Goal: Task Accomplishment & Management: Complete application form

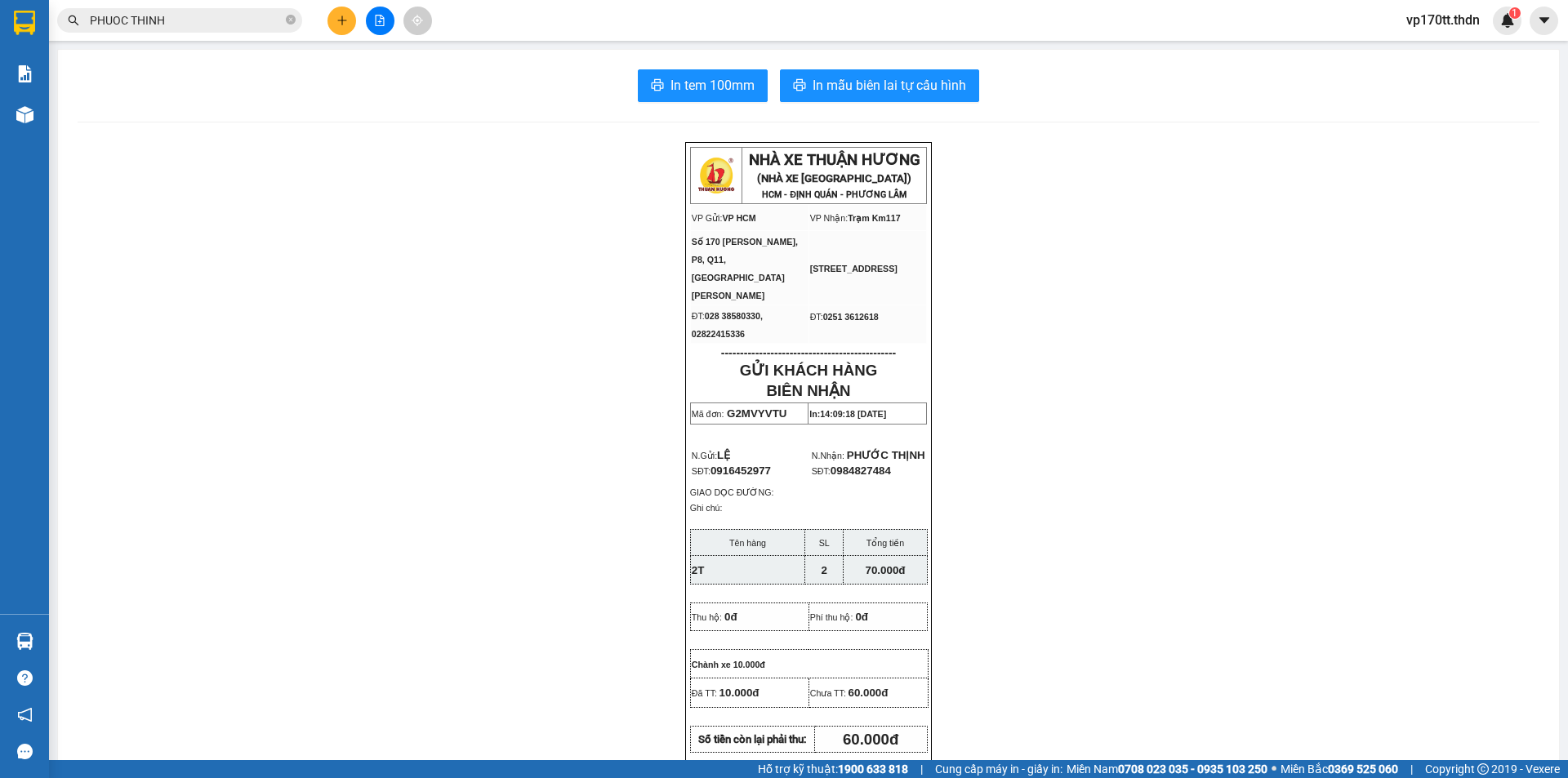
click at [333, 15] on button at bounding box center [342, 21] width 28 height 28
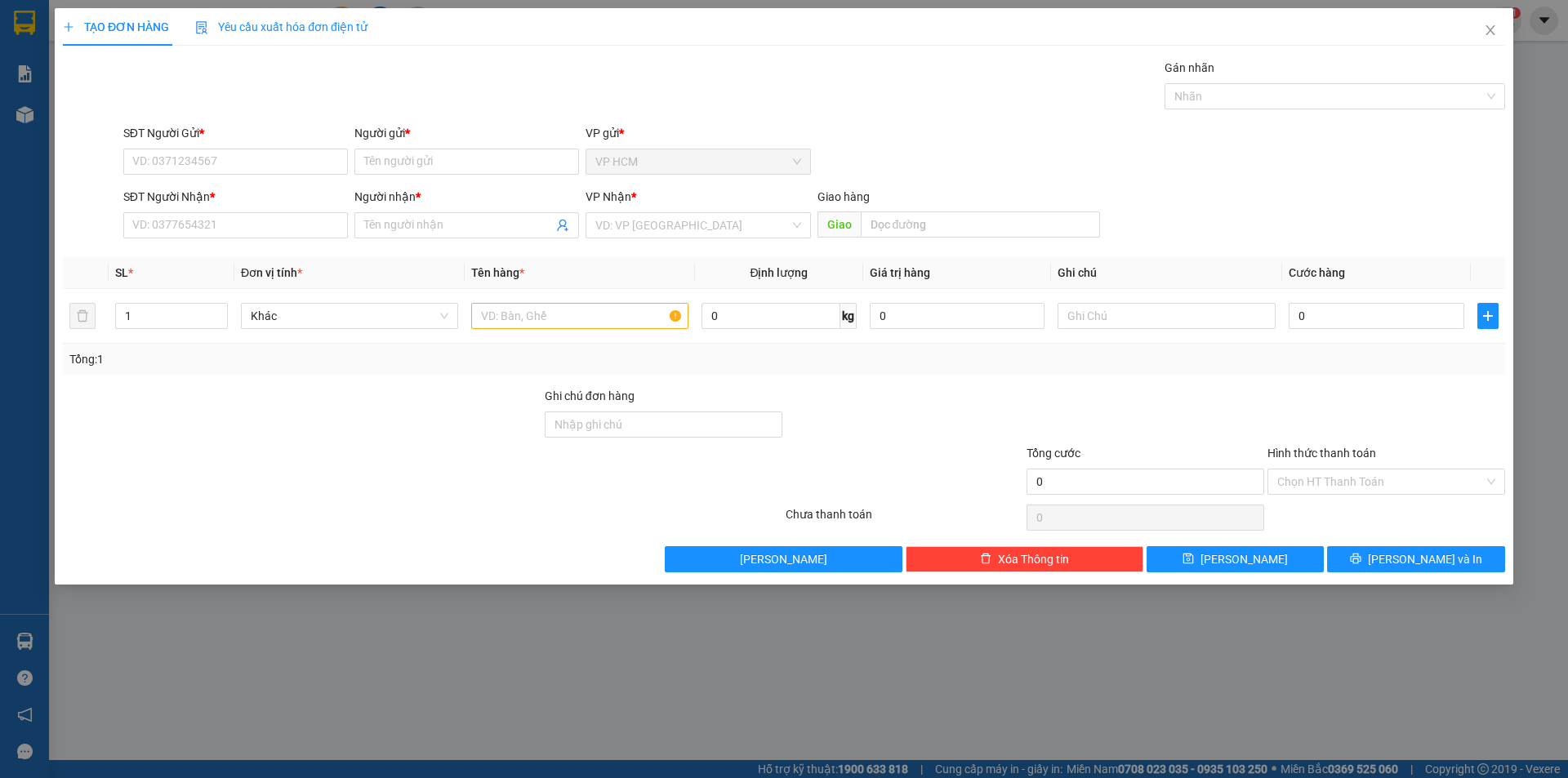
click at [426, 144] on div "Người gửi *" at bounding box center [466, 137] width 224 height 24
click at [444, 164] on input "Người gửi *" at bounding box center [466, 162] width 224 height 26
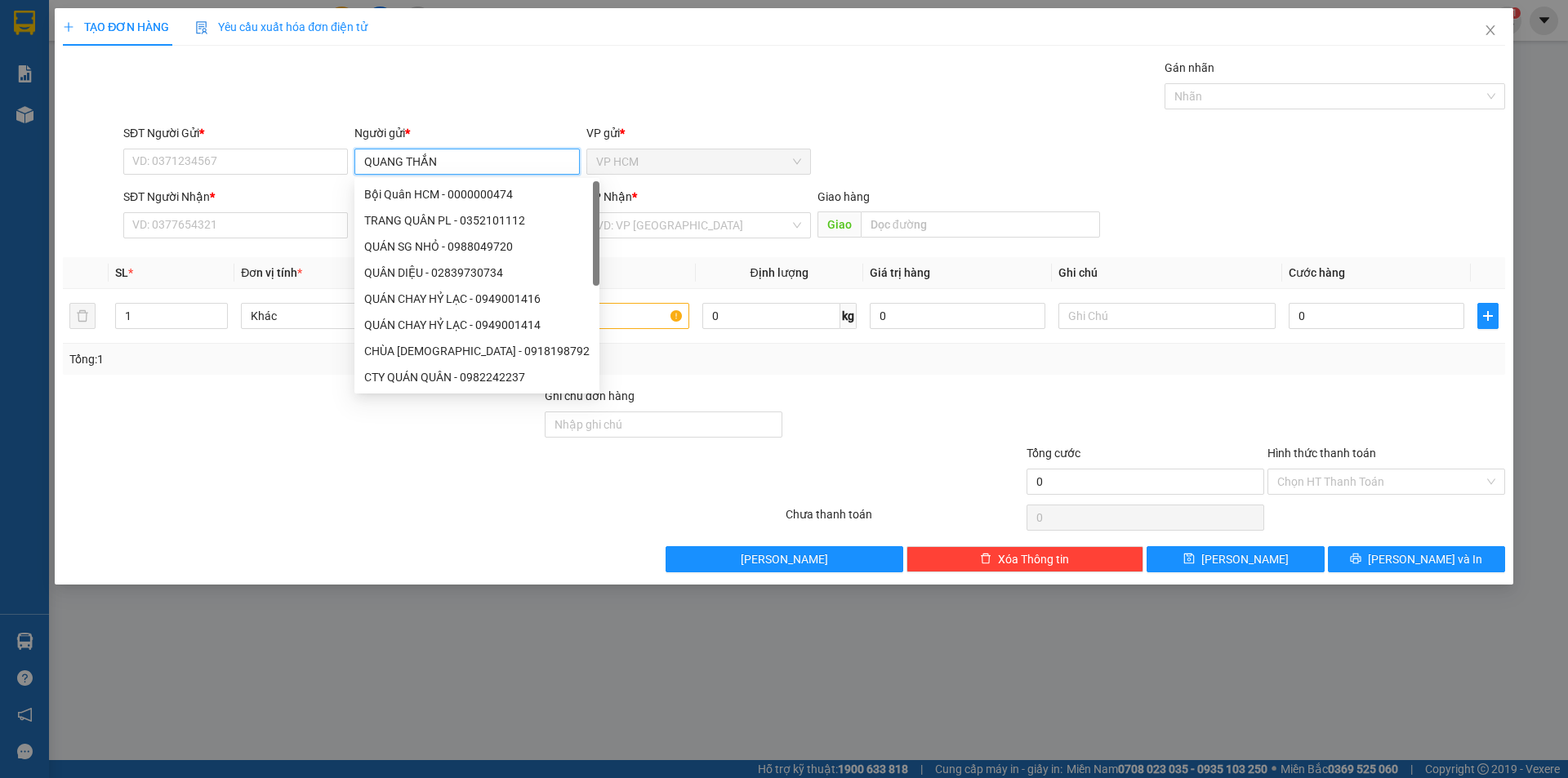
type input "[PERSON_NAME]"
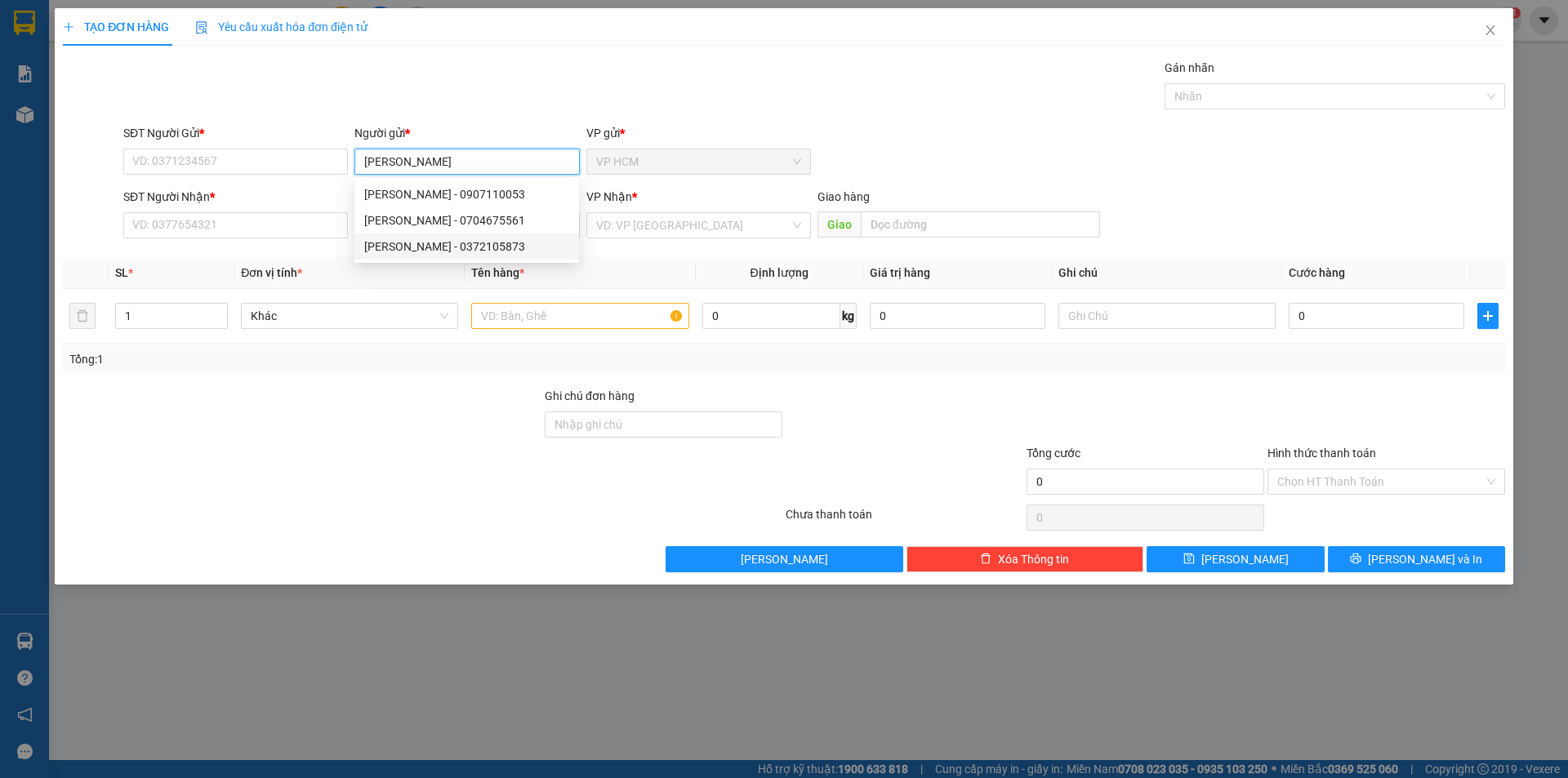
click at [494, 245] on div "[PERSON_NAME] - 0372105873" at bounding box center [467, 246] width 205 height 18
type input "0372105873"
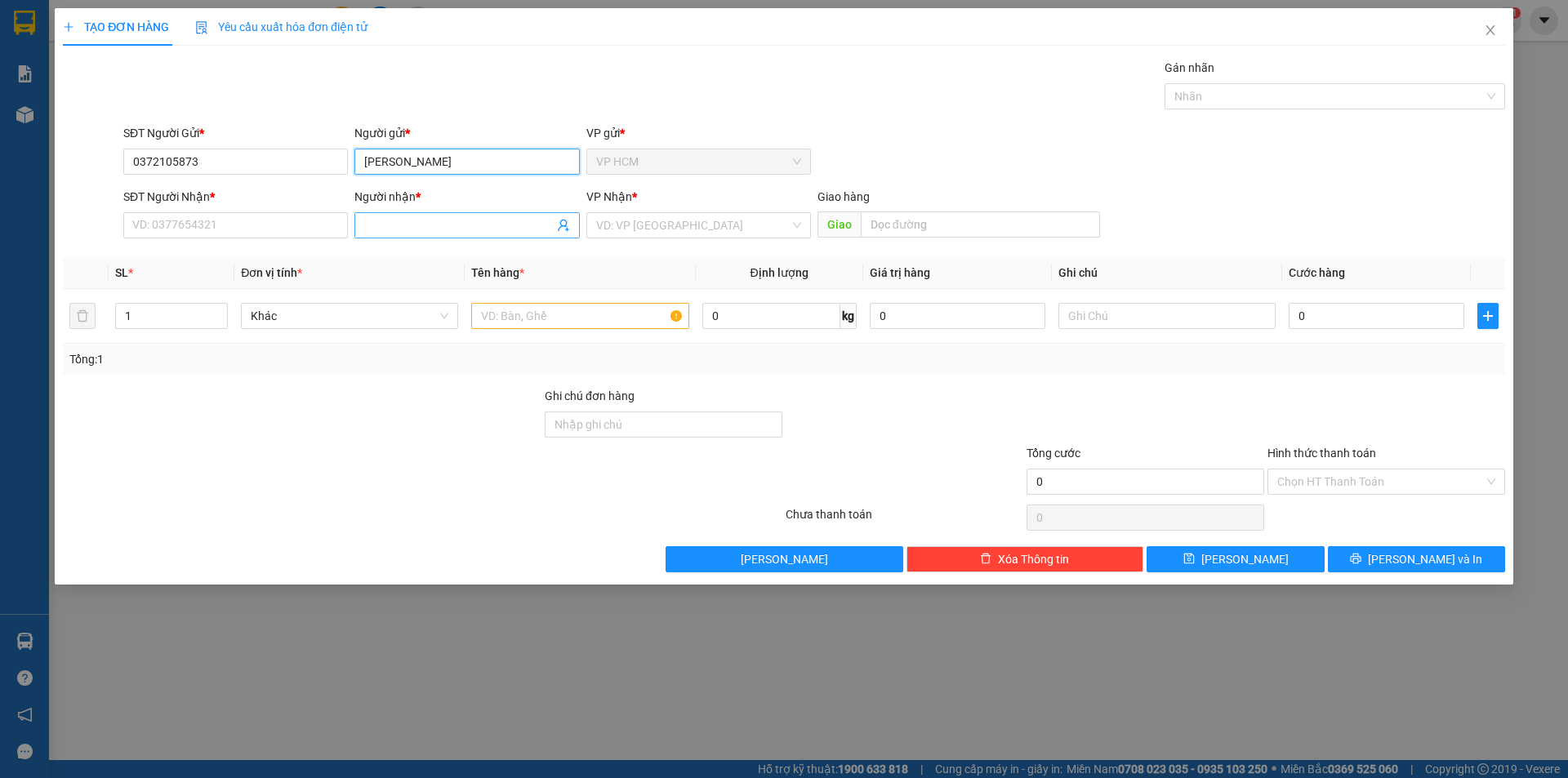
type input "[PERSON_NAME]"
click at [561, 223] on icon "user-add" at bounding box center [563, 225] width 10 height 12
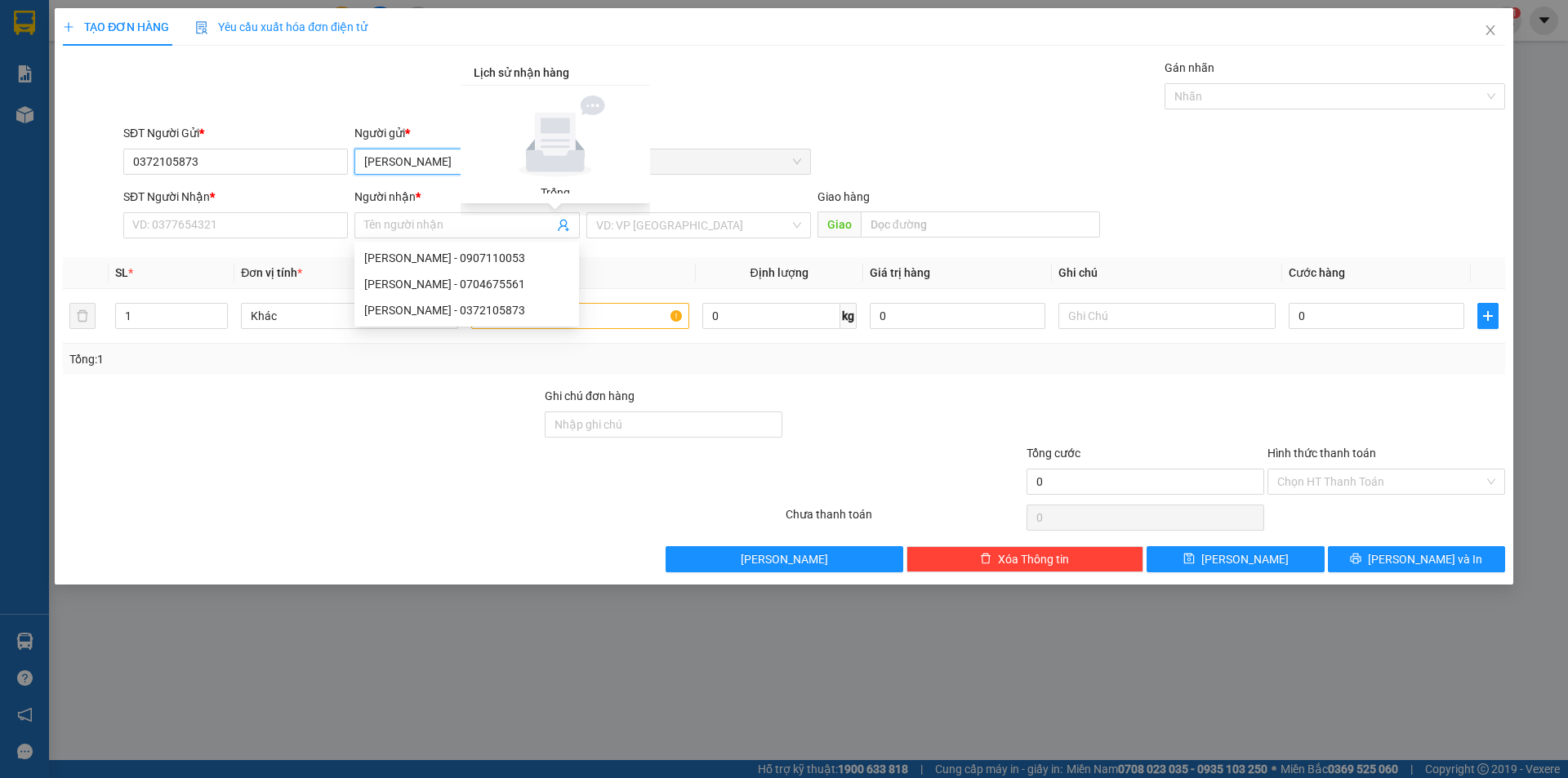
click at [423, 162] on input "[PERSON_NAME]" at bounding box center [466, 162] width 224 height 26
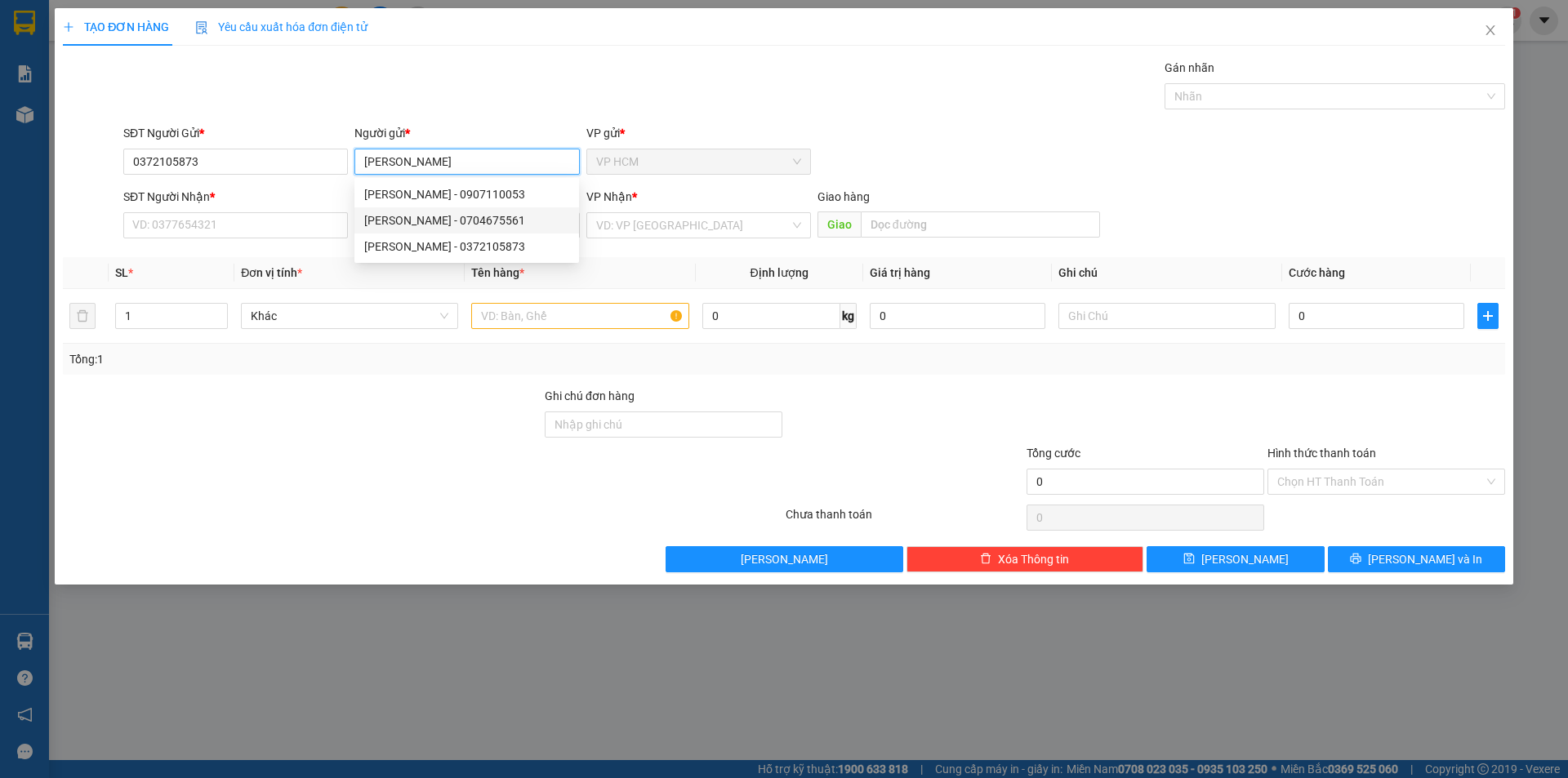
click at [448, 219] on div "[PERSON_NAME] - 0704675561" at bounding box center [467, 220] width 205 height 18
type input "0704675561"
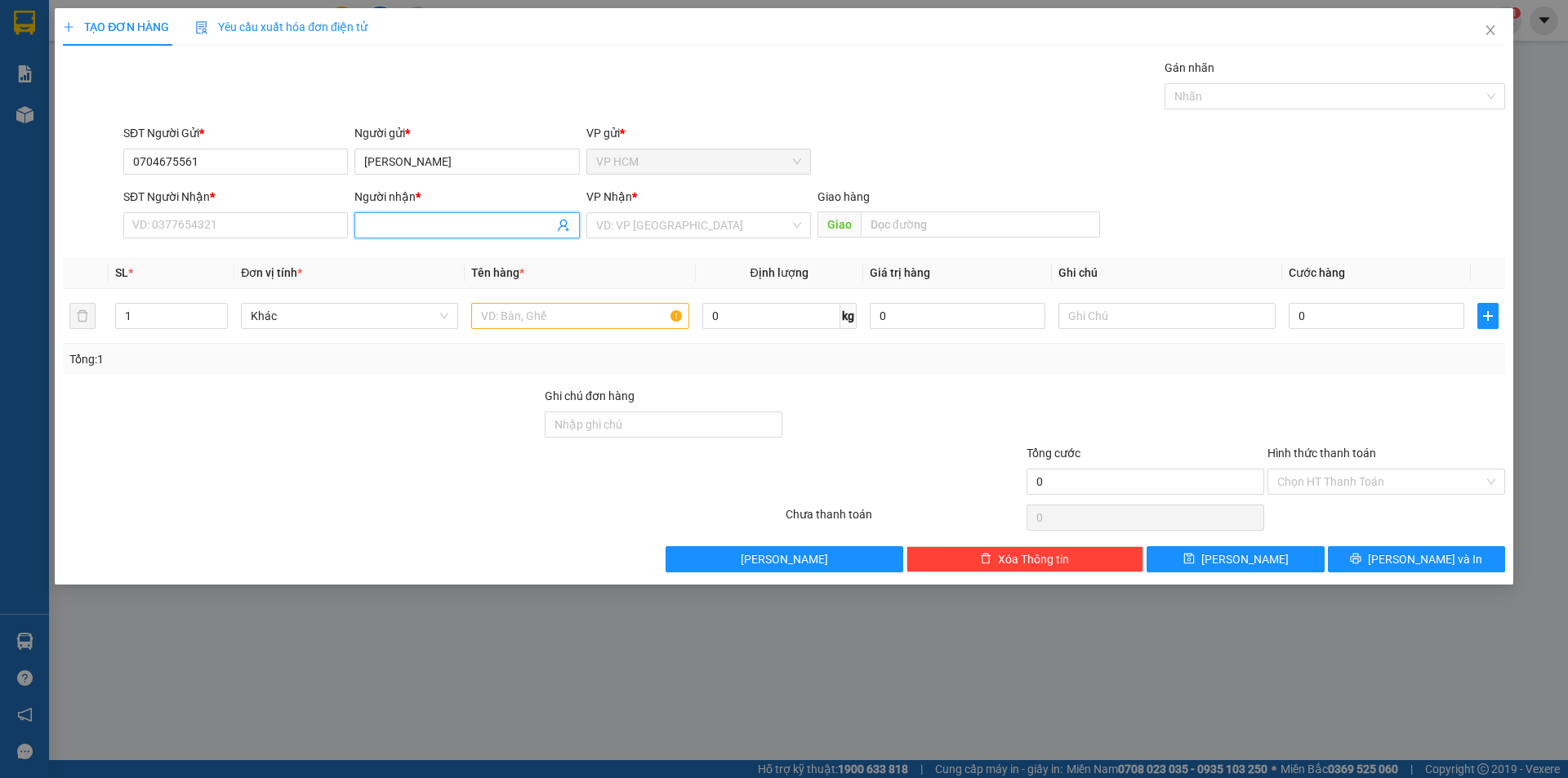
click at [564, 229] on icon "user-add" at bounding box center [564, 225] width 13 height 13
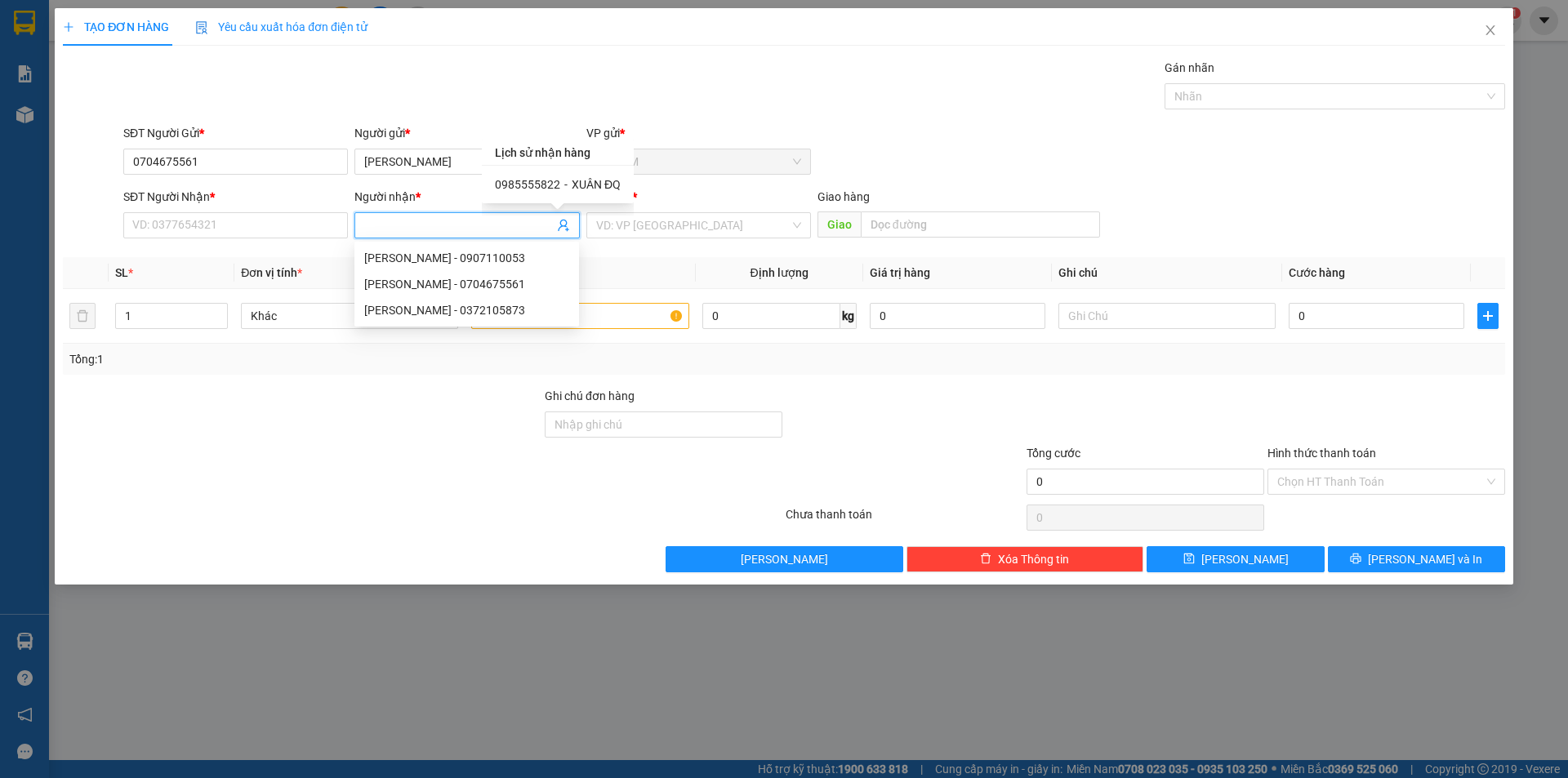
click at [559, 182] on div "0985555822 - [PERSON_NAME]" at bounding box center [557, 184] width 125 height 18
type input "0985555822"
type input "XUÂN ĐQ"
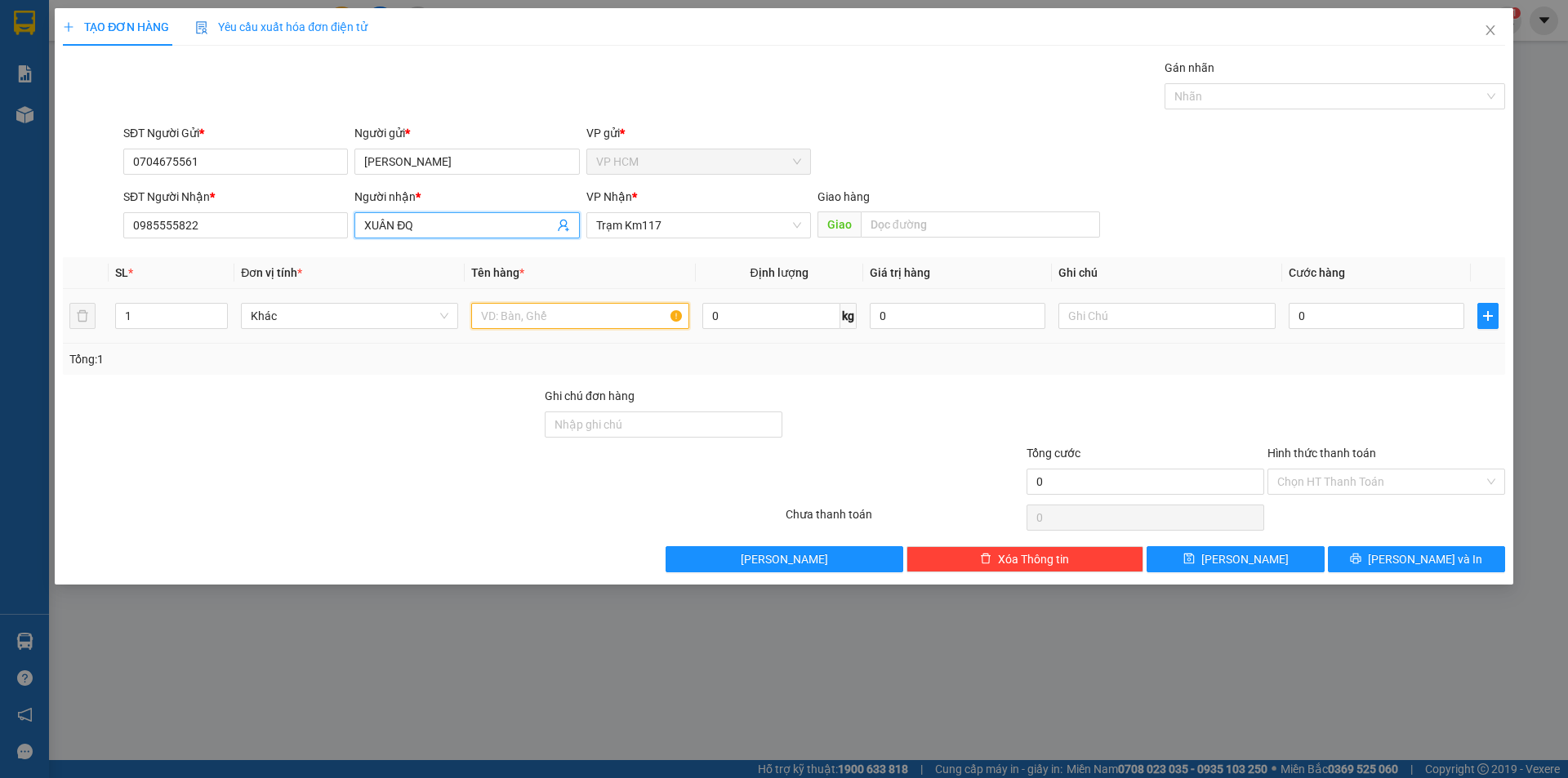
click at [621, 311] on input "text" at bounding box center [580, 316] width 218 height 26
click at [1273, 100] on div at bounding box center [1326, 96] width 316 height 20
type input "1B"
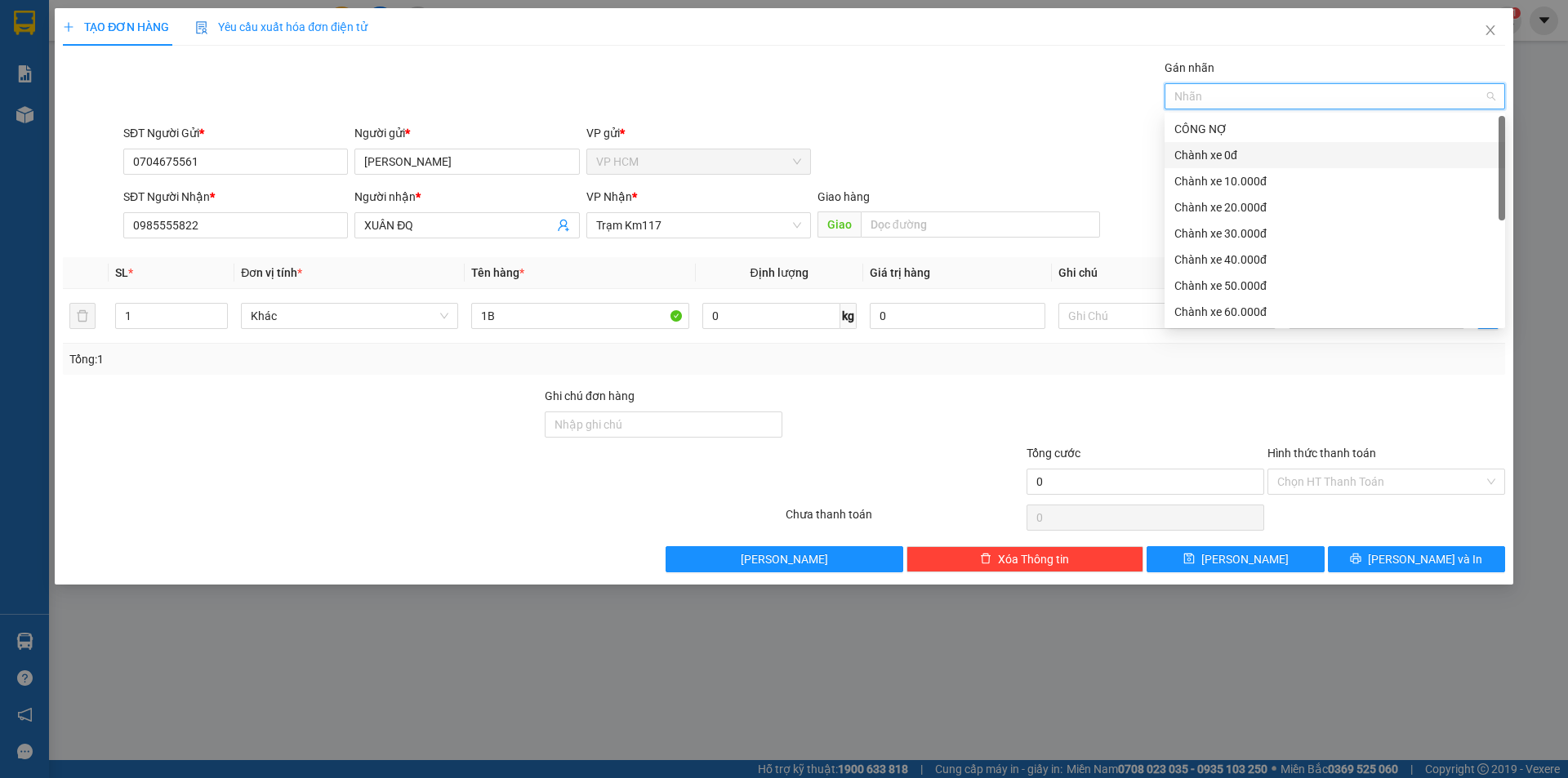
click at [1250, 165] on div "Chành xe 0đ" at bounding box center [1334, 155] width 340 height 26
click at [1247, 166] on div "Chành xe 0đ" at bounding box center [1334, 155] width 340 height 26
click at [1241, 184] on div "Chành xe 10.000đ" at bounding box center [1334, 181] width 321 height 18
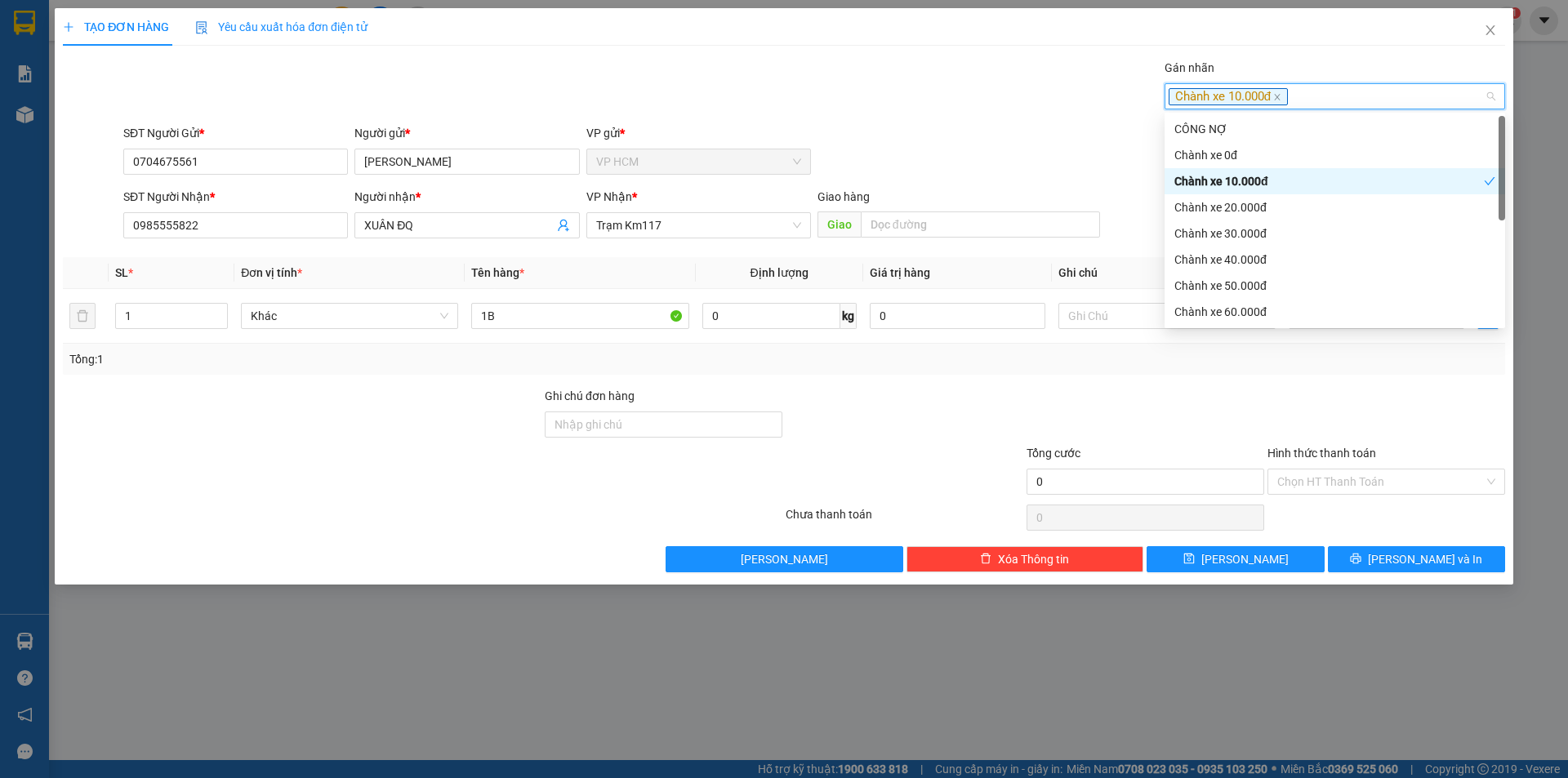
click at [840, 101] on div "Gán nhãn Chành xe 10.000đ" at bounding box center [814, 87] width 1389 height 57
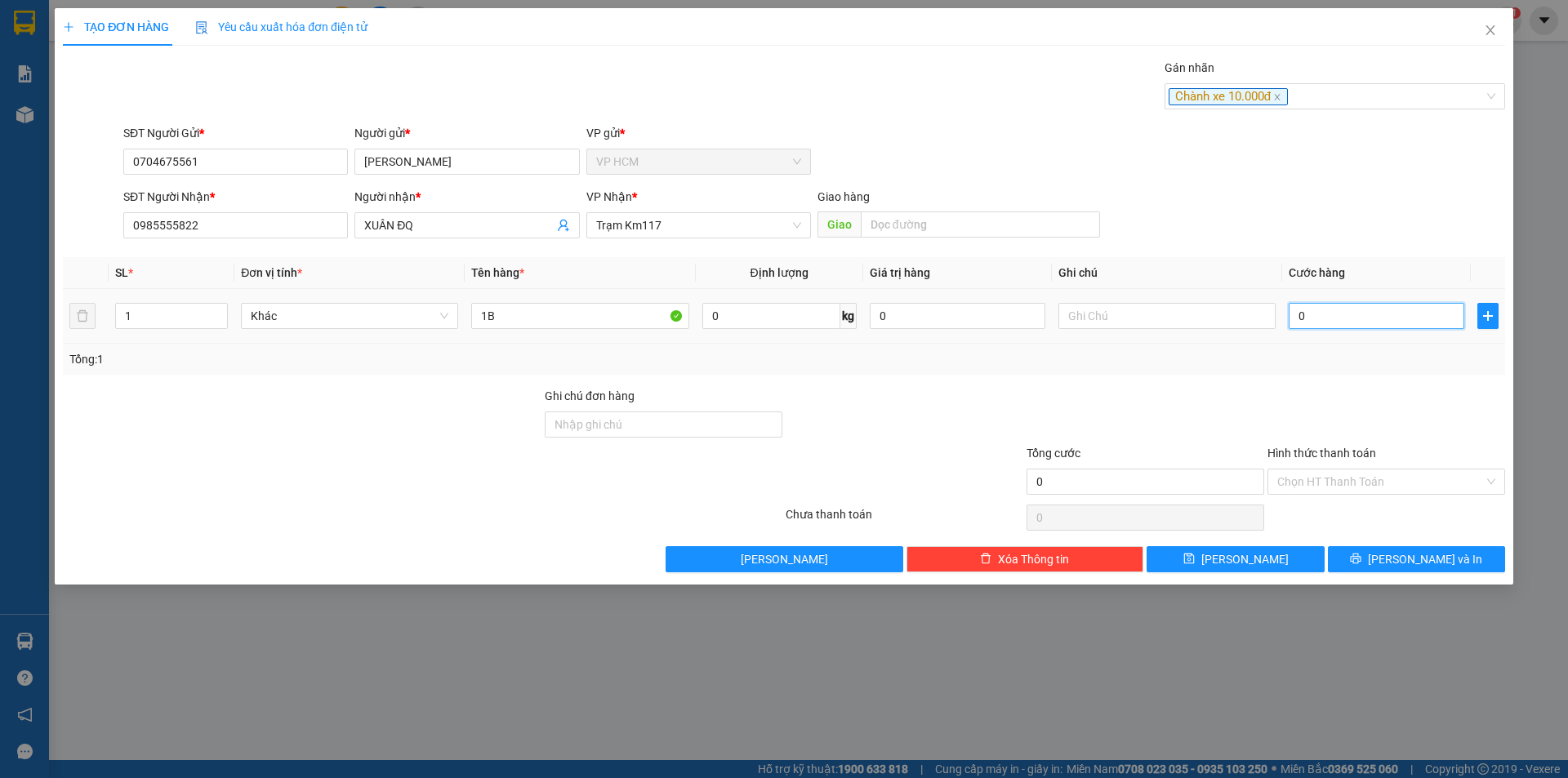
click at [1328, 317] on input "0" at bounding box center [1377, 316] width 175 height 26
type input "5"
type input "50"
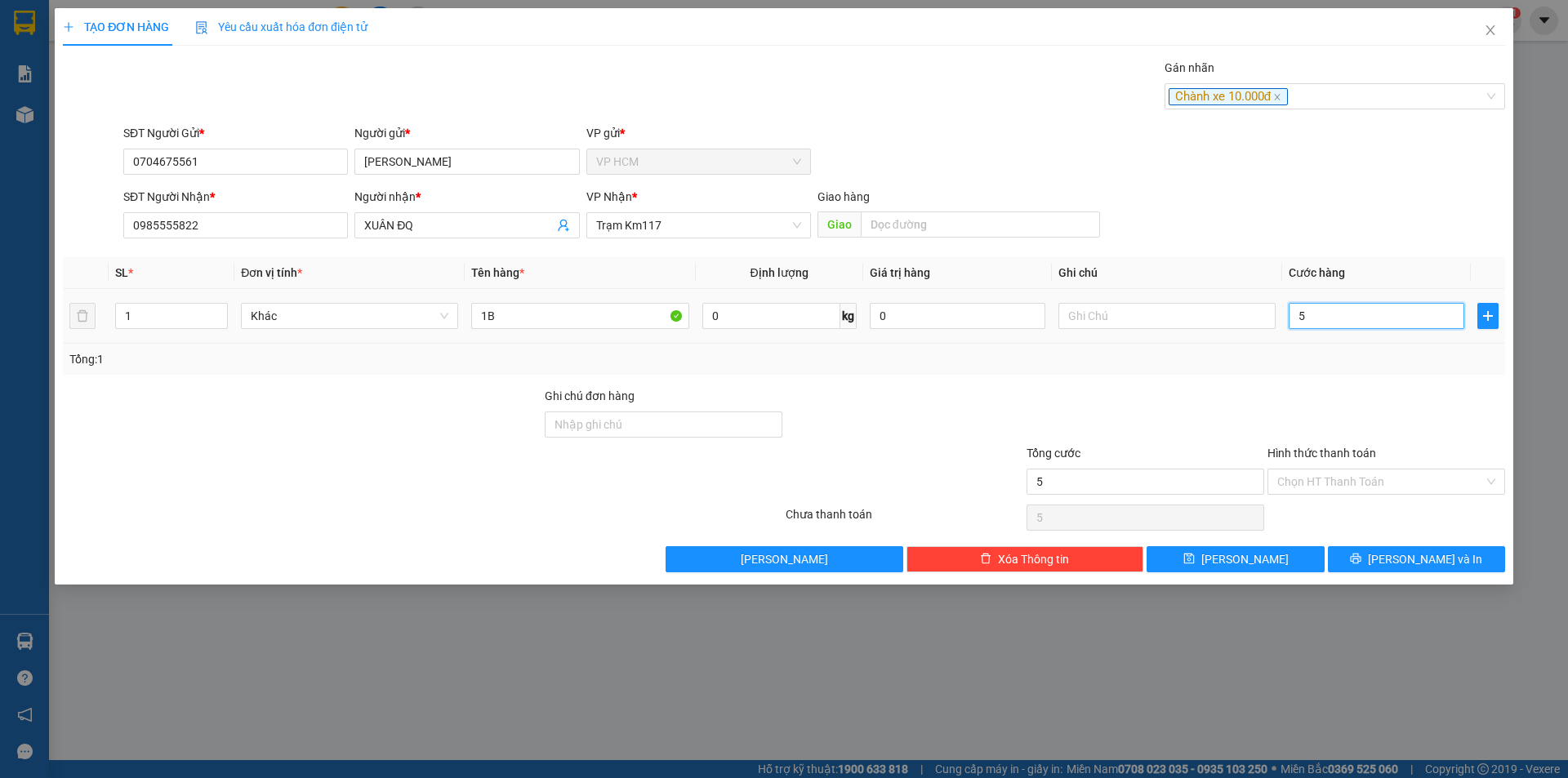
type input "50"
type input "50.000"
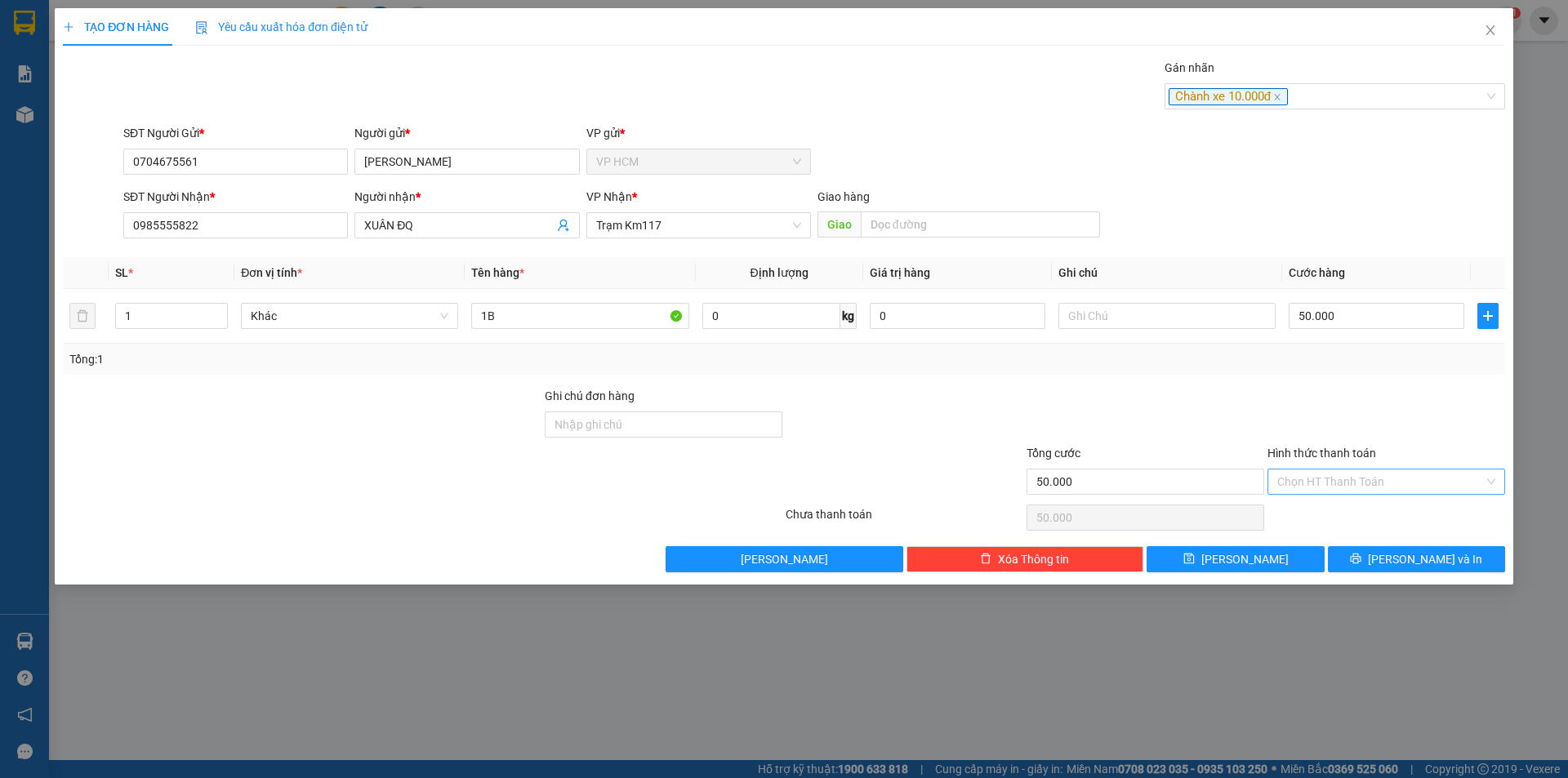
drag, startPoint x: 1334, startPoint y: 380, endPoint x: 1344, endPoint y: 480, distance: 100.5
click at [1334, 383] on div "Transit Pickup Surcharge Ids Transit Deliver Surcharge Ids Transit Deliver Surc…" at bounding box center [784, 315] width 1443 height 513
click at [1344, 482] on input "Hình thức thanh toán" at bounding box center [1380, 481] width 206 height 24
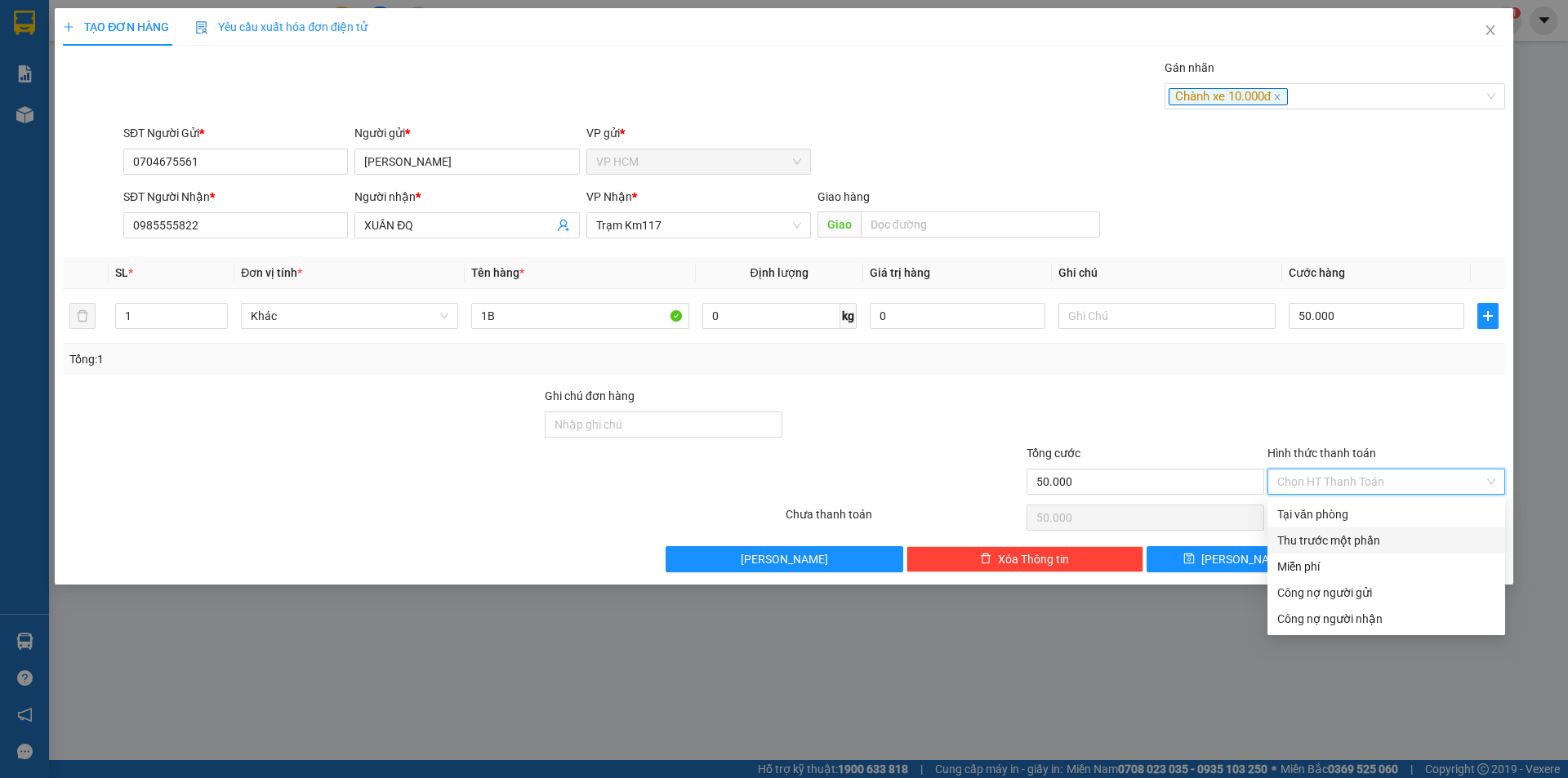
drag, startPoint x: 1330, startPoint y: 535, endPoint x: 1303, endPoint y: 535, distance: 27.0
click at [1328, 536] on div "Thu trước một phần" at bounding box center [1386, 540] width 218 height 18
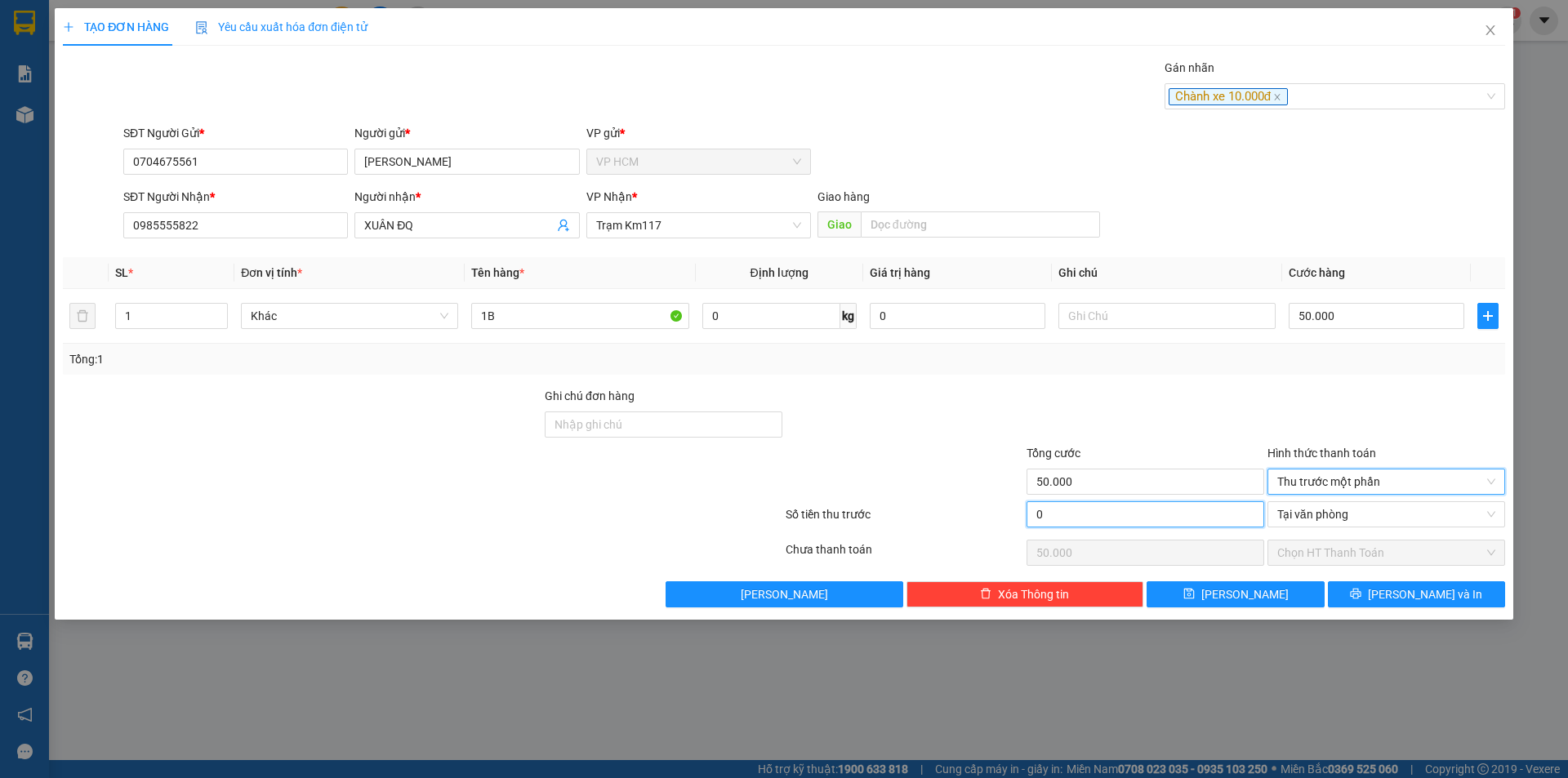
click at [1114, 511] on input "0" at bounding box center [1146, 514] width 237 height 26
type input "1"
type input "49.999"
type input "10"
type input "49.990"
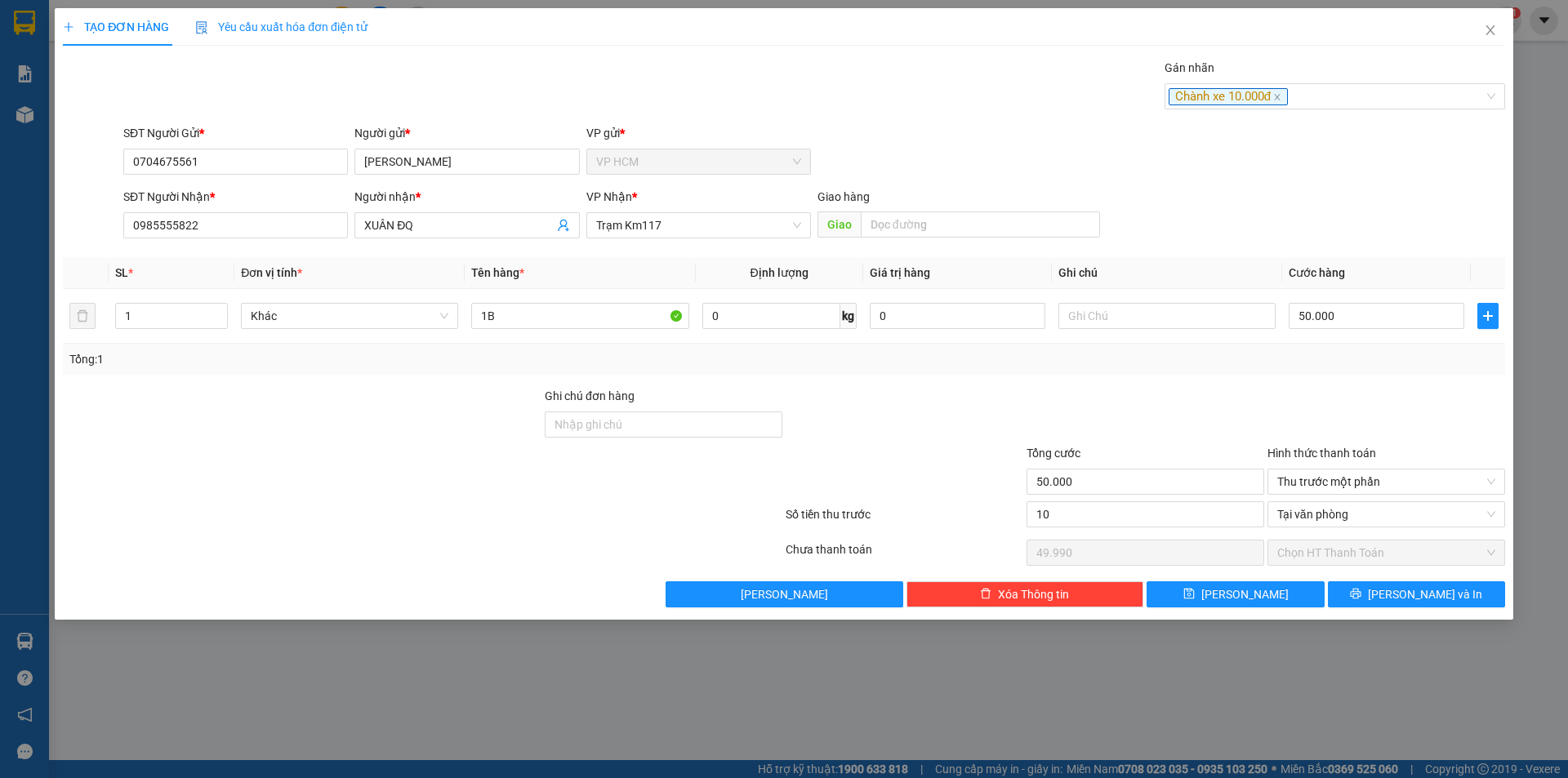
type input "10.000"
type input "40.000"
click at [1185, 408] on div at bounding box center [1146, 415] width 241 height 57
click at [1402, 600] on span "[PERSON_NAME] và In" at bounding box center [1425, 594] width 114 height 18
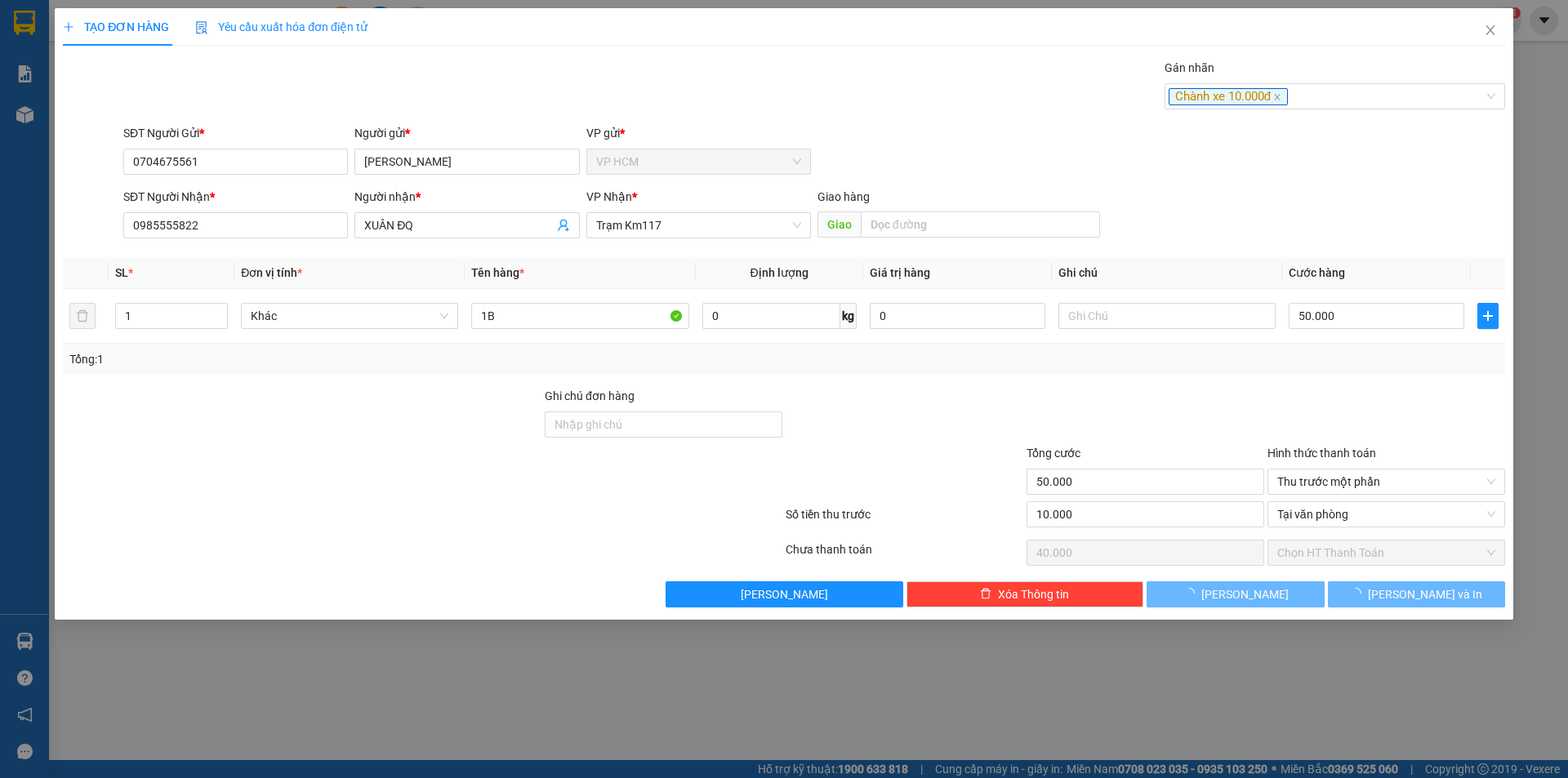
click at [886, 72] on div "Gán nhãn Chành xe 10.000đ" at bounding box center [814, 87] width 1389 height 57
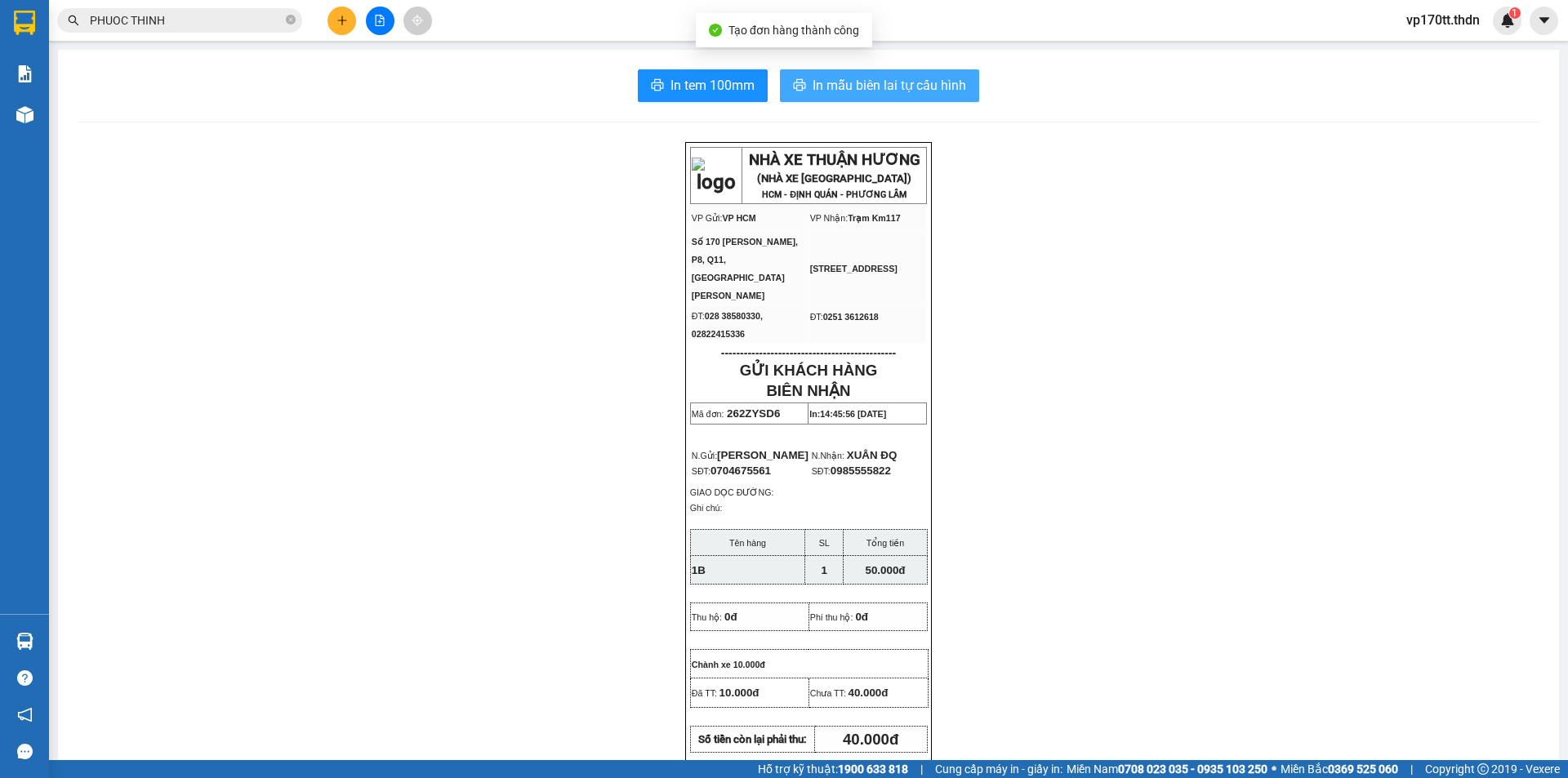
click at [891, 76] on span "In mẫu biên lai tự cấu hình" at bounding box center [889, 86] width 154 height 21
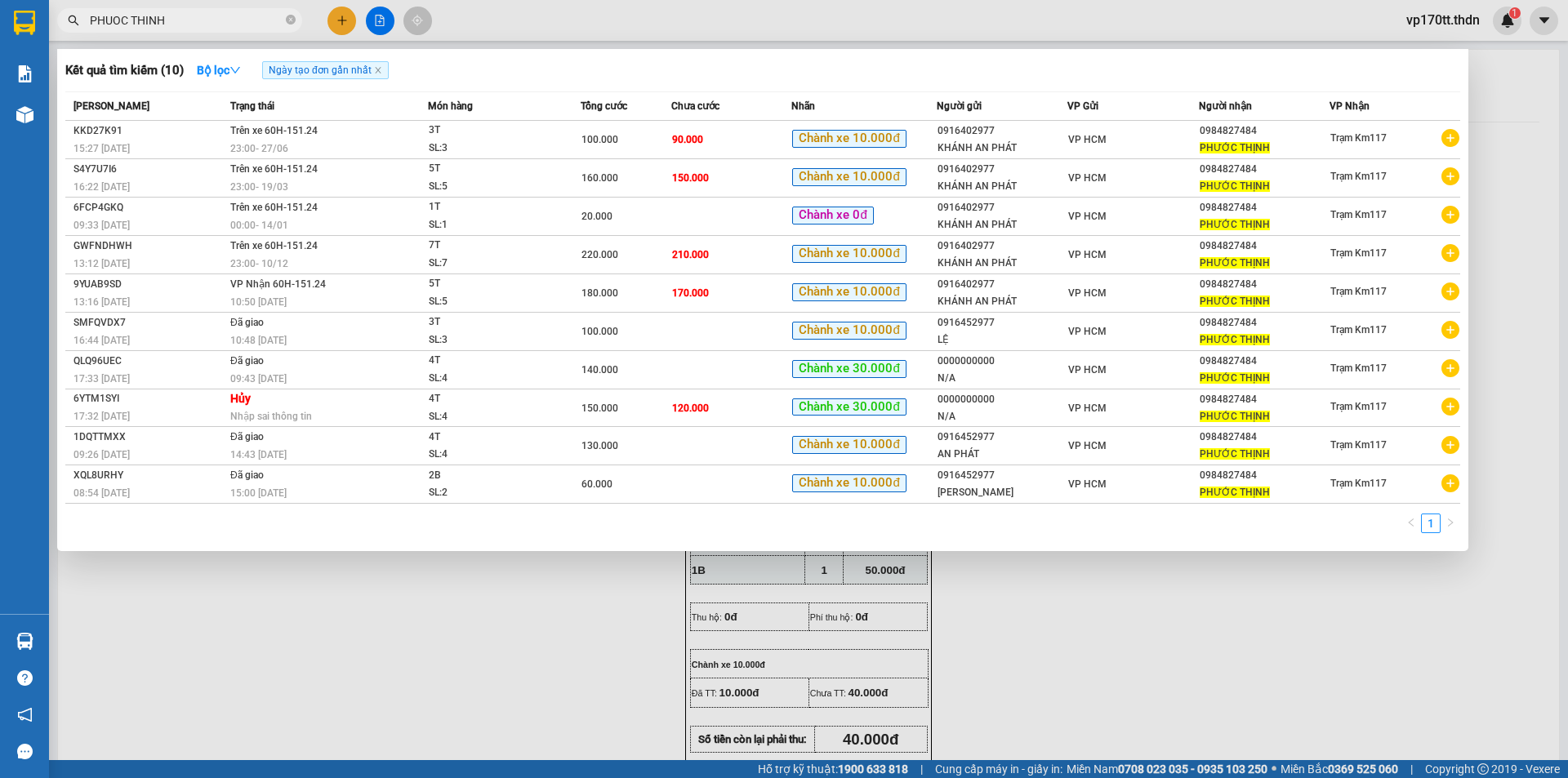
click at [200, 24] on input "PHUOC THINH" at bounding box center [186, 20] width 193 height 18
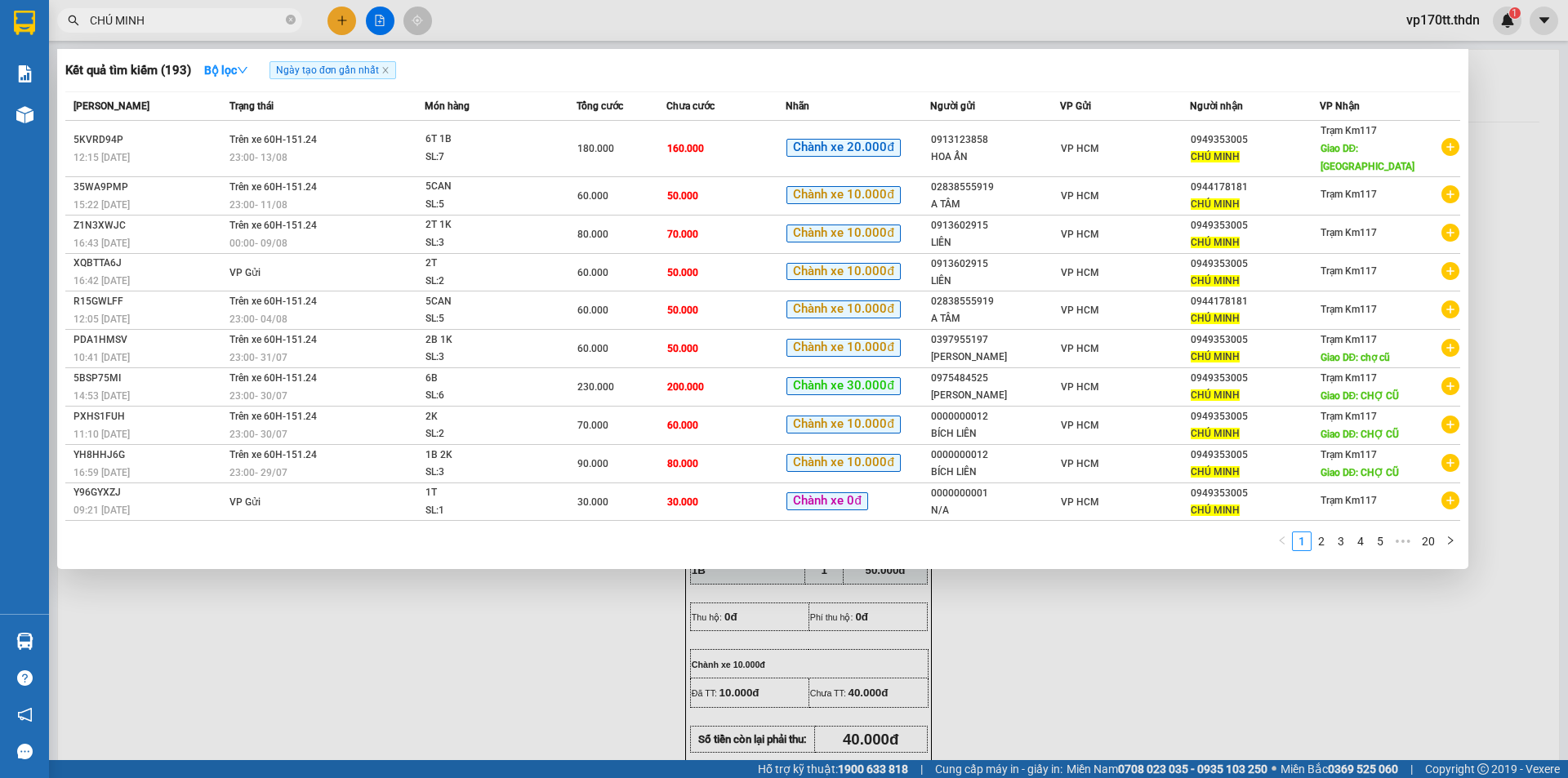
type input "CHÚ MINH"
click at [340, 17] on div at bounding box center [784, 389] width 1568 height 778
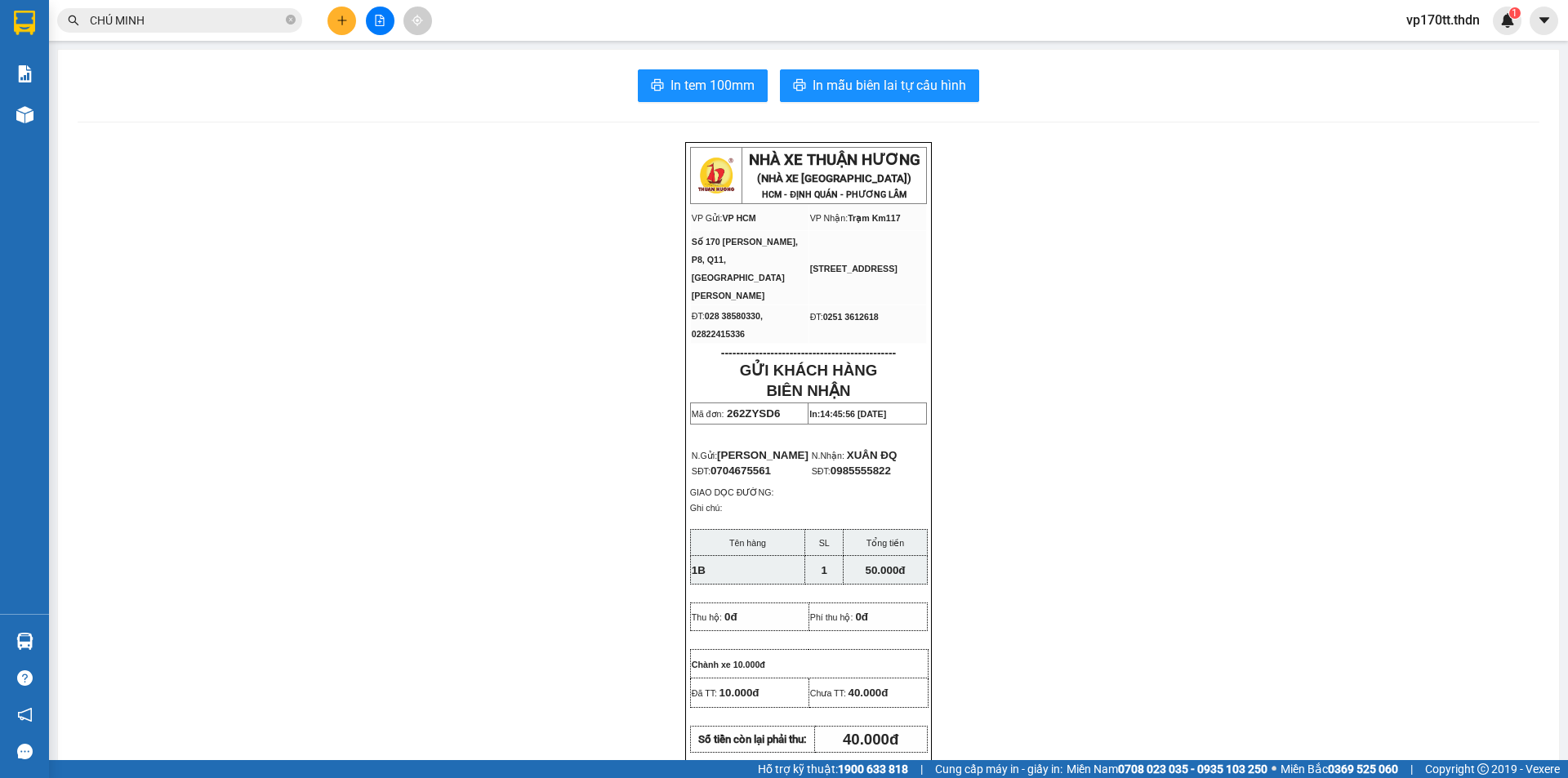
click at [340, 17] on icon "plus" at bounding box center [342, 21] width 11 height 11
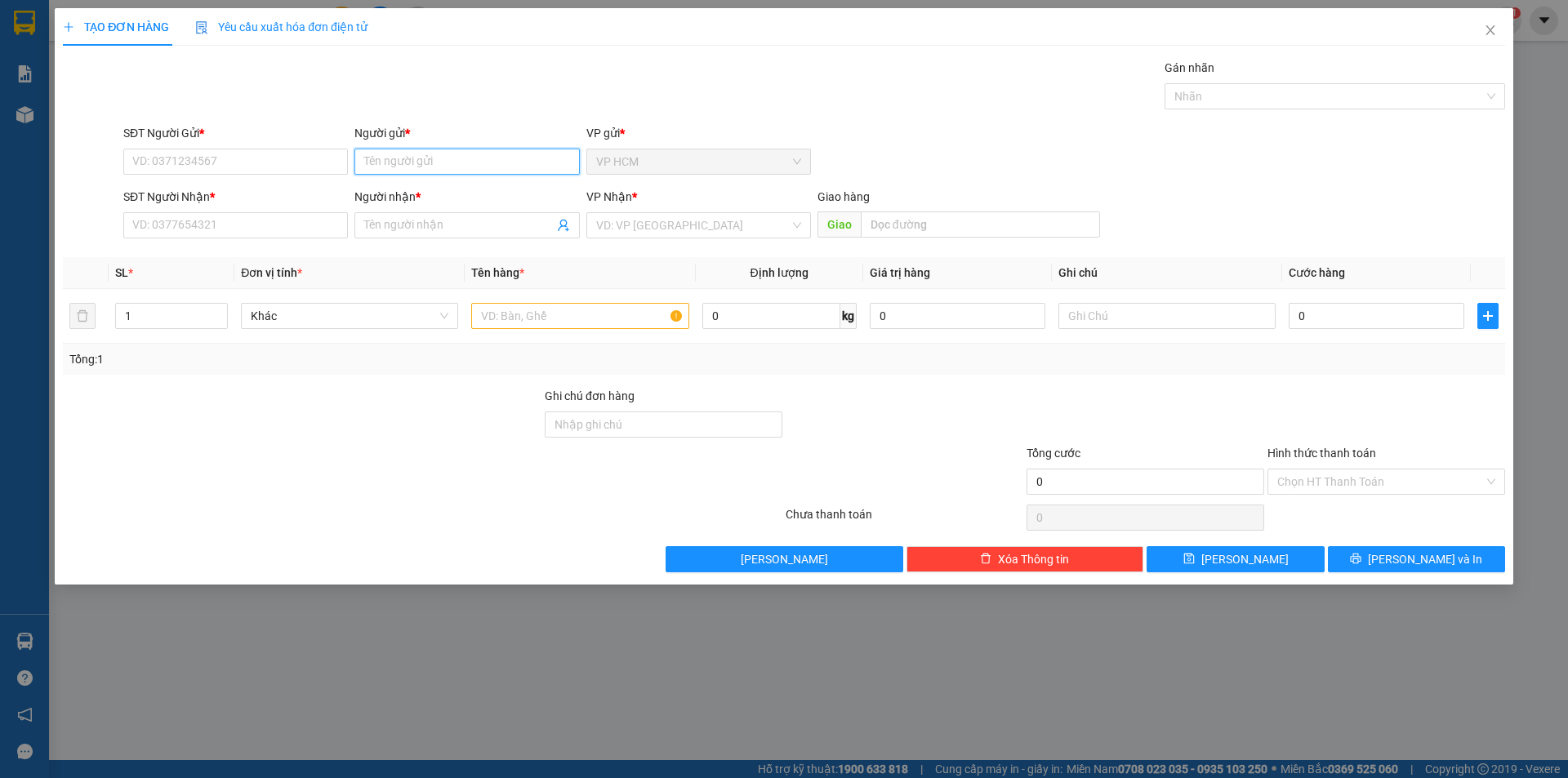
click at [445, 170] on input "Người gửi *" at bounding box center [466, 162] width 224 height 26
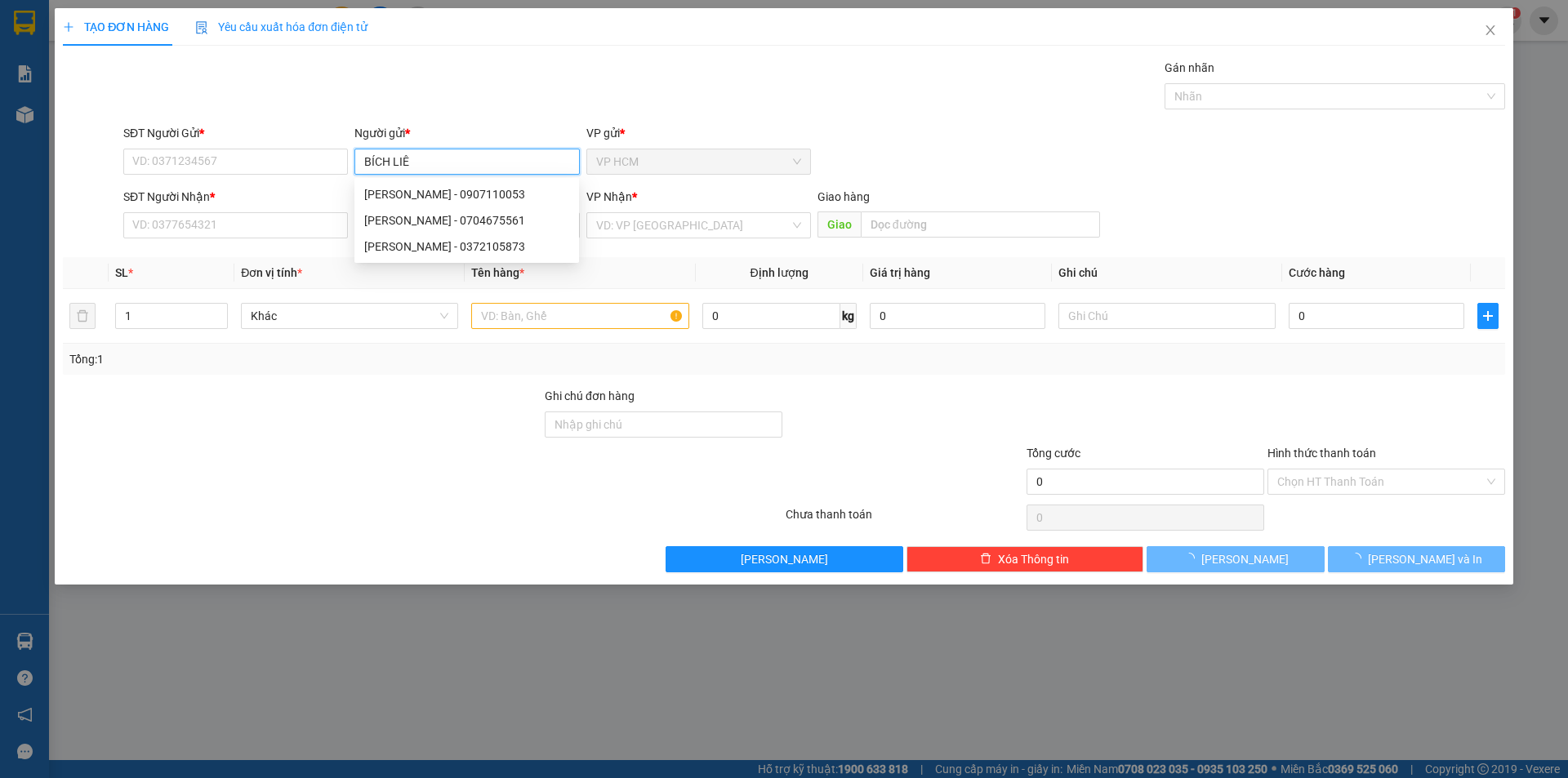
type input "BÍCH LIÊN"
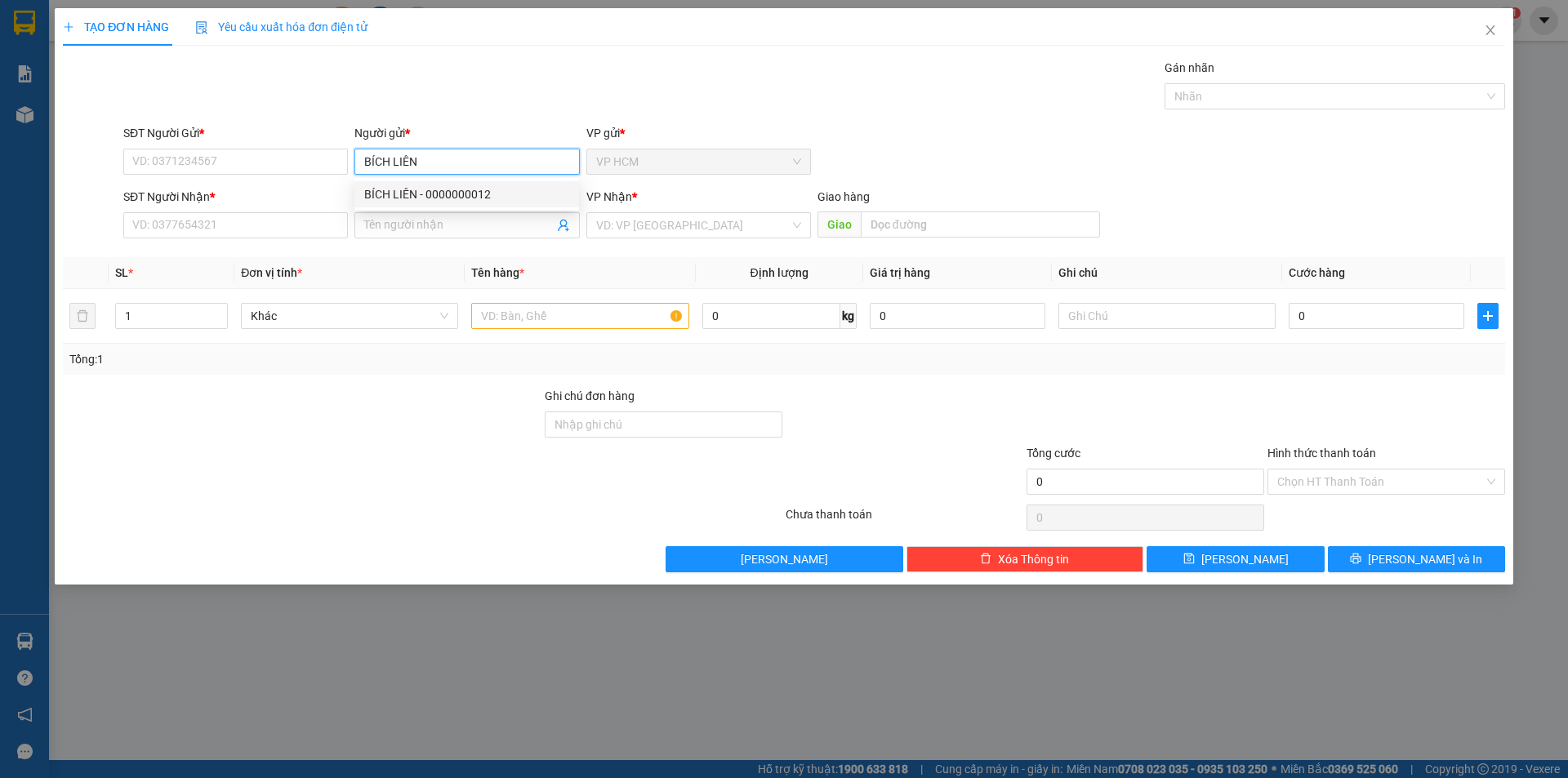
click at [457, 195] on div "BÍCH LIÊN - 0000000012" at bounding box center [467, 194] width 205 height 18
type input "0000000012"
type input "BÍCH LIÊN"
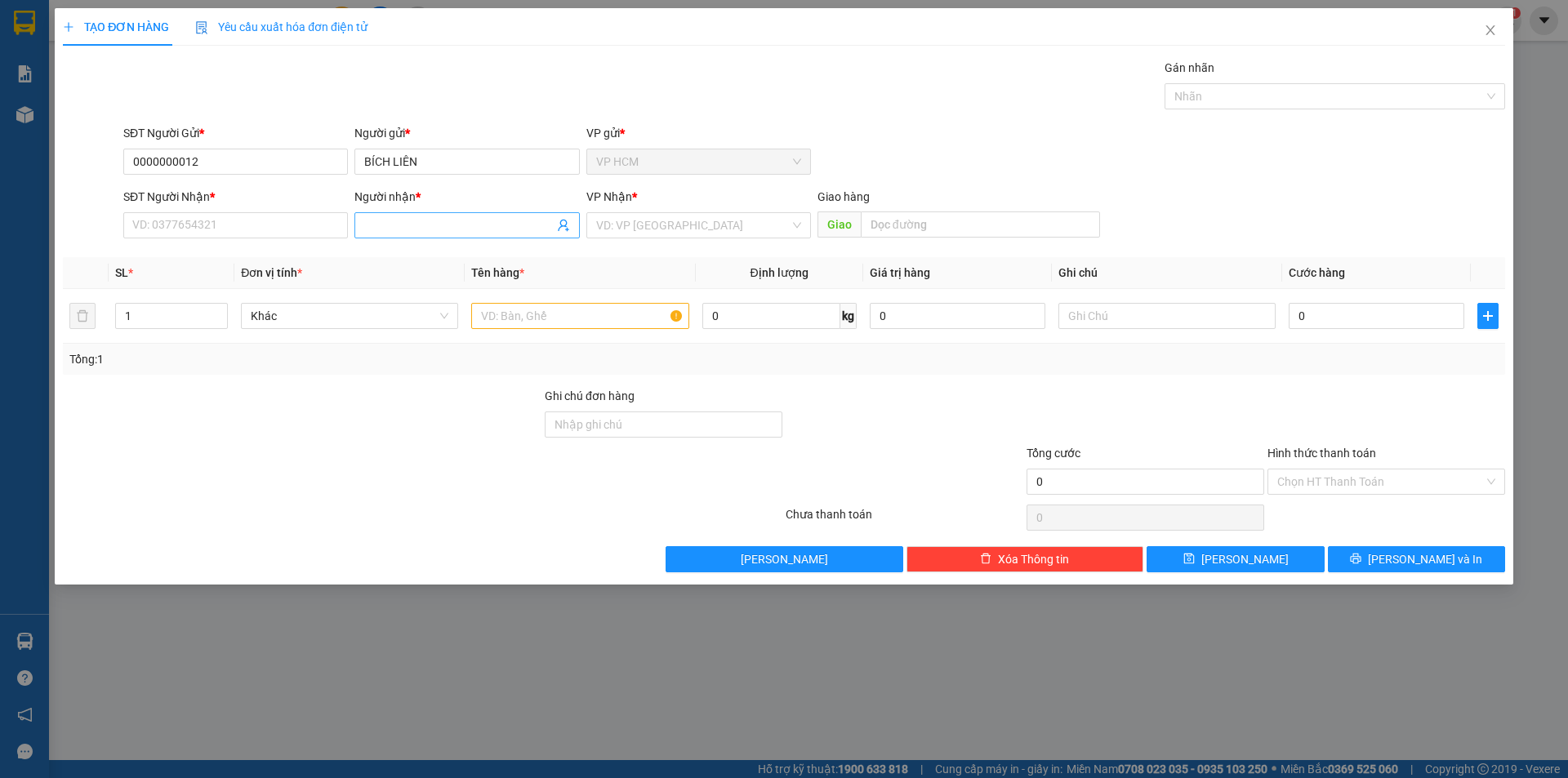
click at [539, 217] on input "Người nhận *" at bounding box center [459, 225] width 188 height 18
click at [556, 223] on span at bounding box center [466, 225] width 224 height 26
click at [560, 224] on icon "user-add" at bounding box center [564, 225] width 13 height 13
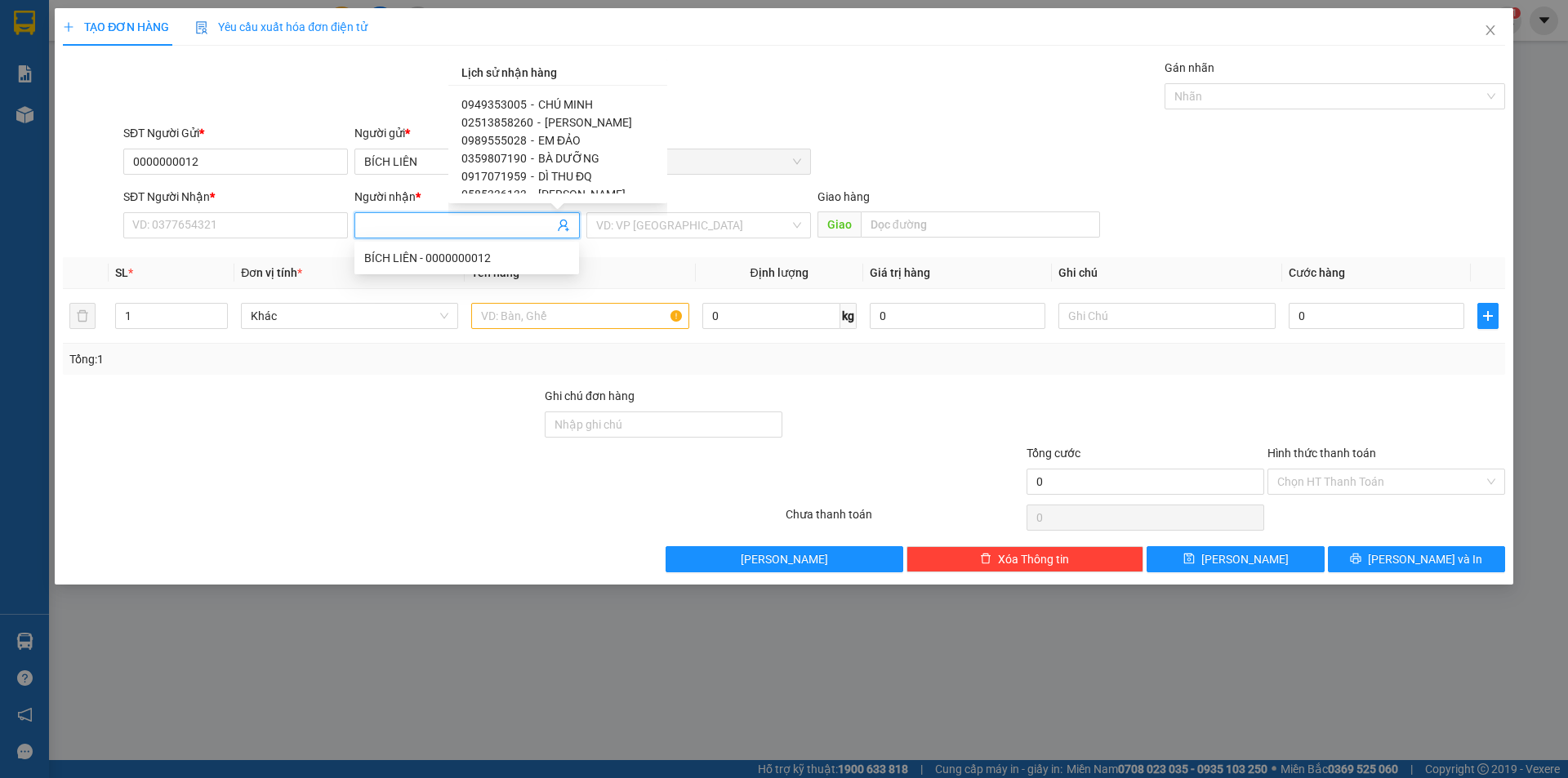
click at [567, 107] on span "CHÚ MINH" at bounding box center [565, 105] width 55 height 13
type input "0949353005"
type input "CHÚ MINH"
type input "CHỢ CŨ"
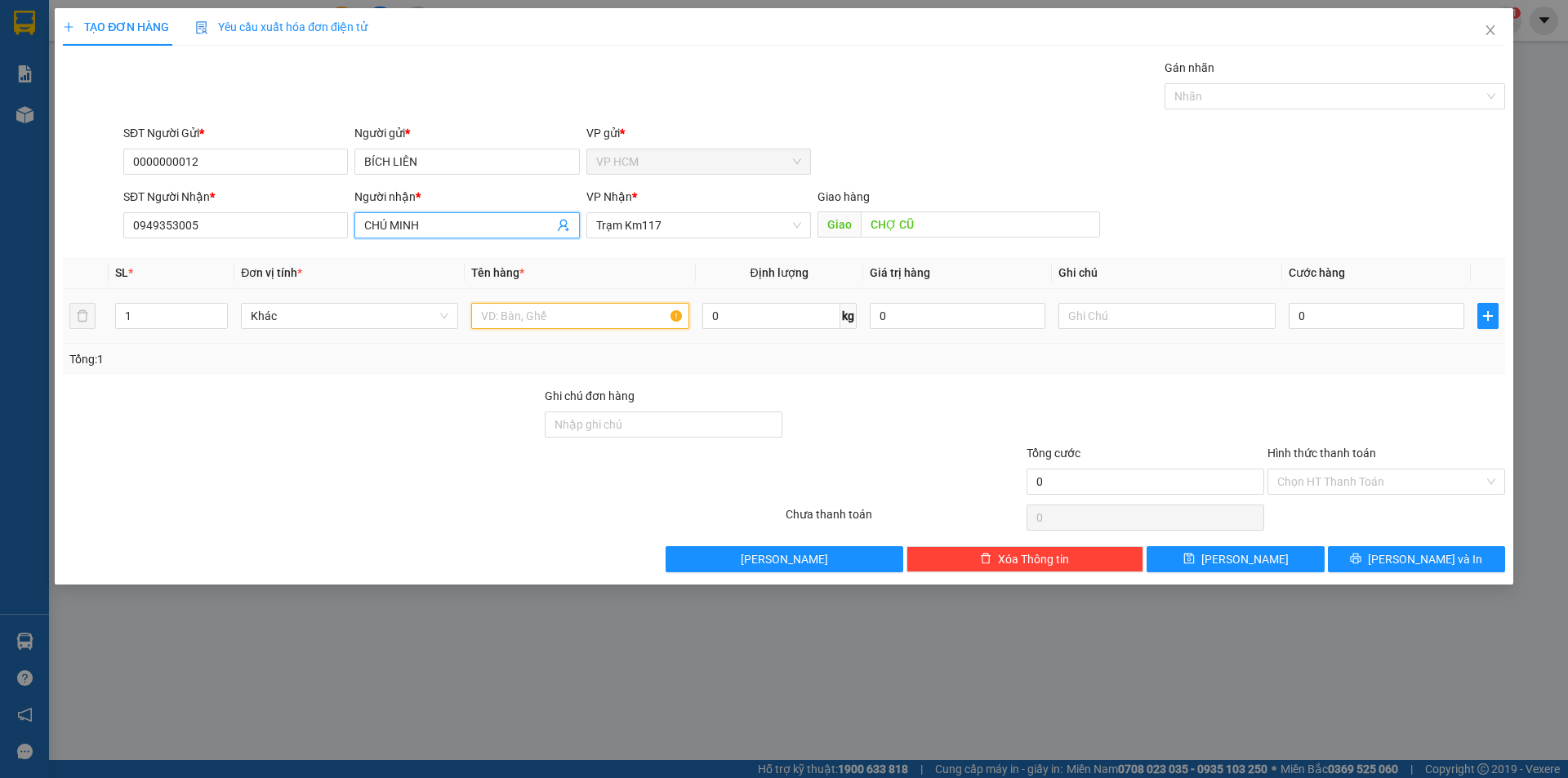
drag, startPoint x: 594, startPoint y: 305, endPoint x: 602, endPoint y: 310, distance: 9.4
click at [595, 305] on input "text" at bounding box center [580, 316] width 218 height 26
click at [1263, 100] on div at bounding box center [1326, 96] width 316 height 20
type input "1B"
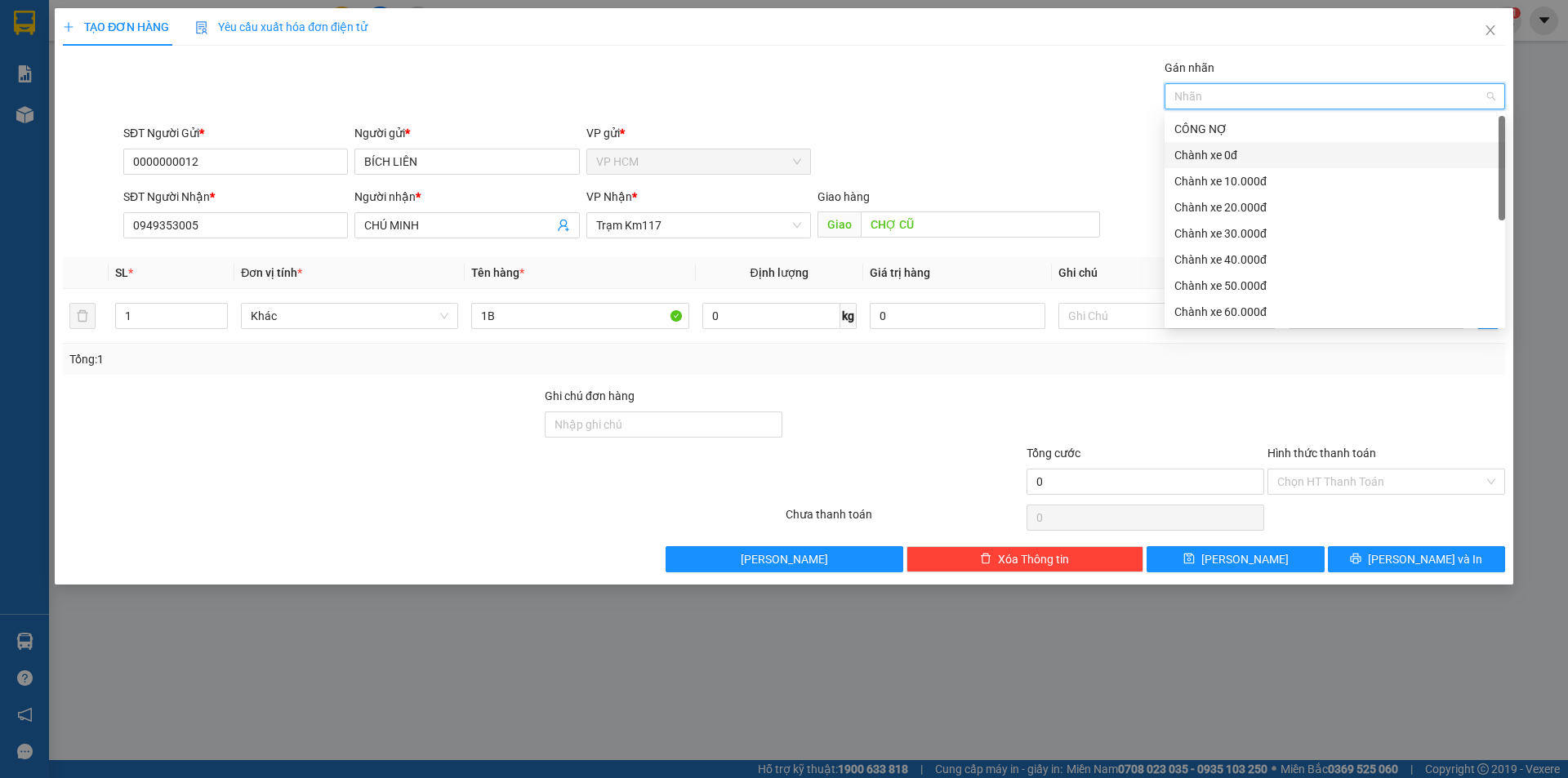
click at [1238, 164] on div "Chành xe 0đ" at bounding box center [1334, 155] width 340 height 26
drag, startPoint x: 1238, startPoint y: 186, endPoint x: 911, endPoint y: 83, distance: 342.8
click at [1236, 185] on div "Chành xe 10.000đ" at bounding box center [1334, 181] width 321 height 18
click at [924, 94] on div "Gán nhãn Chành xe 10.000đ" at bounding box center [814, 87] width 1389 height 57
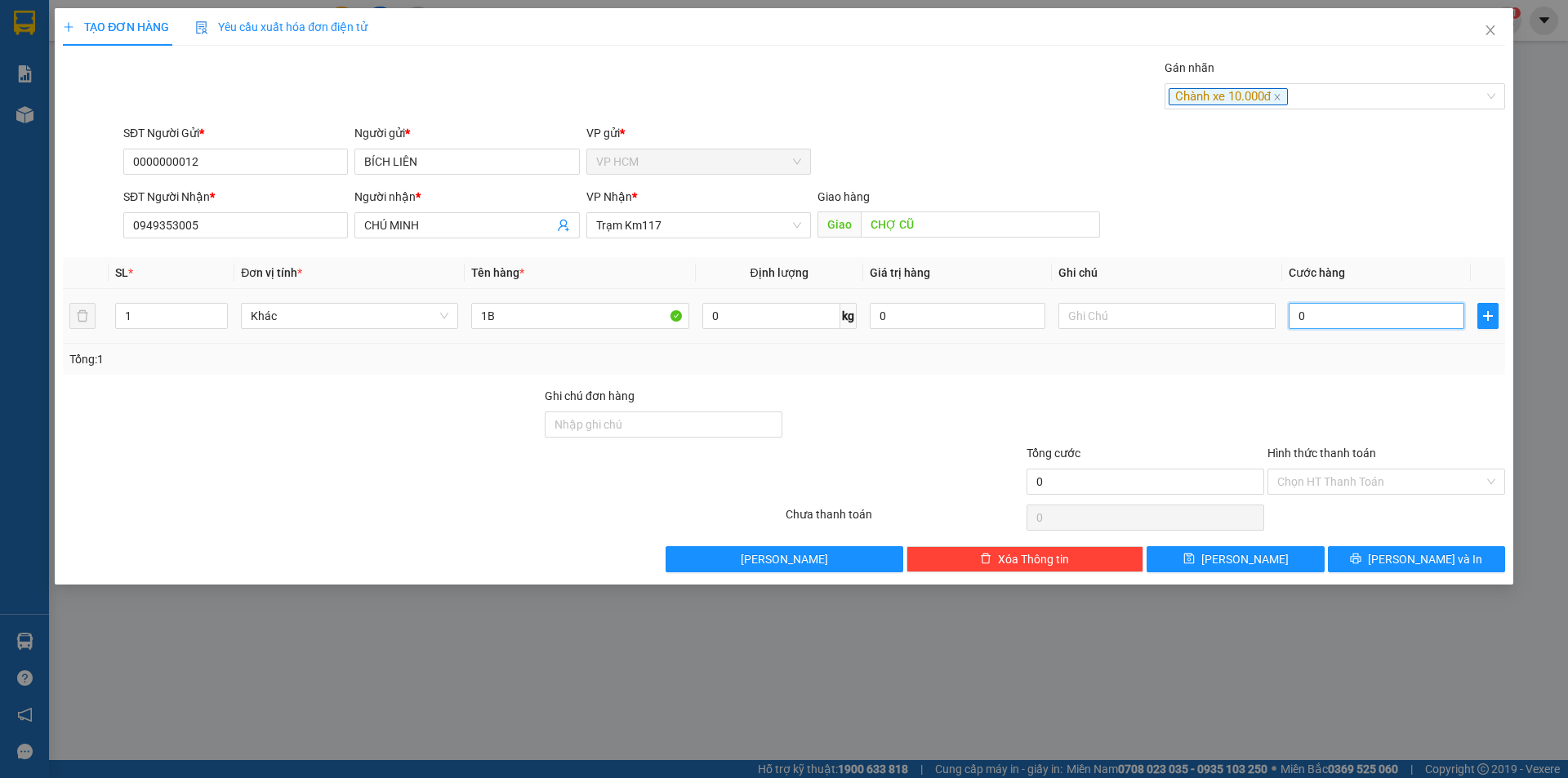
click at [1377, 324] on input "0" at bounding box center [1377, 316] width 175 height 26
type input "5"
type input "50"
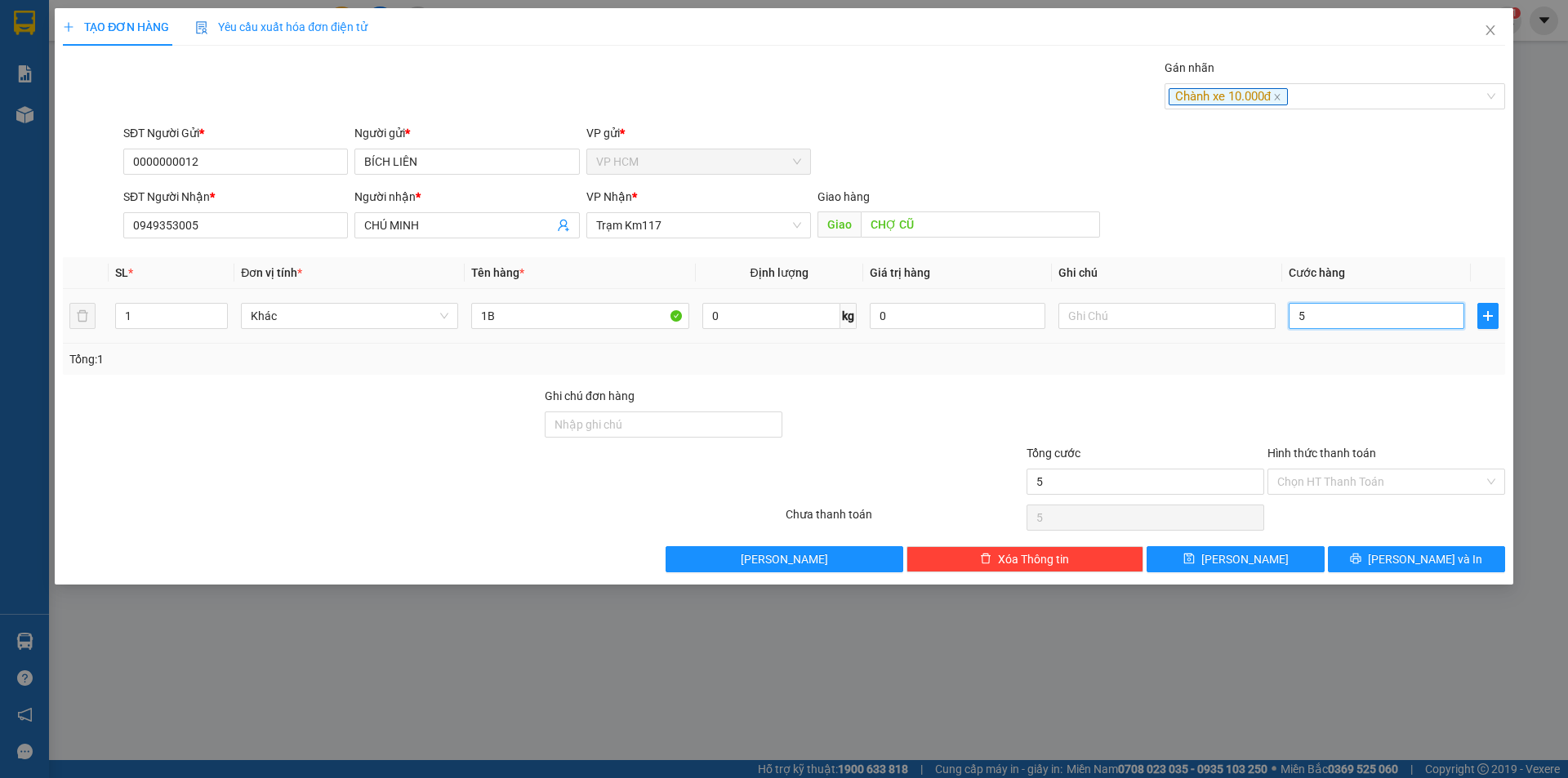
type input "50"
type input "50.000"
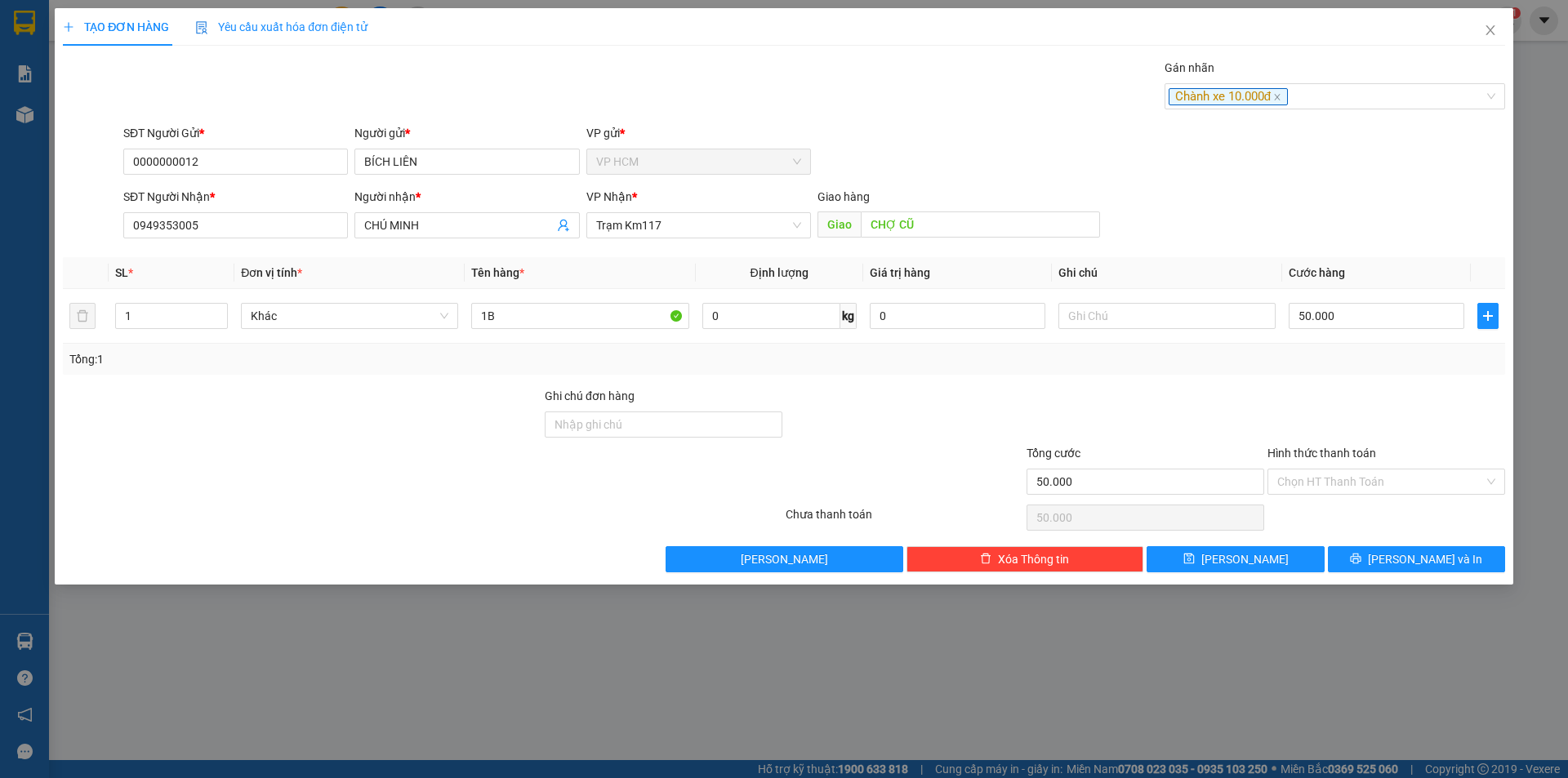
drag, startPoint x: 1371, startPoint y: 366, endPoint x: 1348, endPoint y: 446, distance: 83.2
click at [1371, 367] on div "Tổng: 1" at bounding box center [784, 359] width 1429 height 18
click at [1348, 483] on input "Hình thức thanh toán" at bounding box center [1380, 481] width 206 height 24
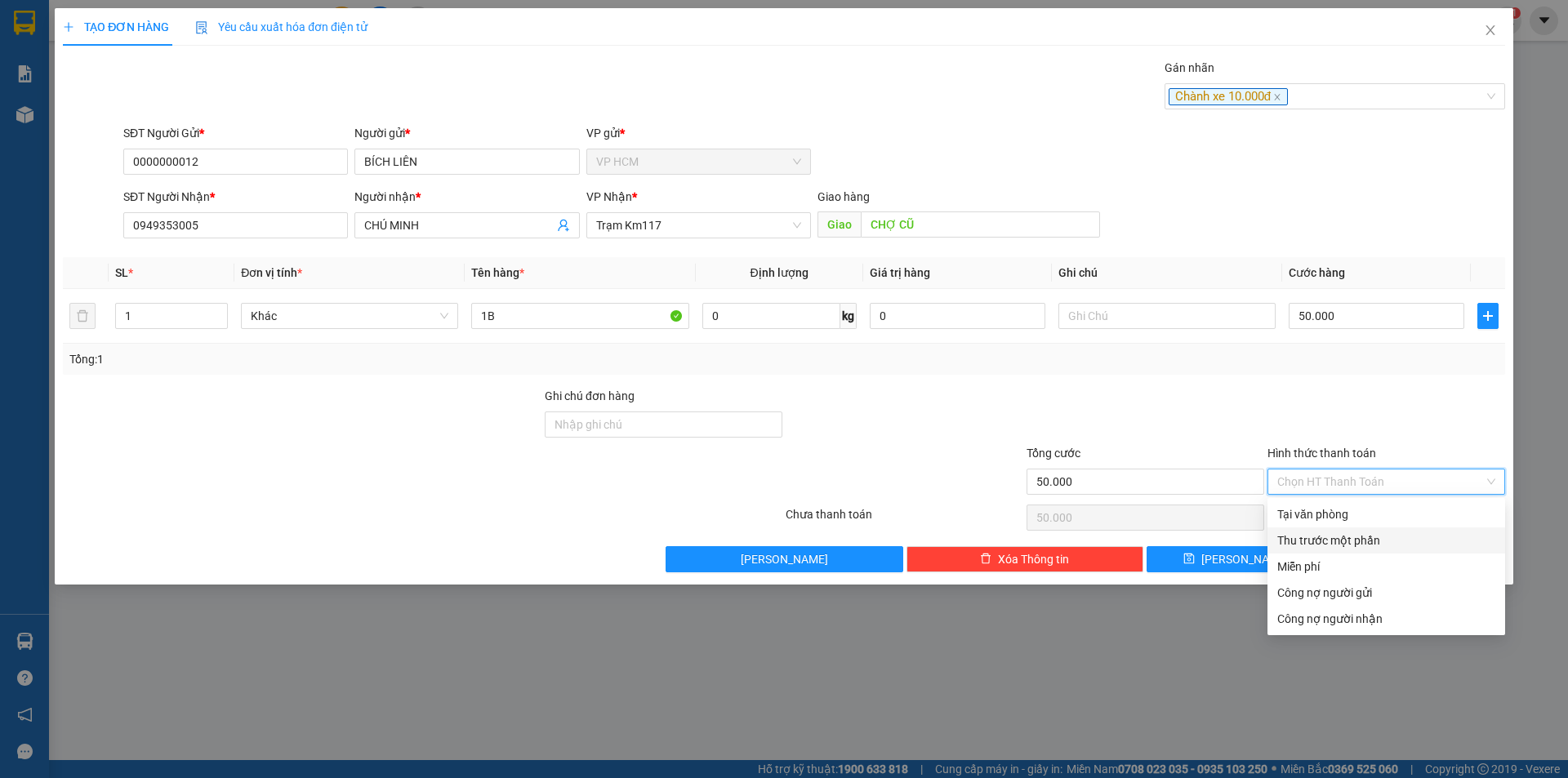
click at [1324, 536] on div "Thu trước một phần" at bounding box center [1386, 540] width 218 height 18
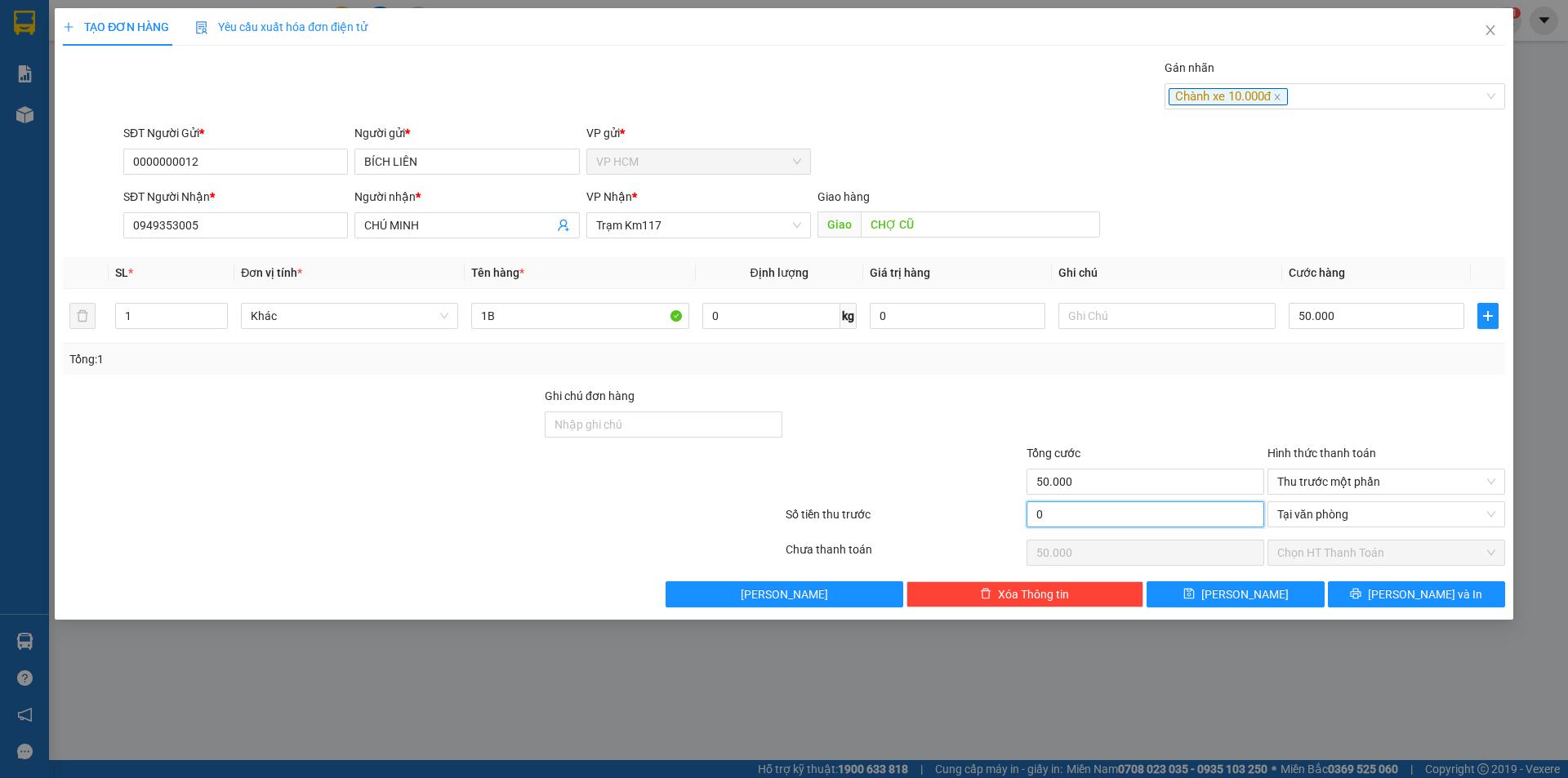
click at [1071, 506] on input "0" at bounding box center [1146, 514] width 237 height 26
type input "1"
type input "49.999"
type input "10"
type input "49.990"
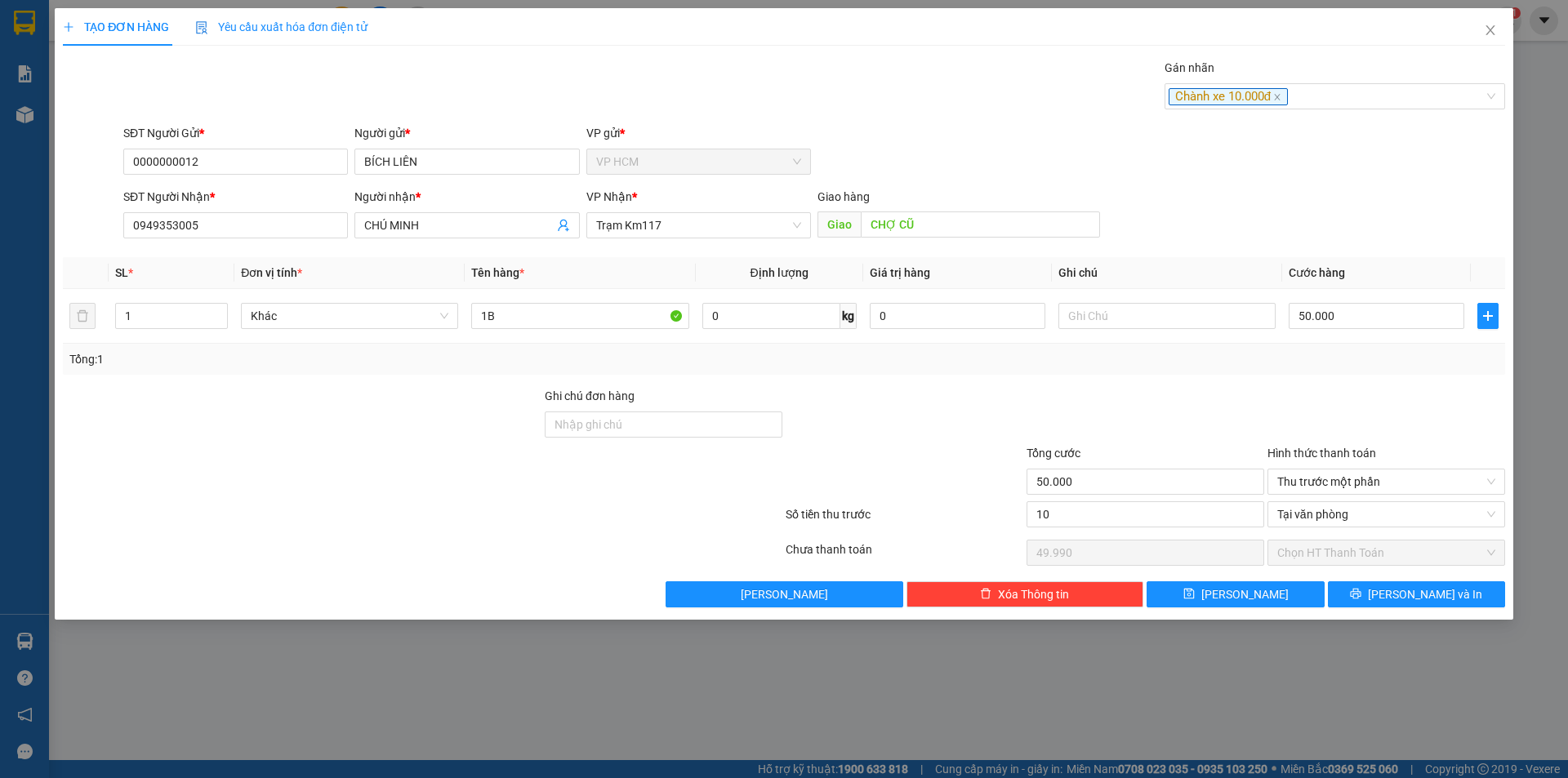
type input "10.000"
type input "40.000"
drag, startPoint x: 1173, startPoint y: 401, endPoint x: 1427, endPoint y: 612, distance: 330.2
click at [1182, 417] on div at bounding box center [1146, 415] width 241 height 57
click at [1433, 615] on div "TẠO ĐƠN HÀNG Yêu cầu xuất hóa đơn điện tử Transit Pickup Surcharge Ids Transit …" at bounding box center [784, 314] width 1459 height 611
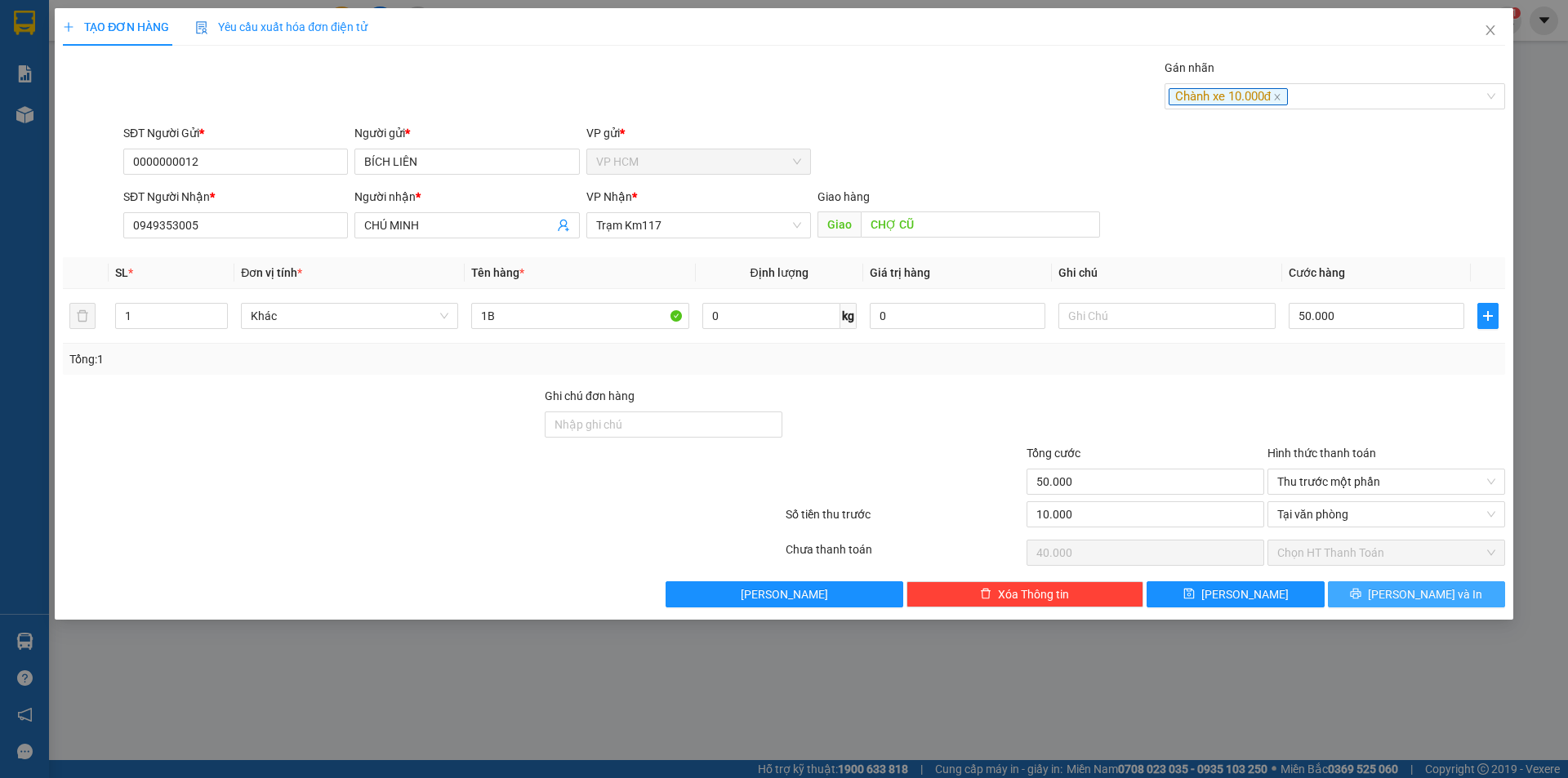
drag, startPoint x: 1420, startPoint y: 598, endPoint x: 752, endPoint y: 235, distance: 760.3
click at [1419, 598] on span "[PERSON_NAME] và In" at bounding box center [1425, 594] width 114 height 18
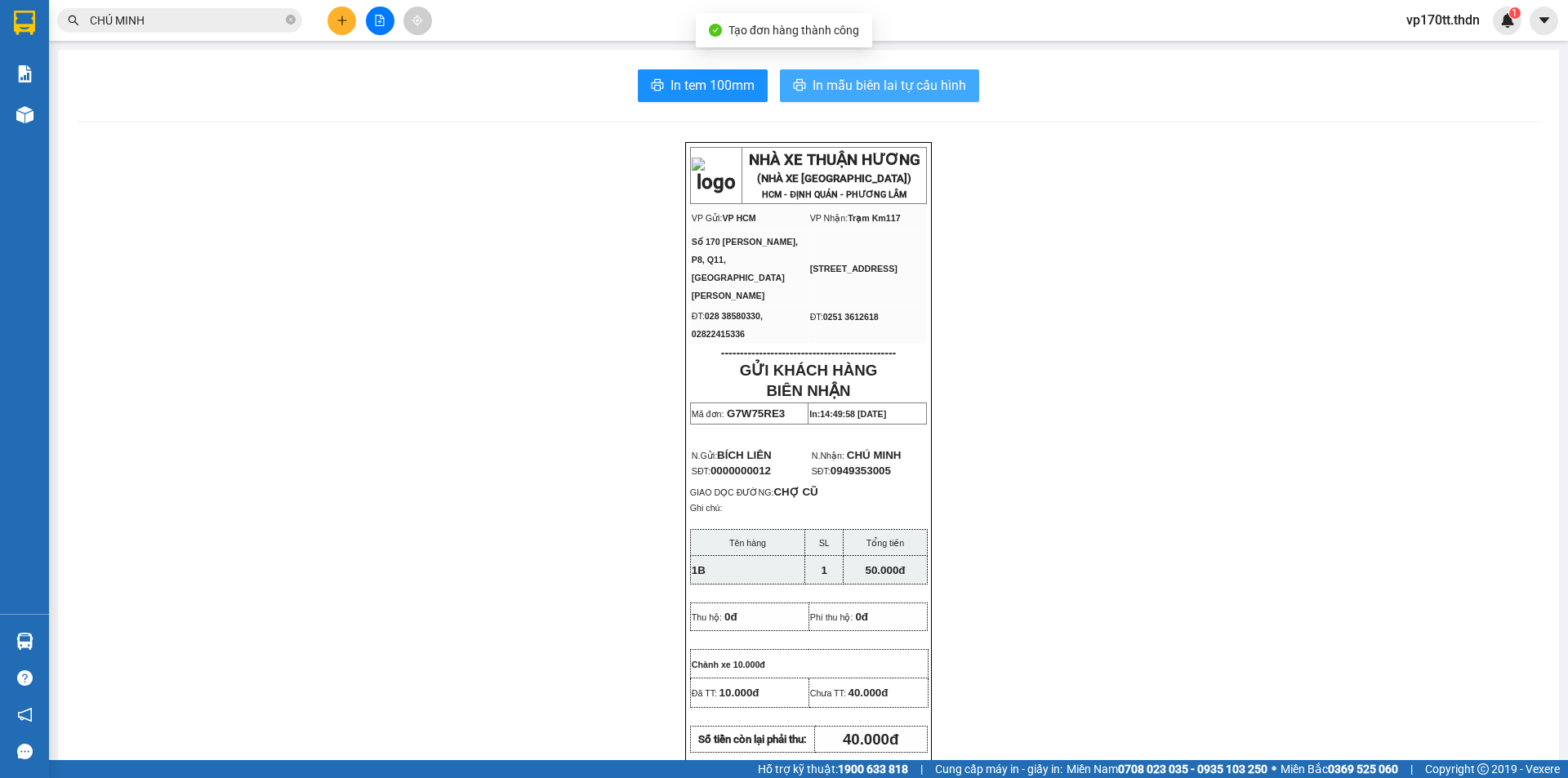
click at [868, 80] on span "In mẫu biên lai tự cấu hình" at bounding box center [889, 86] width 154 height 21
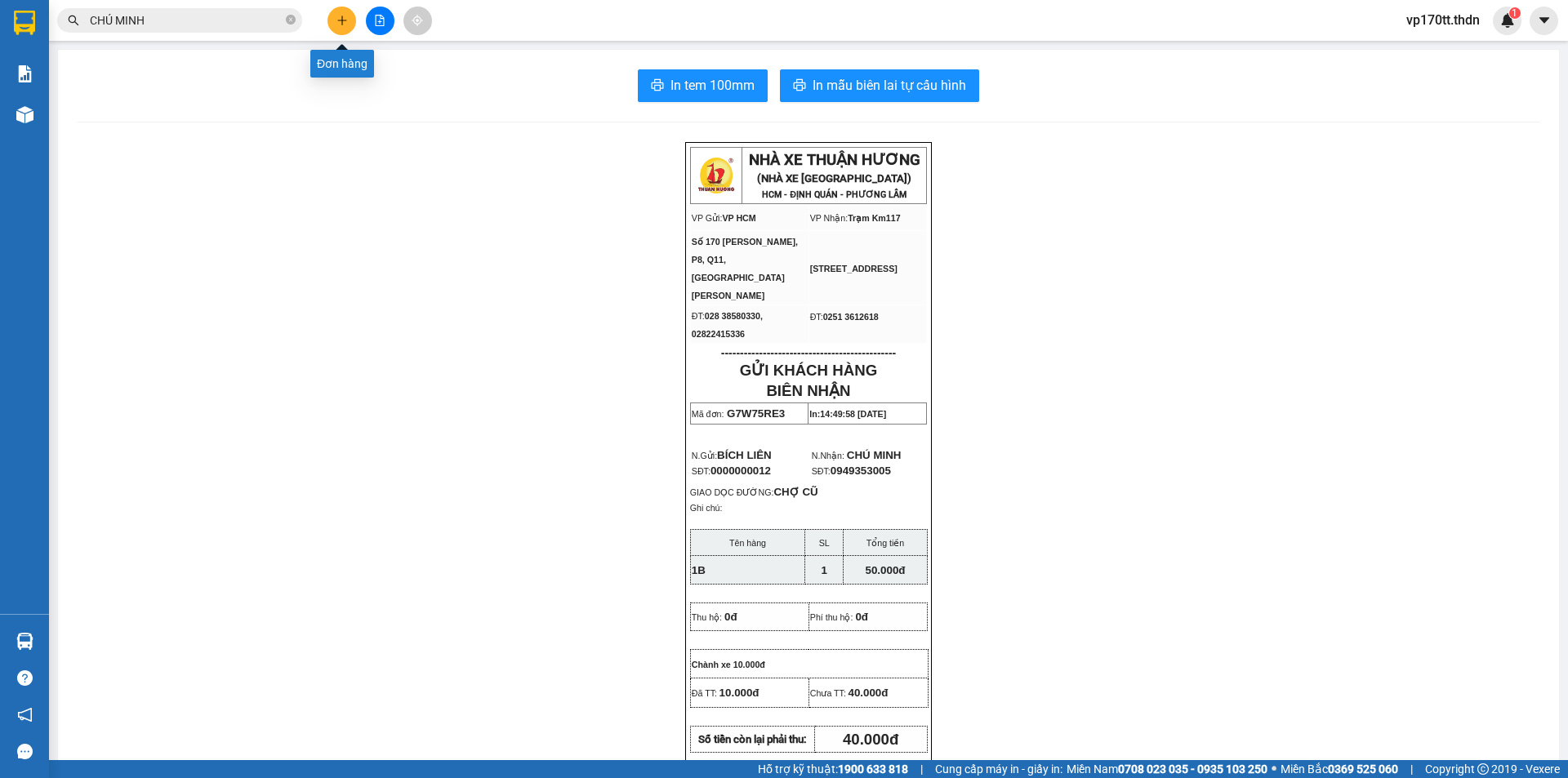
click at [339, 18] on icon "plus" at bounding box center [342, 21] width 11 height 11
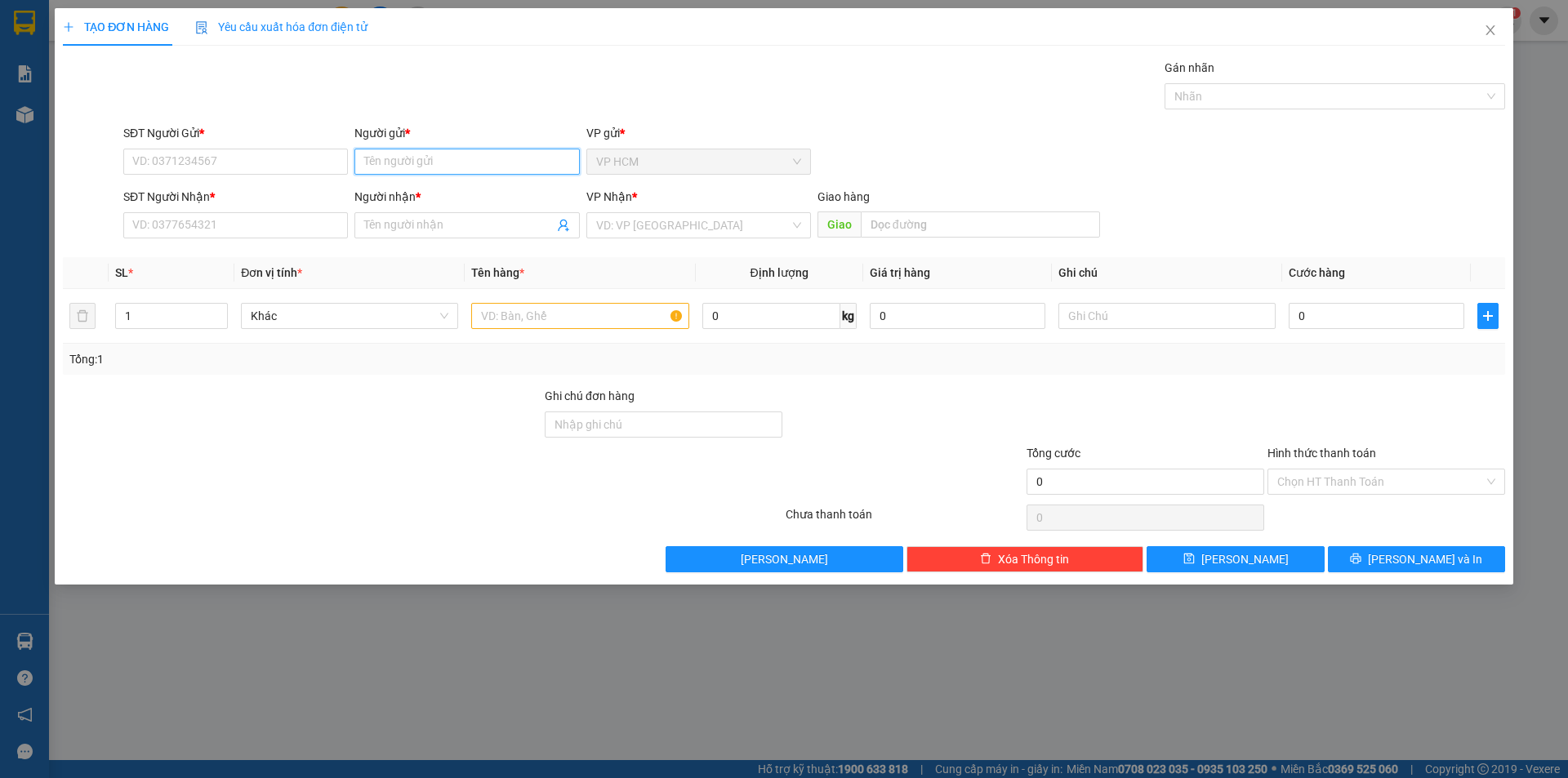
click at [450, 158] on input "Người gửi *" at bounding box center [466, 162] width 224 height 26
type input "TUAN W"
drag, startPoint x: 444, startPoint y: 186, endPoint x: 481, endPoint y: 200, distance: 39.6
click at [444, 187] on div "TUẤN WOWKIDS - 0963618982" at bounding box center [467, 194] width 205 height 18
type input "0963618982"
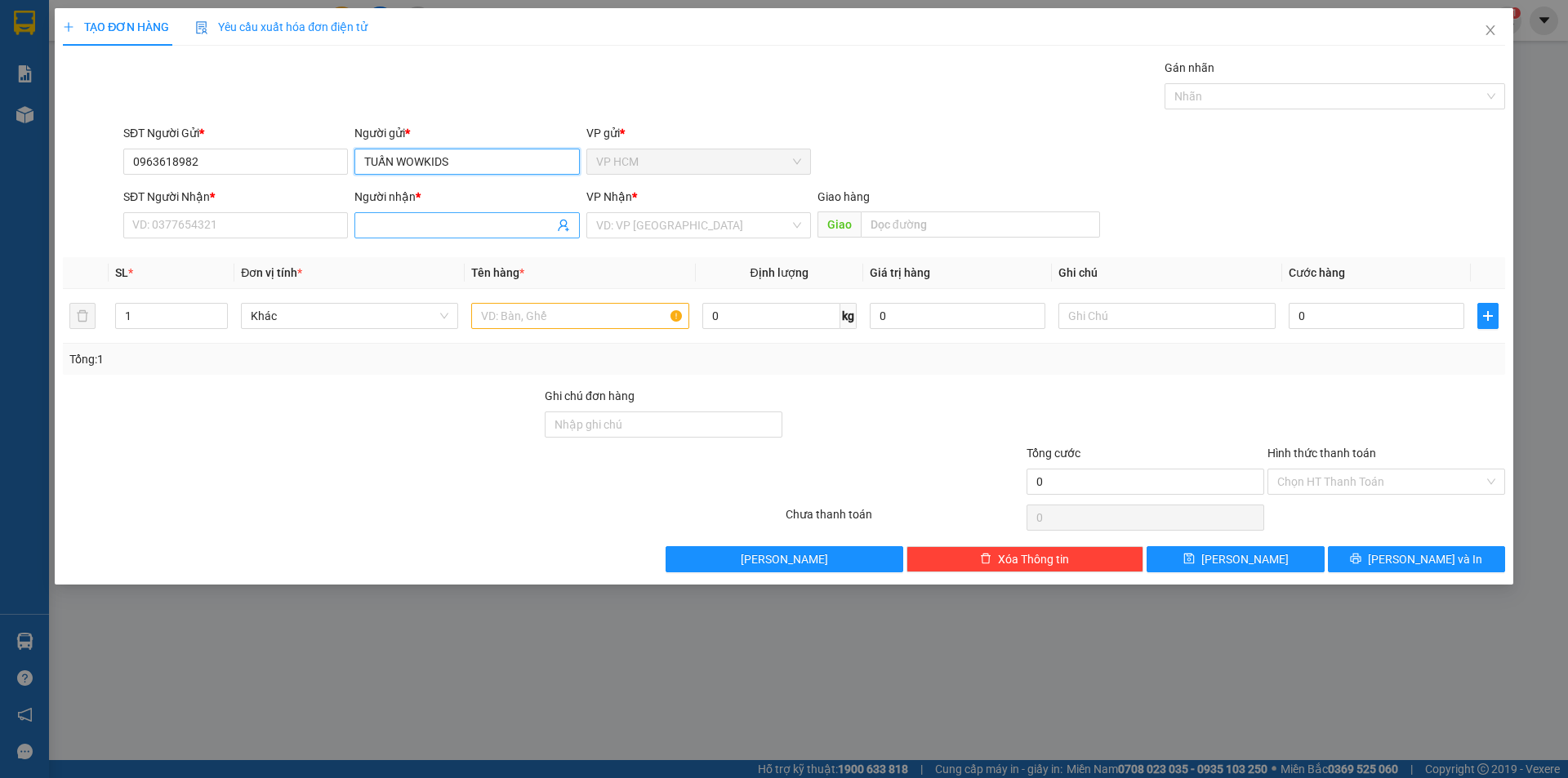
type input "TUẤN WOWKIDS"
click at [567, 223] on icon "user-add" at bounding box center [564, 225] width 13 height 13
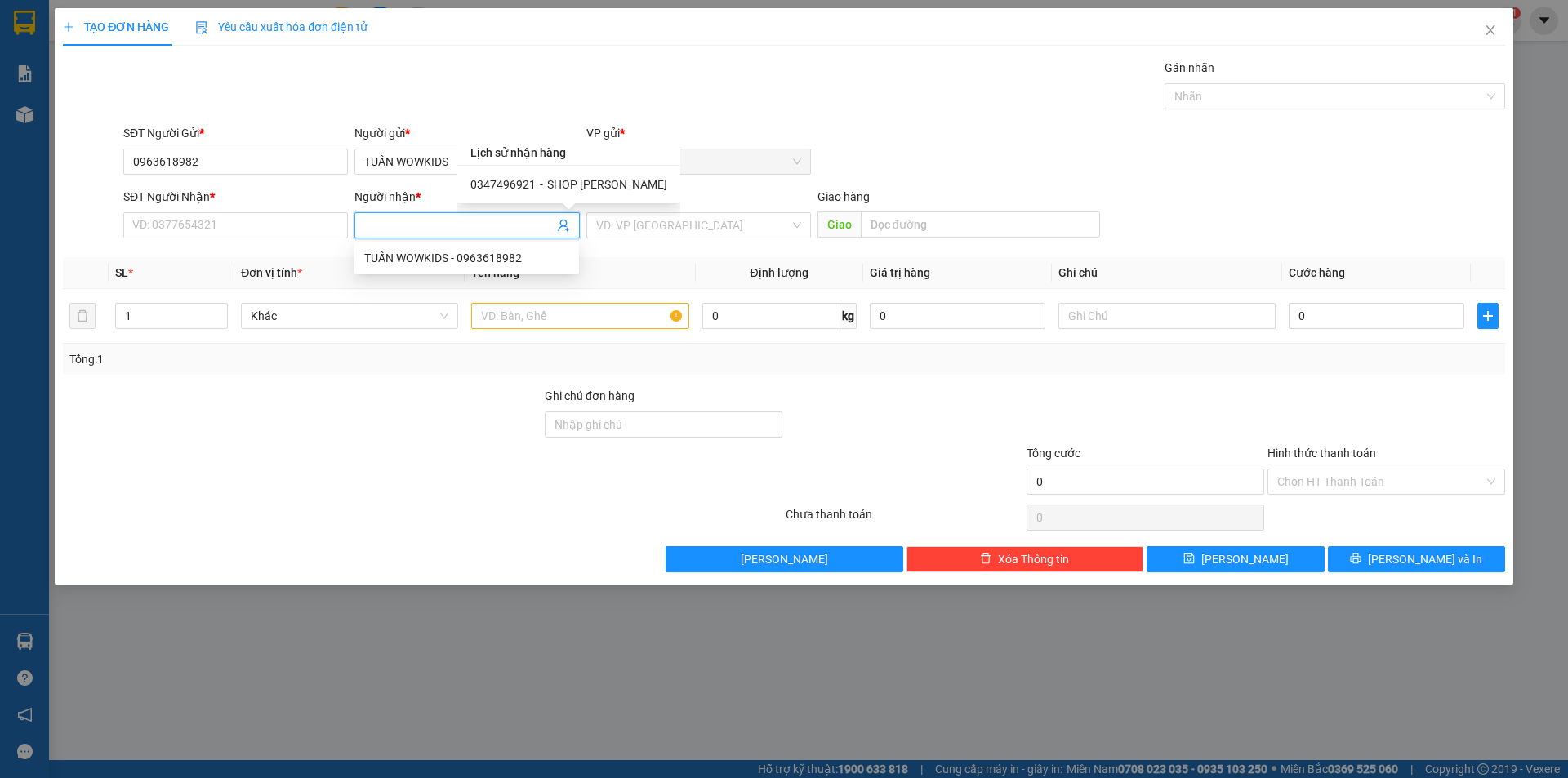
click at [580, 189] on span "SHOP [PERSON_NAME]" at bounding box center [607, 185] width 120 height 13
type input "0347496921"
type input "SHOP [PERSON_NAME]"
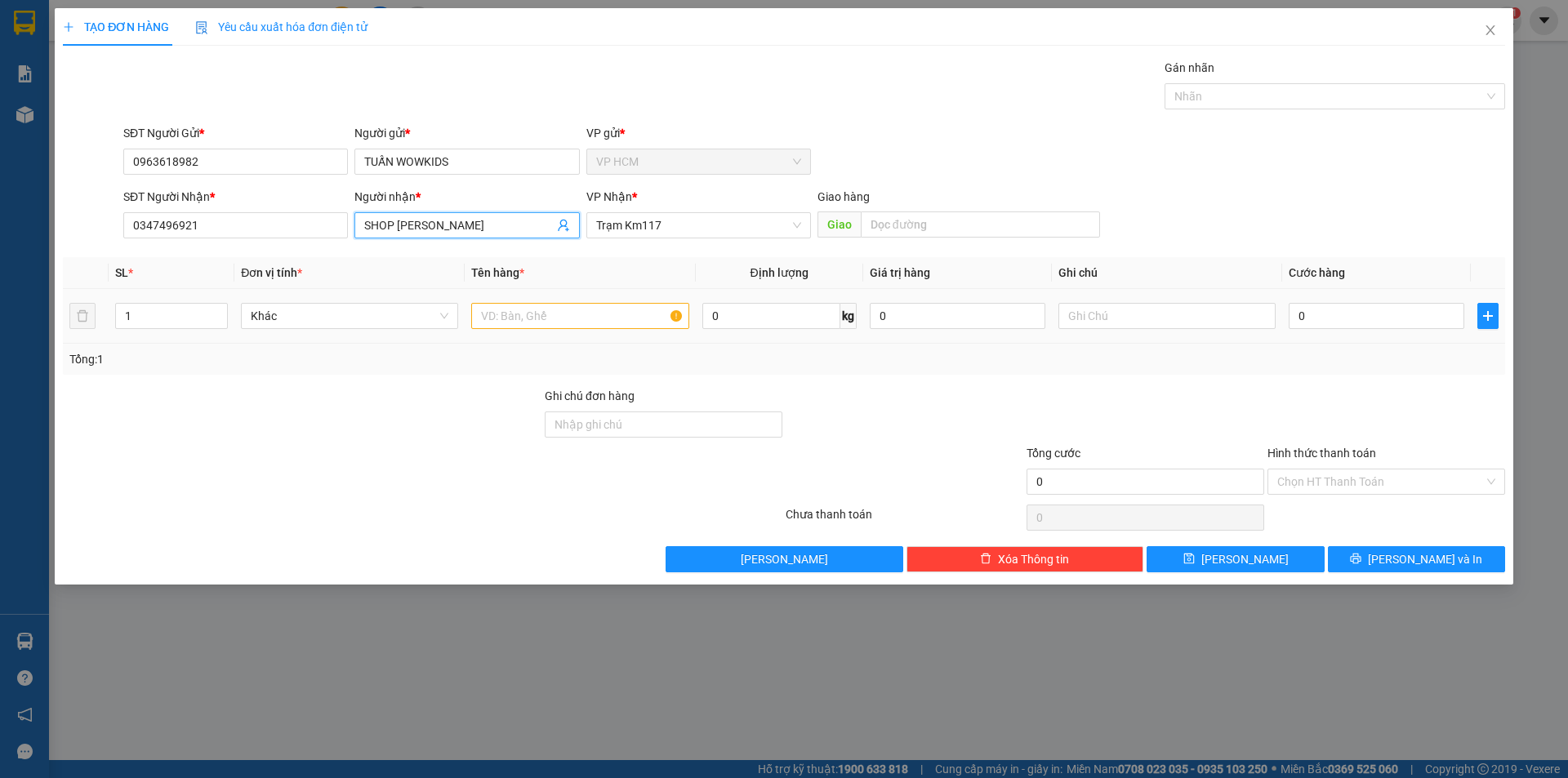
click at [576, 298] on td at bounding box center [580, 316] width 230 height 55
click at [583, 316] on input "text" at bounding box center [580, 316] width 218 height 26
click at [1245, 88] on div at bounding box center [1326, 96] width 316 height 20
type input "1C"
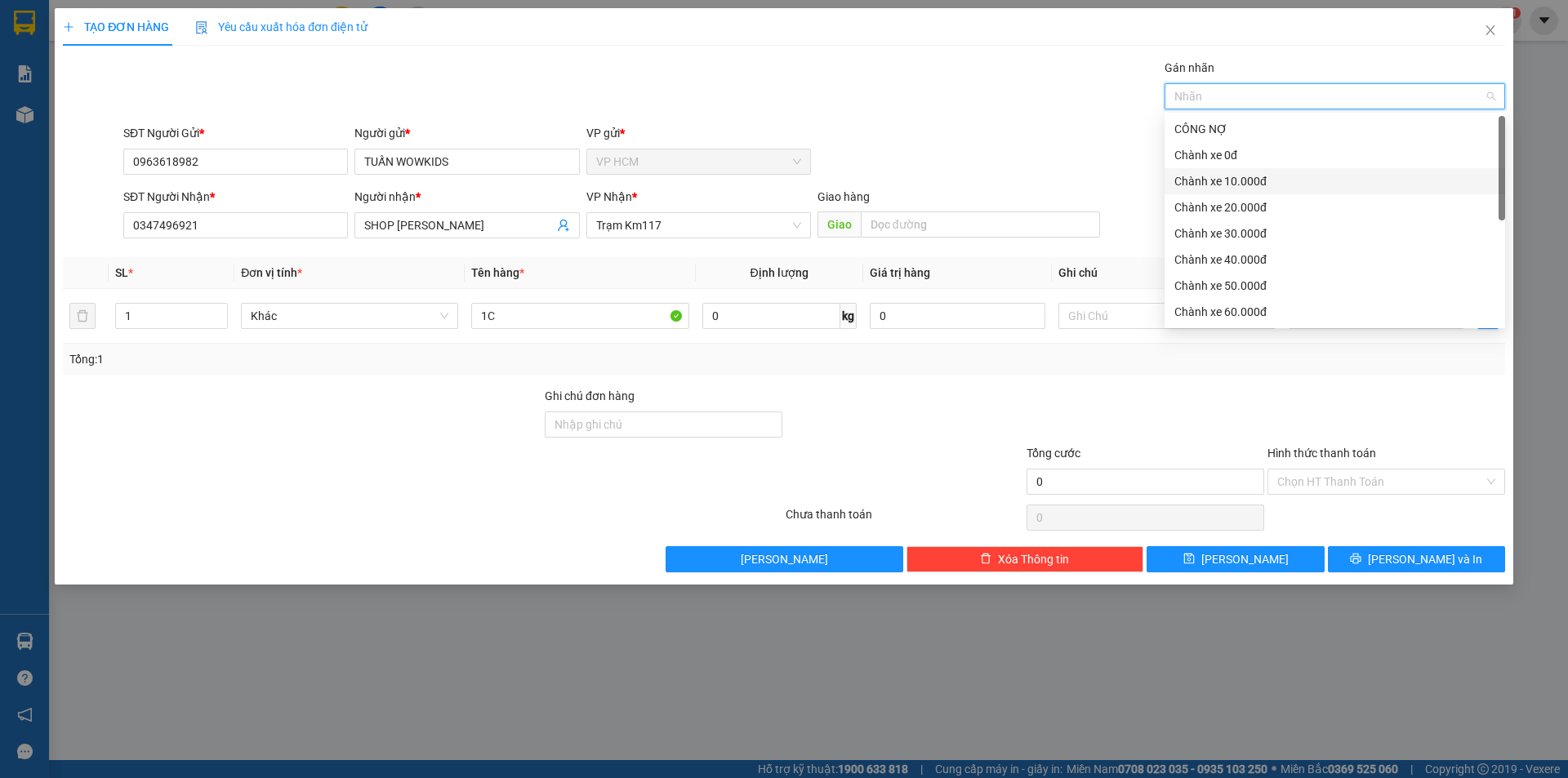
click at [1250, 182] on div "Chành xe 10.000đ" at bounding box center [1334, 181] width 321 height 18
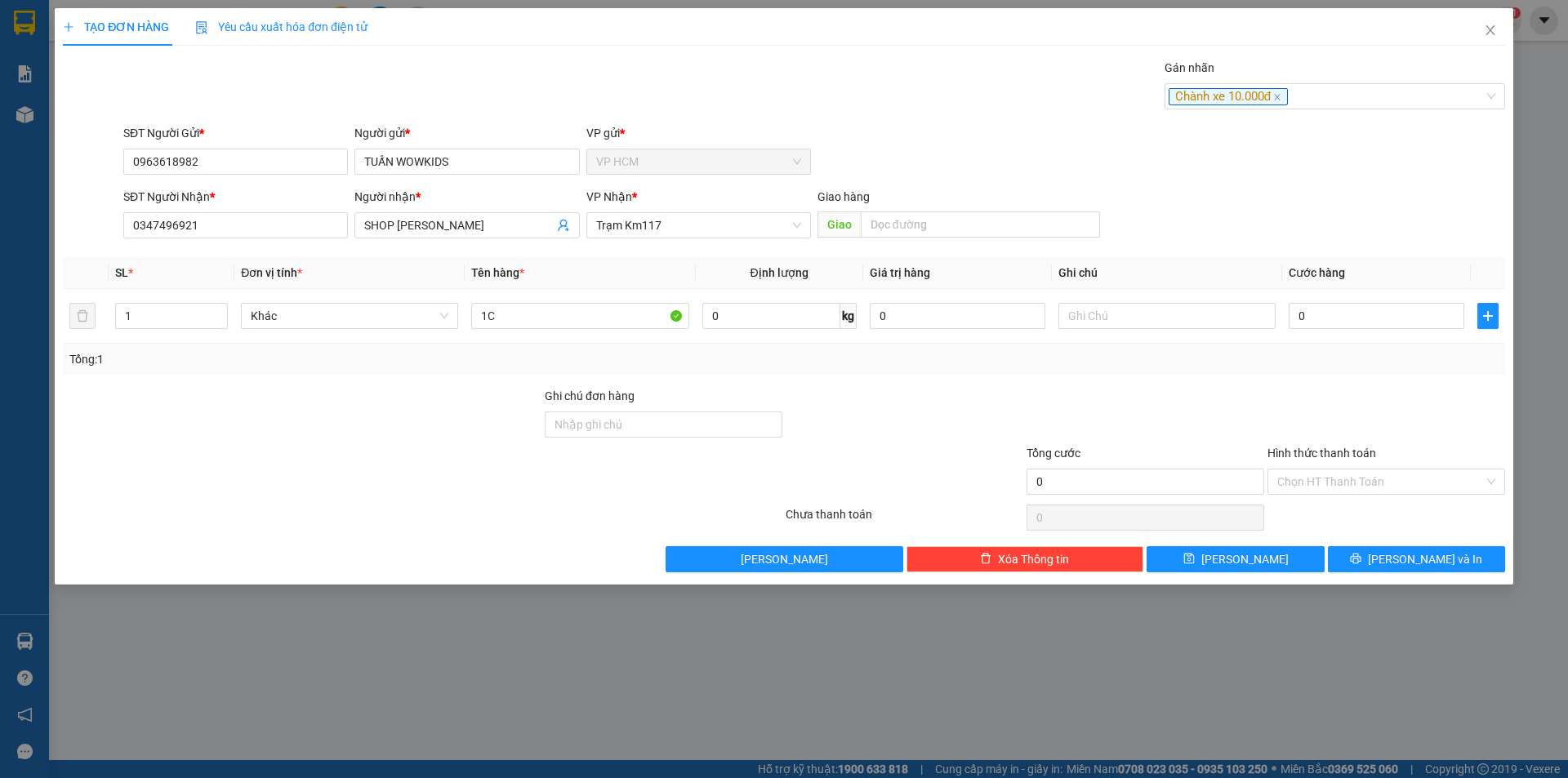
drag, startPoint x: 892, startPoint y: 65, endPoint x: 1311, endPoint y: 350, distance: 506.7
click at [894, 73] on div "Gán nhãn Chành xe 10.000đ" at bounding box center [814, 87] width 1389 height 57
click at [1359, 316] on input "0" at bounding box center [1377, 316] width 175 height 26
type input "4"
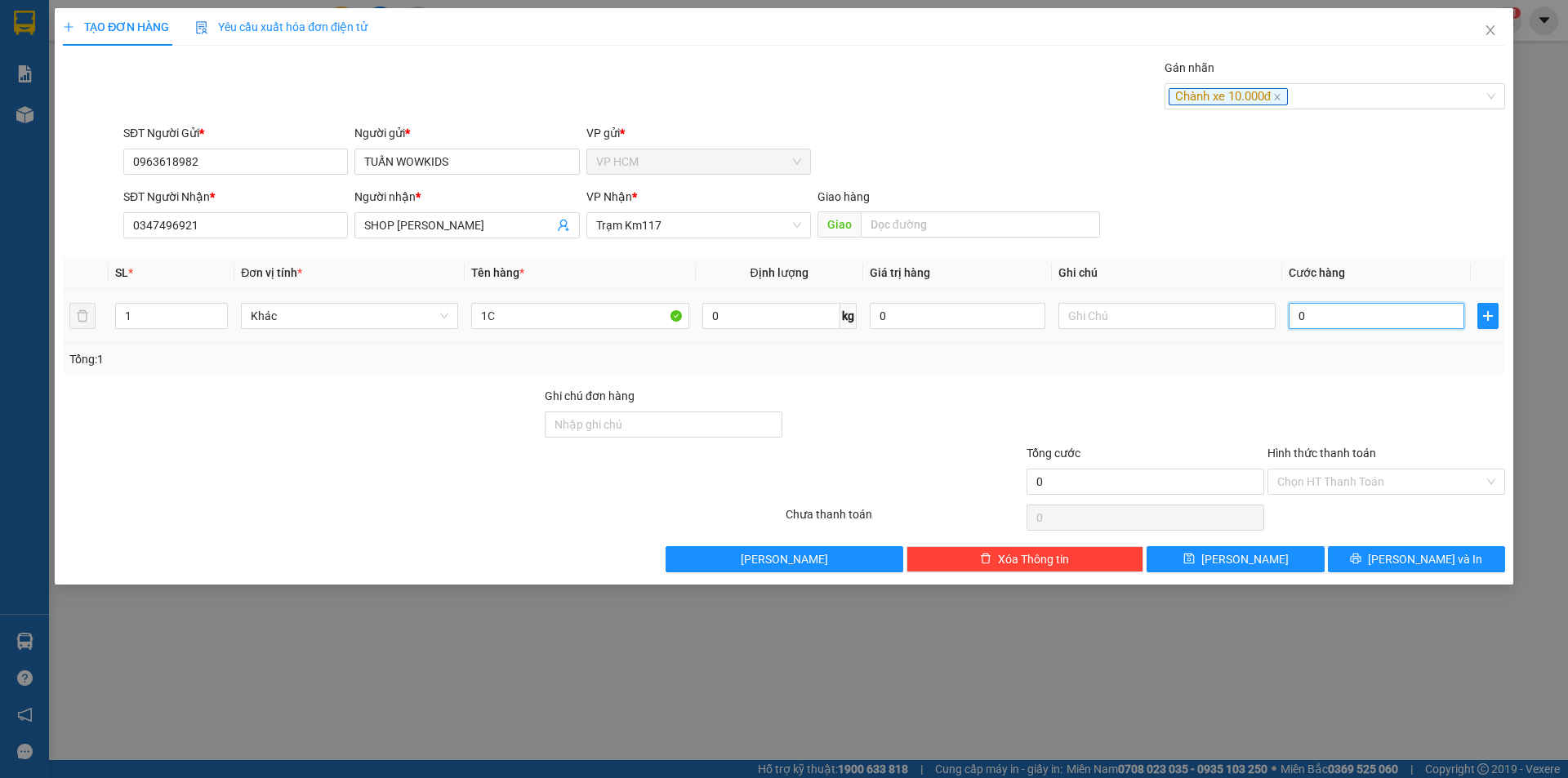
type input "4"
type input "40"
type input "40.000"
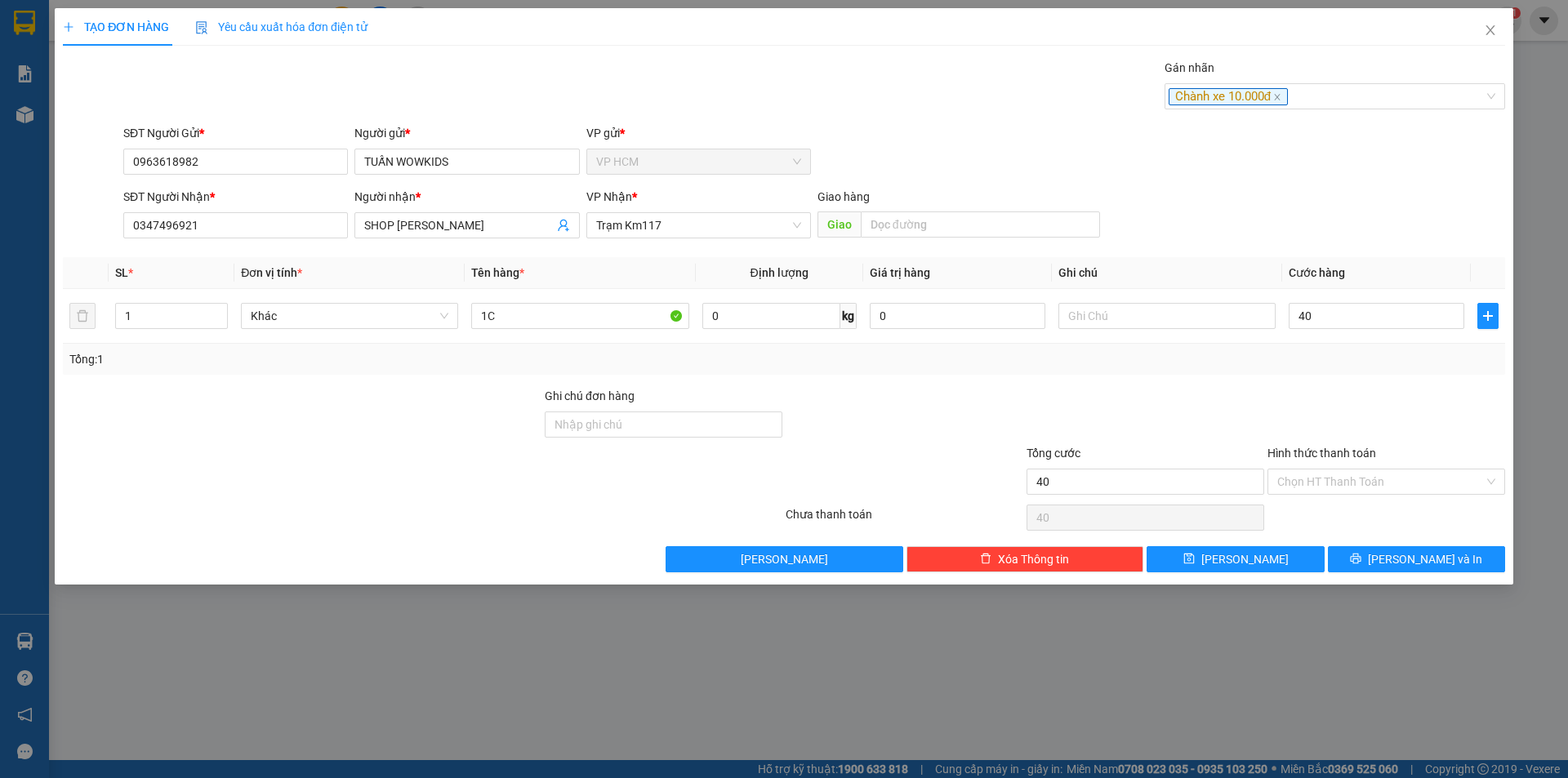
type input "40.000"
click at [1349, 417] on div at bounding box center [1387, 415] width 241 height 57
click at [1351, 477] on input "Hình thức thanh toán" at bounding box center [1380, 481] width 206 height 24
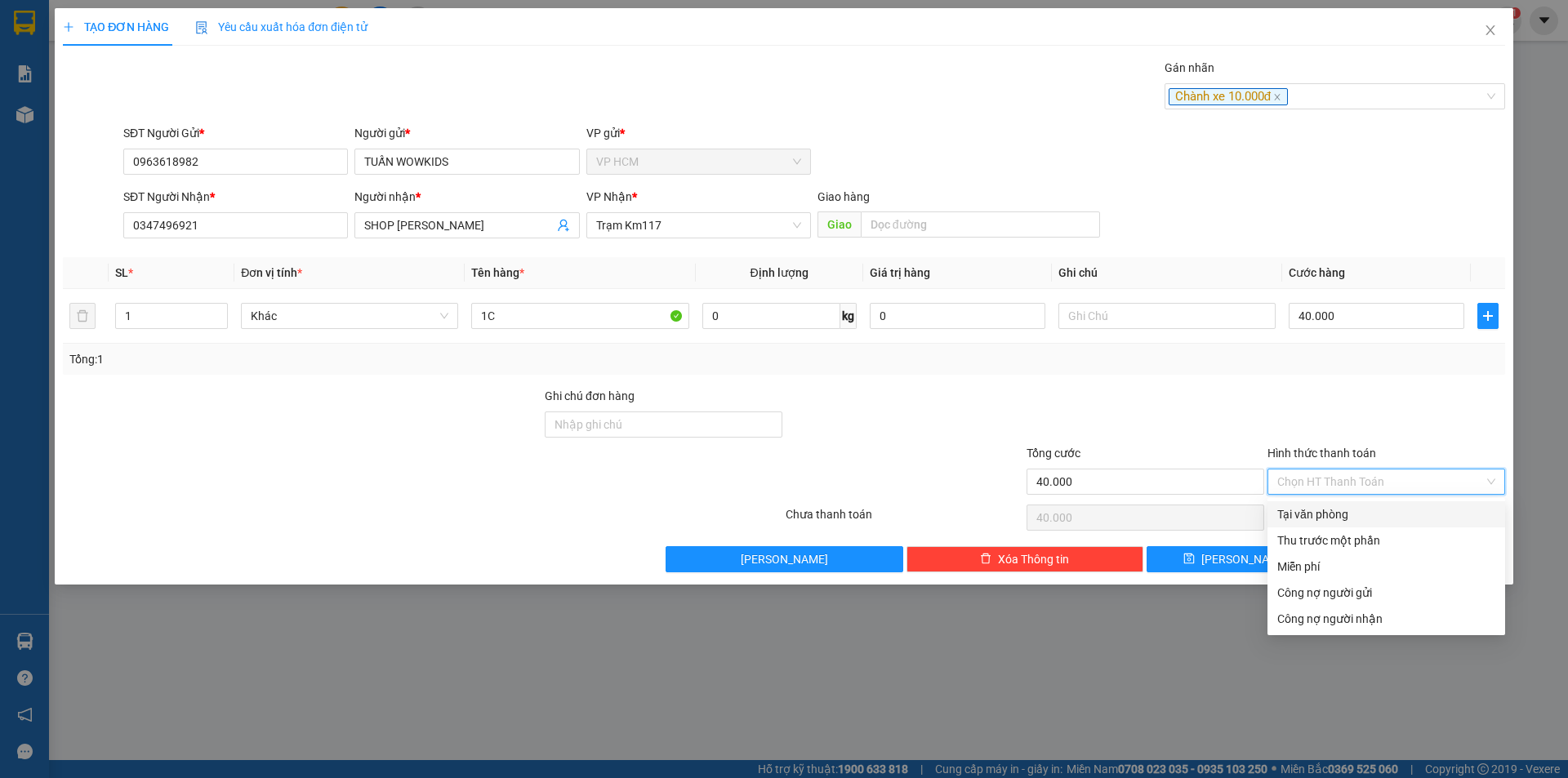
click at [1335, 541] on div "Thu trước một phần" at bounding box center [1386, 540] width 218 height 18
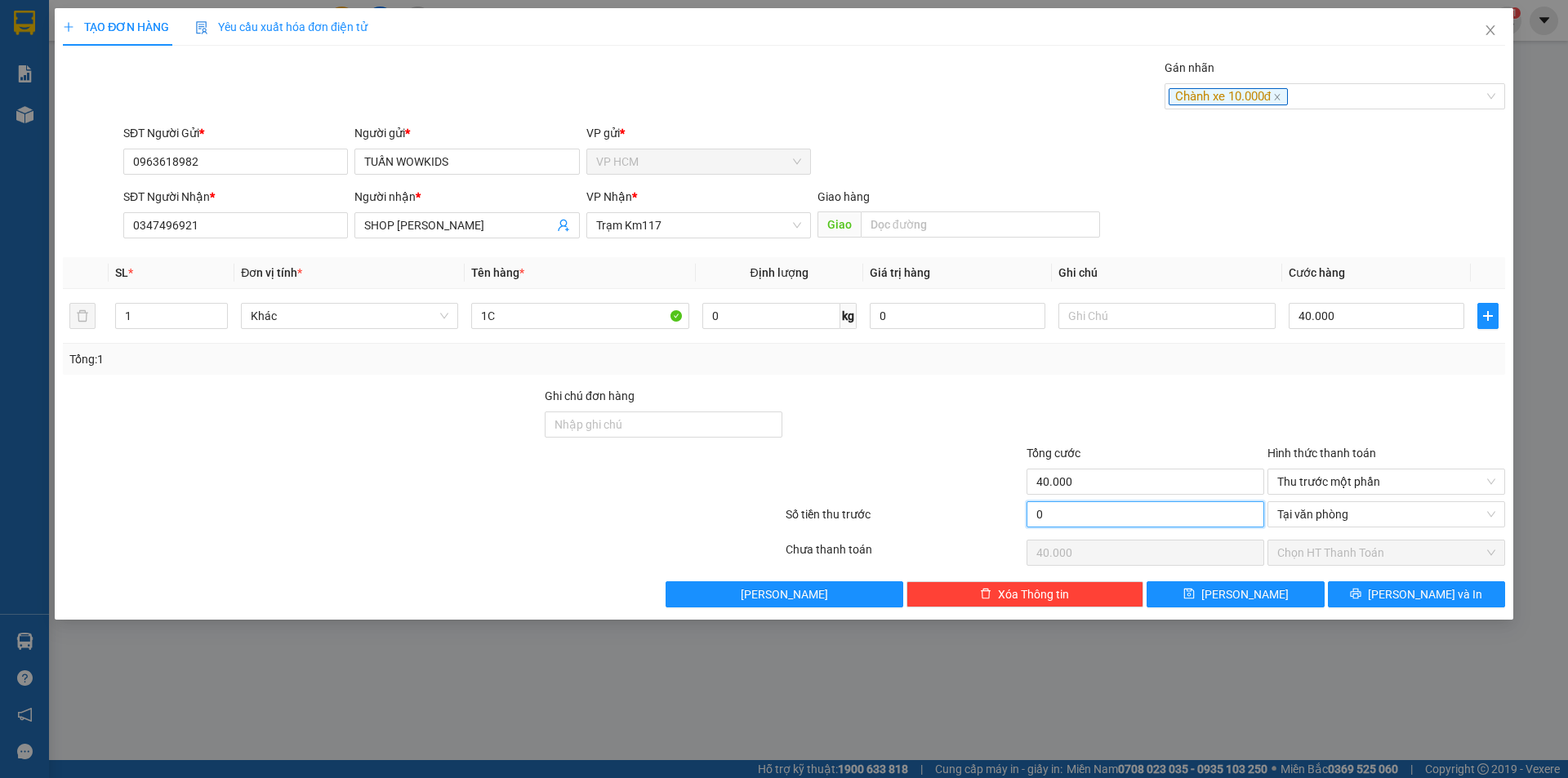
click at [1136, 523] on input "0" at bounding box center [1146, 514] width 237 height 26
type input "1"
type input "39.999"
type input "10"
type input "39.990"
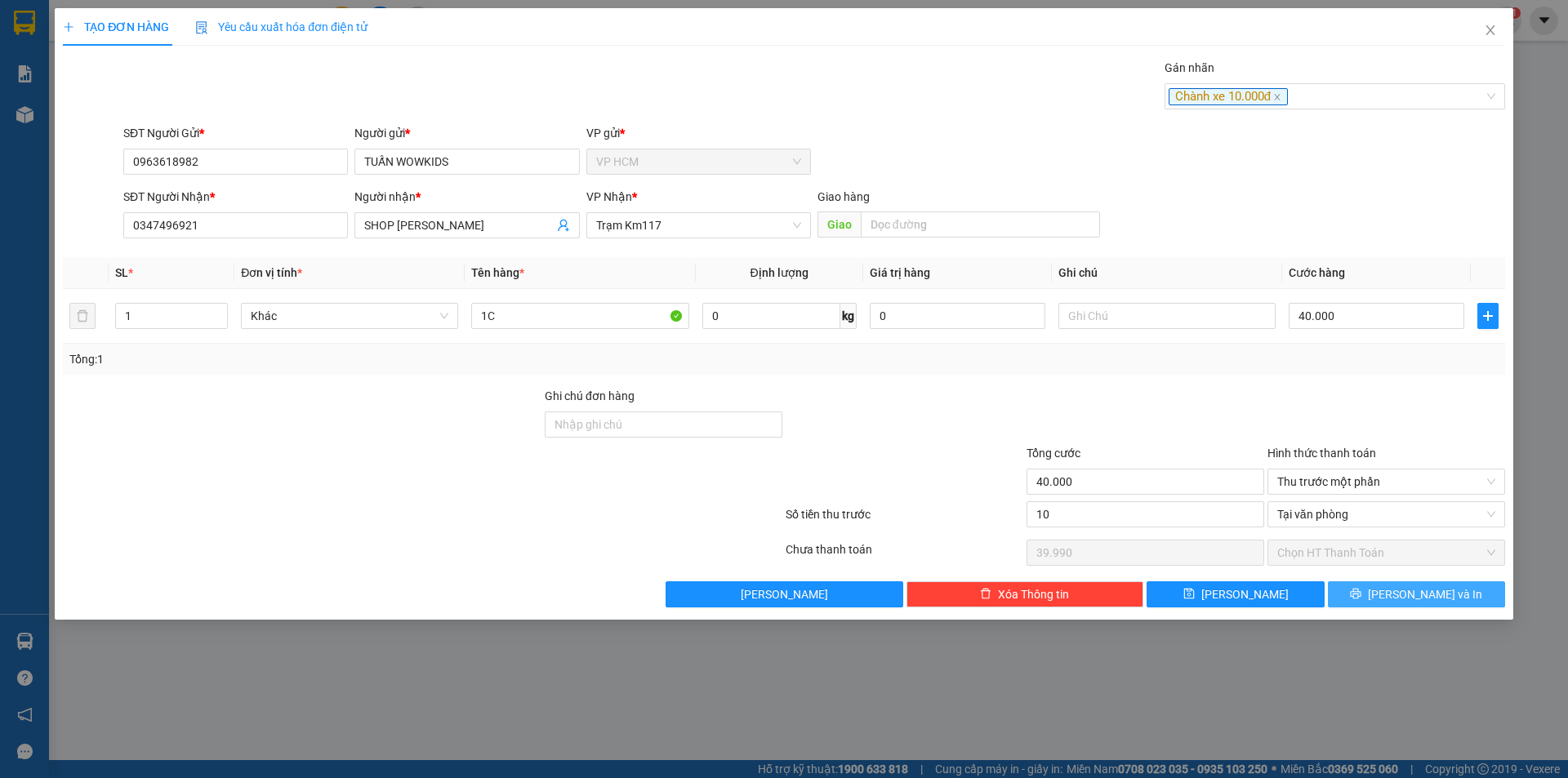
type input "10.000"
type input "30.000"
click at [1382, 603] on button "[PERSON_NAME] và In" at bounding box center [1416, 594] width 177 height 26
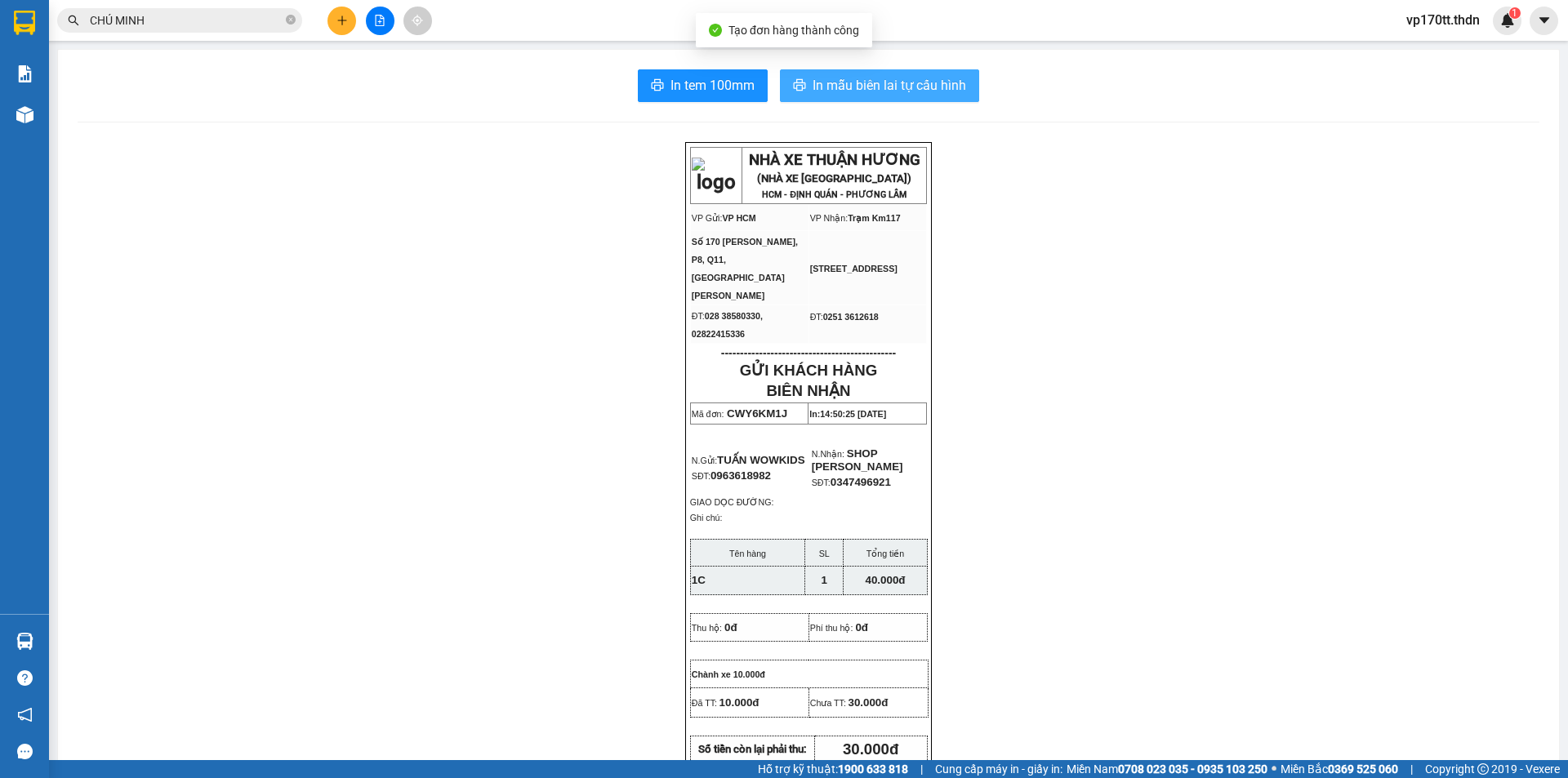
click at [890, 91] on span "In mẫu biên lai tự cấu hình" at bounding box center [889, 86] width 154 height 21
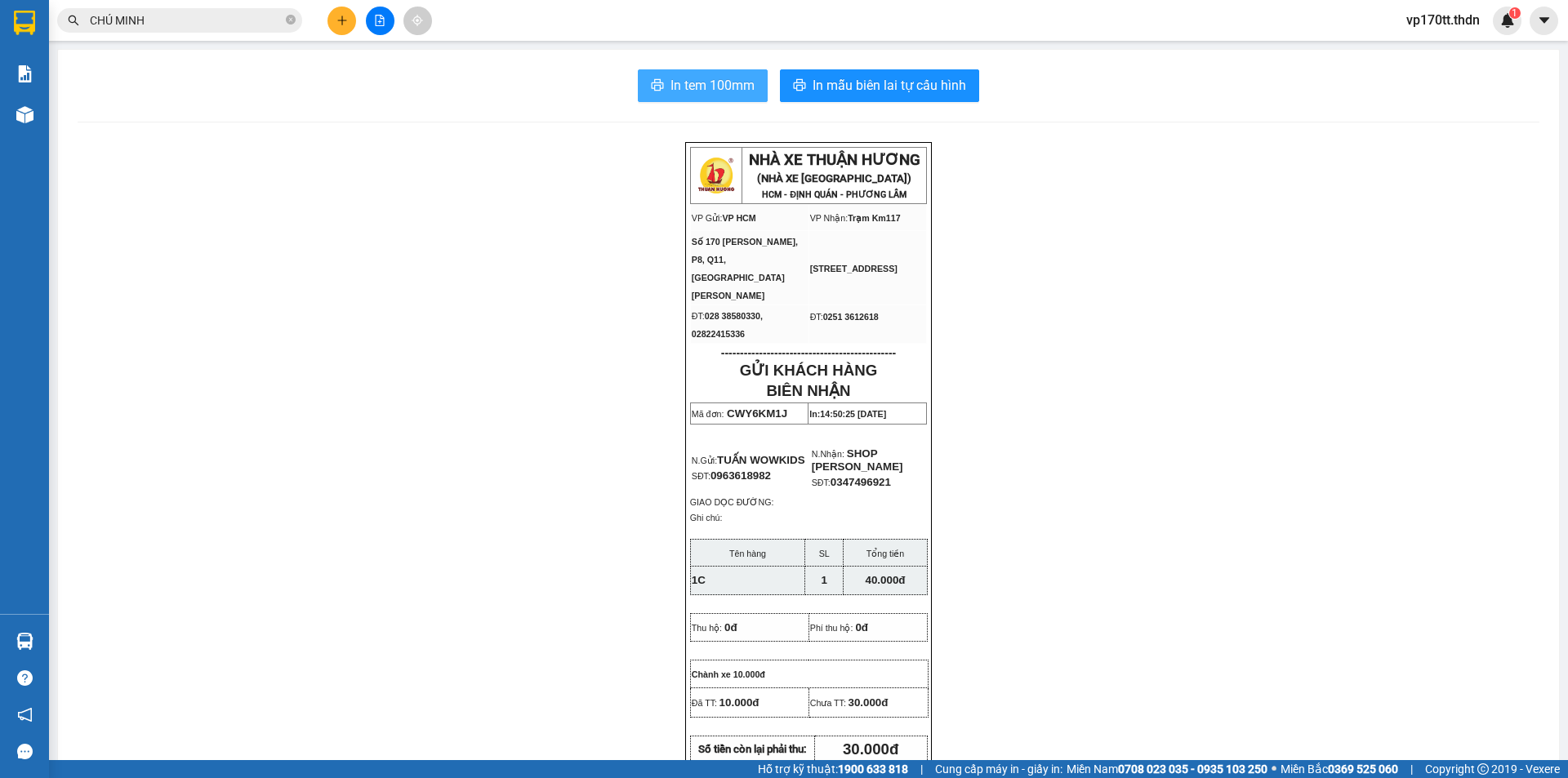
click at [744, 87] on span "In tem 100mm" at bounding box center [712, 86] width 84 height 21
click at [333, 15] on button at bounding box center [342, 21] width 28 height 28
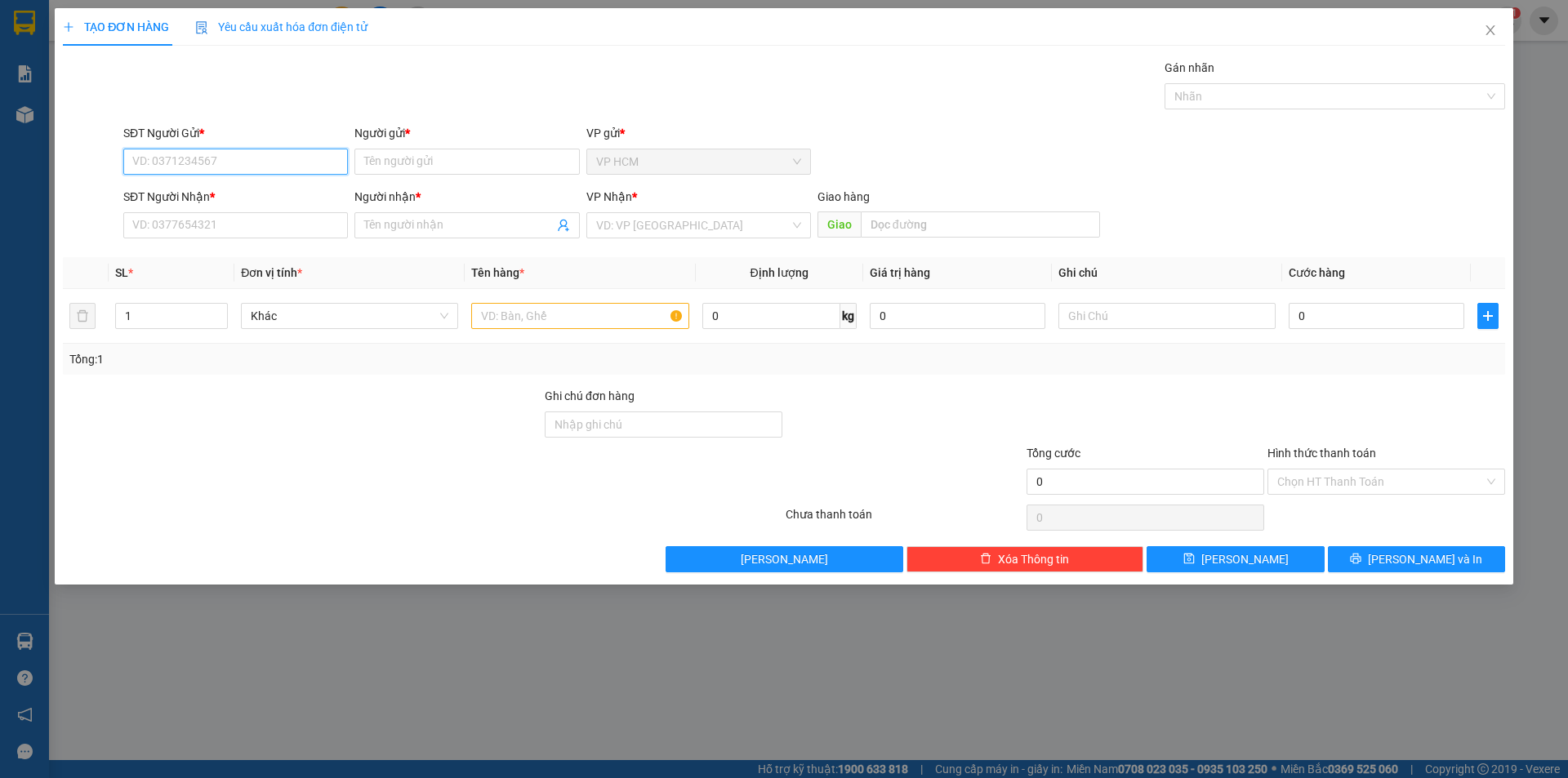
click at [298, 152] on input "SĐT Người Gửi *" at bounding box center [236, 162] width 224 height 26
click at [505, 162] on input "Người gửi *" at bounding box center [466, 162] width 224 height 26
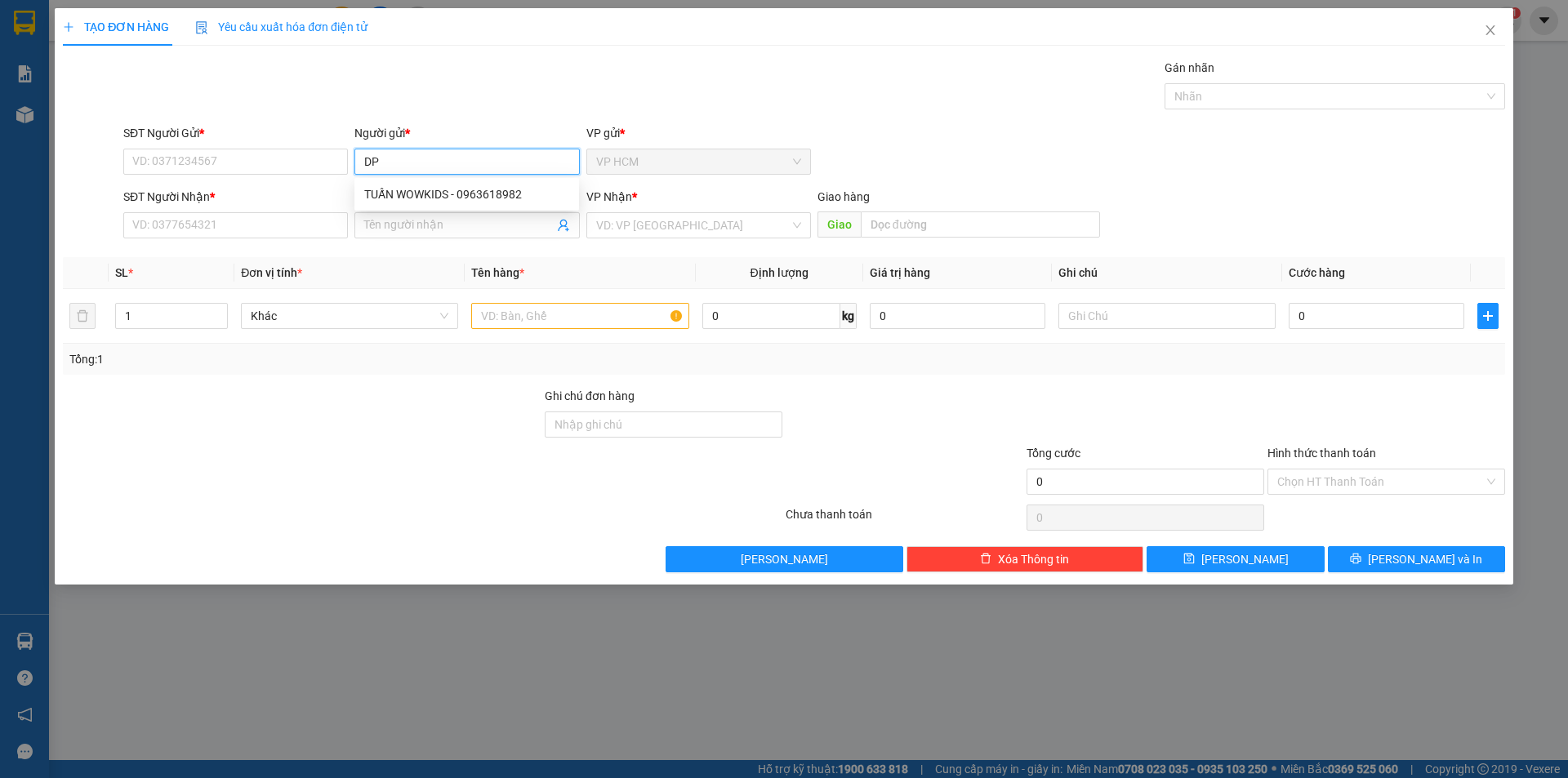
type input "DPP"
click at [469, 195] on div "CTY DPP - 0378763591" at bounding box center [467, 194] width 205 height 18
type input "0378763591"
type input "CTY DPP"
click at [564, 218] on span at bounding box center [564, 225] width 13 height 18
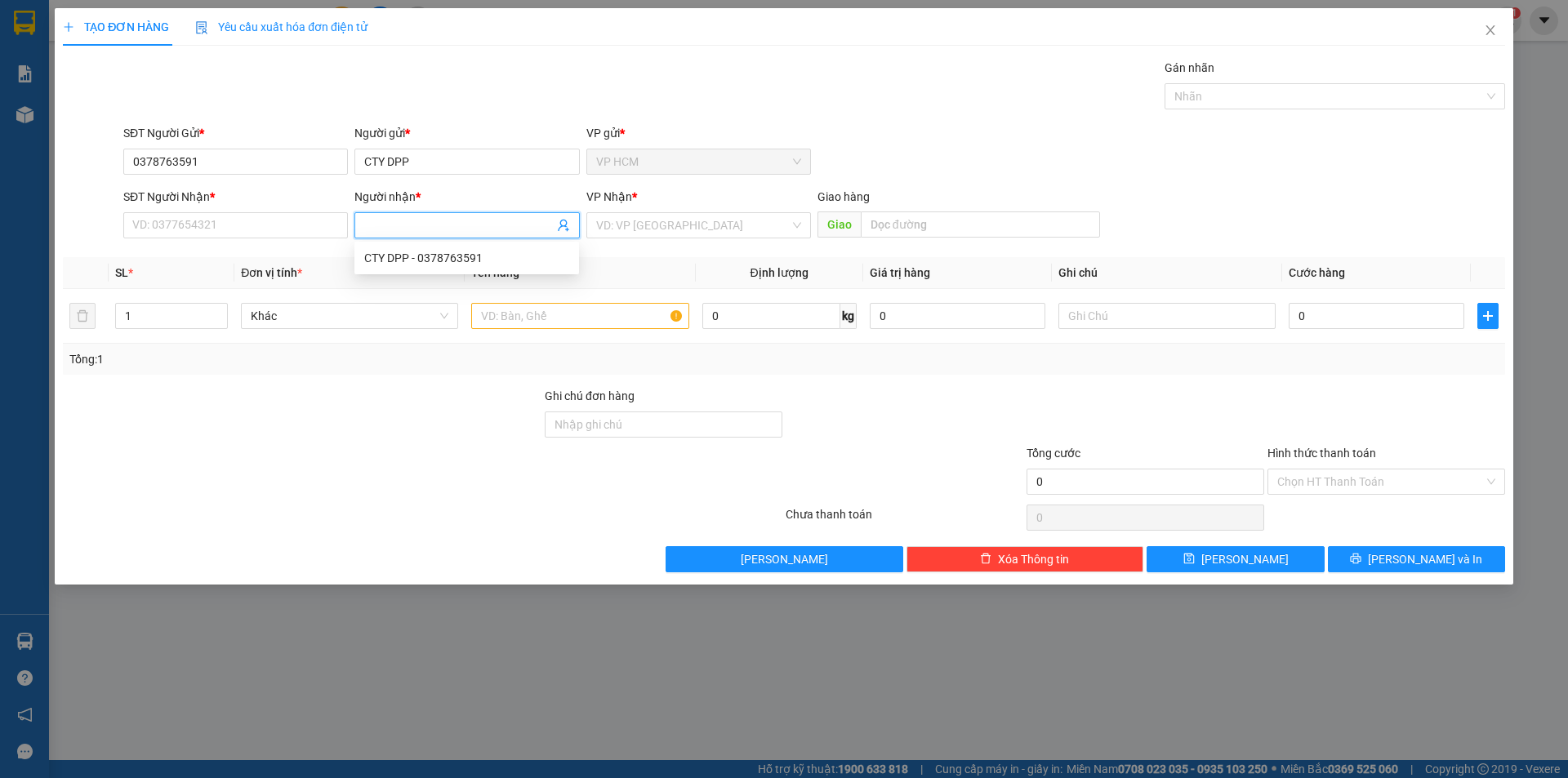
click at [564, 220] on icon "user-add" at bounding box center [563, 225] width 10 height 12
click at [578, 192] on div "0917261975 - QC [PERSON_NAME]" at bounding box center [583, 184] width 182 height 18
type input "0917261975"
type input "QC [PERSON_NAME]"
click at [606, 318] on input "text" at bounding box center [580, 316] width 218 height 26
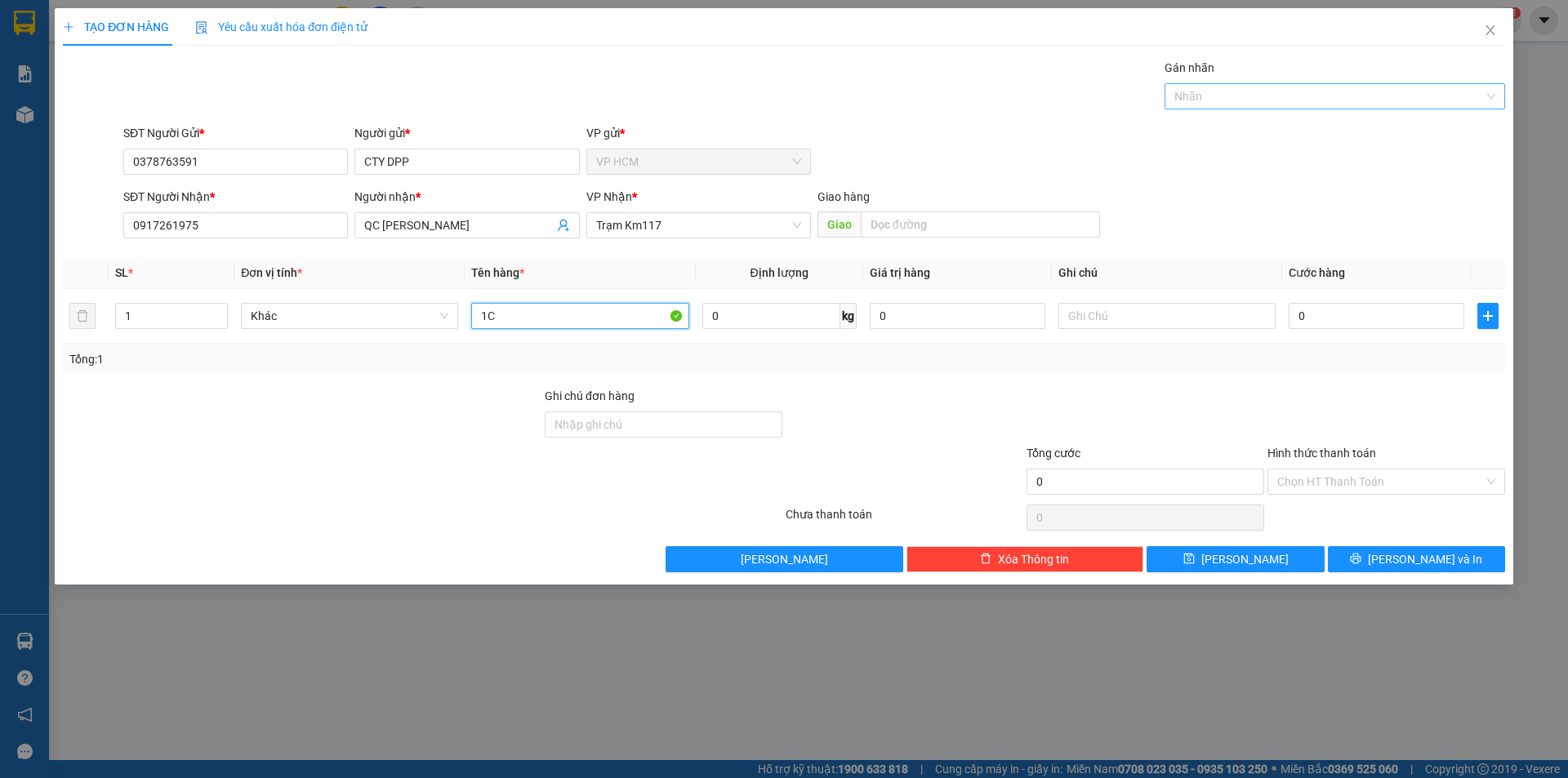
click at [1253, 90] on div at bounding box center [1326, 96] width 316 height 20
type input "1C"
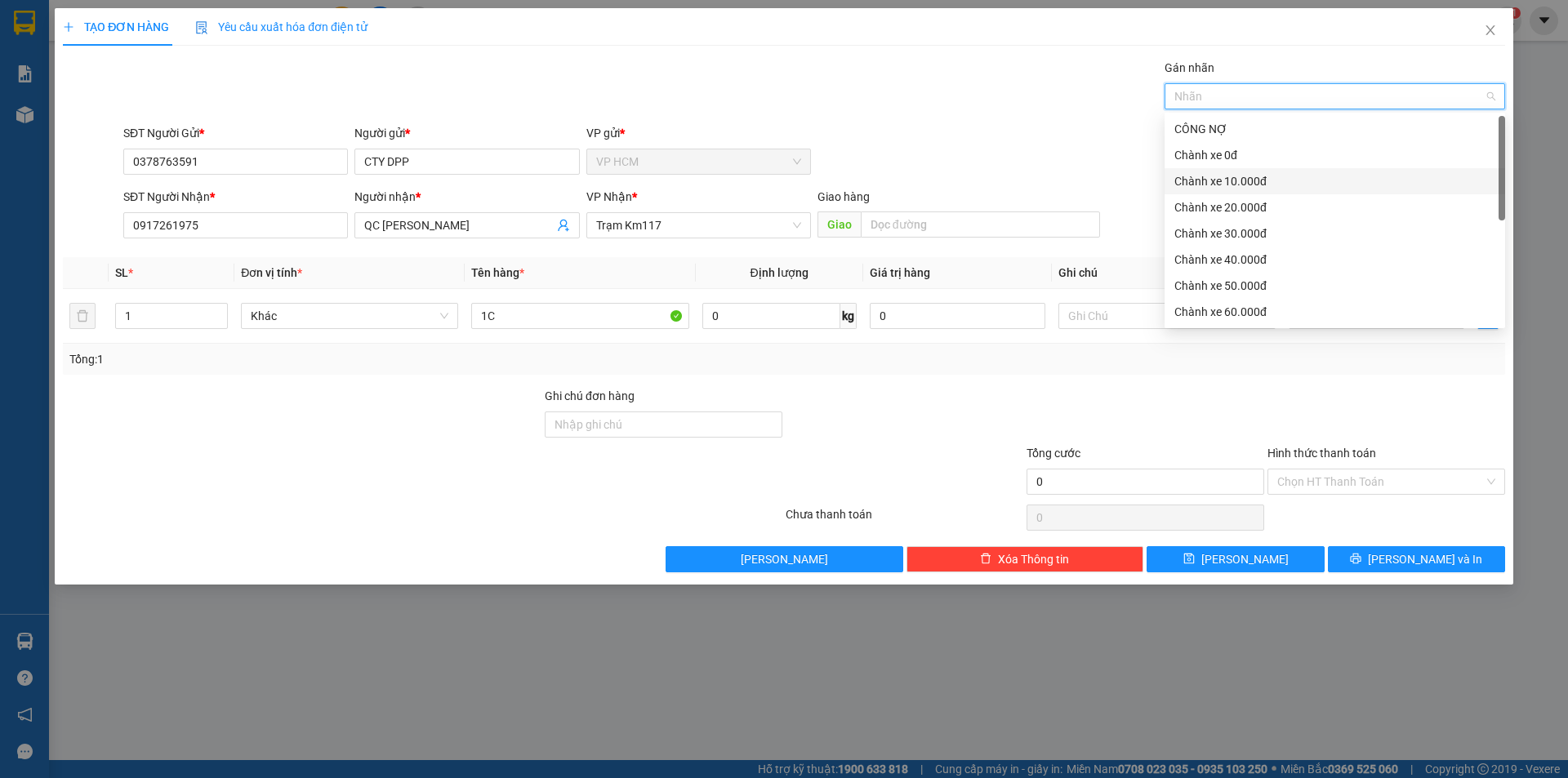
drag, startPoint x: 1229, startPoint y: 175, endPoint x: 777, endPoint y: 100, distance: 458.2
click at [1228, 174] on div "Chành xe 10.000đ" at bounding box center [1334, 181] width 321 height 18
drag, startPoint x: 777, startPoint y: 100, endPoint x: 949, endPoint y: 211, distance: 204.7
click at [783, 105] on div "Gán nhãn Nhãn" at bounding box center [814, 87] width 1389 height 57
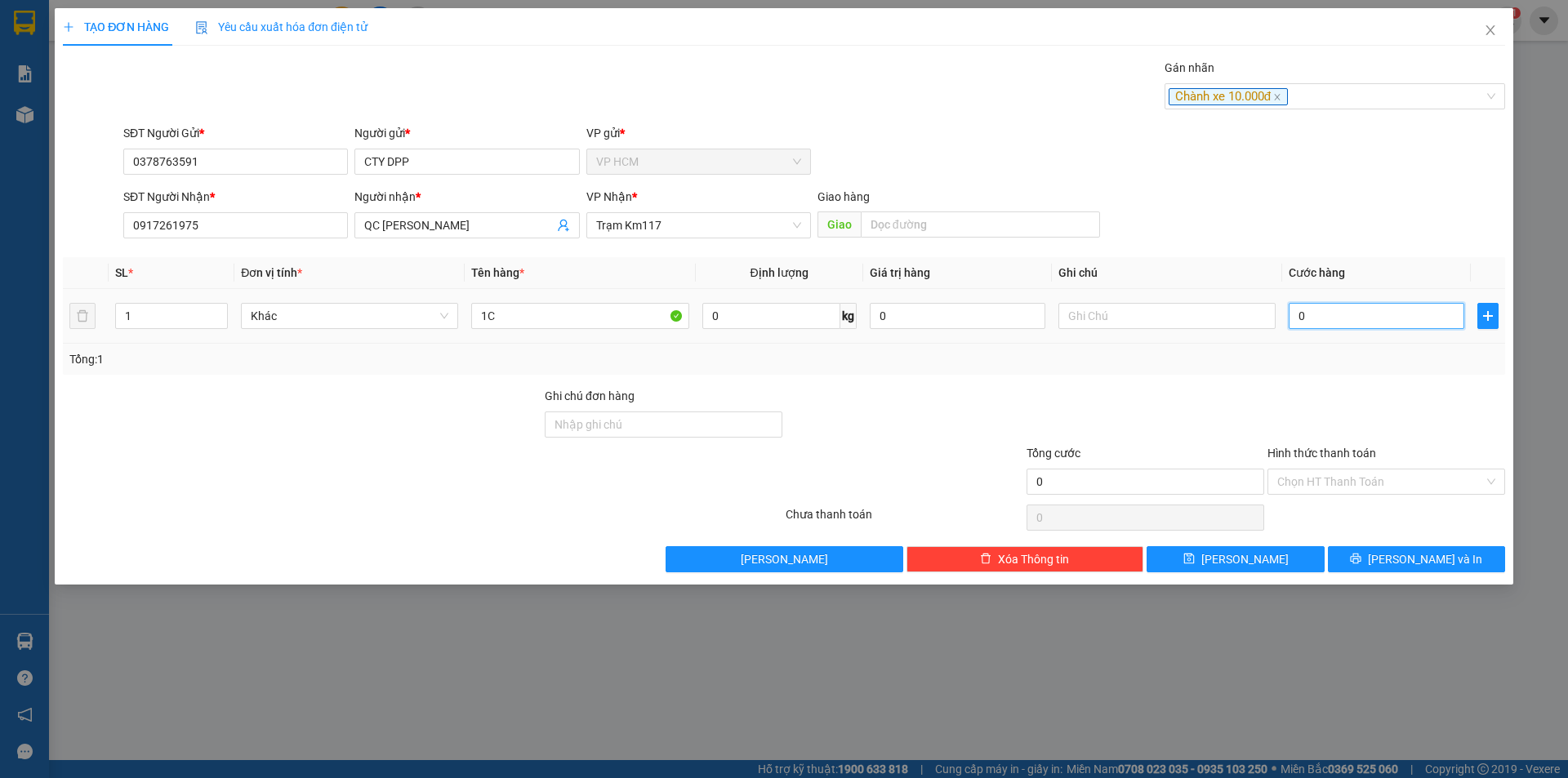
click at [1344, 326] on input "0" at bounding box center [1377, 316] width 175 height 26
type input "4"
type input "40"
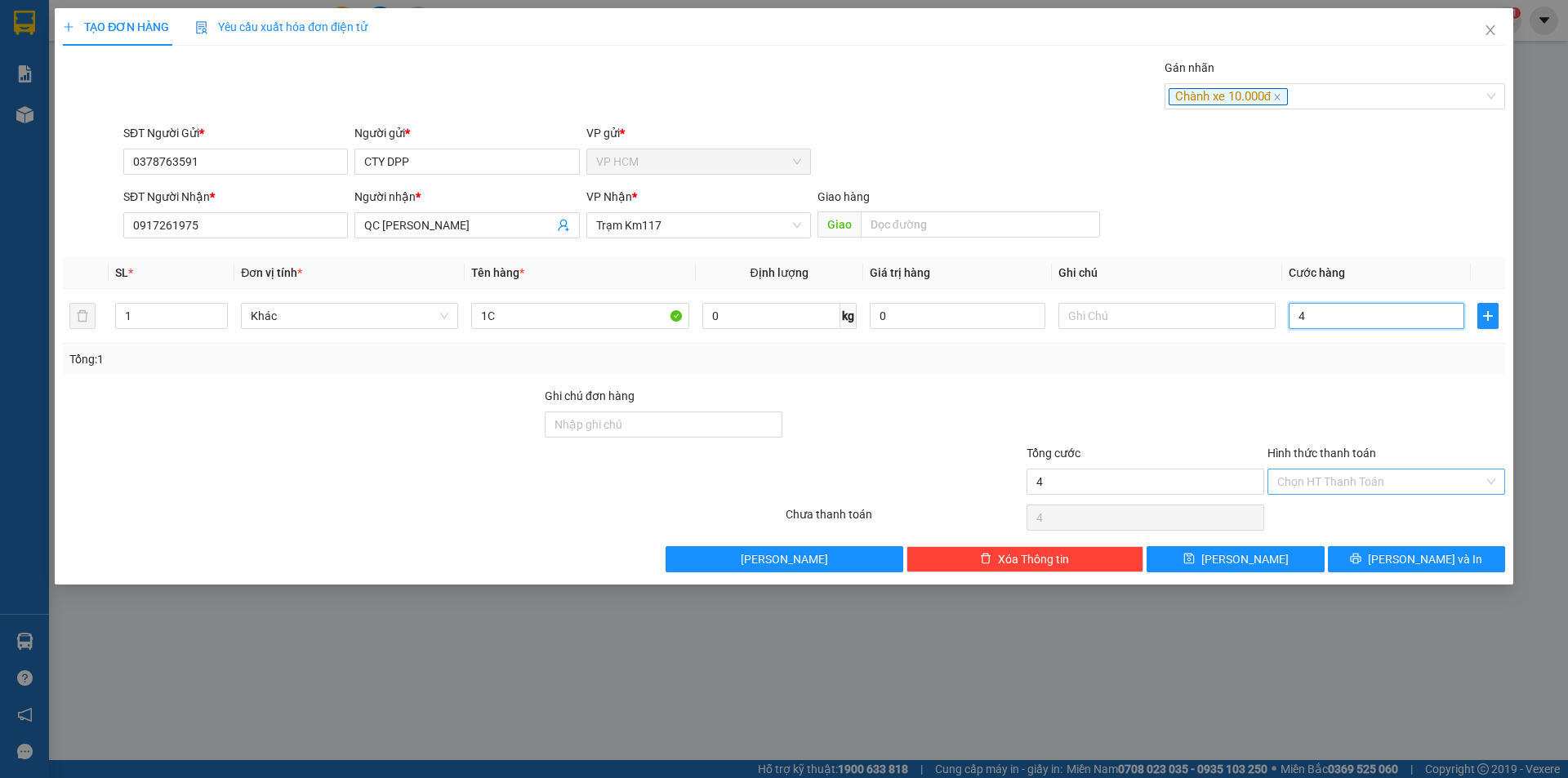
type input "40"
type input "40.000"
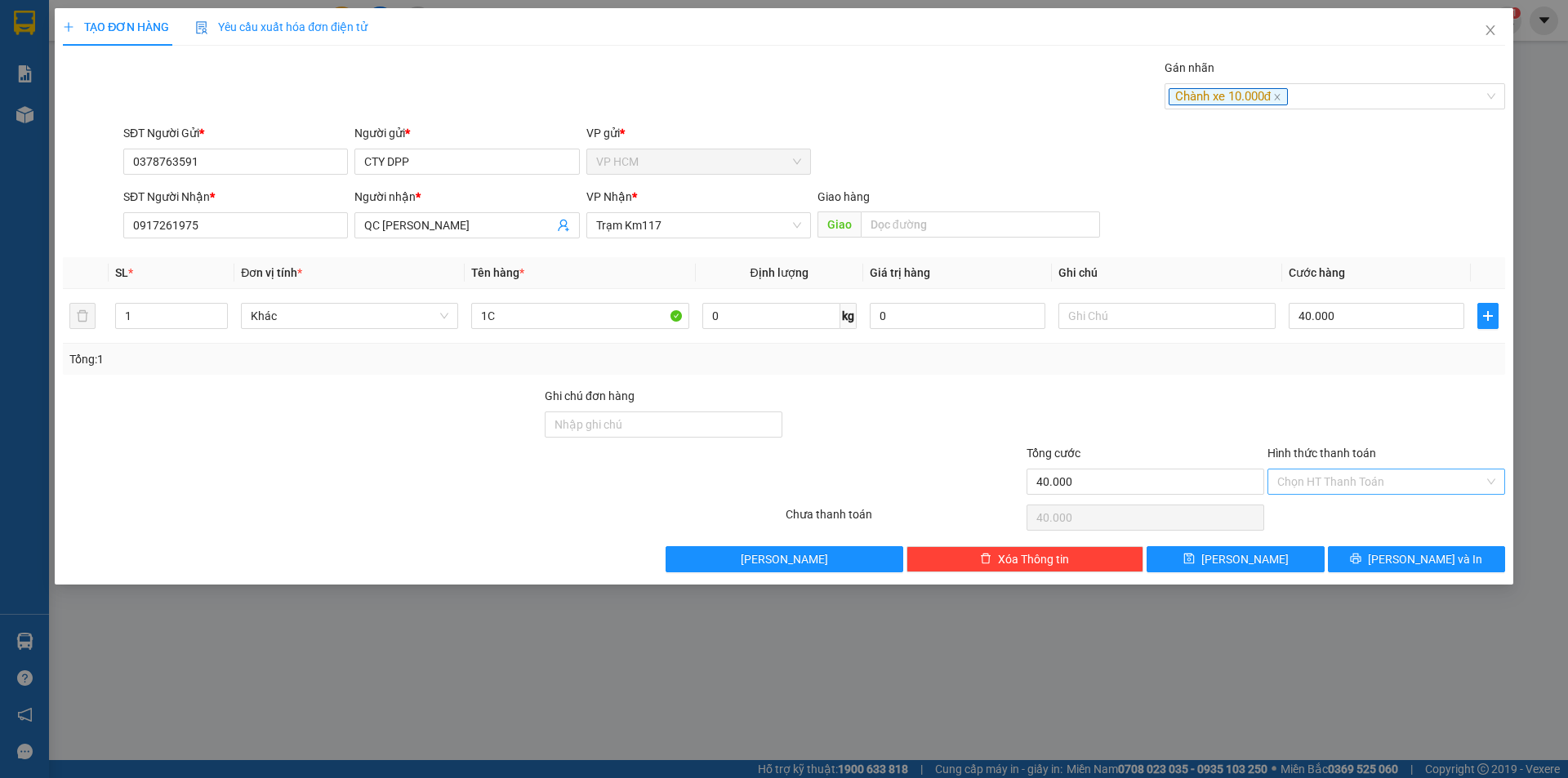
click at [1345, 484] on input "Hình thức thanh toán" at bounding box center [1380, 481] width 206 height 24
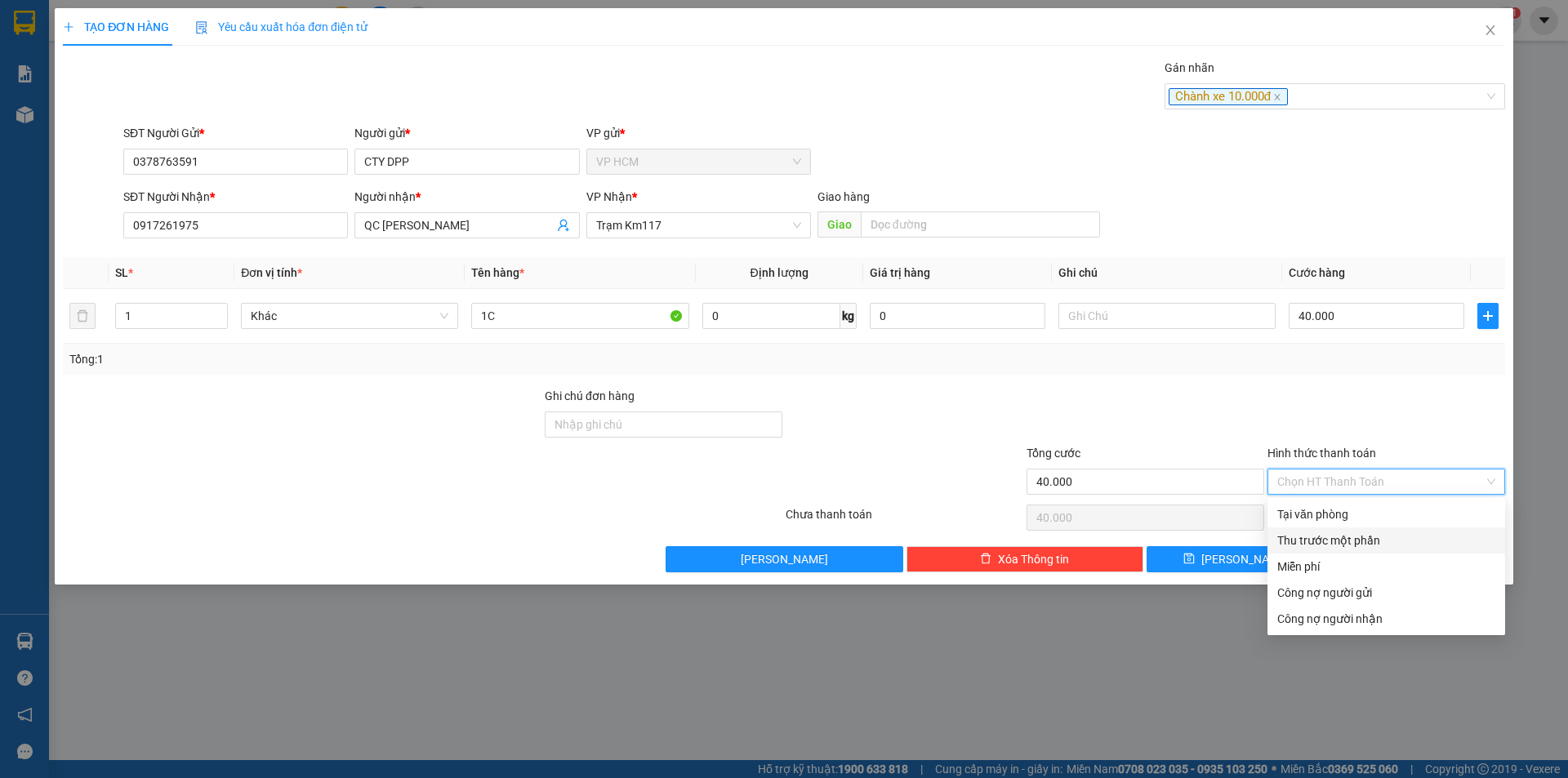
click at [1329, 537] on div "Thu trước một phần" at bounding box center [1386, 540] width 218 height 18
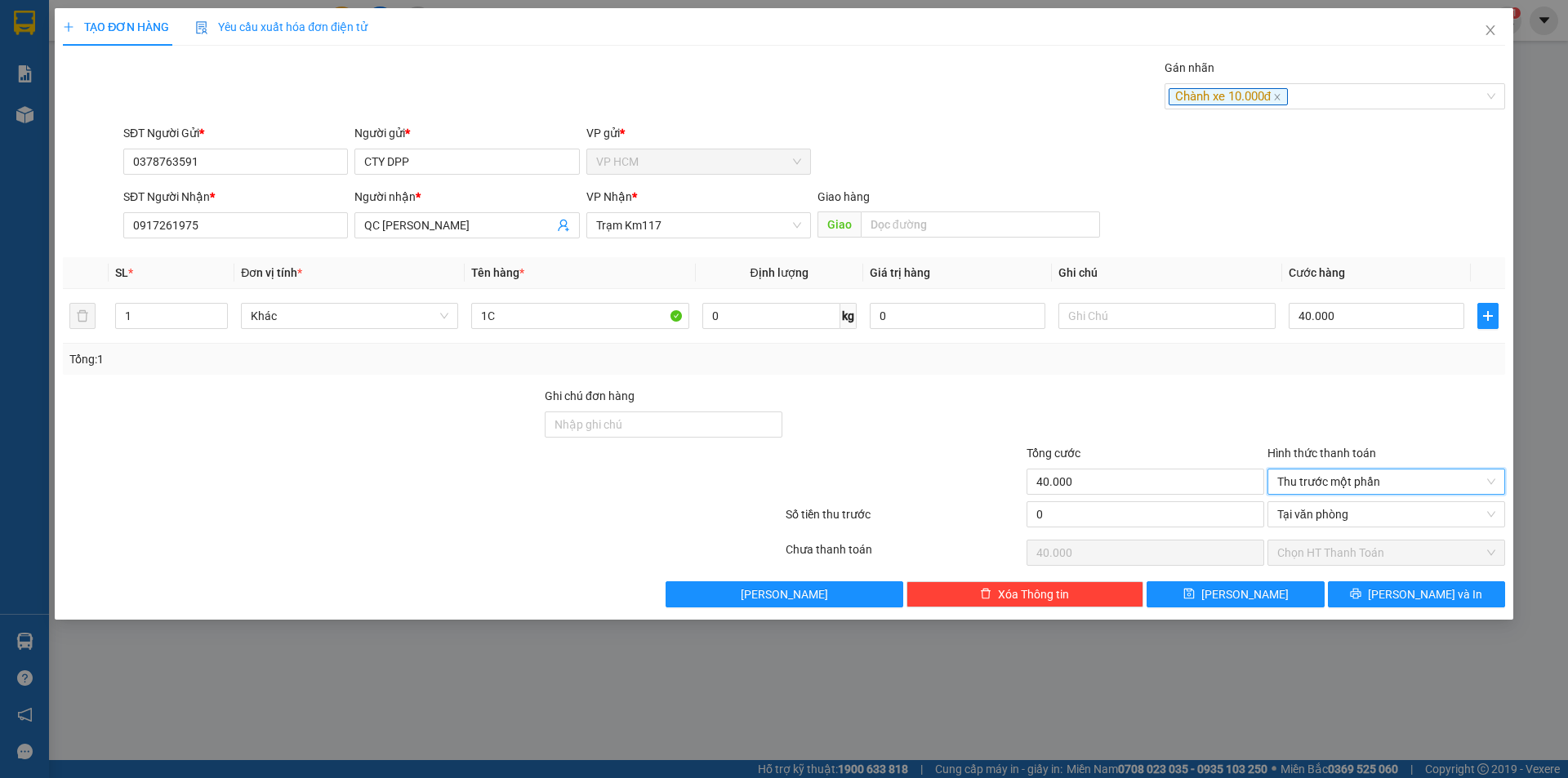
click at [1121, 531] on div "0" at bounding box center [1146, 517] width 237 height 33
click at [1143, 501] on input "0" at bounding box center [1146, 514] width 237 height 26
type input "10"
type input "39.990"
type input "10.000"
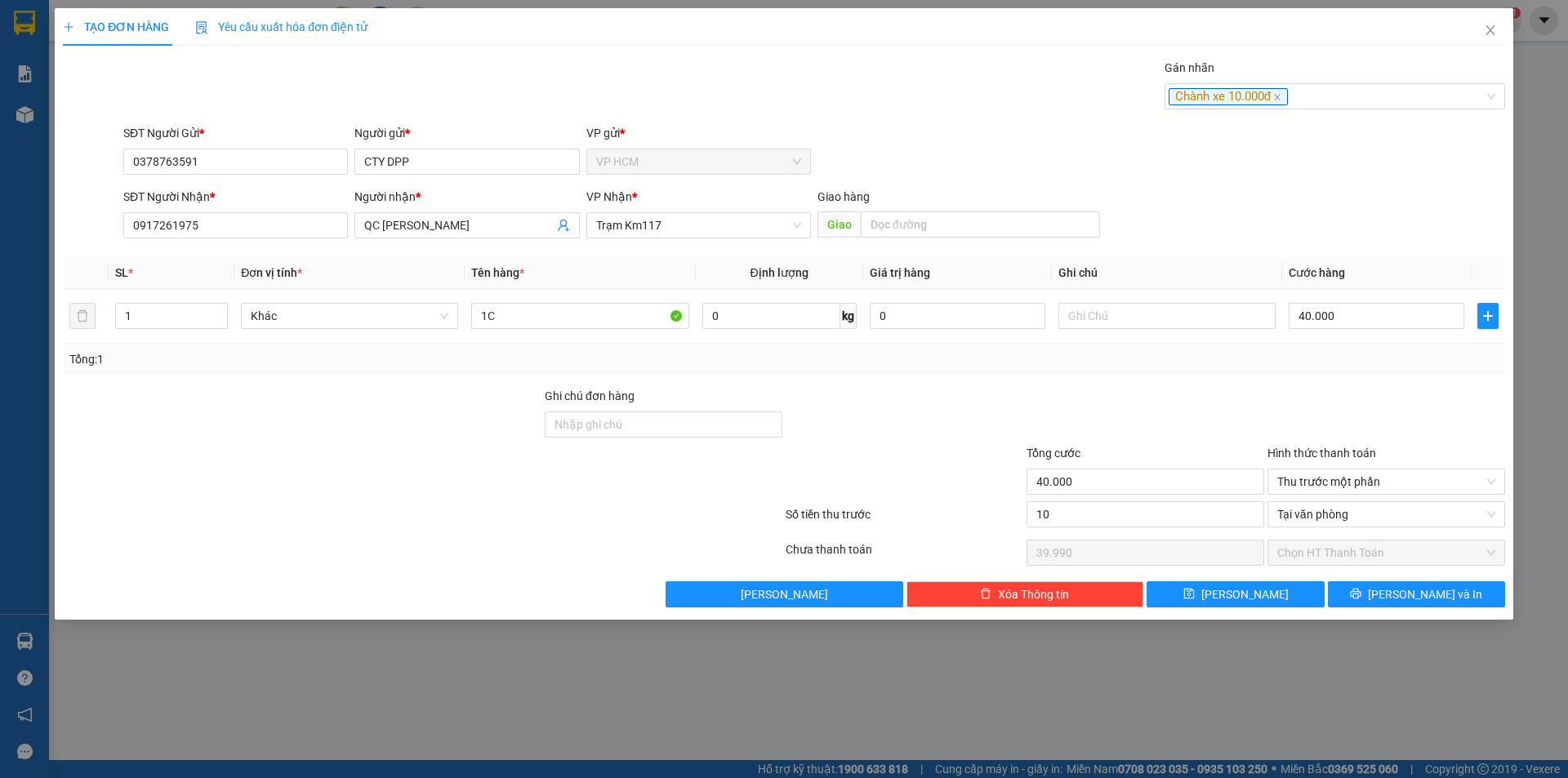
type input "30.000"
drag, startPoint x: 1200, startPoint y: 420, endPoint x: 1250, endPoint y: 449, distance: 57.8
click at [1201, 420] on div at bounding box center [1146, 415] width 241 height 57
click at [1392, 604] on button "[PERSON_NAME] và In" at bounding box center [1416, 594] width 177 height 26
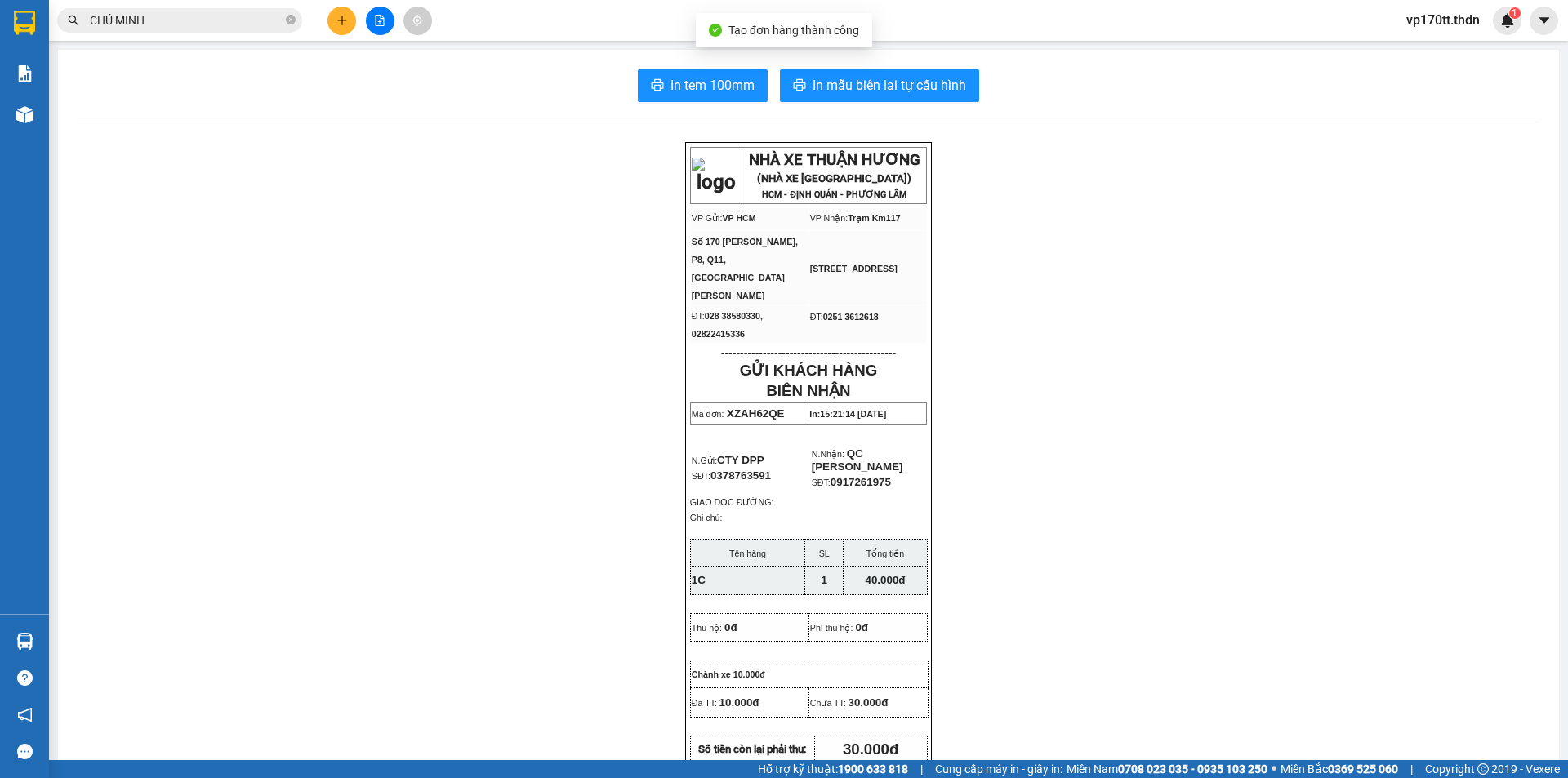
click at [889, 69] on div "In tem 100mm In mẫu biên lai tự cấu hình NHÀ XE THUẬN HƯƠNG (NHÀ XE [GEOGRAPHIC…" at bounding box center [808, 724] width 1501 height 1349
click at [901, 80] on span "In mẫu biên lai tự cấu hình" at bounding box center [889, 86] width 154 height 21
click at [336, 22] on icon "plus" at bounding box center [342, 21] width 11 height 11
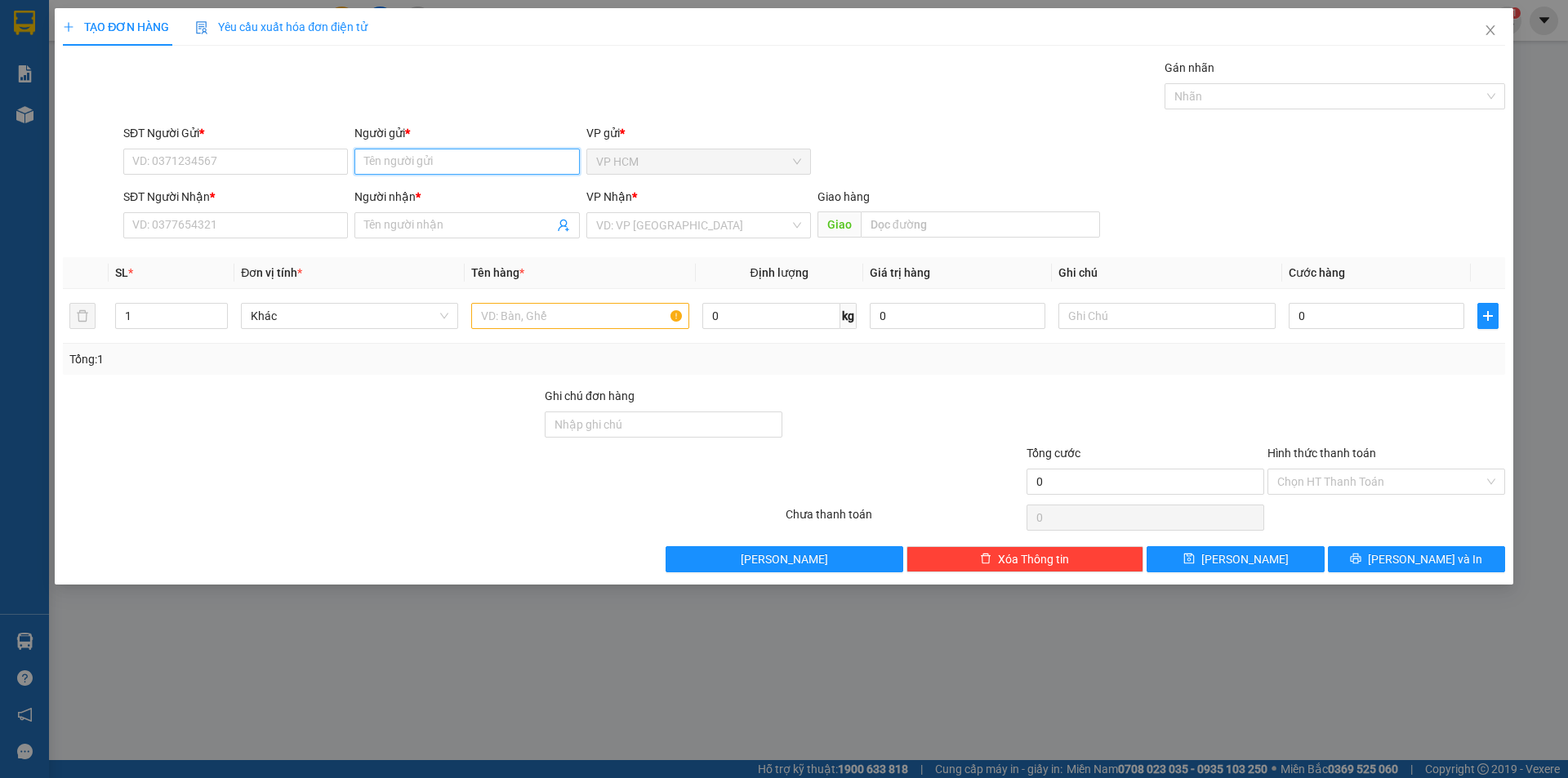
click at [399, 155] on input "Người gửi *" at bounding box center [466, 162] width 224 height 26
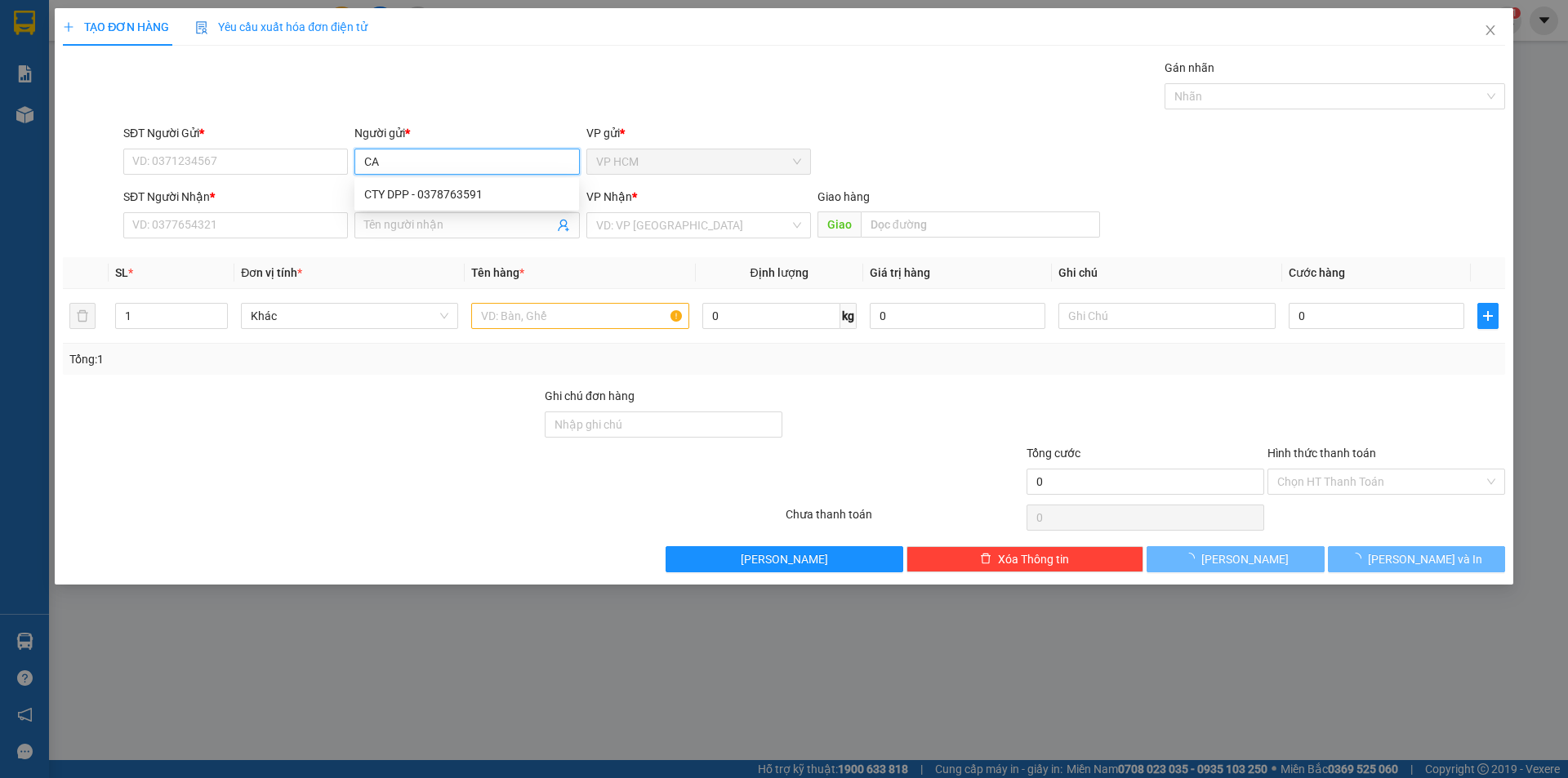
type input "C"
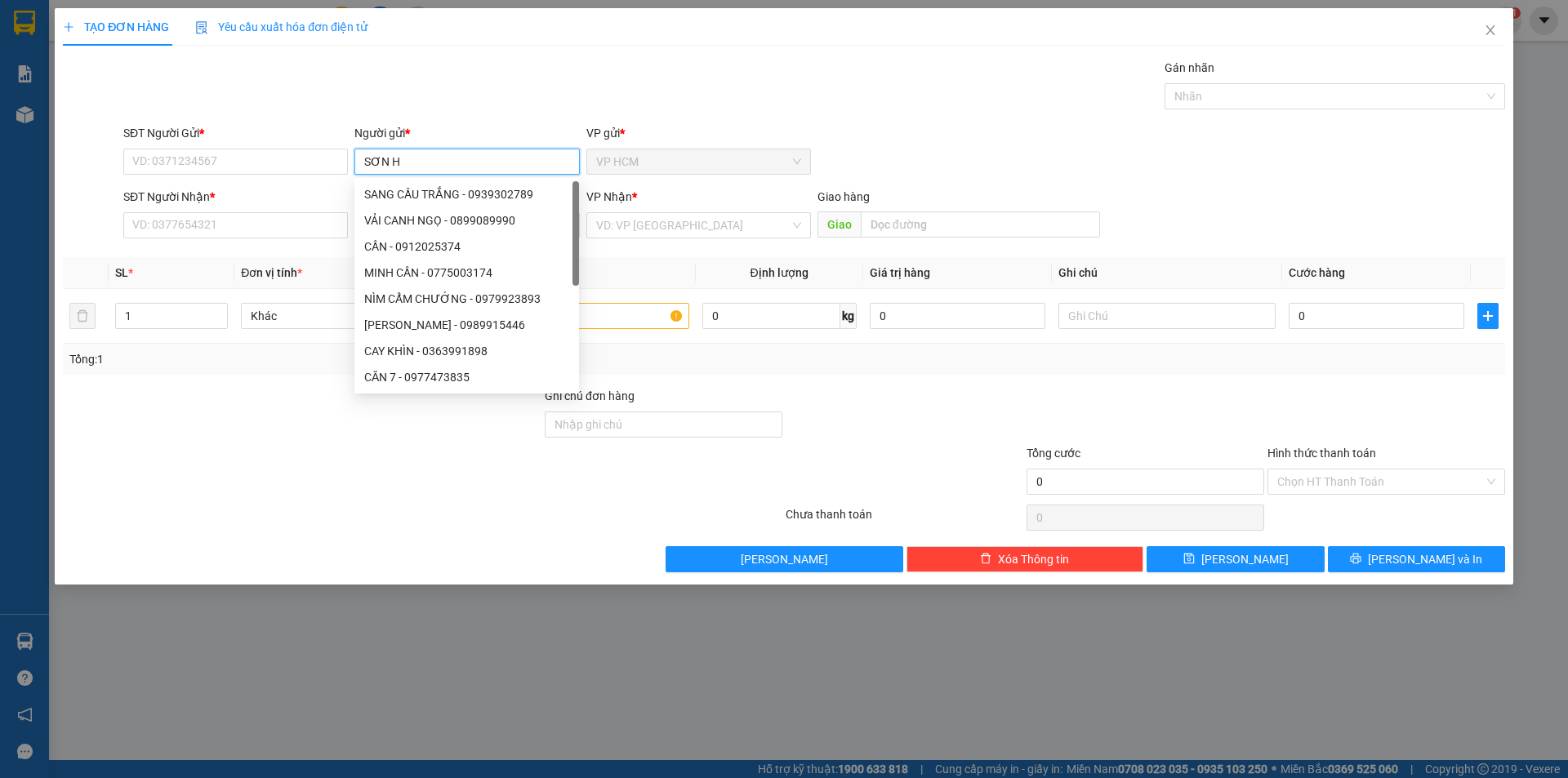
type input "SƠN HÀ"
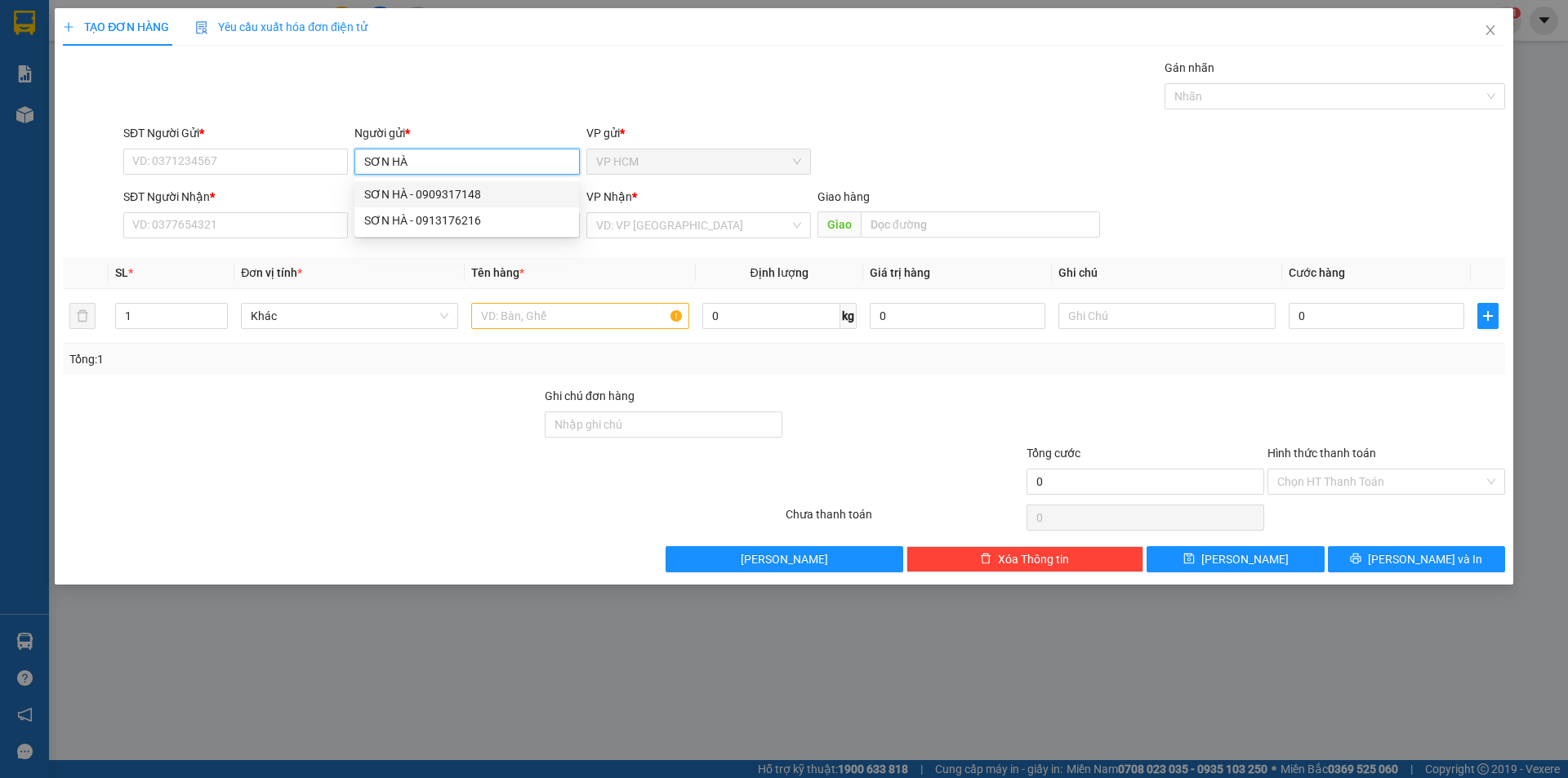
click at [475, 197] on div "SƠN HÀ - 0909317148" at bounding box center [467, 194] width 205 height 18
type input "0909317148"
type input "SƠN HÀ"
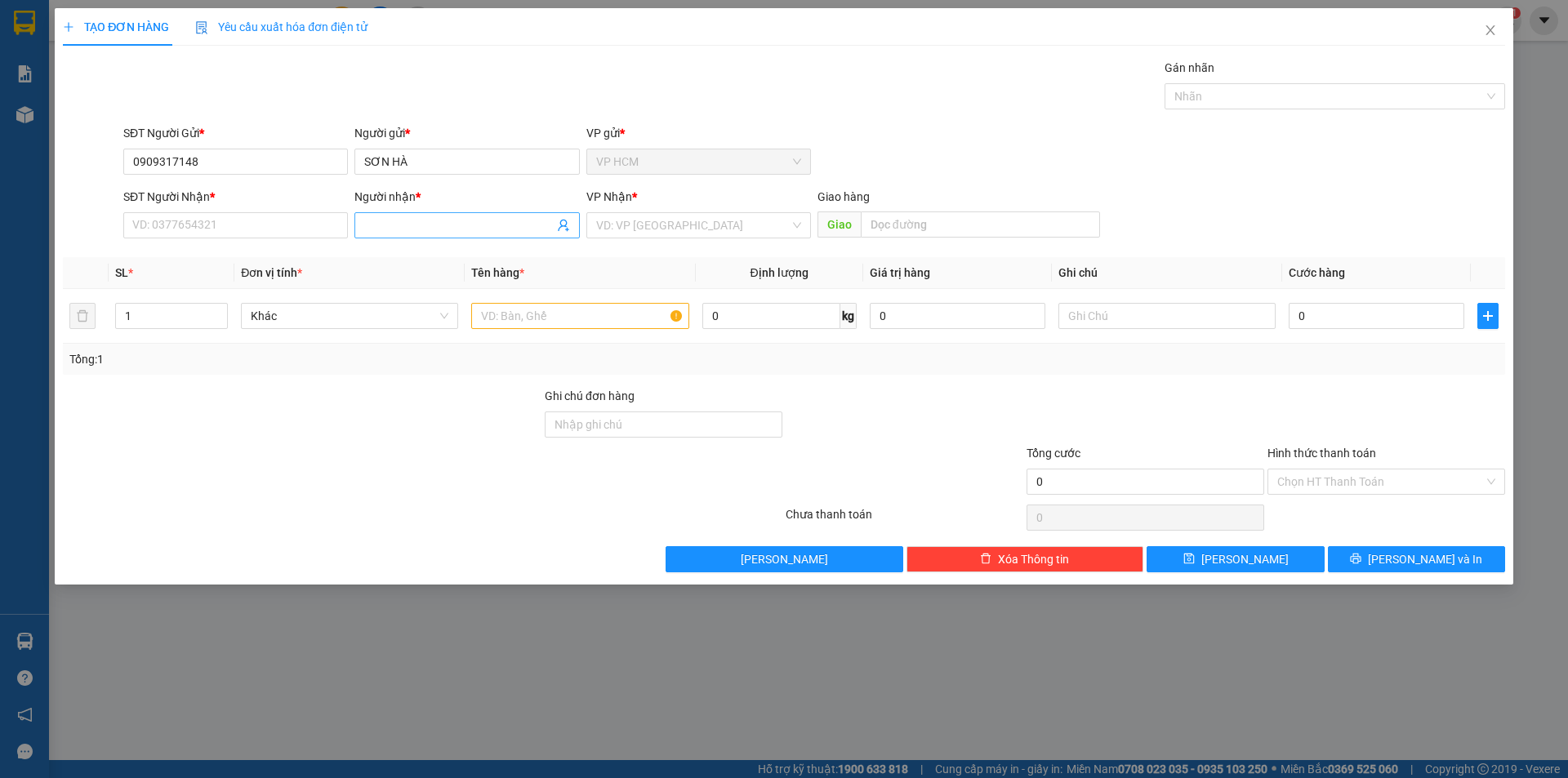
click at [558, 226] on icon "user-add" at bounding box center [564, 225] width 13 height 13
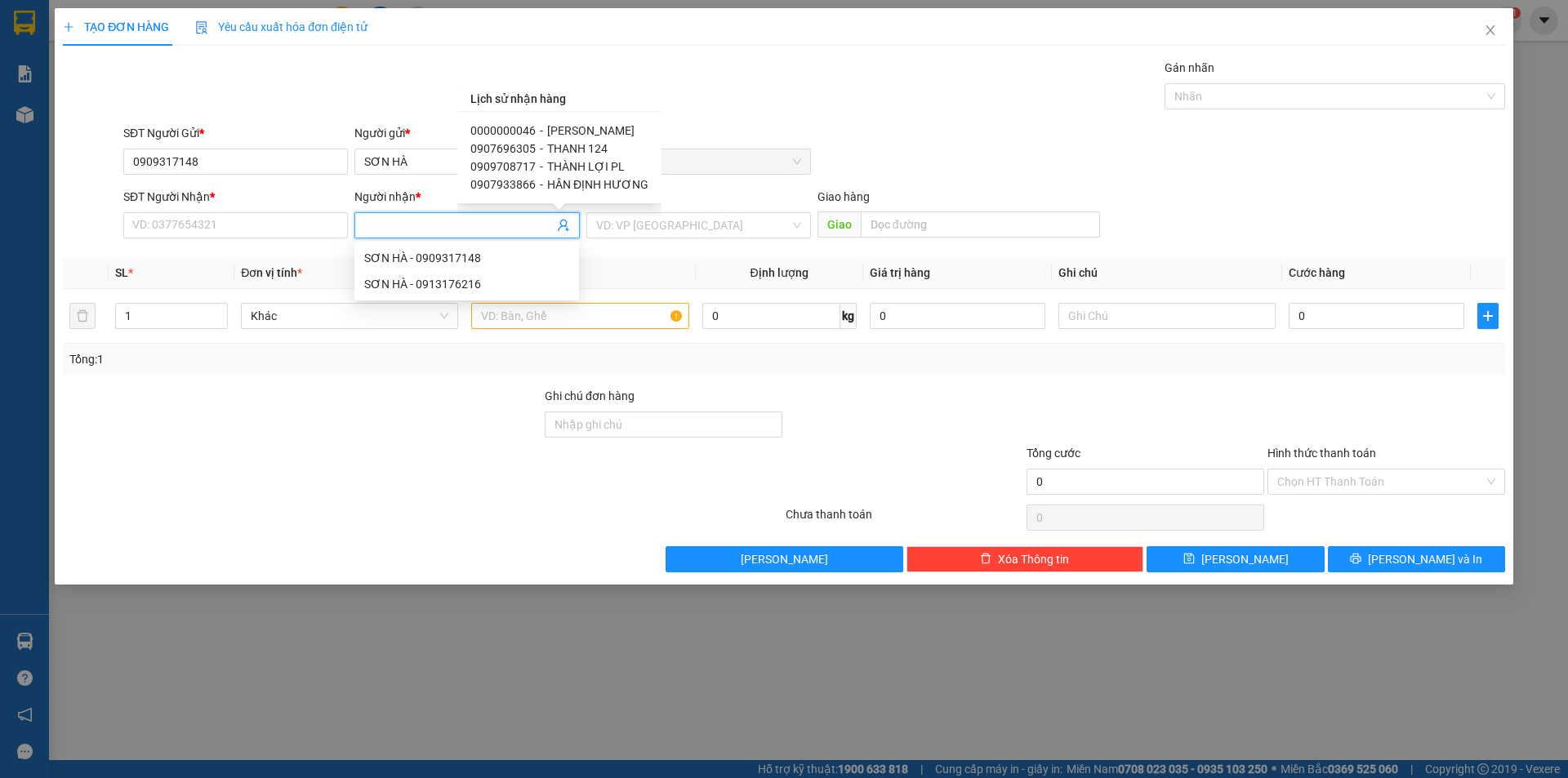
click at [596, 135] on span "[PERSON_NAME]" at bounding box center [591, 131] width 88 height 13
type input "0000000046"
type input "[PERSON_NAME]"
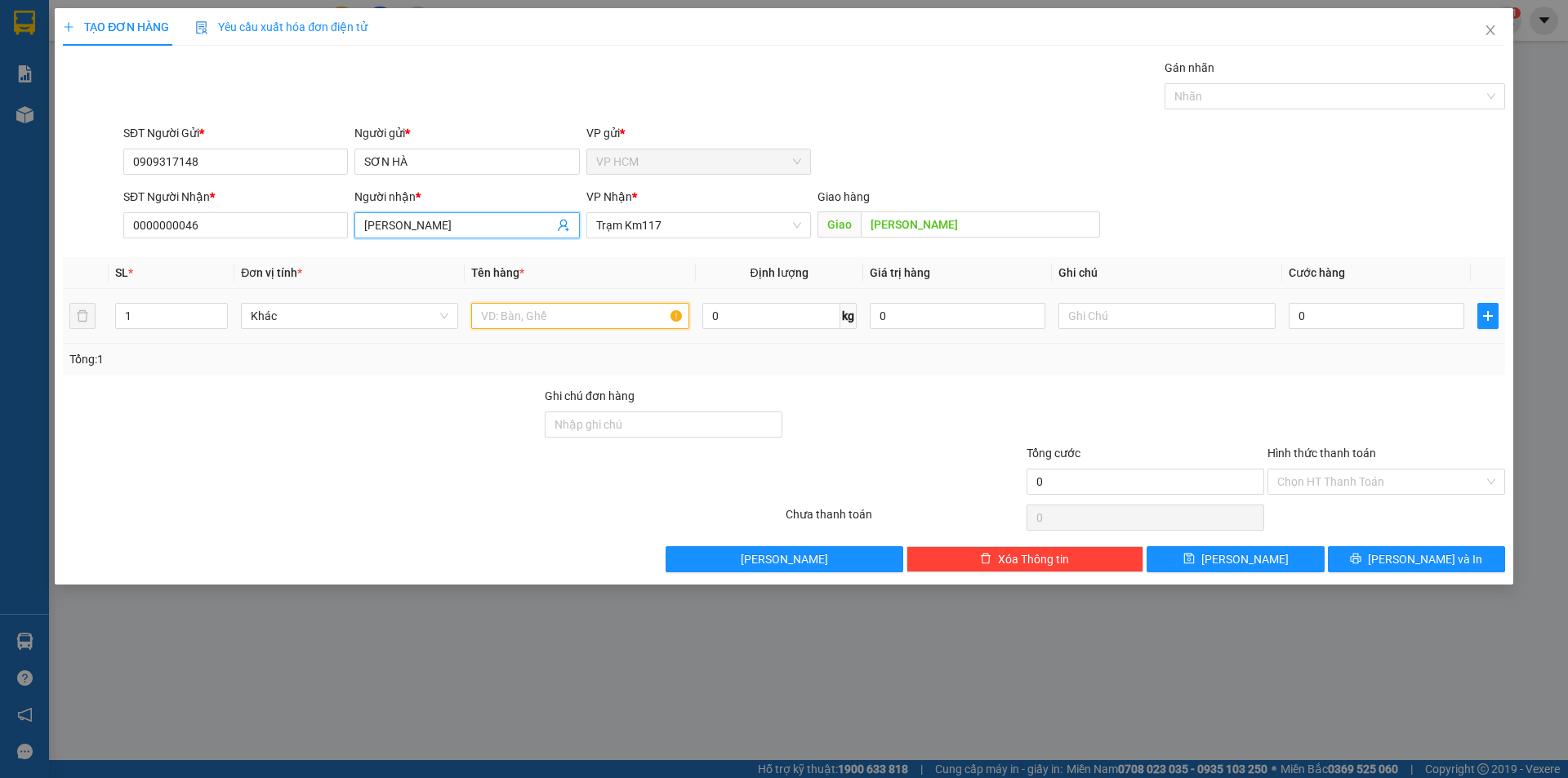
click at [615, 307] on input "text" at bounding box center [580, 316] width 218 height 26
click at [1237, 106] on div "Nhãn" at bounding box center [1334, 96] width 340 height 26
type input "1C"
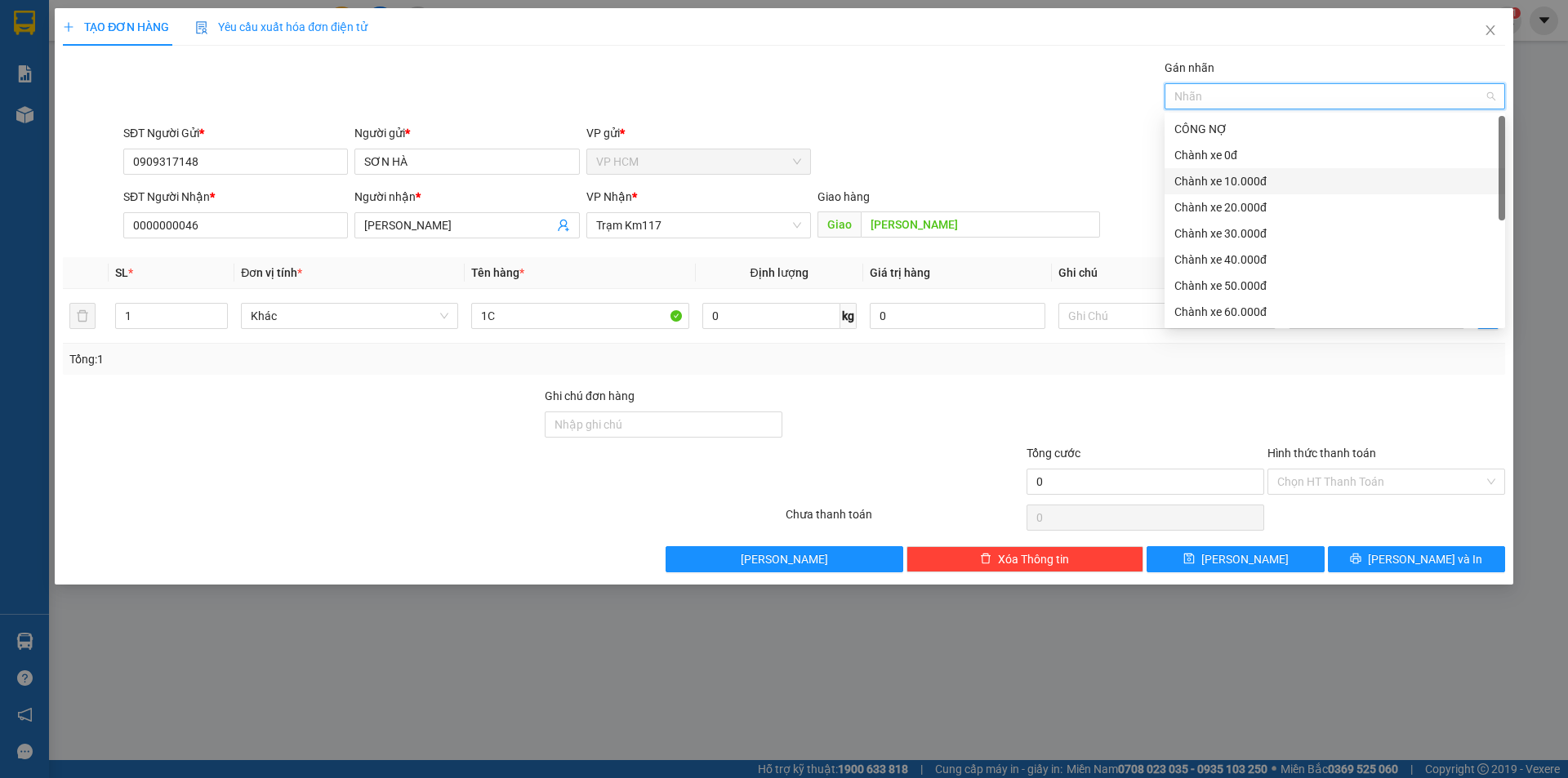
click at [1221, 189] on div "Chành xe 10.000đ" at bounding box center [1334, 181] width 321 height 18
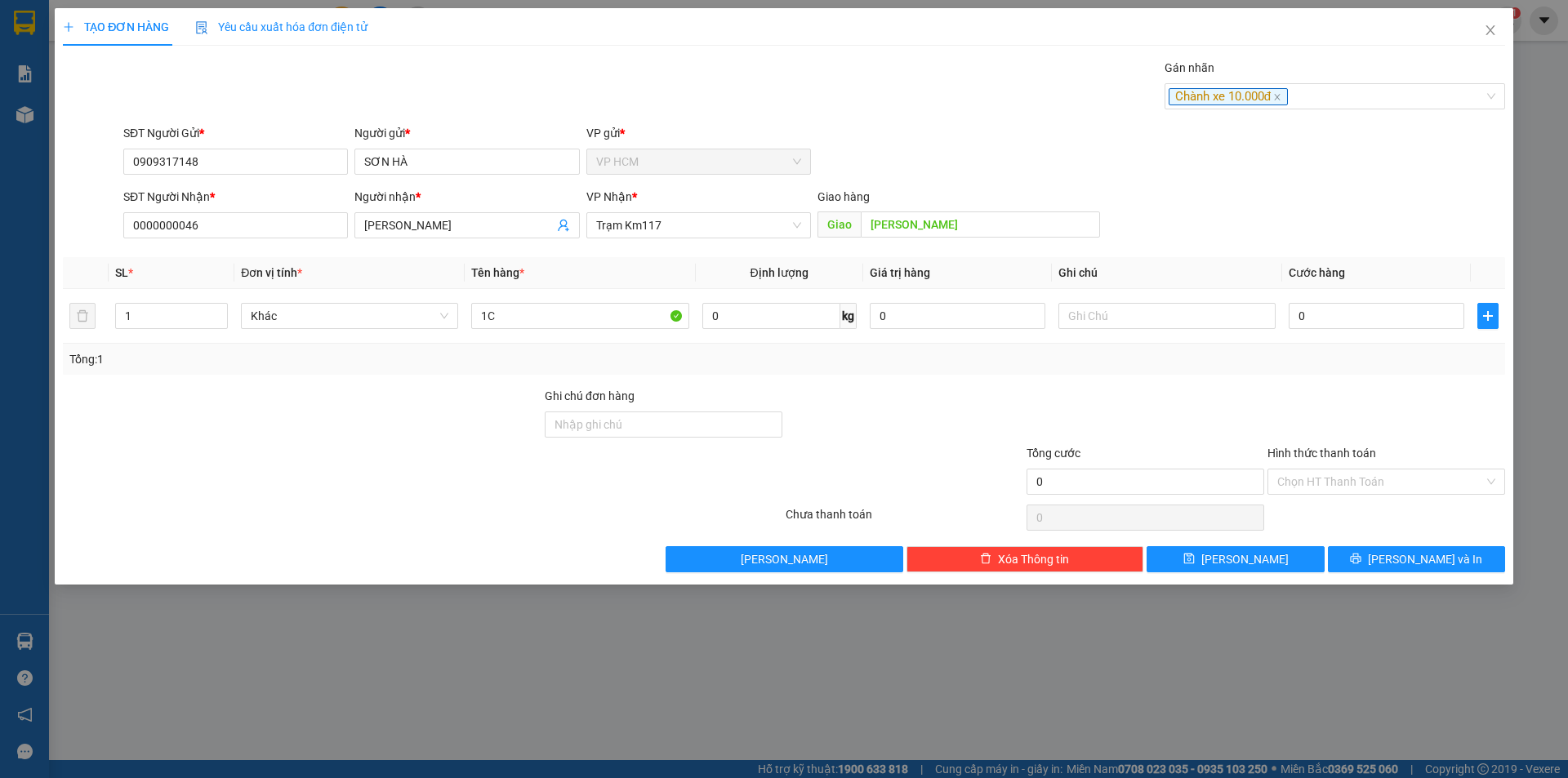
drag, startPoint x: 818, startPoint y: 95, endPoint x: 1337, endPoint y: 363, distance: 584.1
click at [820, 99] on div "Gán nhãn Chành xe 10.000đ" at bounding box center [814, 87] width 1389 height 57
click at [1349, 312] on input "0" at bounding box center [1377, 316] width 175 height 26
type input "4"
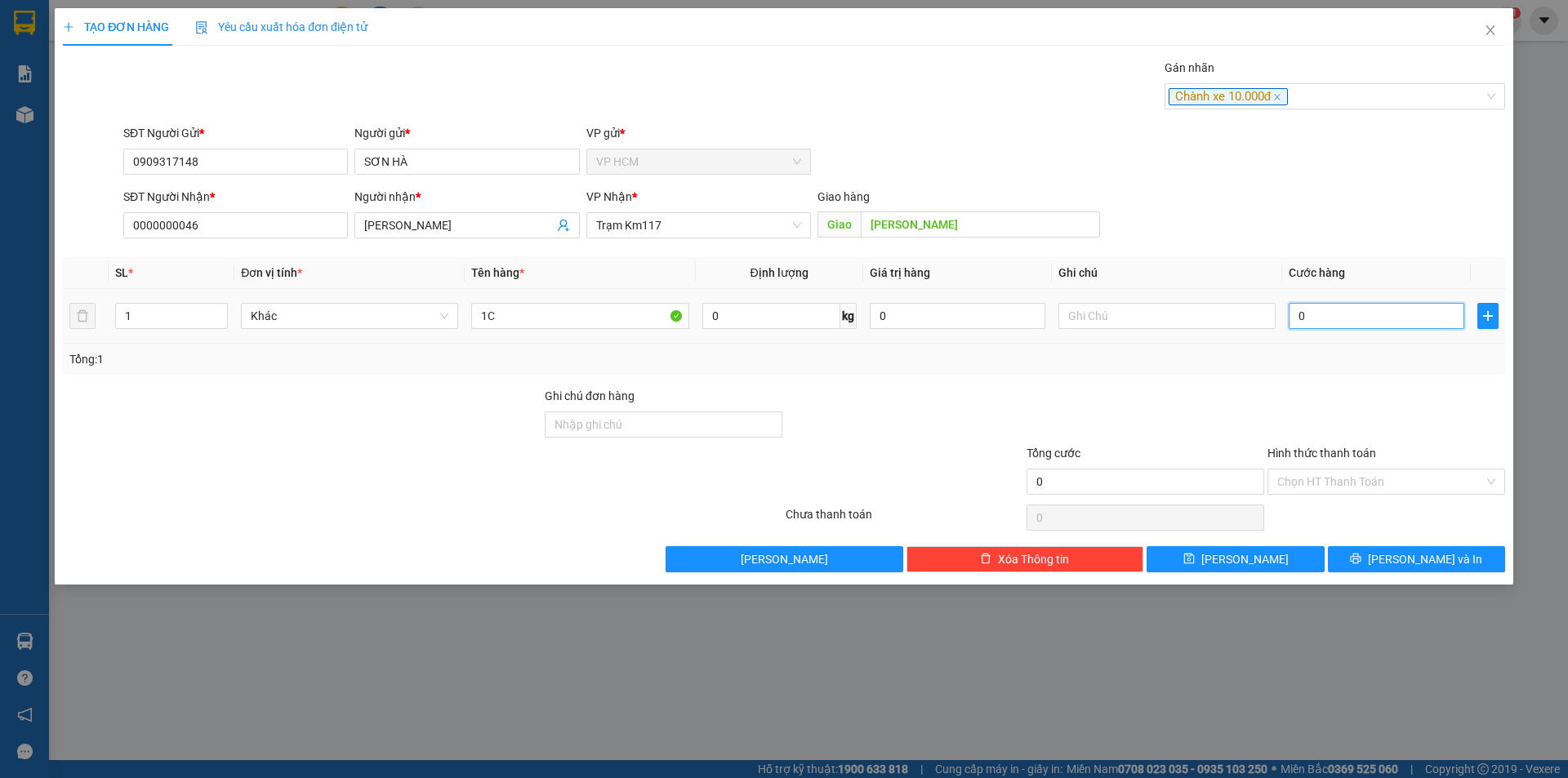
type input "4"
type input "40"
type input "40.000"
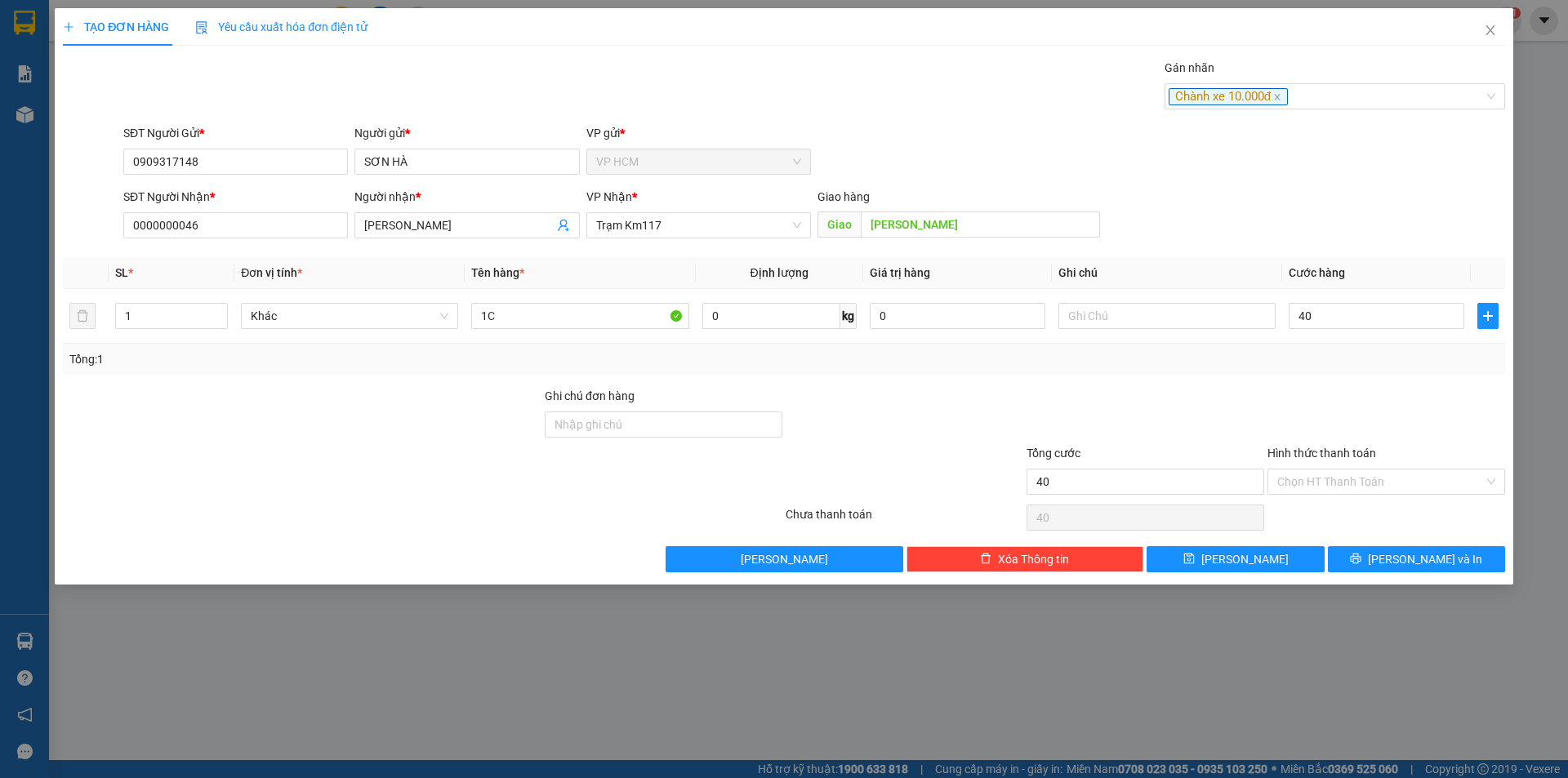
type input "40.000"
click at [1361, 390] on div "Transit Pickup Surcharge Ids Transit Deliver Surcharge Ids Transit Deliver Surc…" at bounding box center [784, 315] width 1443 height 513
drag, startPoint x: 1349, startPoint y: 478, endPoint x: 1340, endPoint y: 462, distance: 18.4
click at [1348, 479] on input "Hình thức thanh toán" at bounding box center [1380, 481] width 206 height 24
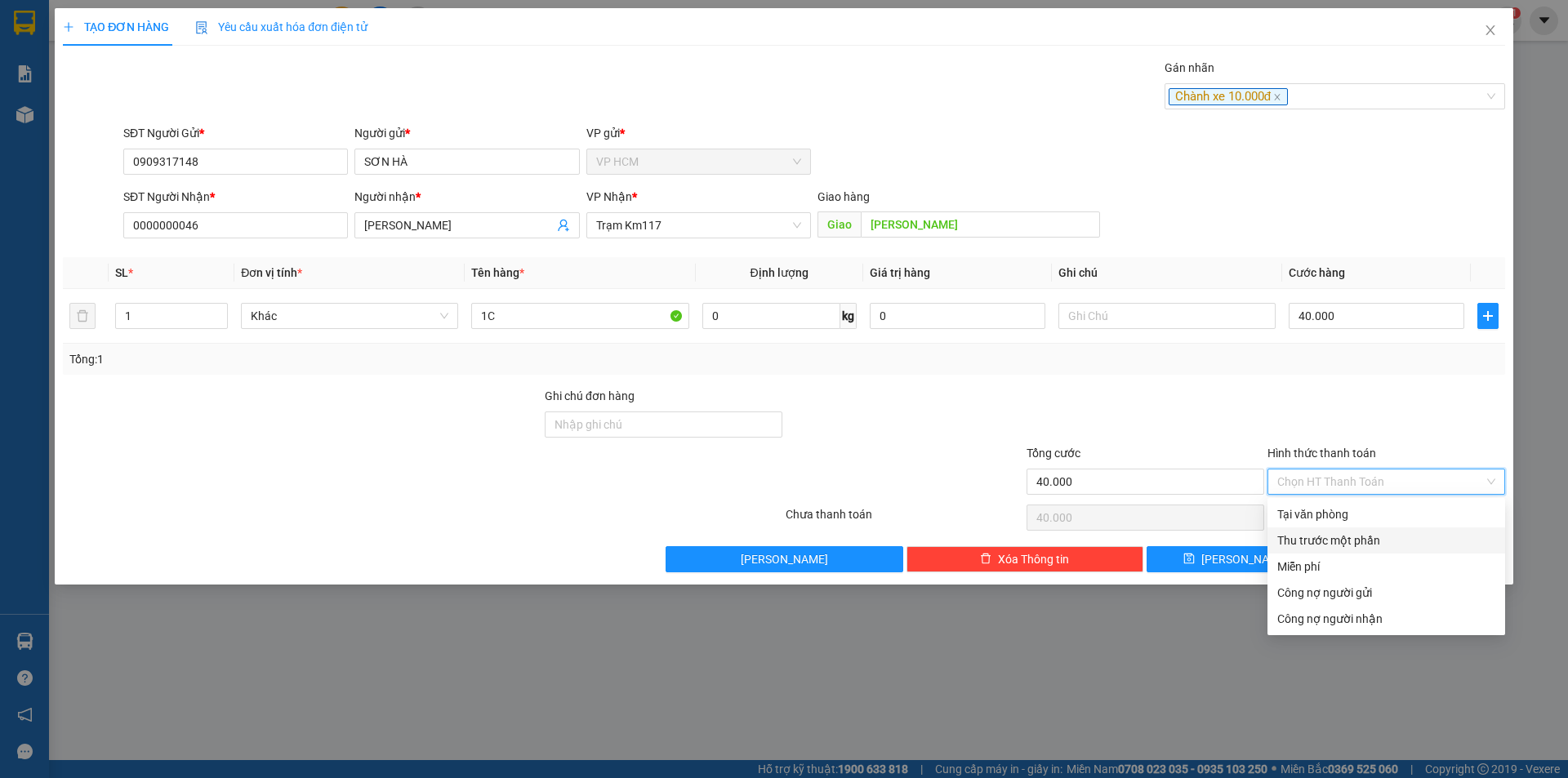
click at [1318, 535] on div "Thu trước một phần" at bounding box center [1386, 540] width 218 height 18
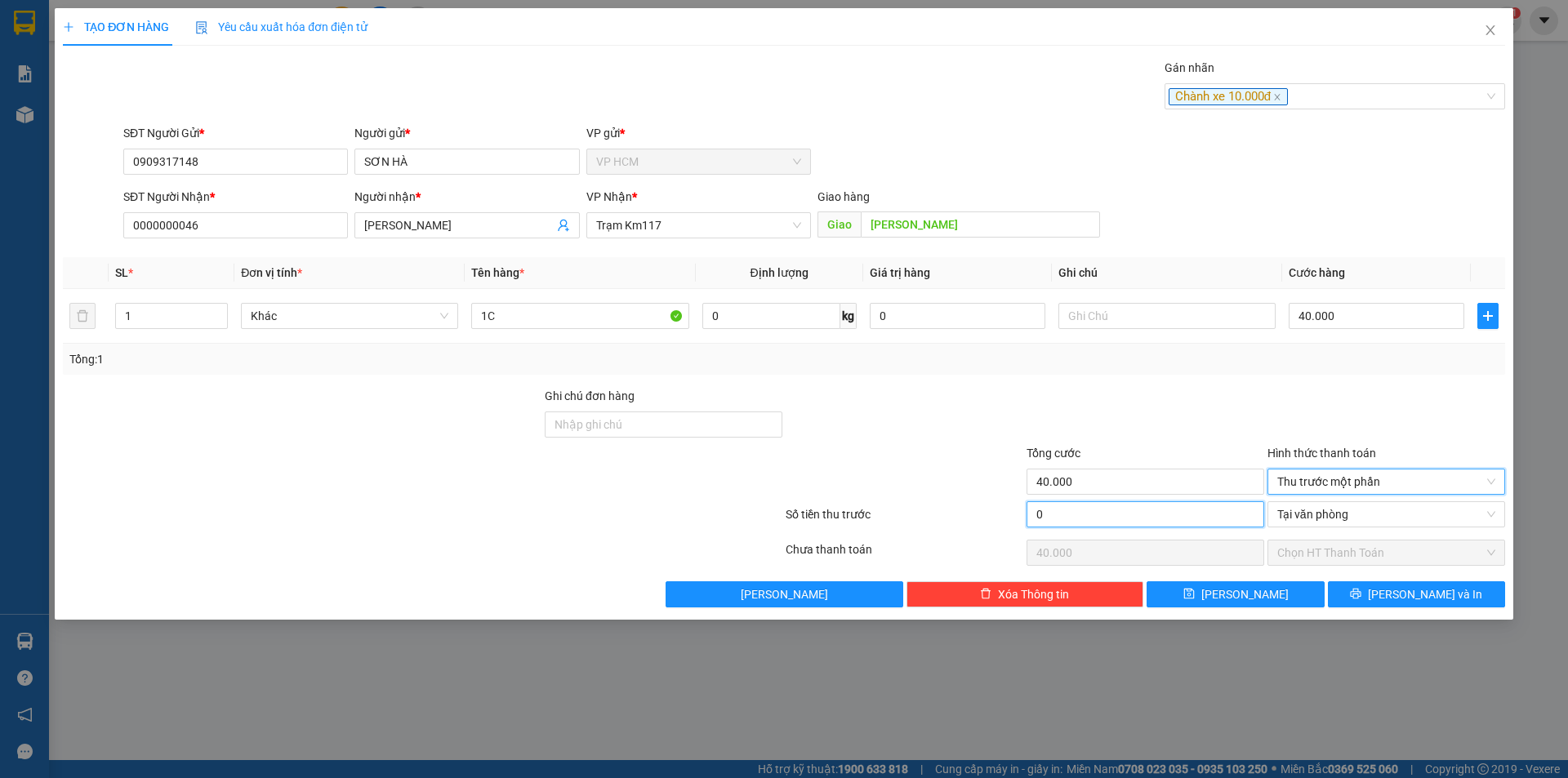
click at [1119, 502] on input "0" at bounding box center [1146, 514] width 237 height 26
type input "1"
type input "39.999"
type input "10"
type input "39.990"
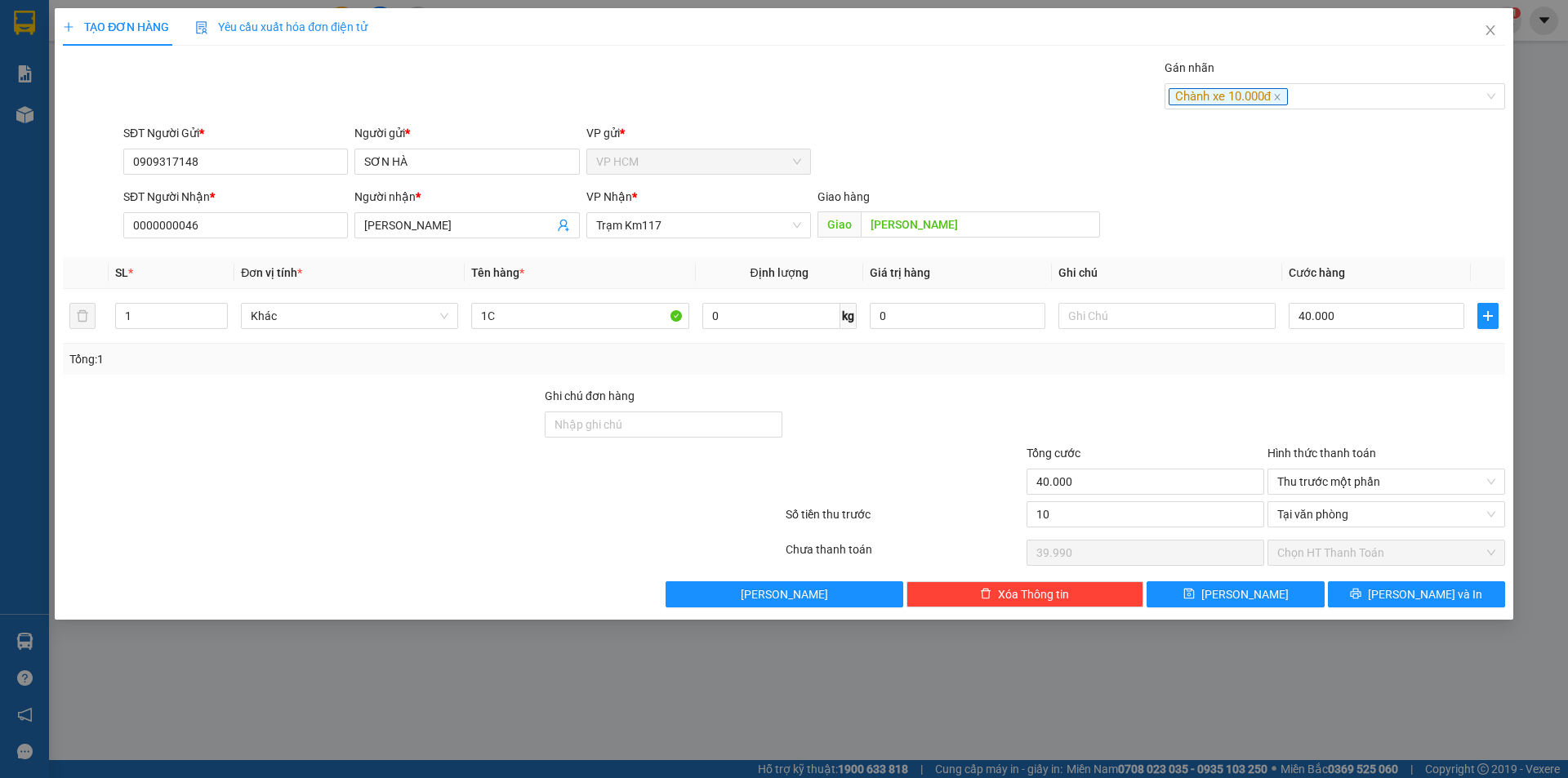
type input "10.000"
type input "30.000"
drag, startPoint x: 1184, startPoint y: 392, endPoint x: 1302, endPoint y: 512, distance: 168.3
click at [1184, 392] on div at bounding box center [1146, 415] width 241 height 57
click at [1380, 587] on button "[PERSON_NAME] và In" at bounding box center [1416, 594] width 177 height 26
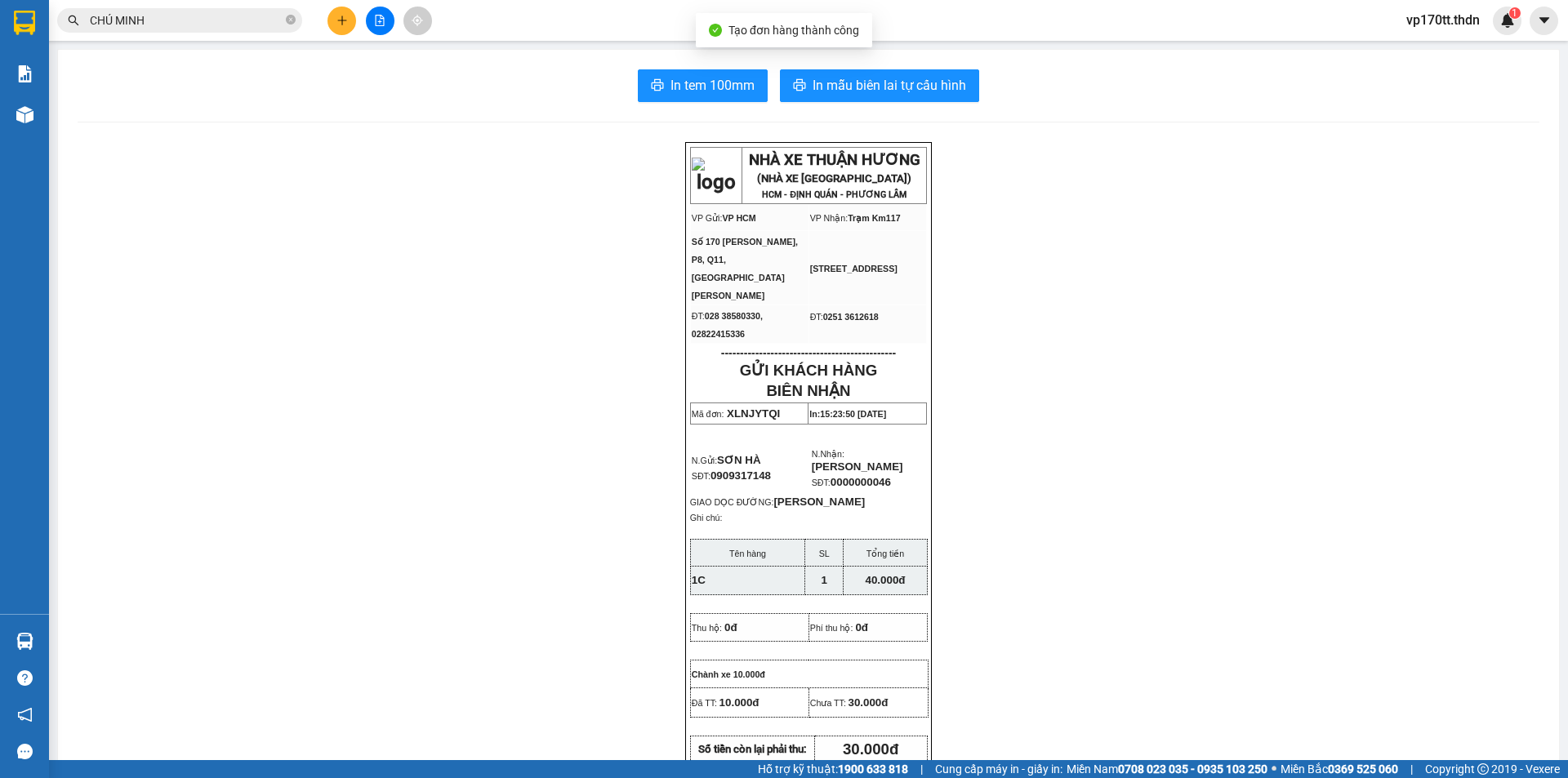
click at [874, 60] on div "In tem 100mm In mẫu biên lai tự cấu hình NHÀ XE THUẬN HƯƠNG (NHÀ XE [GEOGRAPHIC…" at bounding box center [808, 756] width 1501 height 1414
click at [872, 73] on button "In mẫu biên lai tự cấu hình" at bounding box center [880, 86] width 200 height 33
click at [340, 25] on icon "plus" at bounding box center [342, 21] width 11 height 11
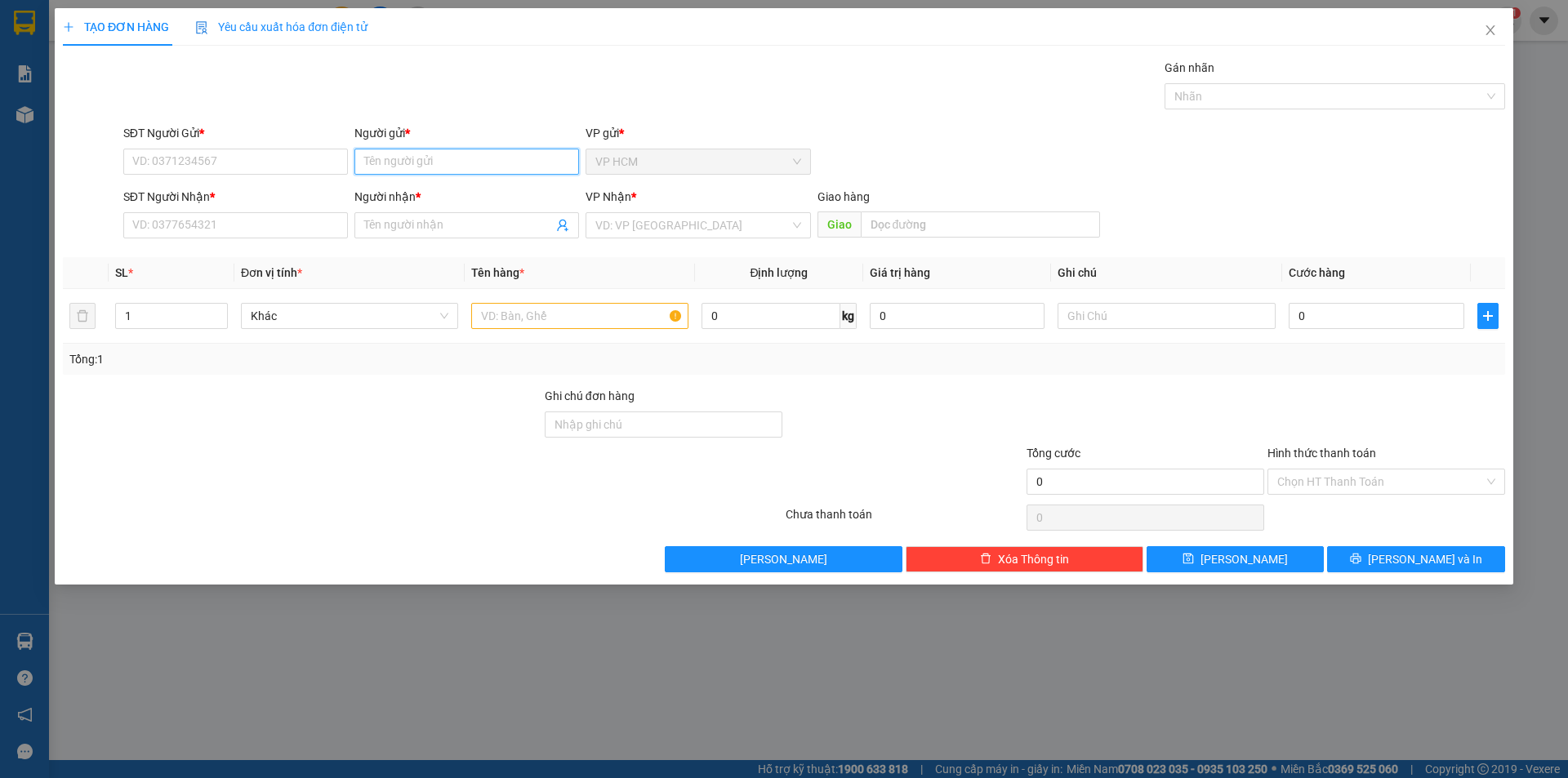
click at [454, 158] on input "Người gửi *" at bounding box center [466, 162] width 224 height 26
type input "GIA HIỆP"
click at [469, 189] on div "GIA HIỆP - 0903687792" at bounding box center [467, 194] width 205 height 18
type input "0903687792"
type input "GIA HIỆP"
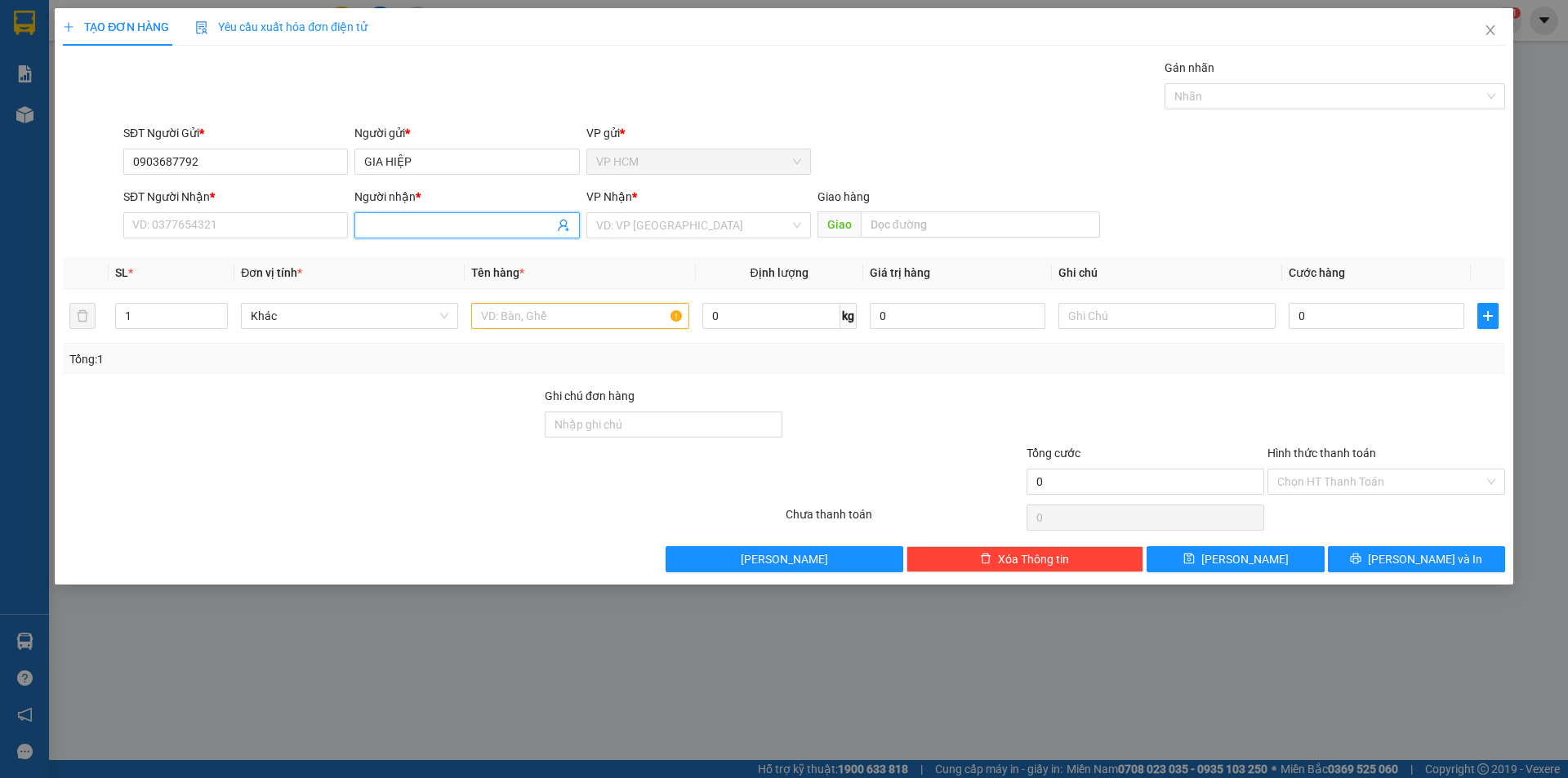
click at [569, 224] on icon "user-add" at bounding box center [564, 225] width 13 height 13
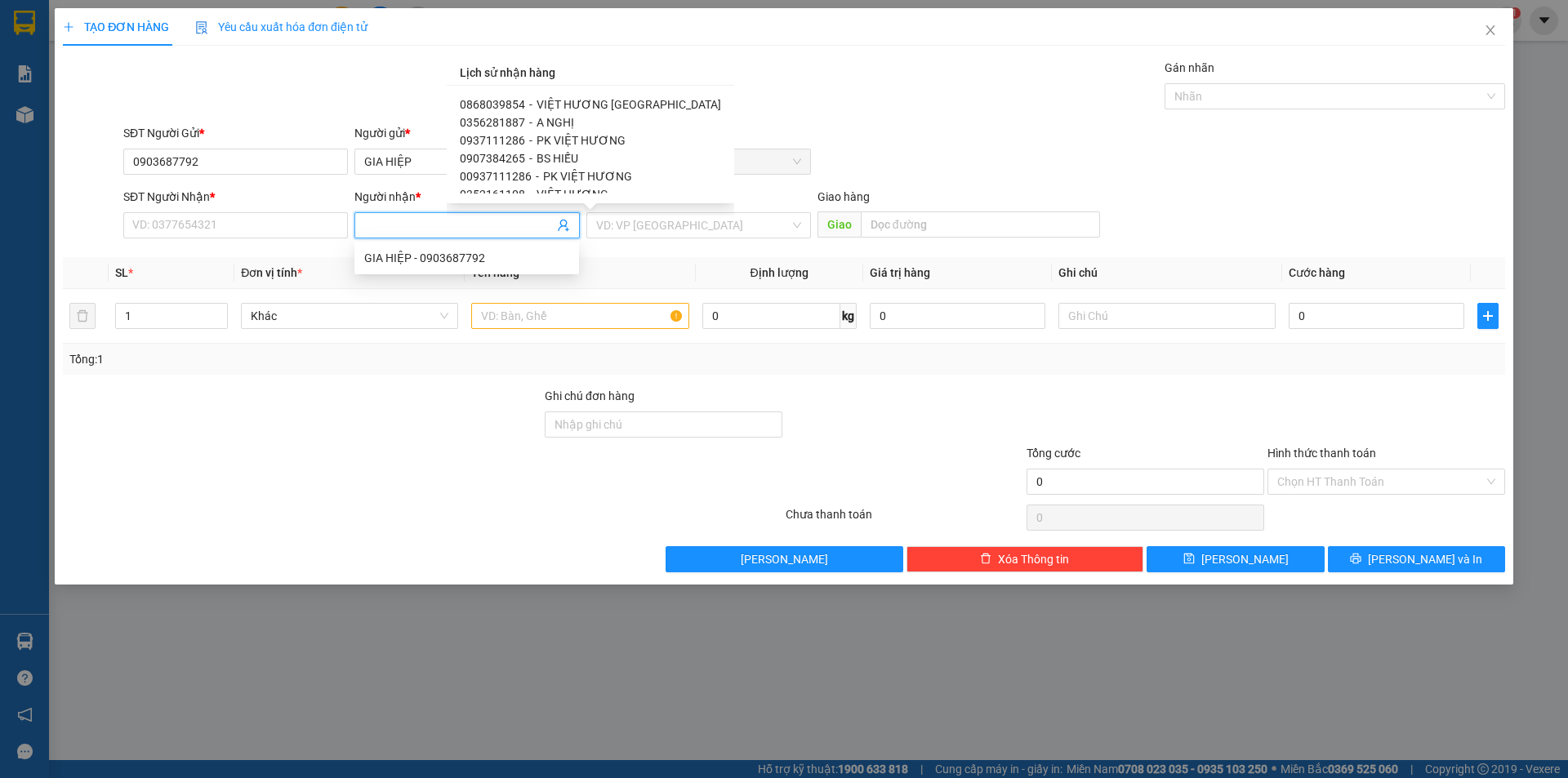
click at [596, 99] on span "VIỆT HƯƠNG [GEOGRAPHIC_DATA]" at bounding box center [629, 105] width 185 height 13
type input "0868039854"
type input "VIỆT HƯƠNG [GEOGRAPHIC_DATA]"
type input "TÂN PHÚ"
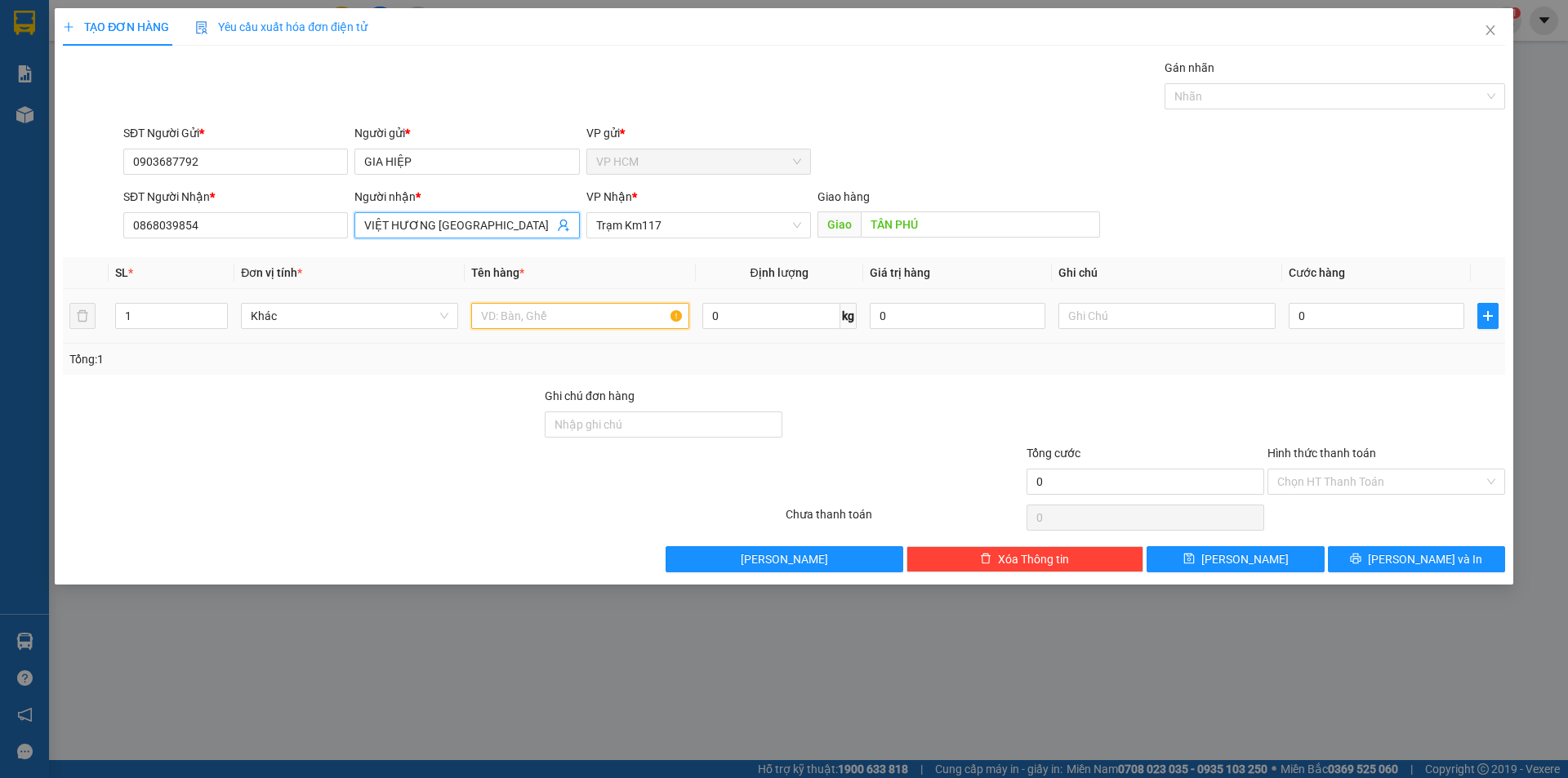
click at [571, 317] on input "text" at bounding box center [580, 316] width 218 height 26
type input "6T"
click at [188, 311] on input "1" at bounding box center [172, 316] width 111 height 24
type input "6"
click at [1279, 95] on div at bounding box center [1326, 96] width 316 height 20
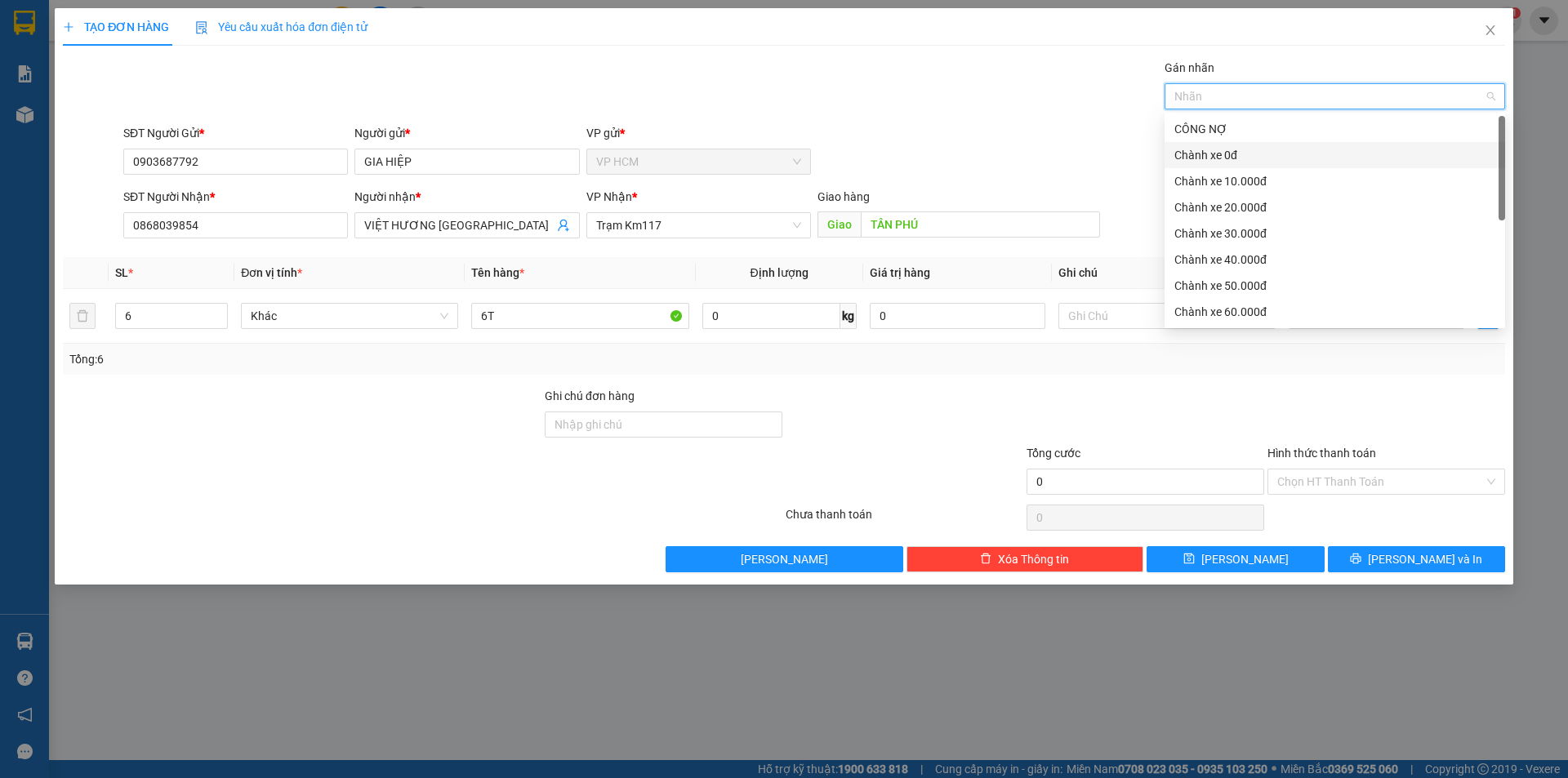
click at [1260, 157] on div "Chành xe 0đ" at bounding box center [1334, 154] width 321 height 18
click at [994, 120] on div "Transit Pickup Surcharge Ids Transit Deliver Surcharge Ids Transit Deliver Surc…" at bounding box center [784, 315] width 1443 height 513
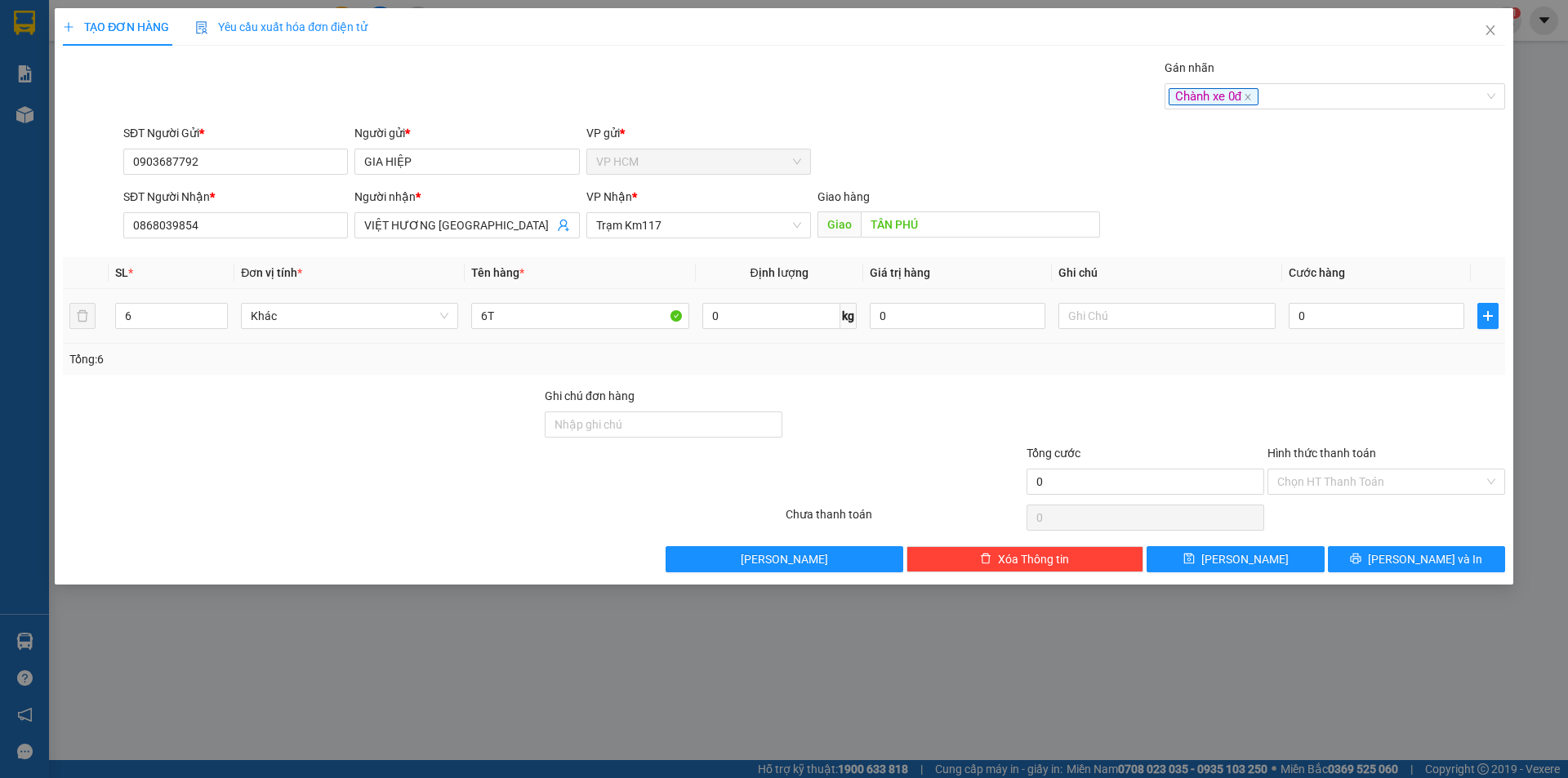
click at [1363, 329] on div "0" at bounding box center [1377, 316] width 175 height 33
click at [1364, 326] on input "0" at bounding box center [1377, 316] width 175 height 26
click at [1364, 325] on input "0" at bounding box center [1377, 316] width 175 height 26
type input "1"
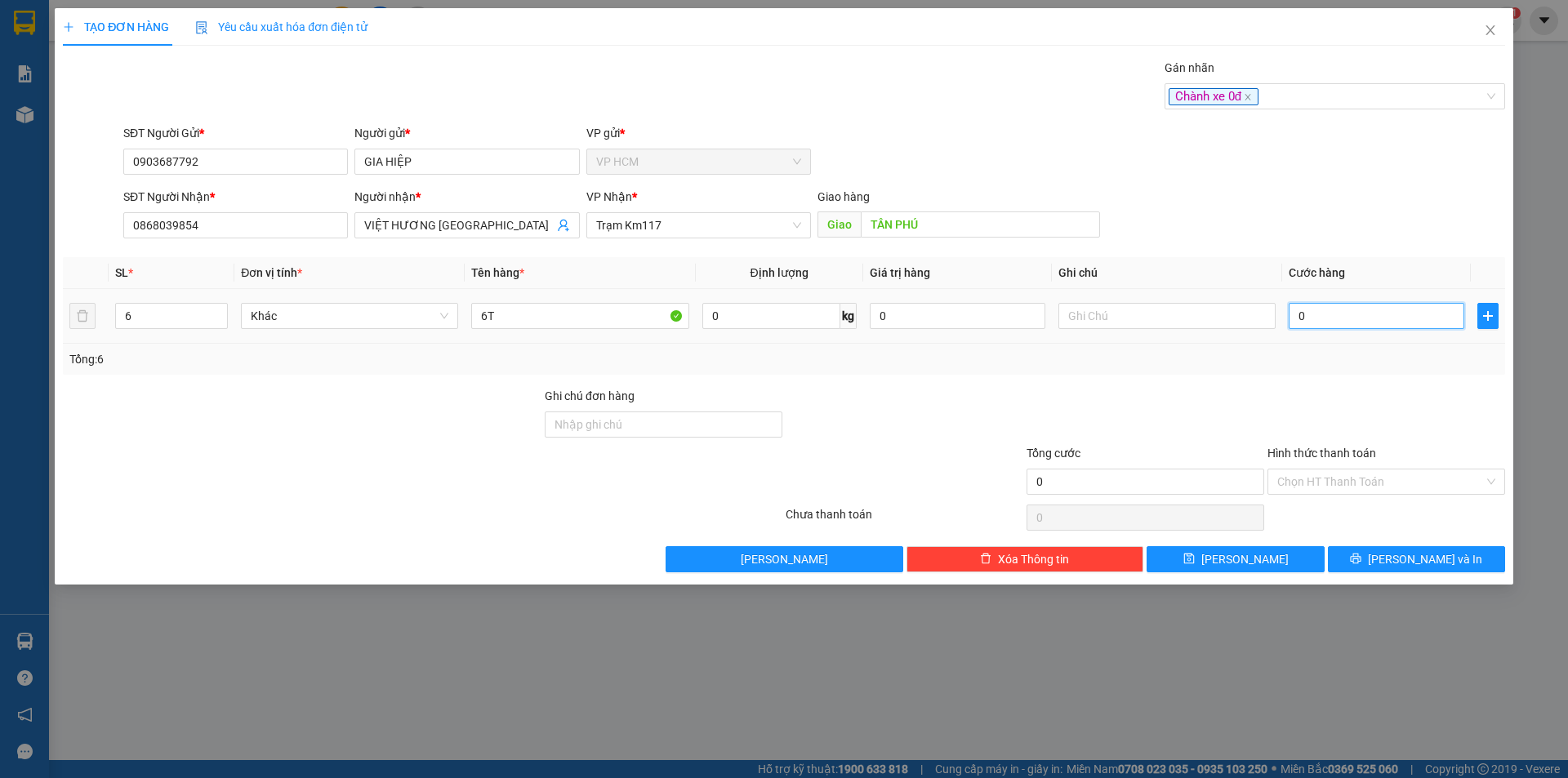
type input "1"
type input "18"
type input "180"
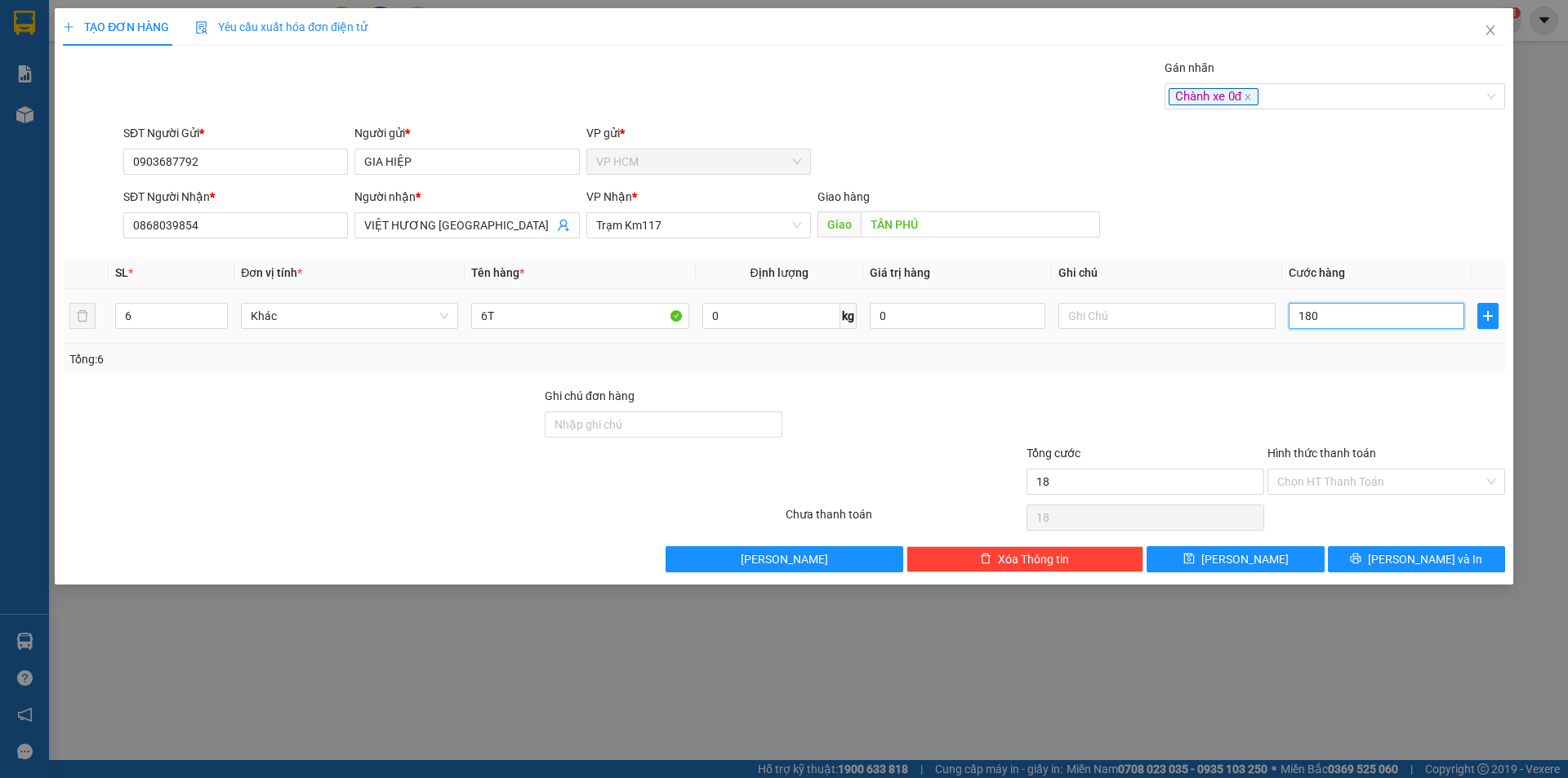
type input "180"
type input "180.000"
drag, startPoint x: 1357, startPoint y: 380, endPoint x: 1347, endPoint y: 437, distance: 57.9
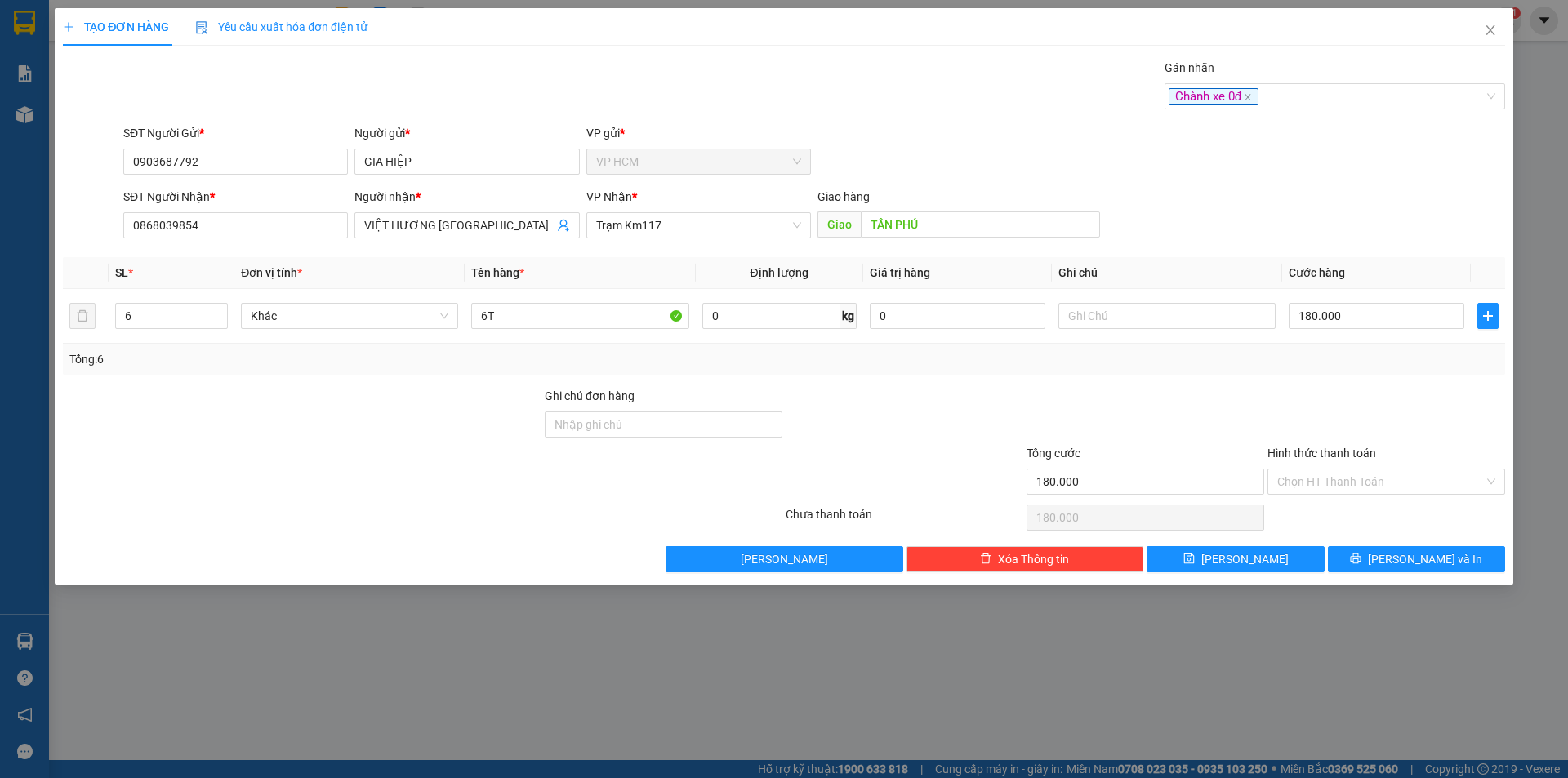
click at [1356, 381] on div "Transit Pickup Surcharge Ids Transit Deliver Surcharge Ids Transit Deliver Surc…" at bounding box center [784, 315] width 1443 height 513
click at [1340, 484] on input "Hình thức thanh toán" at bounding box center [1380, 481] width 206 height 24
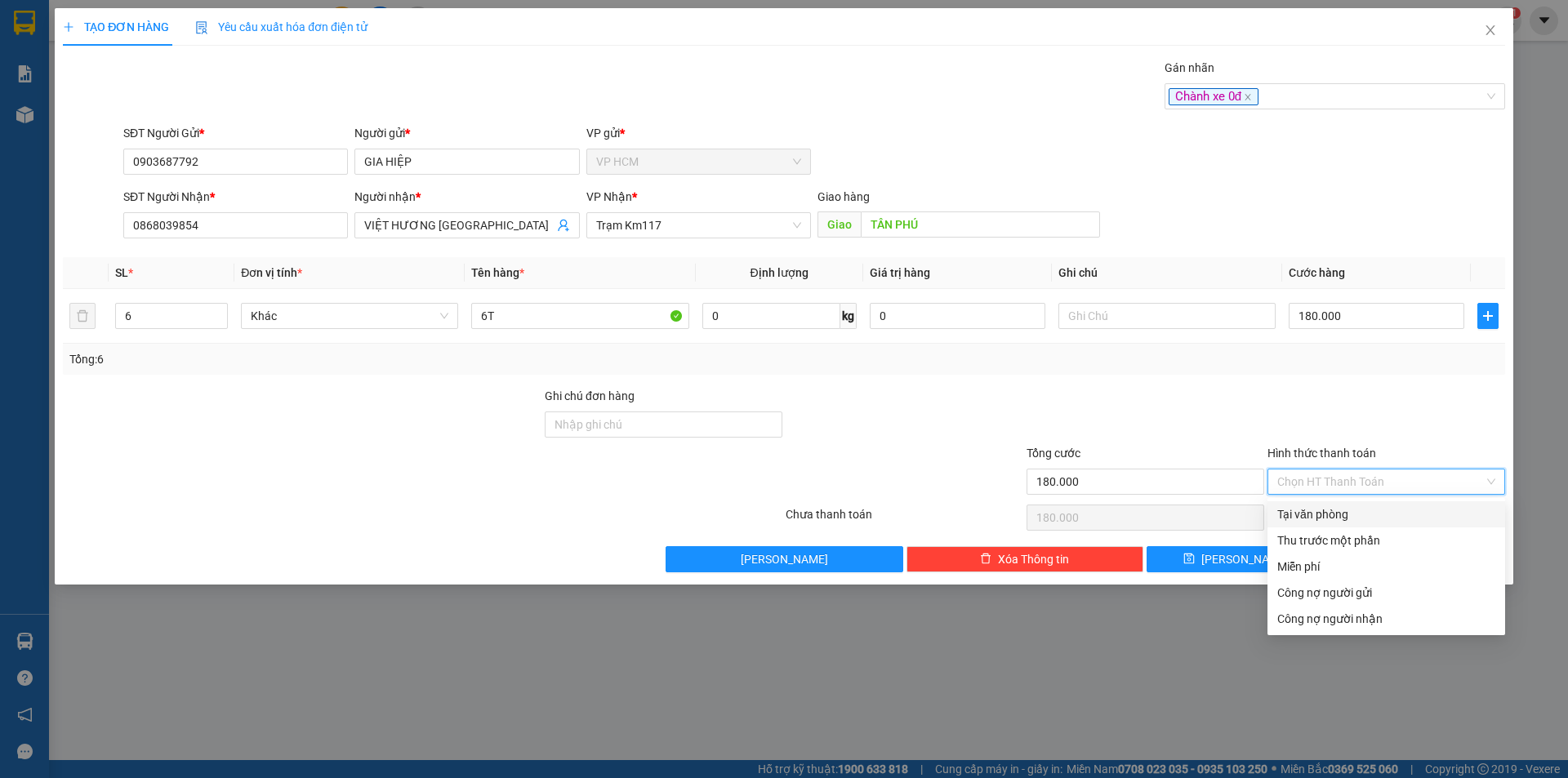
click at [1342, 520] on div "Tại văn phòng" at bounding box center [1386, 514] width 218 height 18
type input "0"
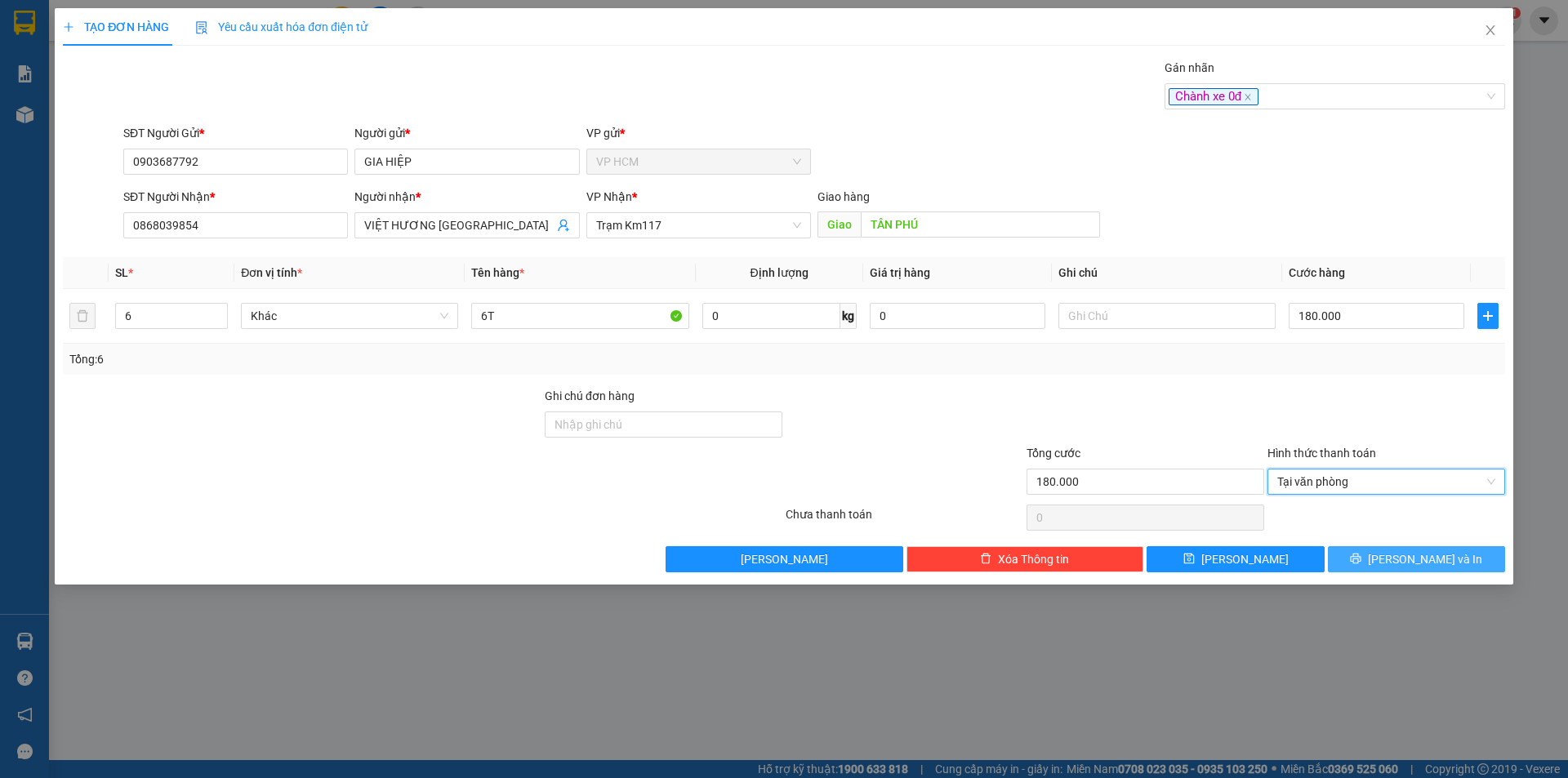
click at [1410, 559] on span "[PERSON_NAME] và In" at bounding box center [1425, 559] width 114 height 18
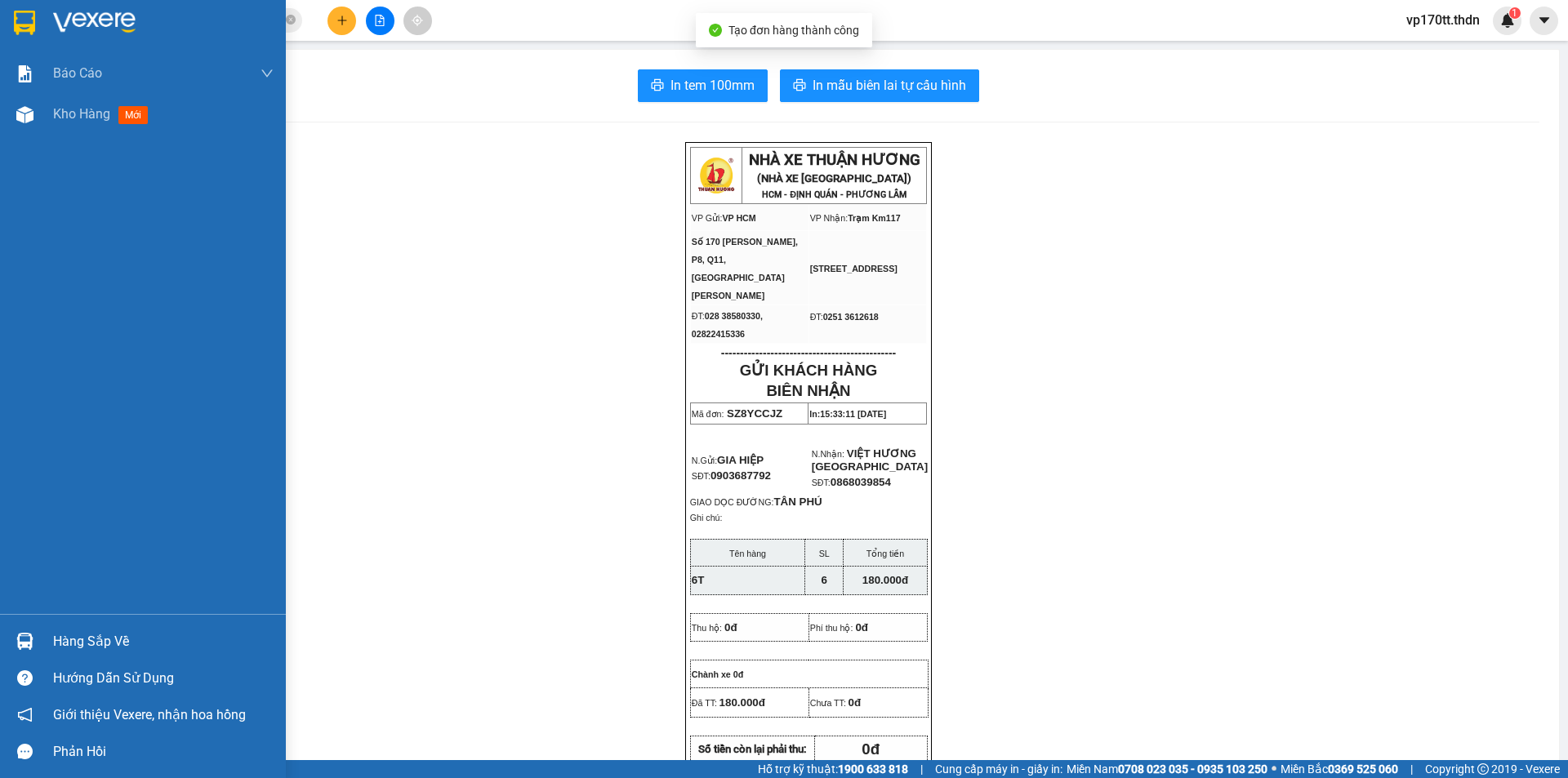
click at [26, 36] on div at bounding box center [24, 23] width 28 height 28
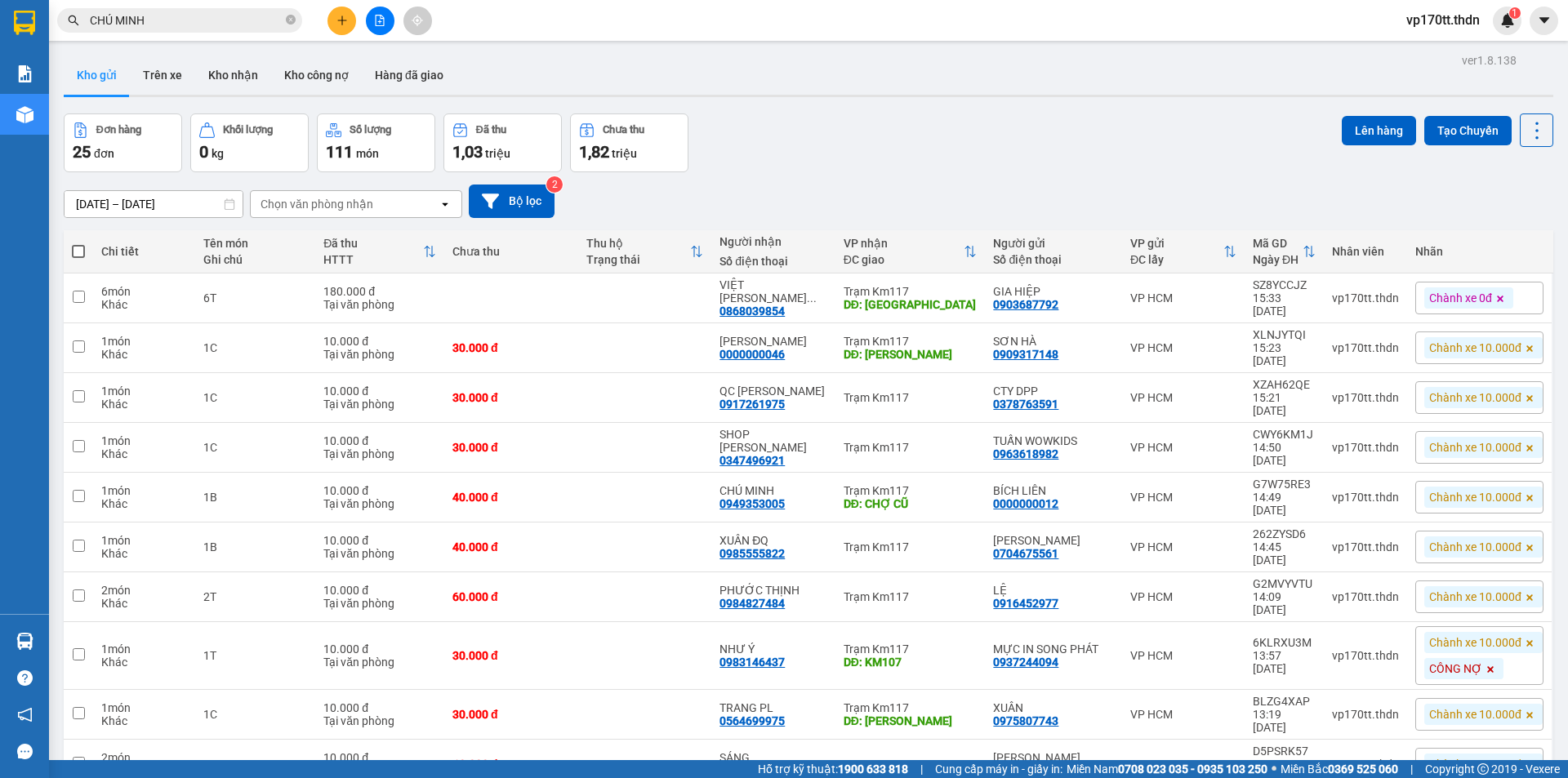
click at [1461, 296] on span "Chành xe 0đ" at bounding box center [1461, 299] width 63 height 15
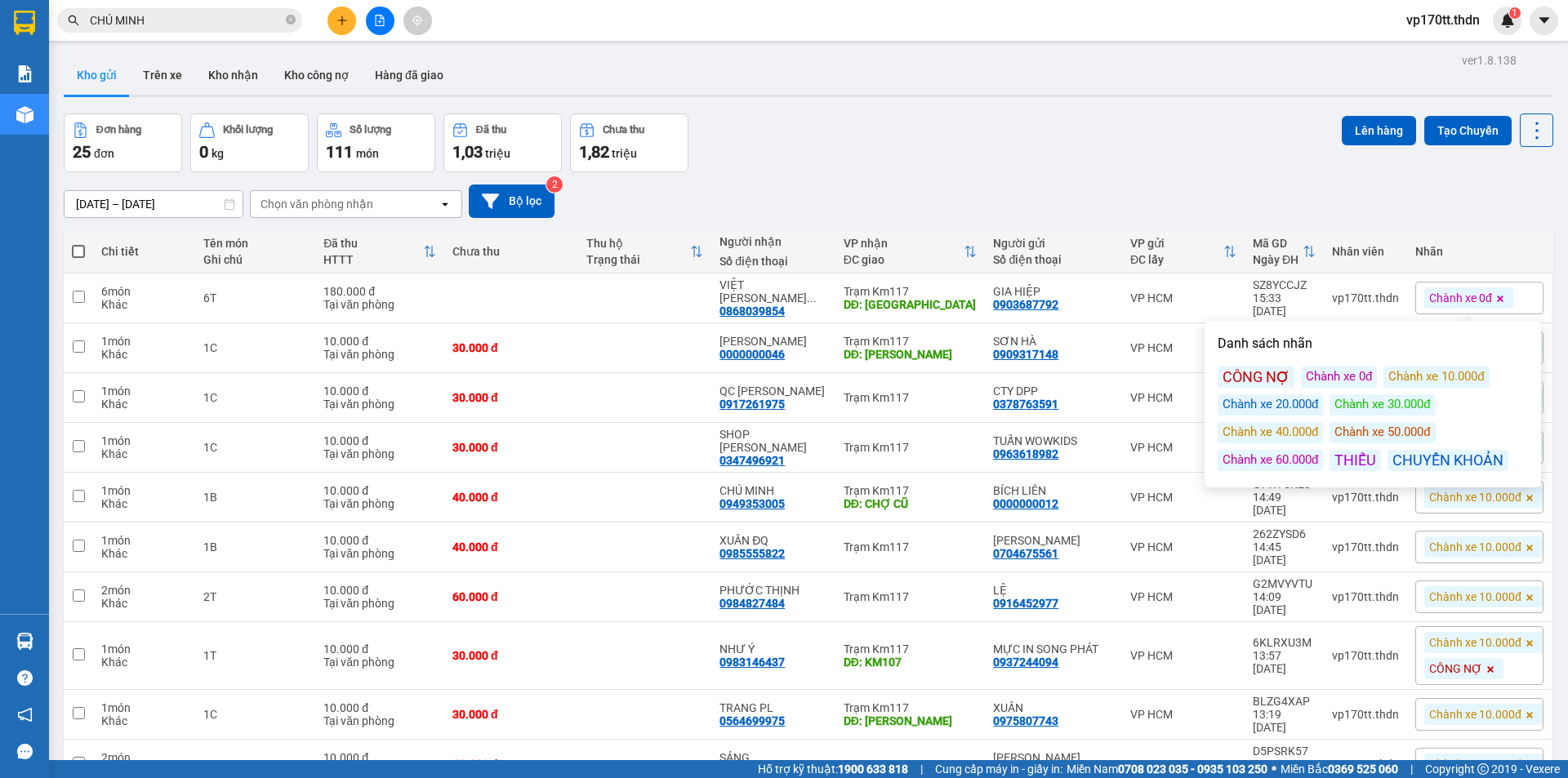
click at [1457, 462] on div "CHUYỂN KHOẢN" at bounding box center [1448, 461] width 121 height 22
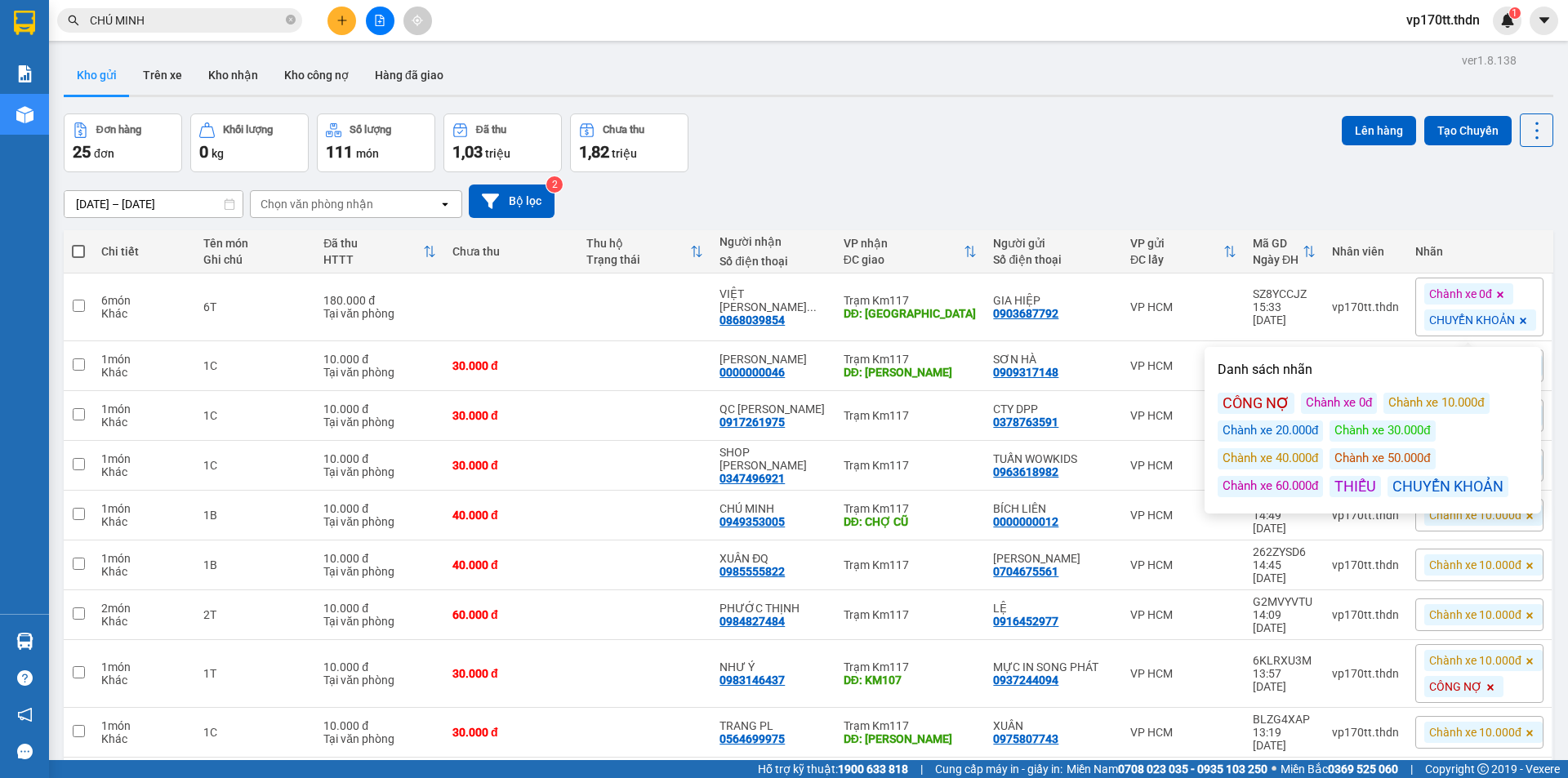
click at [1118, 73] on div "Kho gửi Trên xe Kho nhận Kho công nợ Hàng đã giao" at bounding box center [808, 77] width 1490 height 43
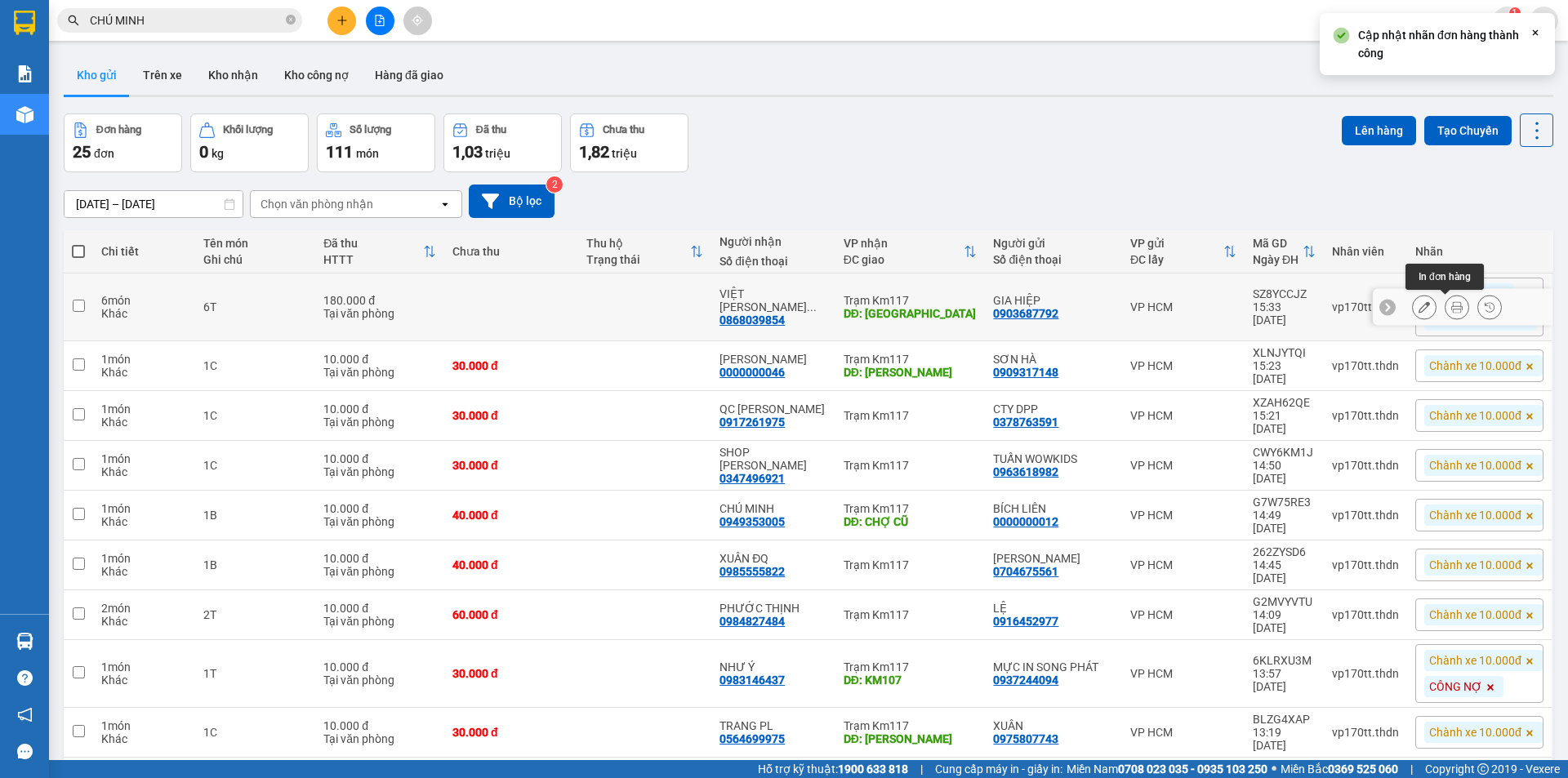
click at [1451, 310] on icon at bounding box center [1457, 307] width 11 height 11
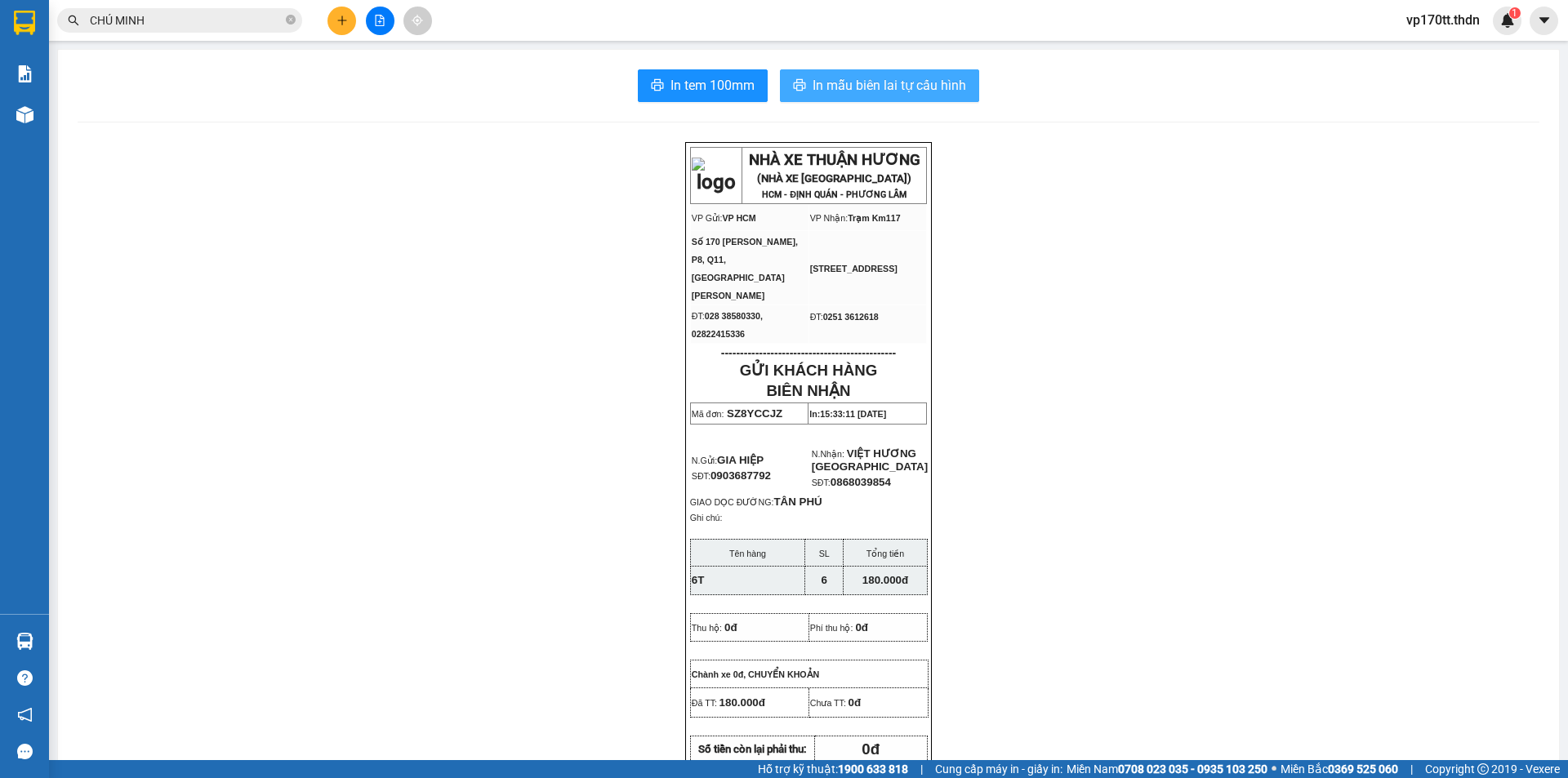
click at [928, 90] on span "In mẫu biên lai tự cấu hình" at bounding box center [889, 86] width 154 height 21
click at [339, 18] on icon "plus" at bounding box center [342, 21] width 11 height 11
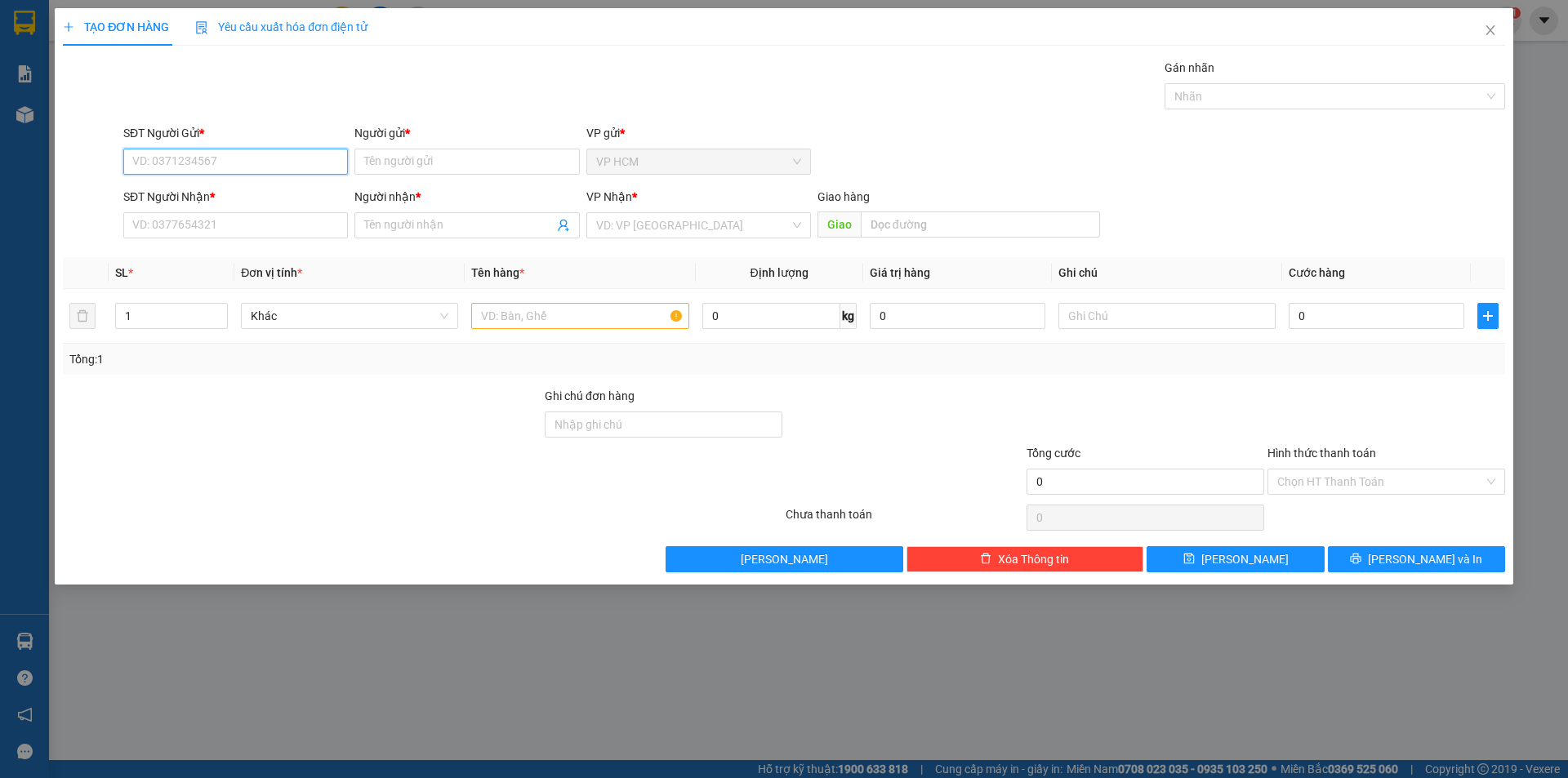
click at [222, 153] on input "SĐT Người Gửi *" at bounding box center [236, 162] width 224 height 26
click at [248, 189] on div "0774848431 - VY" at bounding box center [236, 194] width 205 height 18
type input "0774848431"
type input "VY"
type input "0975105508"
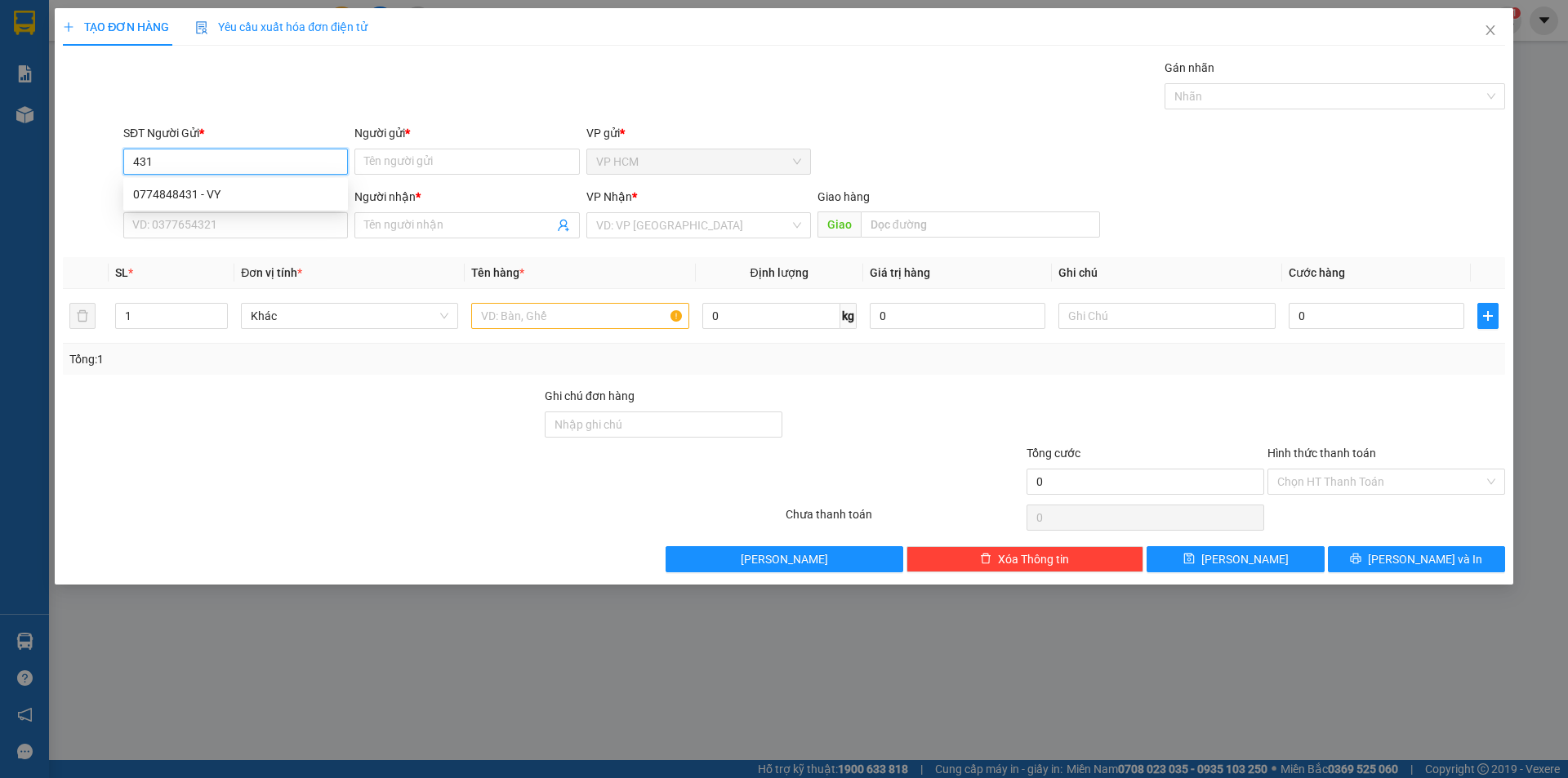
type input "CHỊ [PERSON_NAME]"
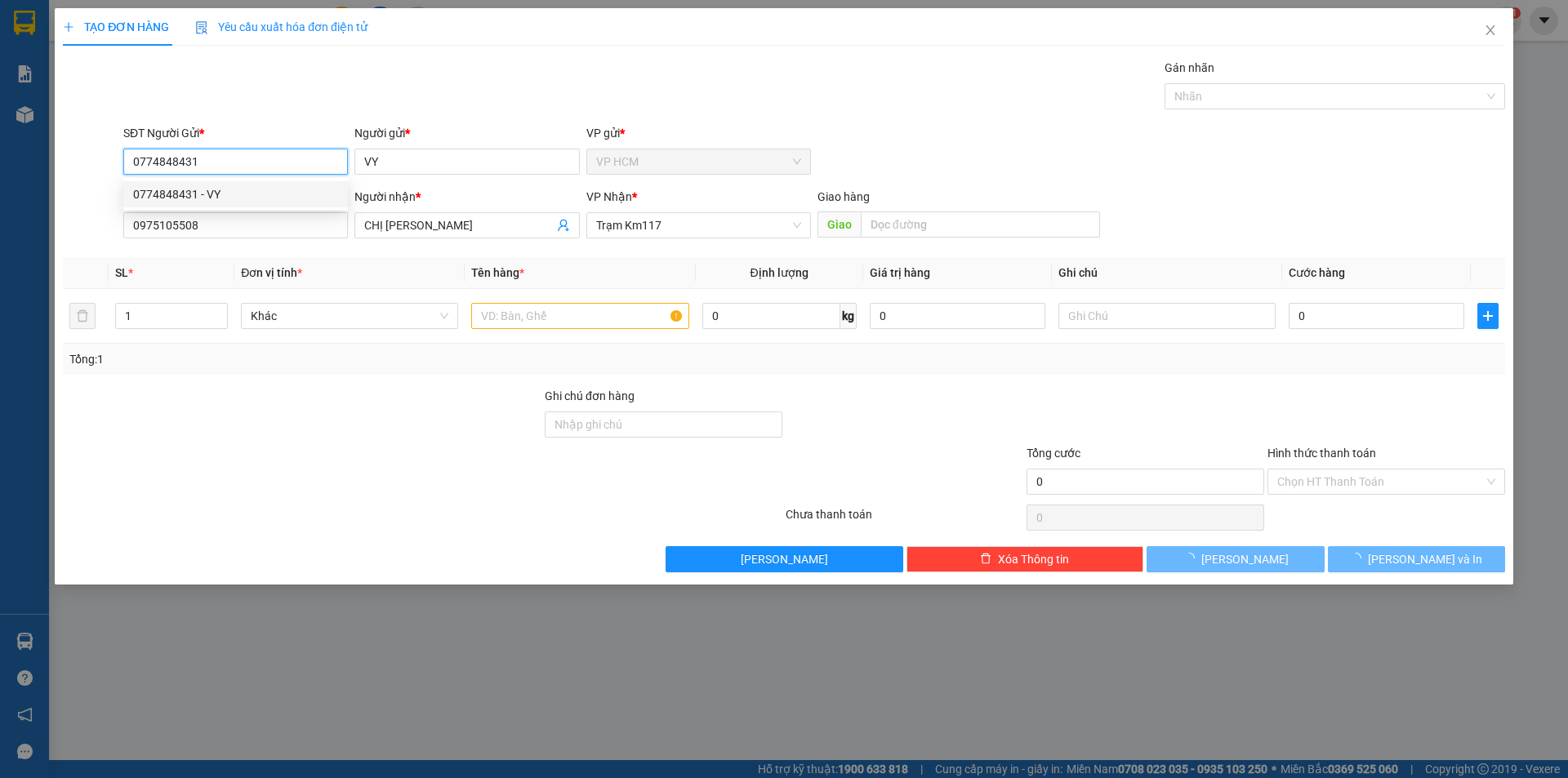
type input "30.000"
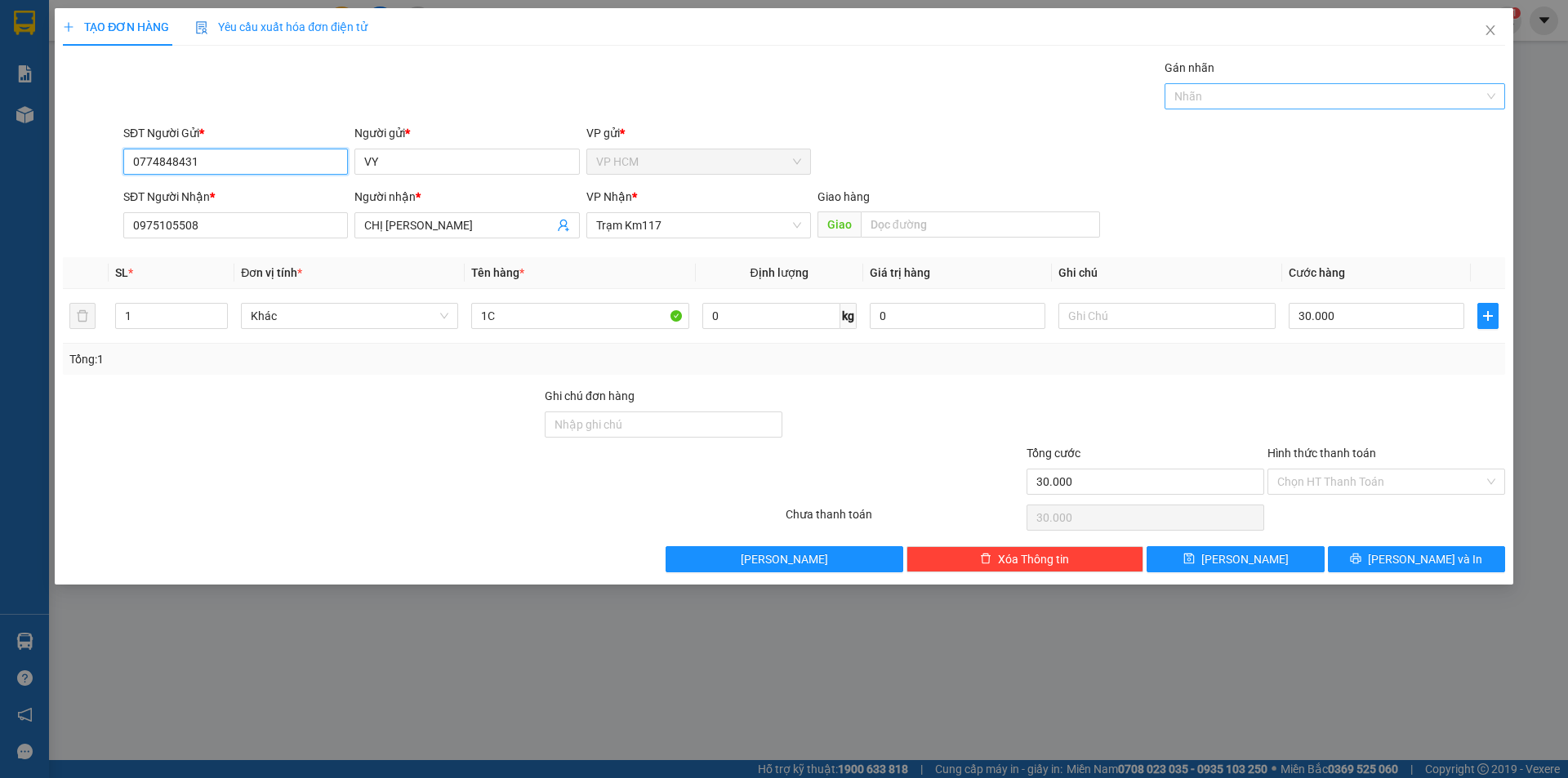
click at [1422, 101] on div at bounding box center [1326, 96] width 316 height 20
type input "0774848431"
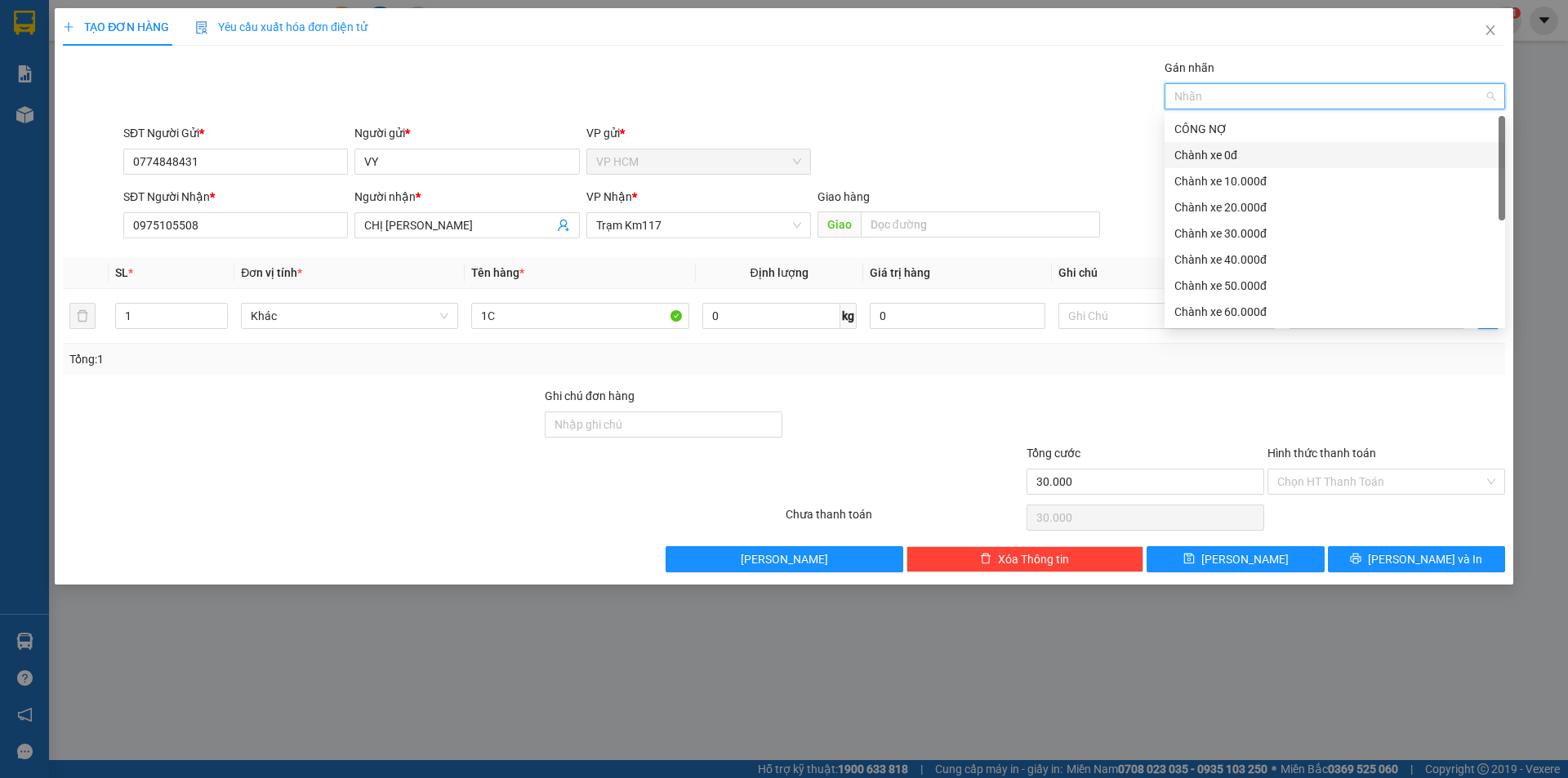
click at [1218, 162] on div "Chành xe 0đ" at bounding box center [1334, 154] width 321 height 18
click at [935, 112] on div "Gán nhãn Chành xe 0đ" at bounding box center [814, 87] width 1389 height 57
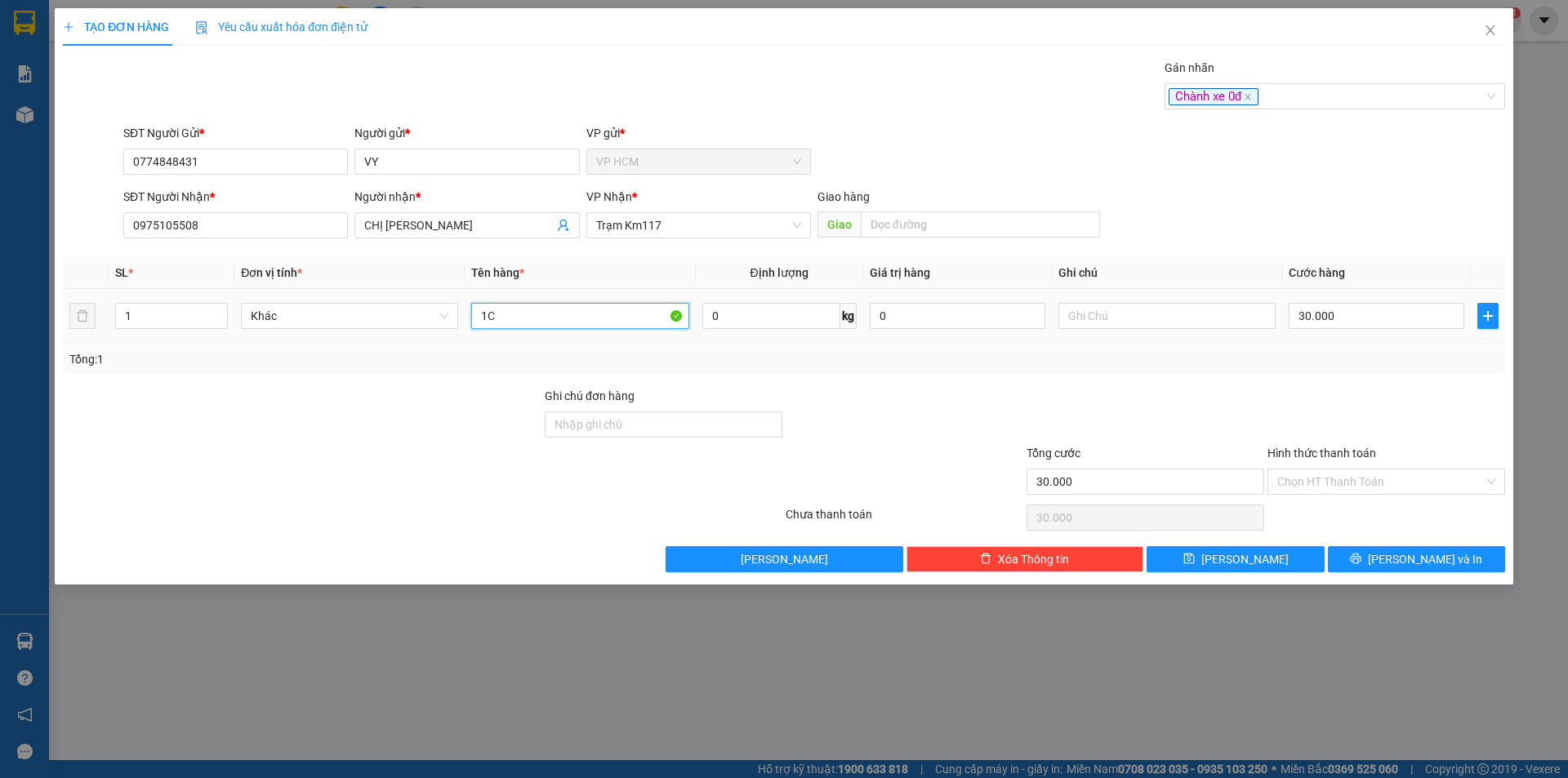
click at [531, 304] on input "1C" at bounding box center [580, 316] width 218 height 26
type input "1B"
click at [1359, 302] on div "30.000" at bounding box center [1377, 316] width 175 height 33
click at [1360, 313] on input "30.000" at bounding box center [1377, 316] width 175 height 26
type input "0"
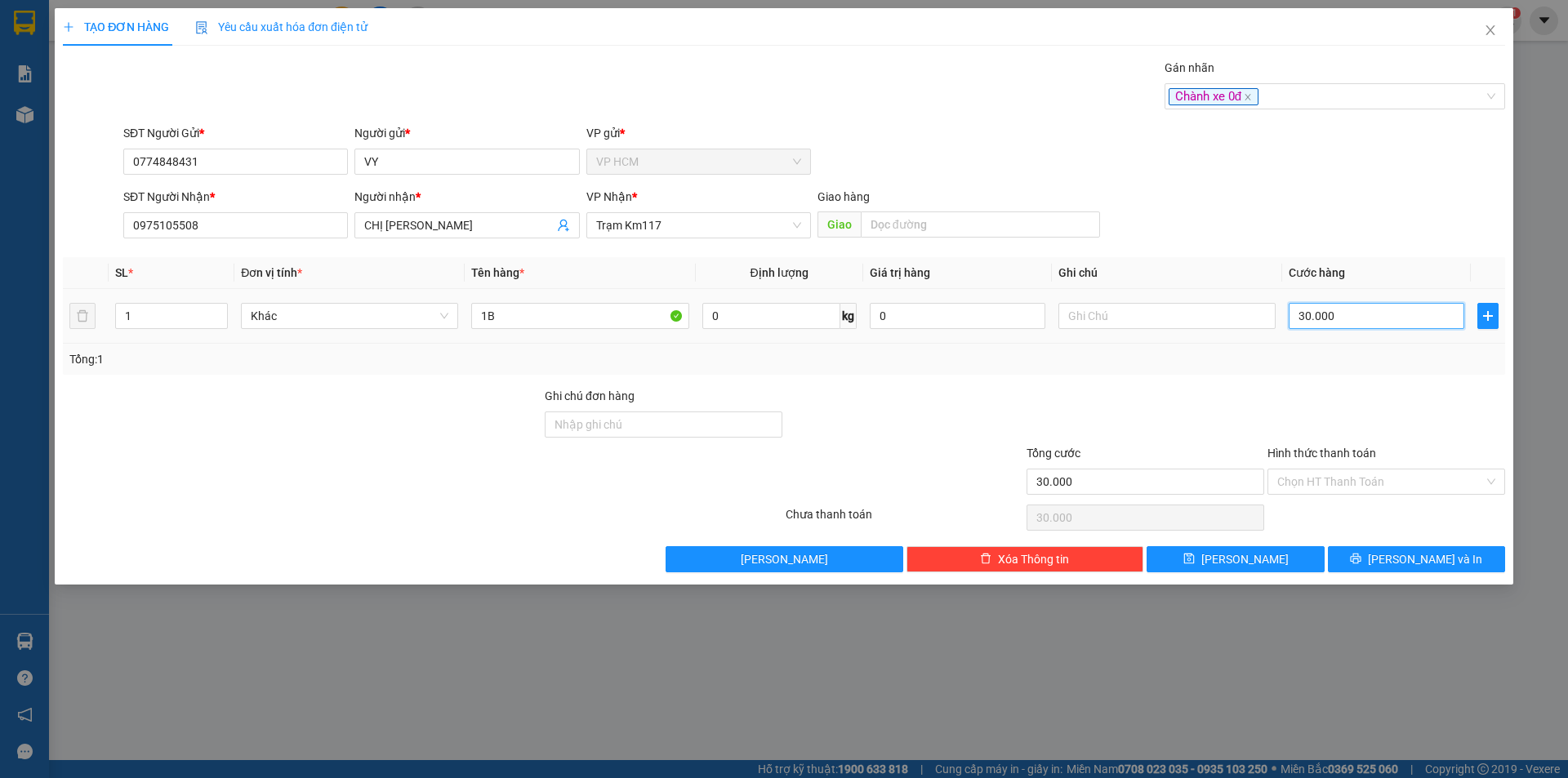
type input "0"
type input "5"
type input "05"
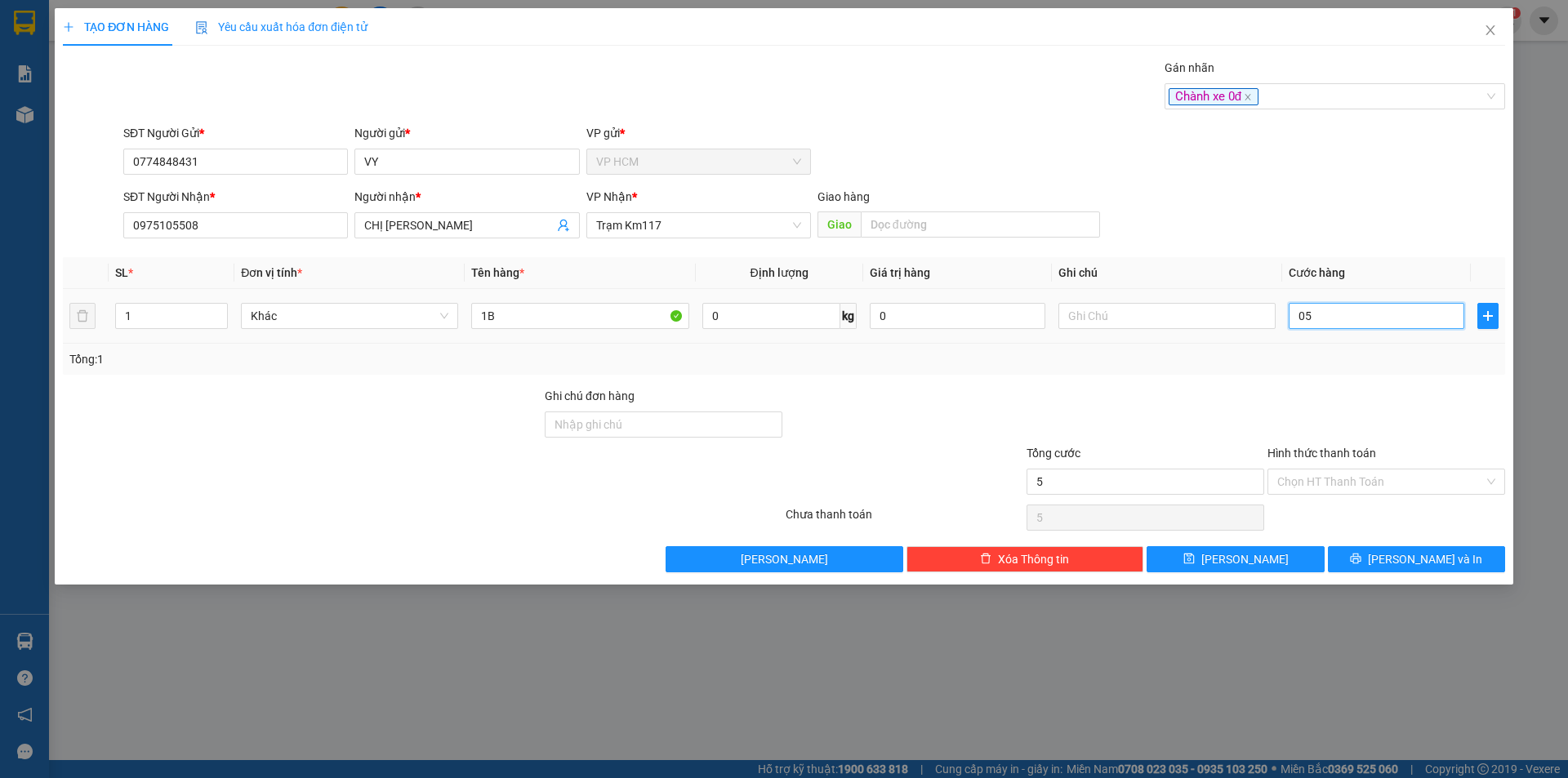
type input "50"
type input "050"
type input "50.000"
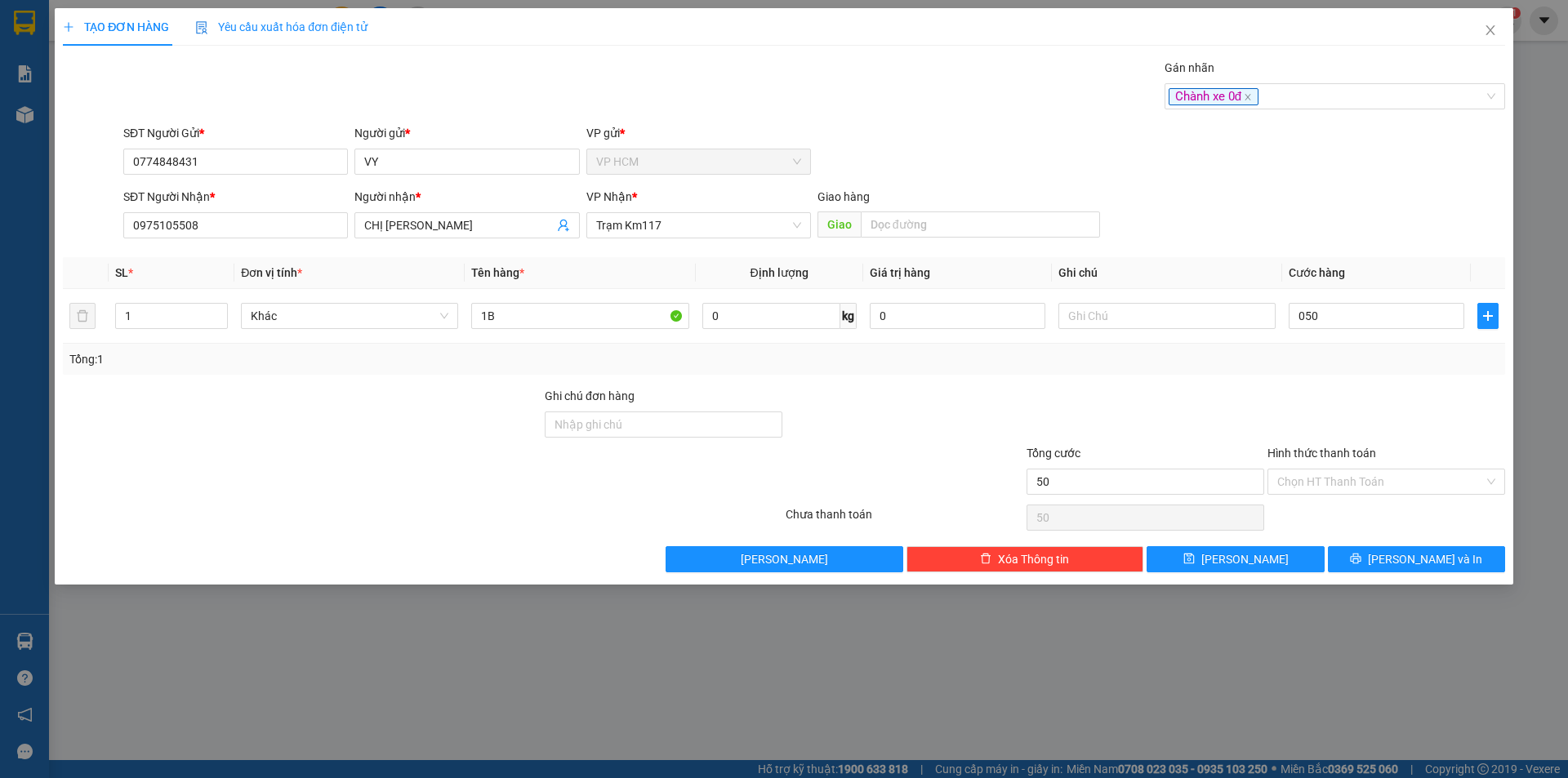
type input "50.000"
drag, startPoint x: 1447, startPoint y: 408, endPoint x: 1438, endPoint y: 392, distance: 18.4
click at [1445, 404] on div at bounding box center [1387, 415] width 241 height 57
click at [1299, 495] on div "Hình thức thanh toán Chọn HT Thanh Toán" at bounding box center [1386, 473] width 237 height 57
click at [1315, 484] on input "Hình thức thanh toán" at bounding box center [1380, 481] width 206 height 24
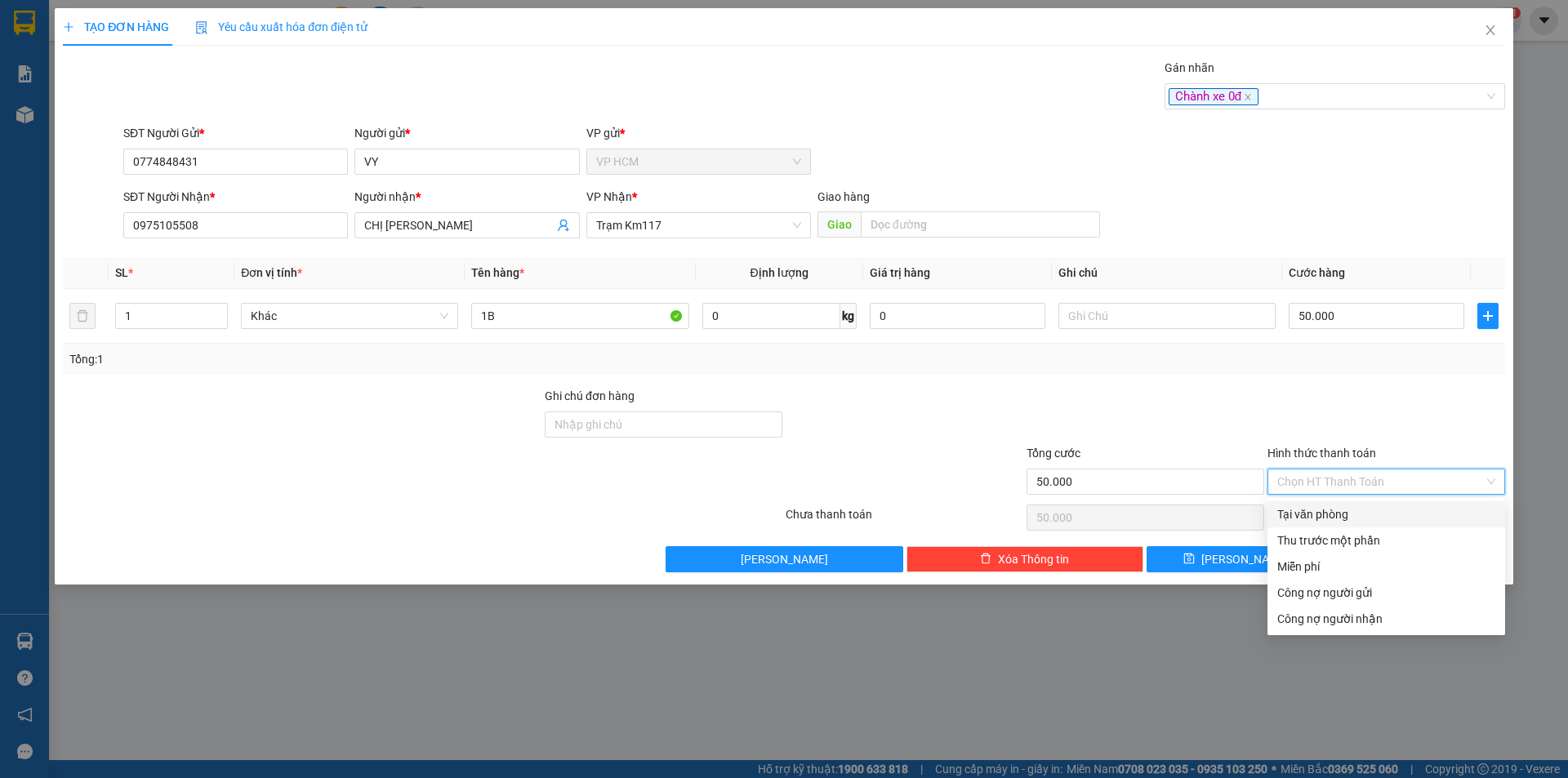
click at [1314, 511] on div "Tại văn phòng" at bounding box center [1386, 514] width 218 height 18
type input "0"
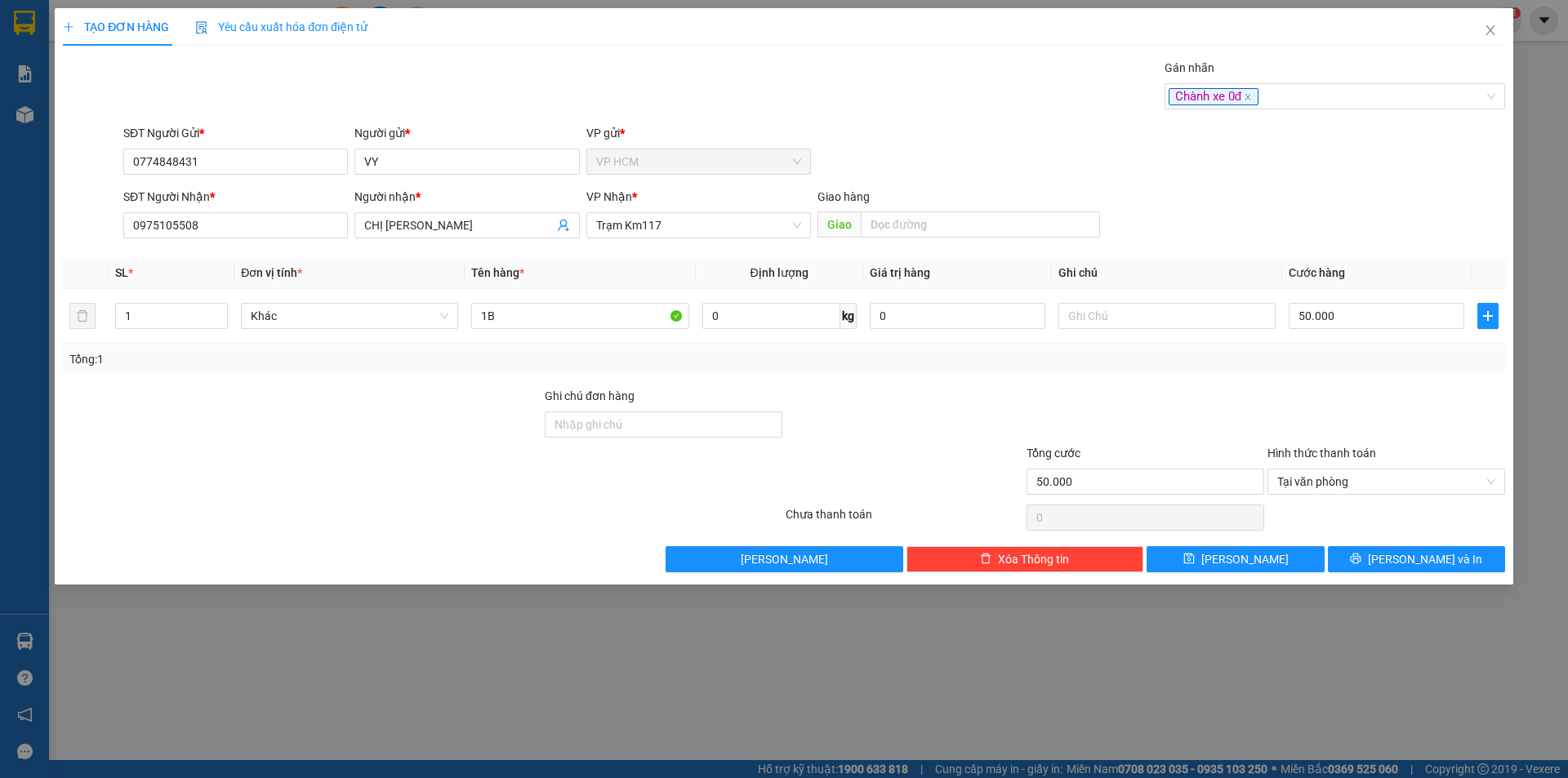
click at [1418, 538] on div "Transit Pickup Surcharge Ids Transit Deliver Surcharge Ids Transit Deliver Surc…" at bounding box center [784, 315] width 1443 height 513
click at [1426, 548] on button "[PERSON_NAME] và In" at bounding box center [1416, 559] width 177 height 26
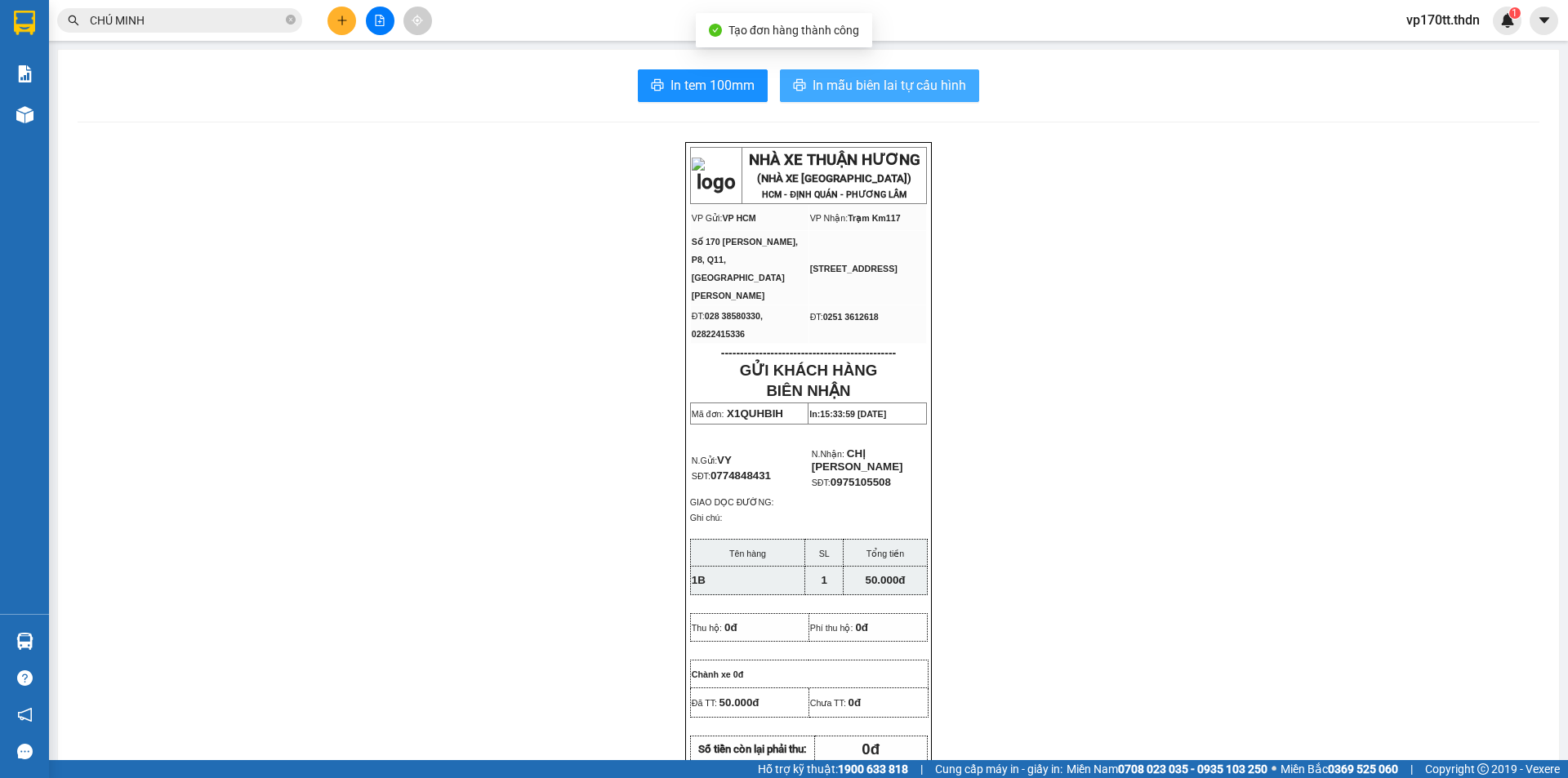
click at [861, 94] on span "In mẫu biên lai tự cấu hình" at bounding box center [889, 86] width 154 height 21
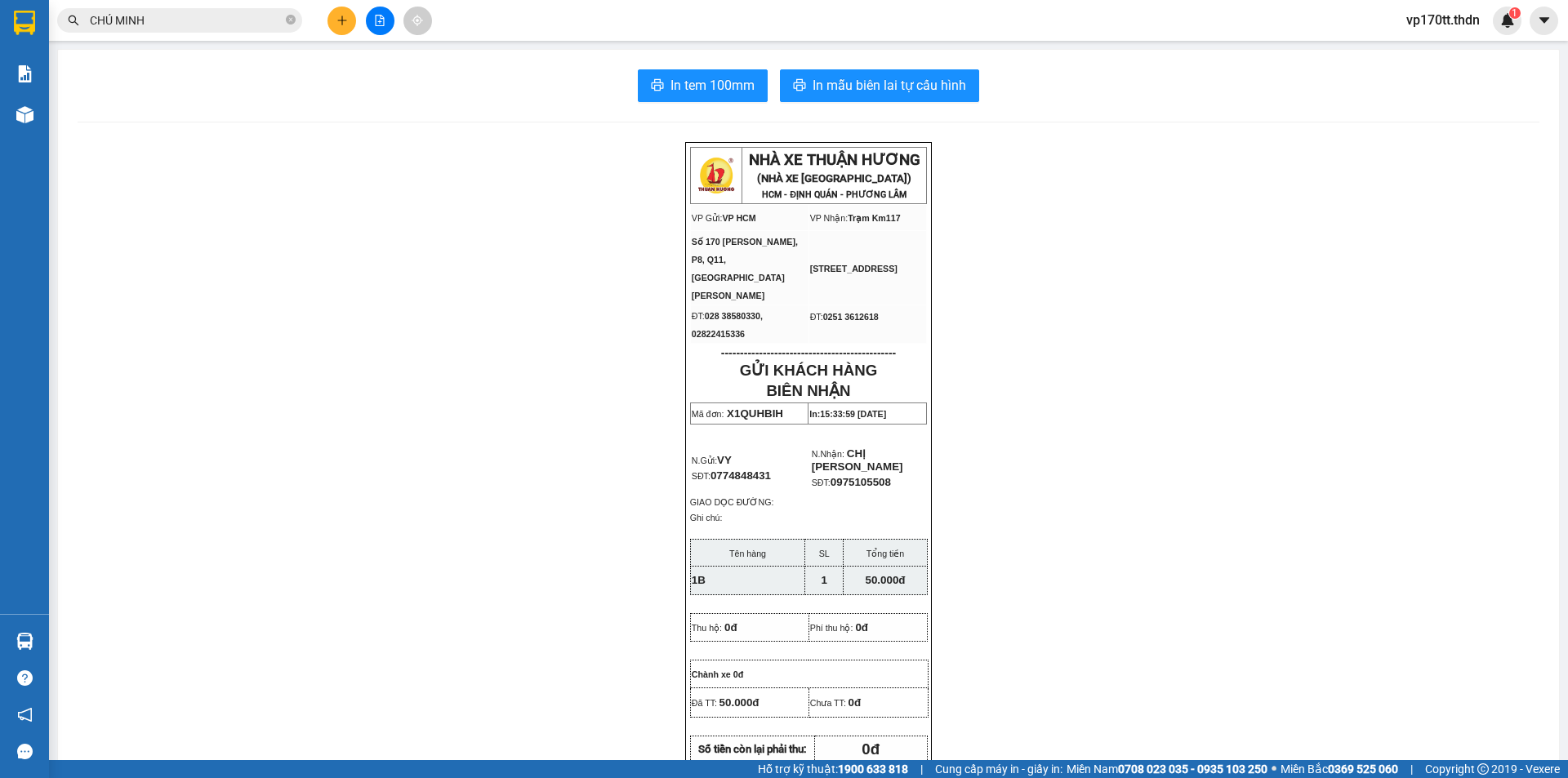
click at [261, 25] on input "CHÚ MINH" at bounding box center [186, 20] width 193 height 18
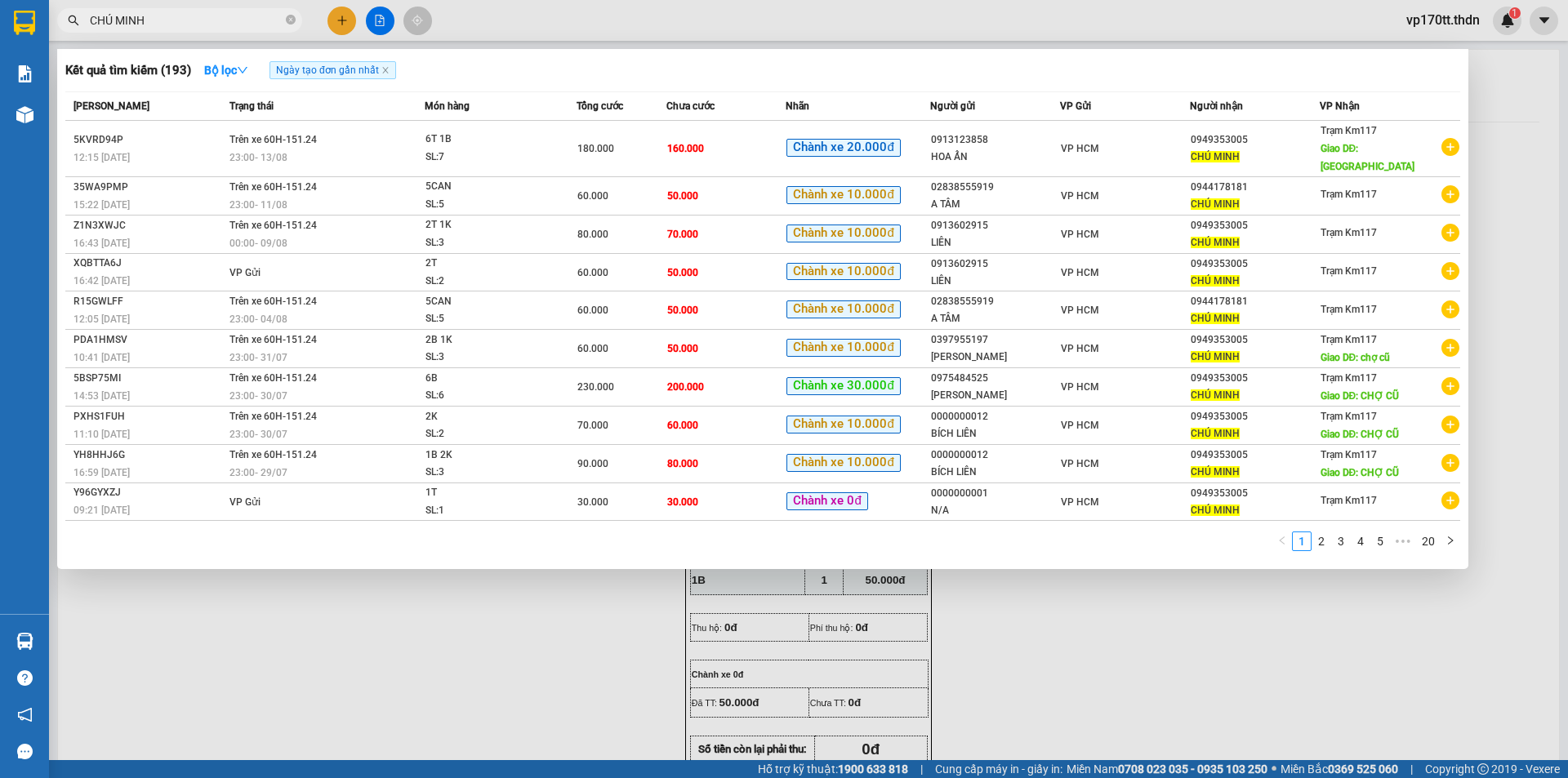
click at [261, 25] on input "CHÚ MINH" at bounding box center [186, 20] width 193 height 18
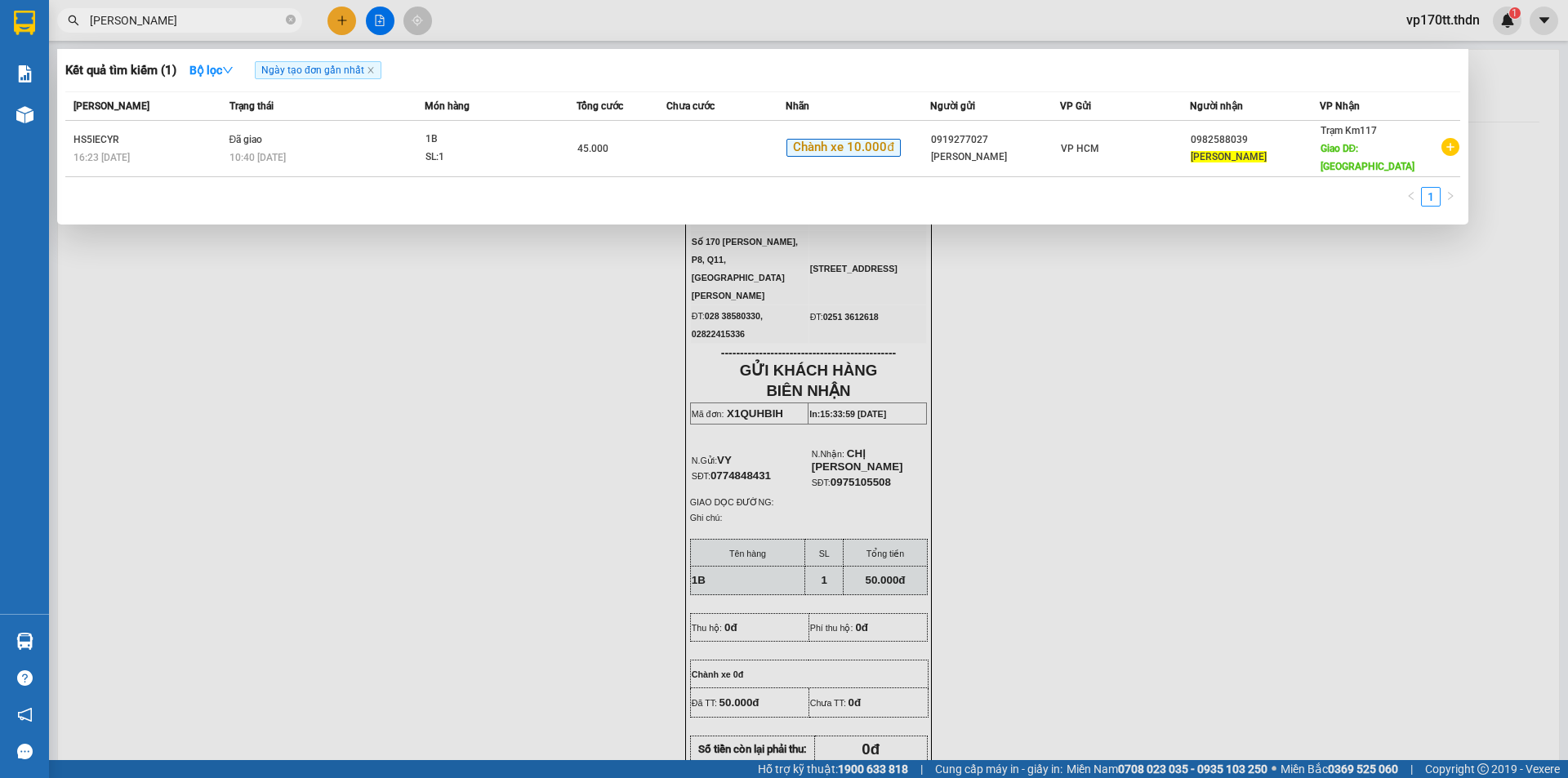
type input "[PERSON_NAME]"
click at [328, 21] on div at bounding box center [784, 389] width 1568 height 778
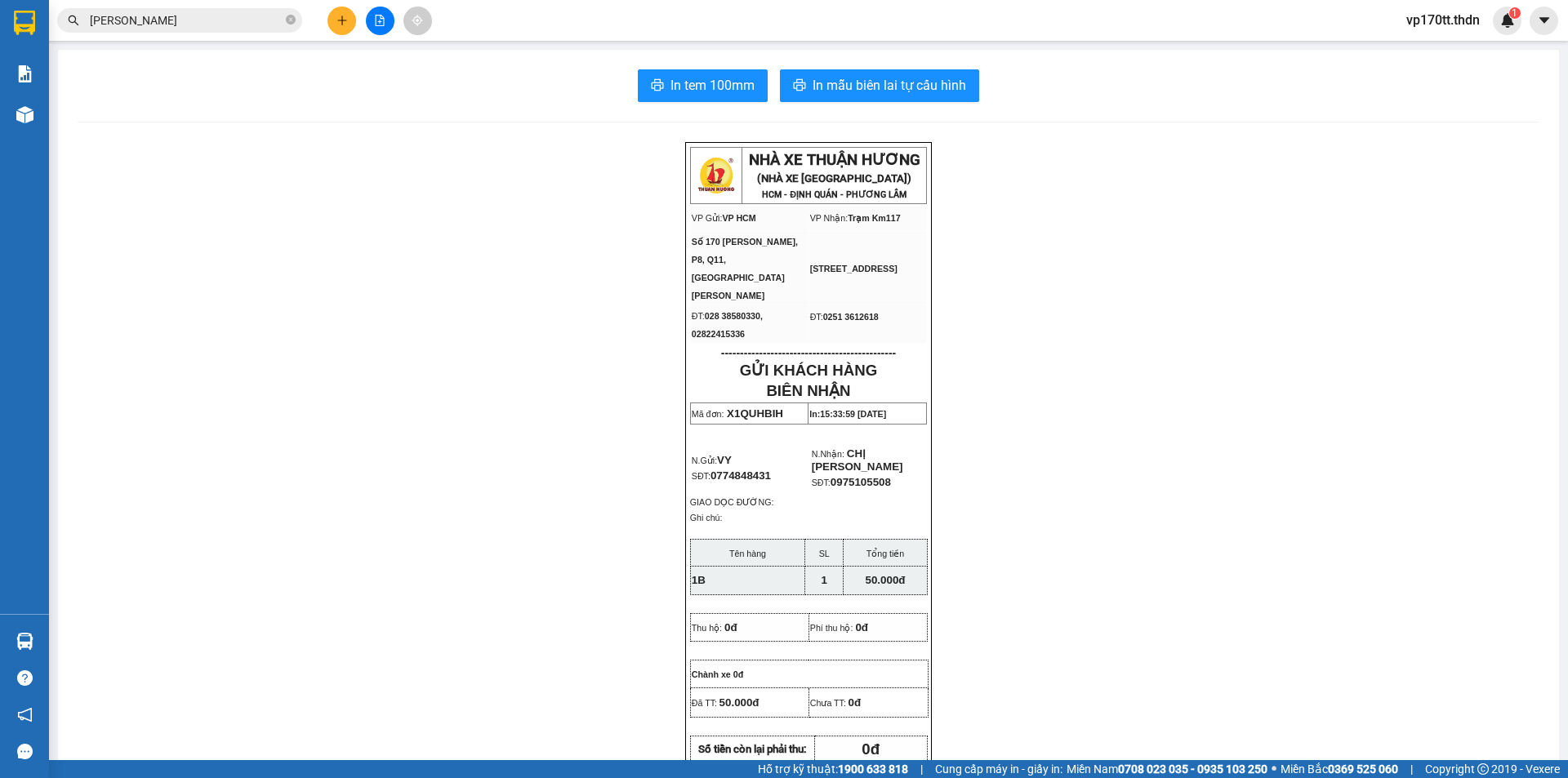
click at [328, 21] on button at bounding box center [342, 21] width 28 height 28
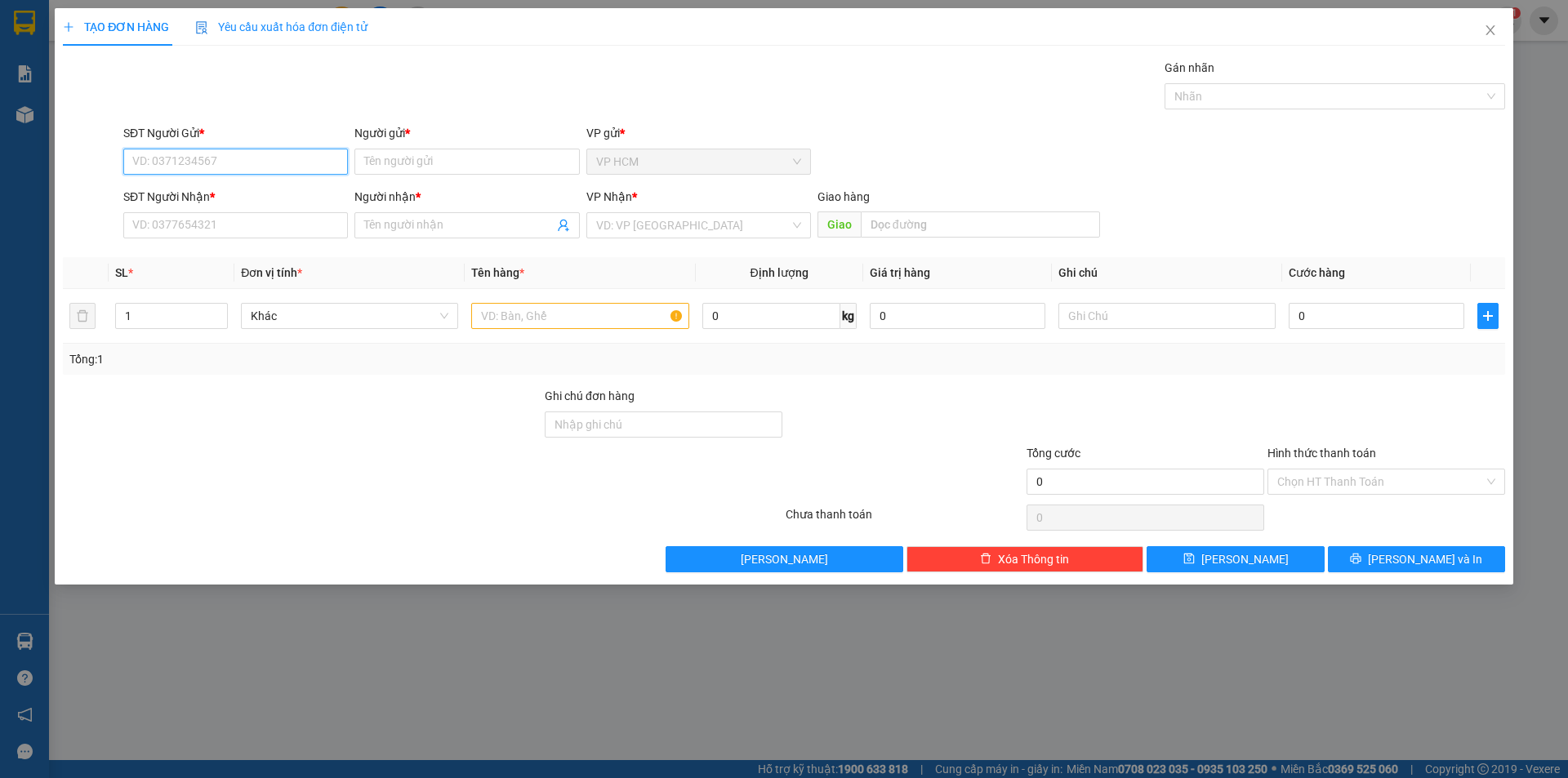
click at [270, 162] on input "SĐT Người Gửi *" at bounding box center [236, 162] width 224 height 26
click at [256, 216] on div "0919277027 - [PERSON_NAME]" at bounding box center [236, 220] width 205 height 18
type input "0919277027"
type input "[PERSON_NAME]"
type input "0982588039"
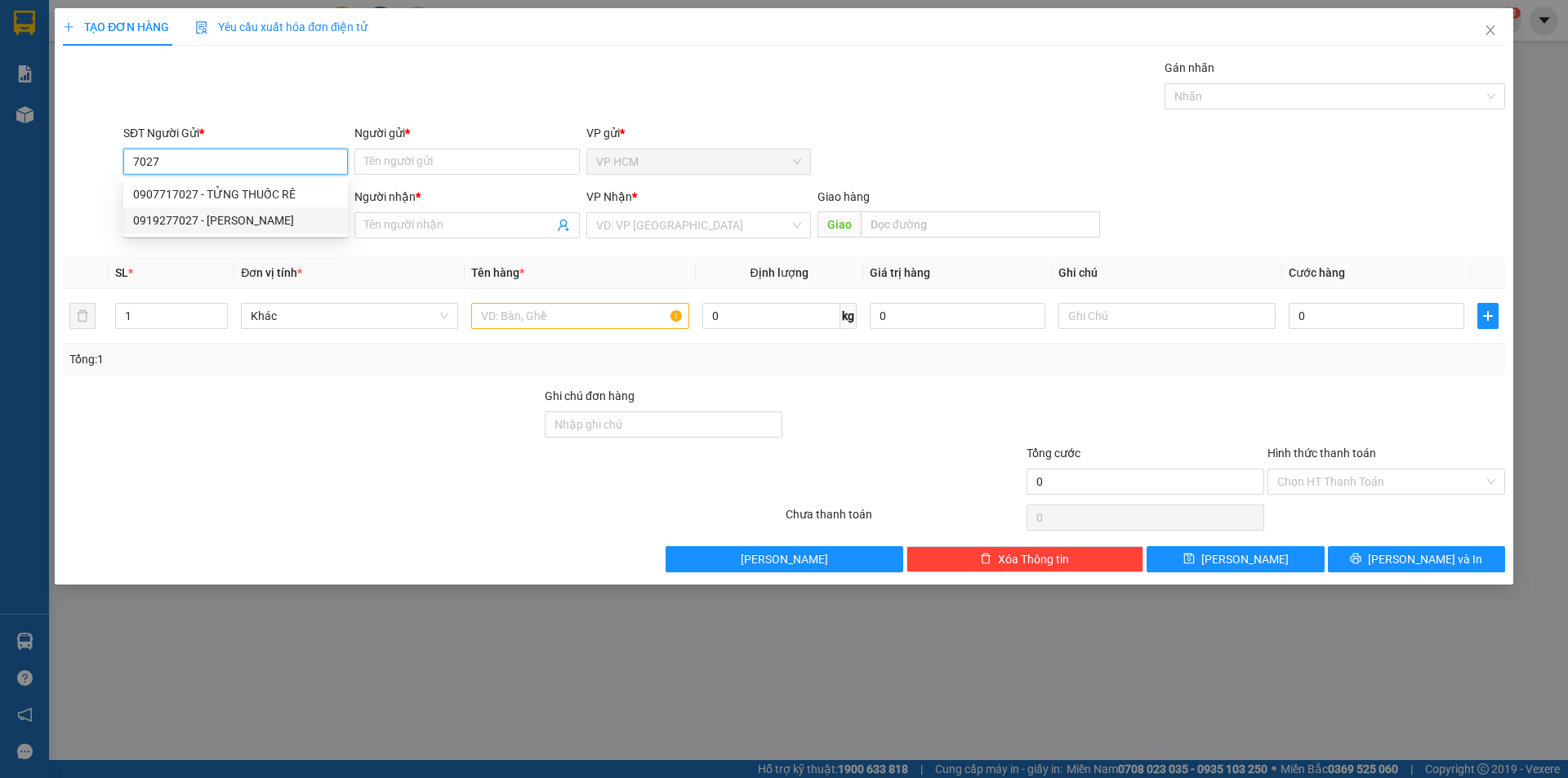
type input "[PERSON_NAME]"
type input "TÂN PHÚ"
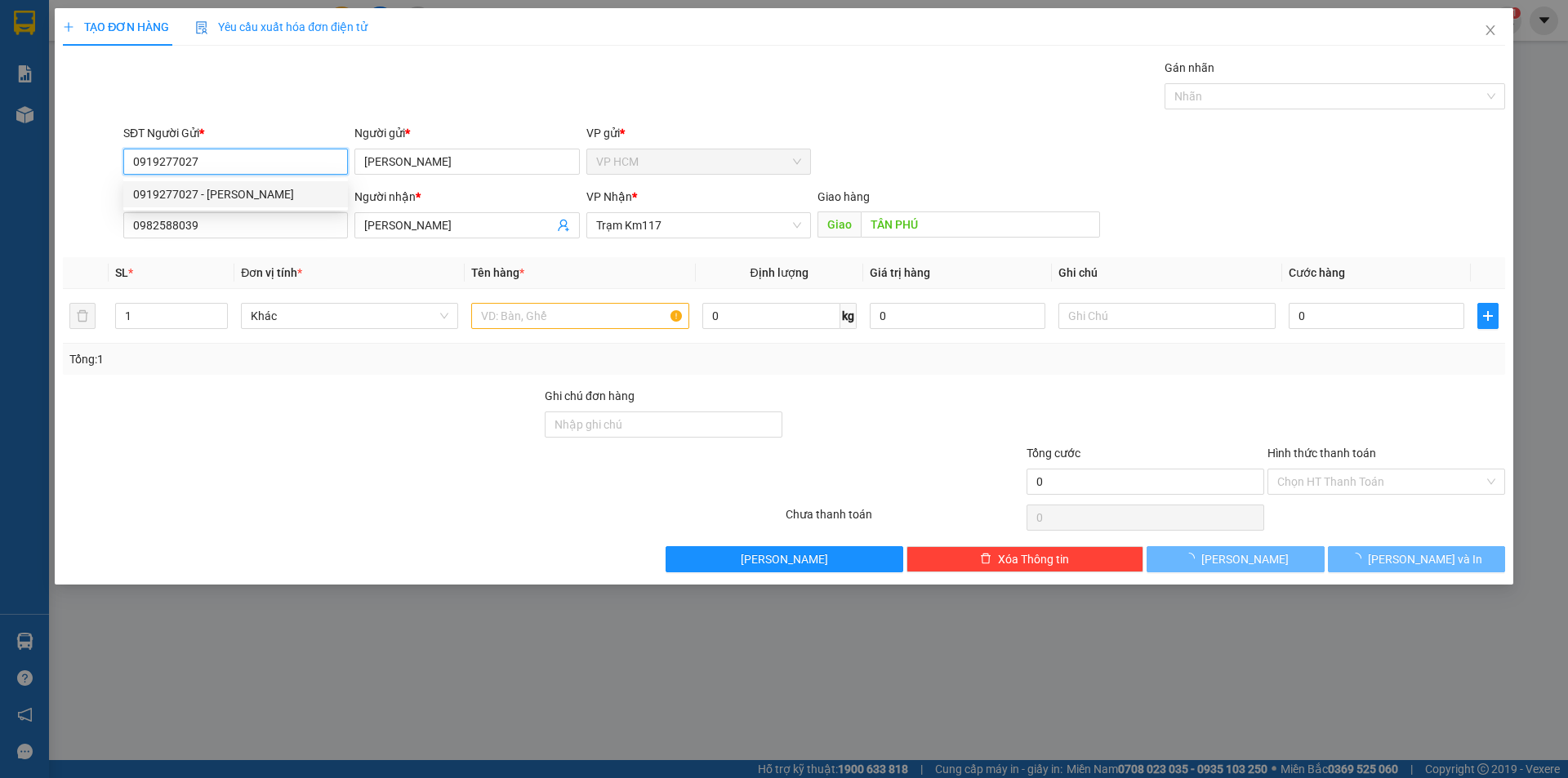
type input "45.000"
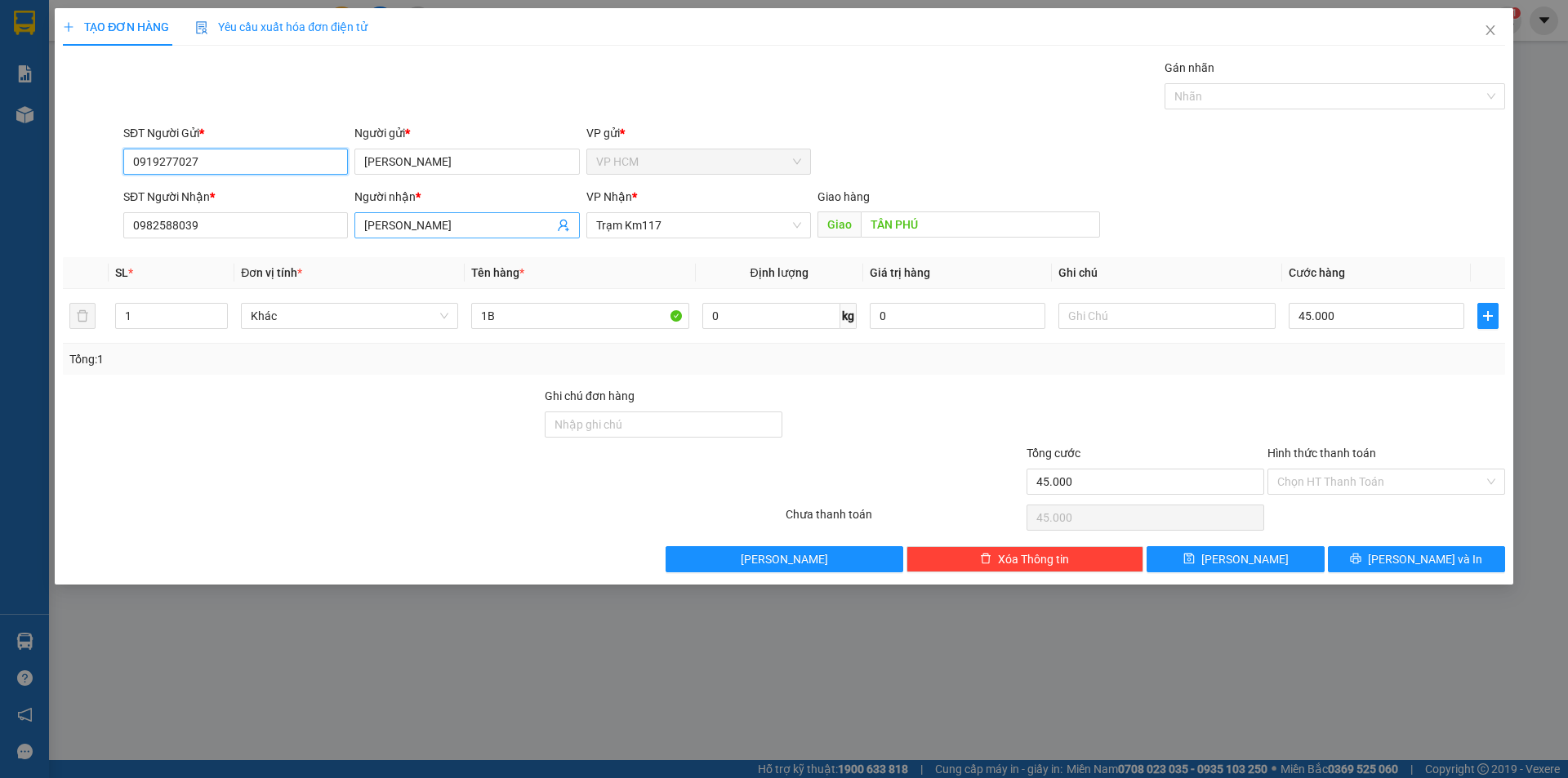
type input "0919277027"
click at [564, 222] on icon "user-add" at bounding box center [564, 225] width 13 height 13
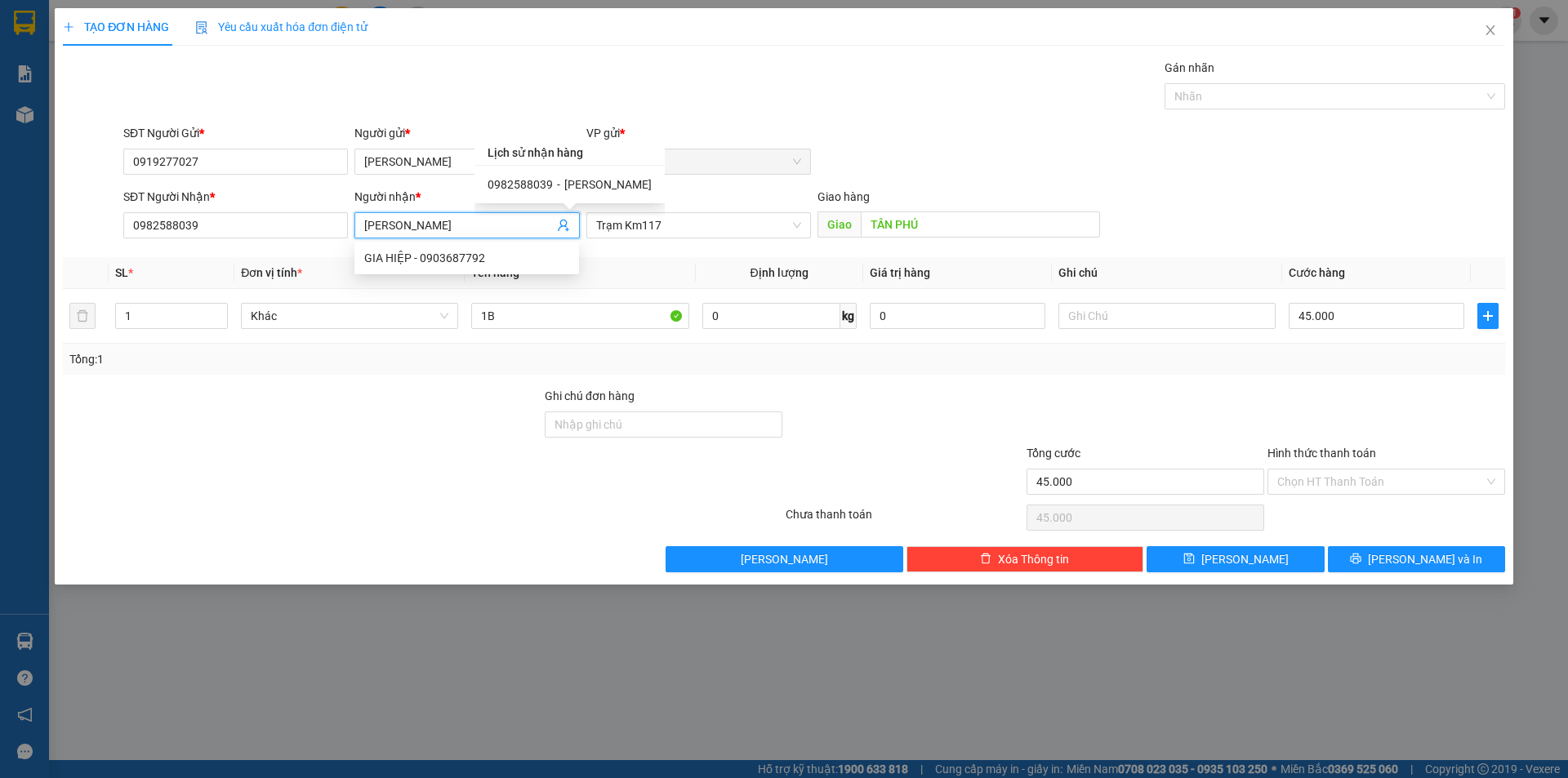
click at [558, 183] on div "0982588039 - [PERSON_NAME]" at bounding box center [569, 184] width 164 height 18
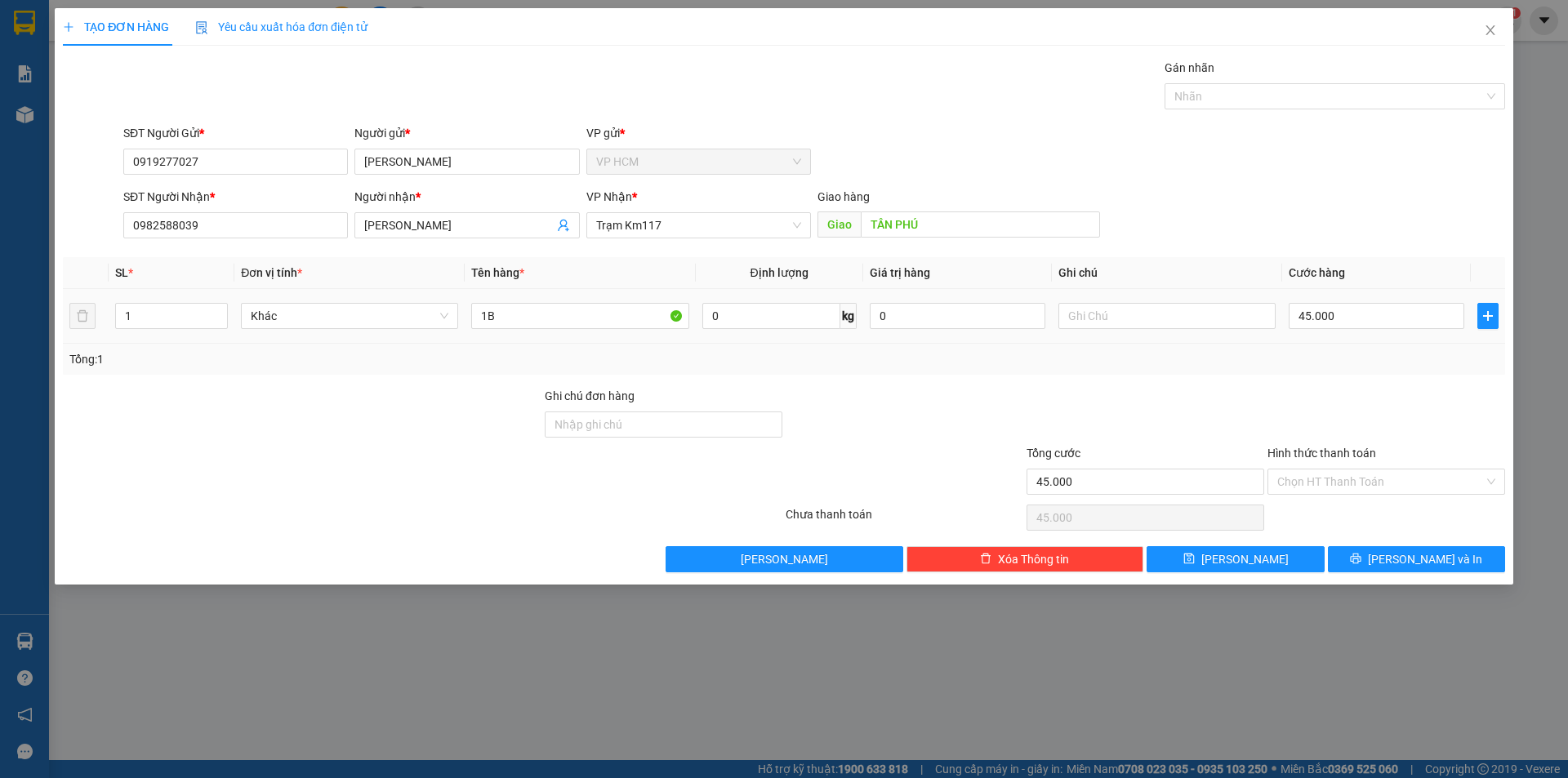
click at [547, 332] on td "1B" at bounding box center [580, 316] width 230 height 55
click at [1368, 79] on div "Gán nhãn" at bounding box center [1334, 71] width 340 height 24
click at [1298, 99] on div at bounding box center [1326, 96] width 316 height 20
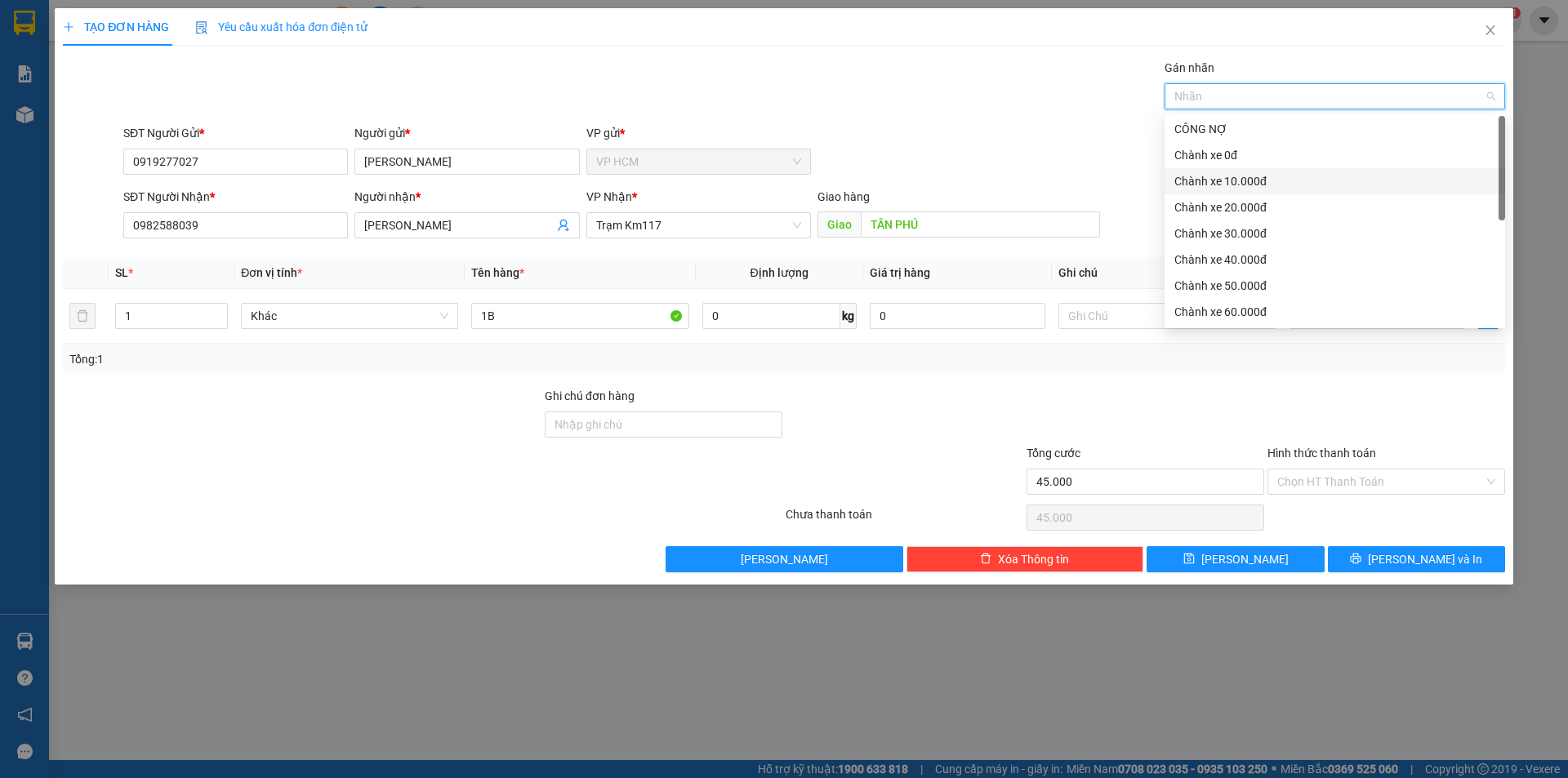
click at [1251, 175] on div "Chành xe 10.000đ" at bounding box center [1334, 181] width 321 height 18
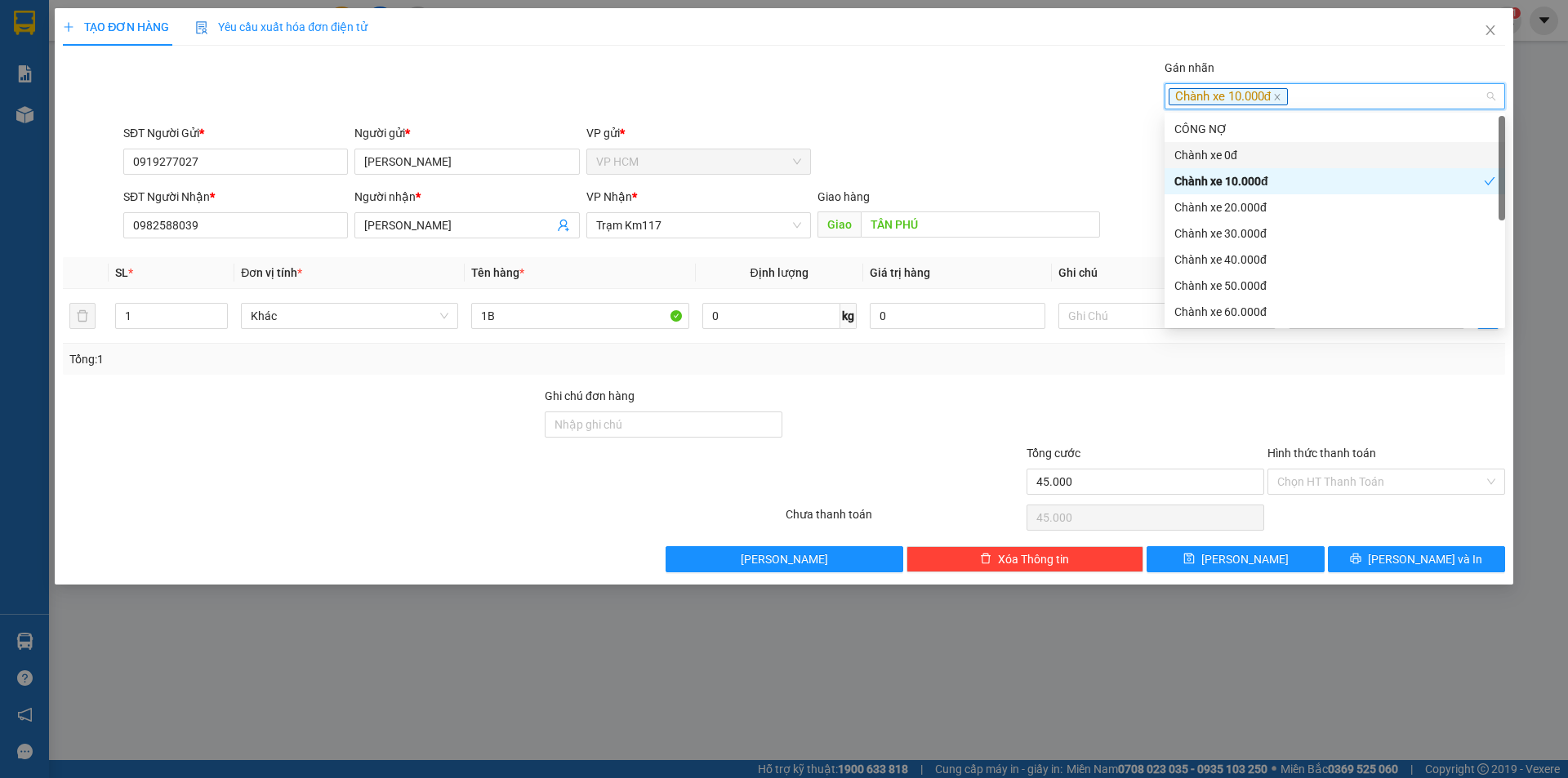
click at [905, 119] on div "Transit Pickup Surcharge Ids Transit Deliver Surcharge Ids Transit Deliver Surc…" at bounding box center [784, 315] width 1443 height 513
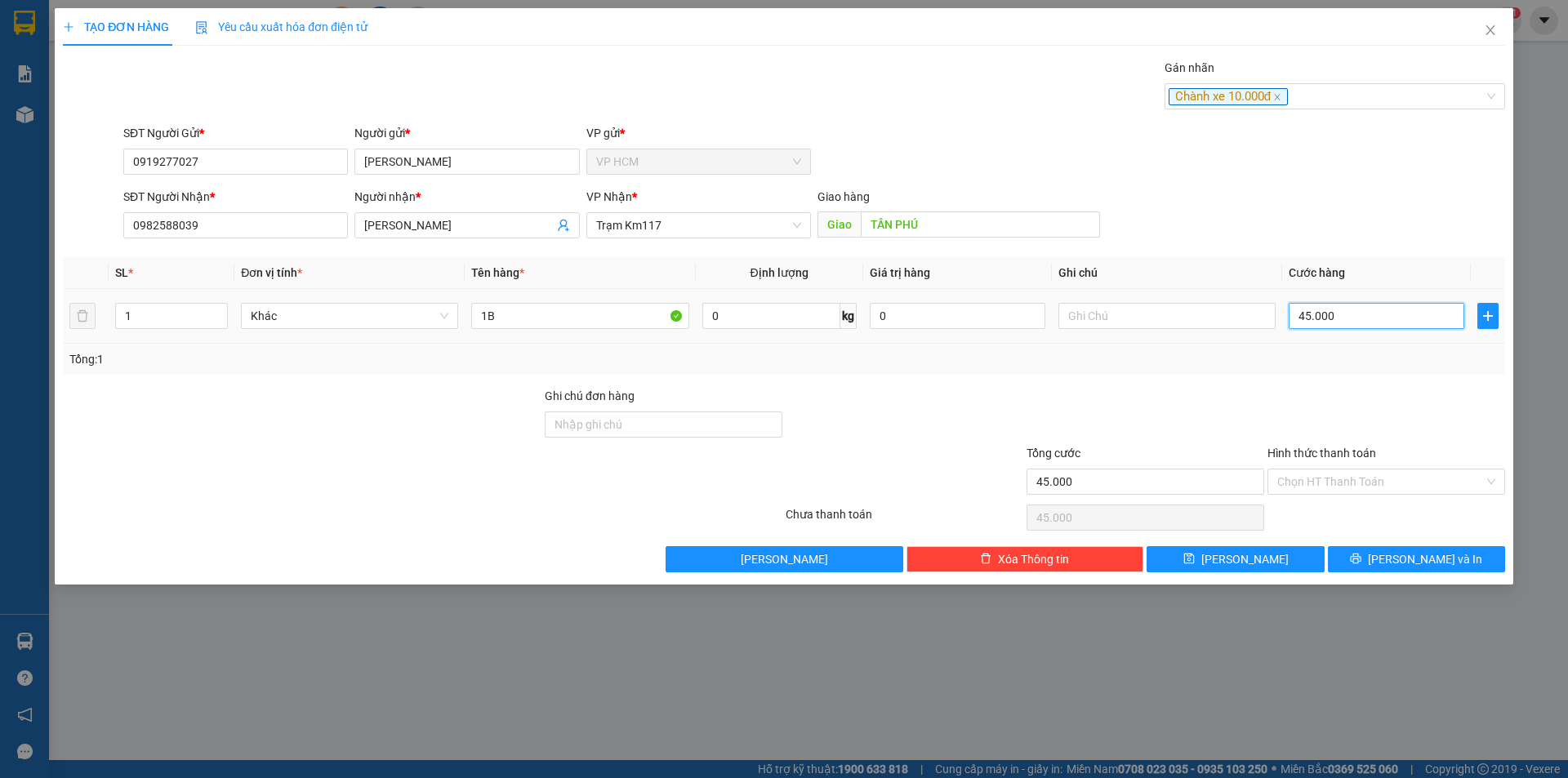
click at [1410, 313] on input "45.000" at bounding box center [1377, 316] width 175 height 26
type input "5"
type input "50"
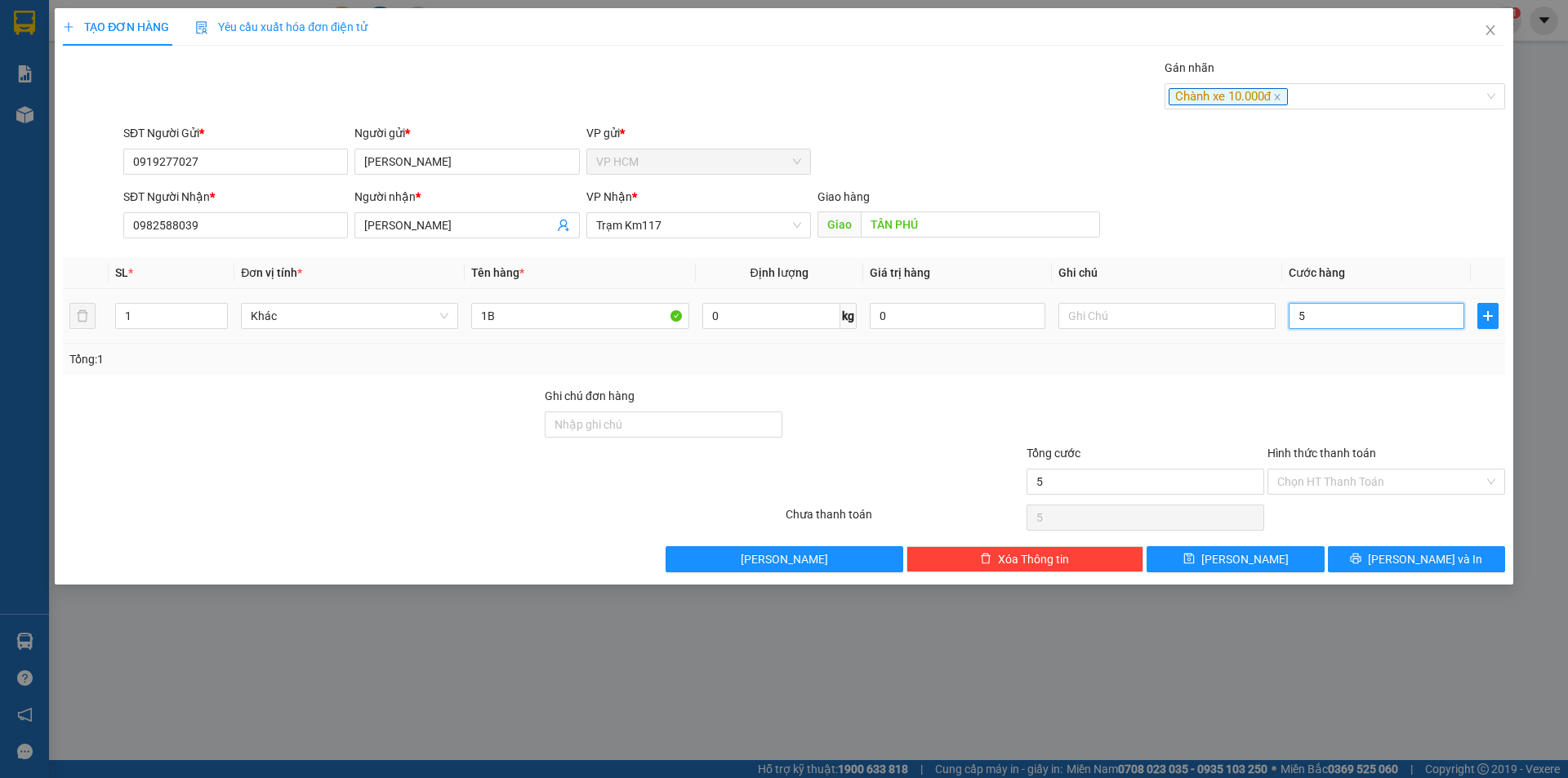
type input "50"
type input "50.000"
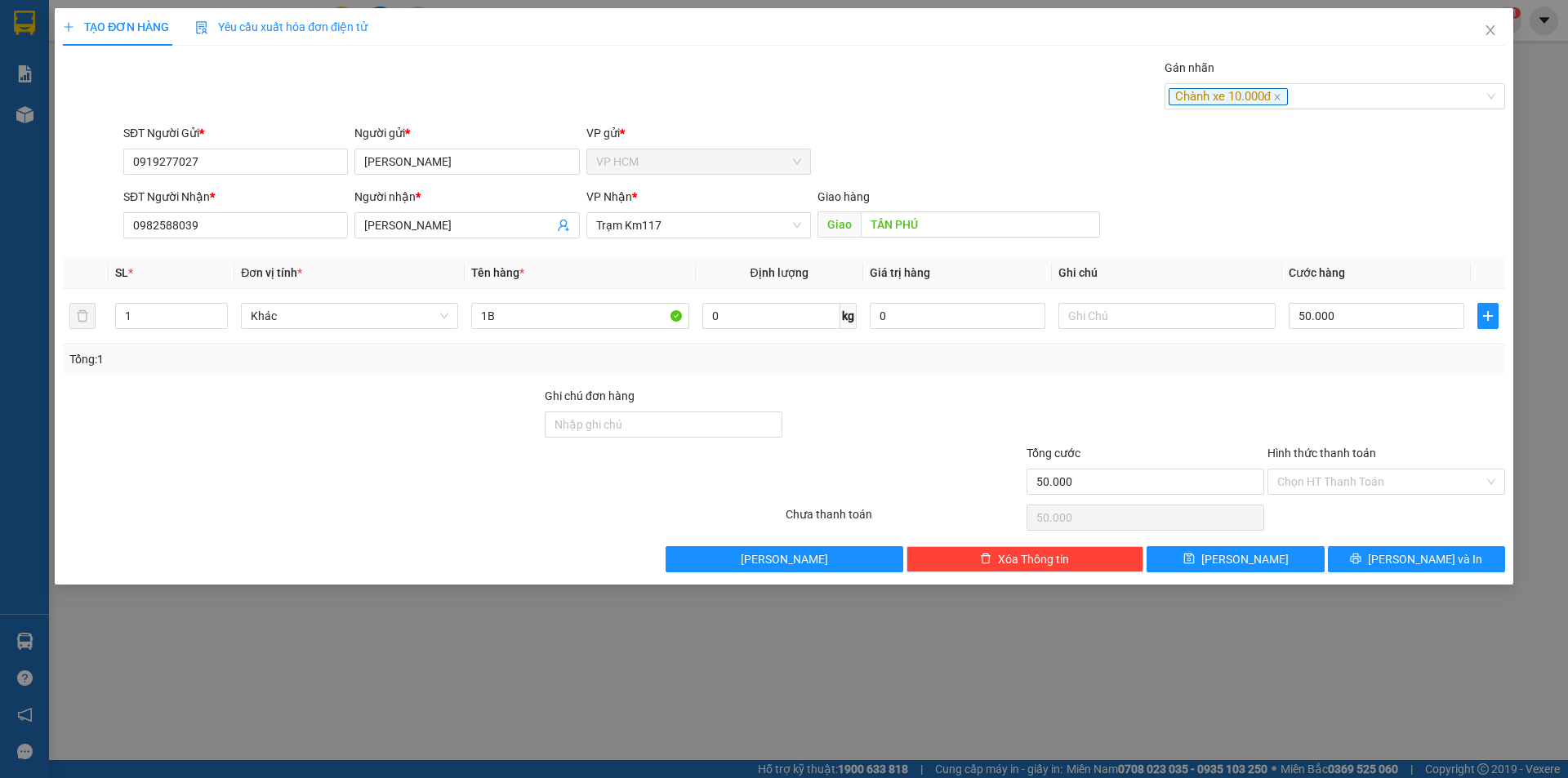
click at [1371, 401] on div at bounding box center [1387, 415] width 241 height 57
click at [1337, 501] on div "Chọn HT Thanh Toán" at bounding box center [1387, 517] width 241 height 33
click at [1334, 477] on input "Hình thức thanh toán" at bounding box center [1380, 481] width 206 height 24
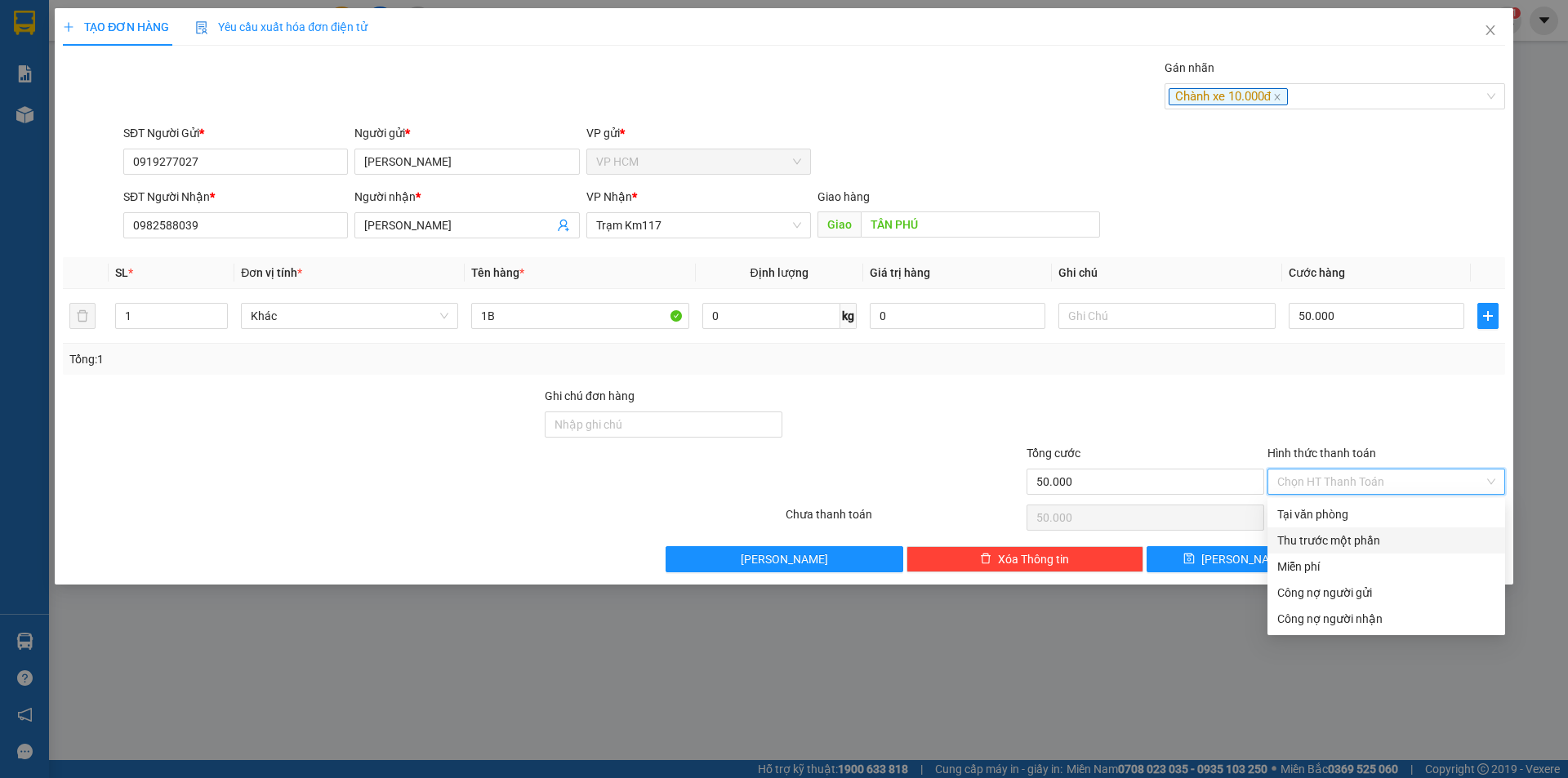
drag, startPoint x: 1328, startPoint y: 542, endPoint x: 1248, endPoint y: 524, distance: 82.0
click at [1327, 543] on div "Thu trước một phần" at bounding box center [1386, 540] width 218 height 18
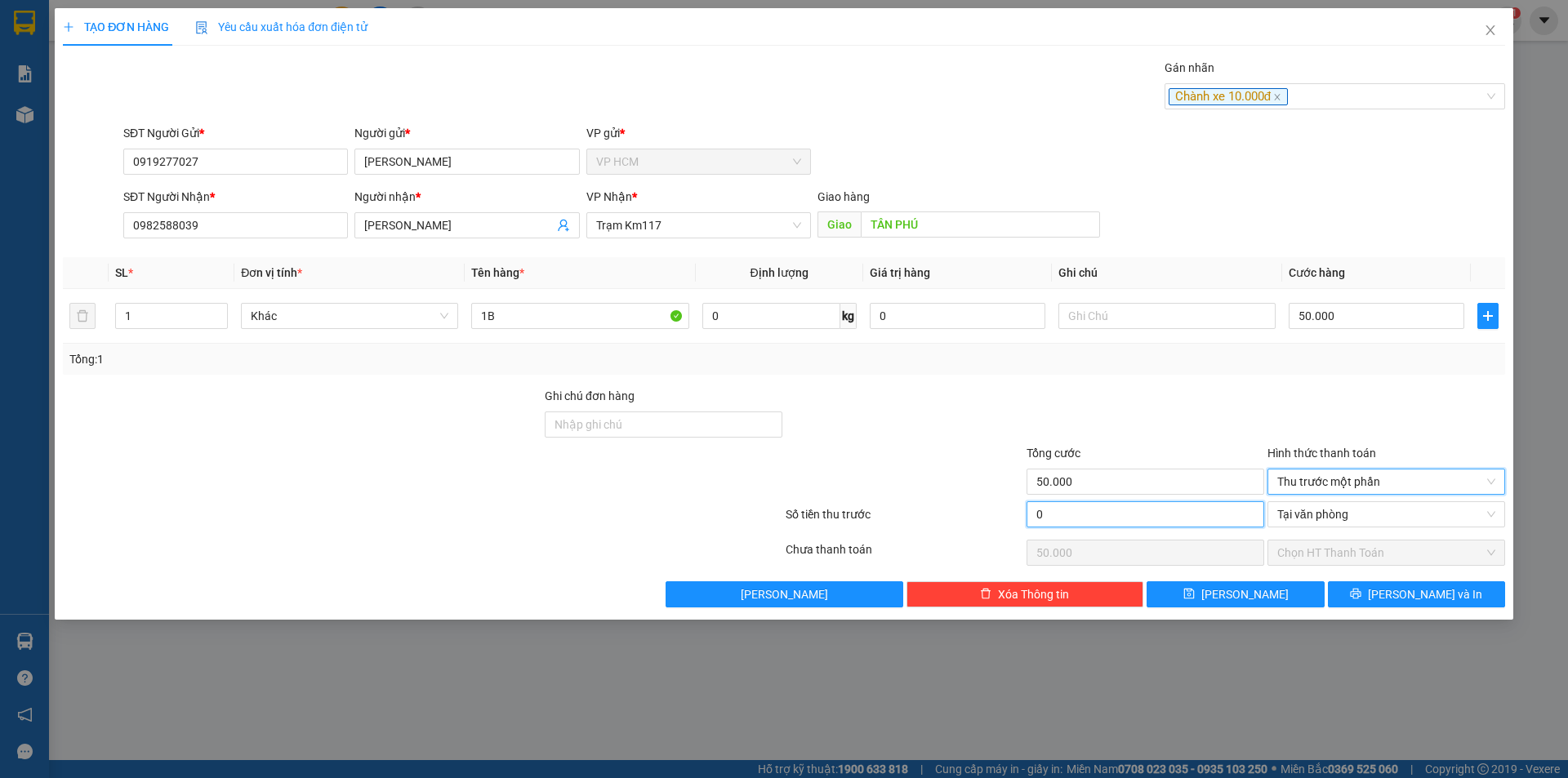
click at [1093, 508] on input "0" at bounding box center [1146, 514] width 237 height 26
type input "1"
type input "49.999"
type input "10"
type input "49.990"
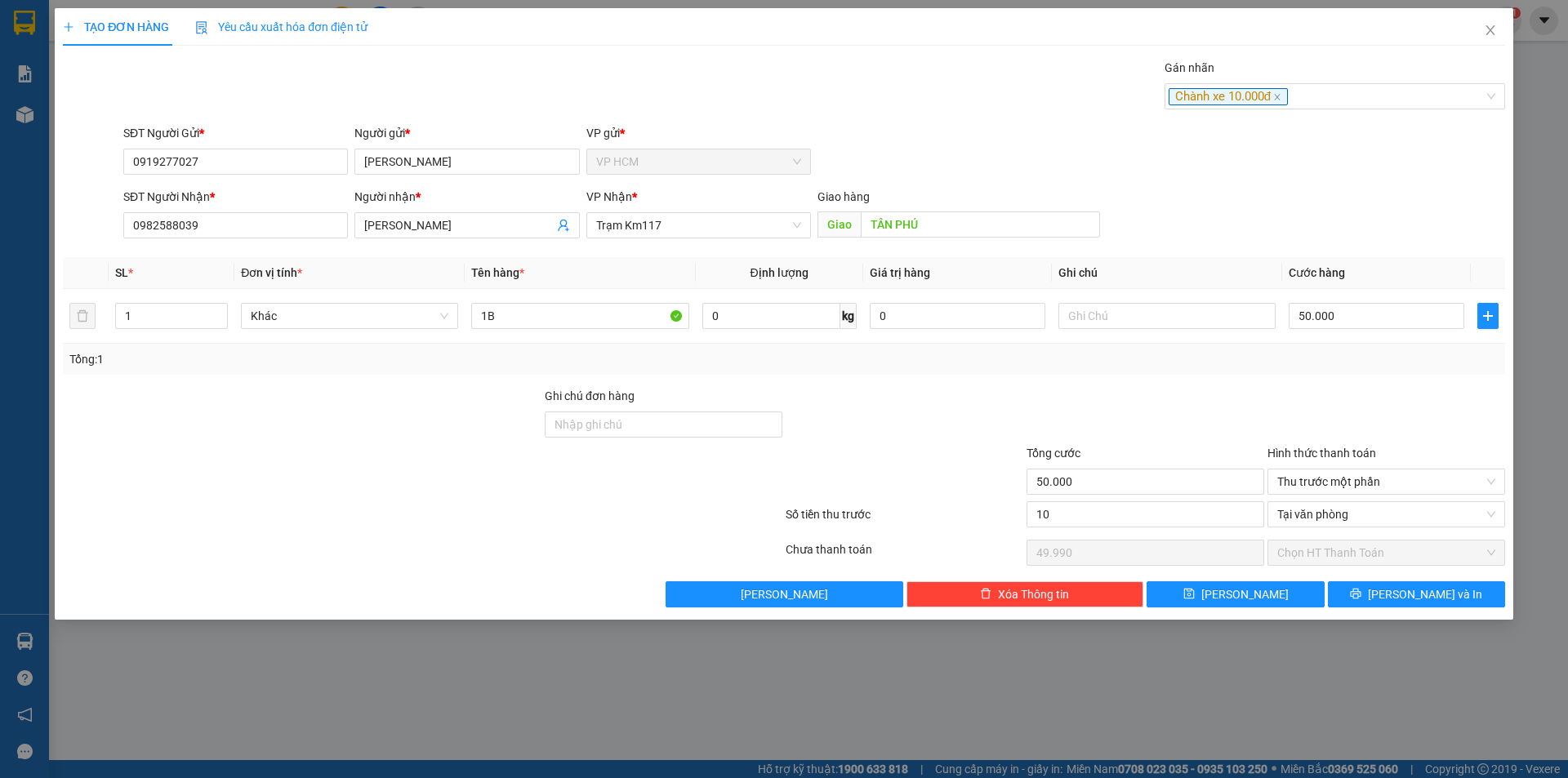
type input "10.000"
type input "40.000"
drag, startPoint x: 1144, startPoint y: 410, endPoint x: 1359, endPoint y: 540, distance: 251.2
click at [1146, 410] on div at bounding box center [1146, 415] width 241 height 57
click at [1361, 298] on td "50.000" at bounding box center [1377, 316] width 188 height 55
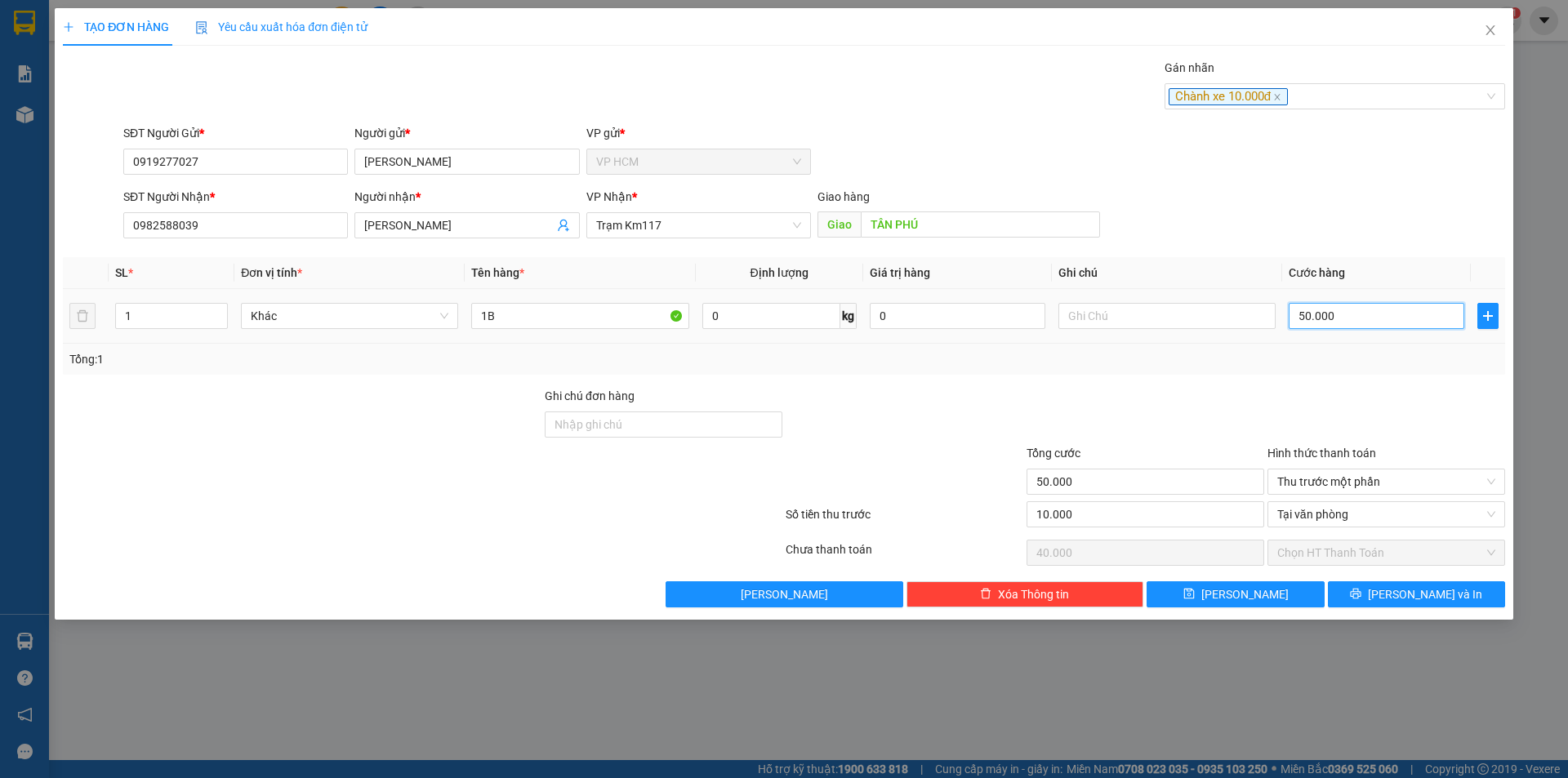
click at [1359, 315] on input "50.000" at bounding box center [1377, 316] width 175 height 26
type input "4"
type input "45"
type input "-9.955"
type input "45"
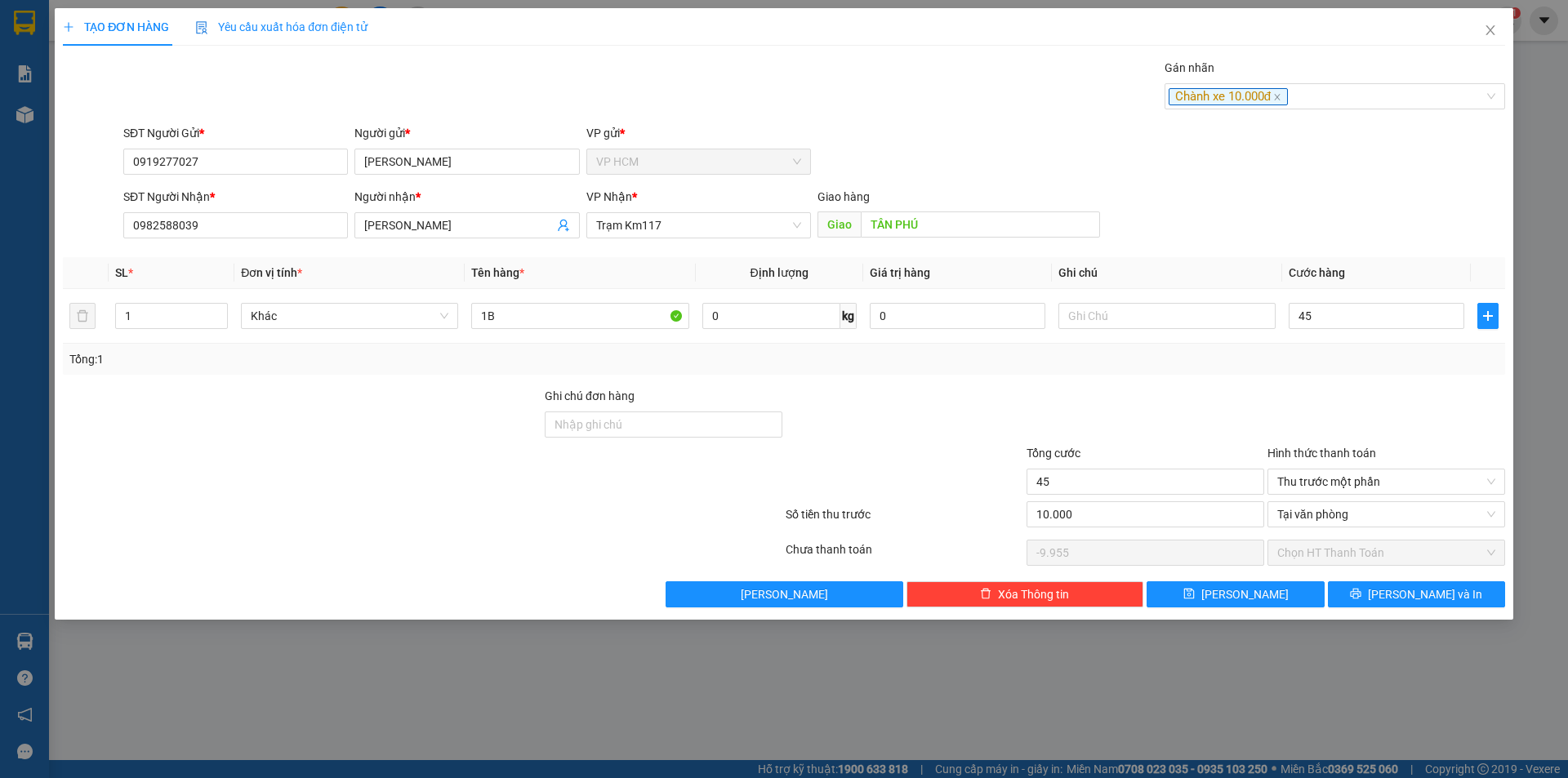
type input "45.000"
type input "35.000"
type input "45.000"
click at [1353, 398] on div at bounding box center [1387, 415] width 241 height 57
click at [1431, 605] on button "[PERSON_NAME] và In" at bounding box center [1416, 594] width 177 height 26
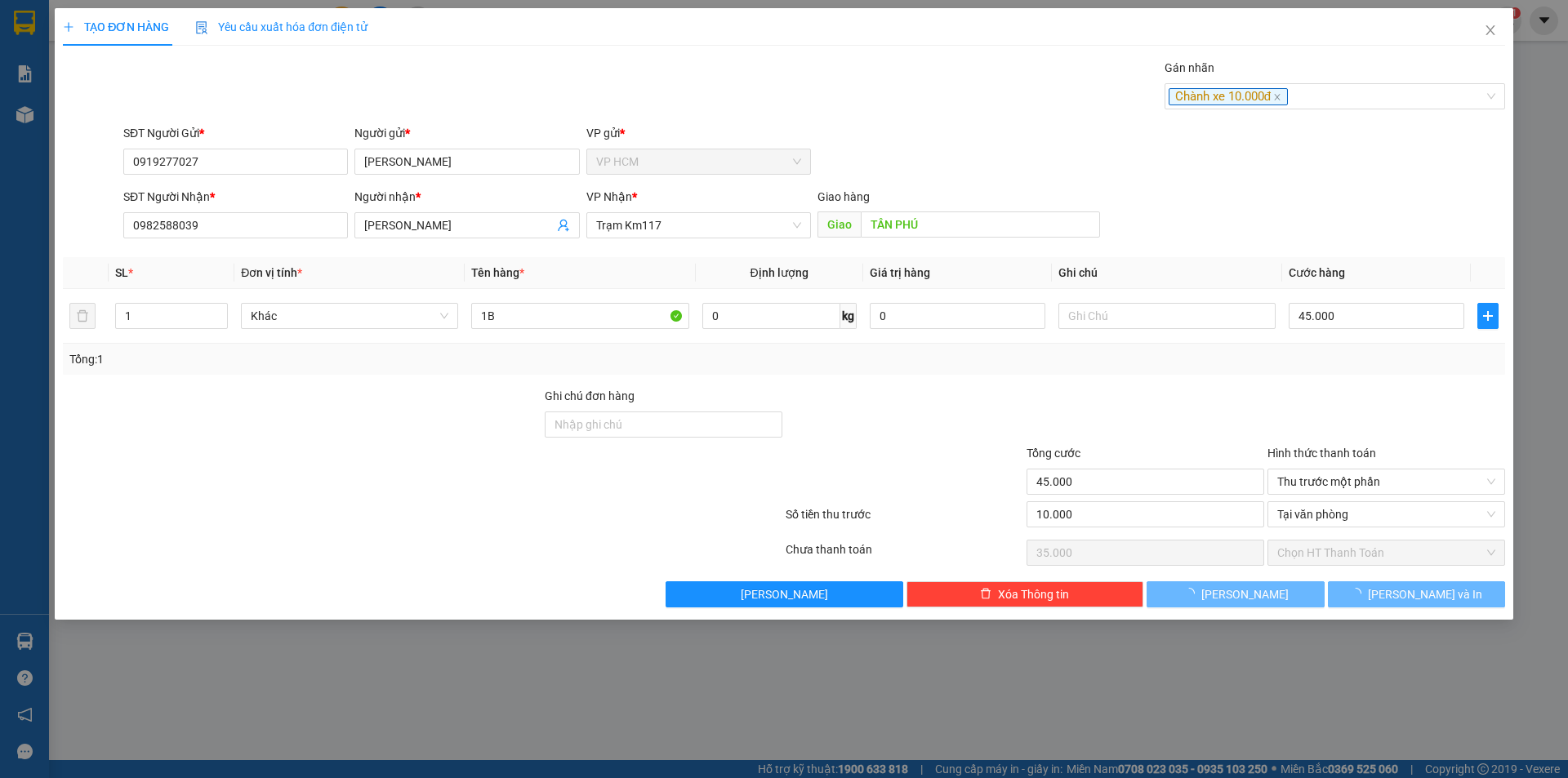
click at [841, 87] on div "Gán nhãn Chành xe 10.000đ" at bounding box center [814, 87] width 1389 height 57
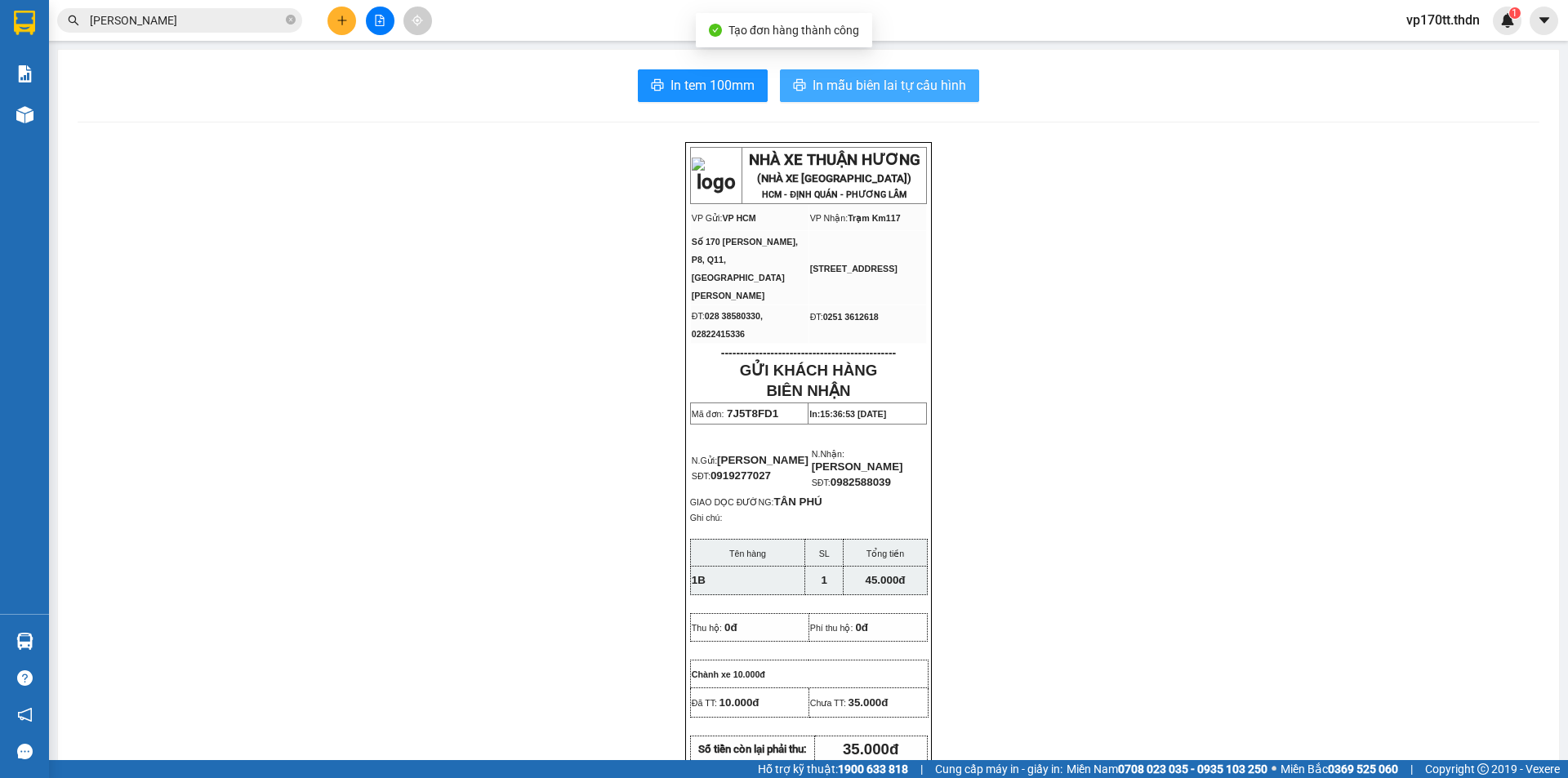
click at [905, 98] on button "In mẫu biên lai tự cấu hình" at bounding box center [880, 86] width 200 height 33
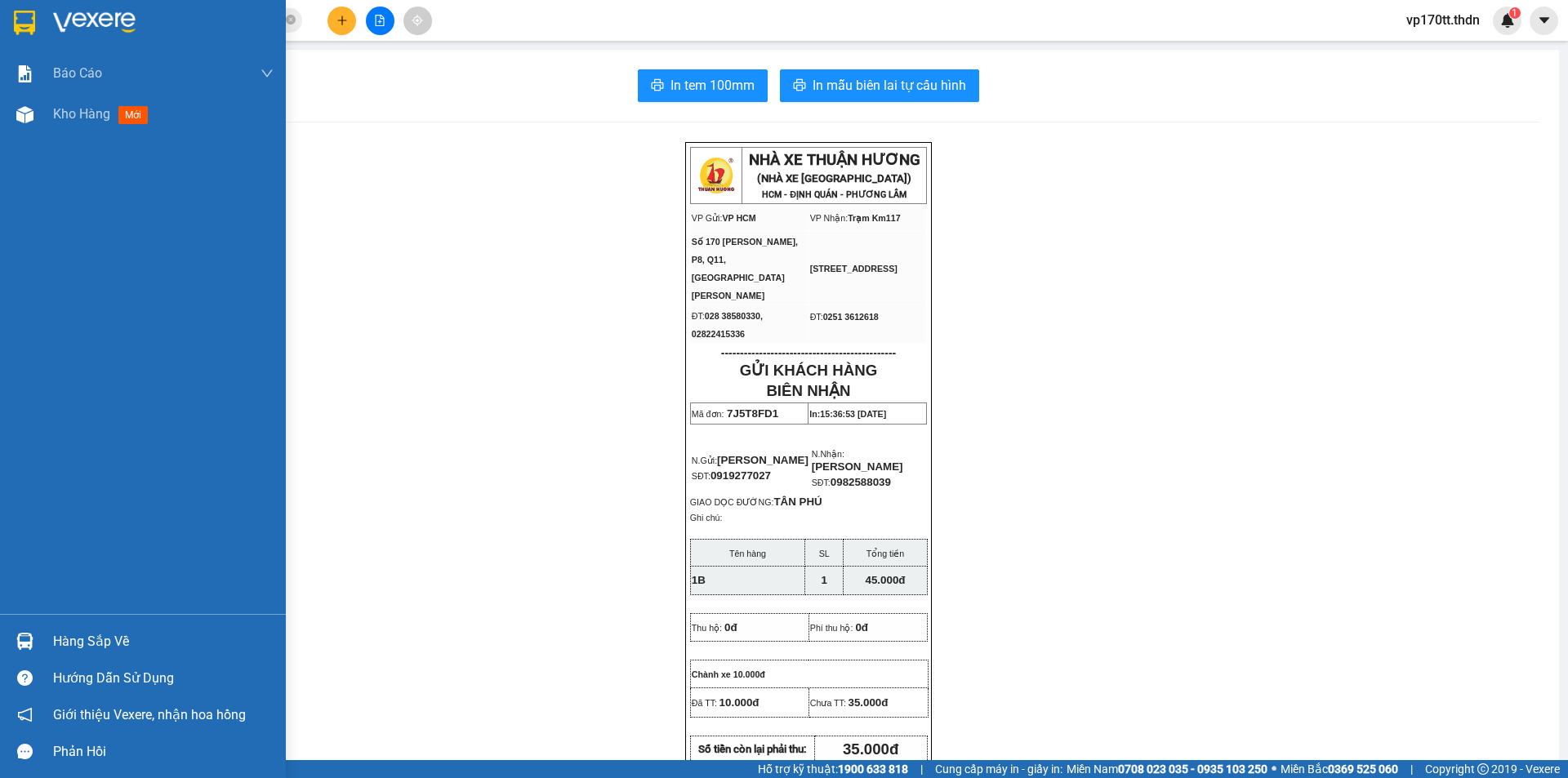
click at [37, 629] on div at bounding box center [24, 641] width 28 height 28
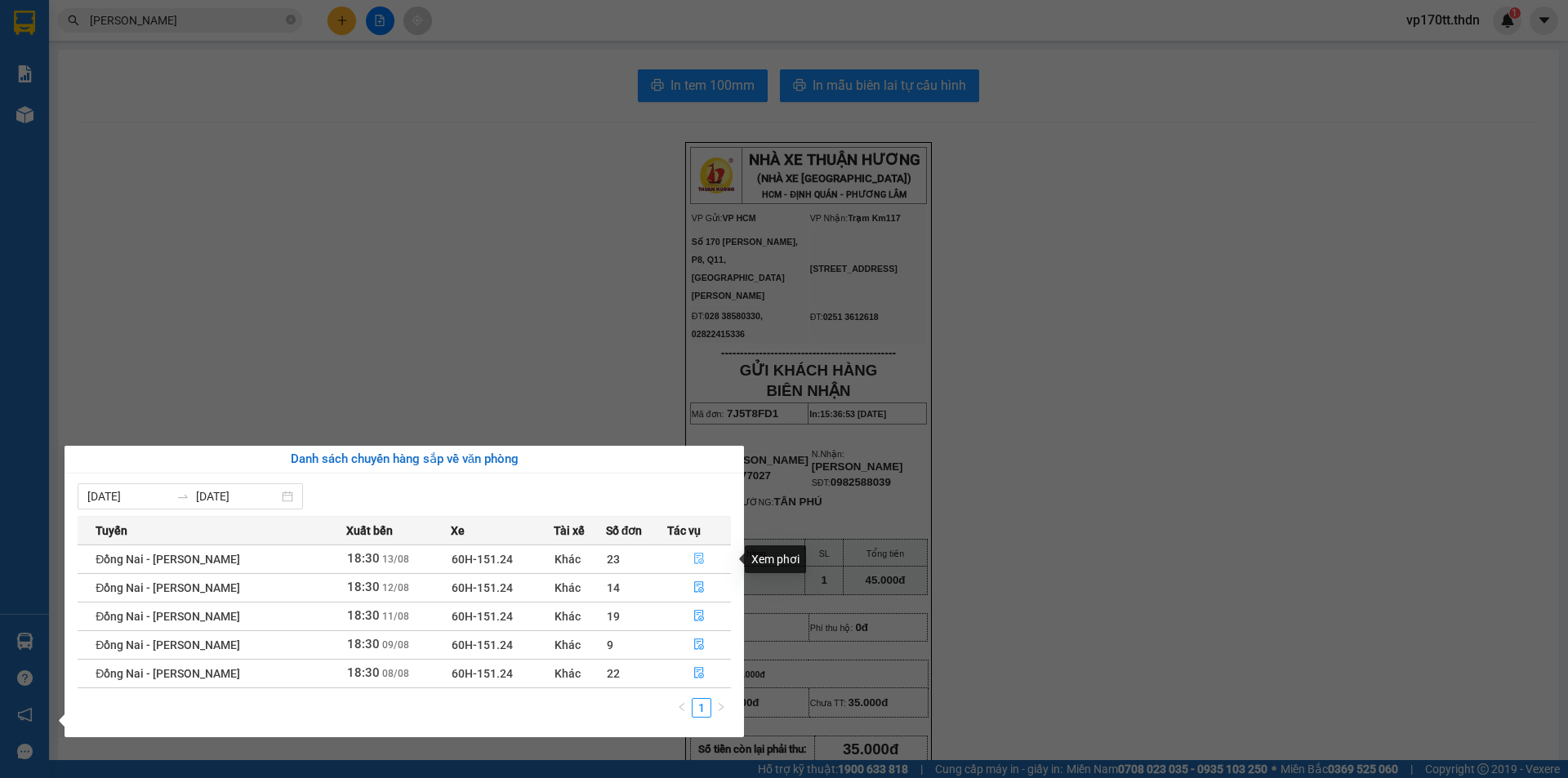
click at [693, 549] on button "button" at bounding box center [699, 559] width 63 height 26
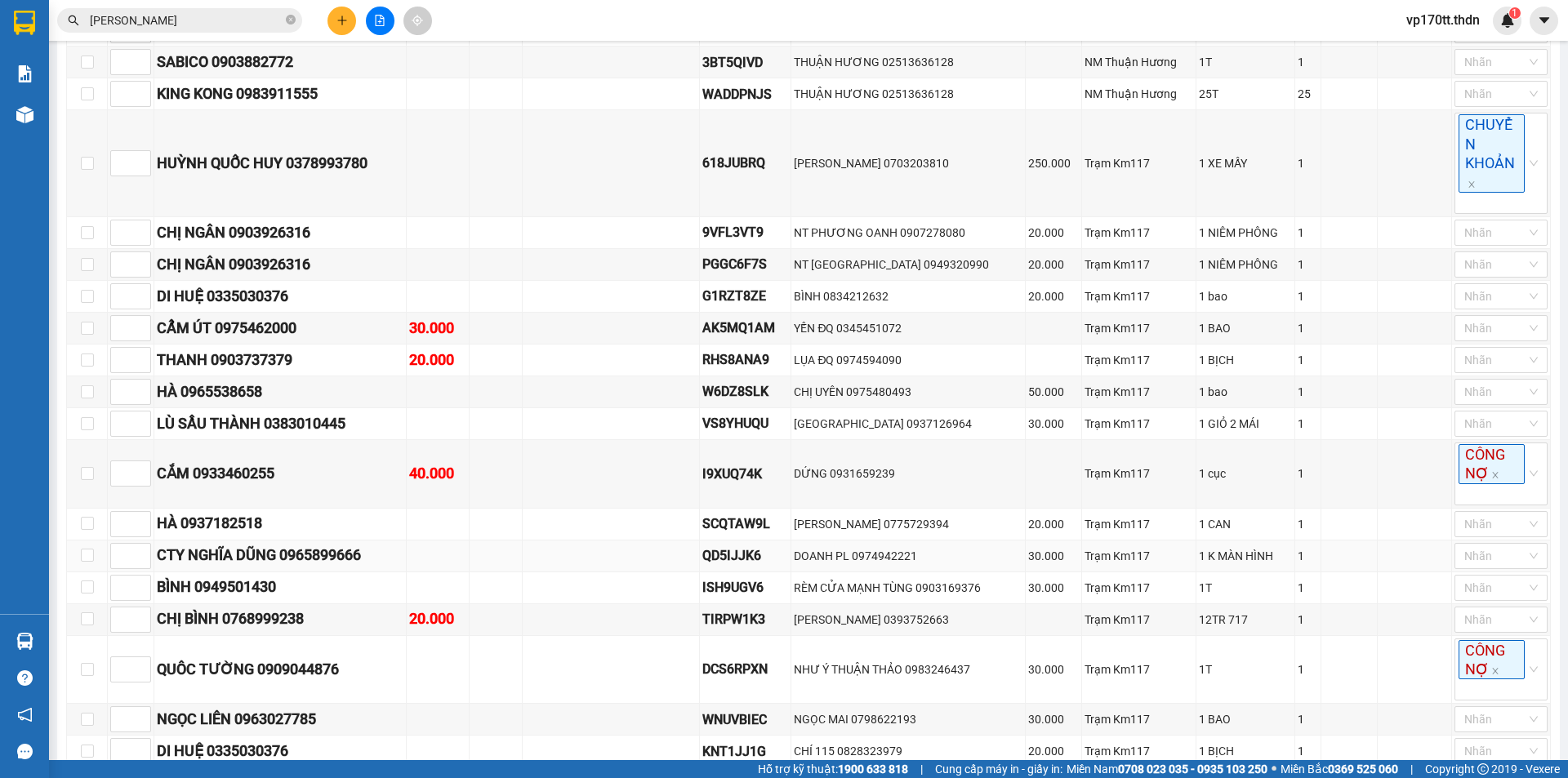
scroll to position [327, 0]
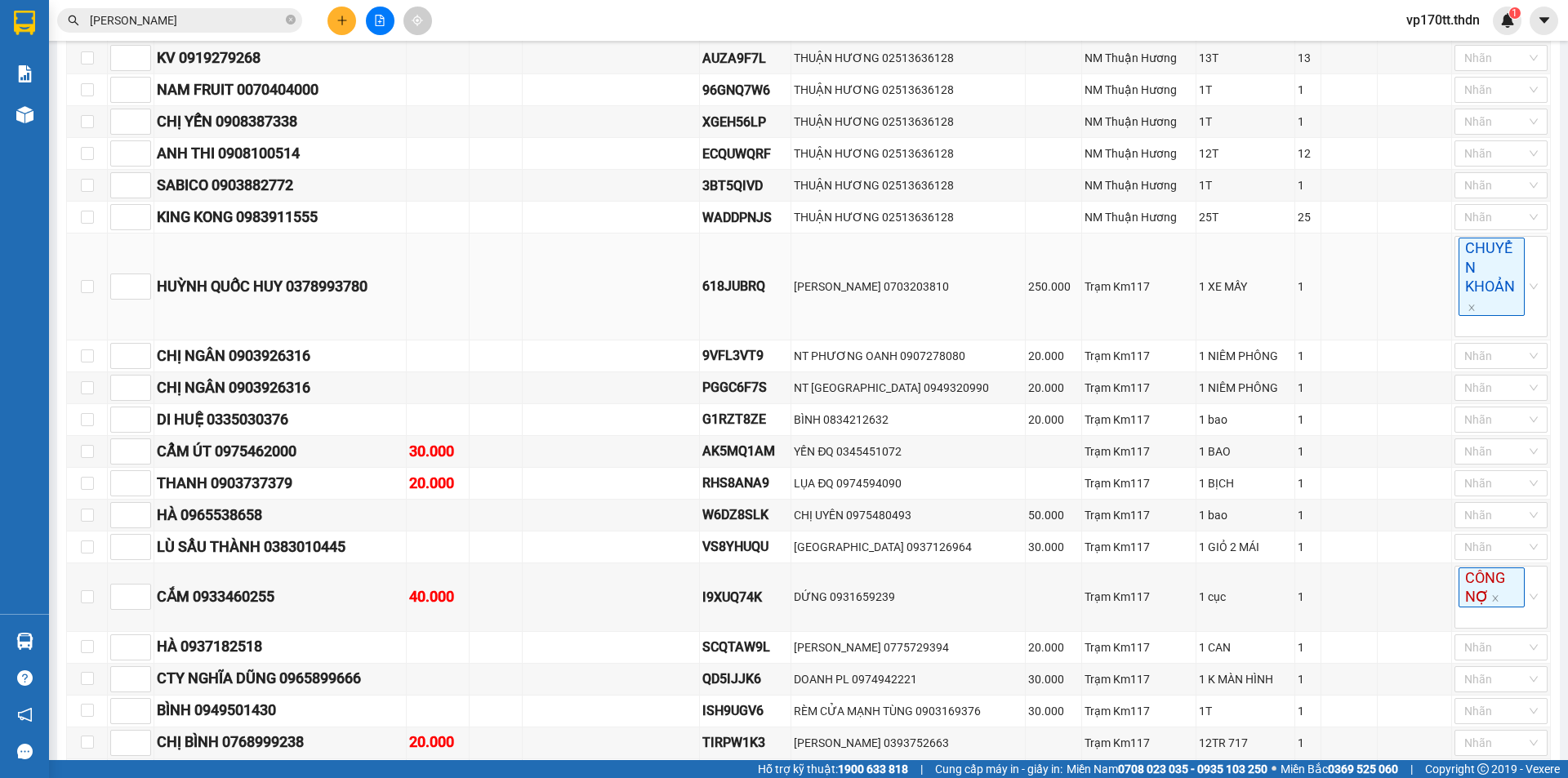
click at [374, 284] on div "HUỲNH QUỐC HUY 0378993780" at bounding box center [280, 286] width 247 height 23
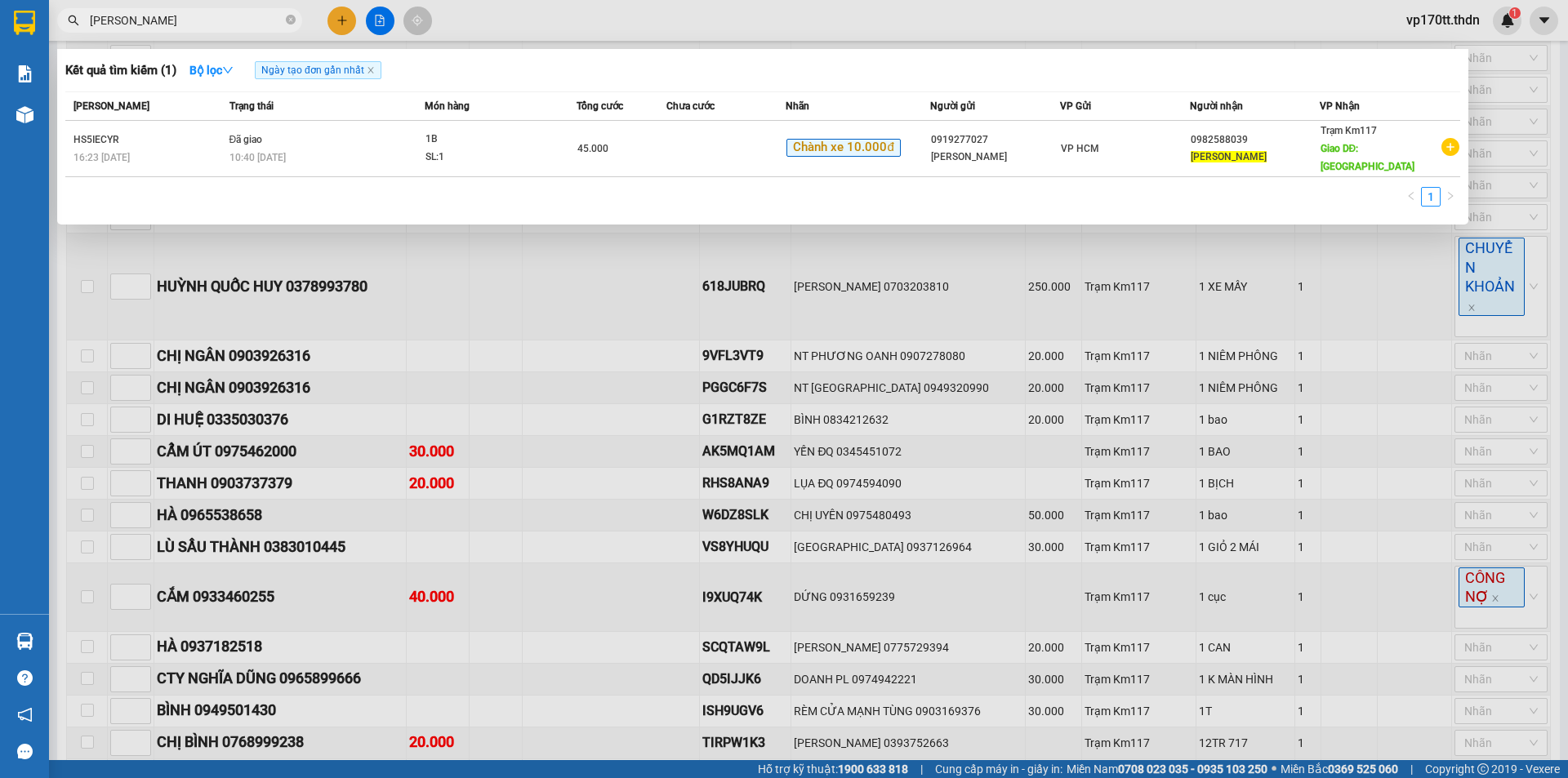
click at [260, 9] on span "[PERSON_NAME]" at bounding box center [180, 21] width 245 height 24
click at [258, 19] on input "[PERSON_NAME]" at bounding box center [186, 20] width 193 height 18
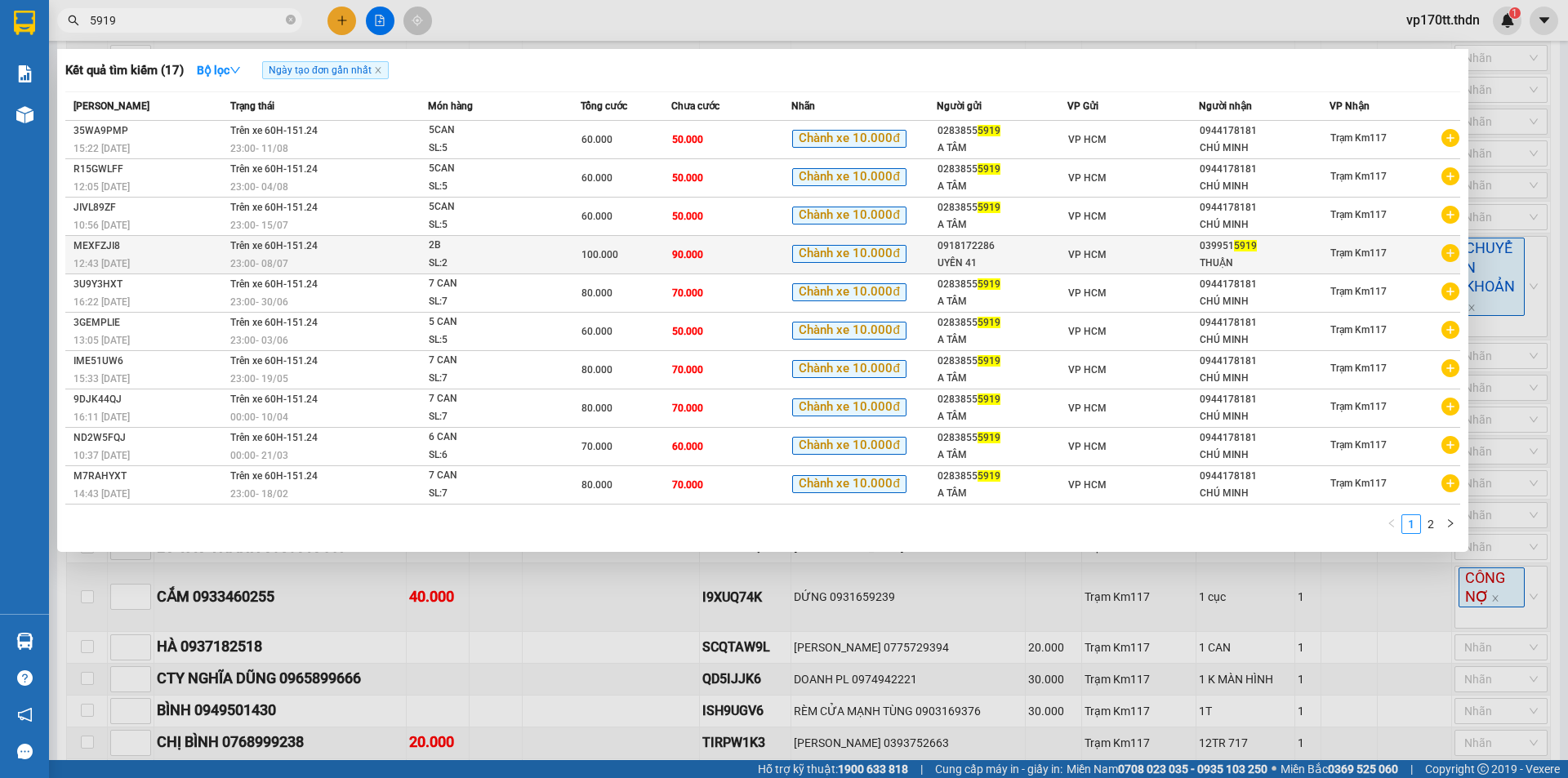
type input "5919"
click at [897, 254] on span "Chành xe 10.000đ" at bounding box center [849, 253] width 113 height 18
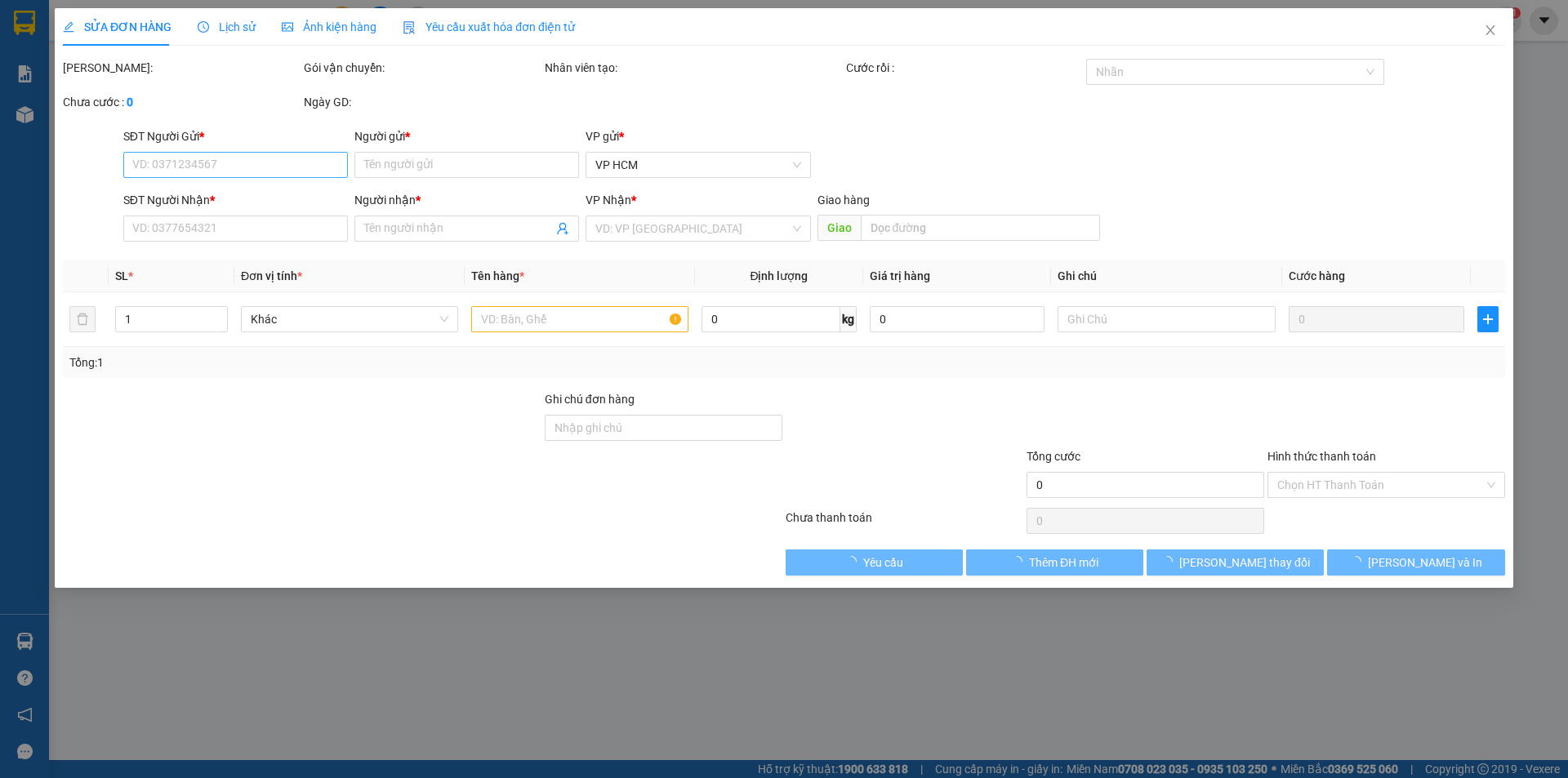
type input "0918172286"
type input "UYÊN 41"
type input "0399515919"
type input "THUẬN"
type input "100.000"
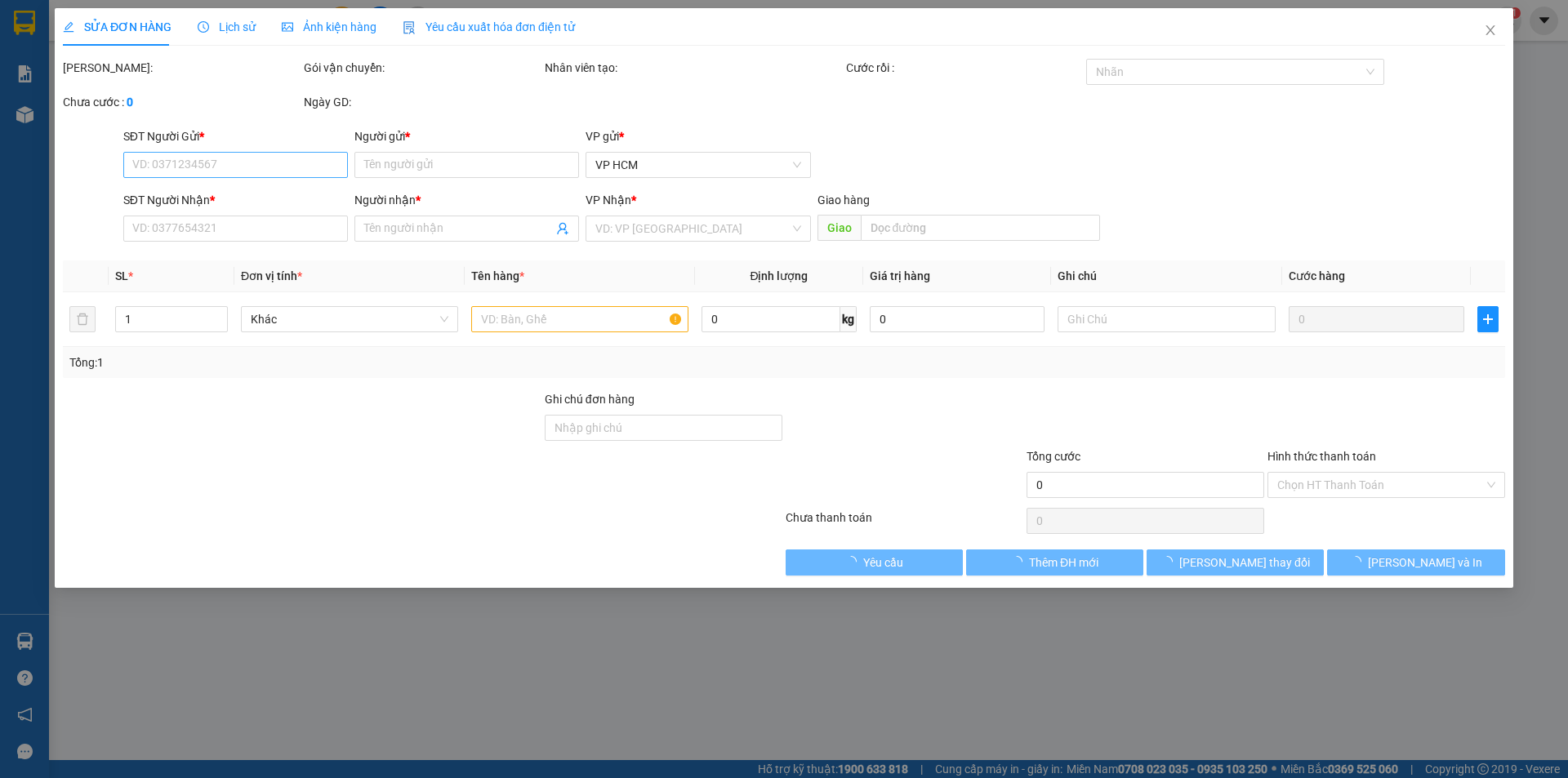
type input "10.000"
type input "90.000"
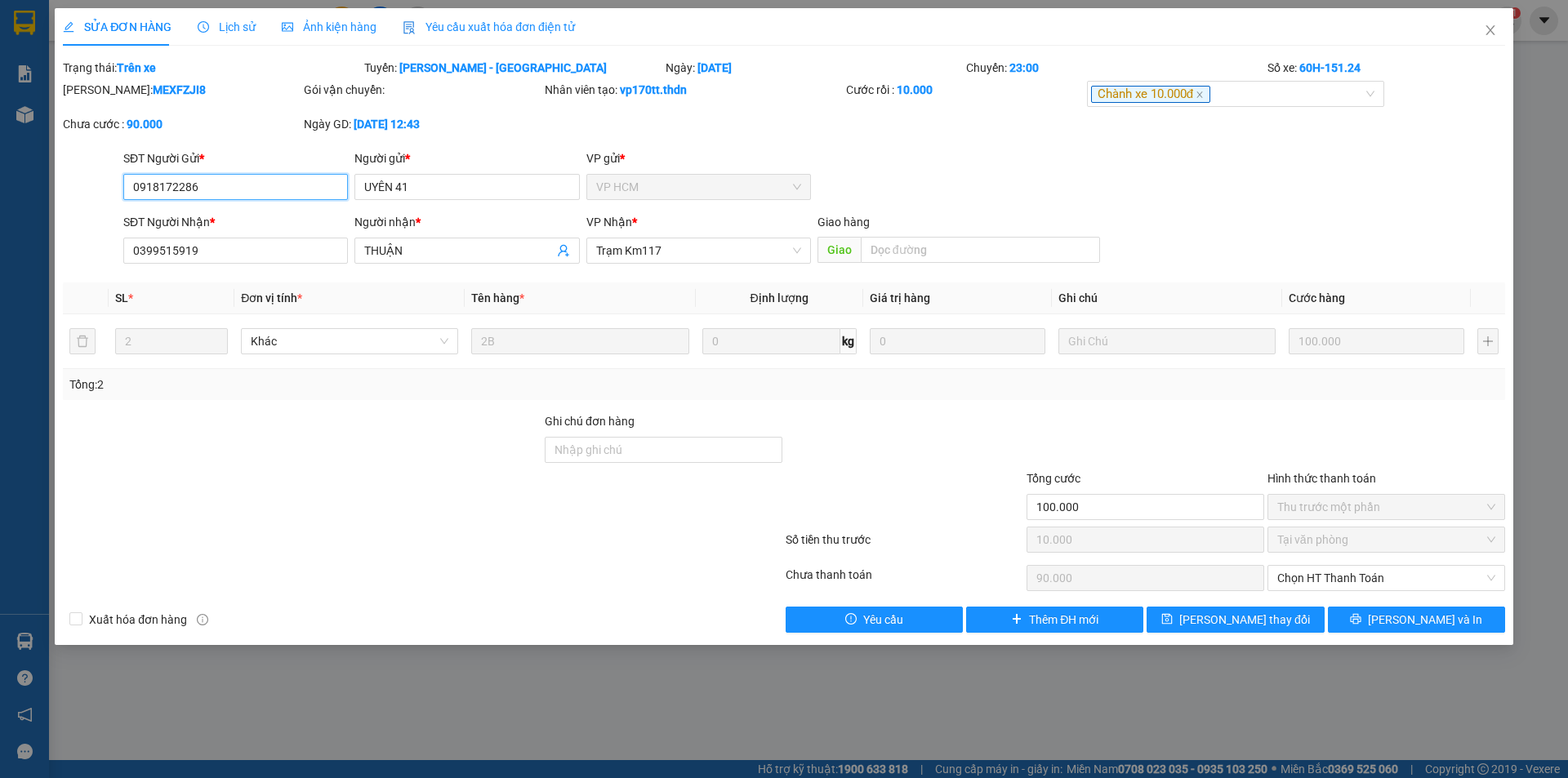
click at [272, 187] on input "0918172286" at bounding box center [236, 187] width 224 height 26
click at [1496, 28] on icon "close" at bounding box center [1491, 30] width 13 height 13
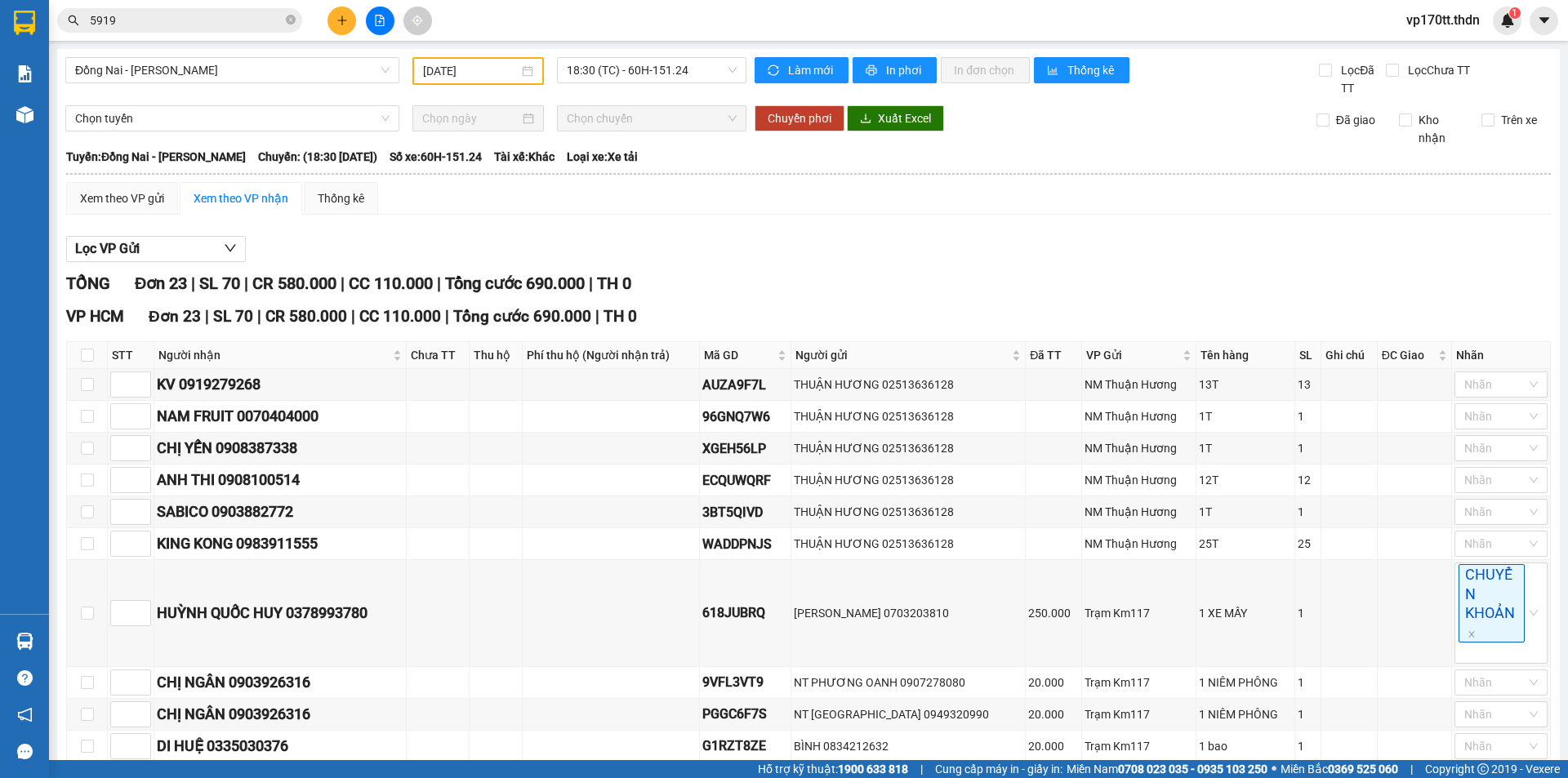
click at [194, 25] on input "5919" at bounding box center [186, 20] width 193 height 18
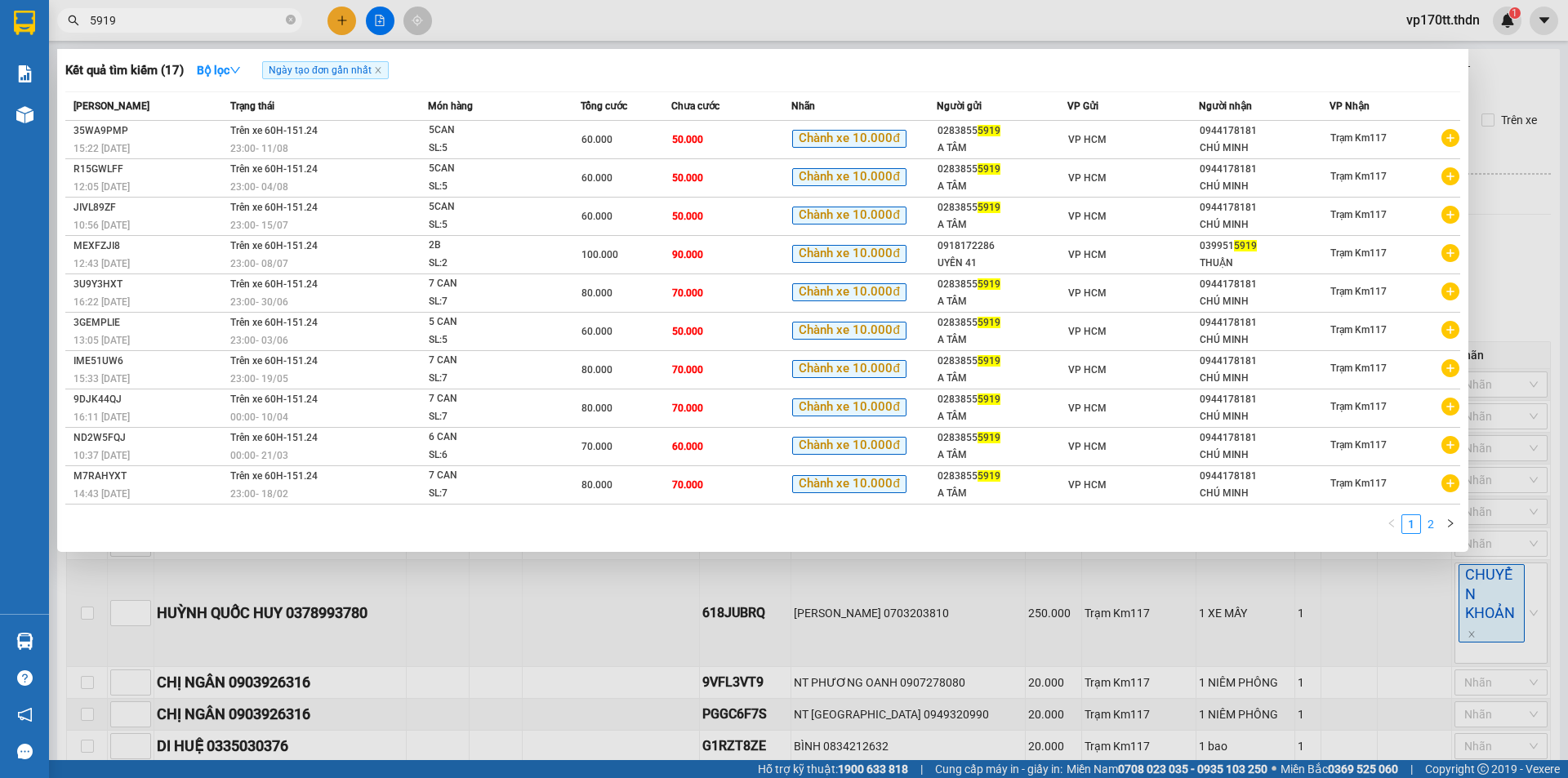
click at [1432, 528] on link "2" at bounding box center [1430, 524] width 18 height 18
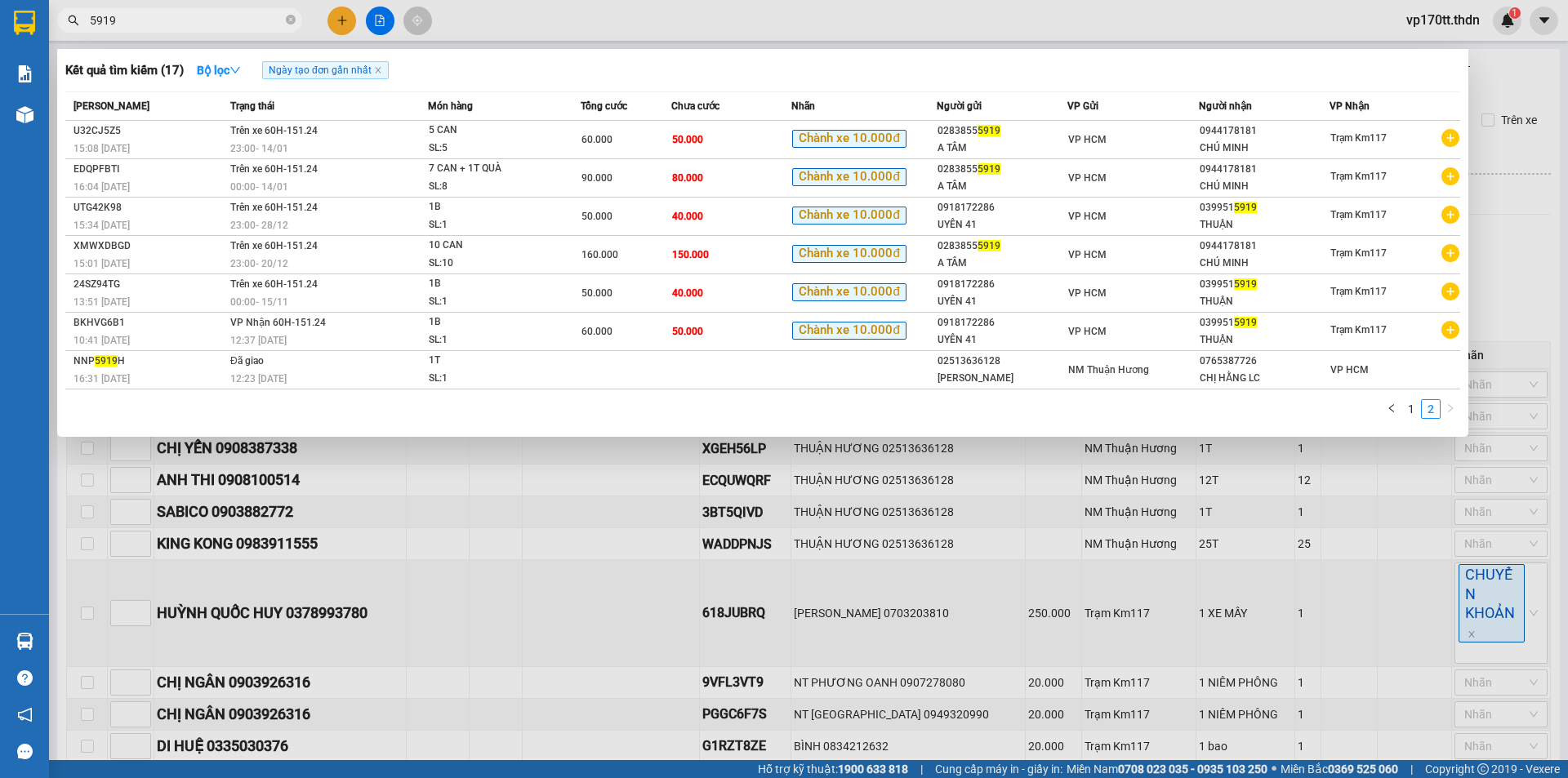
click at [339, 22] on div at bounding box center [784, 389] width 1568 height 778
click at [339, 22] on icon "plus" at bounding box center [342, 21] width 11 height 11
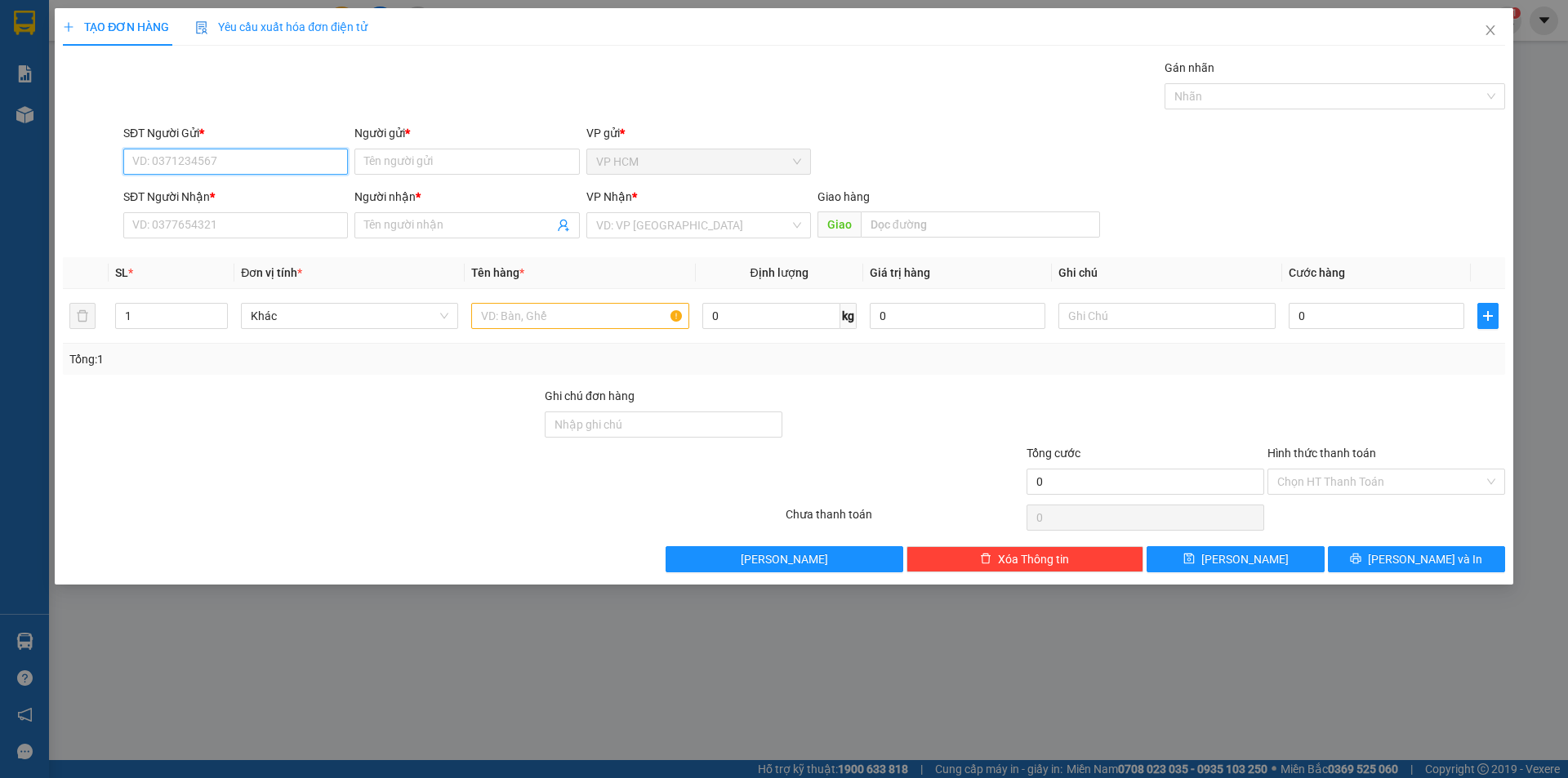
click at [237, 164] on input "SĐT Người Gửi *" at bounding box center [236, 162] width 224 height 26
paste input "0918172286"
type input "0918172286"
click at [259, 183] on div "0918172286 - UYÊN 41" at bounding box center [236, 194] width 224 height 26
type input "UYÊN 41"
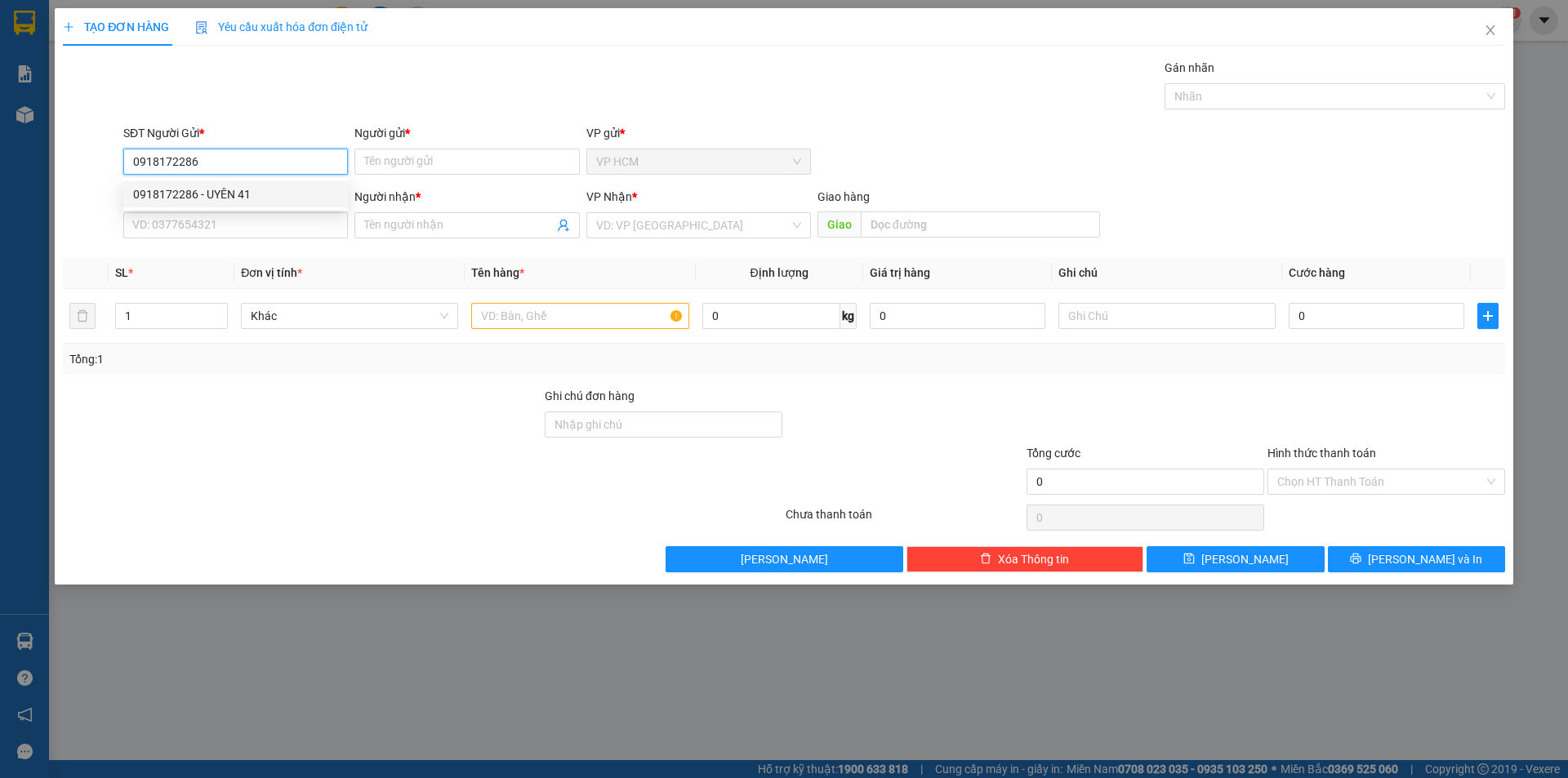
type input "0399515919"
type input "THUẬN"
type input "100.000"
type input "0918172286"
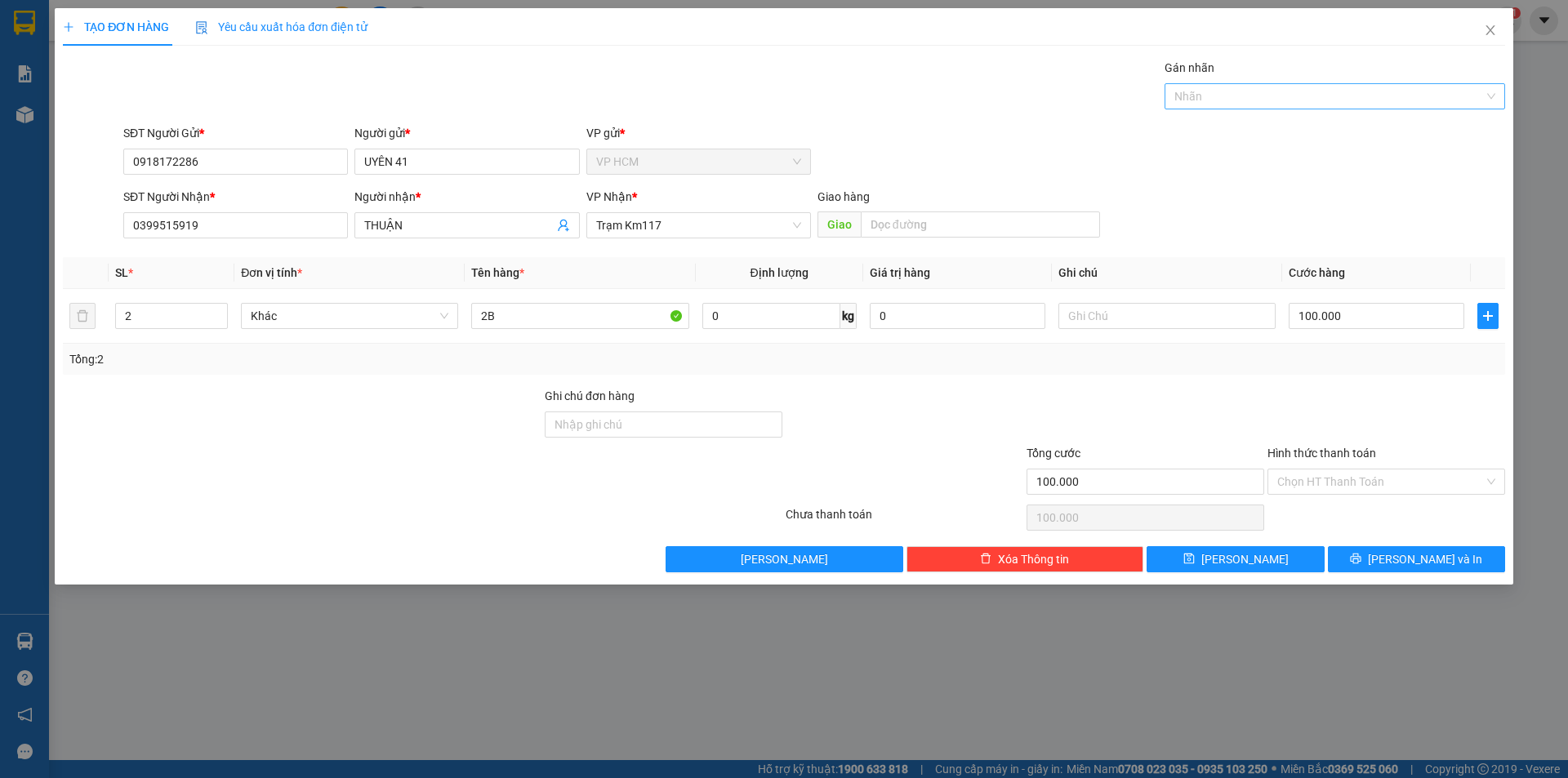
drag, startPoint x: 1238, startPoint y: 73, endPoint x: 1242, endPoint y: 89, distance: 16.5
click at [1241, 77] on div "Gán nhãn" at bounding box center [1334, 71] width 340 height 24
click at [1242, 101] on div at bounding box center [1326, 96] width 316 height 20
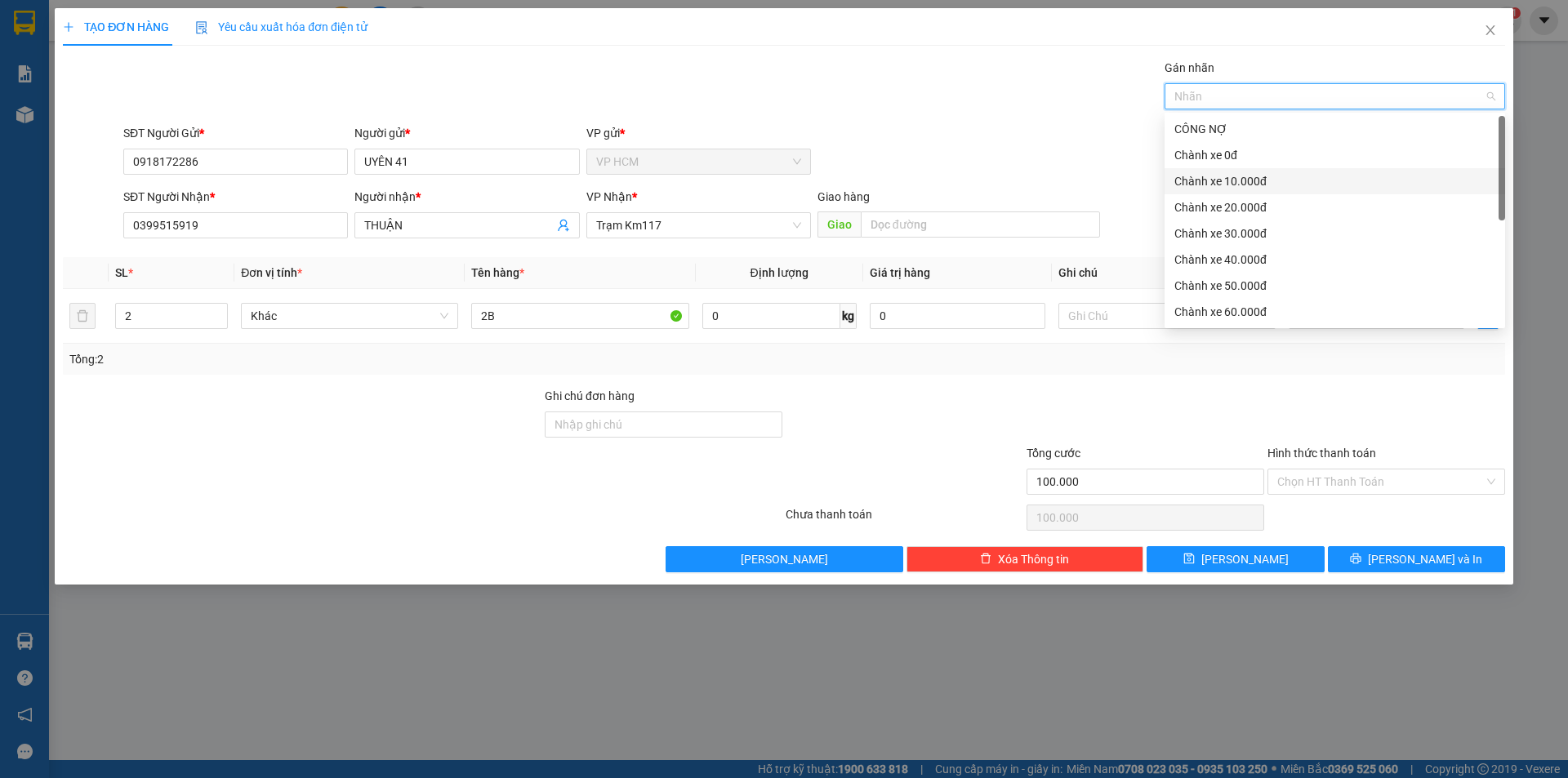
click at [1233, 175] on div "Chành xe 10.000đ" at bounding box center [1334, 181] width 321 height 18
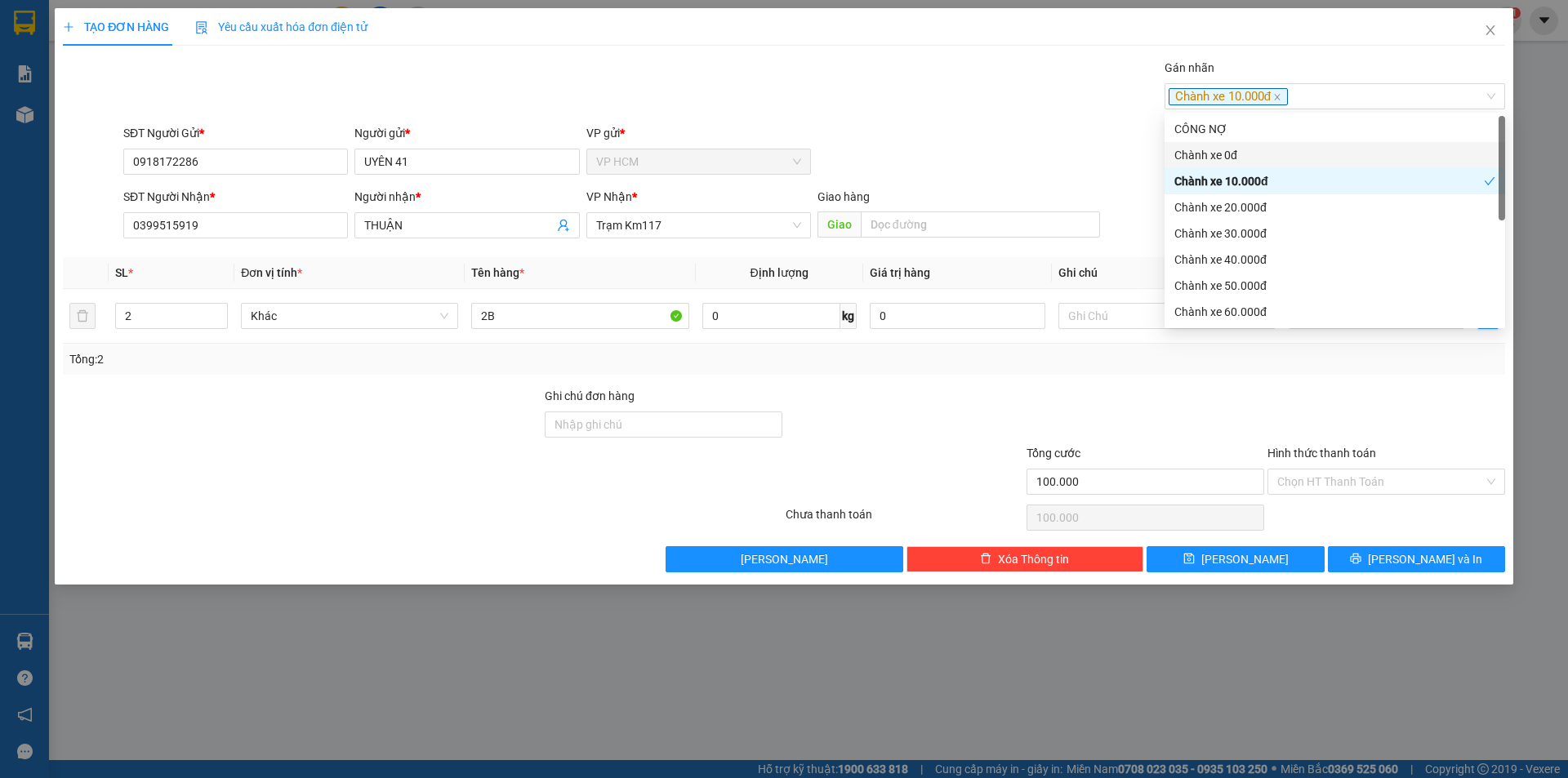
click at [964, 104] on div "Gán nhãn Chành xe 10.000đ" at bounding box center [814, 87] width 1389 height 57
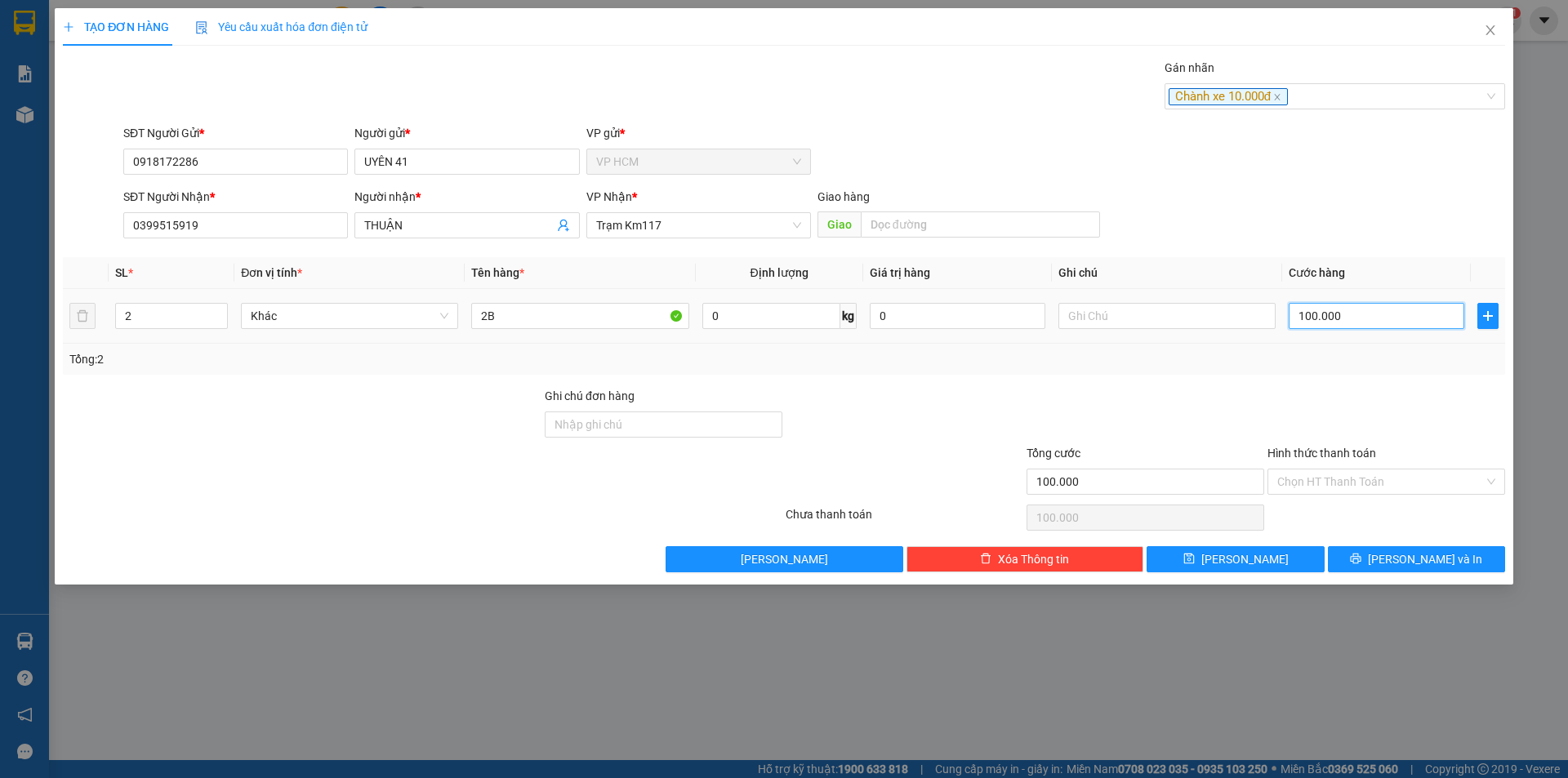
click at [1359, 323] on input "100.000" at bounding box center [1377, 316] width 175 height 26
type input "1"
type input "14"
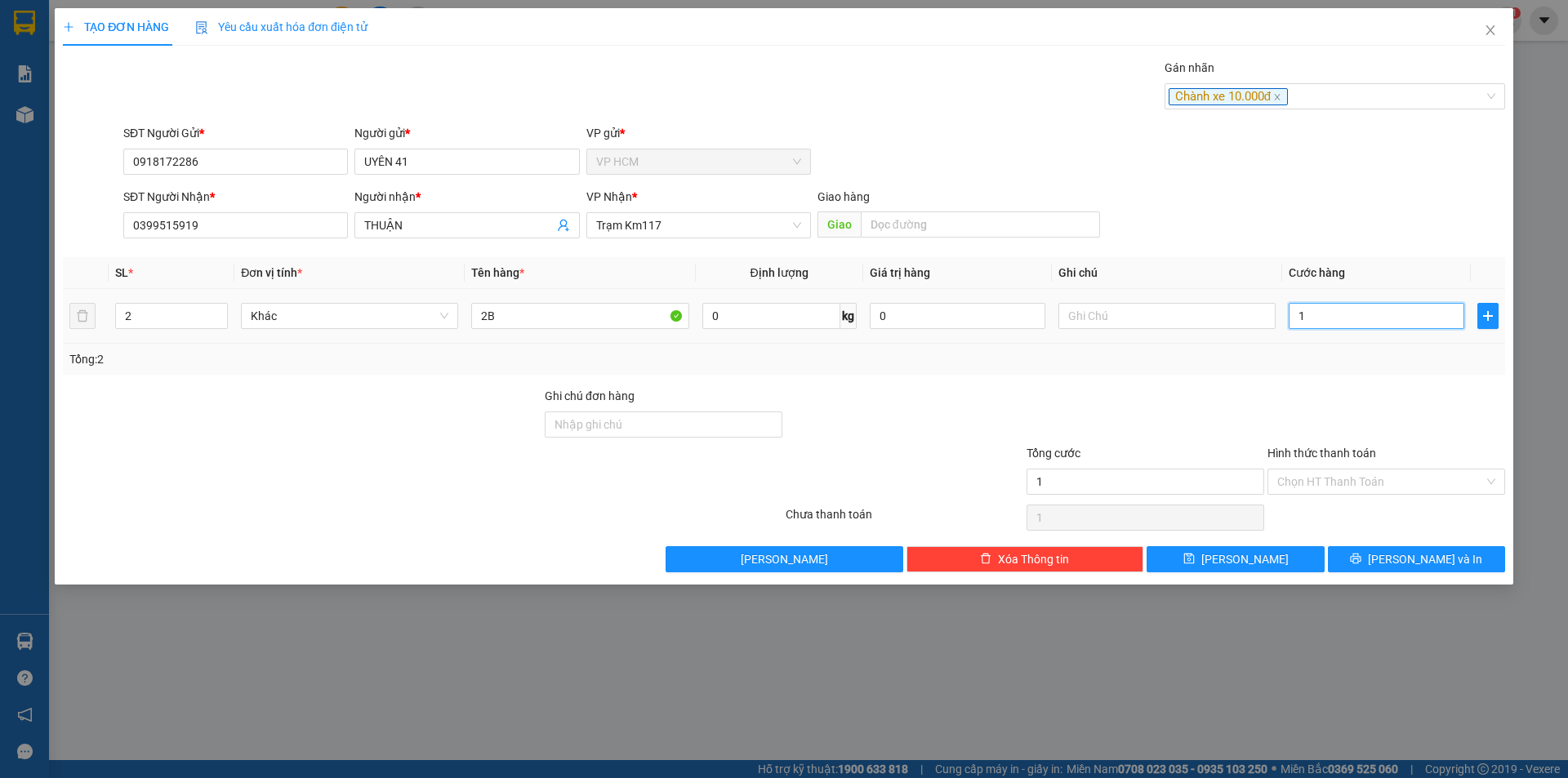
type input "14"
click at [1332, 388] on div at bounding box center [1387, 415] width 241 height 57
click at [1317, 481] on input "Hình thức thanh toán" at bounding box center [1380, 481] width 206 height 24
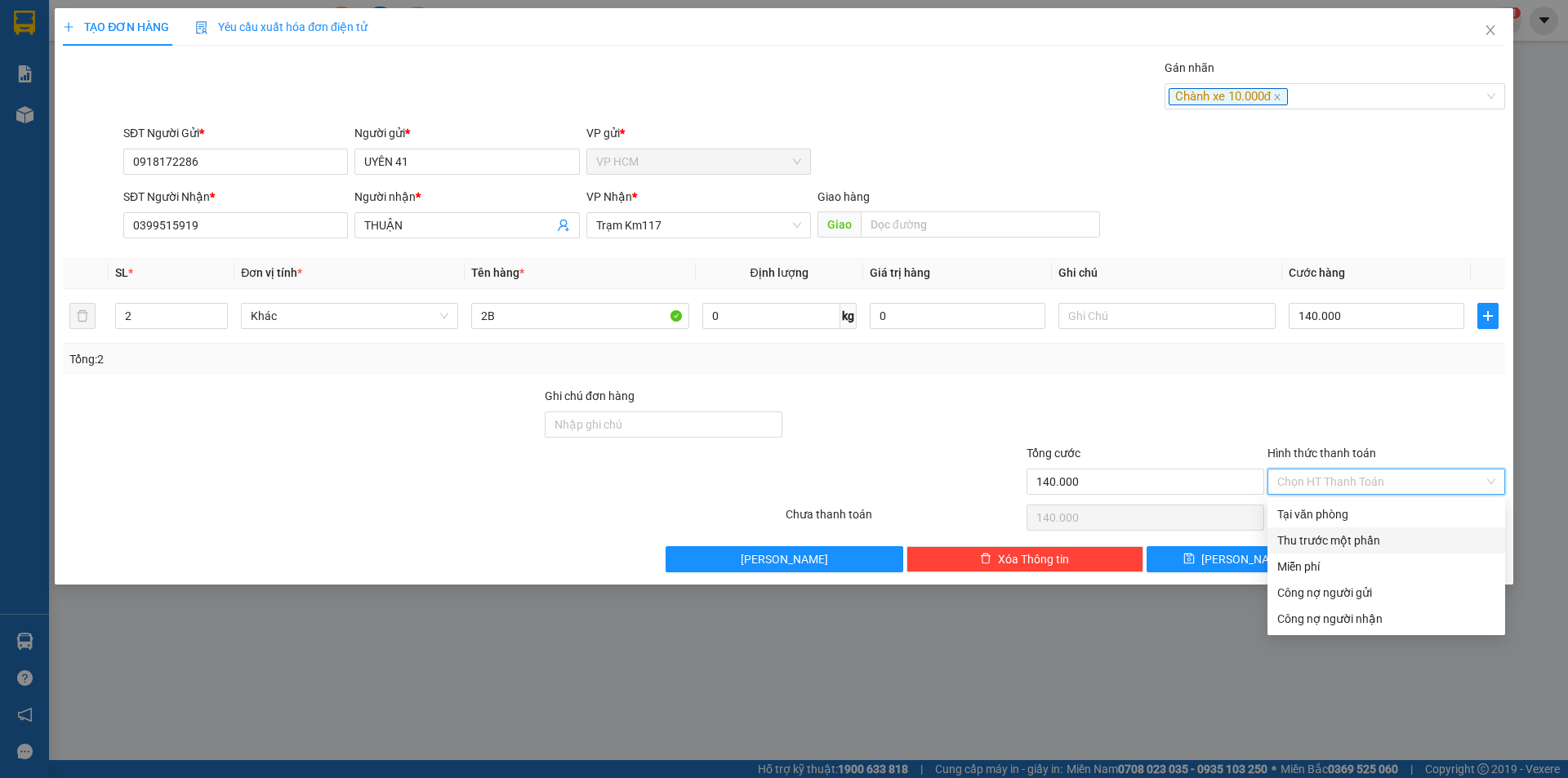
drag, startPoint x: 1311, startPoint y: 537, endPoint x: 1086, endPoint y: 503, distance: 227.6
click at [1310, 537] on div "Thu trước một phần" at bounding box center [1386, 540] width 218 height 18
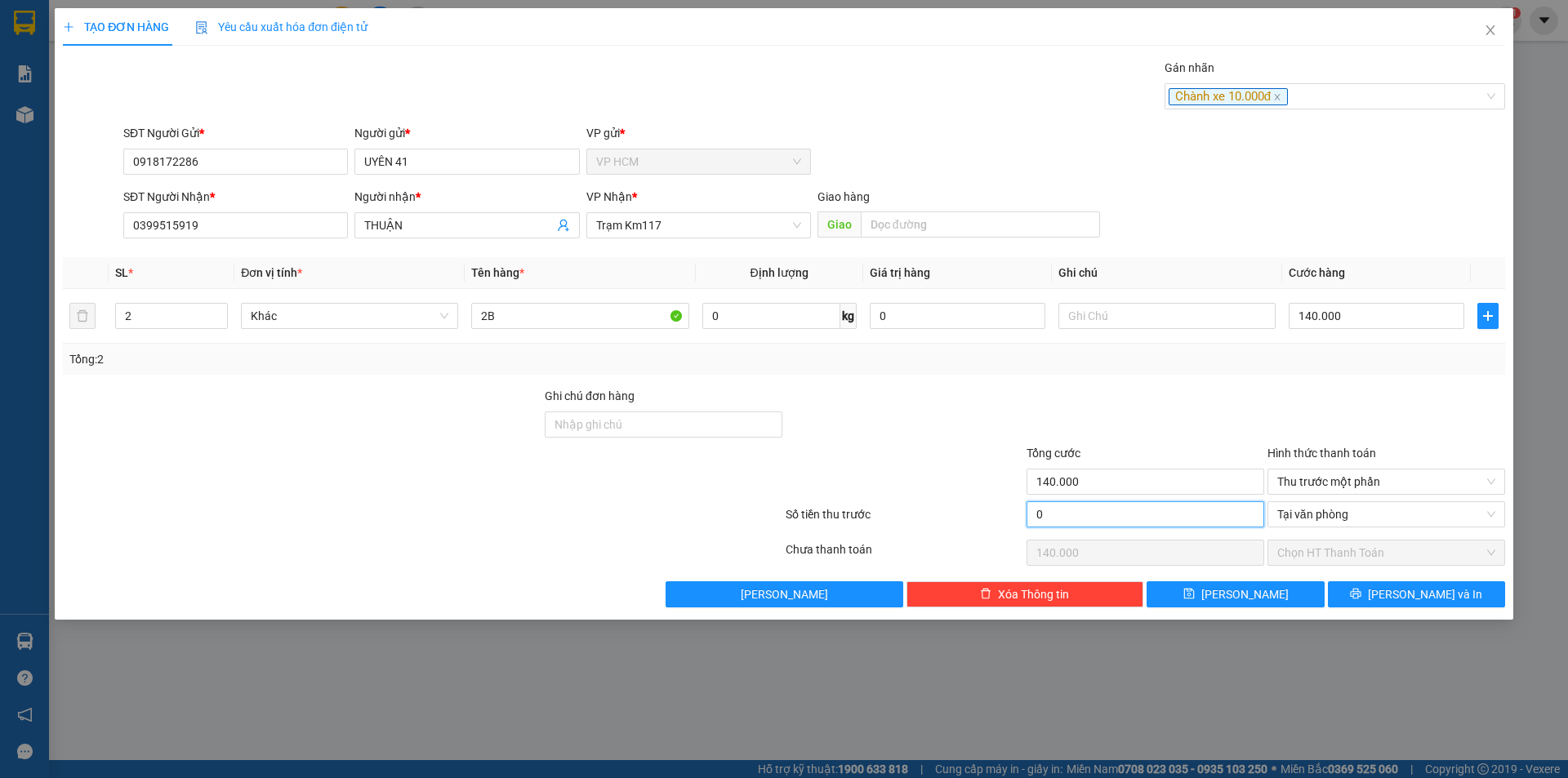
click at [1086, 503] on input "0" at bounding box center [1146, 514] width 237 height 26
drag, startPoint x: 961, startPoint y: 360, endPoint x: 349, endPoint y: 284, distance: 616.7
click at [828, 352] on div "Tổng: 2" at bounding box center [784, 359] width 1429 height 18
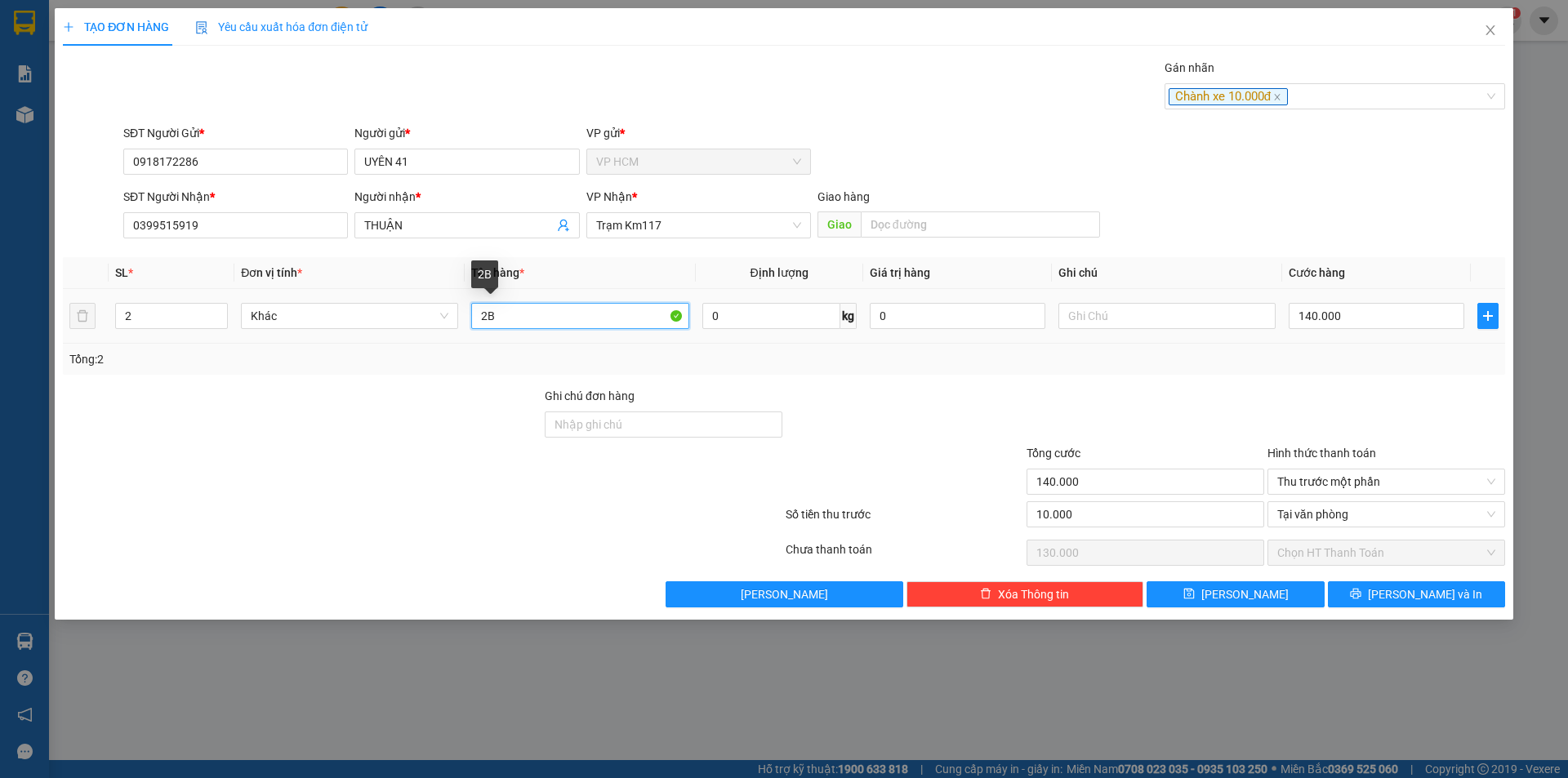
drag, startPoint x: 559, startPoint y: 325, endPoint x: 114, endPoint y: 324, distance: 445.0
click at [145, 325] on tr "2 Khác 2B 0 kg 0 140.000" at bounding box center [784, 316] width 1443 height 55
click at [164, 303] on div "2" at bounding box center [172, 316] width 113 height 26
click at [136, 300] on td "2" at bounding box center [171, 316] width 125 height 55
click at [144, 311] on input "2" at bounding box center [172, 316] width 111 height 24
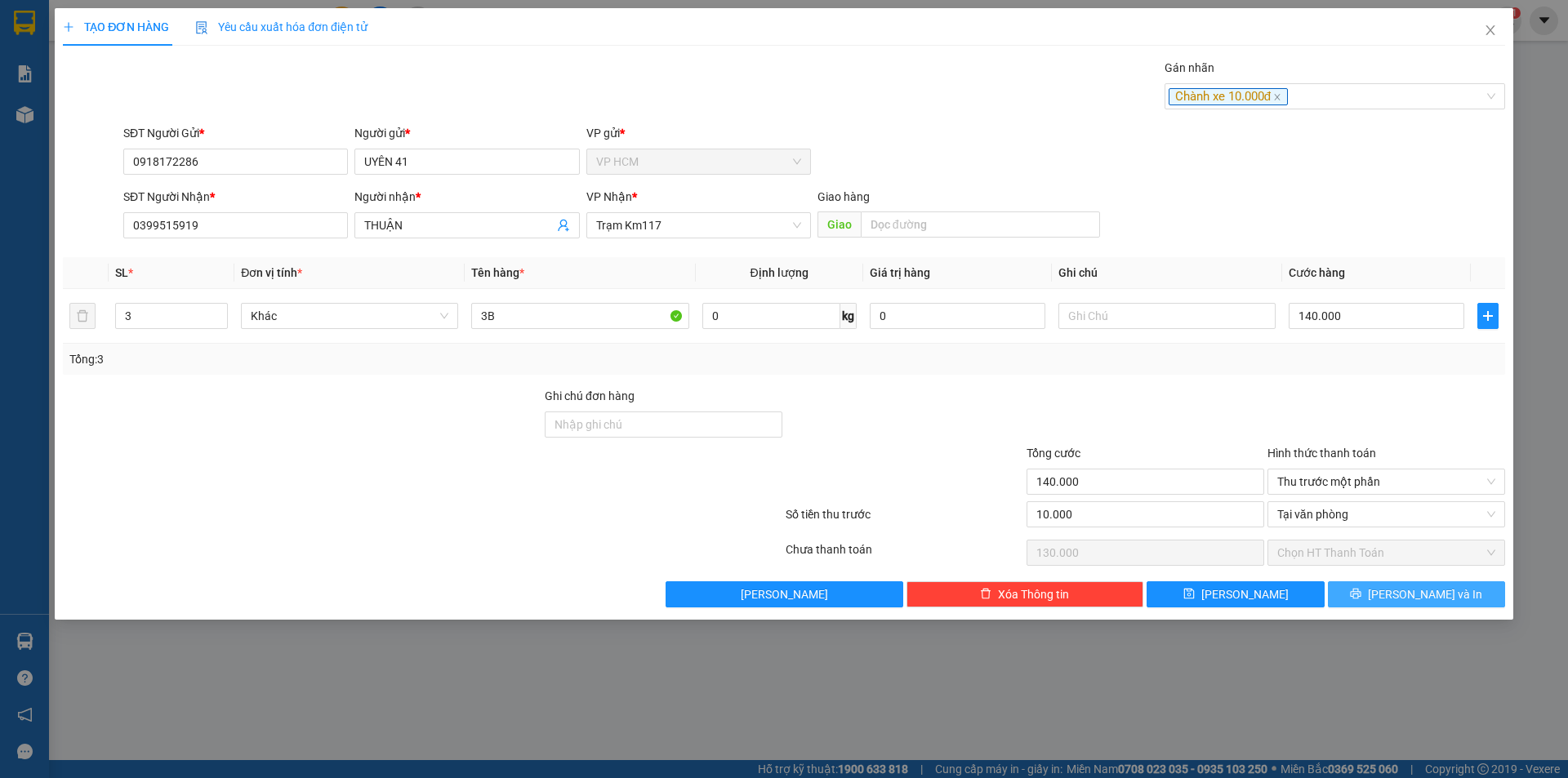
click at [1465, 598] on button "[PERSON_NAME] và In" at bounding box center [1416, 594] width 177 height 26
click at [879, 68] on div "Gán nhãn Chành xe 10.000đ" at bounding box center [814, 87] width 1389 height 57
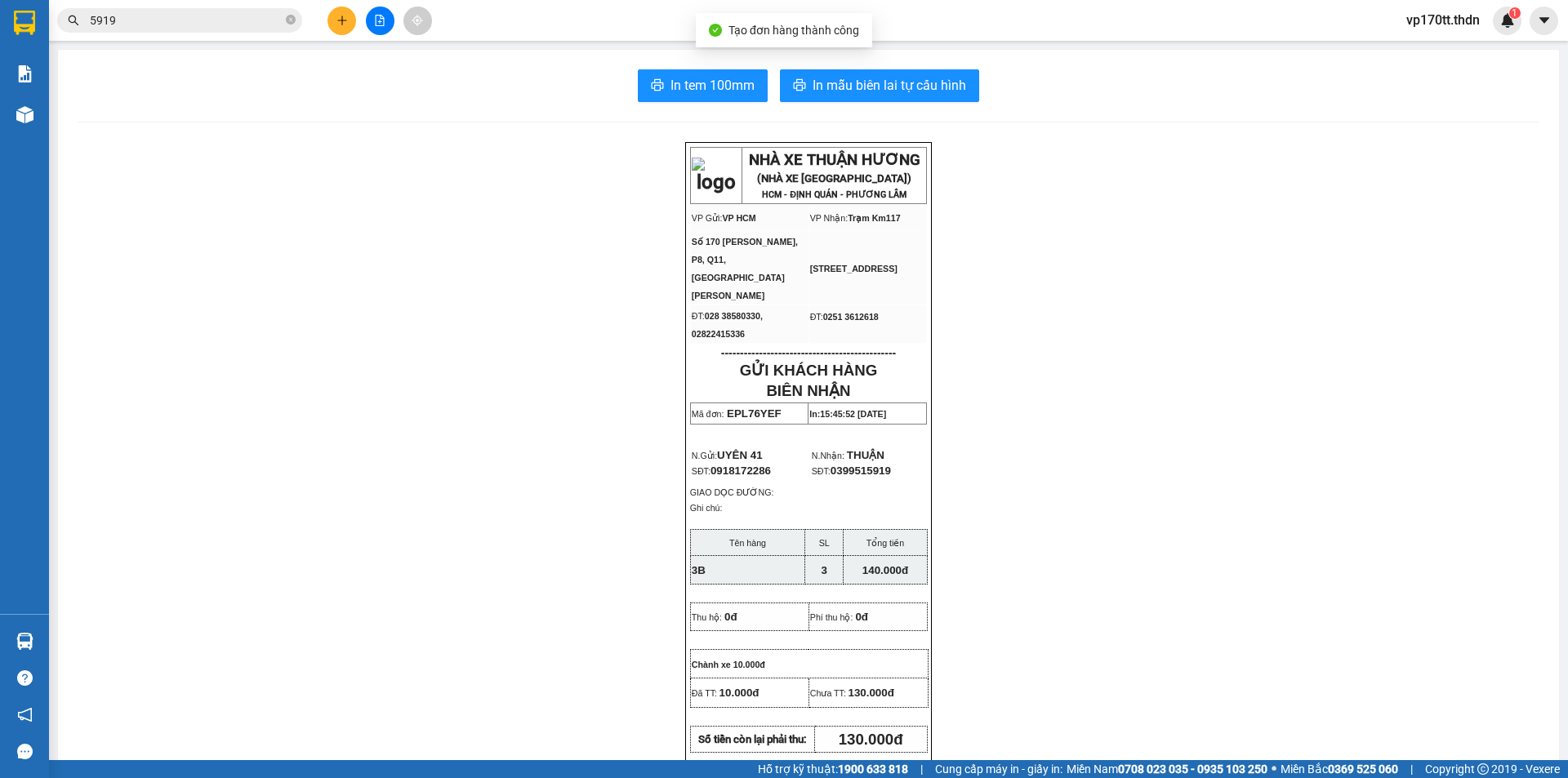
click at [882, 107] on div "In tem 100mm In mẫu biên lai tự cấu hình NHÀ XE THUẬN HƯƠNG (NHÀ XE [GEOGRAPHIC…" at bounding box center [808, 720] width 1501 height 1339
click at [892, 95] on span "In mẫu biên lai tự cấu hình" at bounding box center [889, 86] width 154 height 21
click at [335, 23] on button at bounding box center [342, 21] width 28 height 28
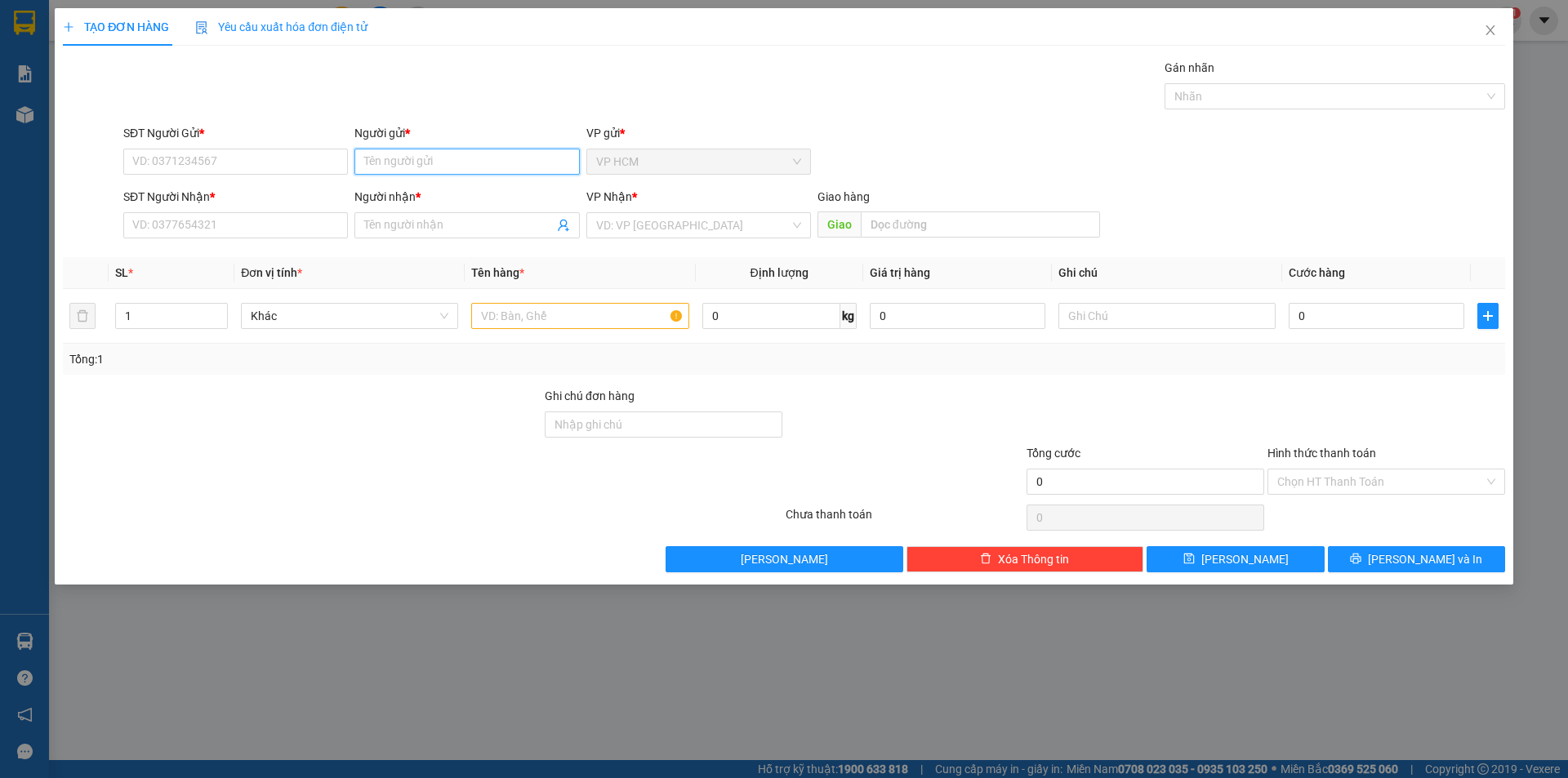
click at [428, 162] on input "Người gửi *" at bounding box center [466, 162] width 224 height 26
click at [457, 214] on div "CTY HẢI PHI - 0919762591" at bounding box center [467, 220] width 205 height 18
click at [575, 219] on span at bounding box center [466, 225] width 224 height 26
click at [569, 220] on icon "user-add" at bounding box center [564, 225] width 13 height 13
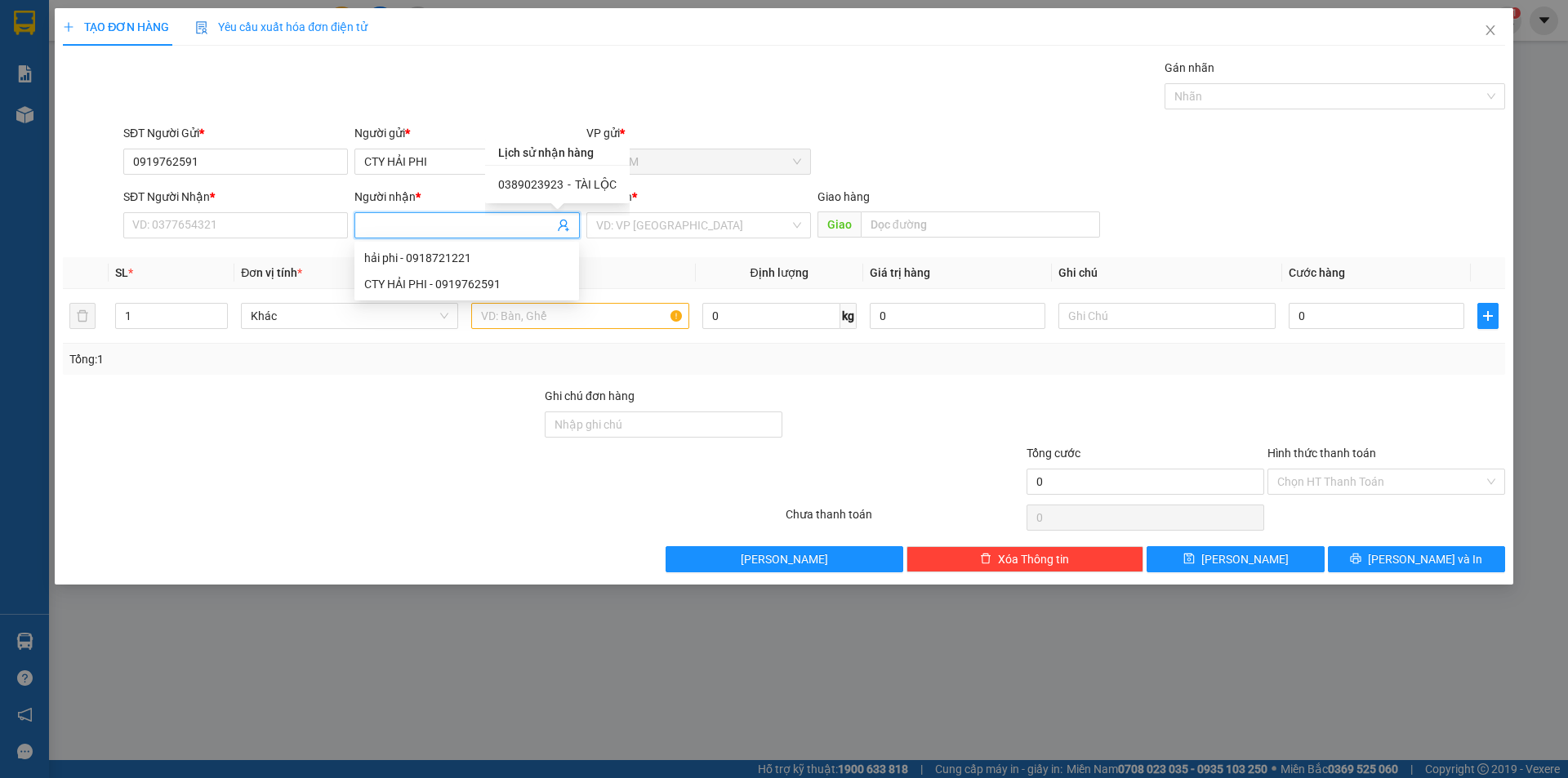
drag, startPoint x: 574, startPoint y: 192, endPoint x: 582, endPoint y: 203, distance: 13.6
click at [574, 192] on div "0389023923 - TÀI LỘC" at bounding box center [558, 184] width 119 height 18
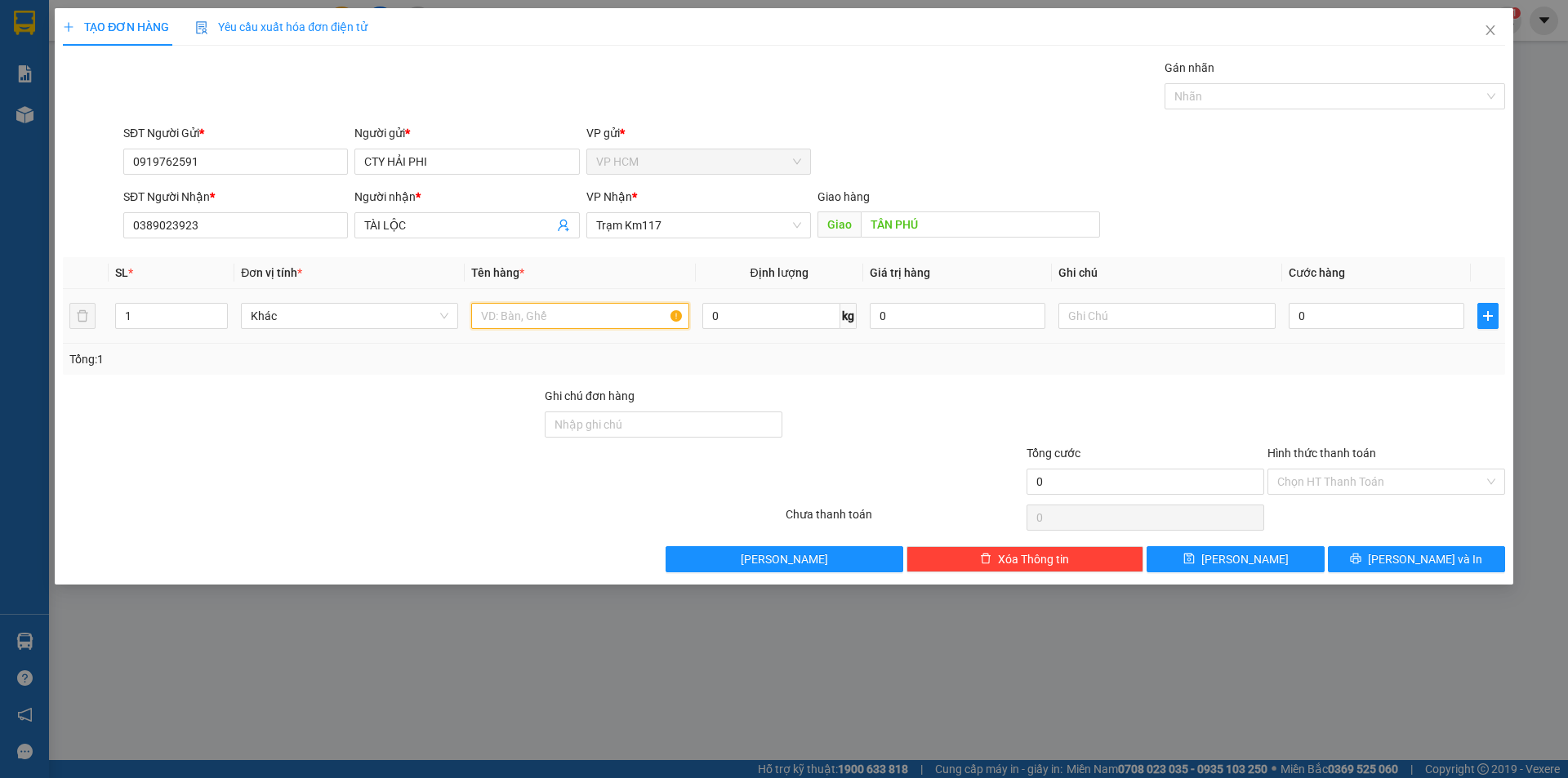
click at [617, 324] on input "text" at bounding box center [580, 316] width 218 height 26
click at [1247, 110] on div "Gán nhãn Nhãn" at bounding box center [1334, 87] width 340 height 57
click at [1247, 103] on div at bounding box center [1326, 96] width 316 height 20
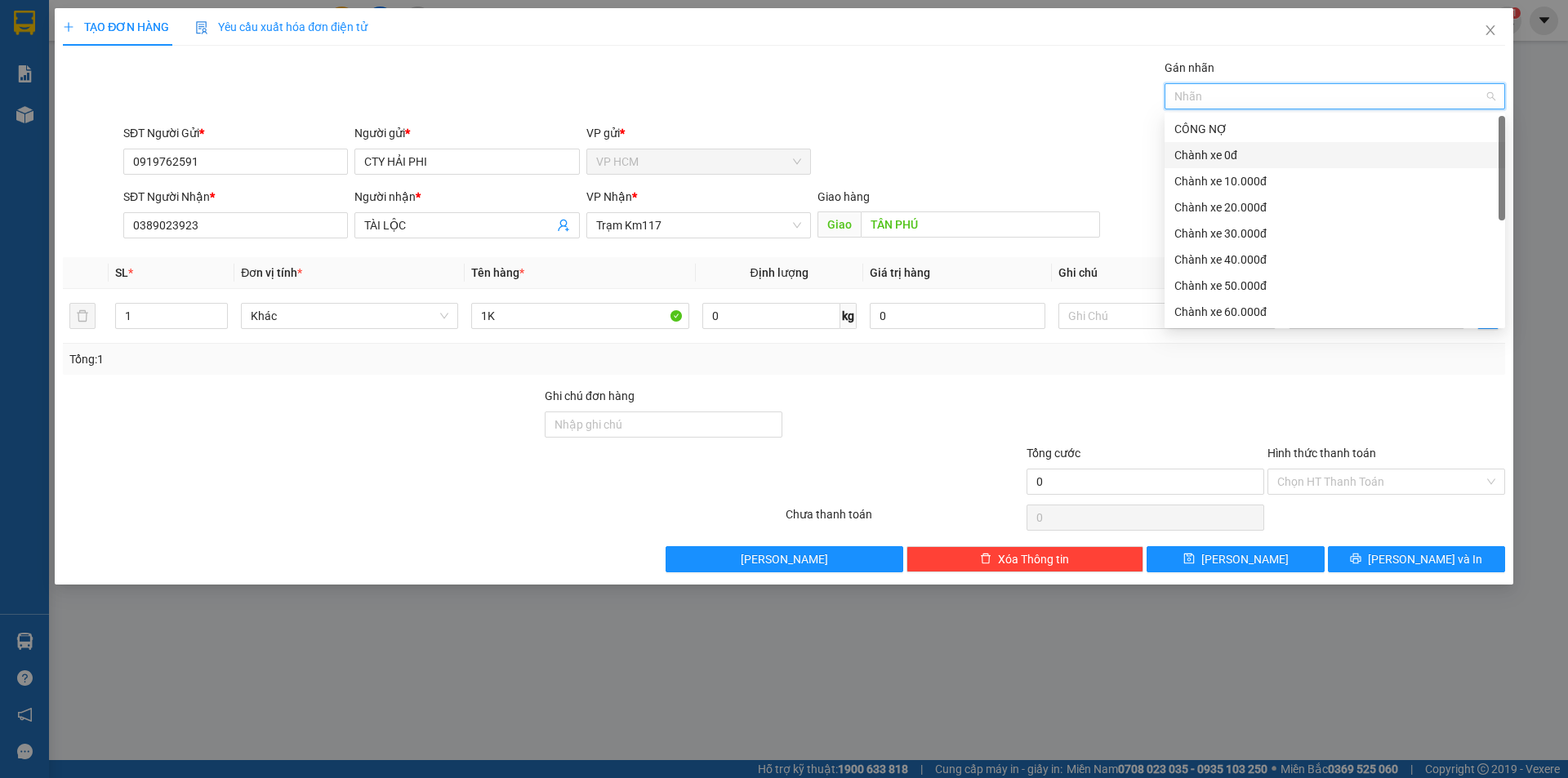
click at [1265, 149] on div "Chành xe 0đ" at bounding box center [1334, 154] width 321 height 18
drag, startPoint x: 1013, startPoint y: 108, endPoint x: 1391, endPoint y: 341, distance: 444.0
click at [1015, 110] on div "Gán nhãn Chành xe 0đ" at bounding box center [814, 87] width 1389 height 57
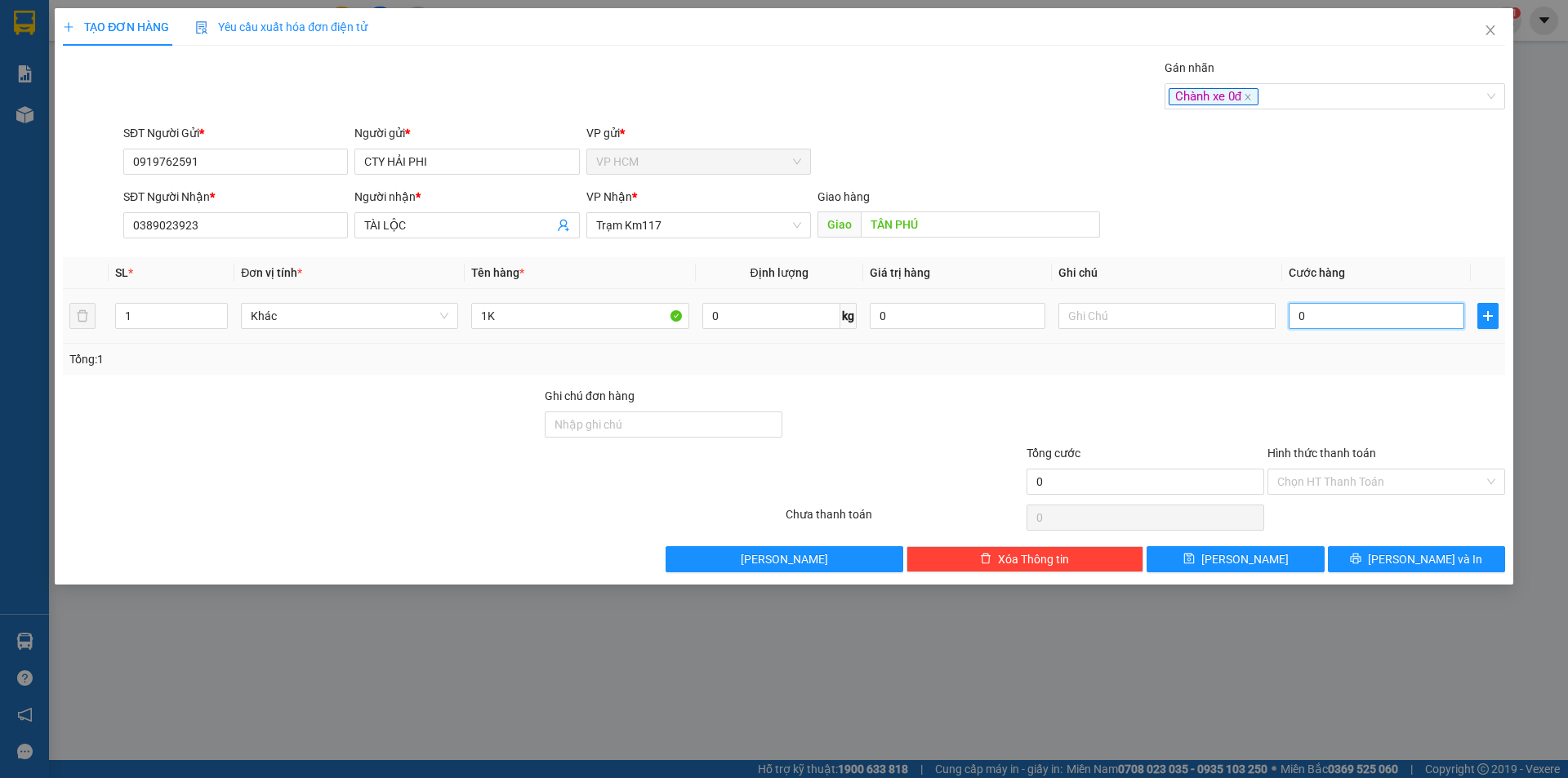
click at [1391, 322] on input "0" at bounding box center [1377, 316] width 175 height 26
drag, startPoint x: 1388, startPoint y: 359, endPoint x: 1349, endPoint y: 481, distance: 128.1
click at [1388, 359] on div "Tổng: 1" at bounding box center [784, 359] width 1429 height 18
click at [1349, 481] on input "Hình thức thanh toán" at bounding box center [1380, 481] width 206 height 24
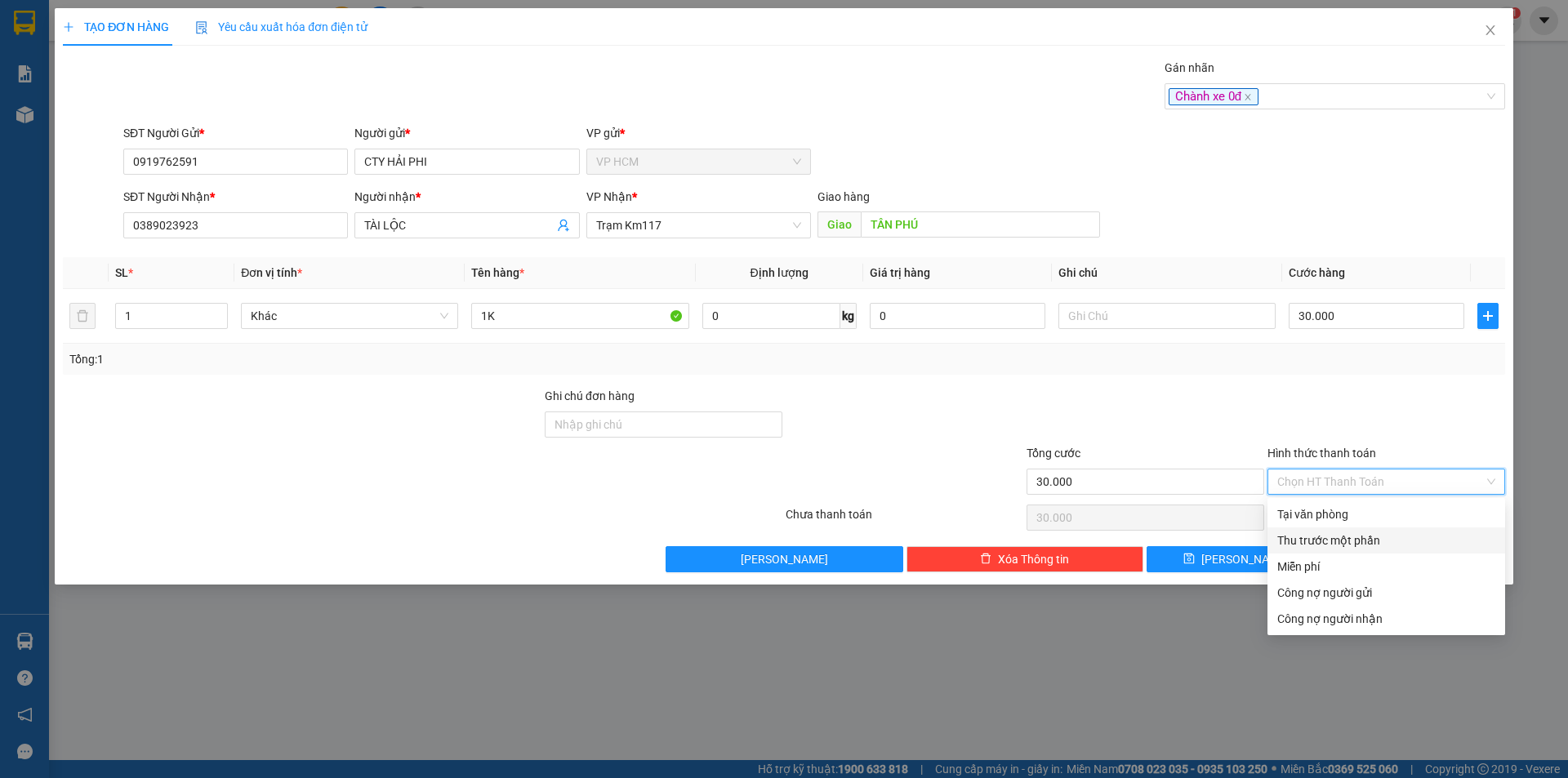
click at [1335, 537] on div "Thu trước một phần" at bounding box center [1386, 540] width 218 height 18
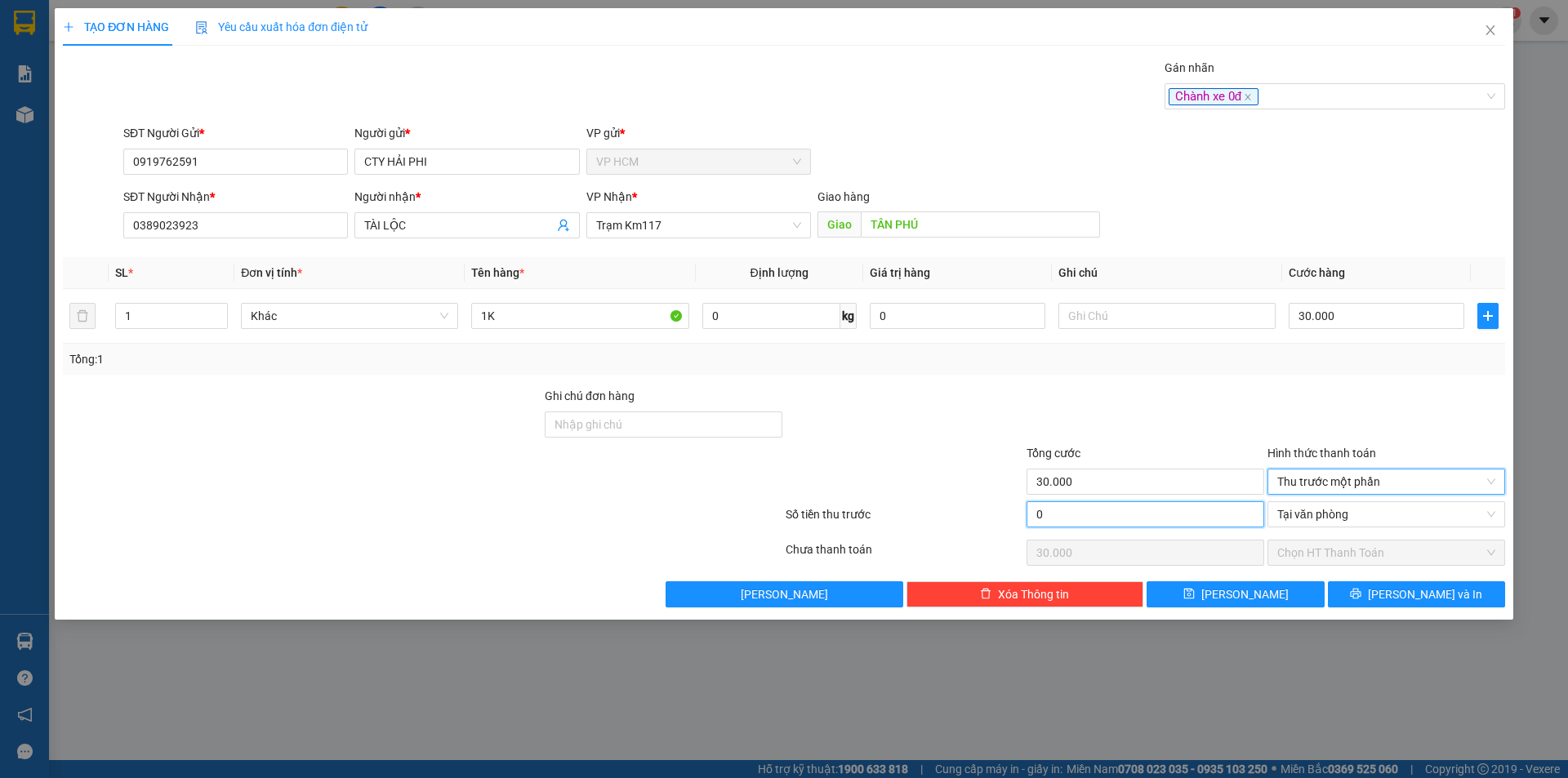
click at [1166, 512] on input "0" at bounding box center [1146, 514] width 237 height 26
drag, startPoint x: 1152, startPoint y: 437, endPoint x: 1214, endPoint y: 269, distance: 179.1
click at [1152, 430] on div at bounding box center [1146, 415] width 241 height 57
click at [1295, 105] on div "Chành xe 0đ" at bounding box center [1326, 96] width 316 height 20
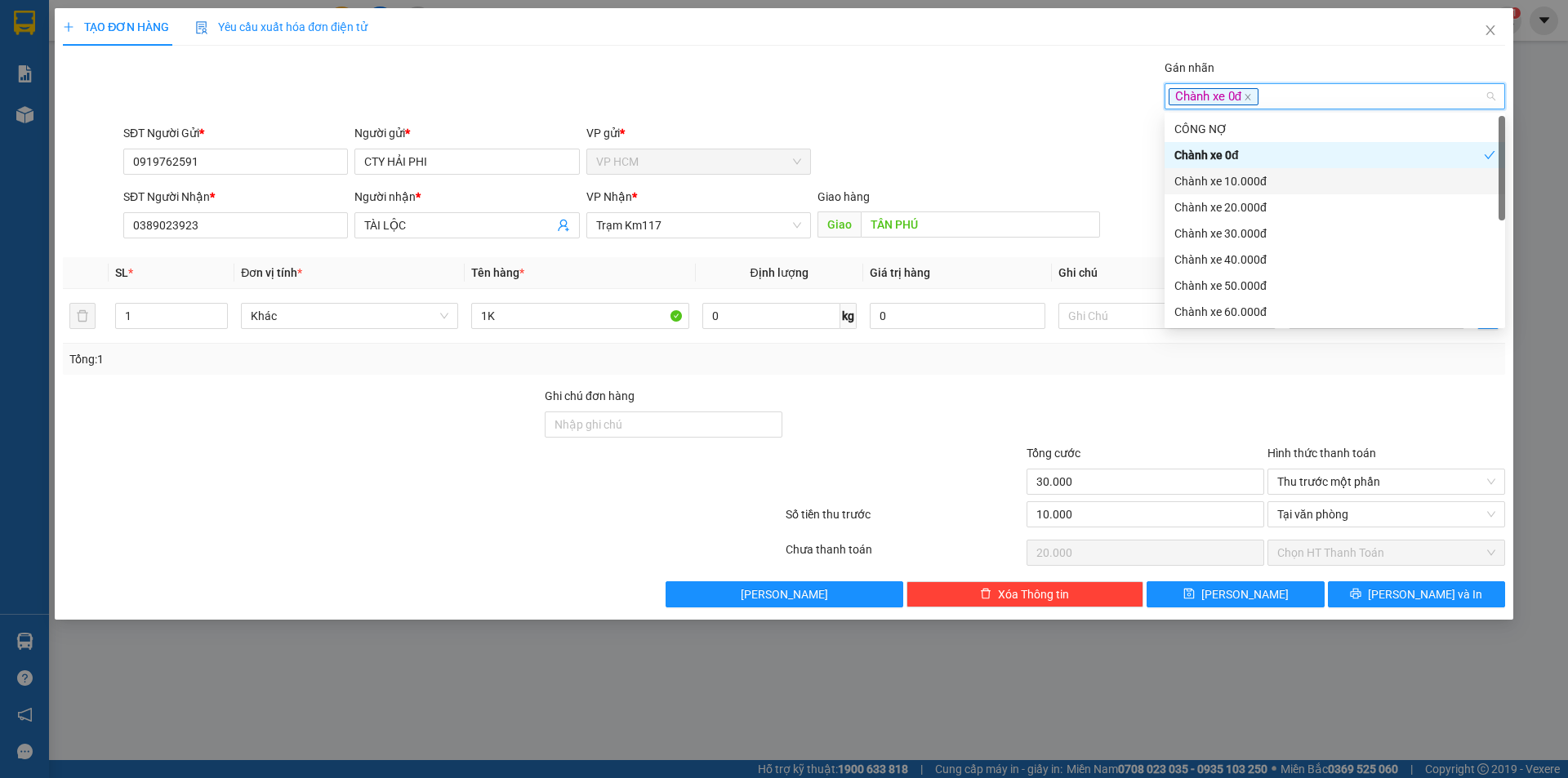
click at [1205, 173] on div "Chành xe 10.000đ" at bounding box center [1334, 181] width 321 height 18
drag, startPoint x: 1202, startPoint y: 164, endPoint x: 916, endPoint y: 107, distance: 291.6
click at [1201, 163] on div "Chành xe 0đ" at bounding box center [1334, 155] width 340 height 26
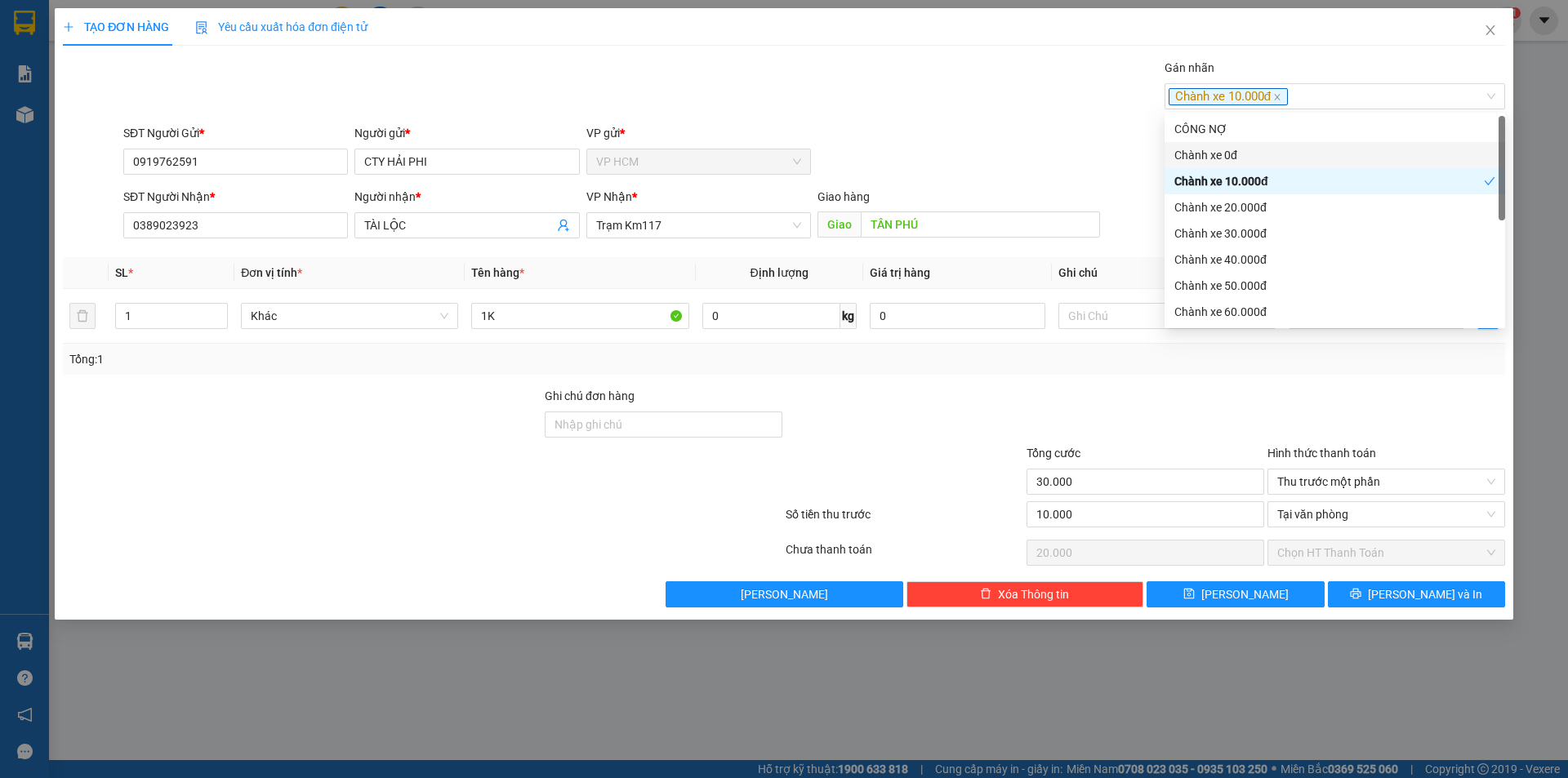
click at [916, 107] on div "Gán nhãn Chành xe 10.000đ" at bounding box center [814, 87] width 1389 height 57
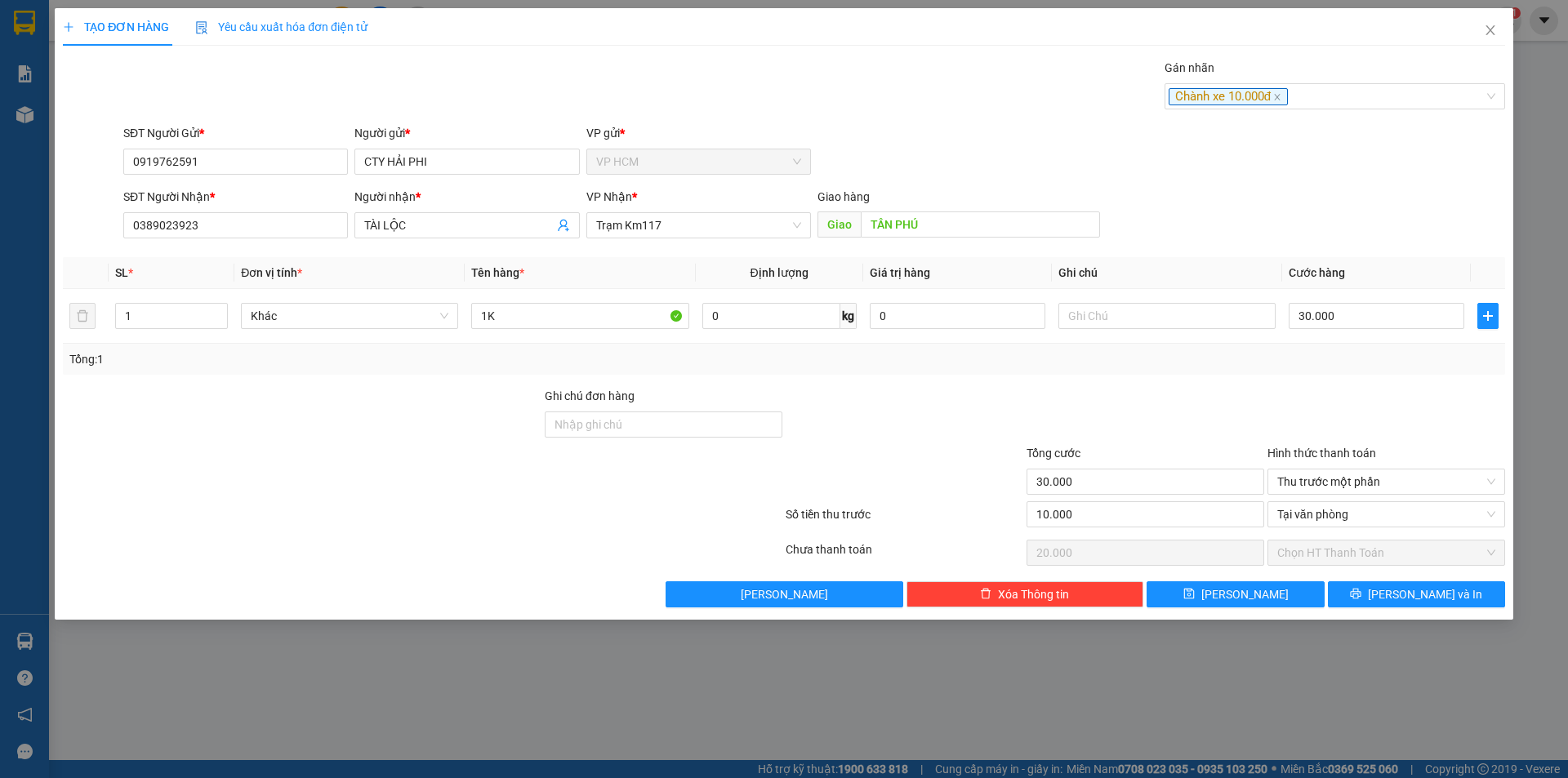
click at [1440, 571] on div "Transit Pickup Surcharge Ids Transit Deliver Surcharge Ids Transit Deliver Surc…" at bounding box center [784, 332] width 1443 height 549
click at [1440, 586] on span "[PERSON_NAME] và In" at bounding box center [1425, 594] width 114 height 18
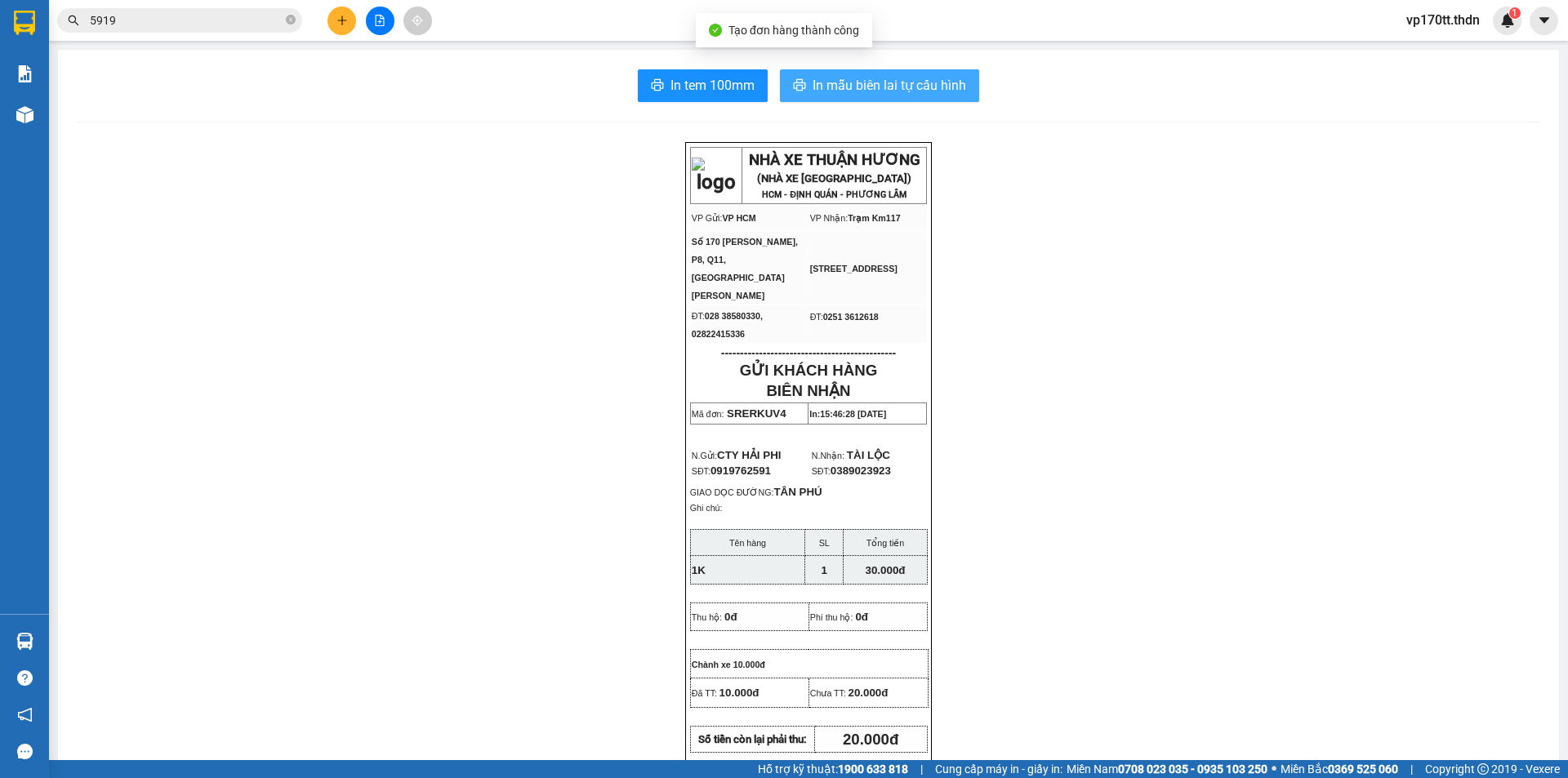
click at [956, 98] on button "In mẫu biên lai tự cấu hình" at bounding box center [880, 86] width 200 height 33
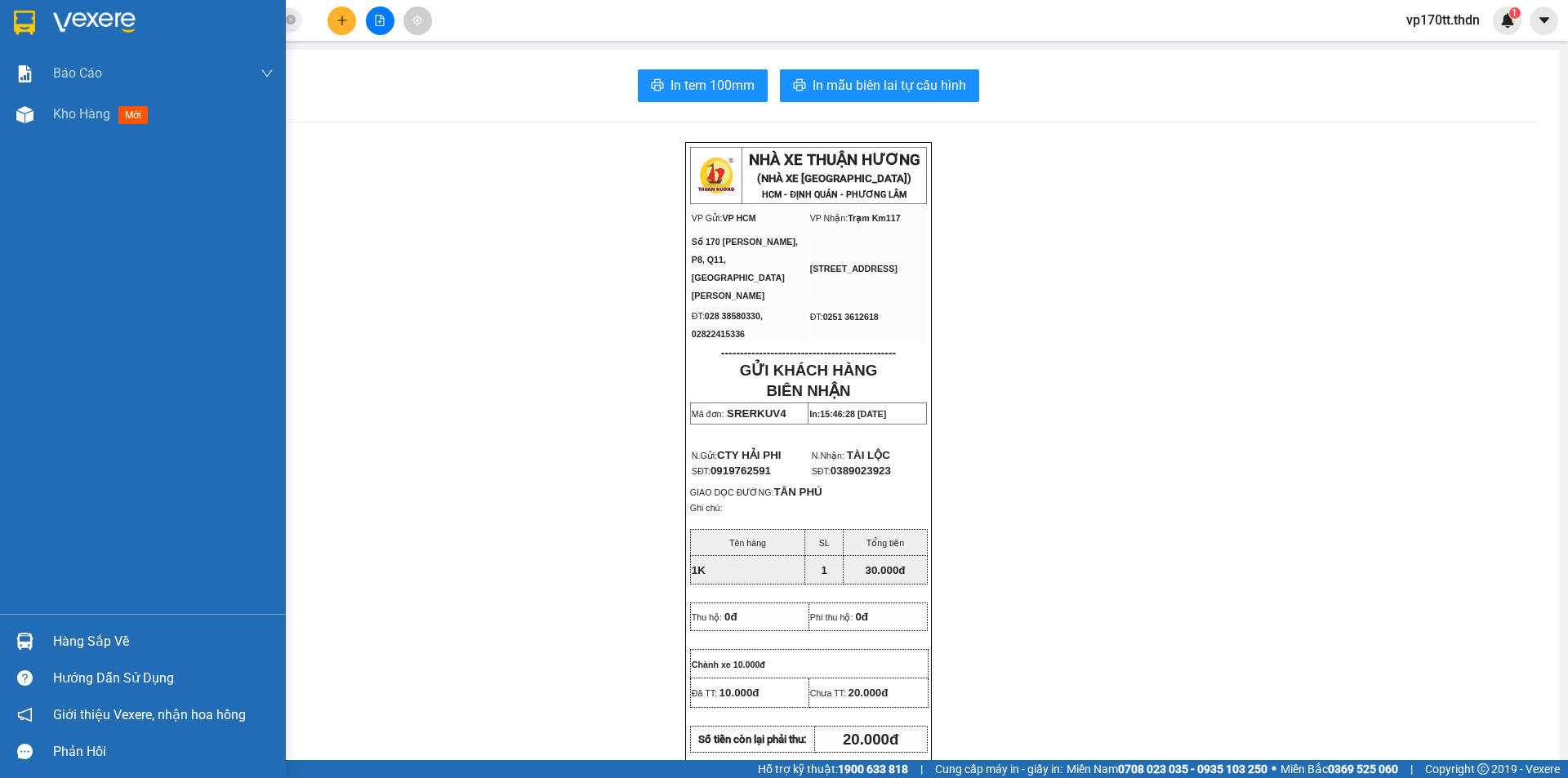
click at [25, 649] on img at bounding box center [24, 641] width 17 height 17
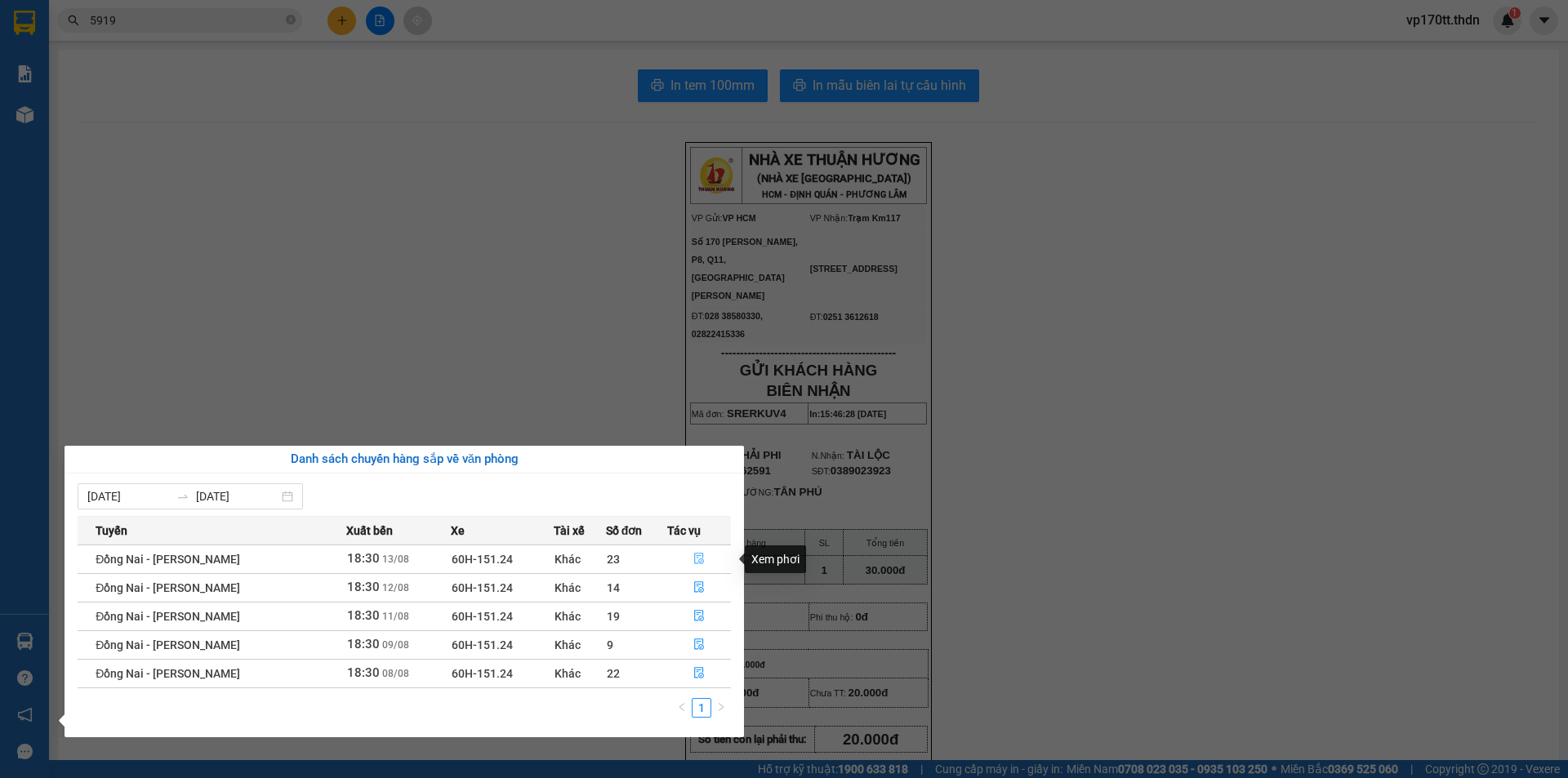
click at [707, 565] on button "button" at bounding box center [699, 559] width 63 height 26
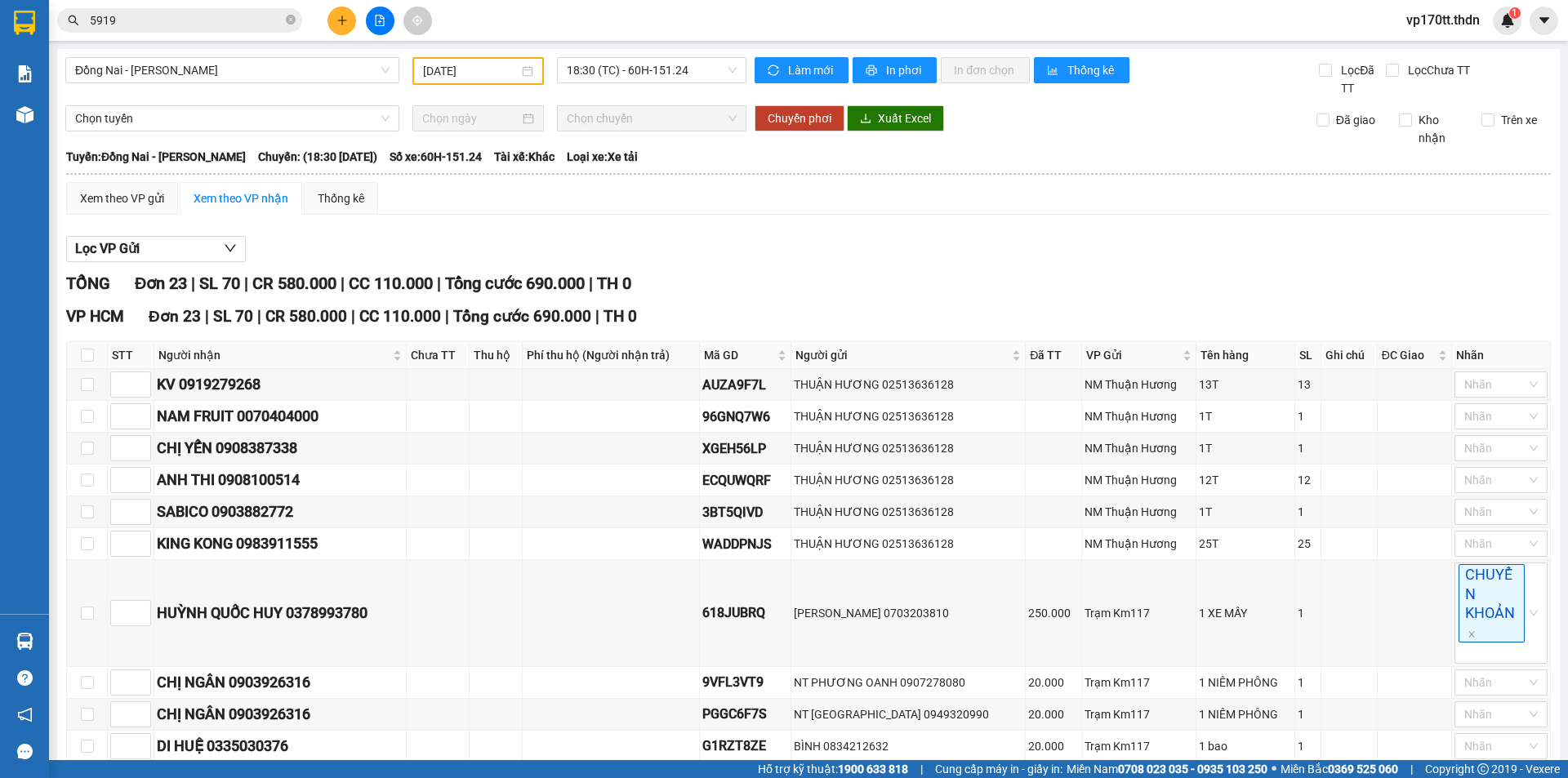
scroll to position [245, 0]
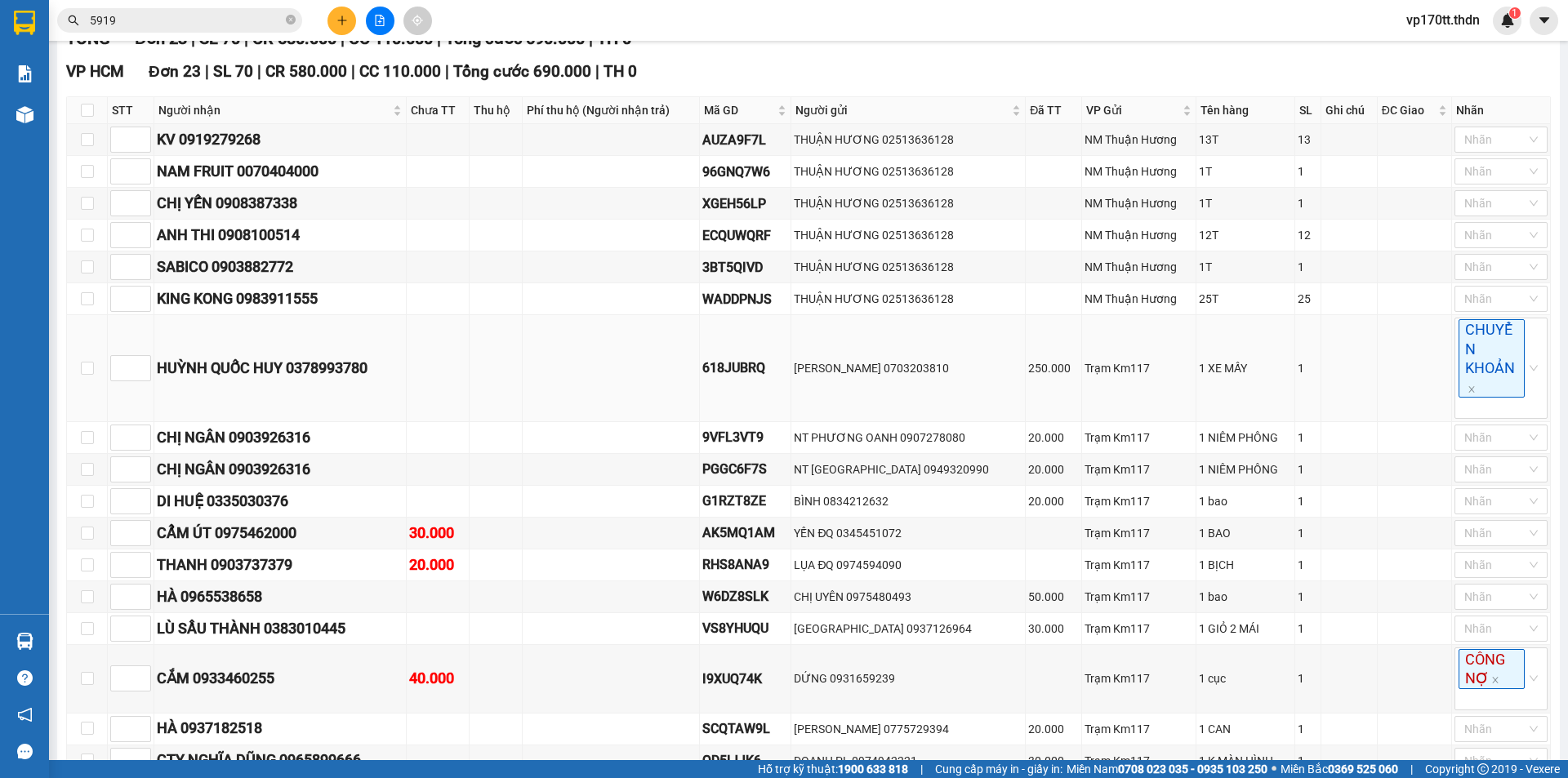
click at [323, 391] on td "HUỲNH QUỐC HUY 0378993780" at bounding box center [281, 369] width 253 height 107
click at [329, 377] on div "HUỲNH QUỐC HUY 0378993780" at bounding box center [280, 368] width 247 height 23
click at [332, 369] on div "HUỲNH QUỐC HUY 0378993780" at bounding box center [280, 368] width 247 height 23
click at [242, 21] on input "5919" at bounding box center [186, 20] width 193 height 18
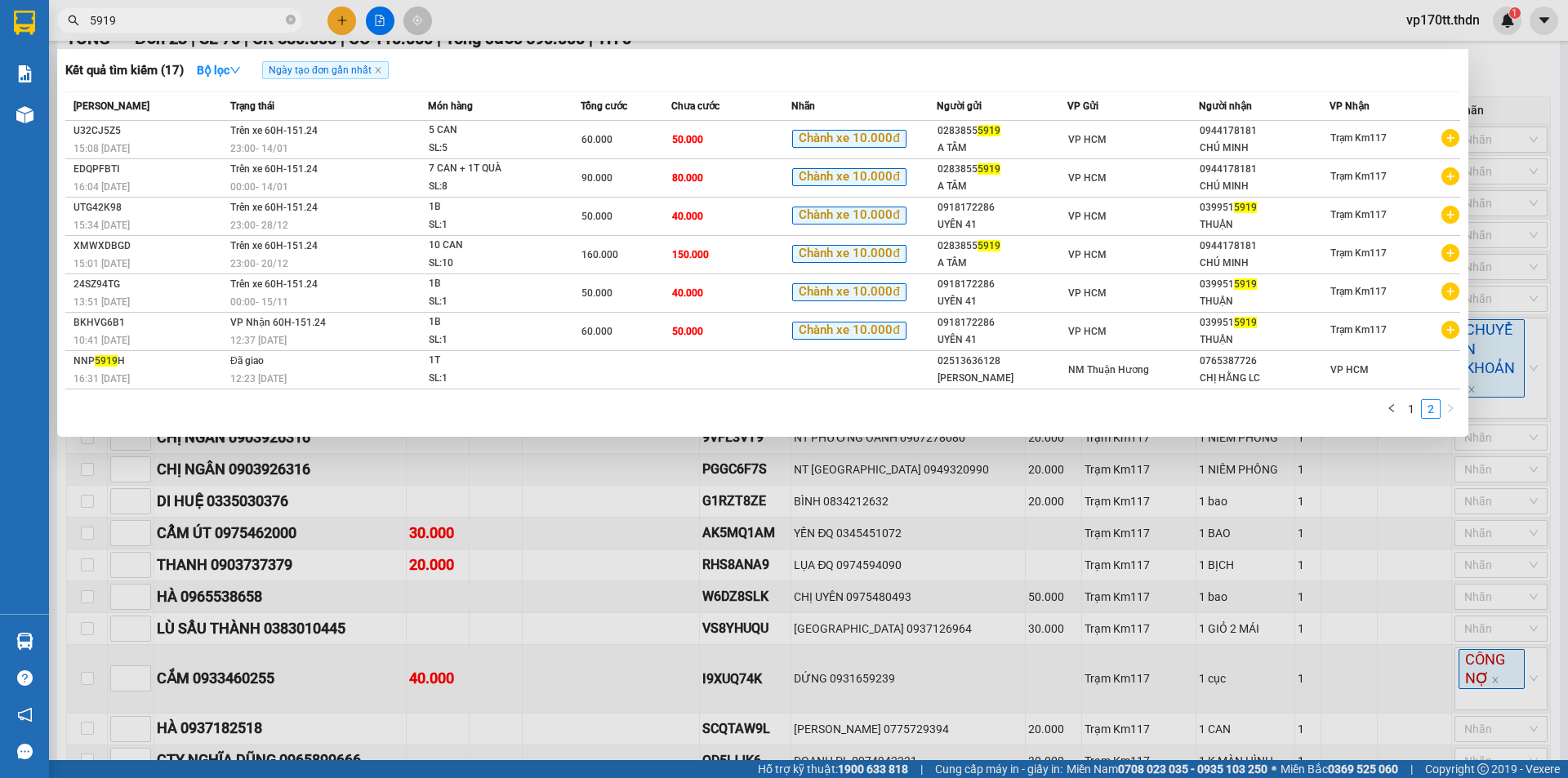
click at [241, 21] on input "5919" at bounding box center [186, 20] width 193 height 18
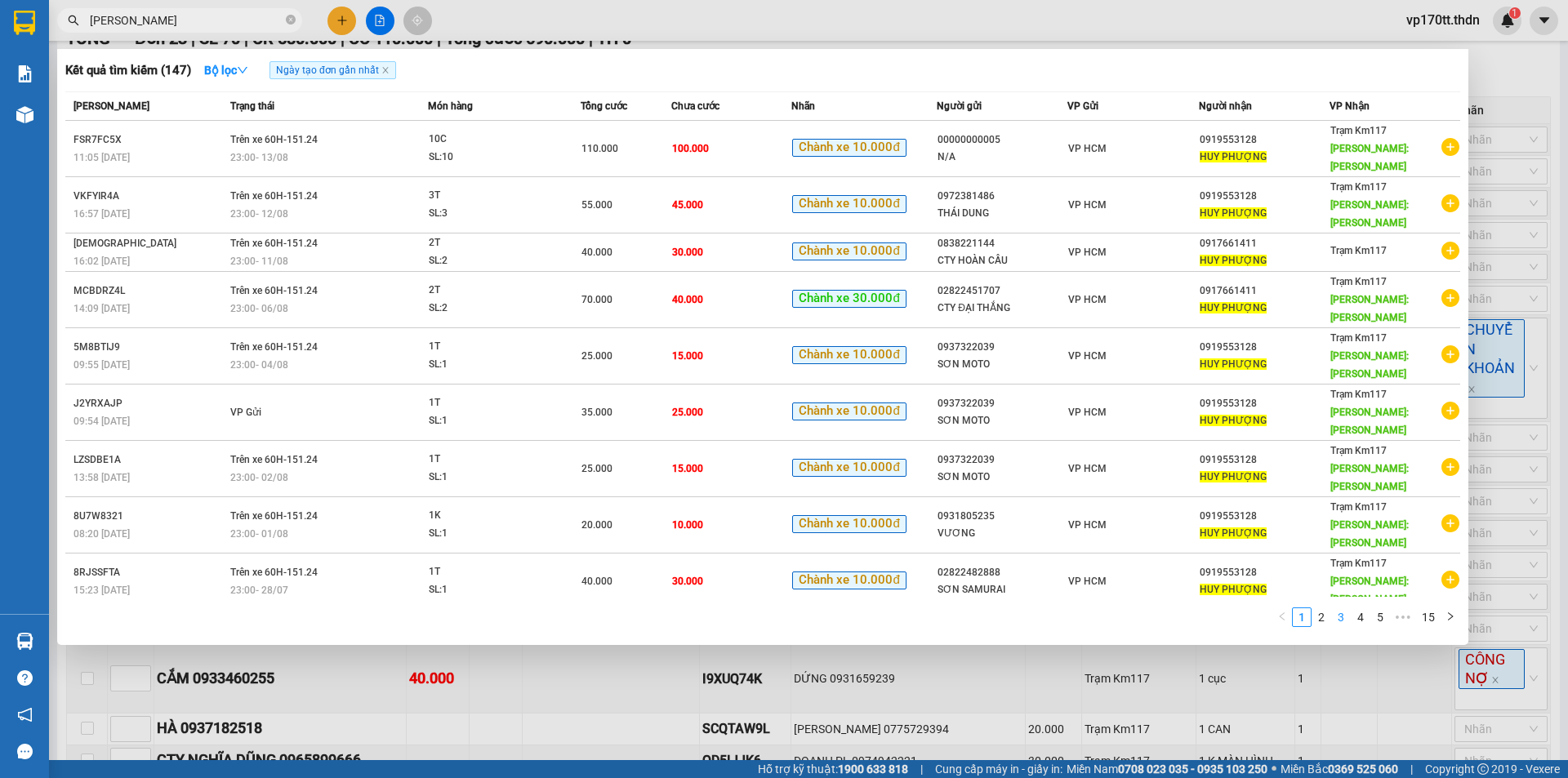
click at [1332, 608] on link "3" at bounding box center [1341, 617] width 18 height 18
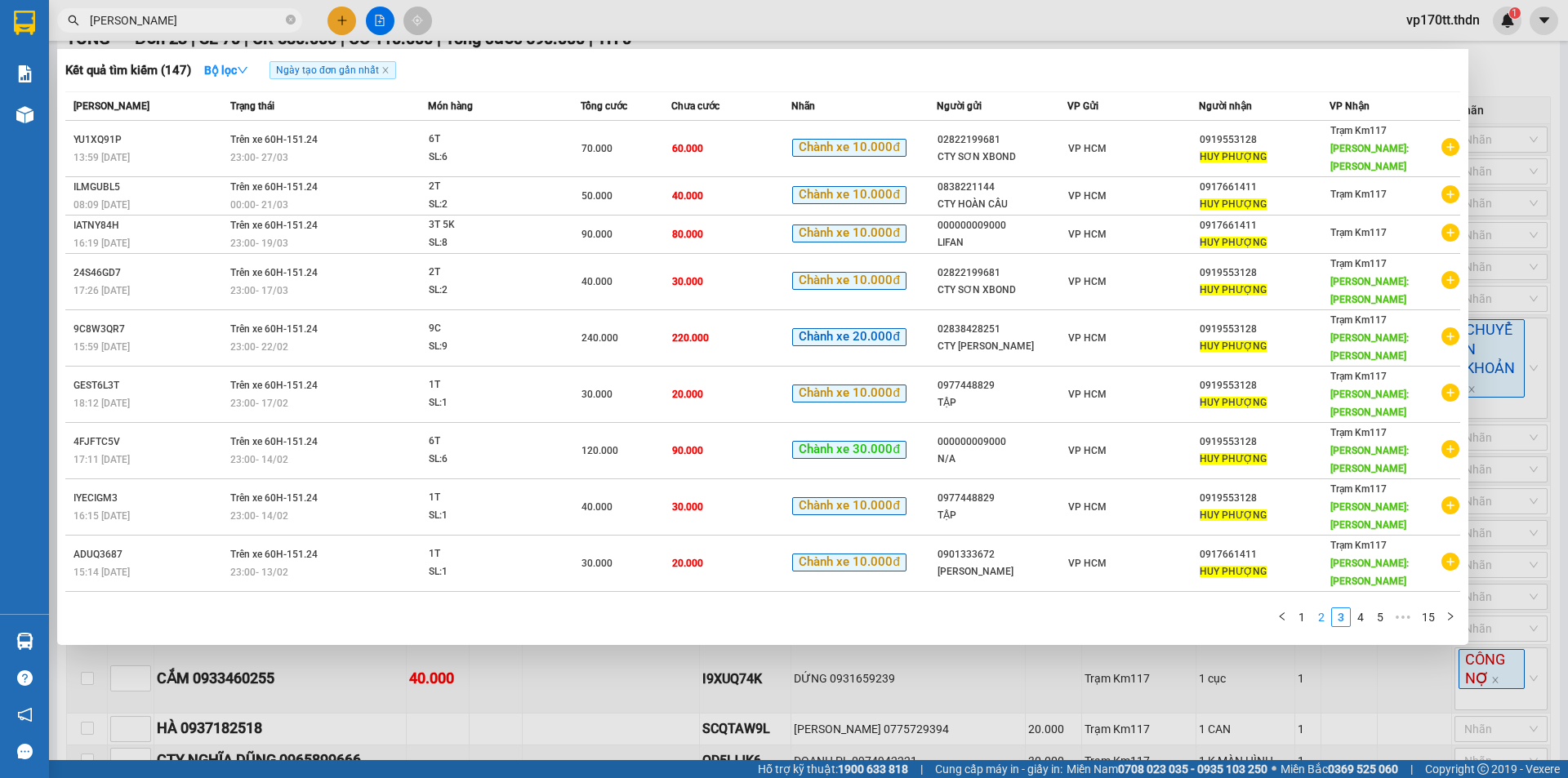
click at [1320, 608] on link "2" at bounding box center [1321, 617] width 18 height 18
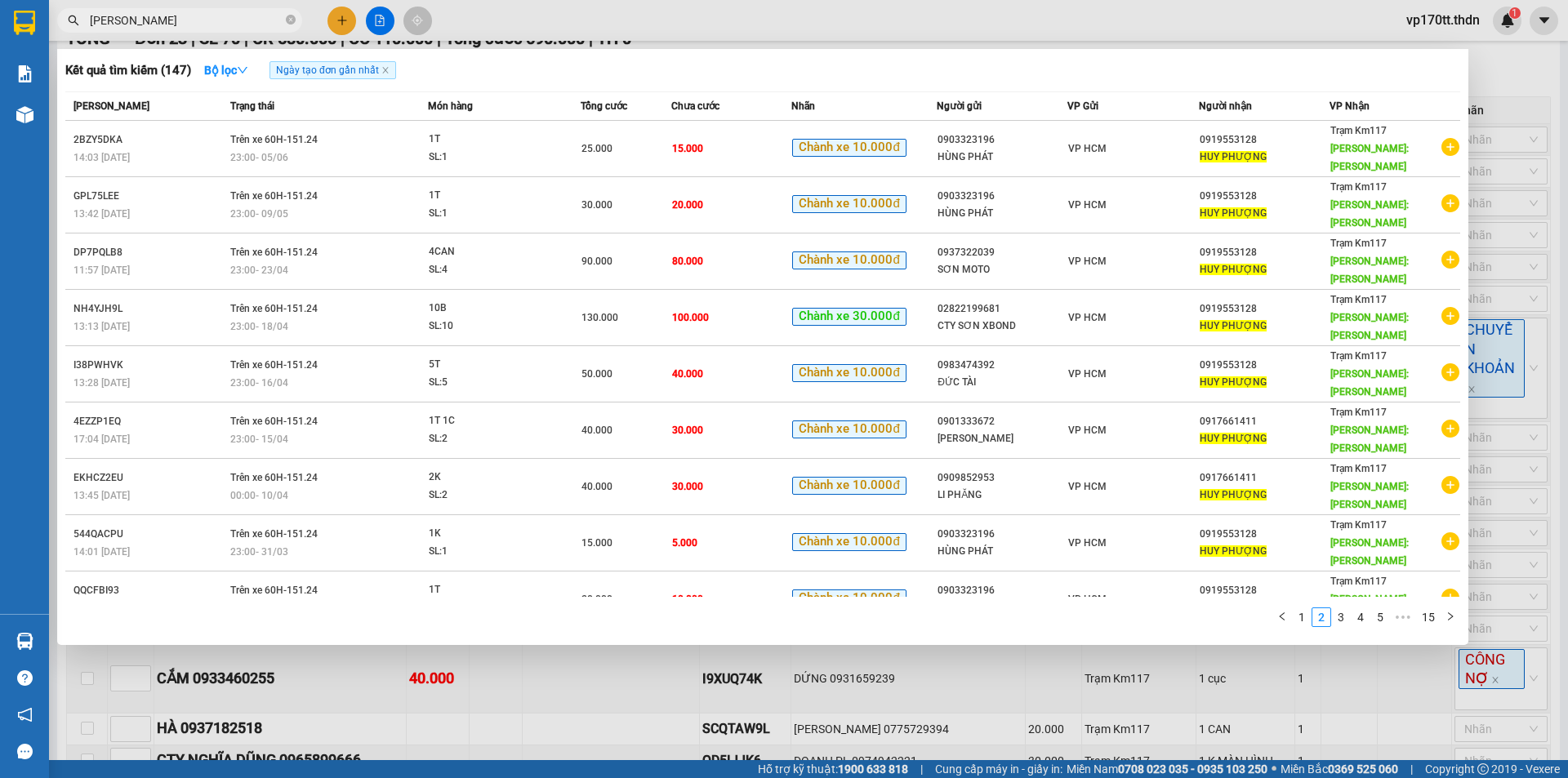
click at [337, 21] on div at bounding box center [784, 389] width 1568 height 778
click at [337, 21] on icon "plus" at bounding box center [342, 21] width 11 height 11
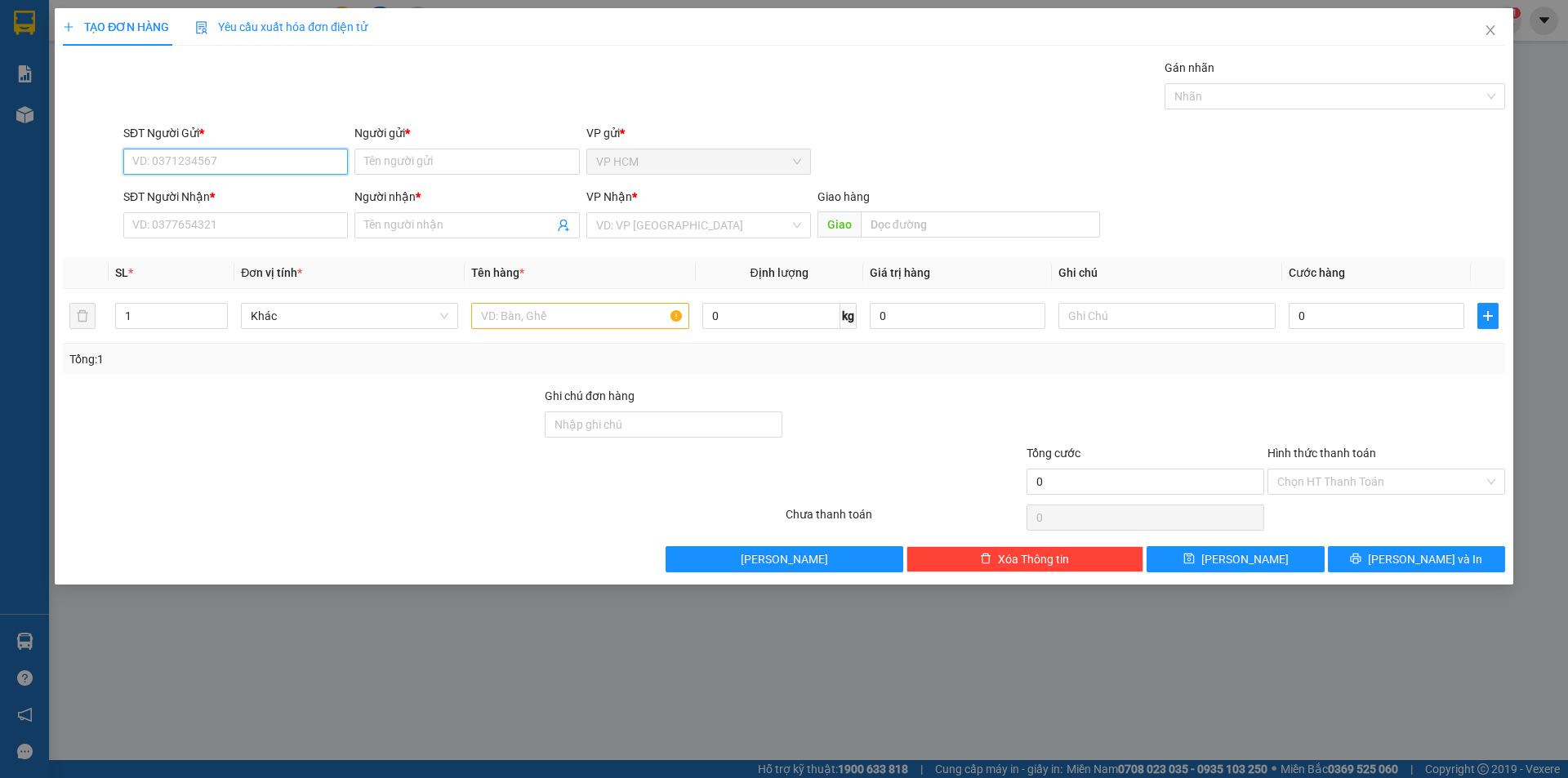
click at [271, 158] on input "SĐT Người Gửi *" at bounding box center [236, 162] width 224 height 26
click at [242, 199] on div "0913916523 - [PERSON_NAME]" at bounding box center [236, 194] width 205 height 18
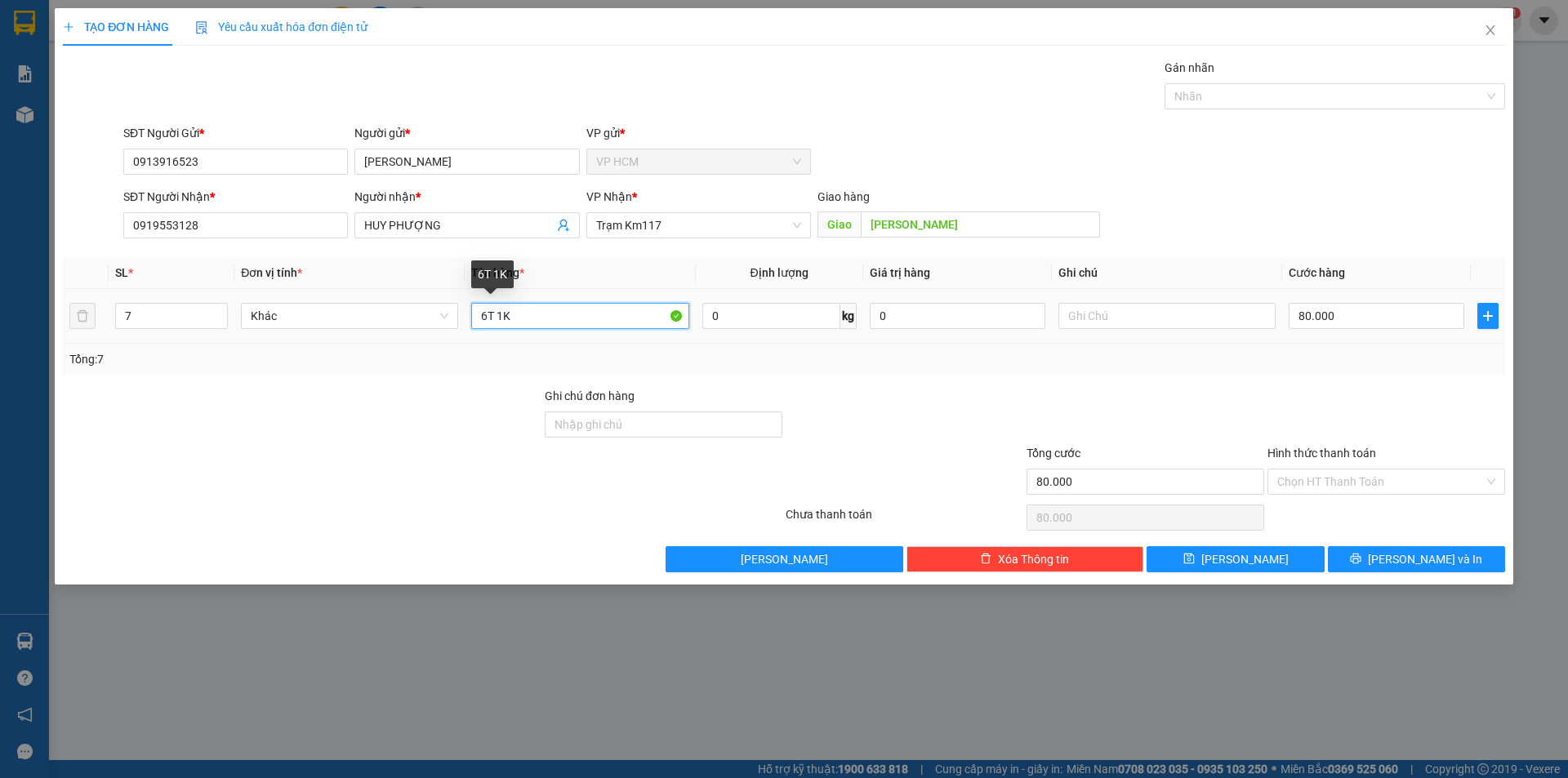
drag, startPoint x: 517, startPoint y: 318, endPoint x: 226, endPoint y: 333, distance: 291.4
click at [228, 340] on tr "7 Khác 6T 1K 0 kg 0 80.000" at bounding box center [784, 316] width 1443 height 55
click at [146, 312] on input "7" at bounding box center [172, 316] width 111 height 24
click at [1250, 97] on div at bounding box center [1326, 96] width 316 height 20
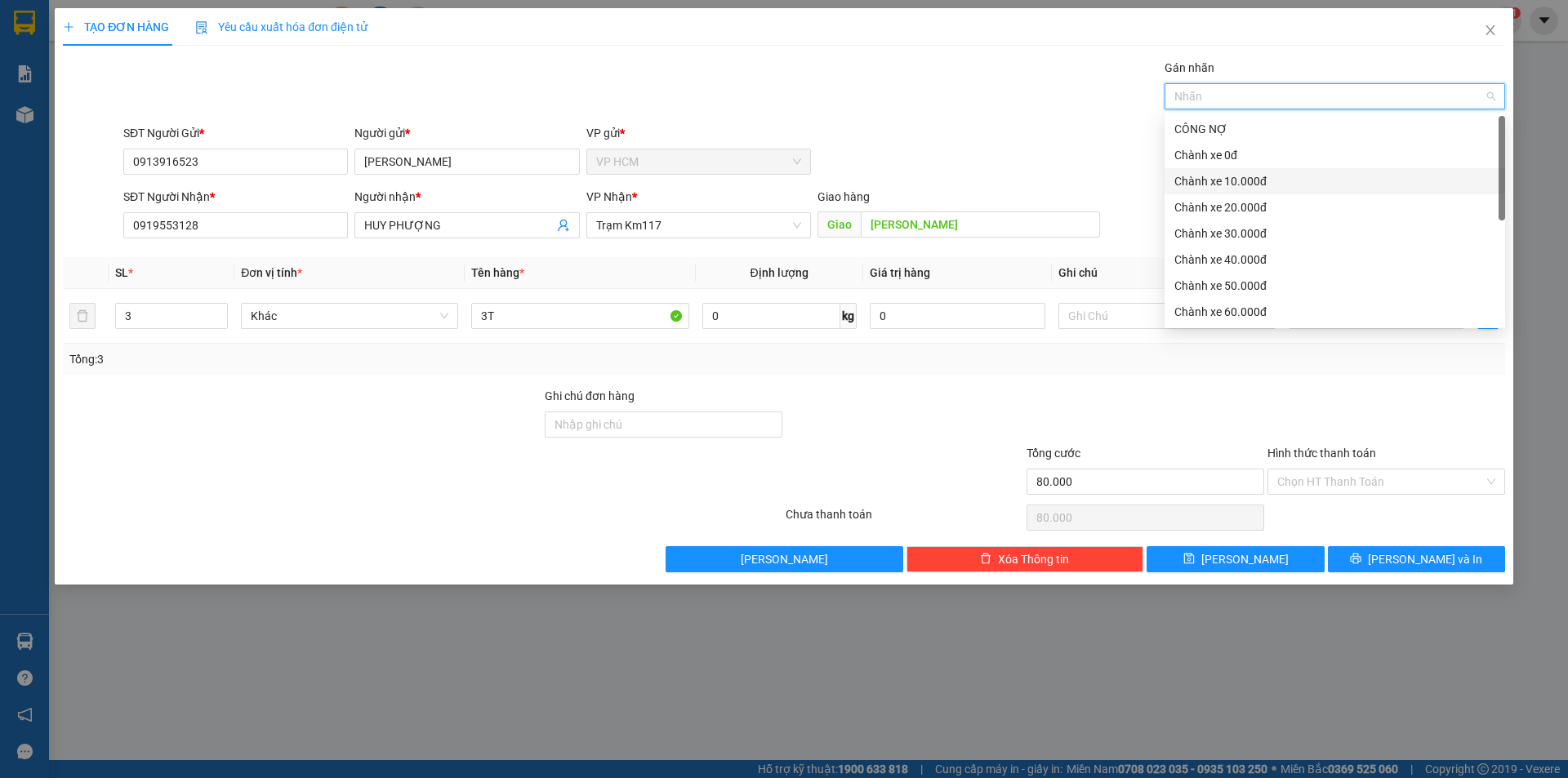
click at [1250, 180] on div "Chành xe 10.000đ" at bounding box center [1334, 181] width 321 height 18
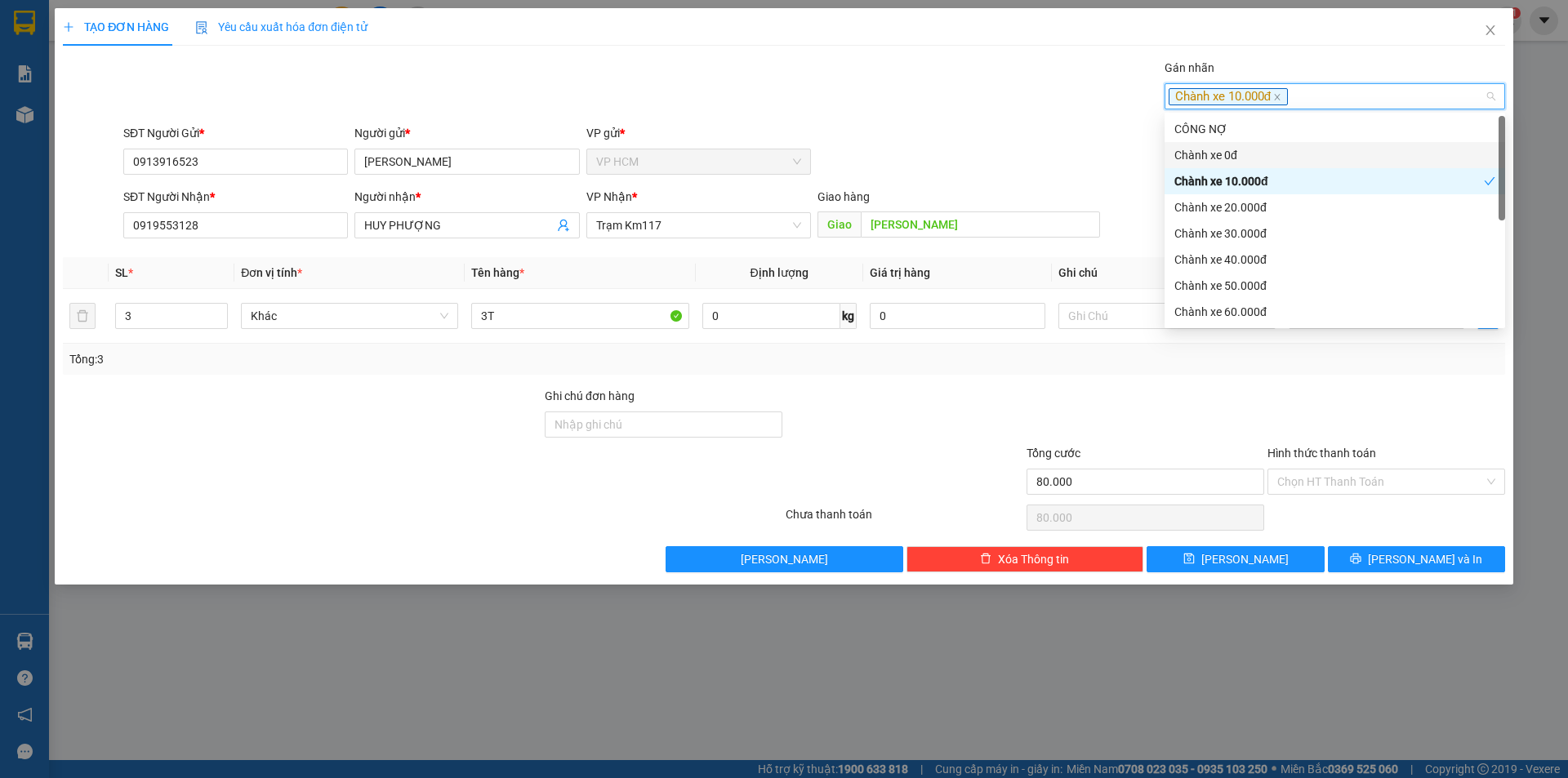
click at [1043, 138] on div "SĐT Người Gửi * 0913916523 Người gửi * ANH BẢO VP gửi * VP HCM" at bounding box center [814, 153] width 1389 height 57
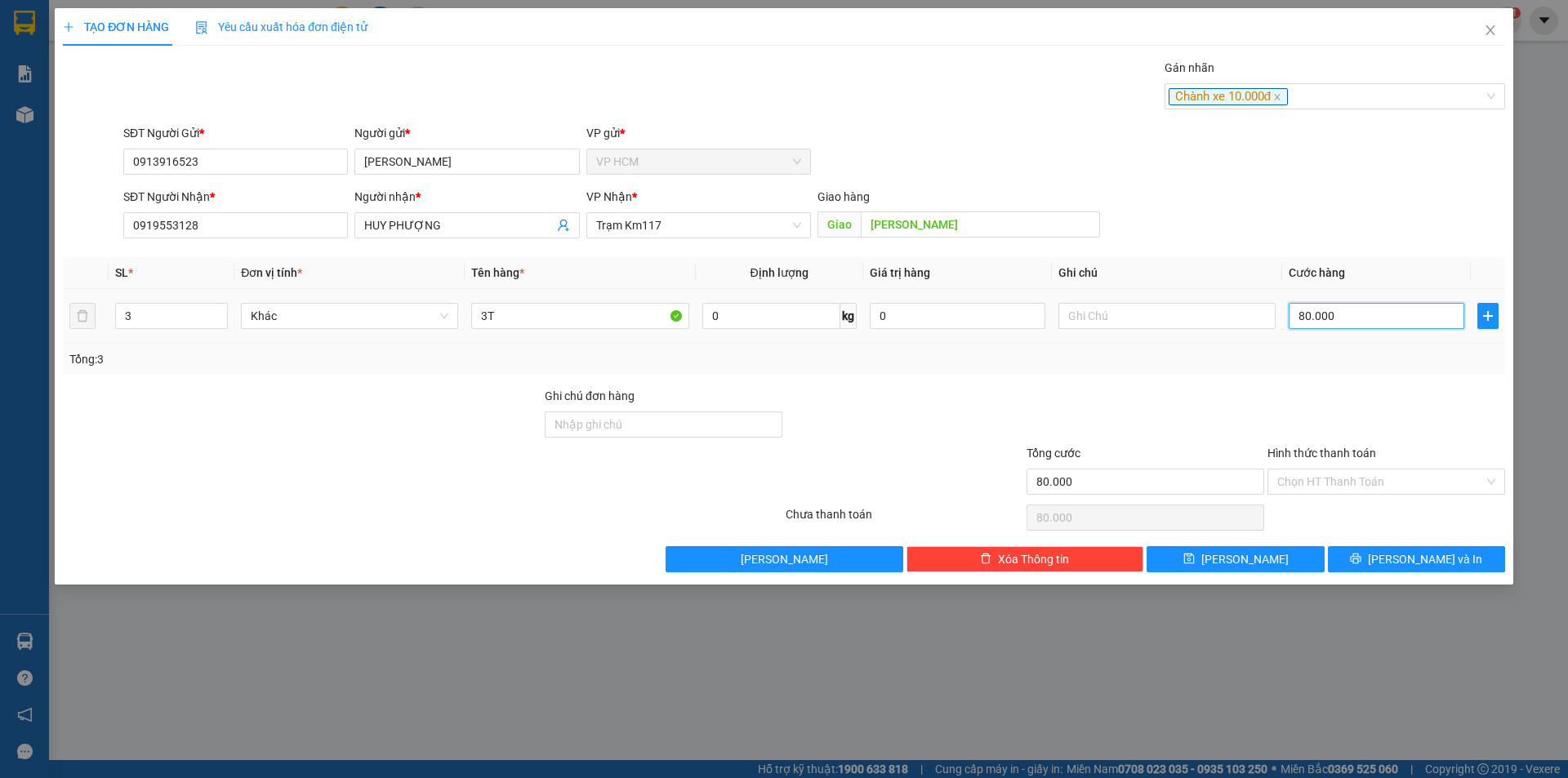
click at [1369, 322] on input "80.000" at bounding box center [1377, 316] width 175 height 26
click at [1315, 394] on div at bounding box center [1387, 415] width 241 height 57
click at [1315, 458] on label "Hình thức thanh toán" at bounding box center [1321, 453] width 108 height 13
click at [1315, 469] on input "Hình thức thanh toán" at bounding box center [1380, 481] width 206 height 24
click at [1321, 477] on input "Hình thức thanh toán" at bounding box center [1380, 481] width 206 height 24
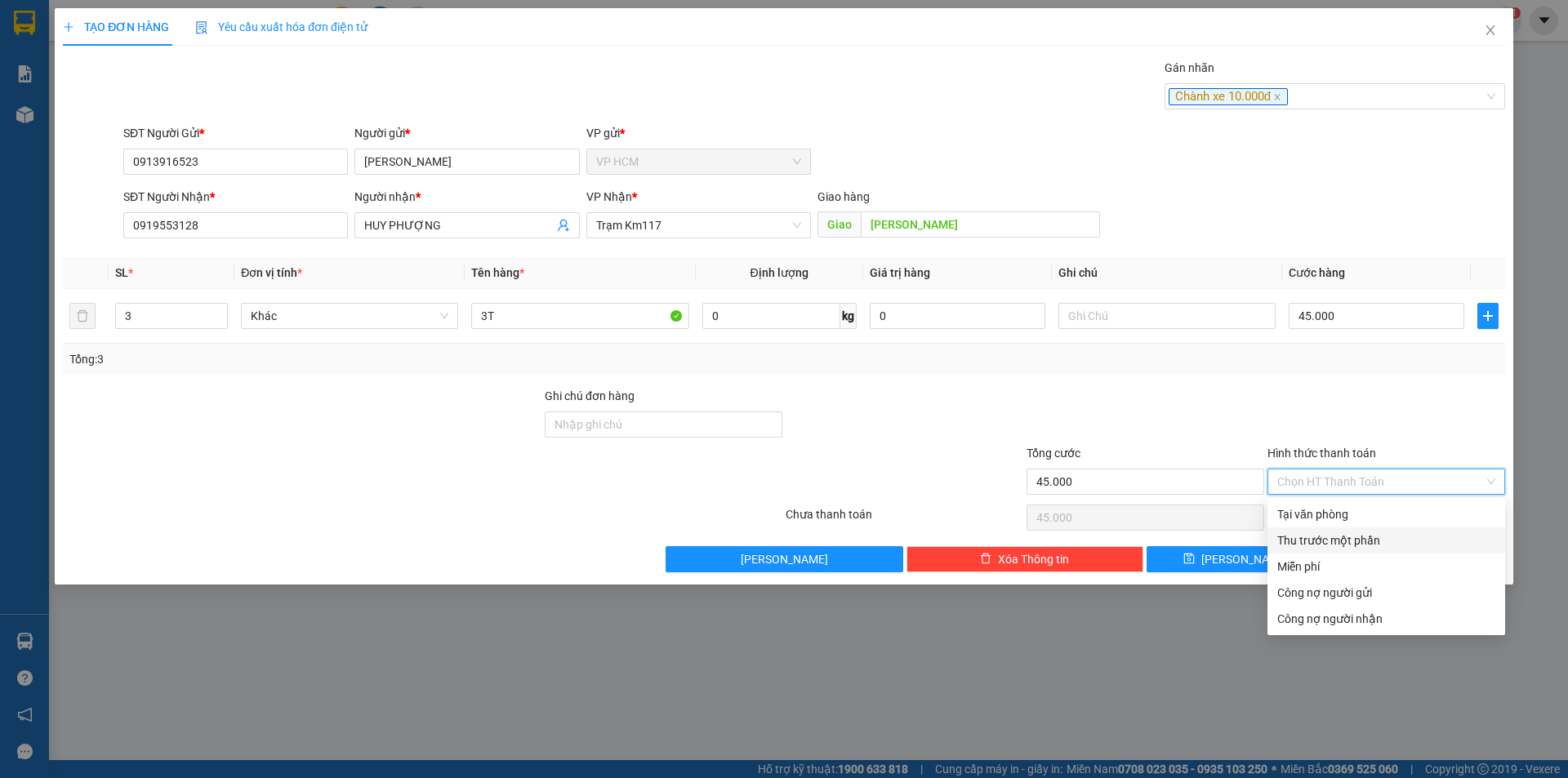
click at [1315, 540] on div "Thu trước một phần" at bounding box center [1386, 540] width 218 height 18
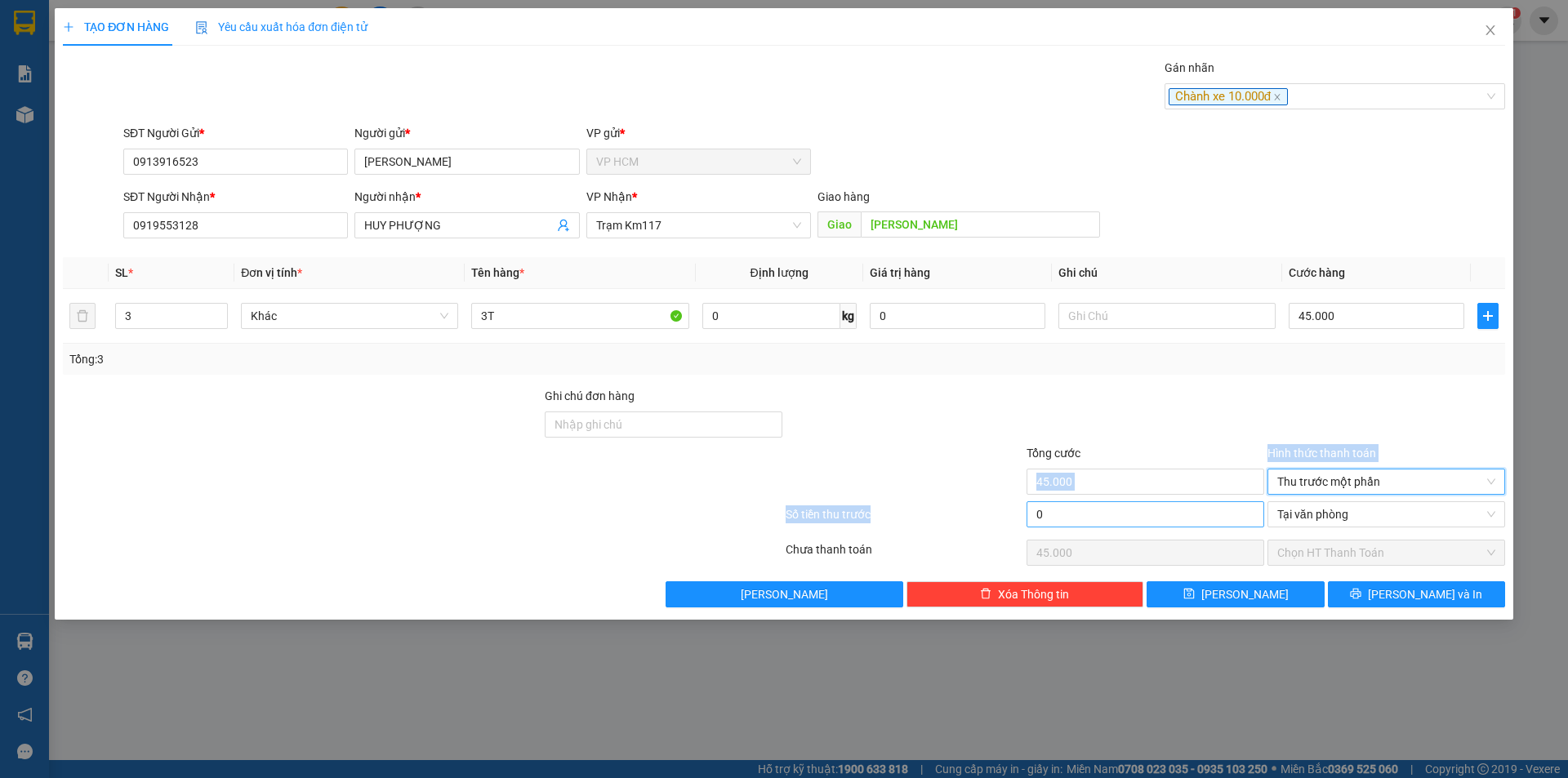
drag, startPoint x: 1091, startPoint y: 499, endPoint x: 1102, endPoint y: 515, distance: 19.4
click at [1092, 505] on div "Transit Pickup Surcharge Ids Transit Deliver Surcharge Ids Transit Deliver Surc…" at bounding box center [784, 332] width 1443 height 549
click at [1104, 515] on input "0" at bounding box center [1146, 514] width 237 height 26
click at [1119, 397] on div at bounding box center [1146, 415] width 241 height 57
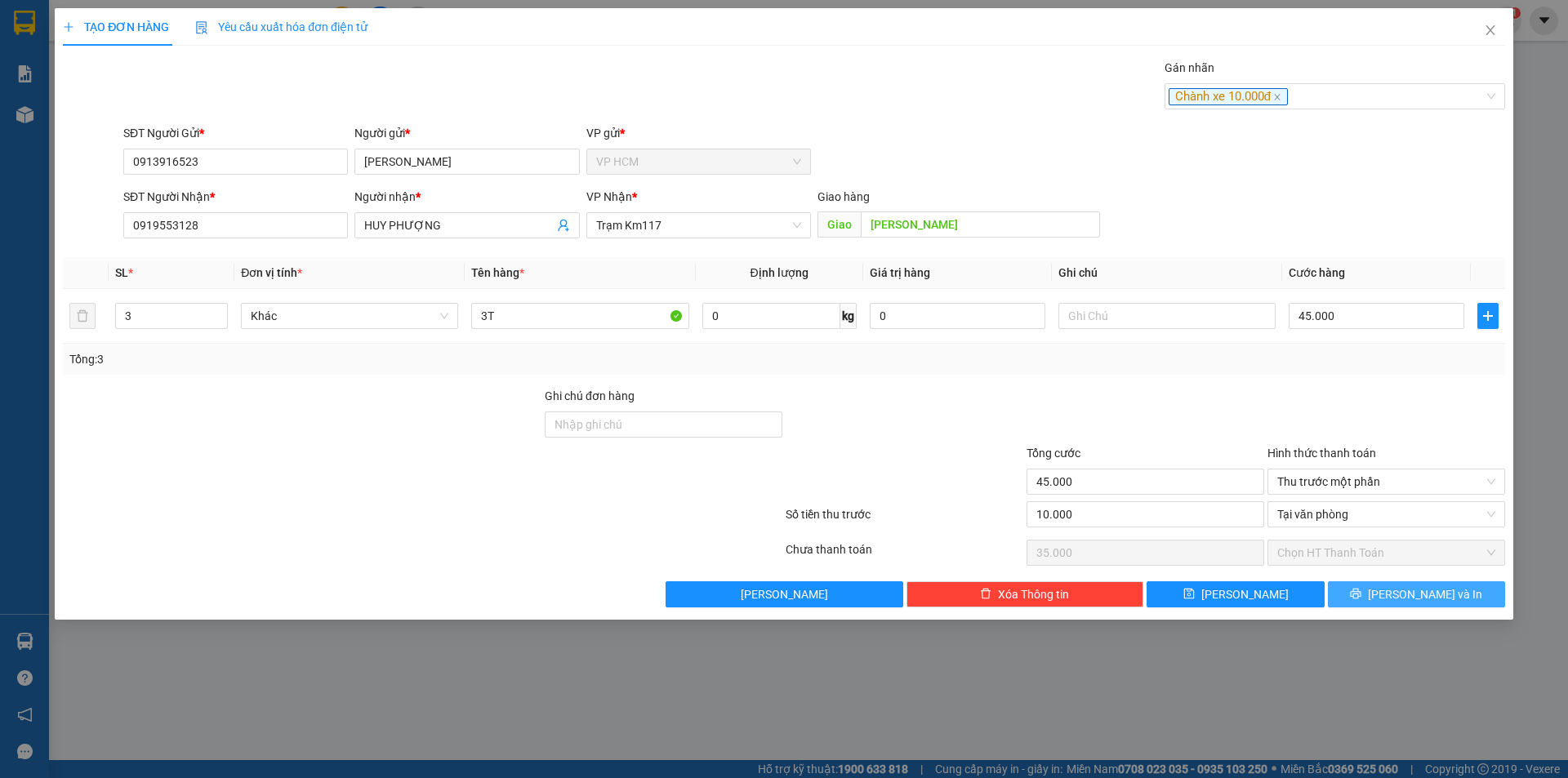
click at [1429, 594] on span "[PERSON_NAME] và In" at bounding box center [1425, 594] width 114 height 18
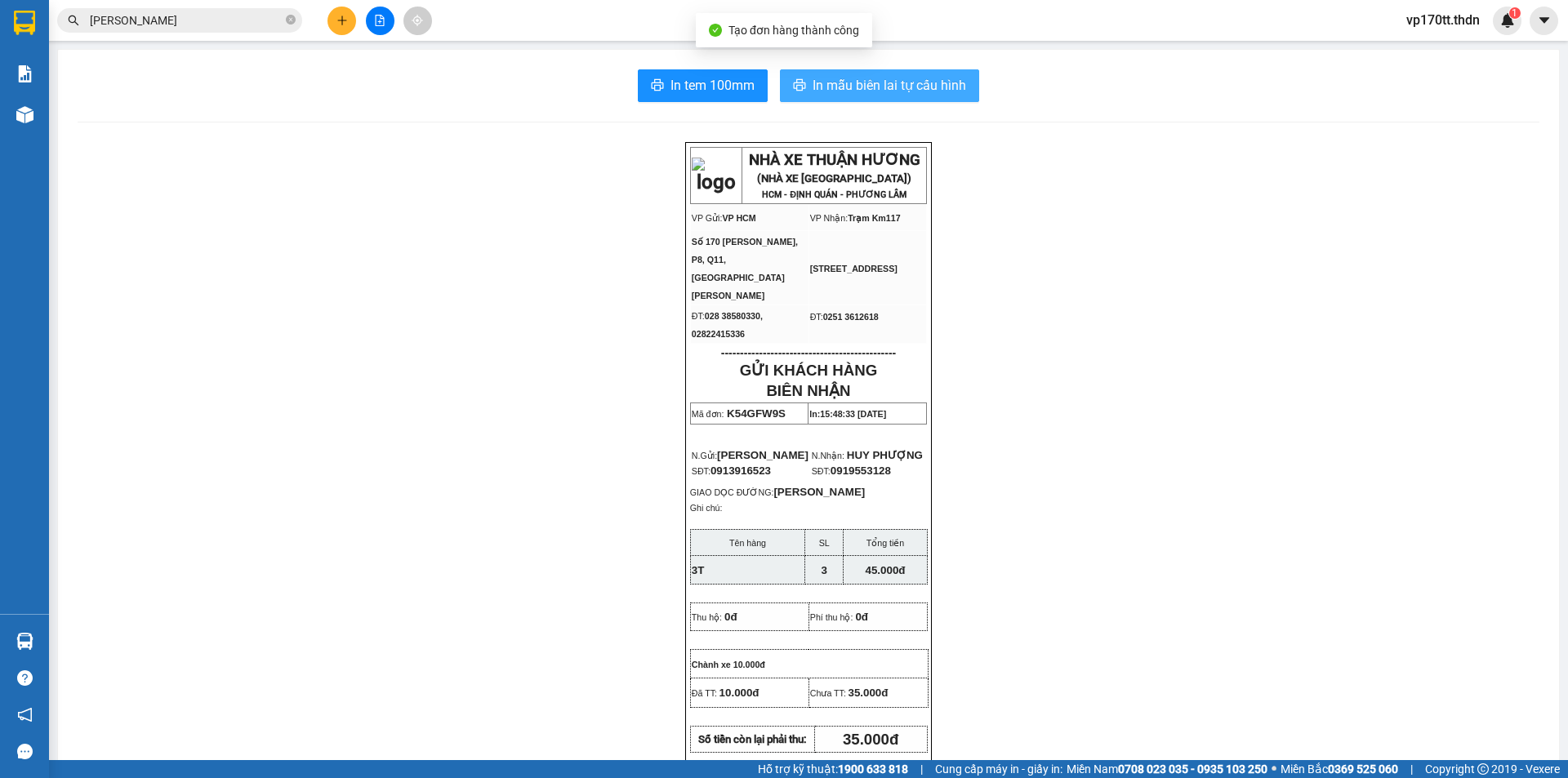
click at [897, 71] on button "In mẫu biên lai tự cấu hình" at bounding box center [880, 86] width 200 height 33
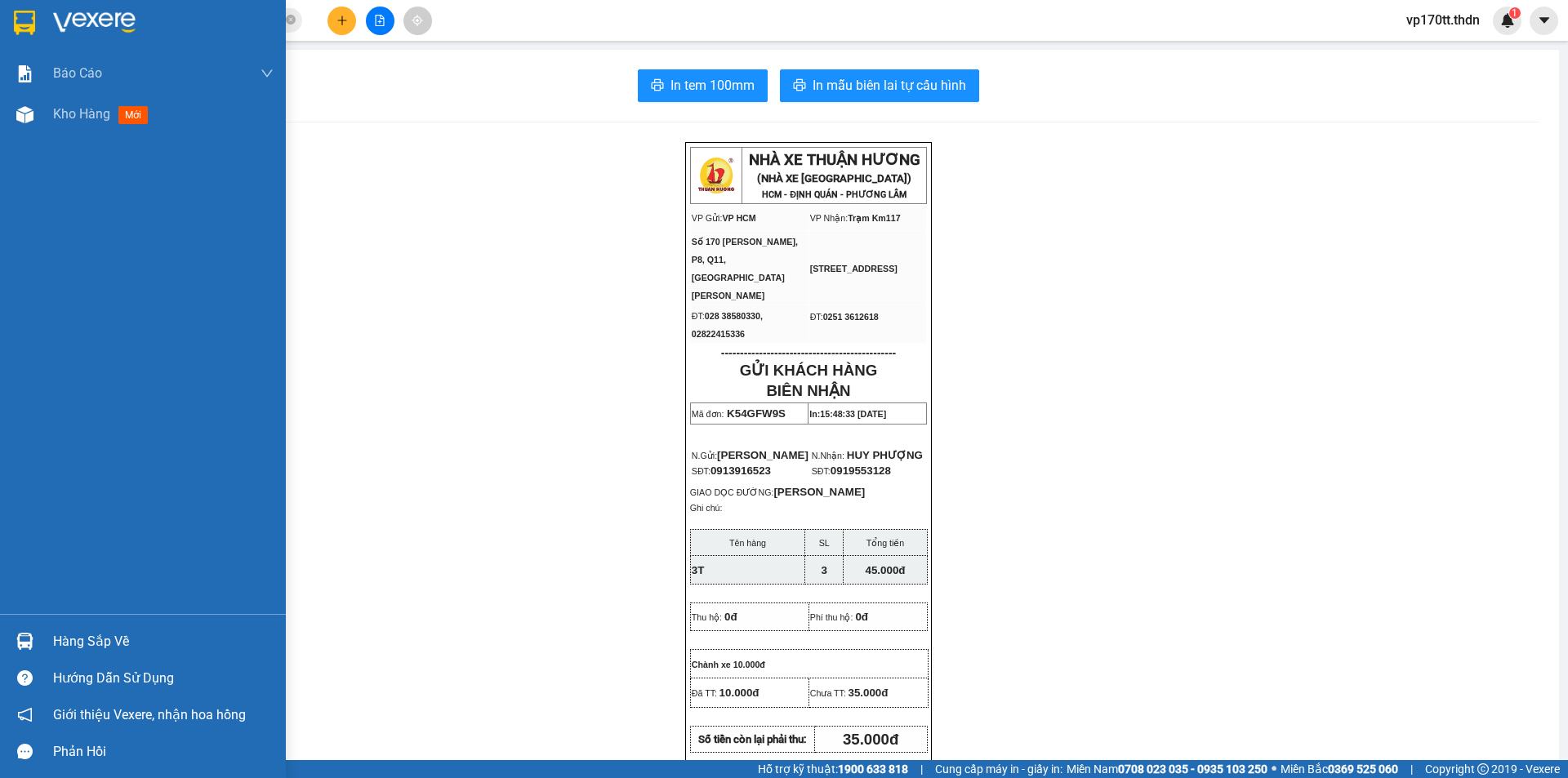
click at [41, 644] on div "Hàng sắp về" at bounding box center [142, 640] width 286 height 37
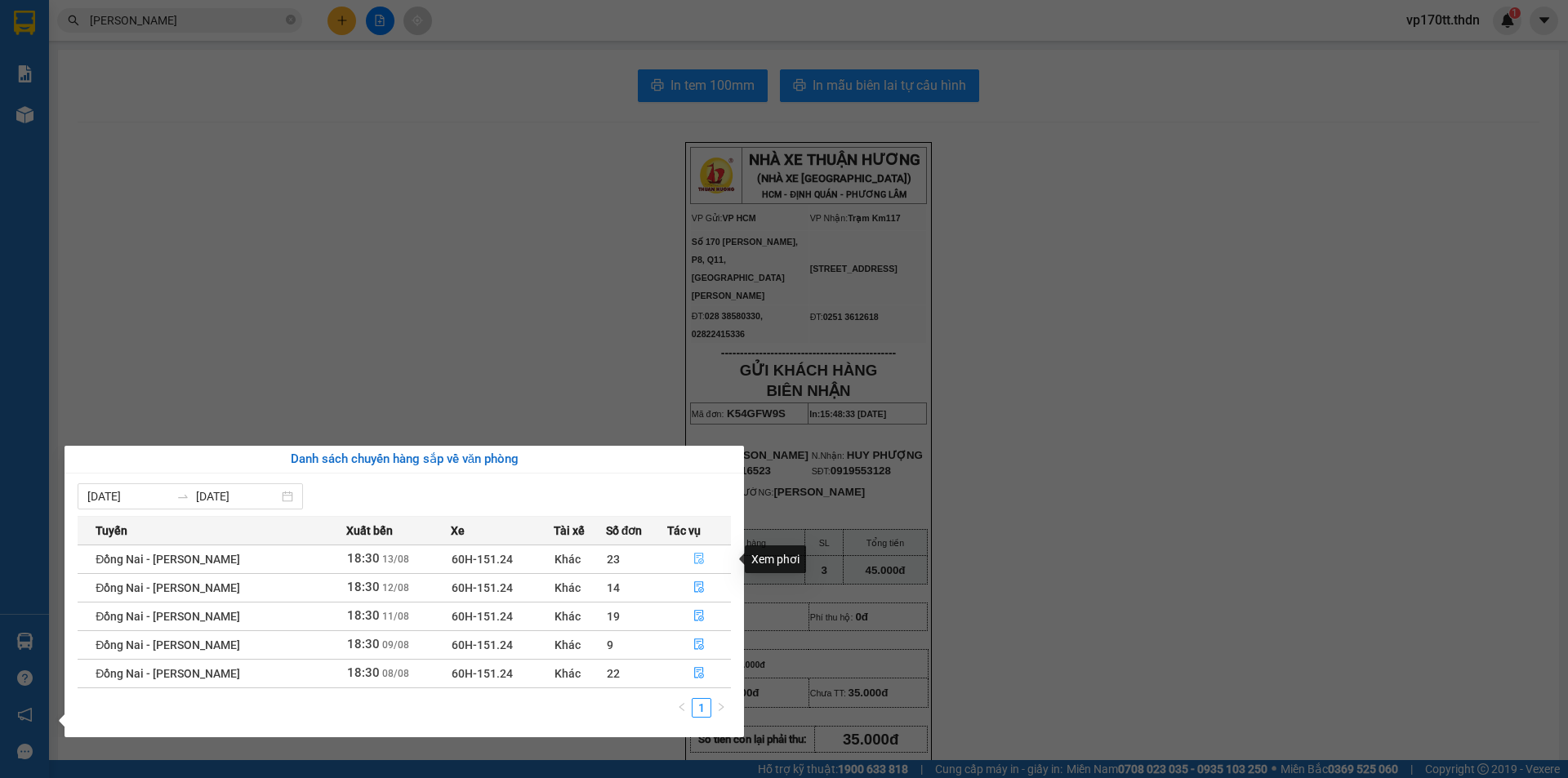
click at [699, 561] on icon "file-done" at bounding box center [699, 559] width 9 height 11
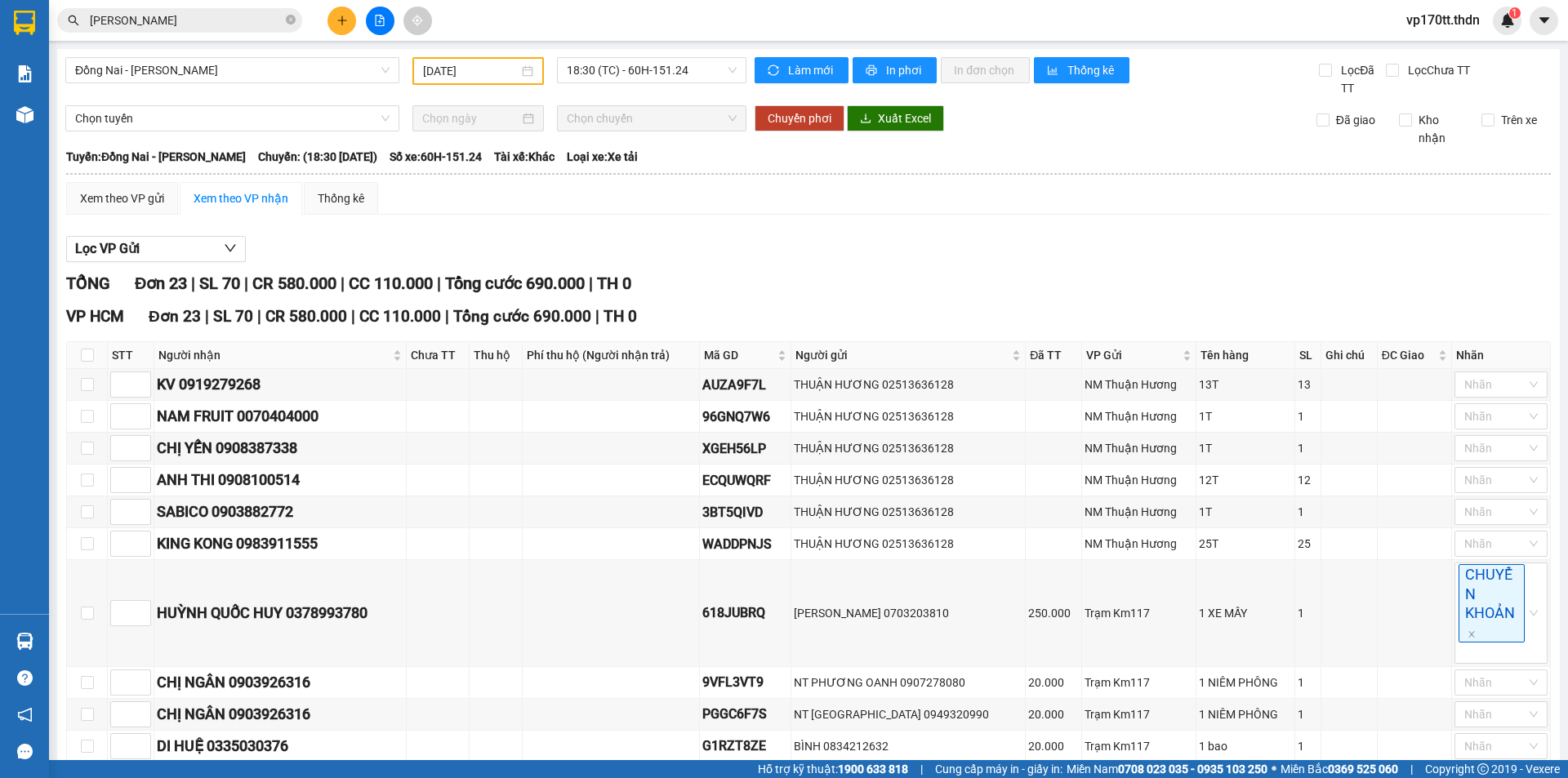
click at [351, 24] on button at bounding box center [342, 21] width 28 height 28
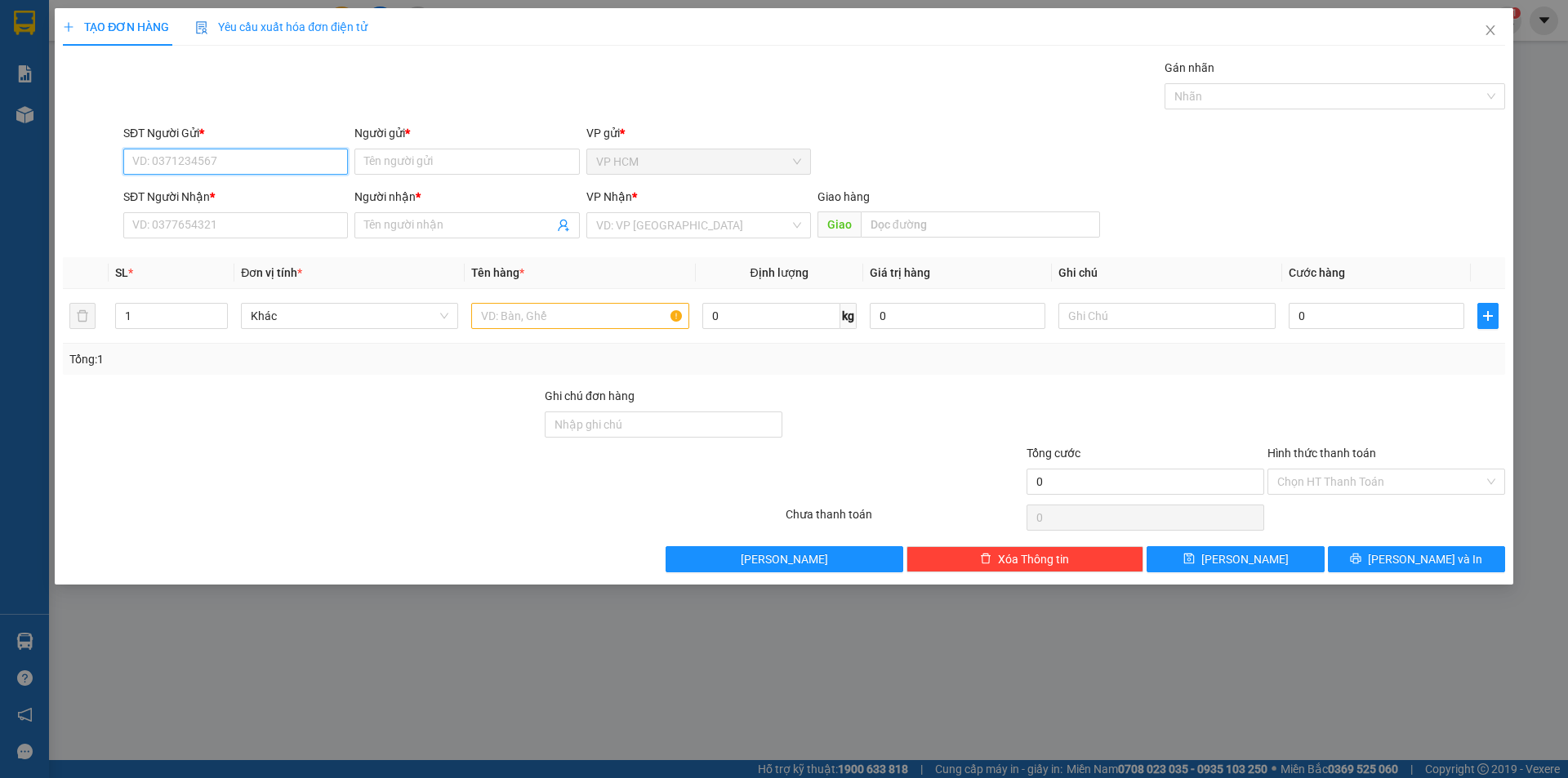
click at [245, 164] on input "SĐT Người Gửi *" at bounding box center [236, 162] width 224 height 26
click at [1492, 32] on icon "close" at bounding box center [1491, 30] width 9 height 9
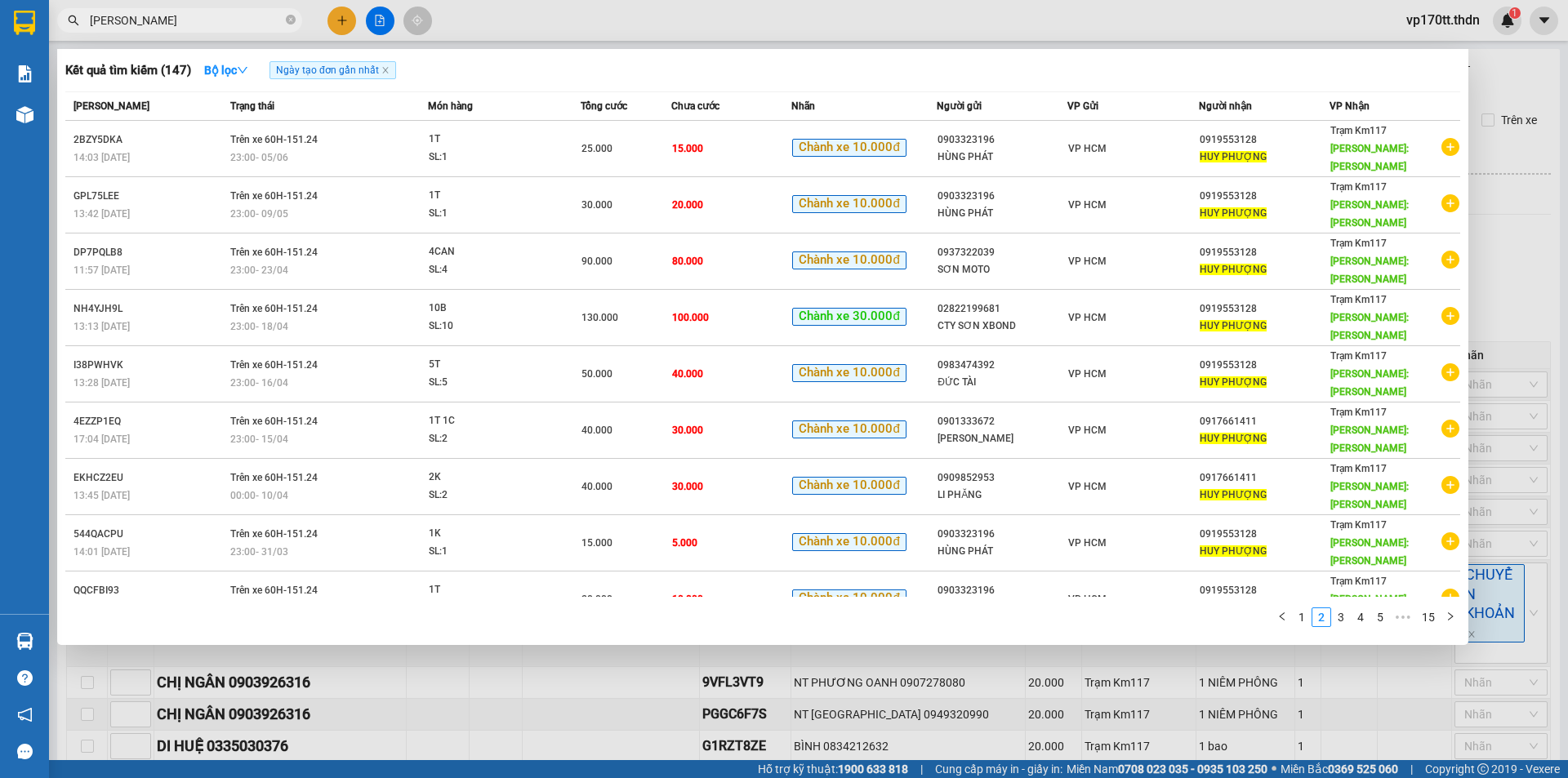
click at [237, 22] on input "[PERSON_NAME]" at bounding box center [186, 20] width 193 height 18
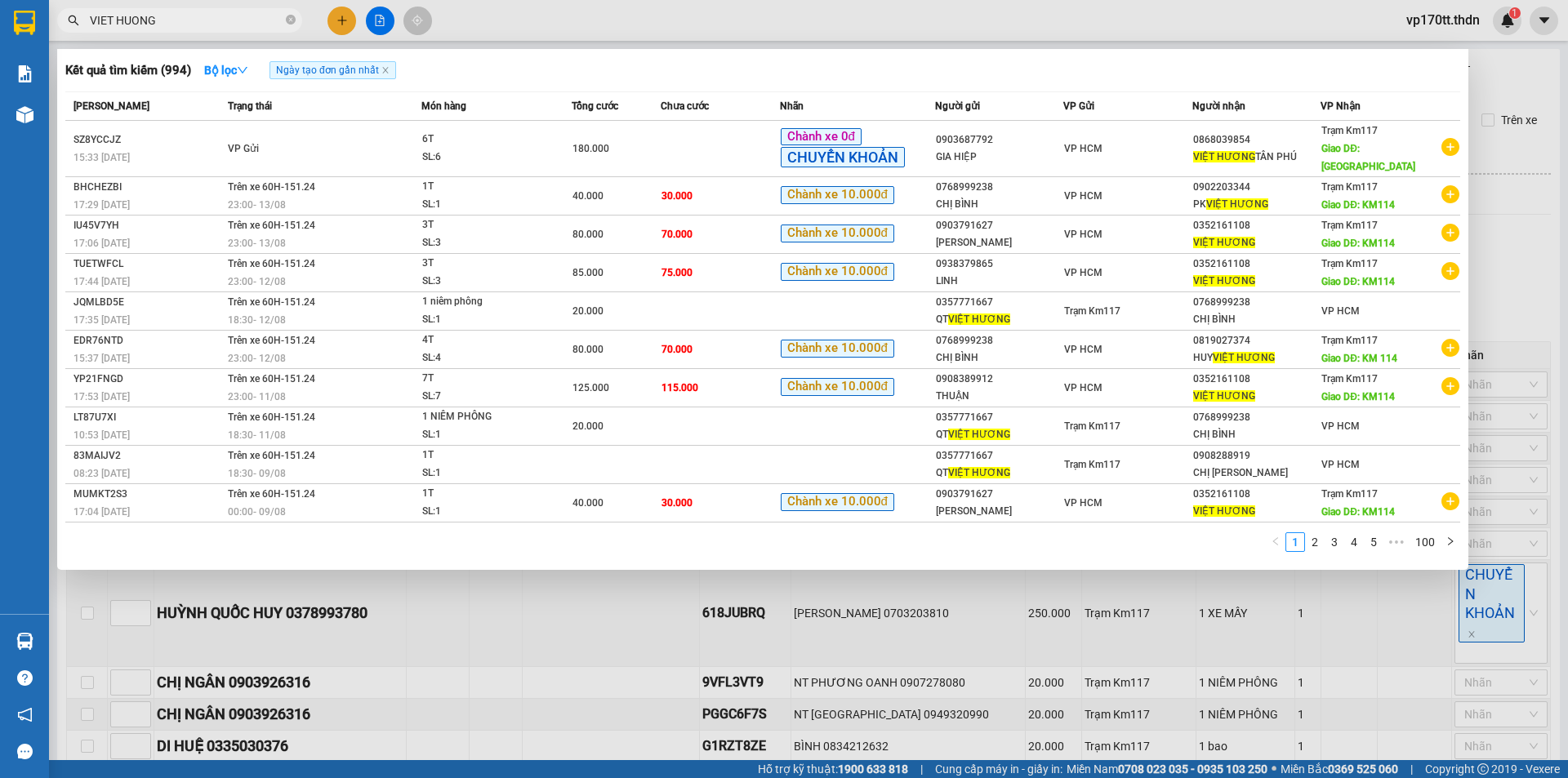
click at [342, 17] on div at bounding box center [784, 389] width 1568 height 778
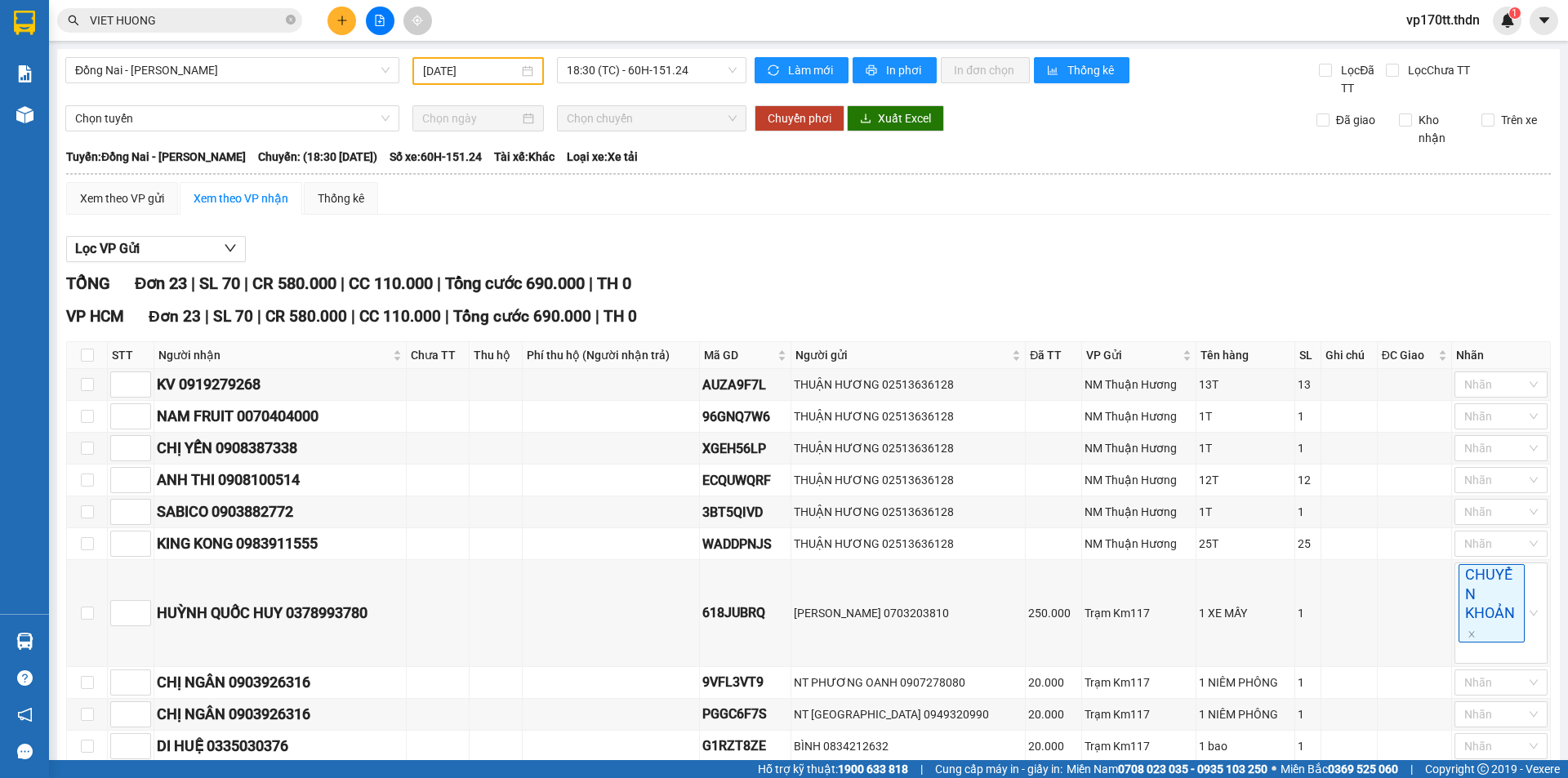
click at [342, 17] on icon "plus" at bounding box center [341, 20] width 1 height 9
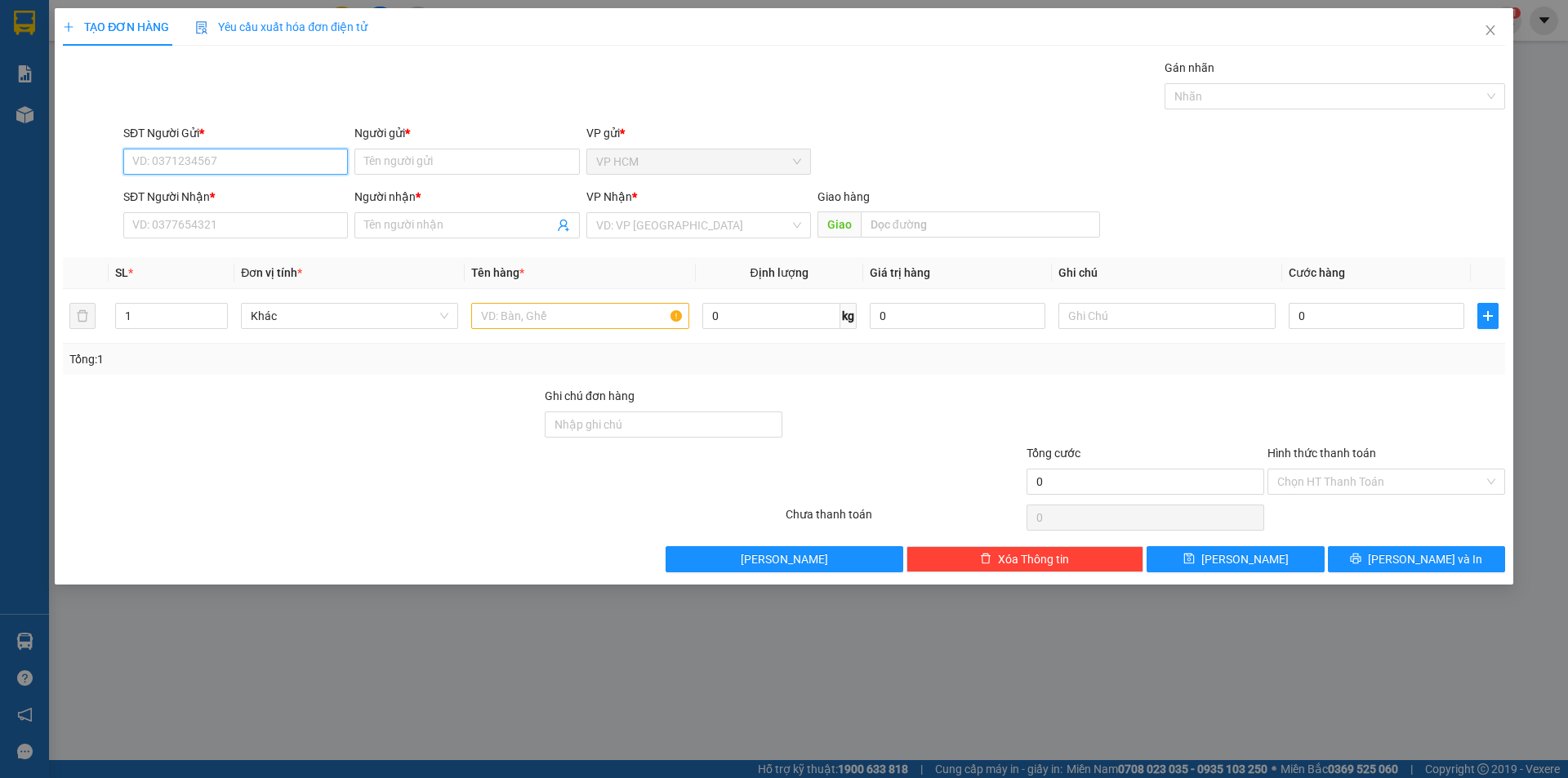
click at [188, 154] on input "SĐT Người Gửi *" at bounding box center [236, 162] width 224 height 26
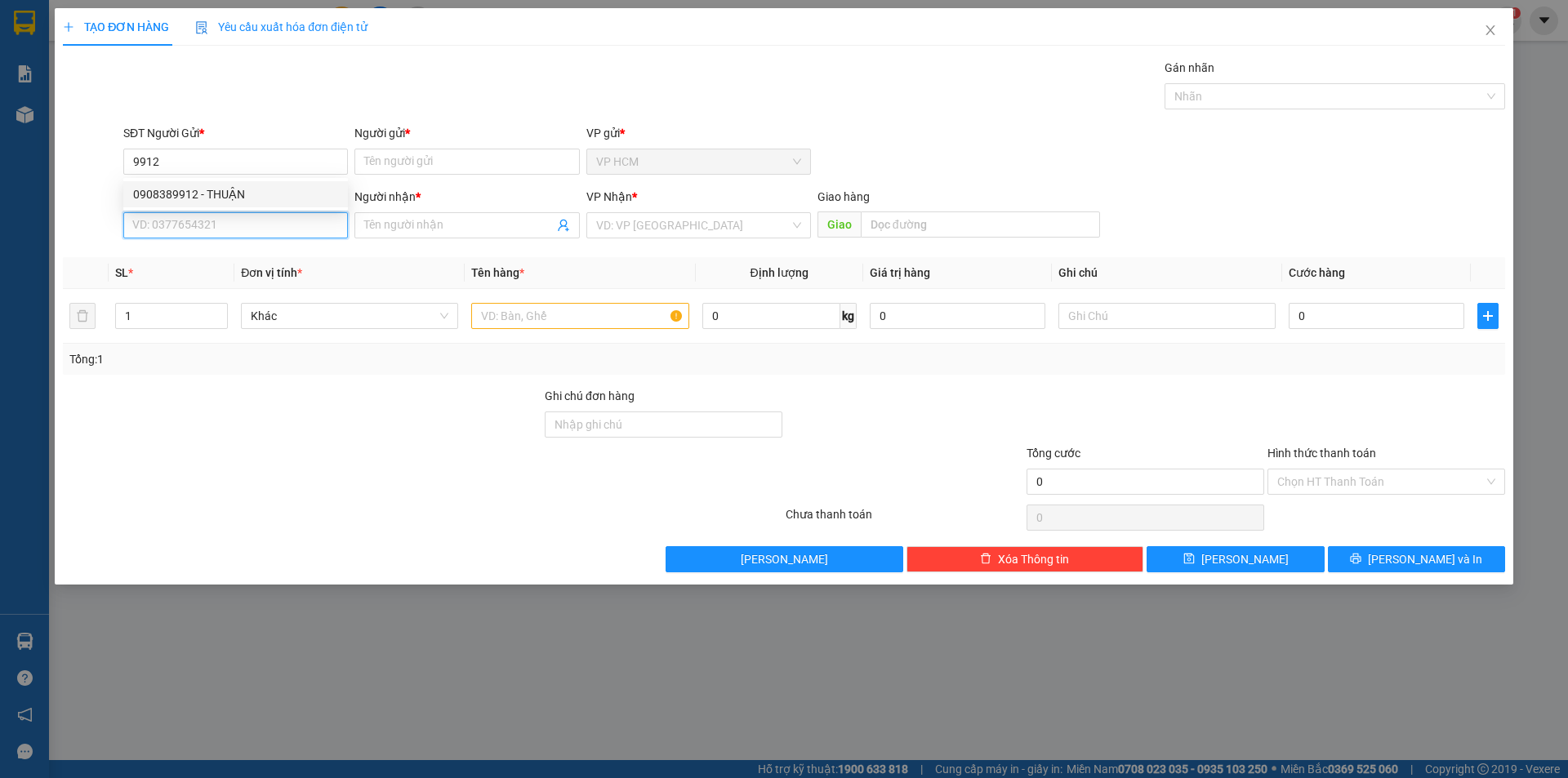
click at [202, 218] on input "SĐT Người Nhận *" at bounding box center [236, 225] width 224 height 26
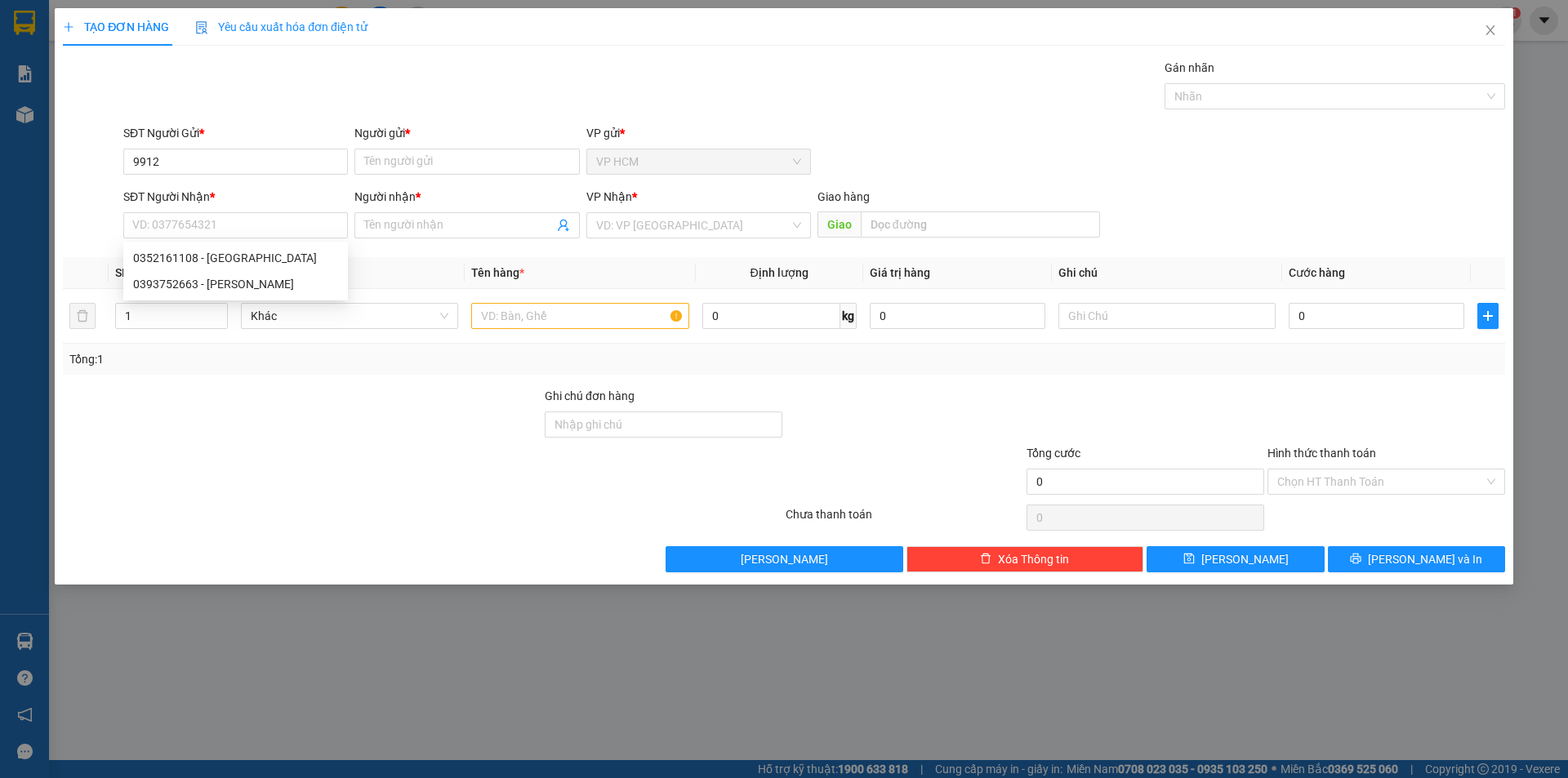
click at [219, 194] on div "SĐT Người Nhận *" at bounding box center [236, 196] width 224 height 18
click at [219, 212] on input "SĐT Người Nhận *" at bounding box center [236, 225] width 224 height 26
click at [242, 156] on input "9912" at bounding box center [236, 162] width 224 height 26
click at [225, 204] on div "0908389912 - THUẬN" at bounding box center [236, 194] width 224 height 26
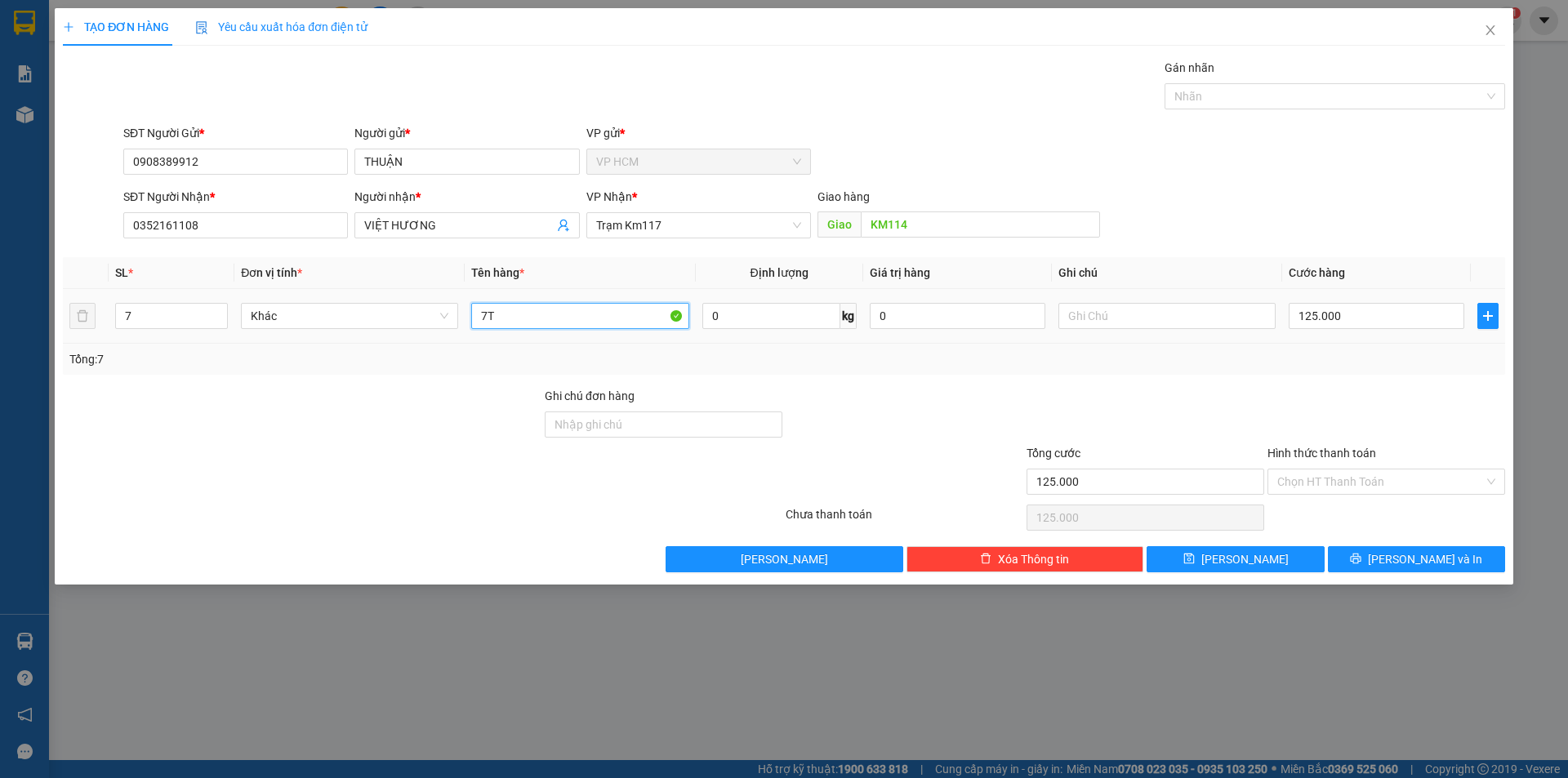
drag, startPoint x: 544, startPoint y: 325, endPoint x: 98, endPoint y: 364, distance: 447.7
click at [89, 365] on div "SL * Đơn vị tính * Tên hàng * Định lượng Giá trị hàng Ghi chú Cước hàng 7 Khác …" at bounding box center [784, 316] width 1443 height 118
drag, startPoint x: 126, startPoint y: 318, endPoint x: 140, endPoint y: 318, distance: 14.0
click at [128, 318] on input "7" at bounding box center [172, 316] width 111 height 24
click at [1214, 92] on div at bounding box center [1326, 96] width 316 height 20
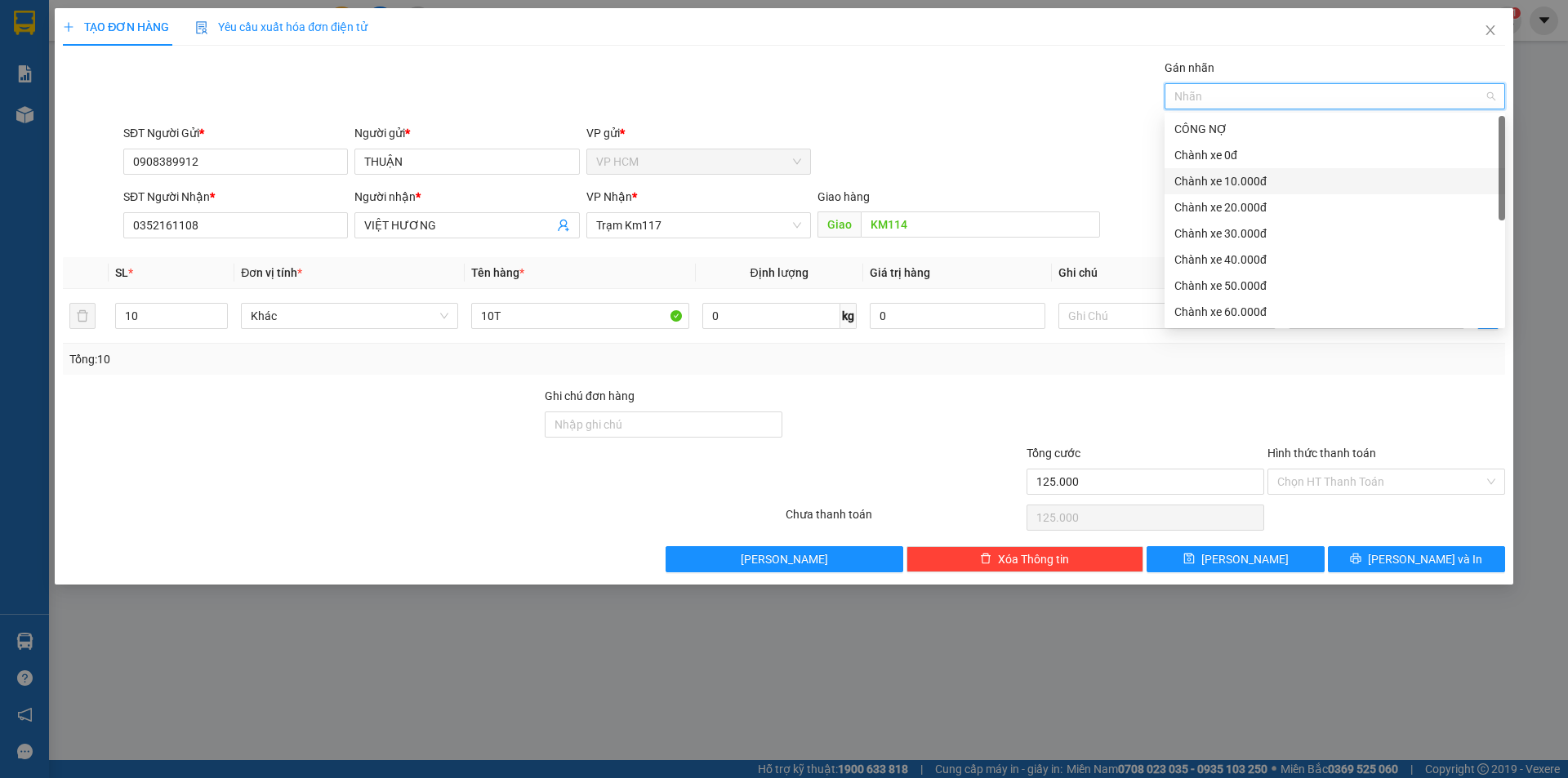
click at [1252, 169] on div "Chành xe 10.000đ" at bounding box center [1334, 182] width 340 height 26
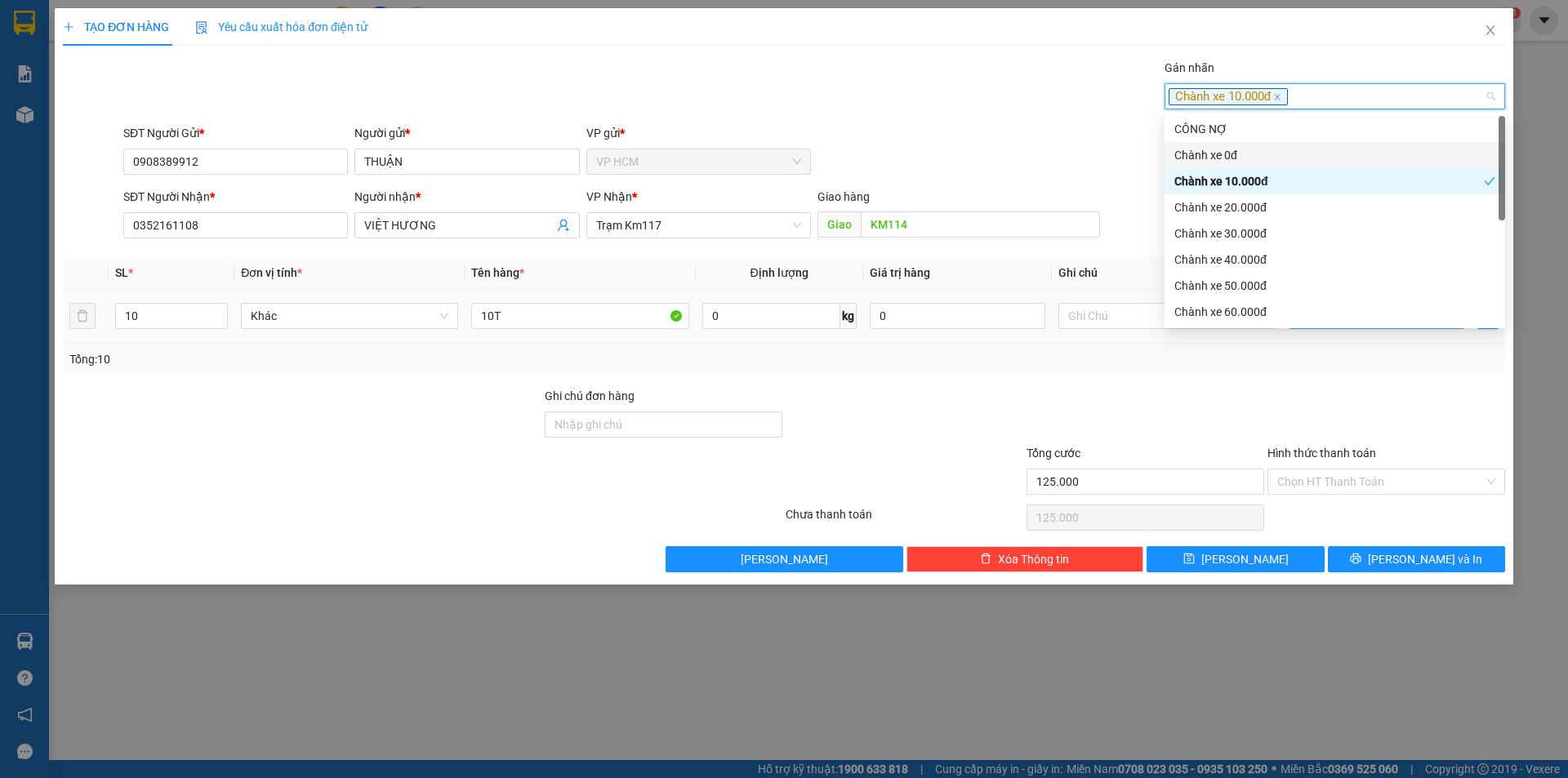
drag, startPoint x: 914, startPoint y: 120, endPoint x: 1330, endPoint y: 304, distance: 454.9
click at [913, 121] on div "Transit Pickup Surcharge Ids Transit Deliver Surcharge Ids Transit Deliver Surc…" at bounding box center [784, 315] width 1443 height 513
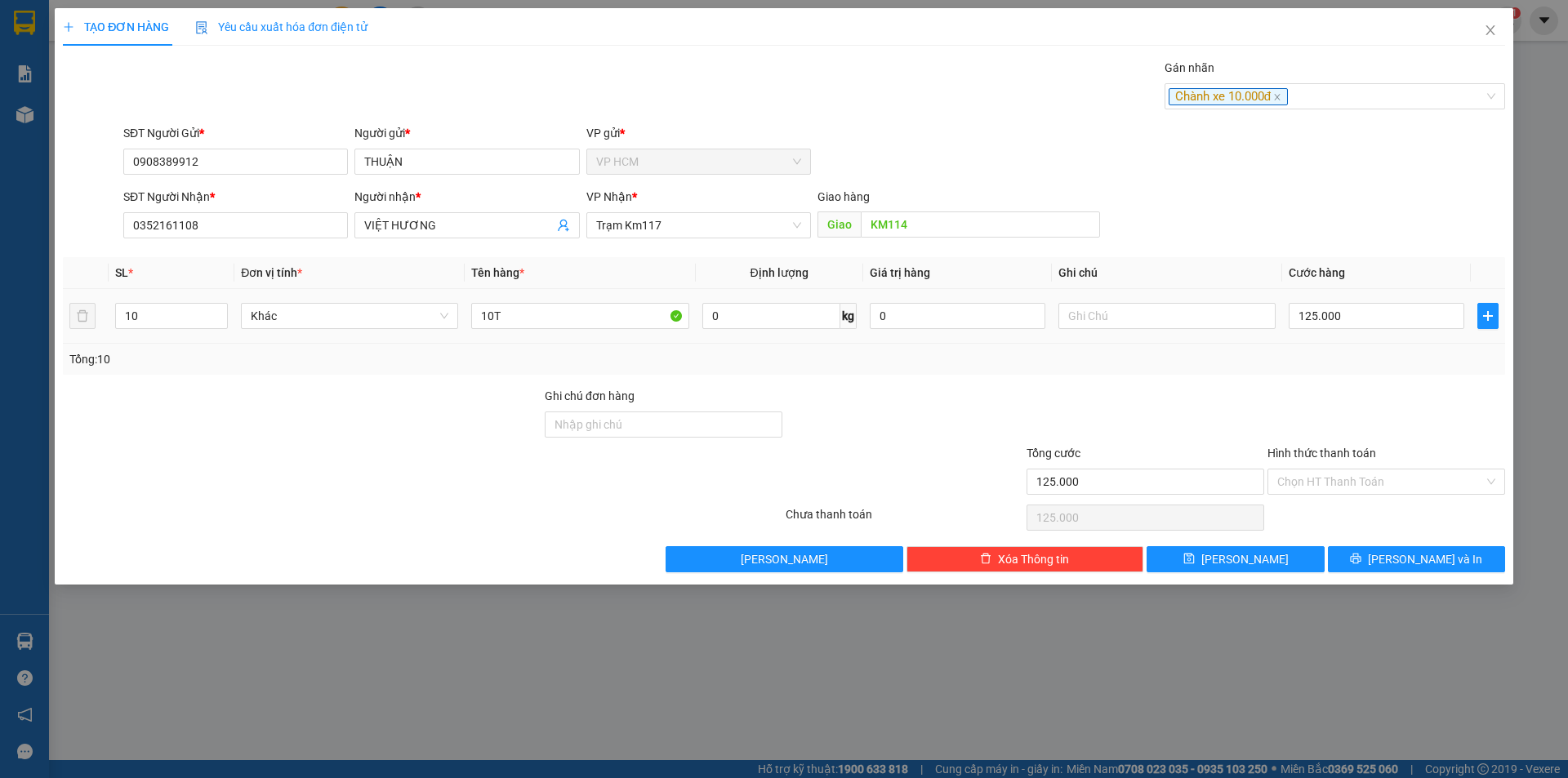
click at [1359, 295] on td "125.000" at bounding box center [1377, 316] width 188 height 55
click at [1363, 309] on input "125.000" at bounding box center [1377, 316] width 175 height 26
click at [1371, 405] on div at bounding box center [1387, 415] width 241 height 57
click at [1363, 467] on div "Hình thức thanh toán" at bounding box center [1386, 457] width 237 height 24
drag, startPoint x: 1331, startPoint y: 476, endPoint x: 1331, endPoint y: 494, distance: 18.0
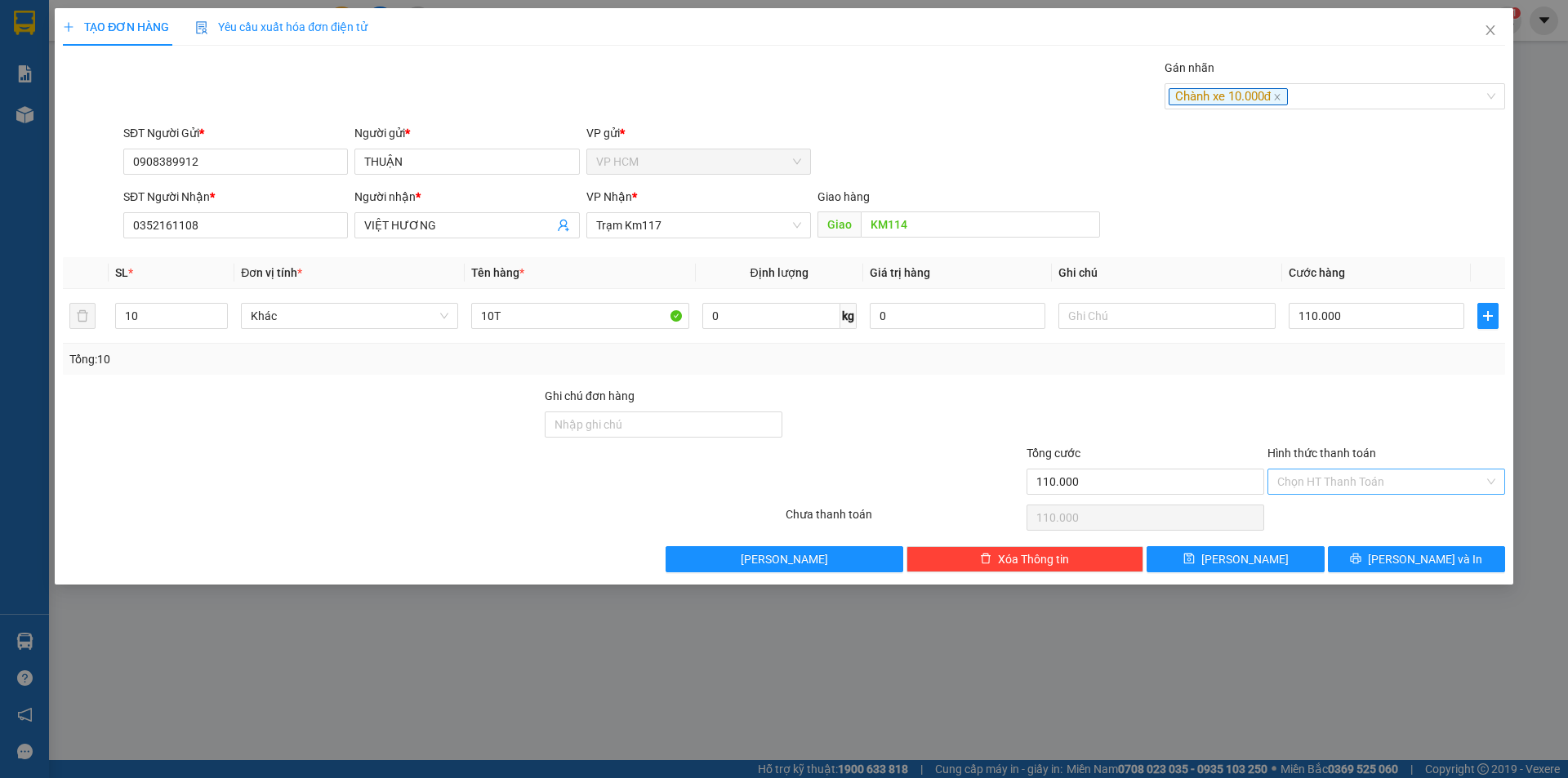
click at [1331, 477] on input "Hình thức thanh toán" at bounding box center [1380, 481] width 206 height 24
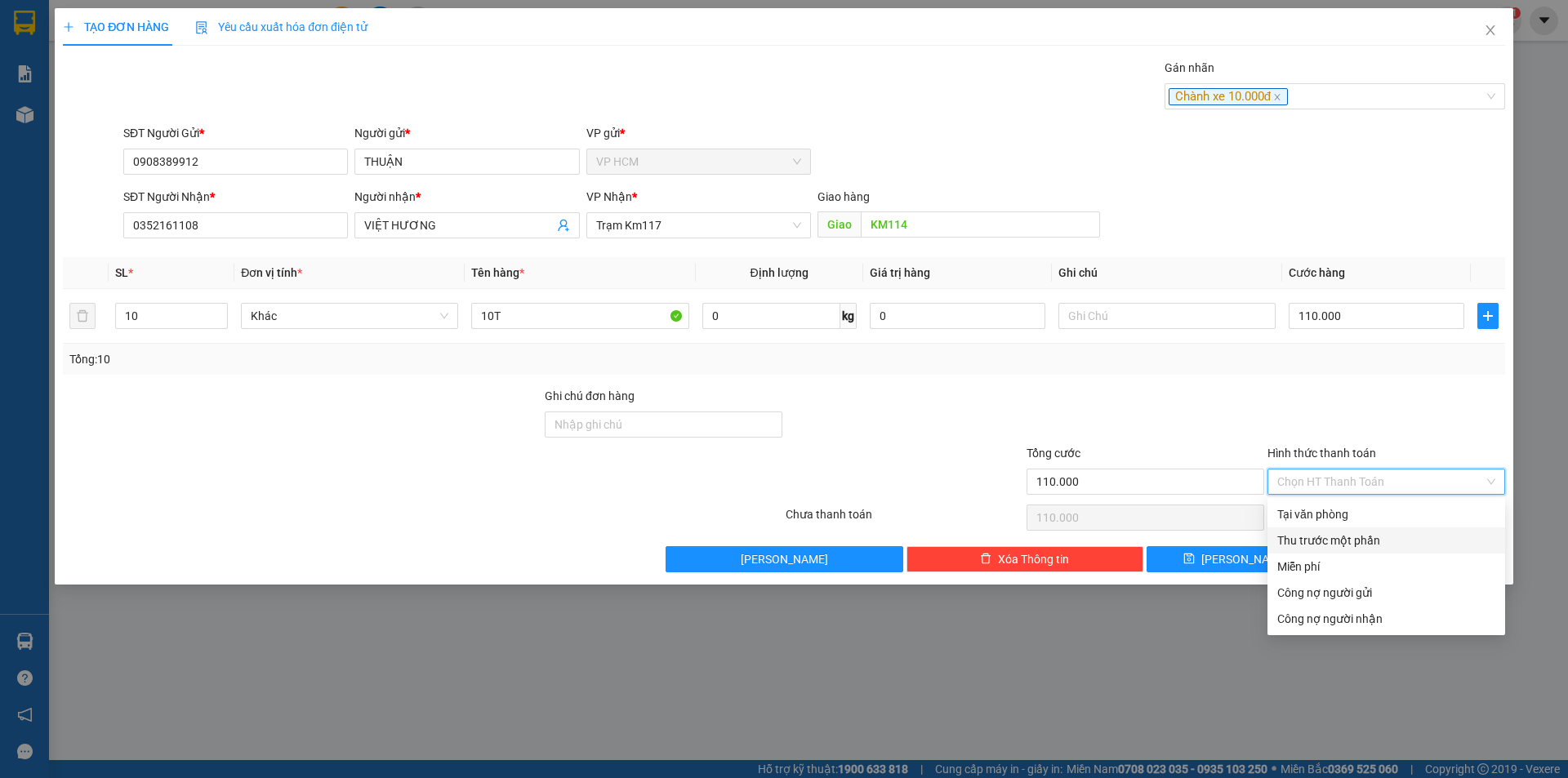
click at [1317, 543] on div "Thu trước một phần" at bounding box center [1386, 540] width 218 height 18
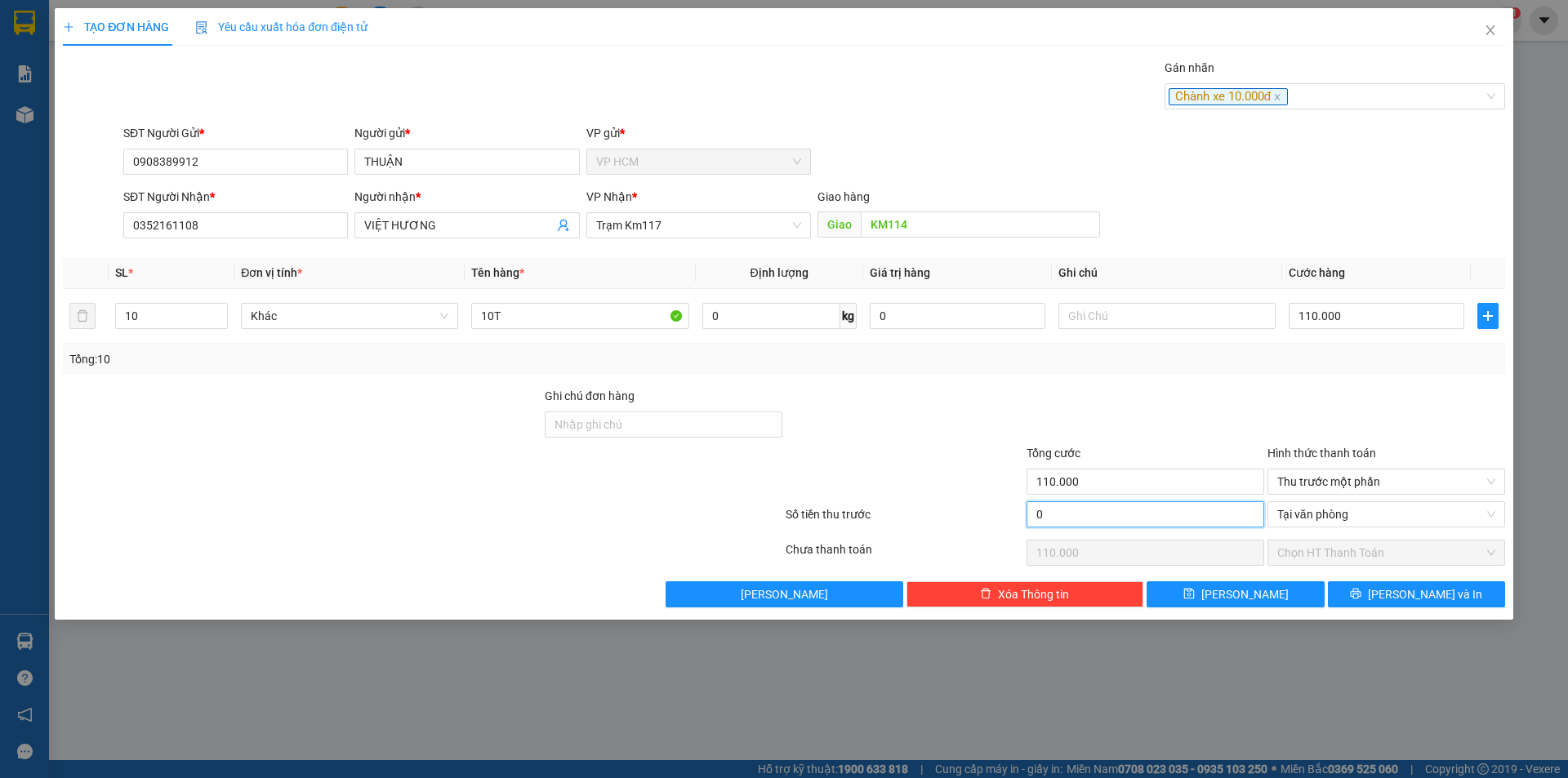
click at [1062, 506] on input "0" at bounding box center [1146, 514] width 237 height 26
click at [1124, 437] on div at bounding box center [1146, 415] width 241 height 57
click at [1379, 590] on button "[PERSON_NAME] và In" at bounding box center [1416, 594] width 177 height 26
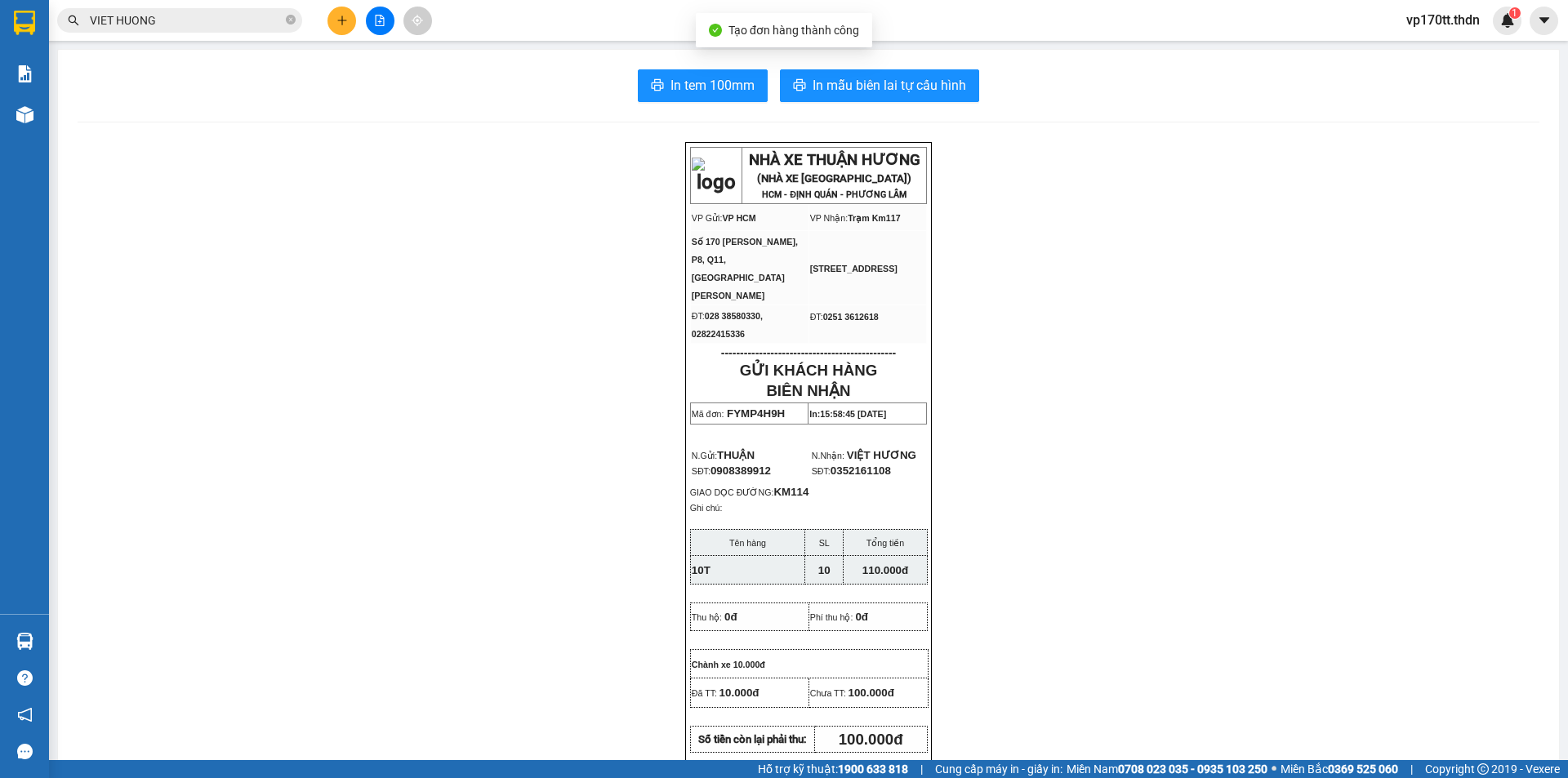
click at [848, 64] on div "In tem 100mm In mẫu biên lai tự cấu hình NHÀ XE THUẬN HƯƠNG (NHÀ XE [GEOGRAPHIC…" at bounding box center [808, 738] width 1501 height 1377
click at [860, 92] on span "In mẫu biên lai tự cấu hình" at bounding box center [889, 86] width 154 height 21
click at [339, 19] on icon "plus" at bounding box center [342, 21] width 11 height 11
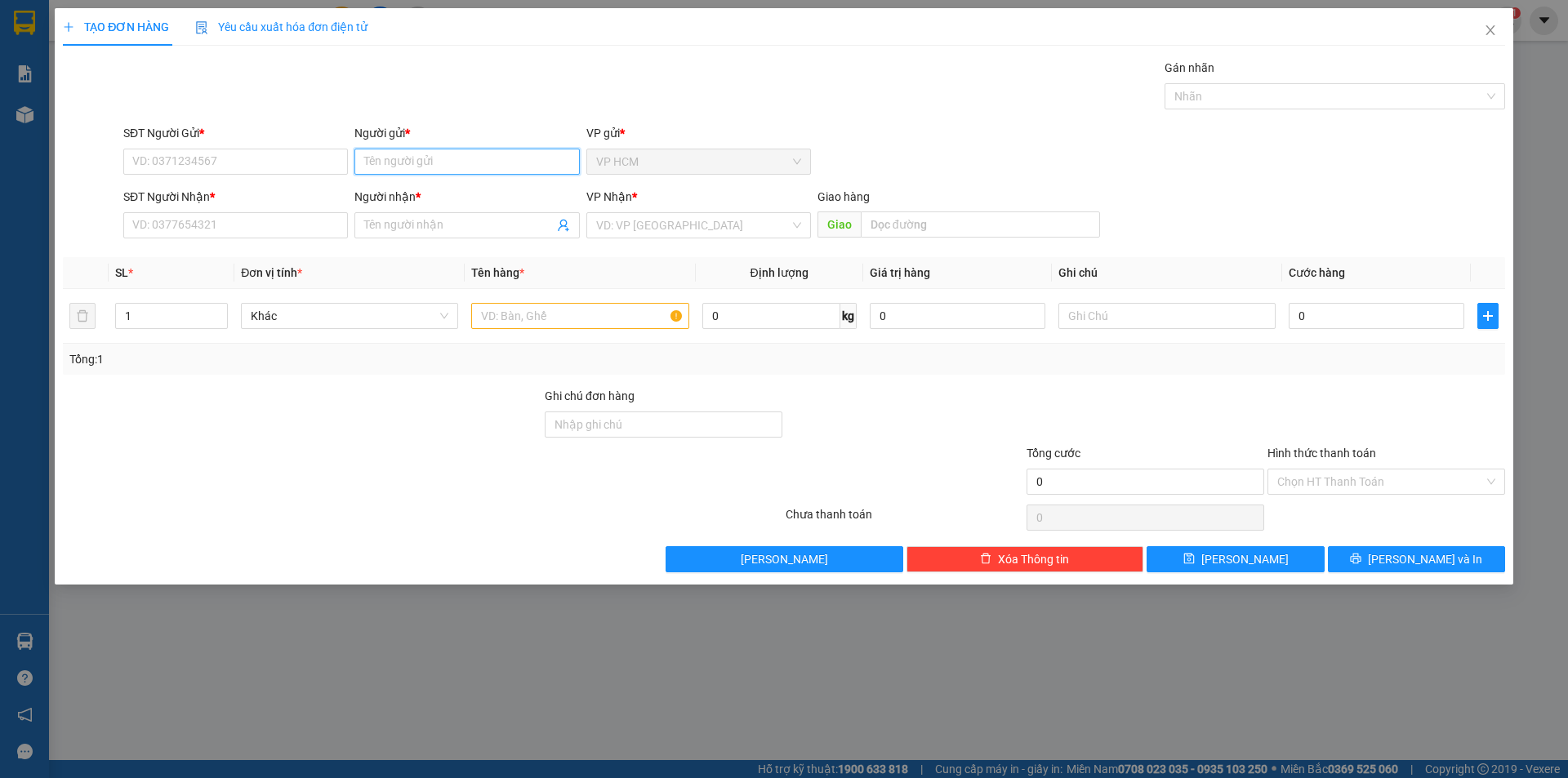
click at [468, 156] on input "Người gửi *" at bounding box center [466, 162] width 224 height 26
click at [1486, 29] on icon "close" at bounding box center [1491, 30] width 13 height 13
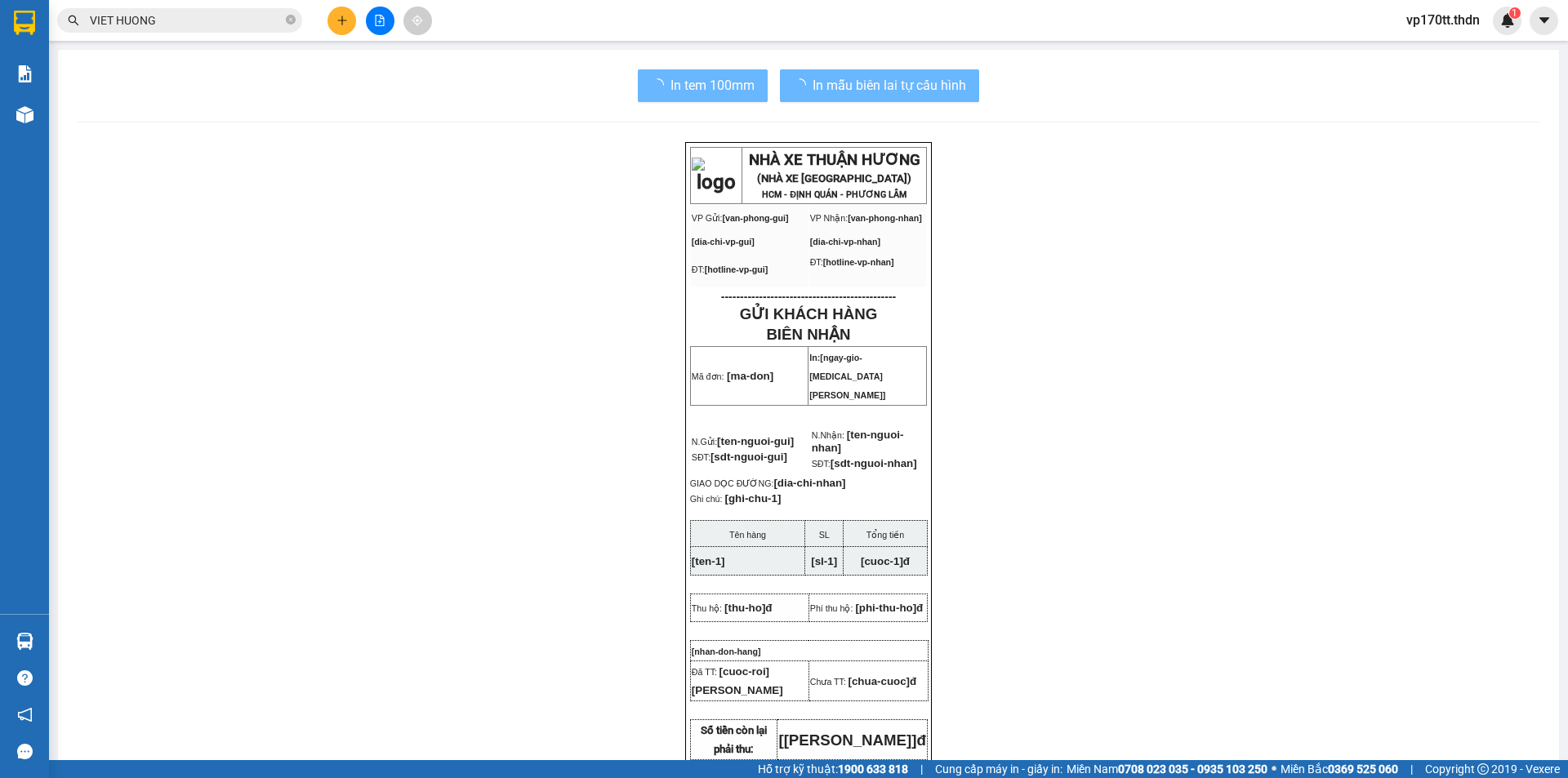
click at [237, 27] on input "VIET HUONG" at bounding box center [186, 20] width 193 height 18
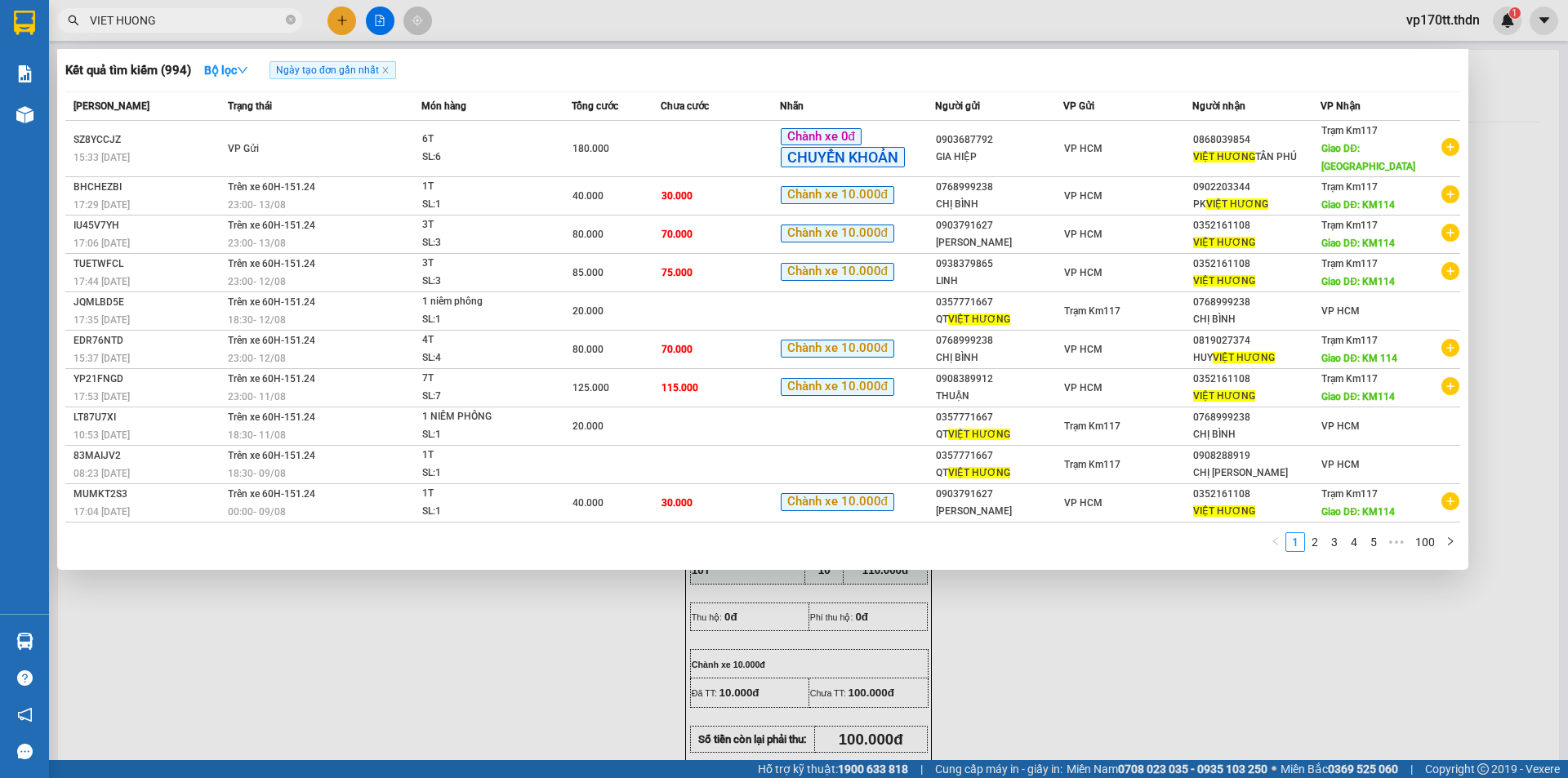
click at [237, 27] on input "VIET HUONG" at bounding box center [186, 20] width 193 height 18
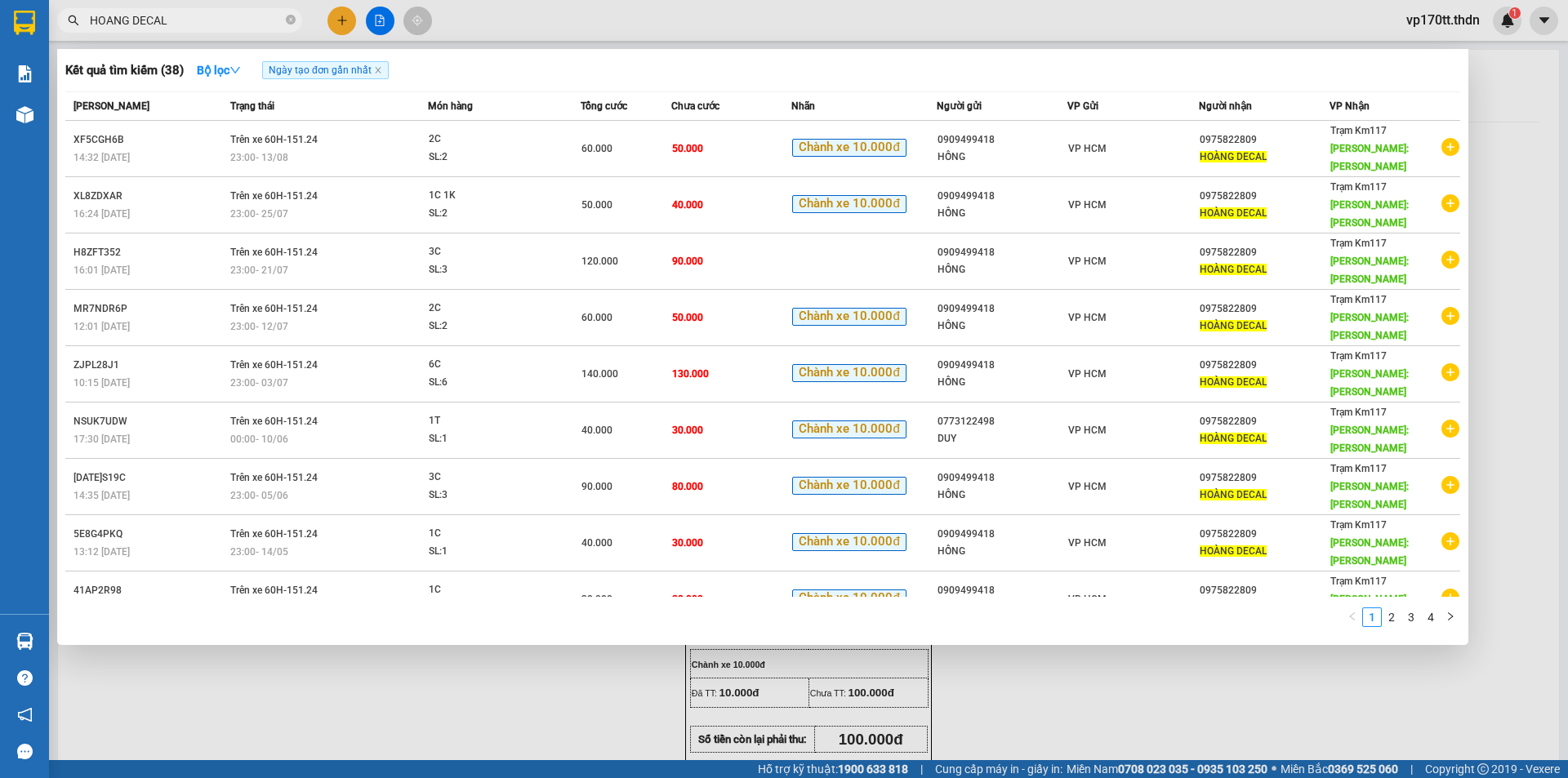
click at [340, 13] on div at bounding box center [784, 389] width 1568 height 778
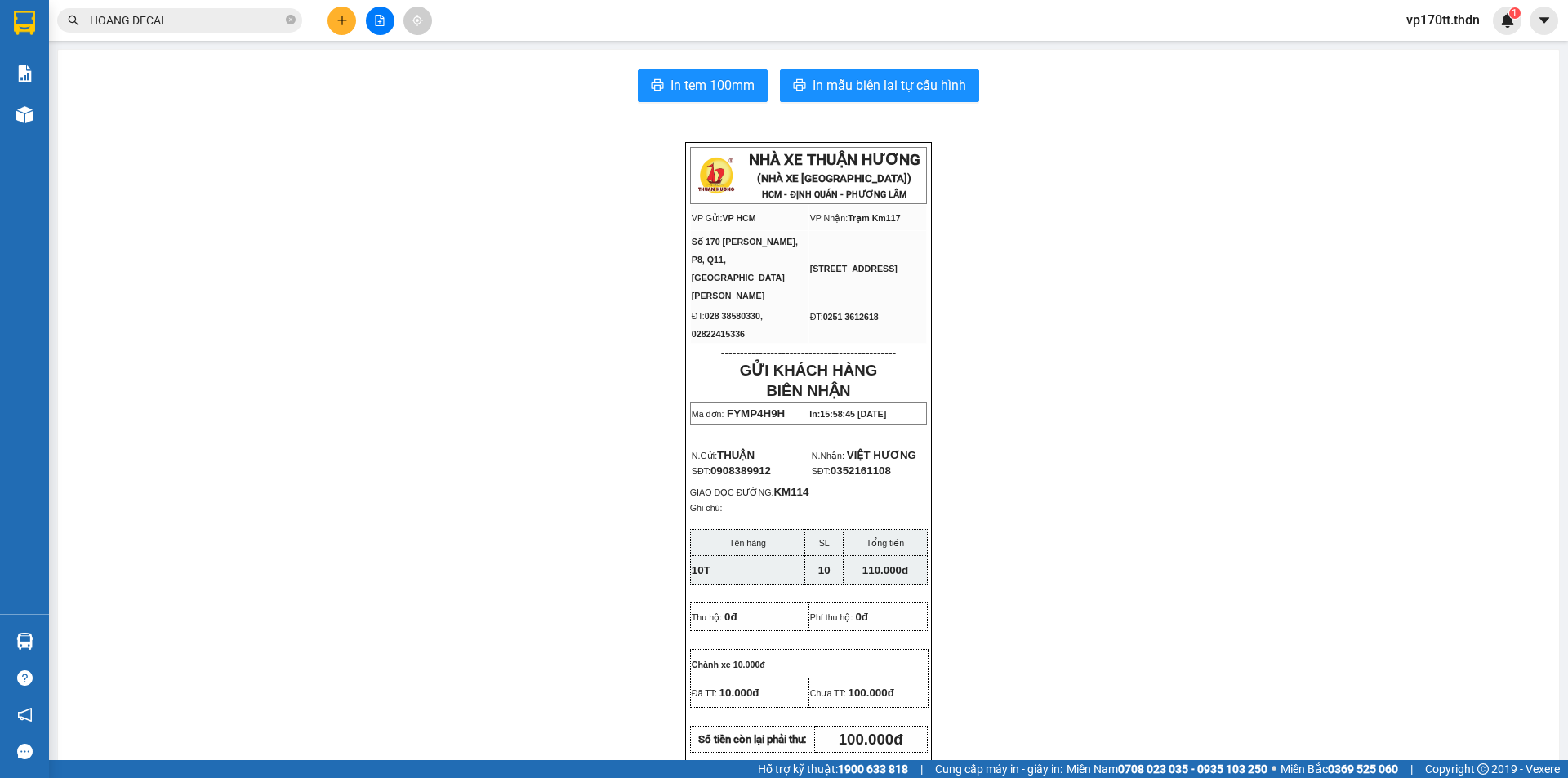
click at [340, 13] on button at bounding box center [342, 21] width 28 height 28
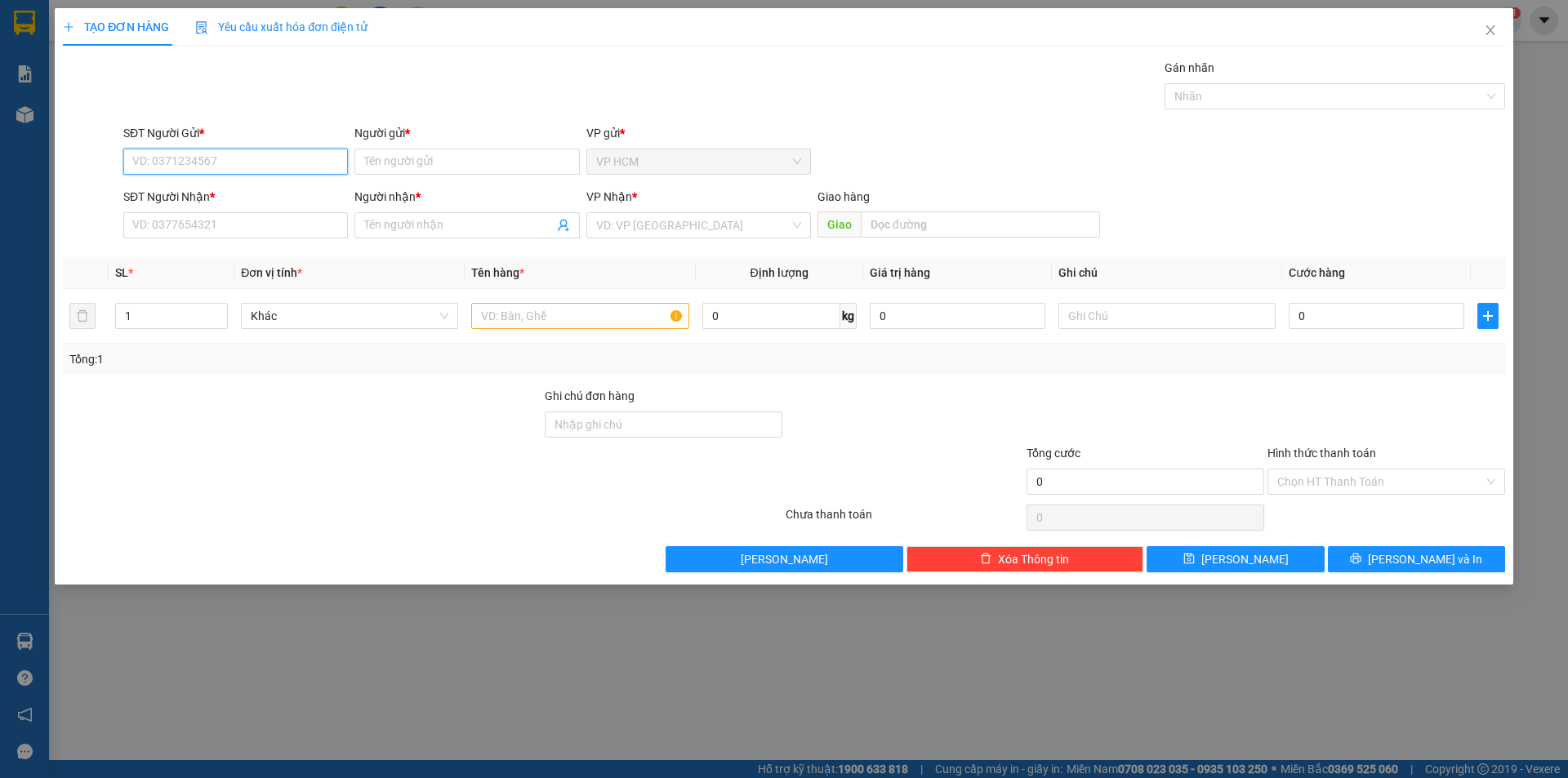
click at [266, 172] on input "SĐT Người Gửi *" at bounding box center [236, 162] width 224 height 26
click at [258, 200] on div "0909499418 - HỒNG" at bounding box center [236, 194] width 205 height 18
click at [1345, 95] on div at bounding box center [1326, 96] width 316 height 20
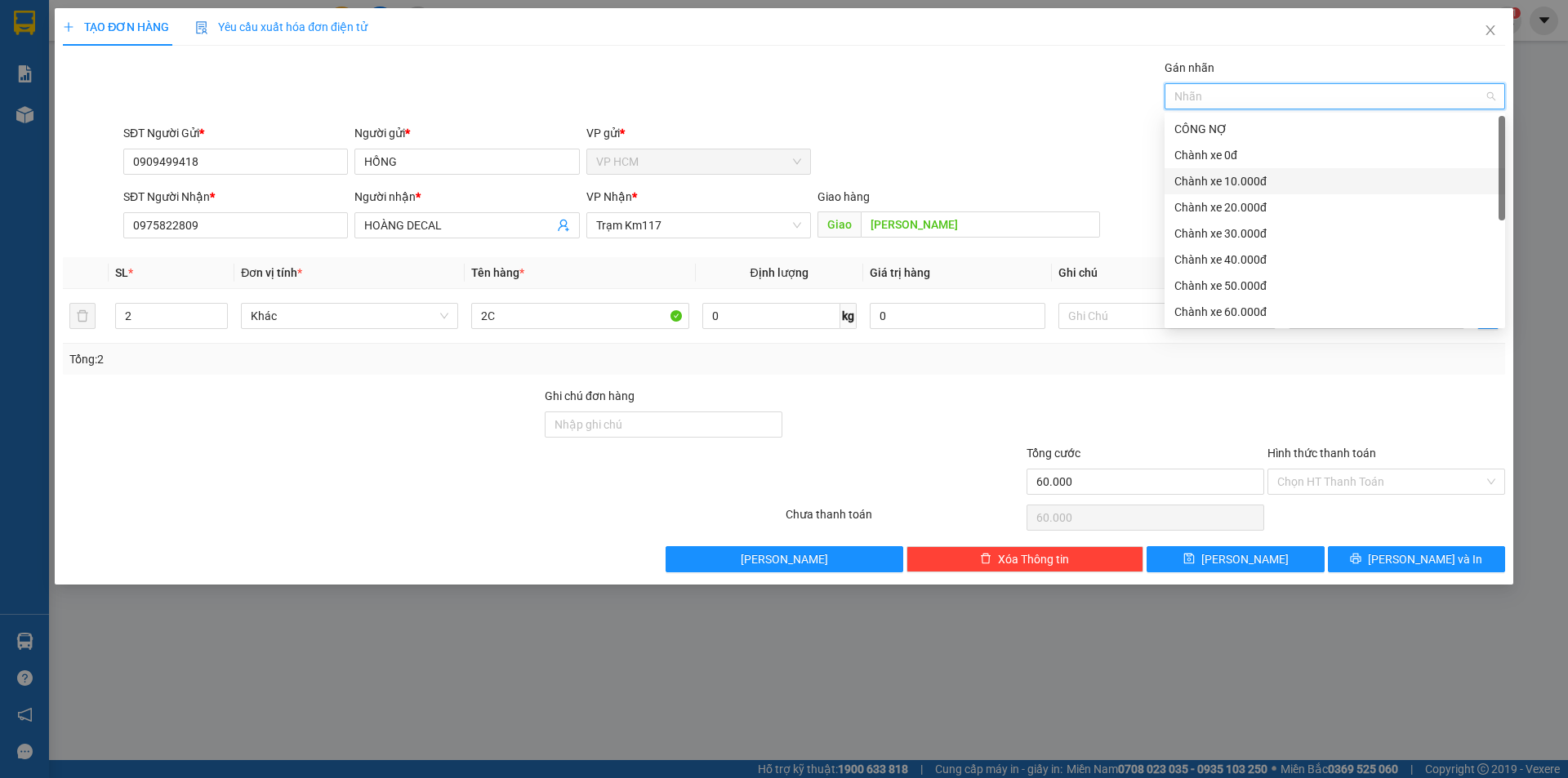
drag, startPoint x: 1208, startPoint y: 177, endPoint x: 831, endPoint y: 89, distance: 387.1
click at [1208, 176] on div "Chành xe 10.000đ" at bounding box center [1334, 181] width 321 height 18
drag, startPoint x: 831, startPoint y: 89, endPoint x: 1009, endPoint y: 218, distance: 219.8
click at [837, 96] on div "Gán nhãn Nhãn" at bounding box center [814, 87] width 1389 height 57
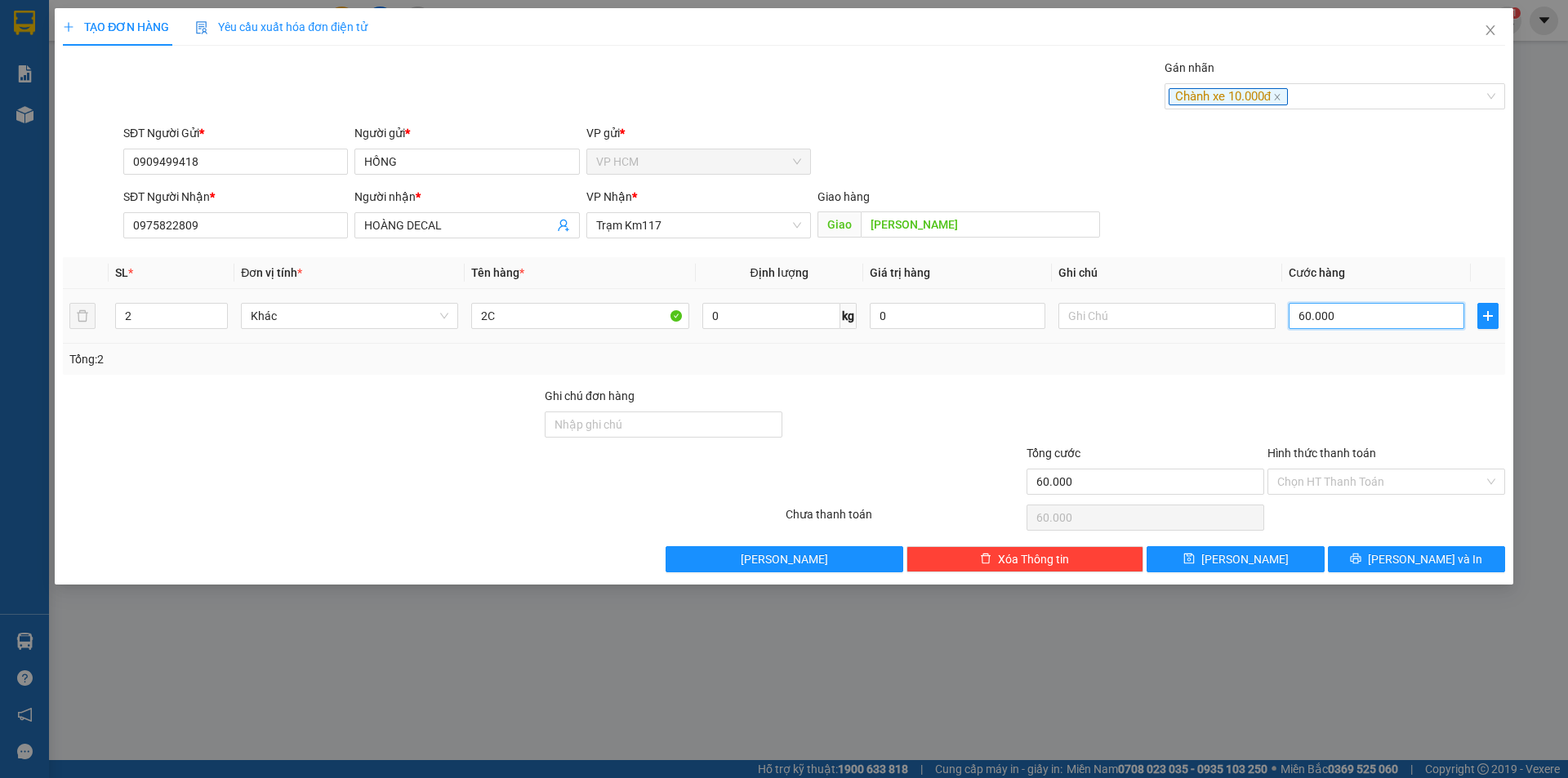
click at [1322, 309] on input "60.000" at bounding box center [1377, 316] width 175 height 26
click at [1342, 412] on div at bounding box center [1387, 415] width 241 height 57
click at [1343, 482] on input "Hình thức thanh toán" at bounding box center [1380, 481] width 206 height 24
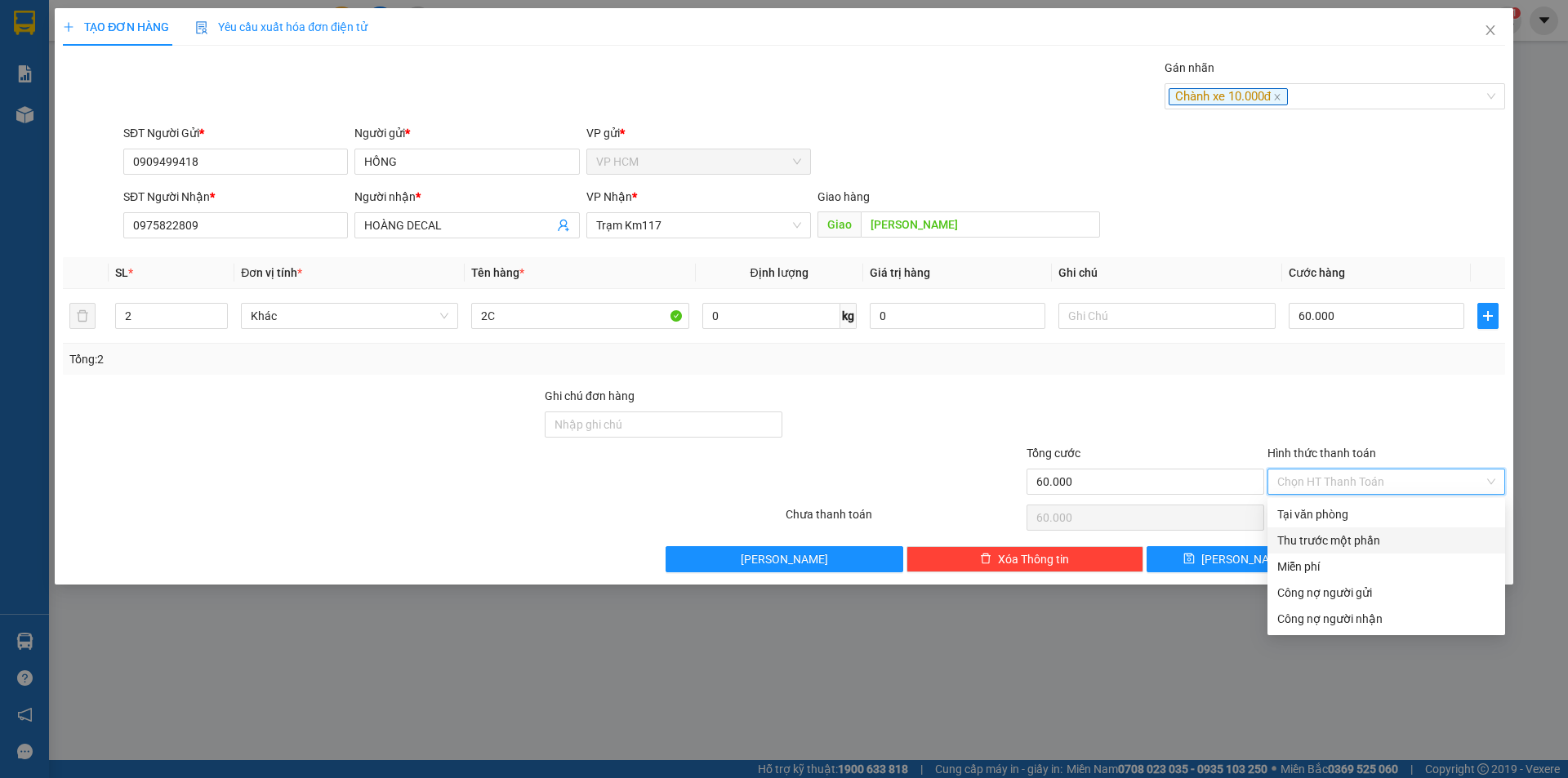
click at [1333, 533] on div "Thu trước một phần" at bounding box center [1386, 540] width 218 height 18
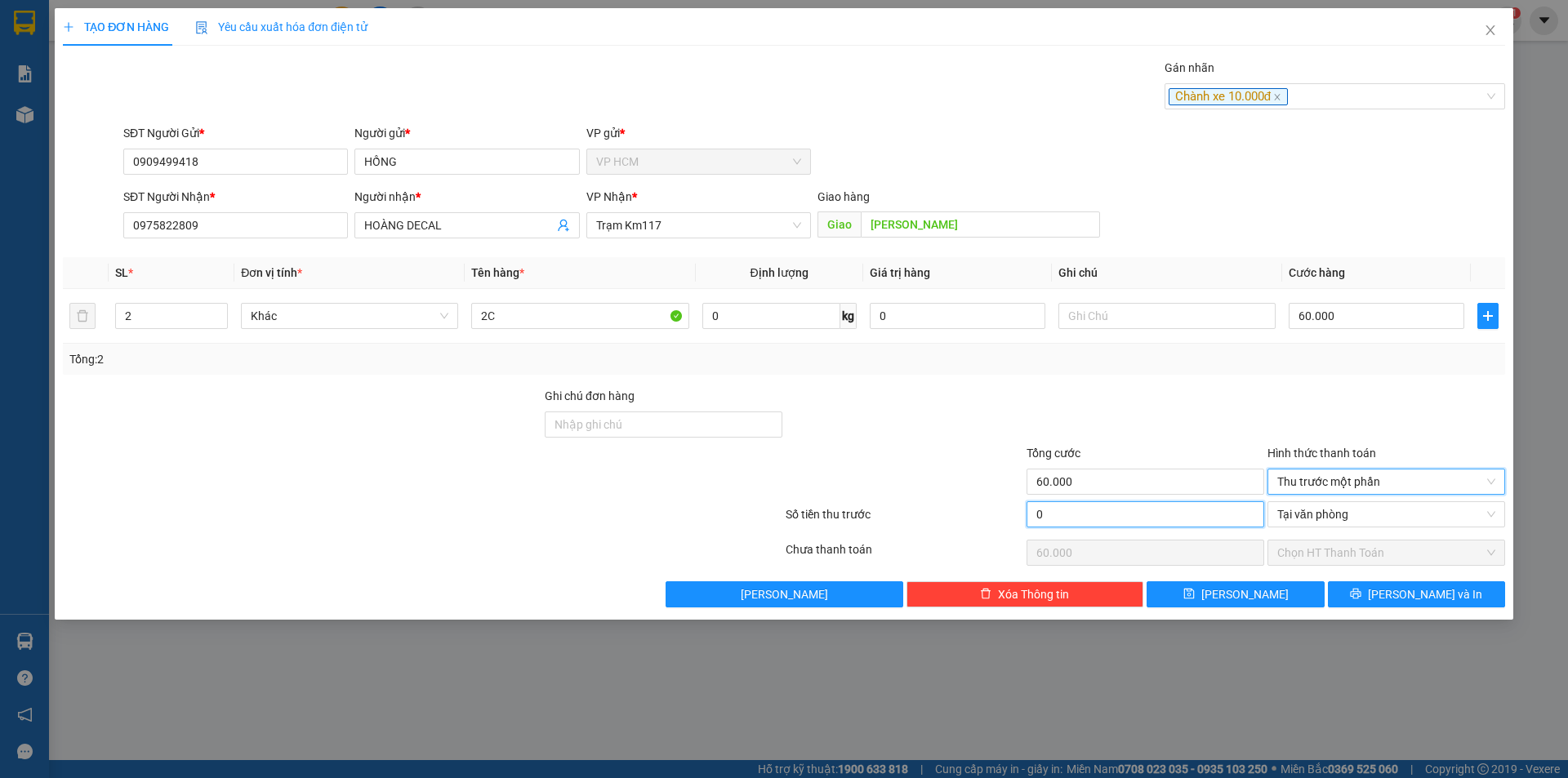
drag, startPoint x: 1120, startPoint y: 509, endPoint x: 433, endPoint y: 367, distance: 701.5
click at [1120, 508] on input "0" at bounding box center [1146, 514] width 237 height 26
click at [1027, 382] on div "Transit Pickup Surcharge Ids Transit Deliver Surcharge Ids Transit Deliver Surc…" at bounding box center [784, 332] width 1443 height 549
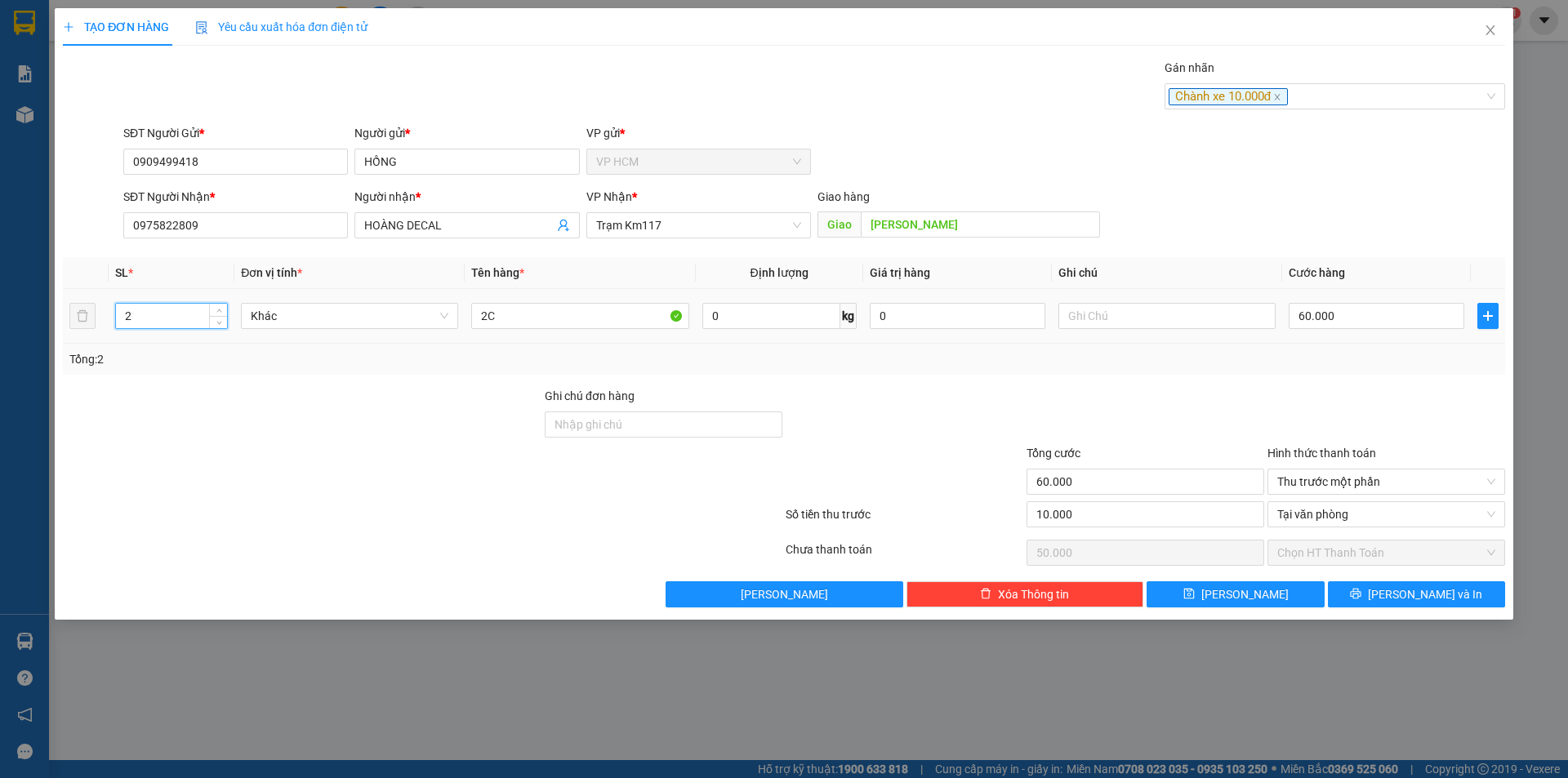
click at [182, 313] on input "2" at bounding box center [172, 316] width 111 height 24
click at [1429, 600] on span "[PERSON_NAME] và In" at bounding box center [1425, 594] width 114 height 18
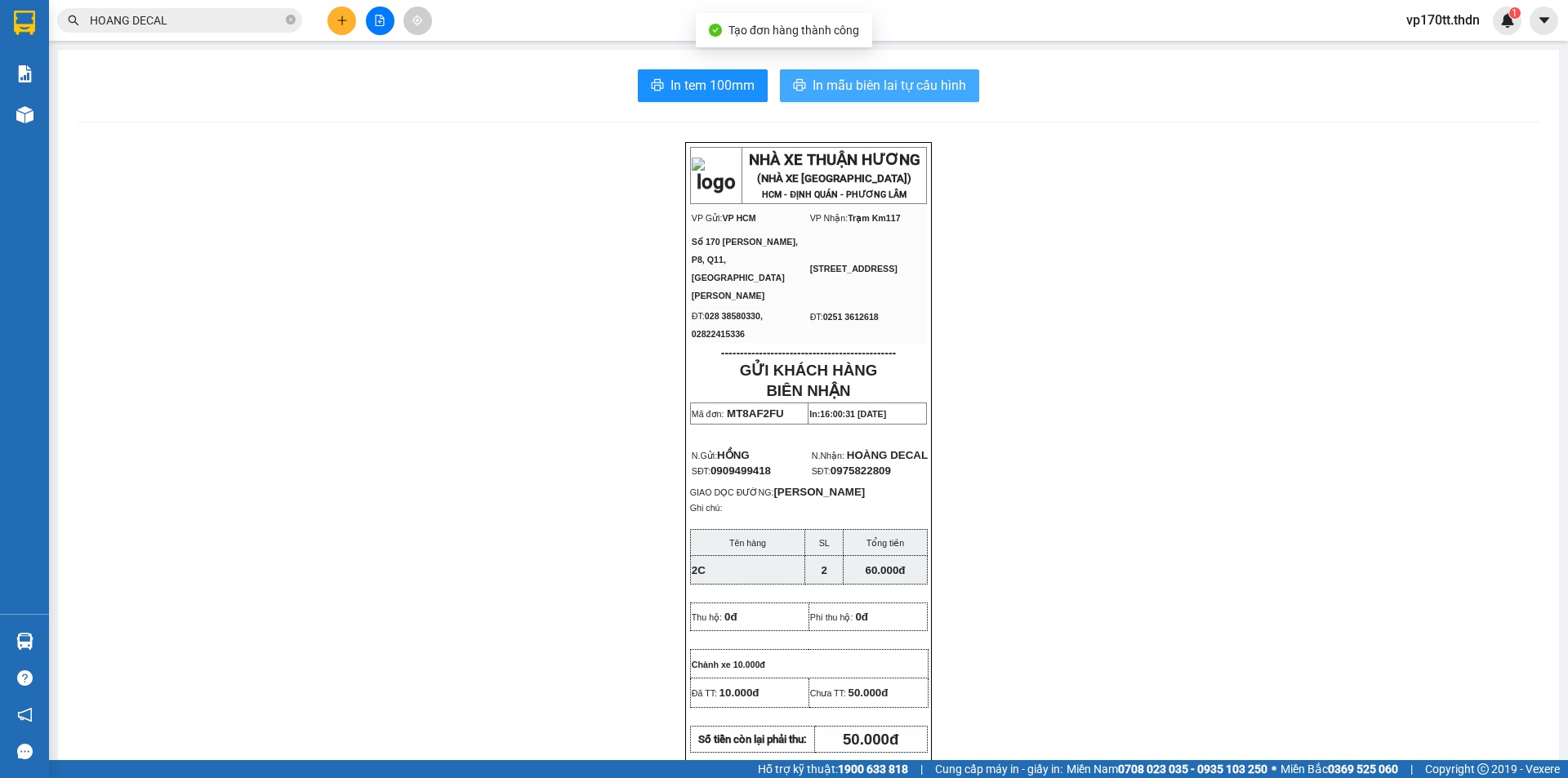
click at [919, 82] on span "In mẫu biên lai tự cấu hình" at bounding box center [889, 86] width 154 height 21
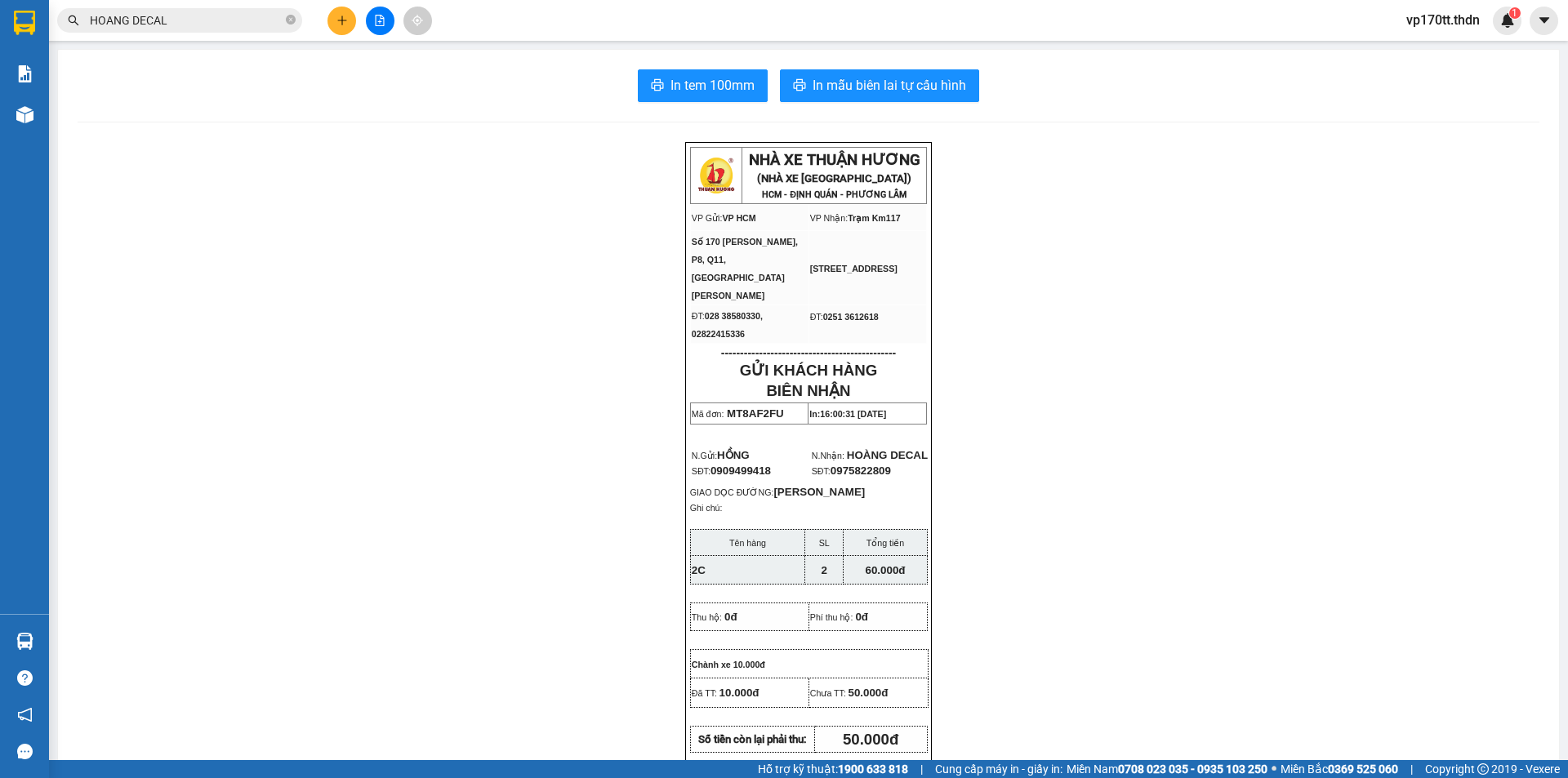
click at [339, 15] on icon "plus" at bounding box center [342, 21] width 11 height 11
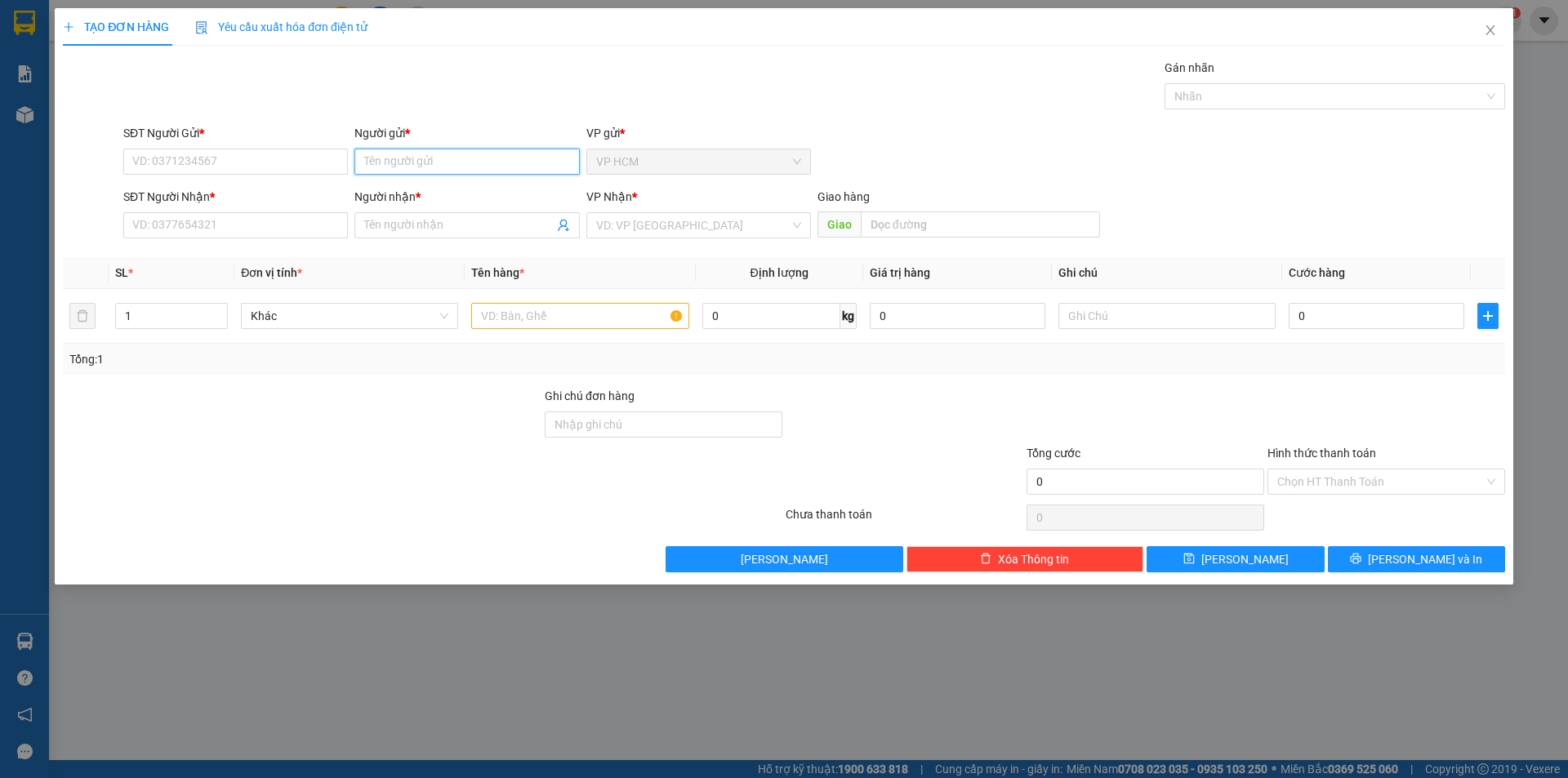
click at [450, 155] on input "Người gửi *" at bounding box center [466, 162] width 224 height 26
click at [493, 199] on div "CTY NGỌC UYÊN - 0903065788" at bounding box center [467, 194] width 205 height 18
click at [564, 225] on icon "user-add" at bounding box center [564, 225] width 13 height 13
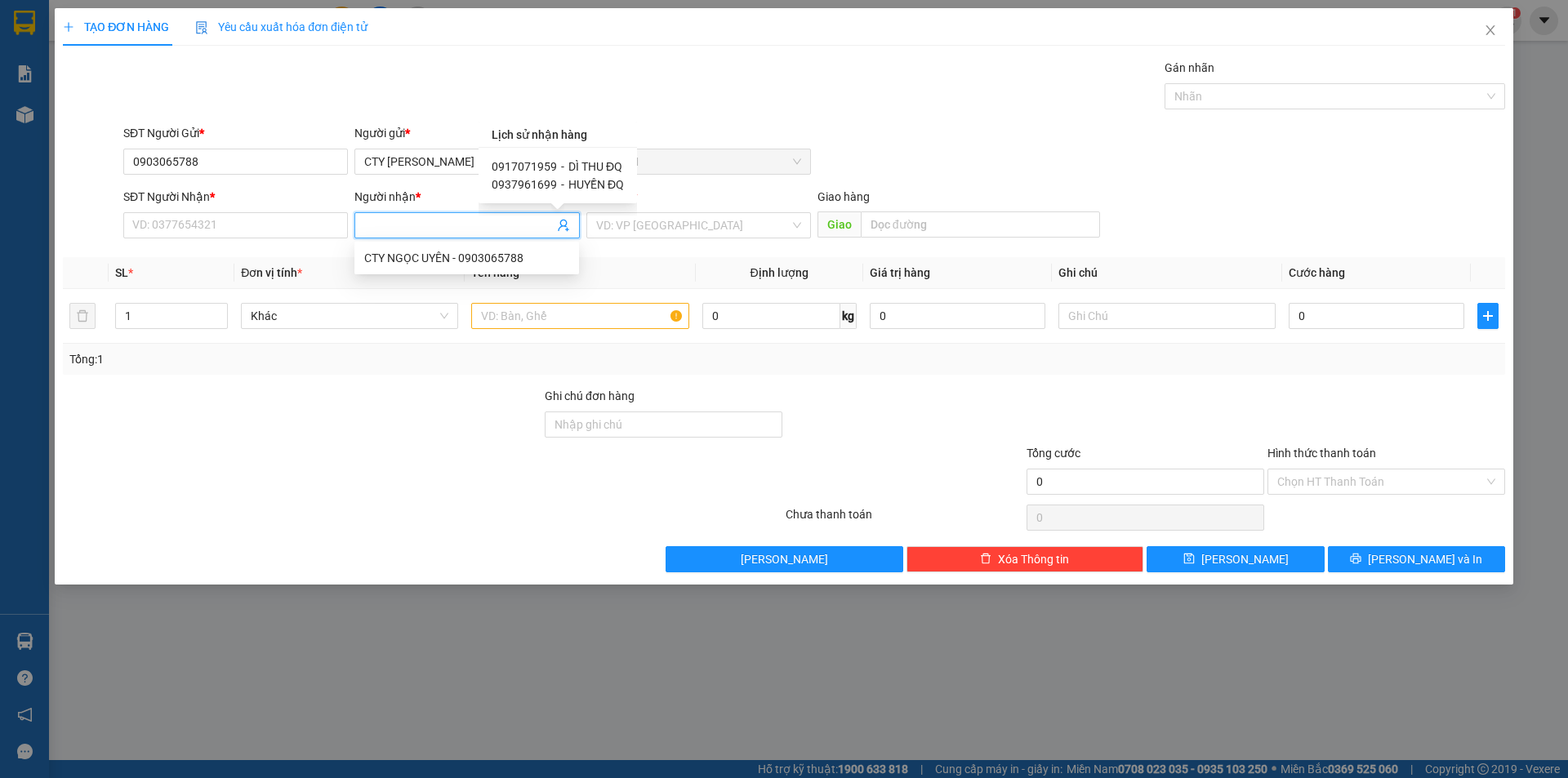
click at [596, 183] on span "HUYỀN ĐQ" at bounding box center [596, 185] width 56 height 13
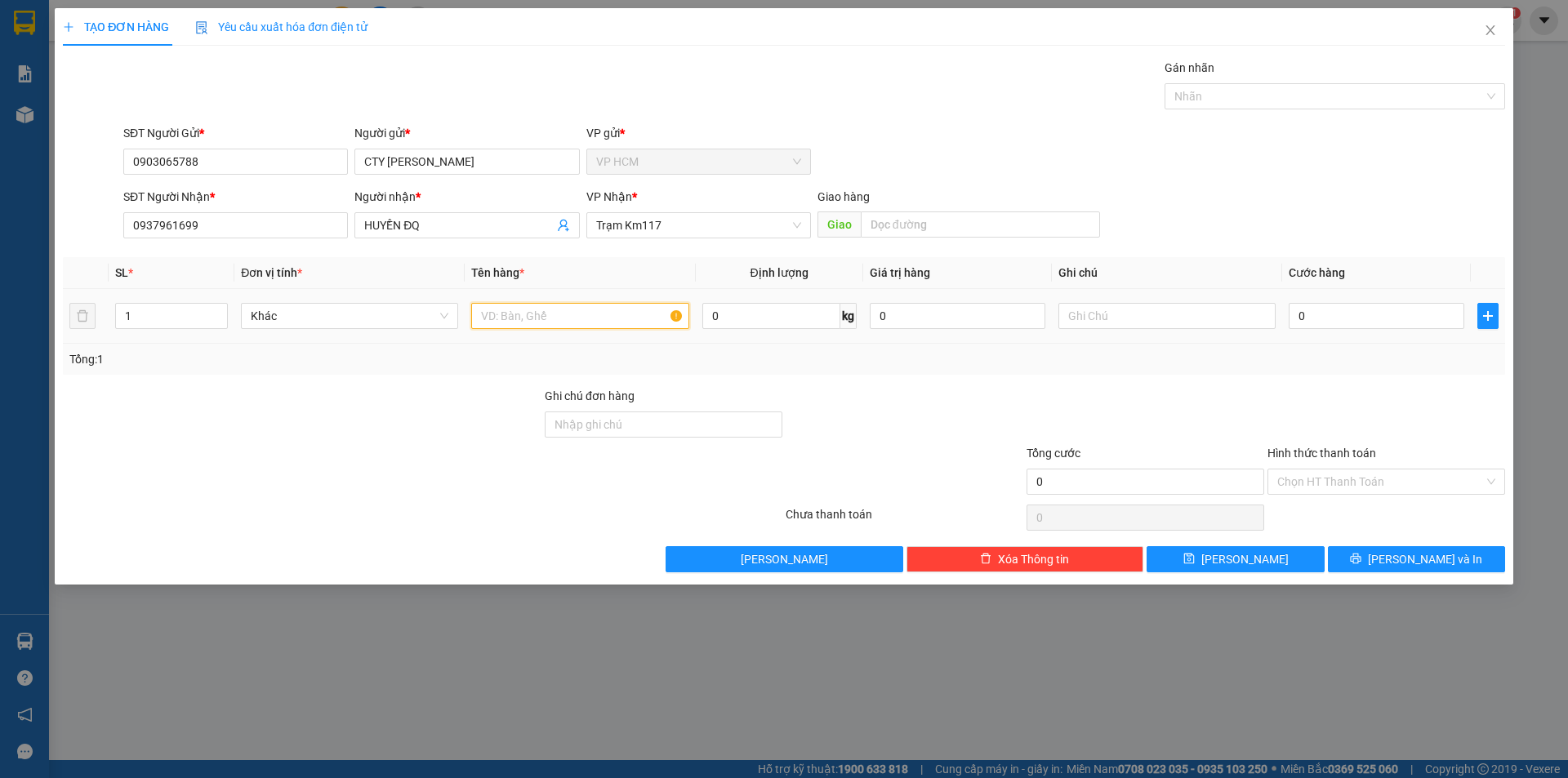
click at [612, 312] on input "text" at bounding box center [580, 316] width 218 height 26
click at [1256, 107] on div "Nhãn" at bounding box center [1334, 96] width 340 height 26
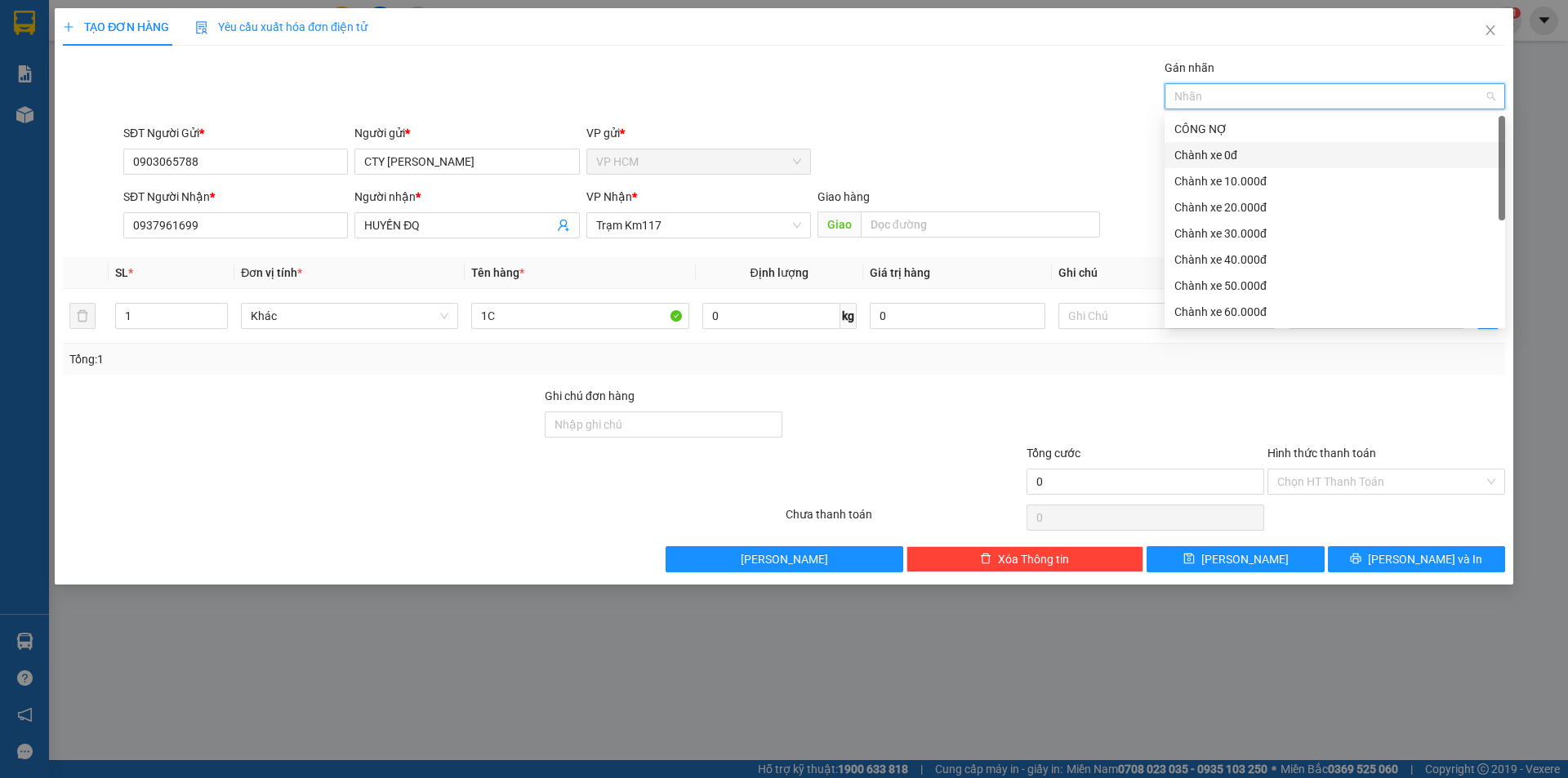
click at [1204, 162] on div "Chành xe 0đ" at bounding box center [1334, 154] width 321 height 18
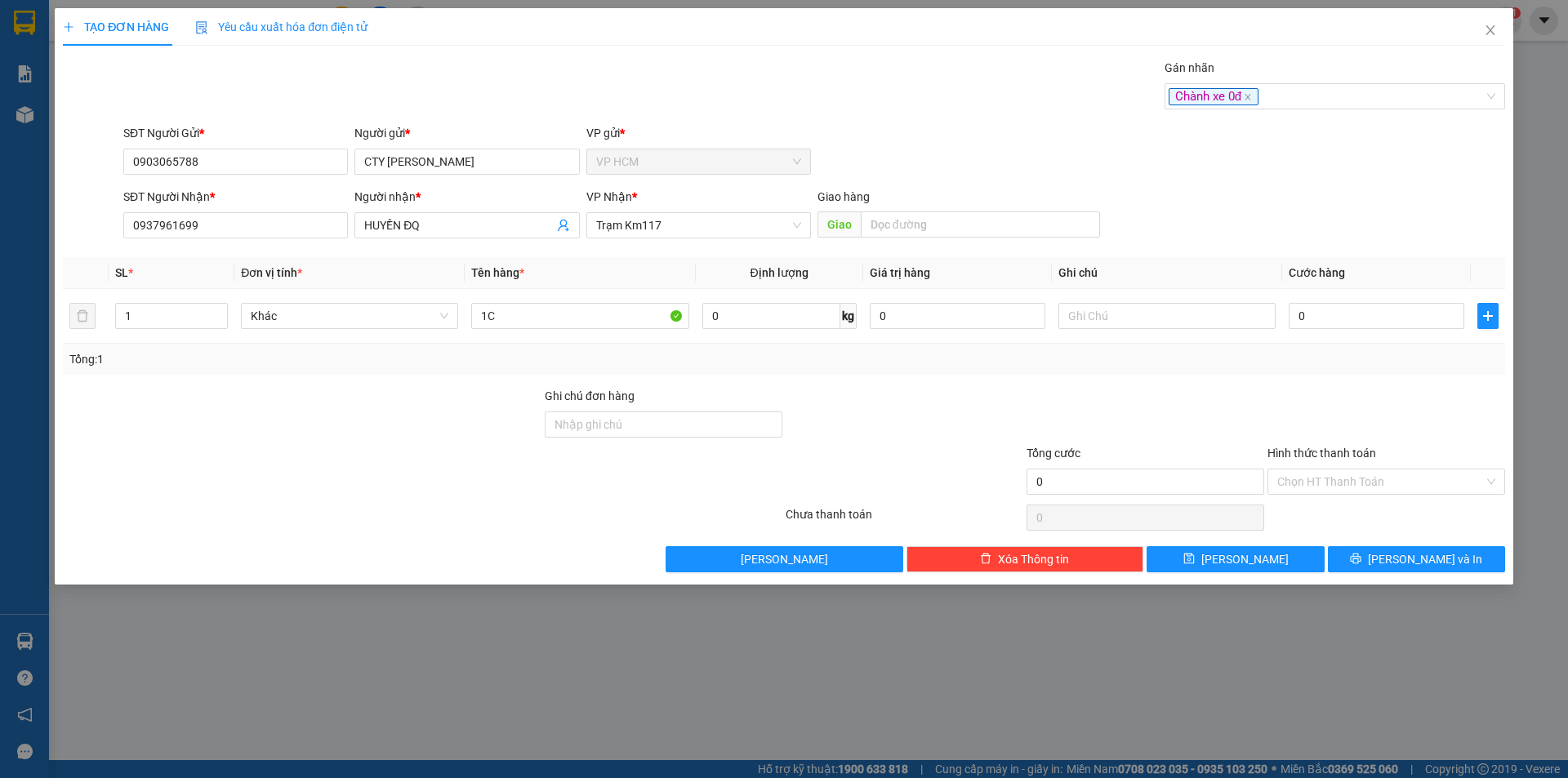
click at [949, 121] on div "Transit Pickup Surcharge Ids Transit Deliver Surcharge Ids Transit Deliver Surc…" at bounding box center [784, 315] width 1443 height 513
click at [1363, 312] on input "0" at bounding box center [1377, 316] width 175 height 26
click at [1343, 390] on div at bounding box center [1387, 415] width 241 height 57
click at [1351, 481] on input "Hình thức thanh toán" at bounding box center [1380, 481] width 206 height 24
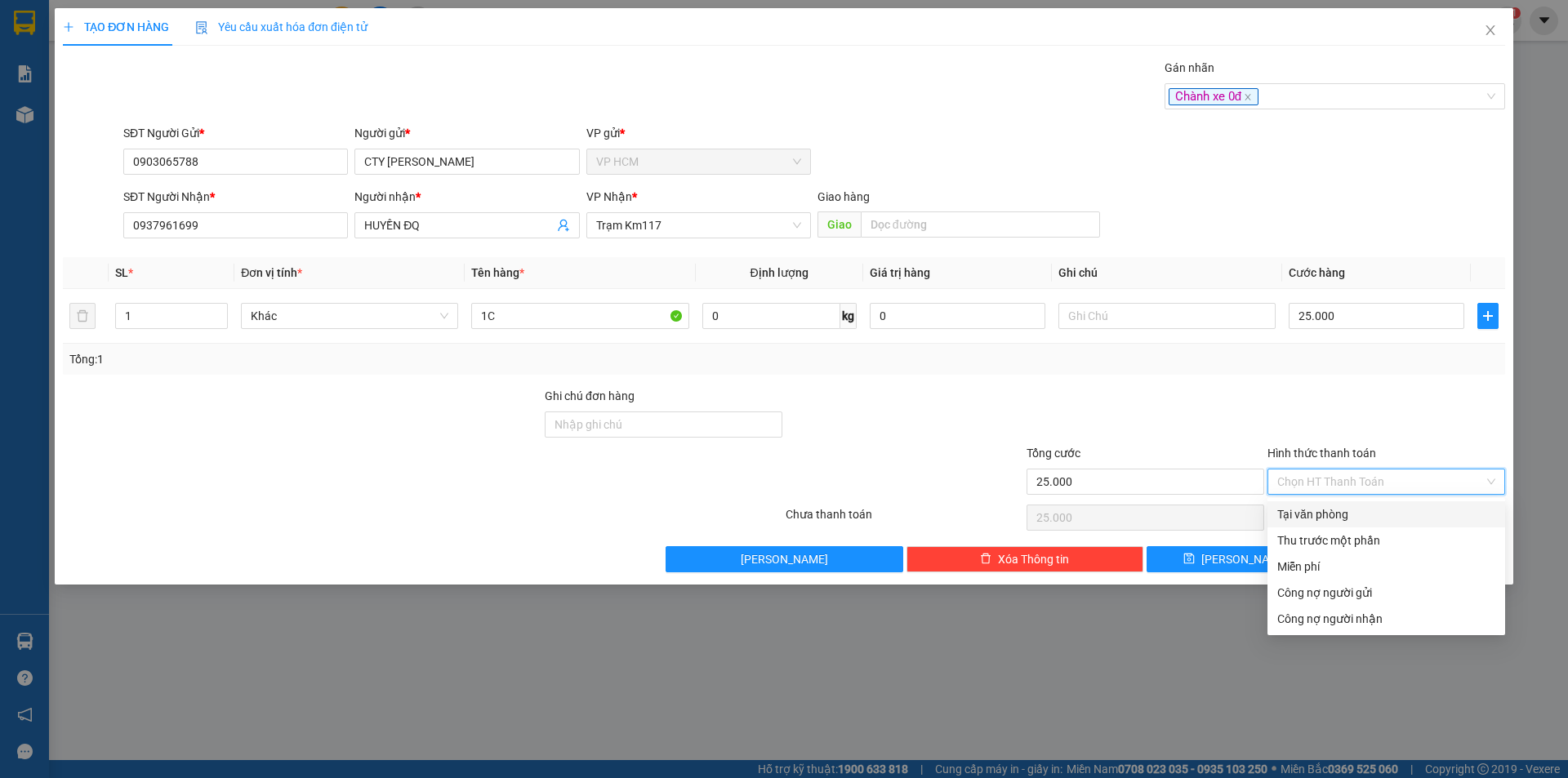
drag, startPoint x: 1347, startPoint y: 519, endPoint x: 1368, endPoint y: 543, distance: 31.9
click at [1347, 523] on div "Tại văn phòng" at bounding box center [1386, 514] width 218 height 18
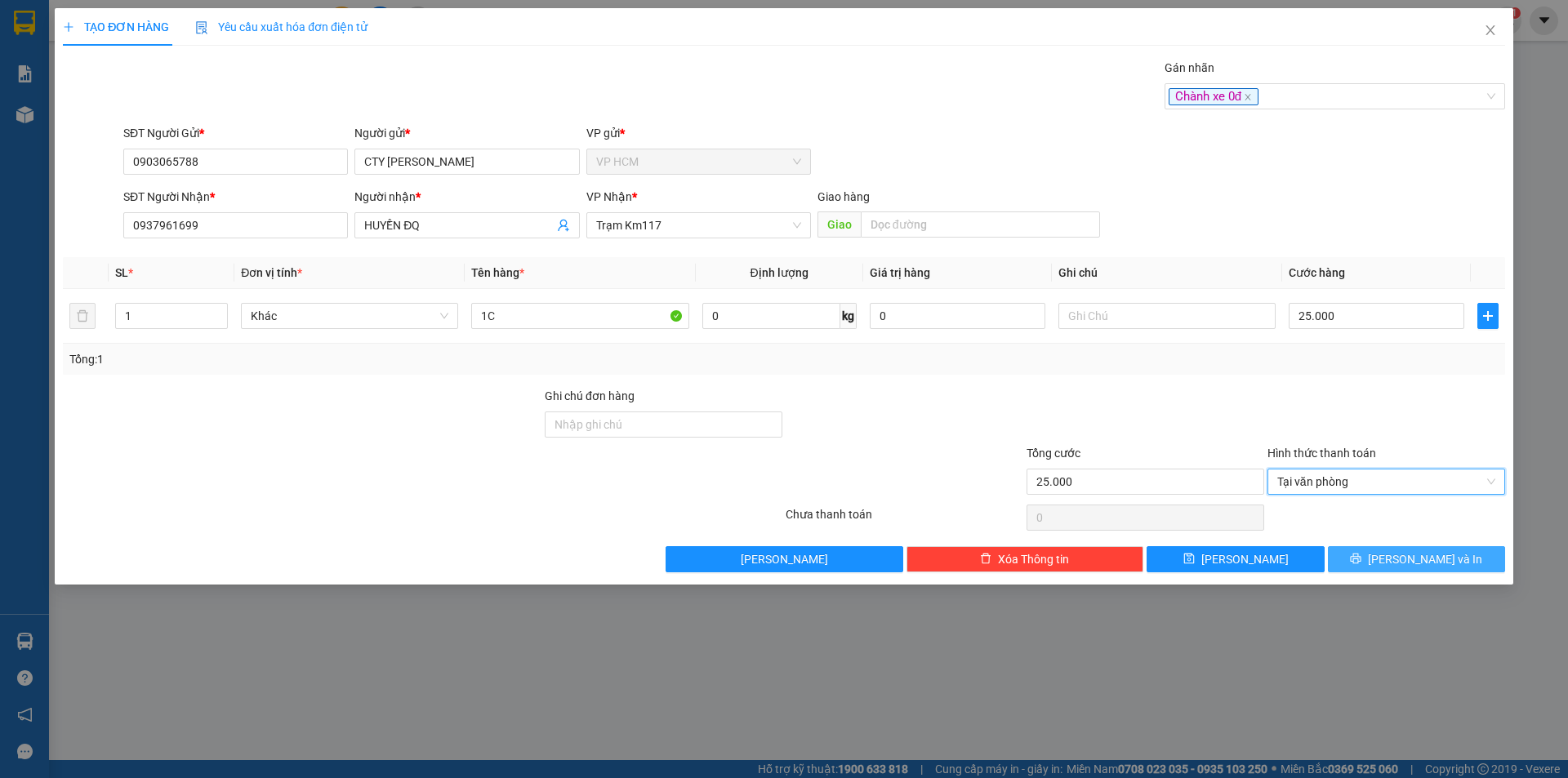
click at [1362, 559] on icon "printer" at bounding box center [1356, 559] width 11 height 11
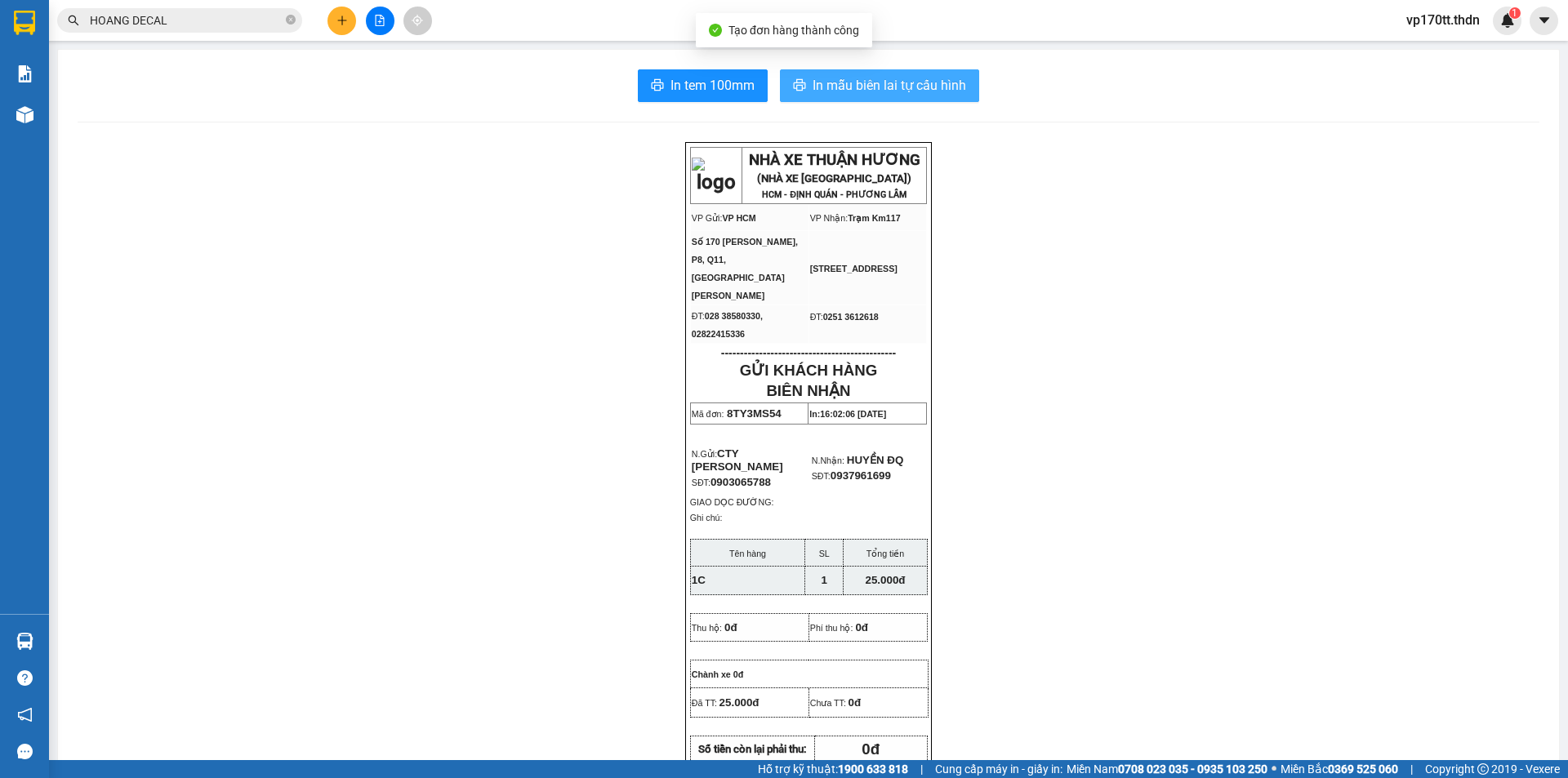
click at [861, 59] on div "In tem 100mm In mẫu biên lai tự cấu hình NHÀ XE THUẬN HƯƠNG (NHÀ XE [GEOGRAPHIC…" at bounding box center [808, 722] width 1501 height 1345
click at [877, 76] on span "In mẫu biên lai tự cấu hình" at bounding box center [889, 86] width 154 height 21
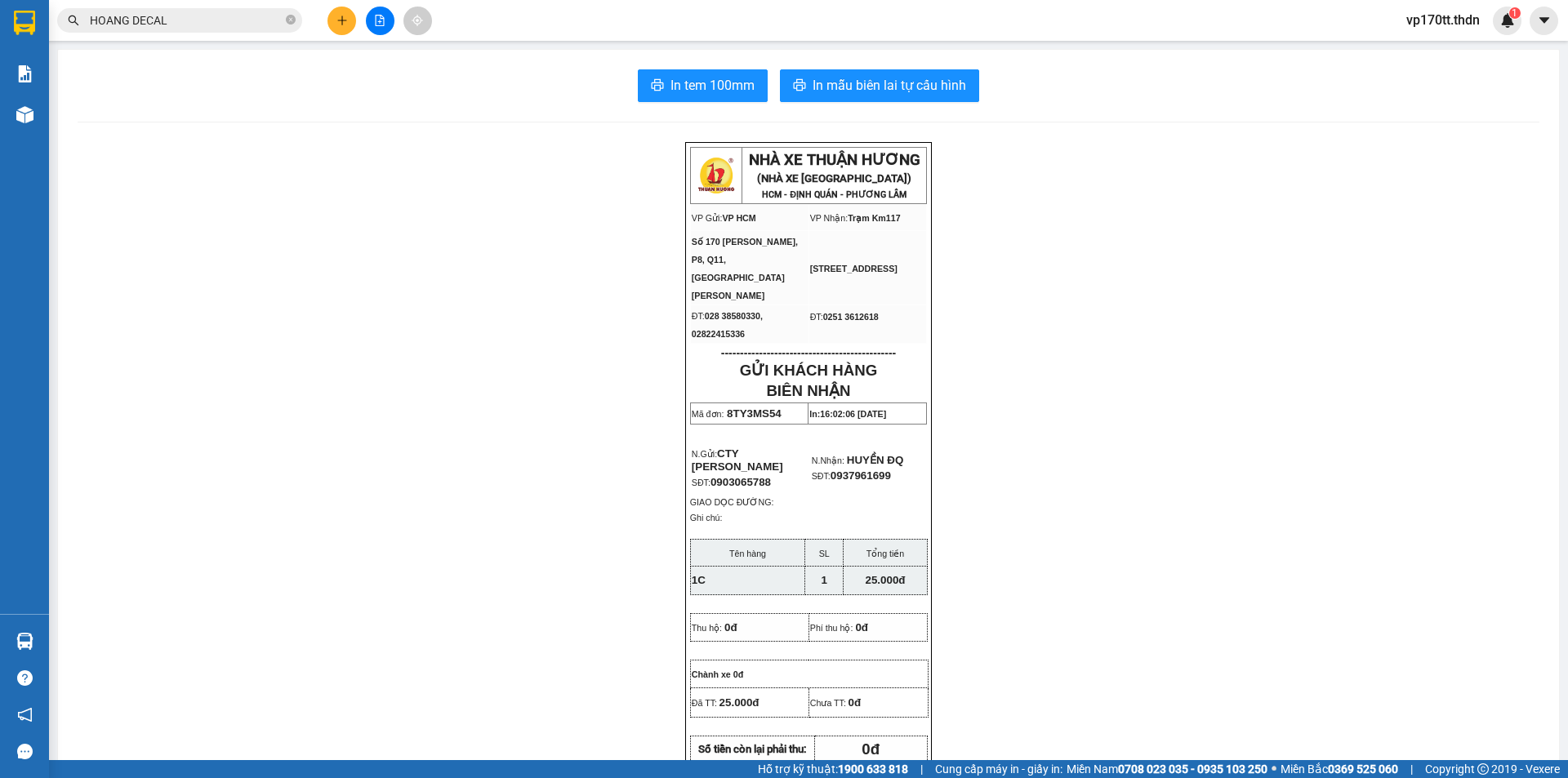
click at [342, 21] on icon "plus" at bounding box center [342, 20] width 9 height 1
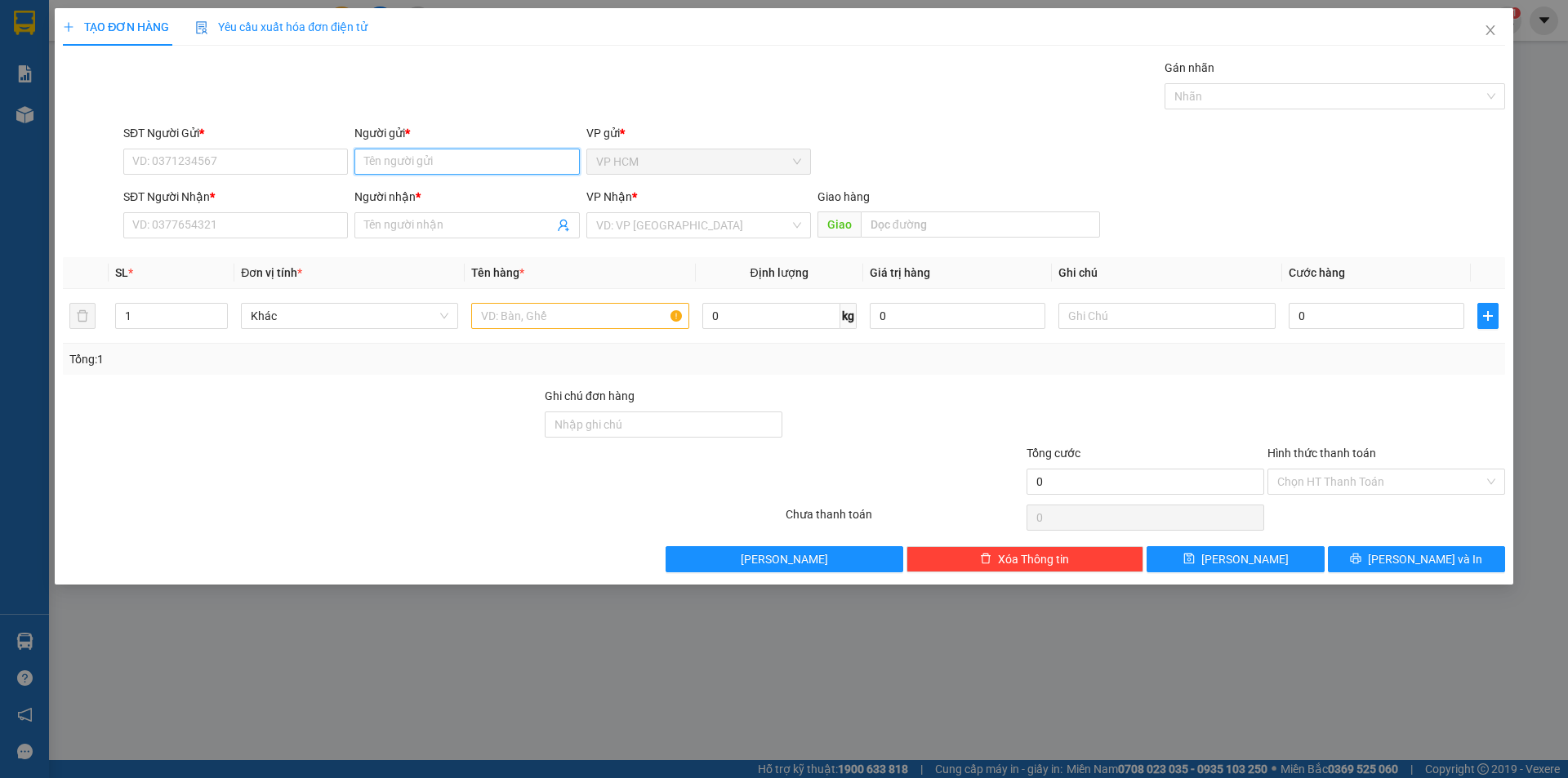
click at [453, 162] on input "Người gửi *" at bounding box center [466, 162] width 224 height 26
click at [467, 200] on div "HIỂN SANG - 0907669335" at bounding box center [467, 194] width 205 height 18
click at [568, 226] on icon "user-add" at bounding box center [564, 225] width 13 height 13
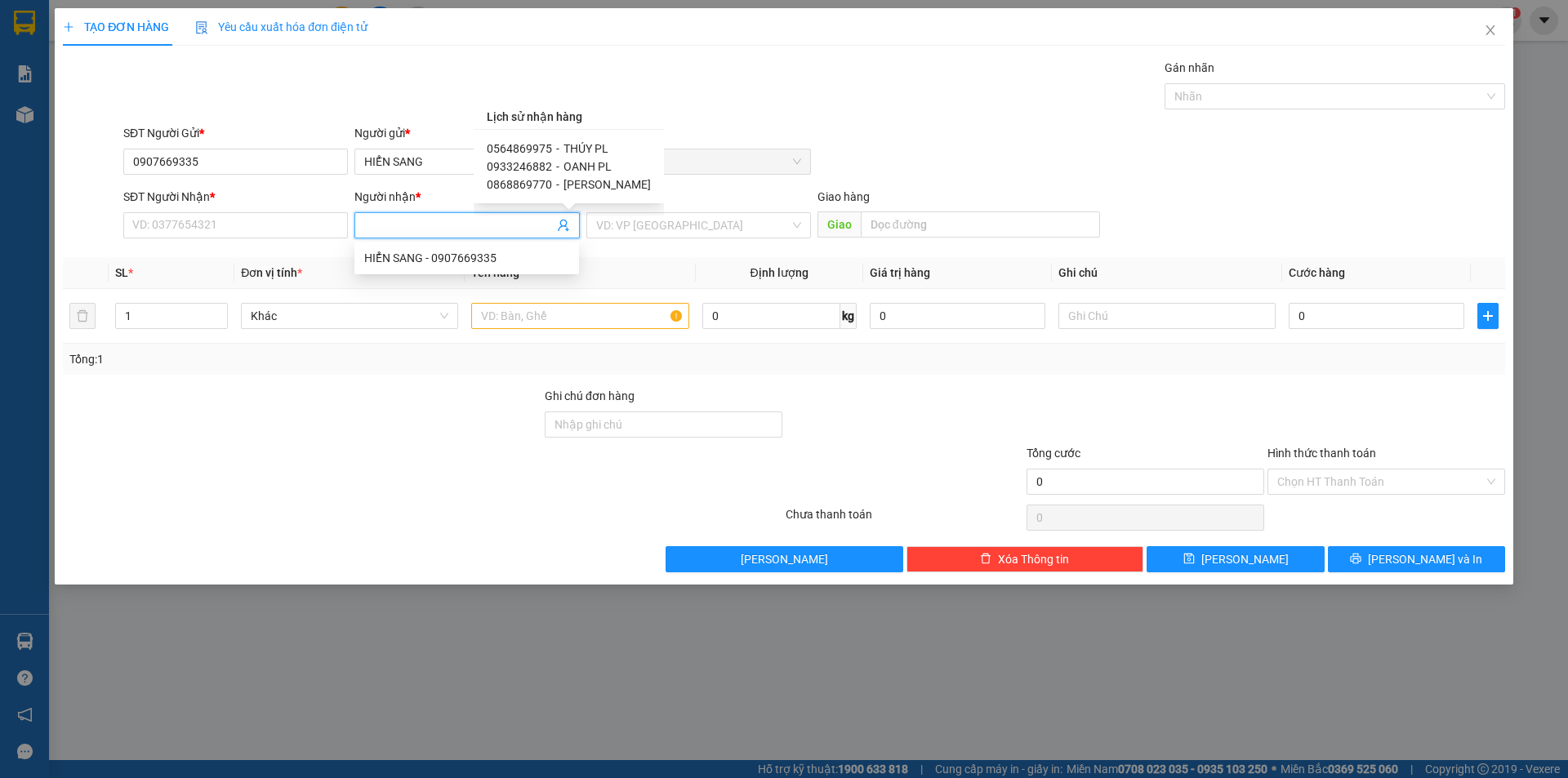
click at [580, 168] on span "OANH PL" at bounding box center [587, 167] width 48 height 13
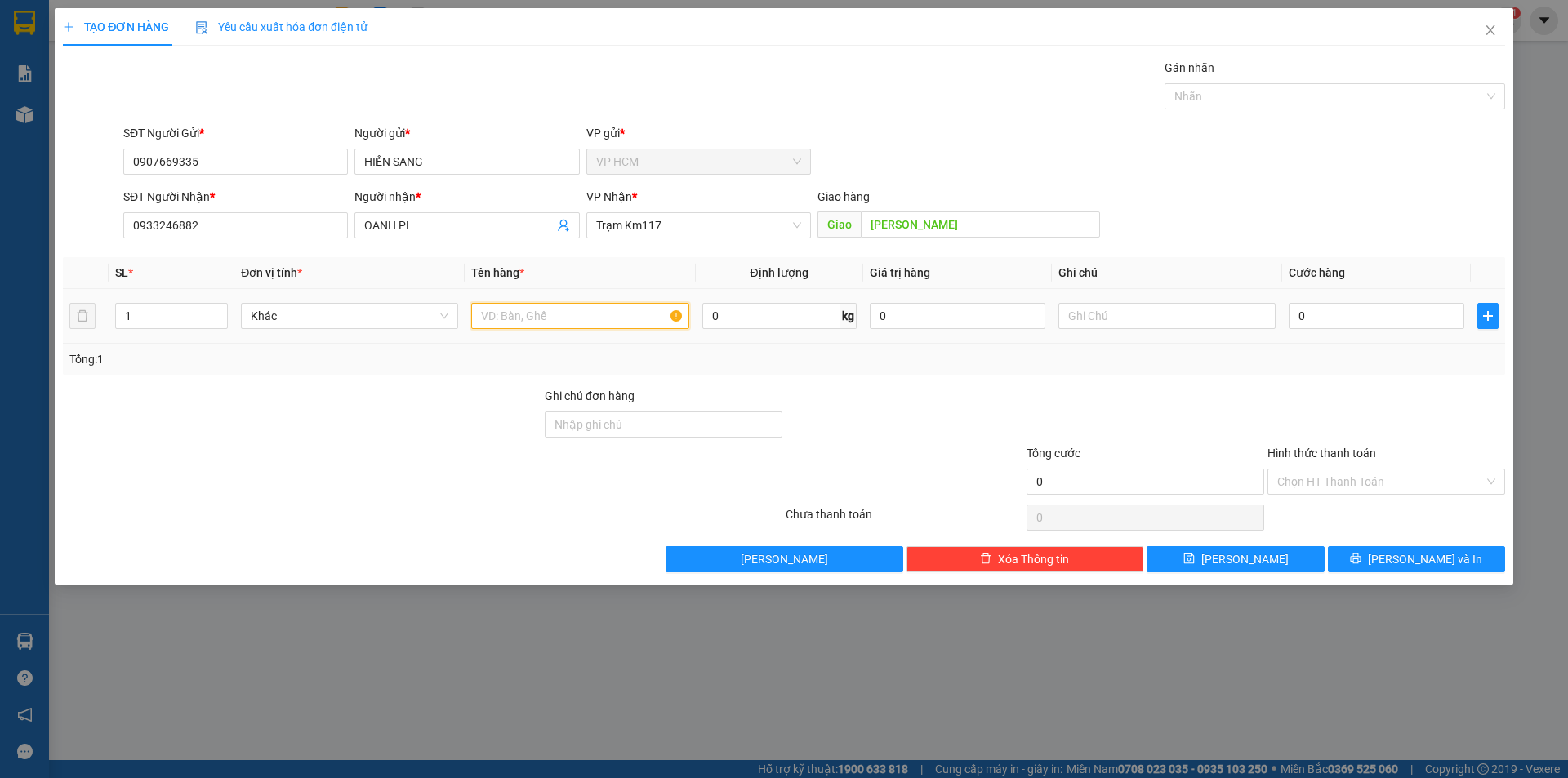
click at [590, 325] on input "text" at bounding box center [580, 316] width 218 height 26
click at [1309, 97] on div at bounding box center [1326, 96] width 316 height 20
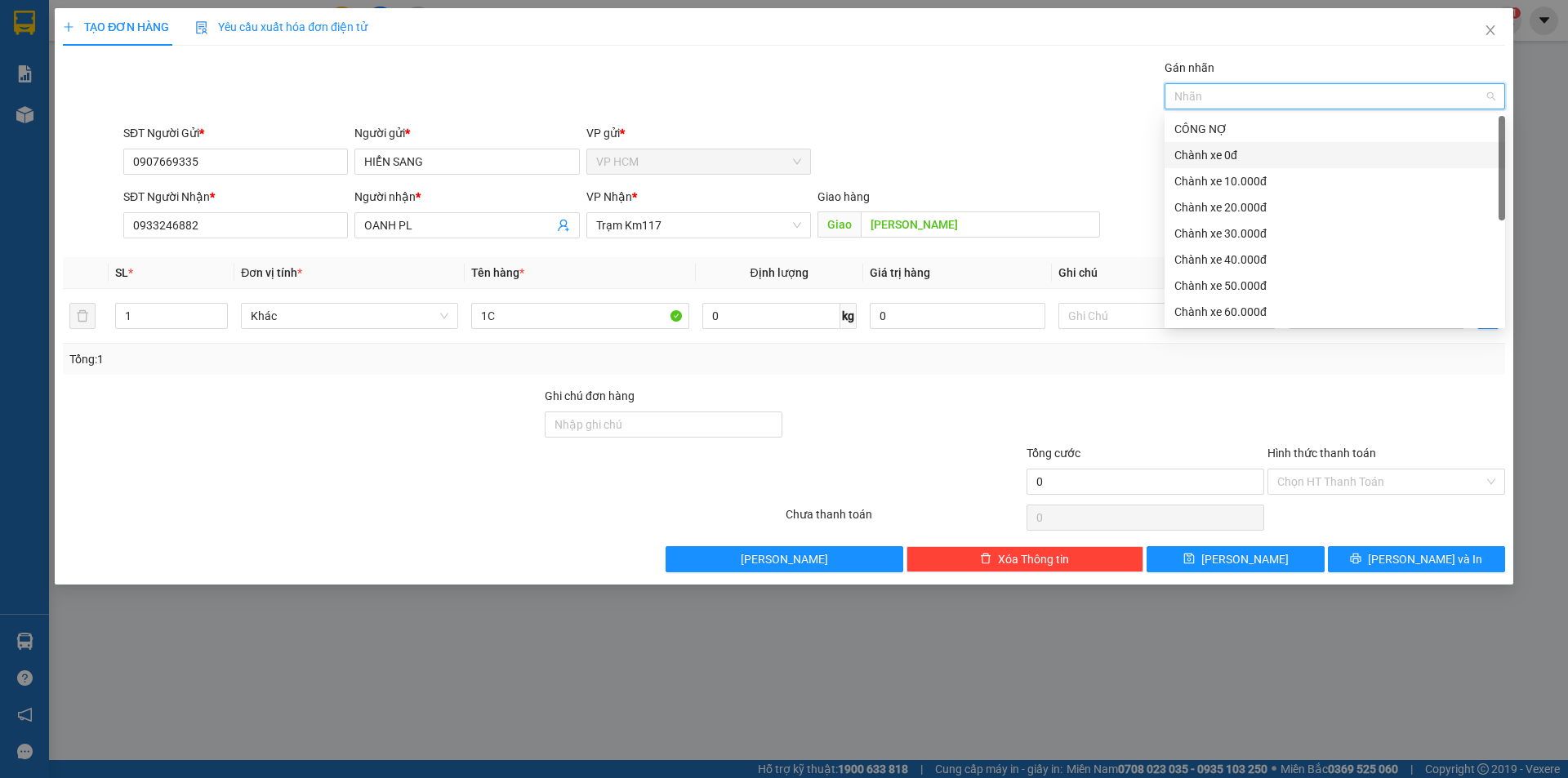
click at [1218, 164] on div "Chành xe 0đ" at bounding box center [1334, 155] width 340 height 26
drag, startPoint x: 1211, startPoint y: 156, endPoint x: 1217, endPoint y: 173, distance: 18.0
click at [1211, 156] on div "Chành xe 0đ" at bounding box center [1329, 154] width 310 height 18
click at [1220, 186] on div "Chành xe 10.000đ" at bounding box center [1334, 181] width 321 height 18
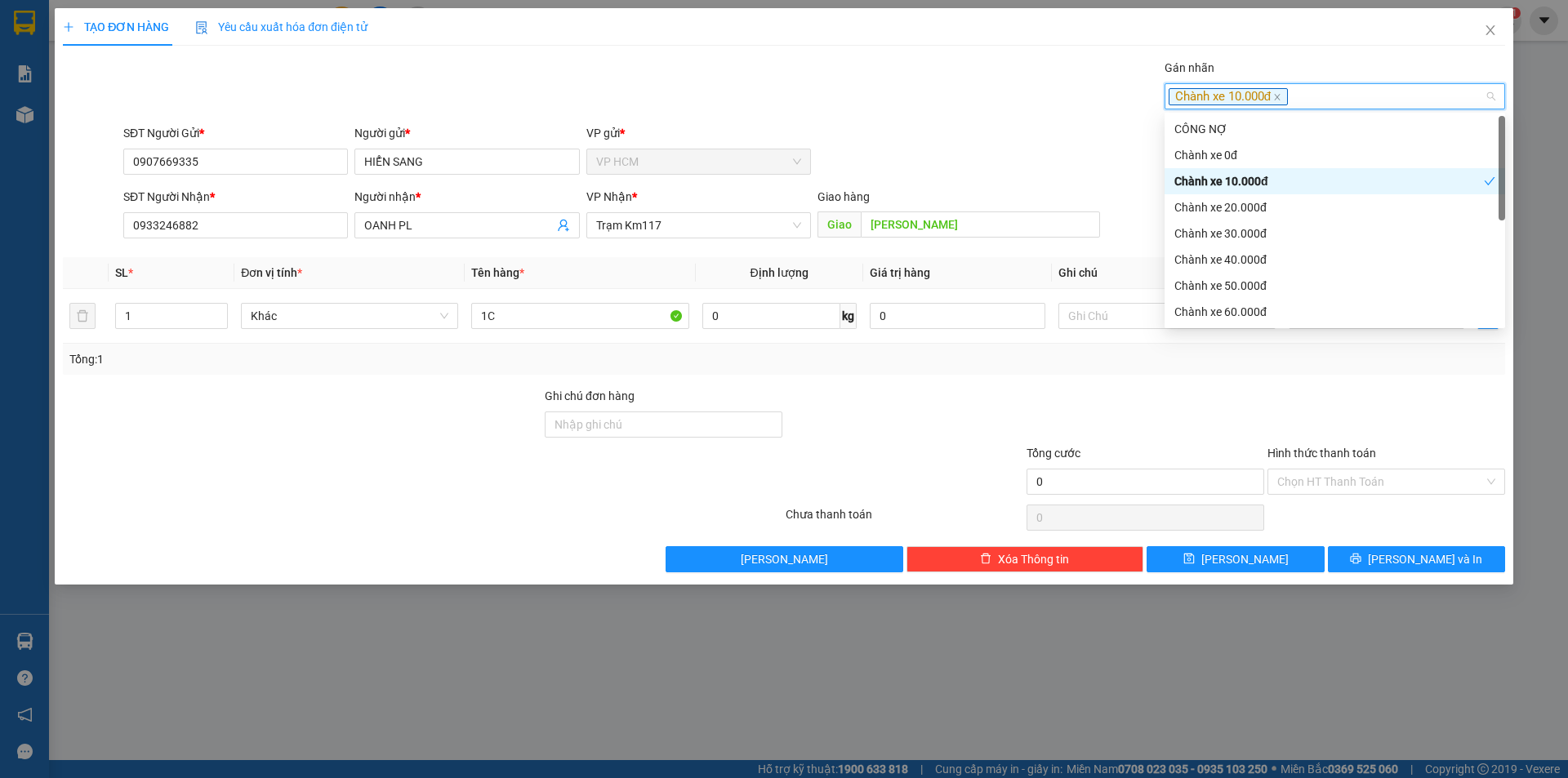
click at [1094, 137] on div "SĐT Người Gửi * 0907669335 Người gửi * HIỂN SANG VP gửi * VP HCM" at bounding box center [814, 153] width 1389 height 57
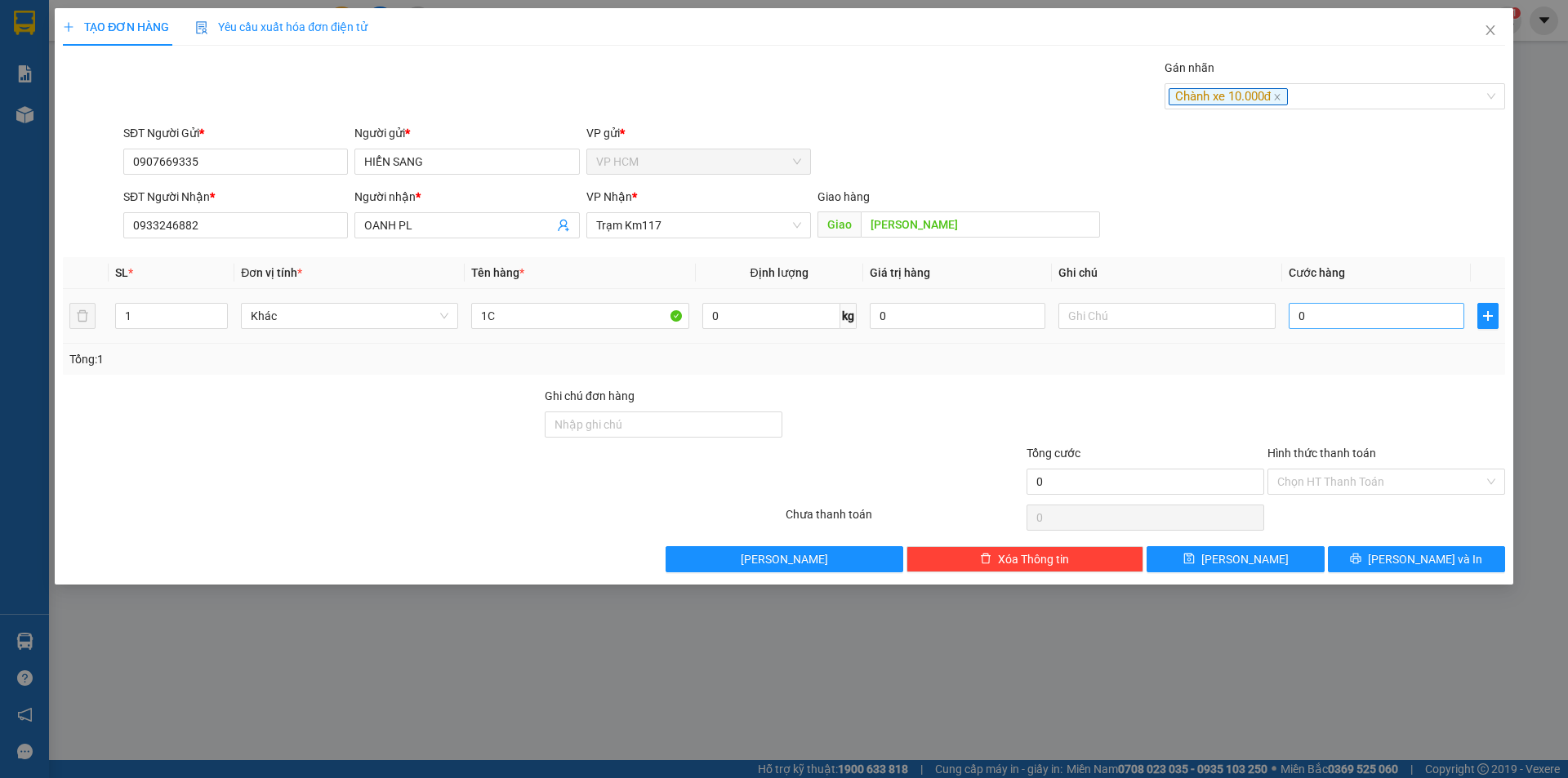
click at [1352, 303] on div "0" at bounding box center [1377, 316] width 175 height 33
click at [1336, 389] on div at bounding box center [1387, 415] width 241 height 57
click at [1315, 319] on input "0" at bounding box center [1377, 316] width 175 height 26
drag, startPoint x: 1331, startPoint y: 409, endPoint x: 1340, endPoint y: 470, distance: 61.7
click at [1332, 410] on div at bounding box center [1387, 415] width 241 height 57
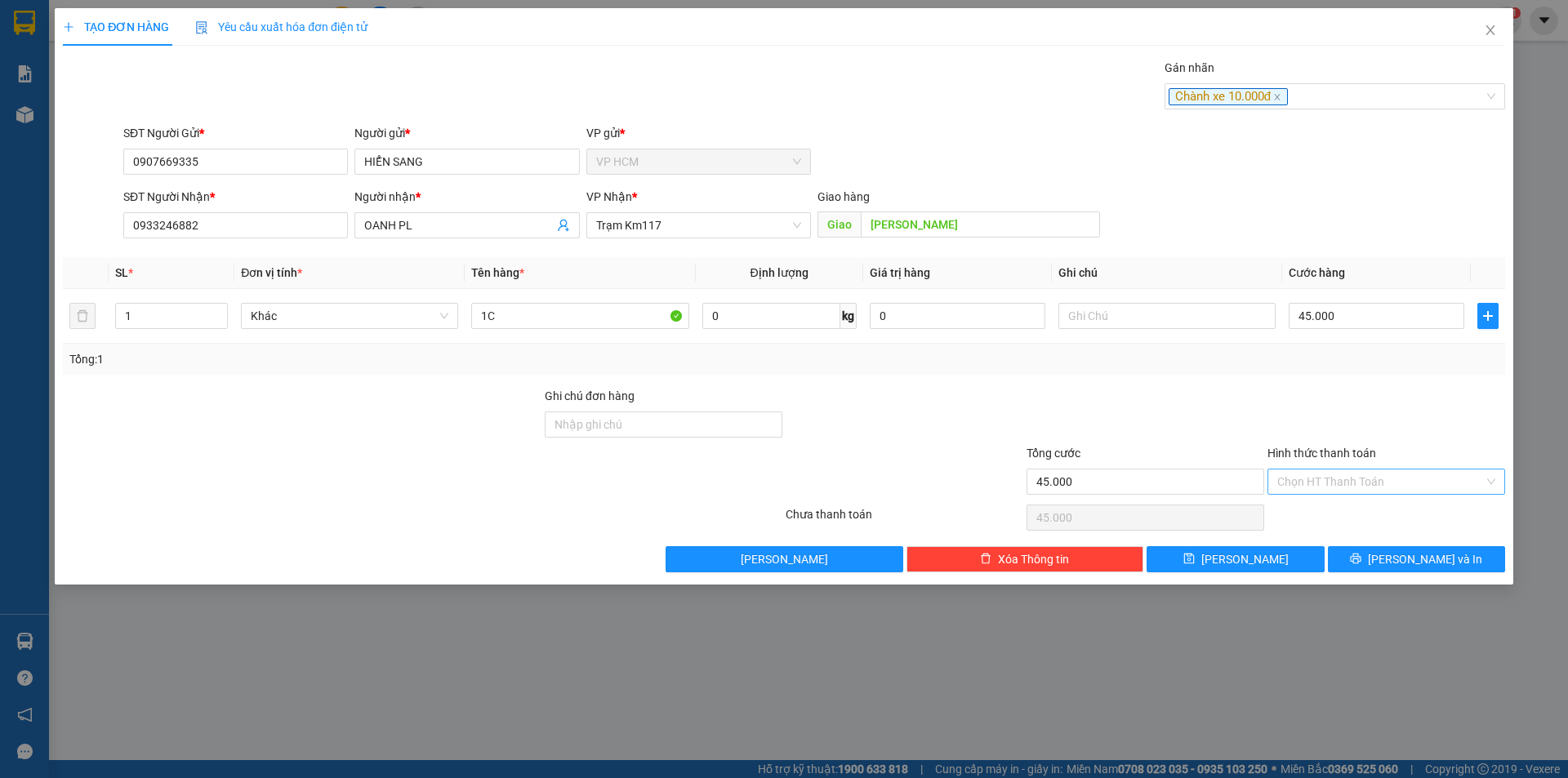
click at [1342, 471] on input "Hình thức thanh toán" at bounding box center [1380, 481] width 206 height 24
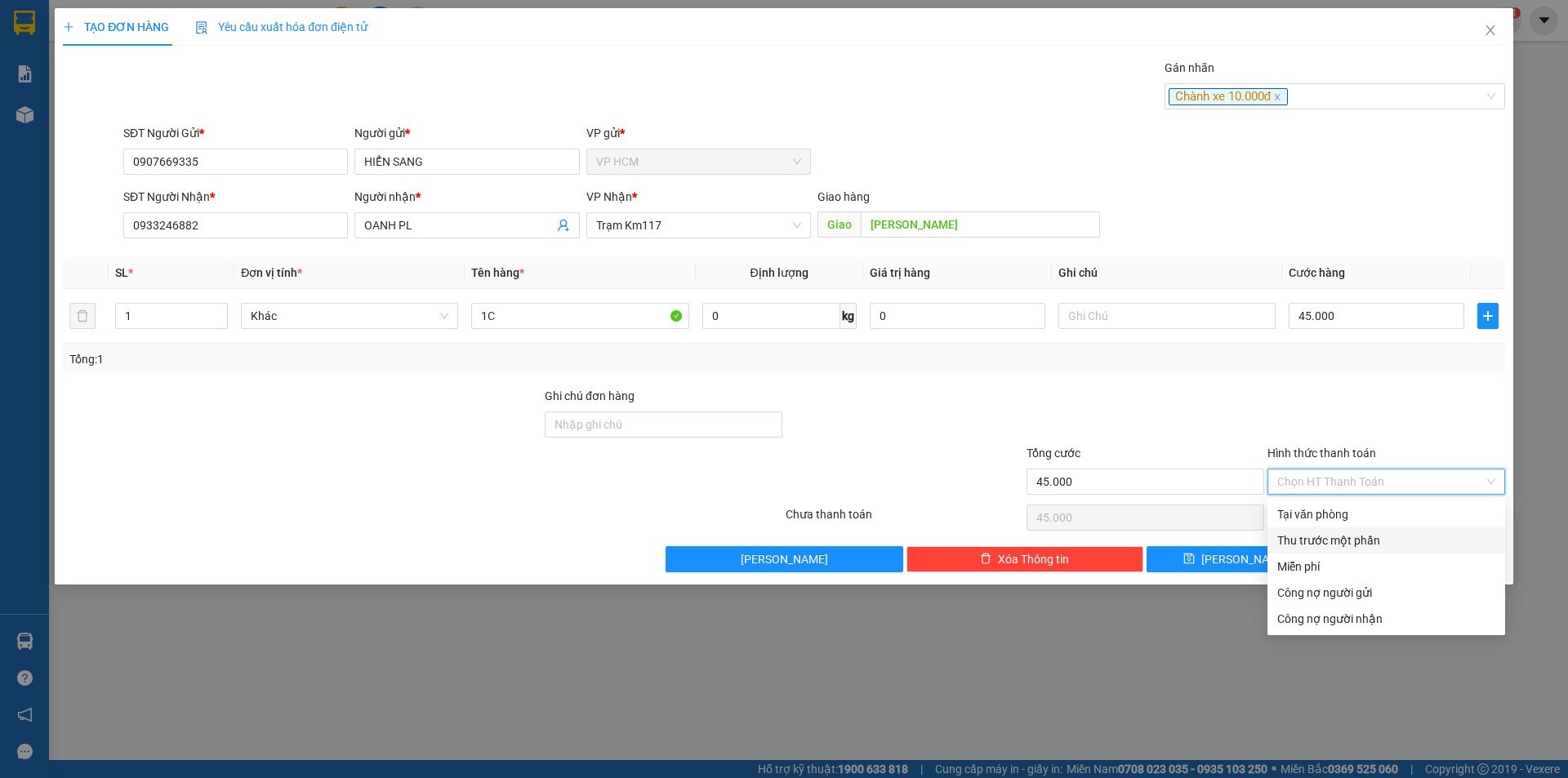
click at [1328, 530] on div "Thu trước một phần" at bounding box center [1386, 541] width 237 height 26
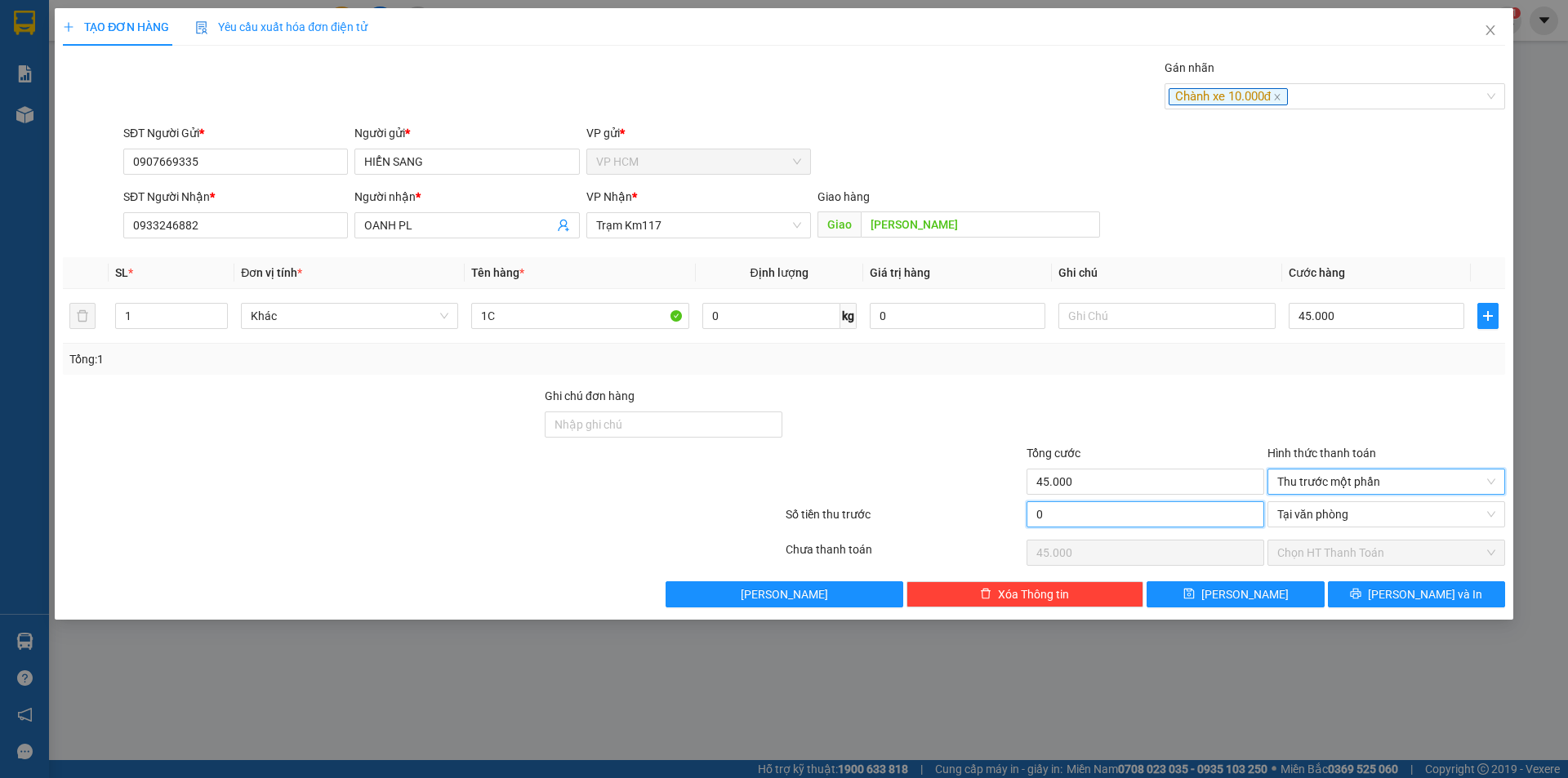
click at [1186, 524] on input "0" at bounding box center [1146, 514] width 237 height 26
drag, startPoint x: 1362, startPoint y: 579, endPoint x: 1358, endPoint y: 567, distance: 12.6
click at [1363, 579] on div "Transit Pickup Surcharge Ids Transit Deliver Surcharge Ids Transit Deliver Surc…" at bounding box center [784, 332] width 1443 height 549
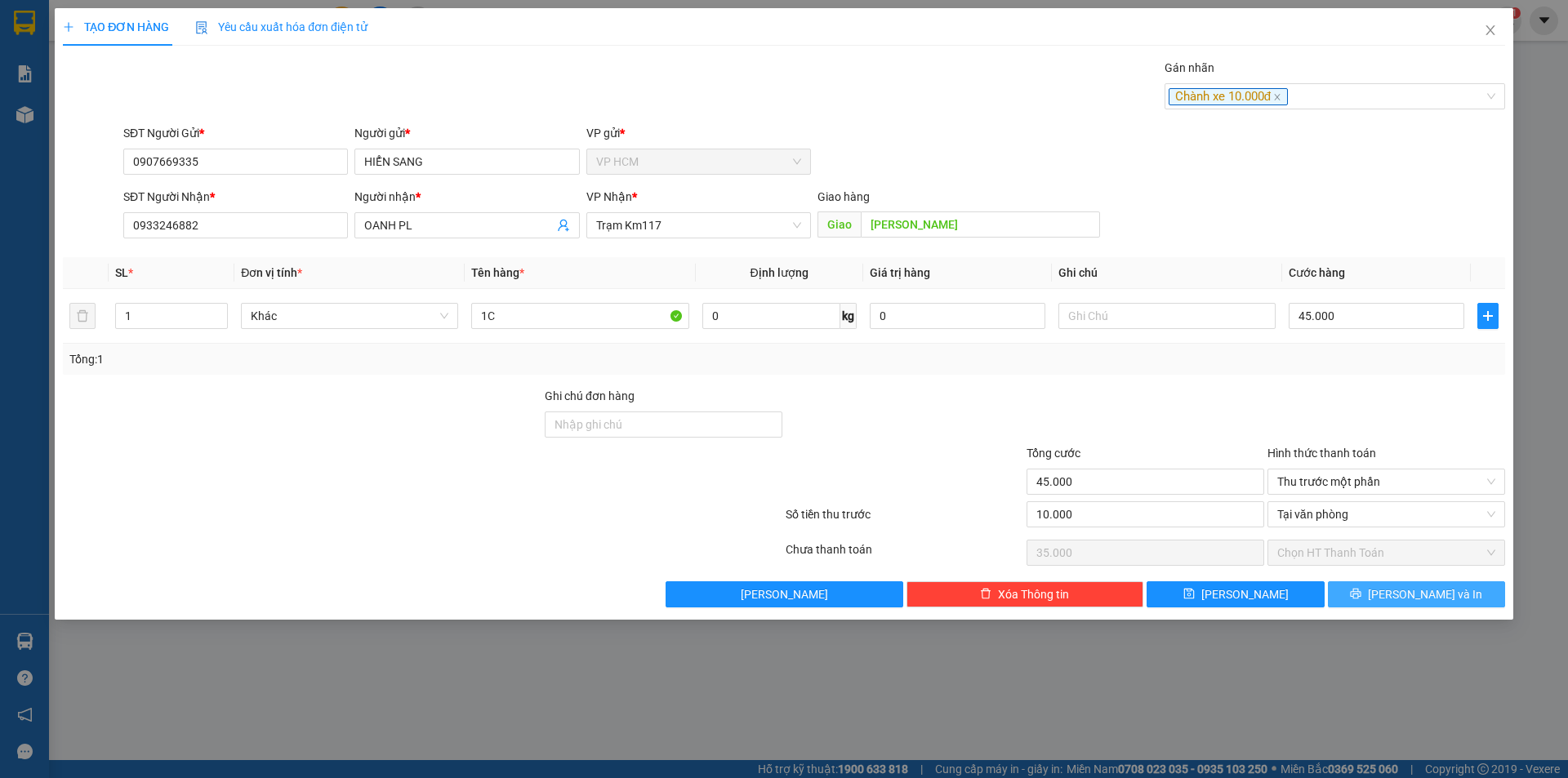
drag, startPoint x: 1414, startPoint y: 600, endPoint x: 1358, endPoint y: 555, distance: 71.8
click at [1415, 600] on span "[PERSON_NAME] và In" at bounding box center [1425, 594] width 114 height 18
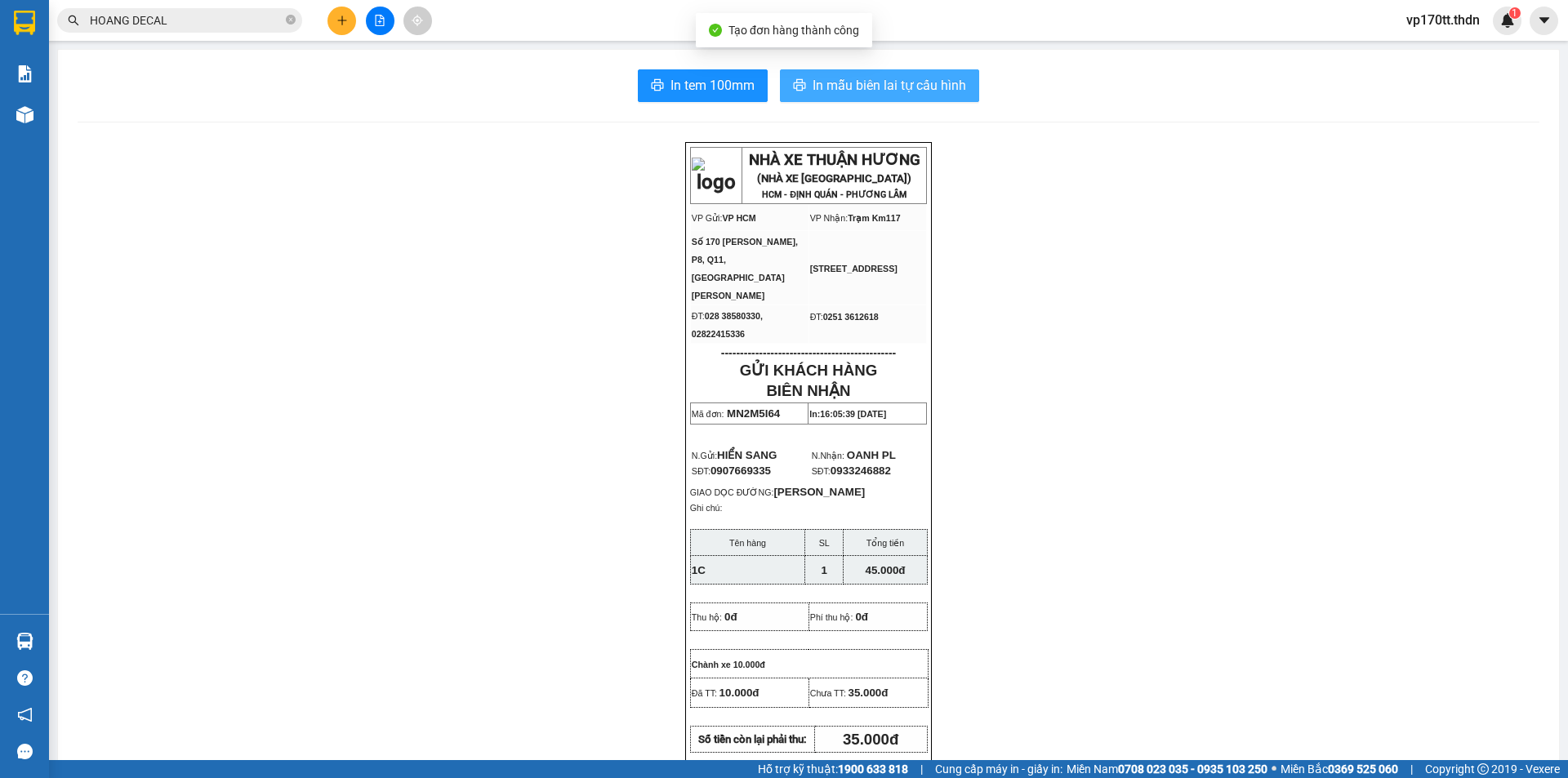
click at [898, 95] on span "In mẫu biên lai tự cấu hình" at bounding box center [889, 86] width 154 height 21
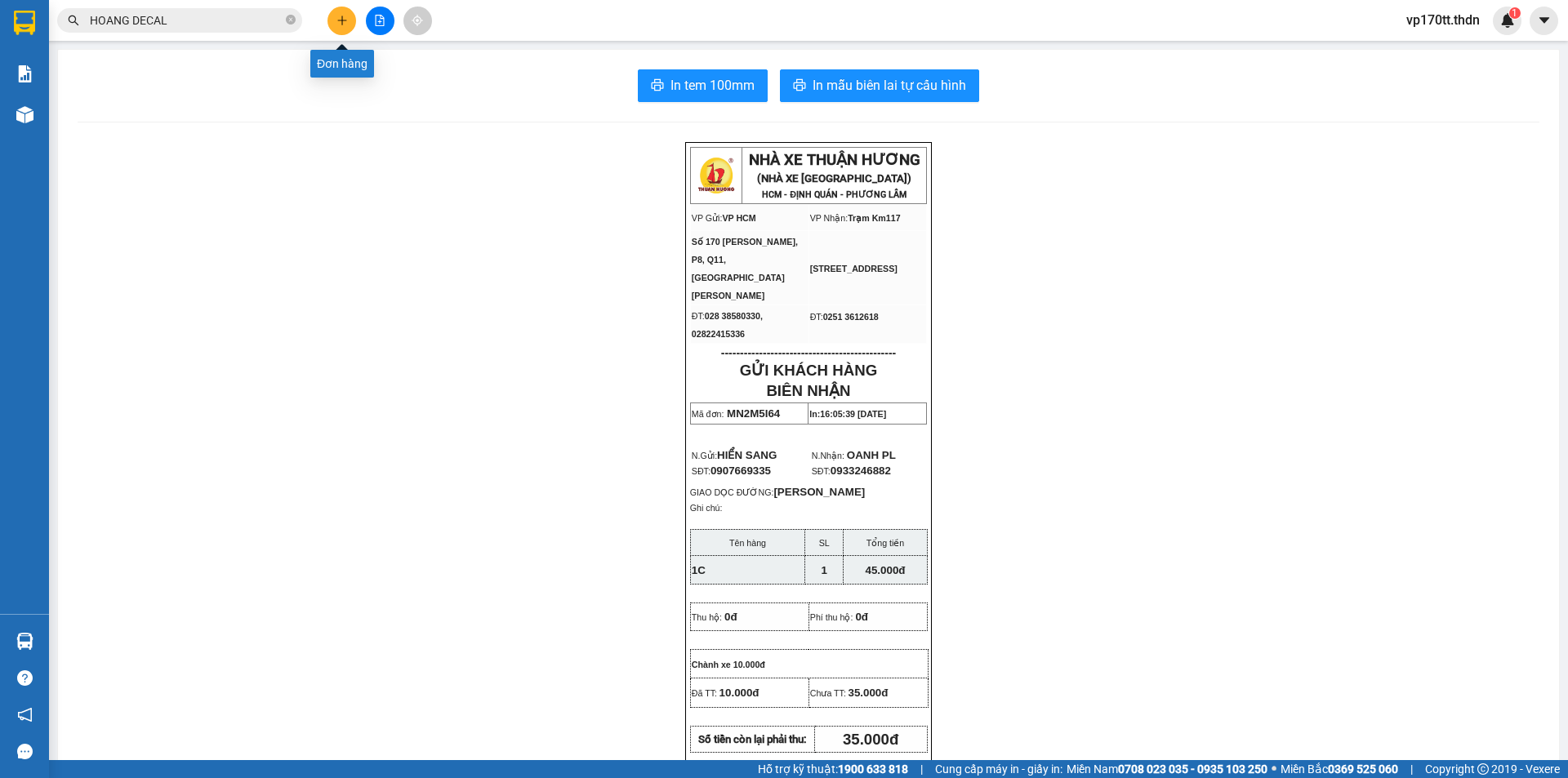
click at [333, 21] on button at bounding box center [342, 21] width 28 height 28
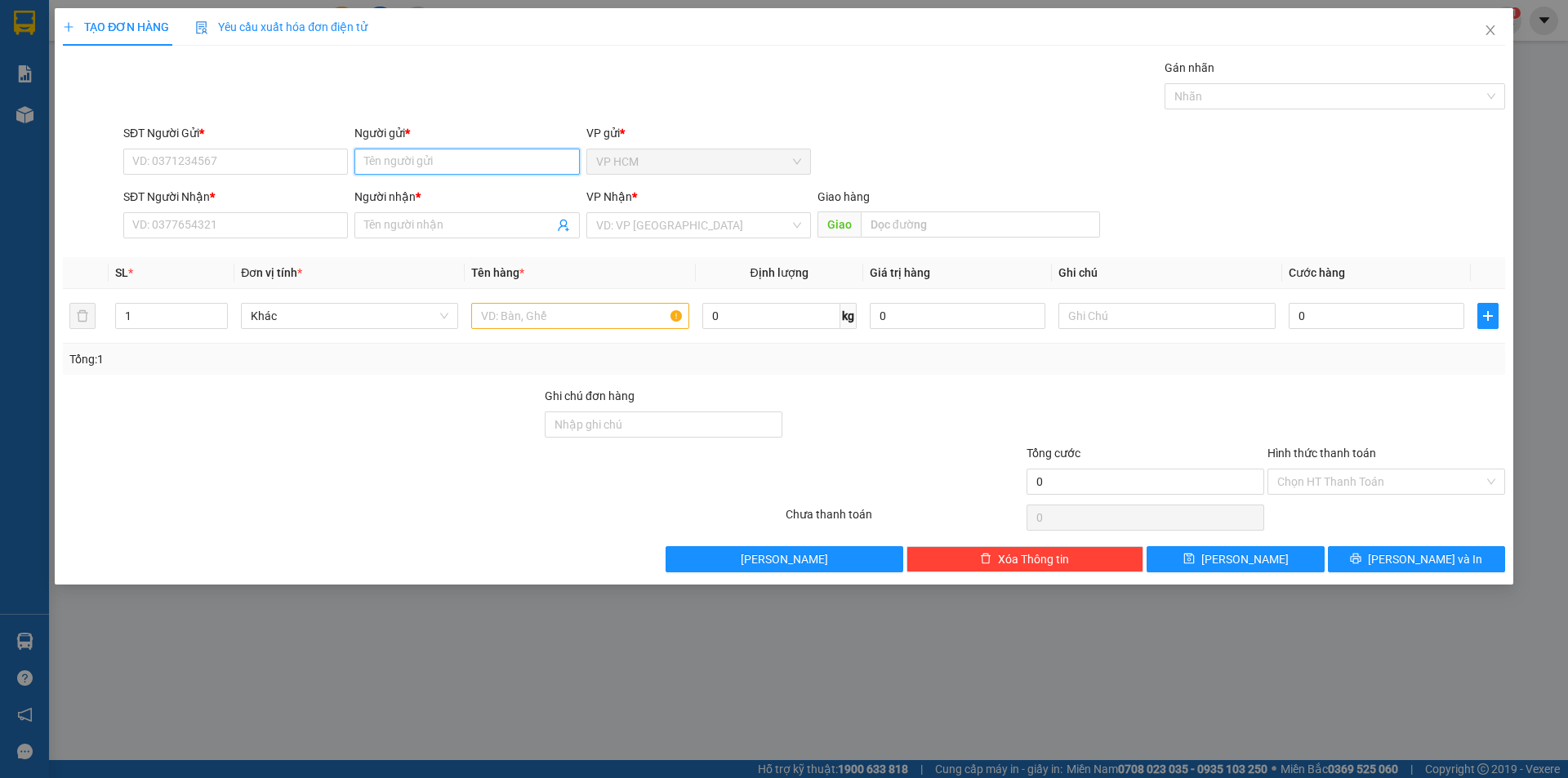
click at [423, 166] on input "Người gửi *" at bounding box center [466, 162] width 224 height 26
click at [427, 160] on input "Người gửi *" at bounding box center [466, 162] width 224 height 26
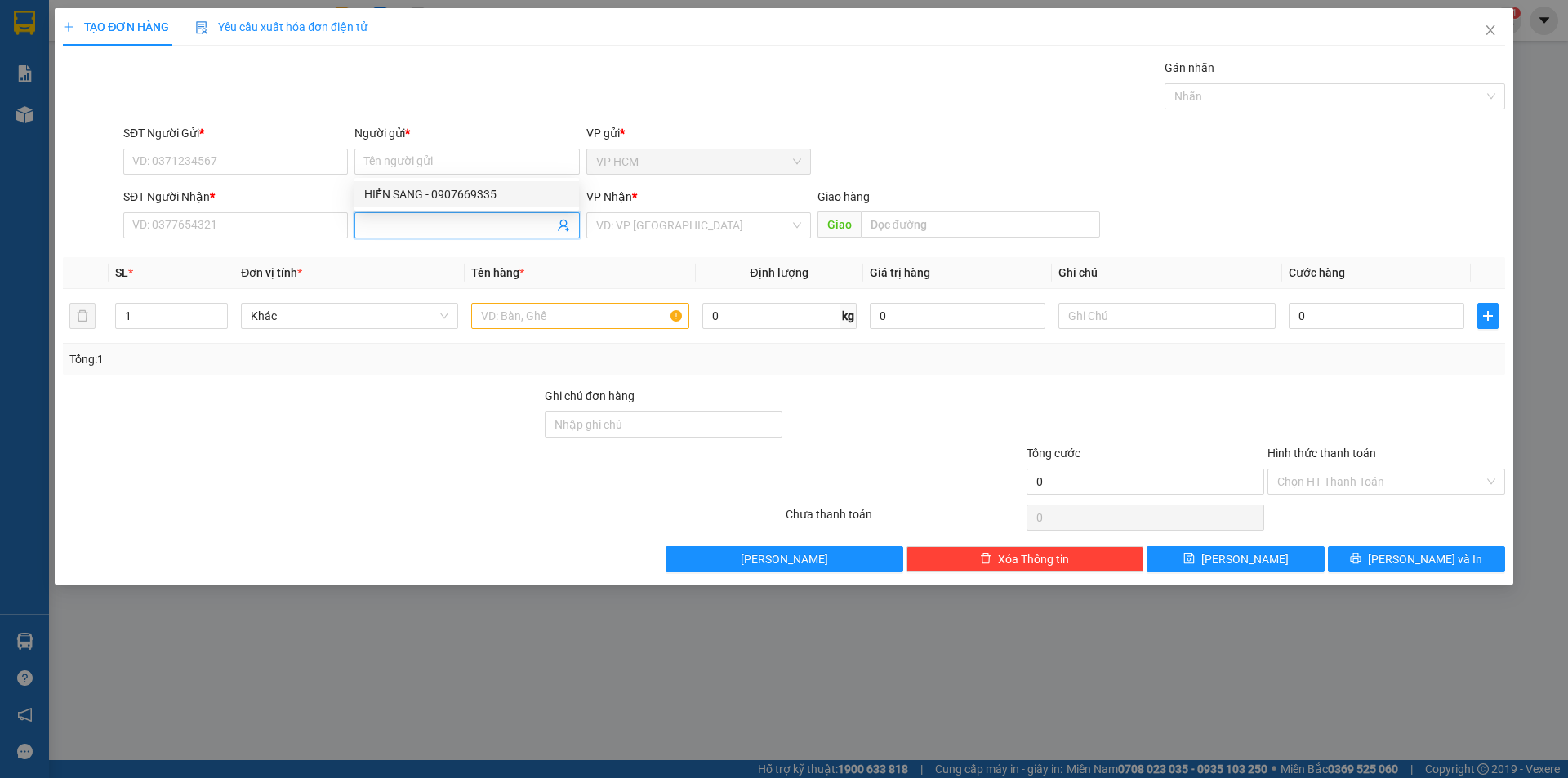
click at [406, 222] on input "Người nhận *" at bounding box center [459, 225] width 188 height 18
click at [405, 223] on input "Người nhận *" at bounding box center [459, 225] width 188 height 18
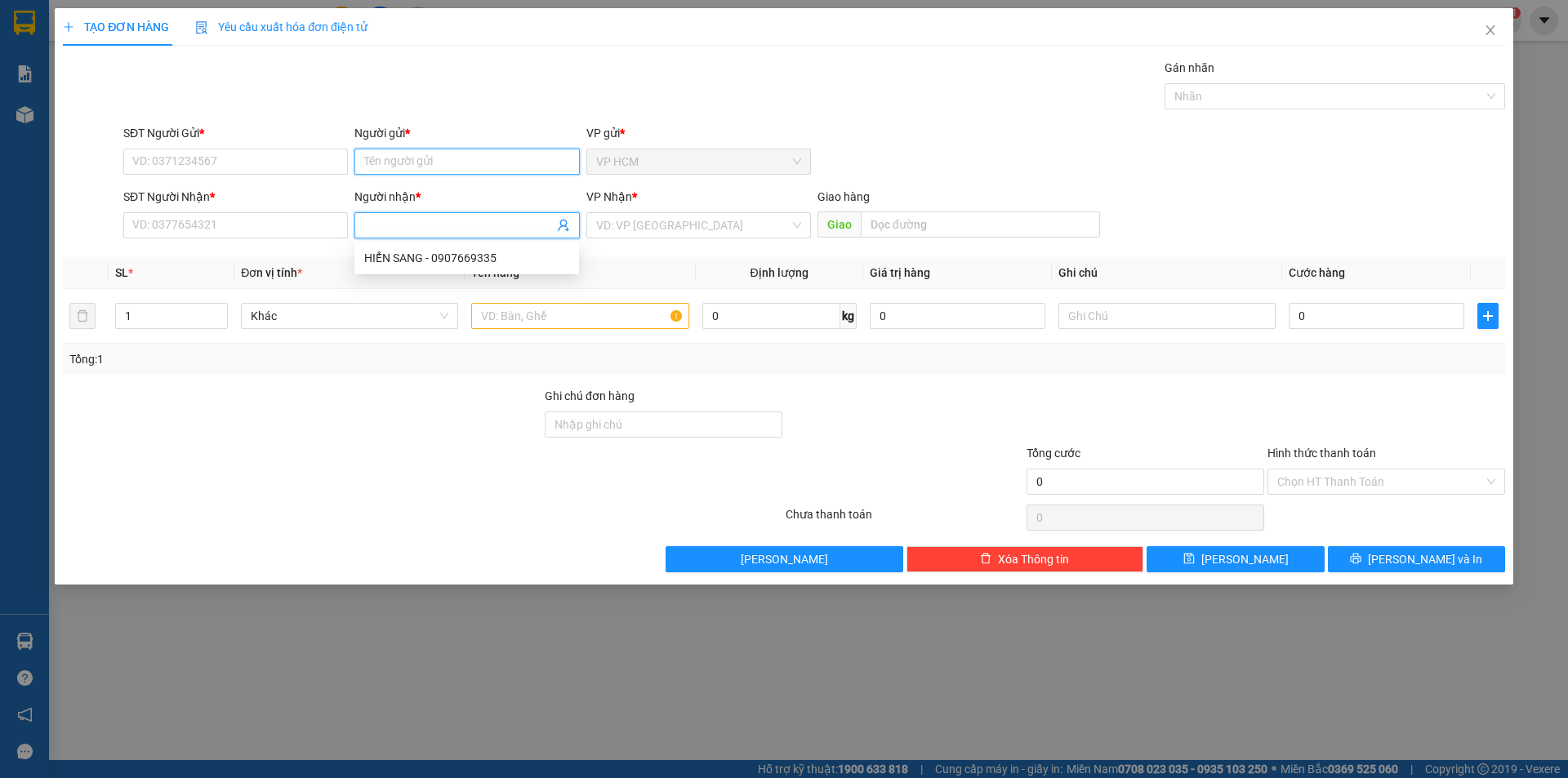
click at [433, 156] on input "Người gửi *" at bounding box center [466, 162] width 224 height 26
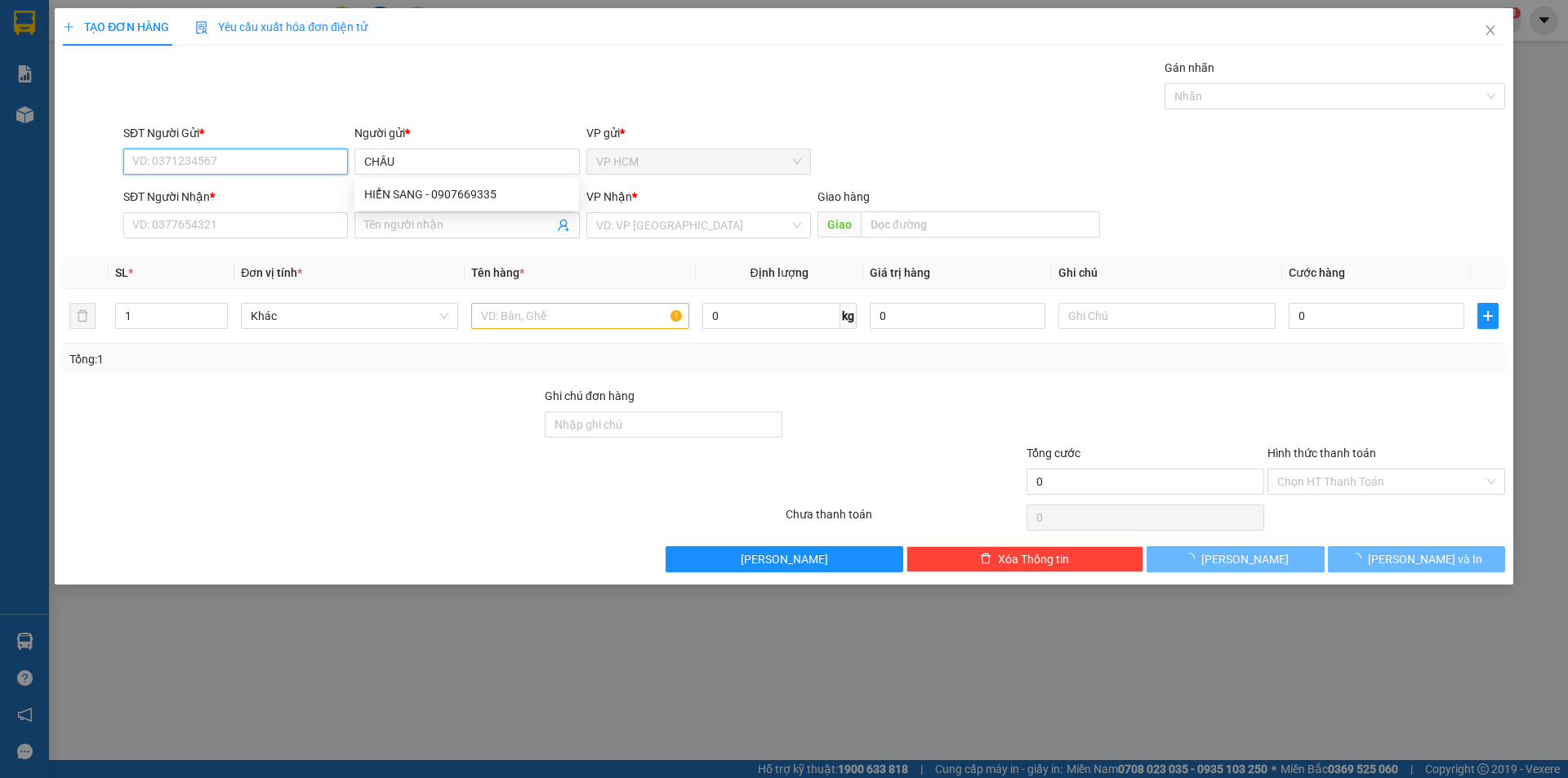
click at [230, 162] on input "SĐT Người Gửi *" at bounding box center [236, 162] width 224 height 26
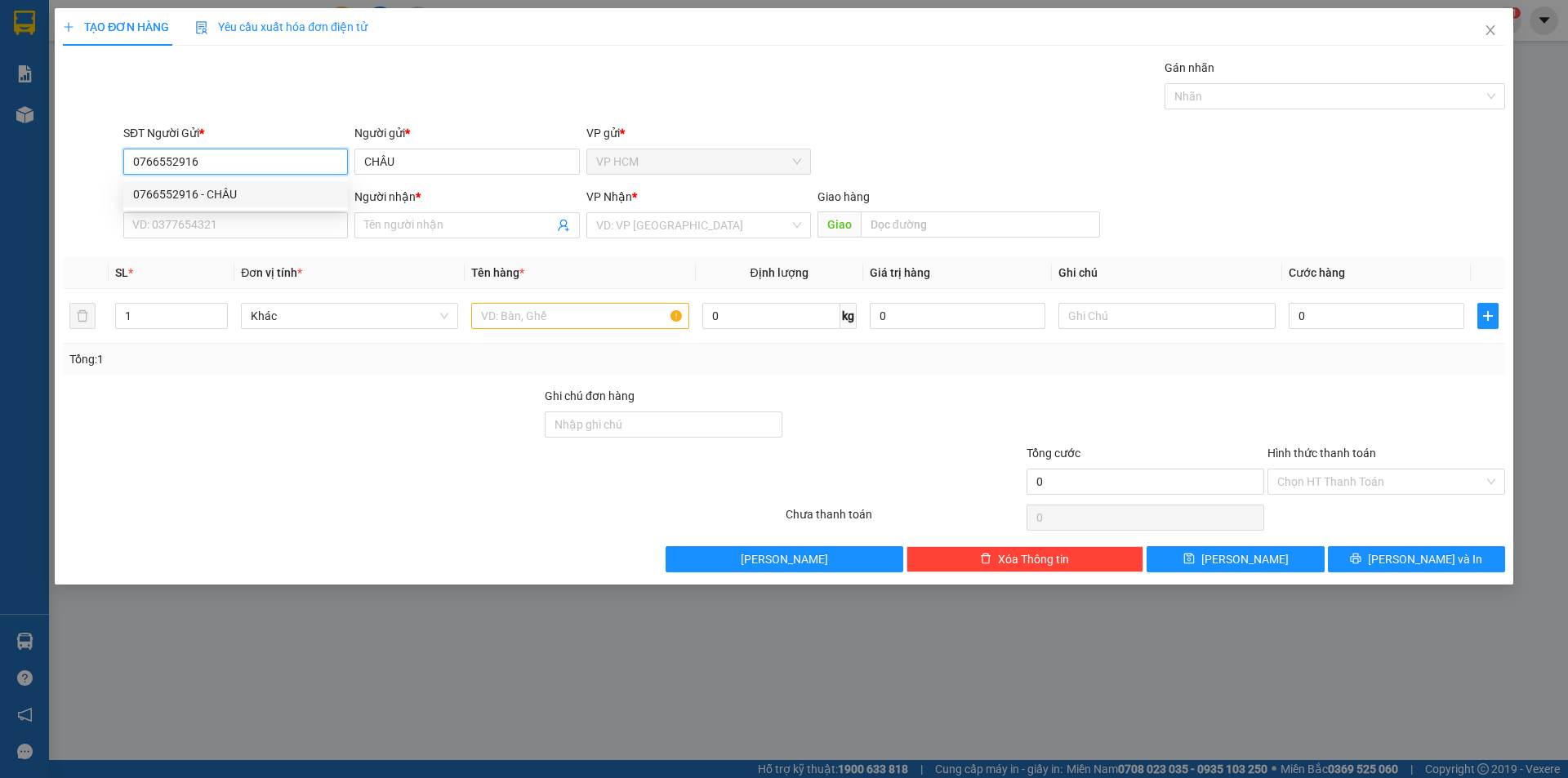
click at [214, 193] on div "0766552916 - CHÂU" at bounding box center [236, 194] width 205 height 18
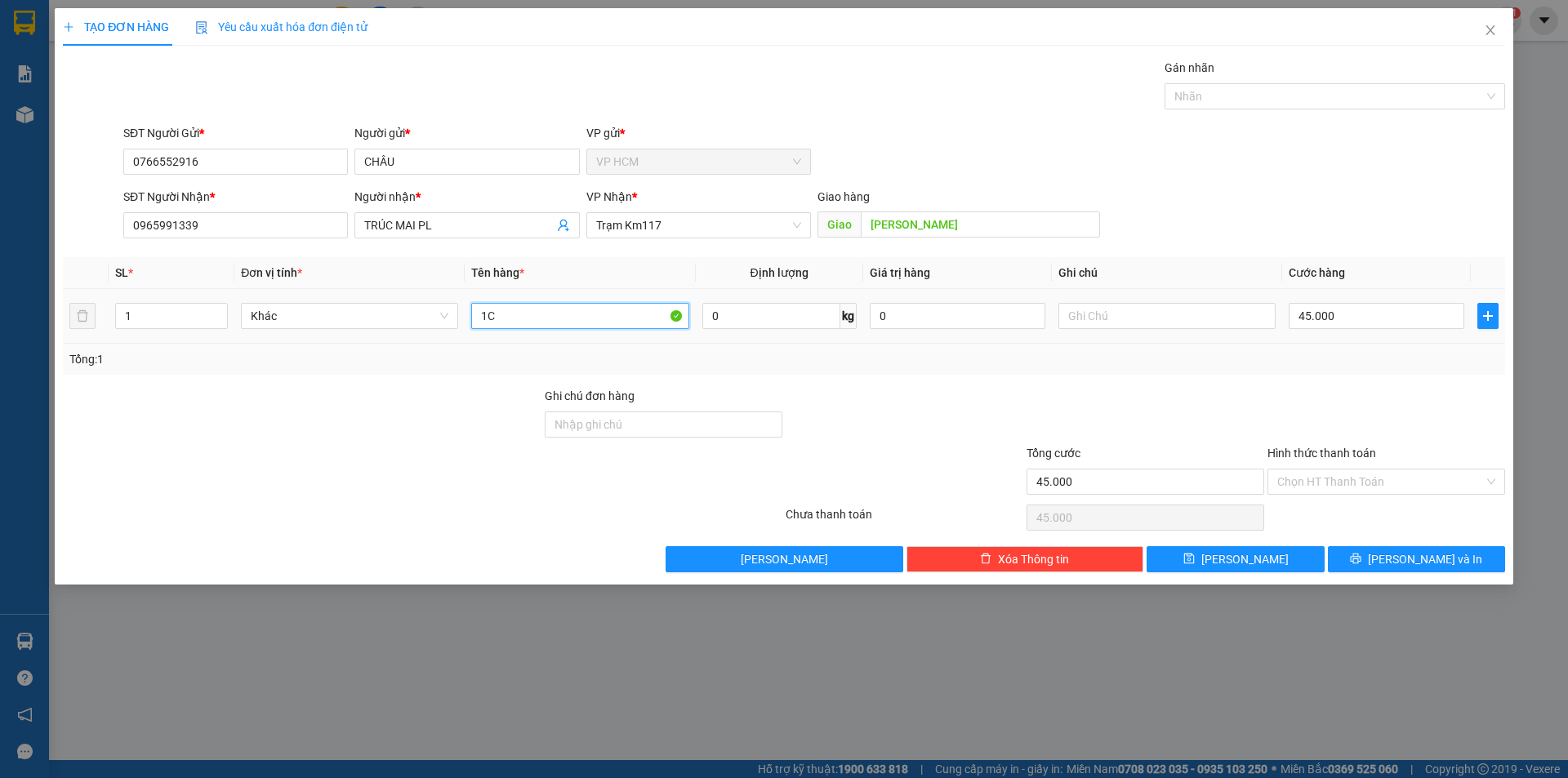
drag, startPoint x: 549, startPoint y: 317, endPoint x: 532, endPoint y: 317, distance: 17.0
click at [547, 317] on input "1C" at bounding box center [580, 316] width 218 height 26
click at [1301, 107] on div "Nhãn" at bounding box center [1334, 96] width 340 height 26
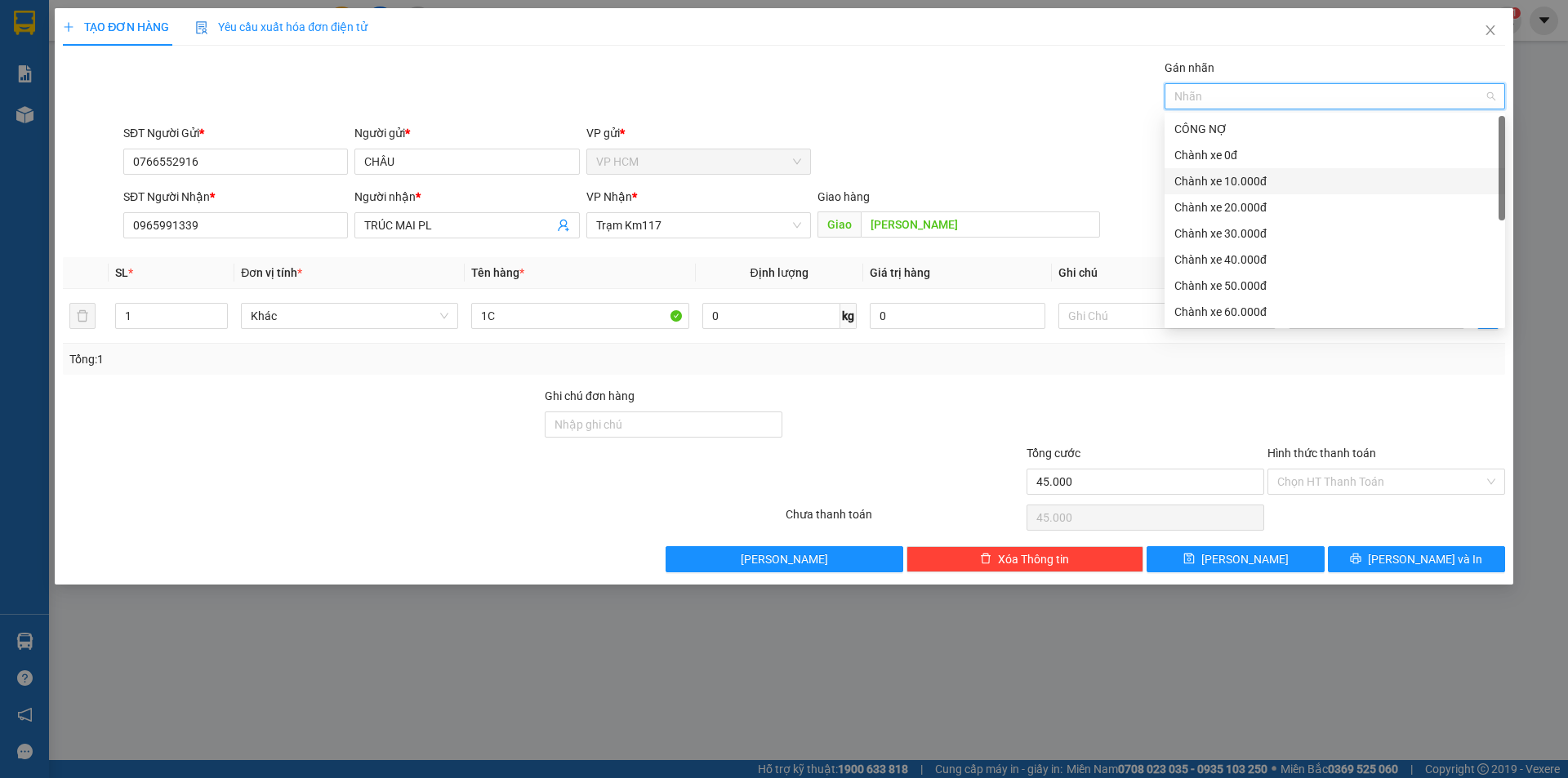
click at [1254, 183] on div "Chành xe 10.000đ" at bounding box center [1334, 181] width 321 height 18
drag, startPoint x: 827, startPoint y: 121, endPoint x: 1265, endPoint y: 352, distance: 495.2
click at [832, 127] on div "Transit Pickup Surcharge Ids Transit Deliver Surcharge Ids Transit Deliver Surc…" at bounding box center [784, 315] width 1443 height 513
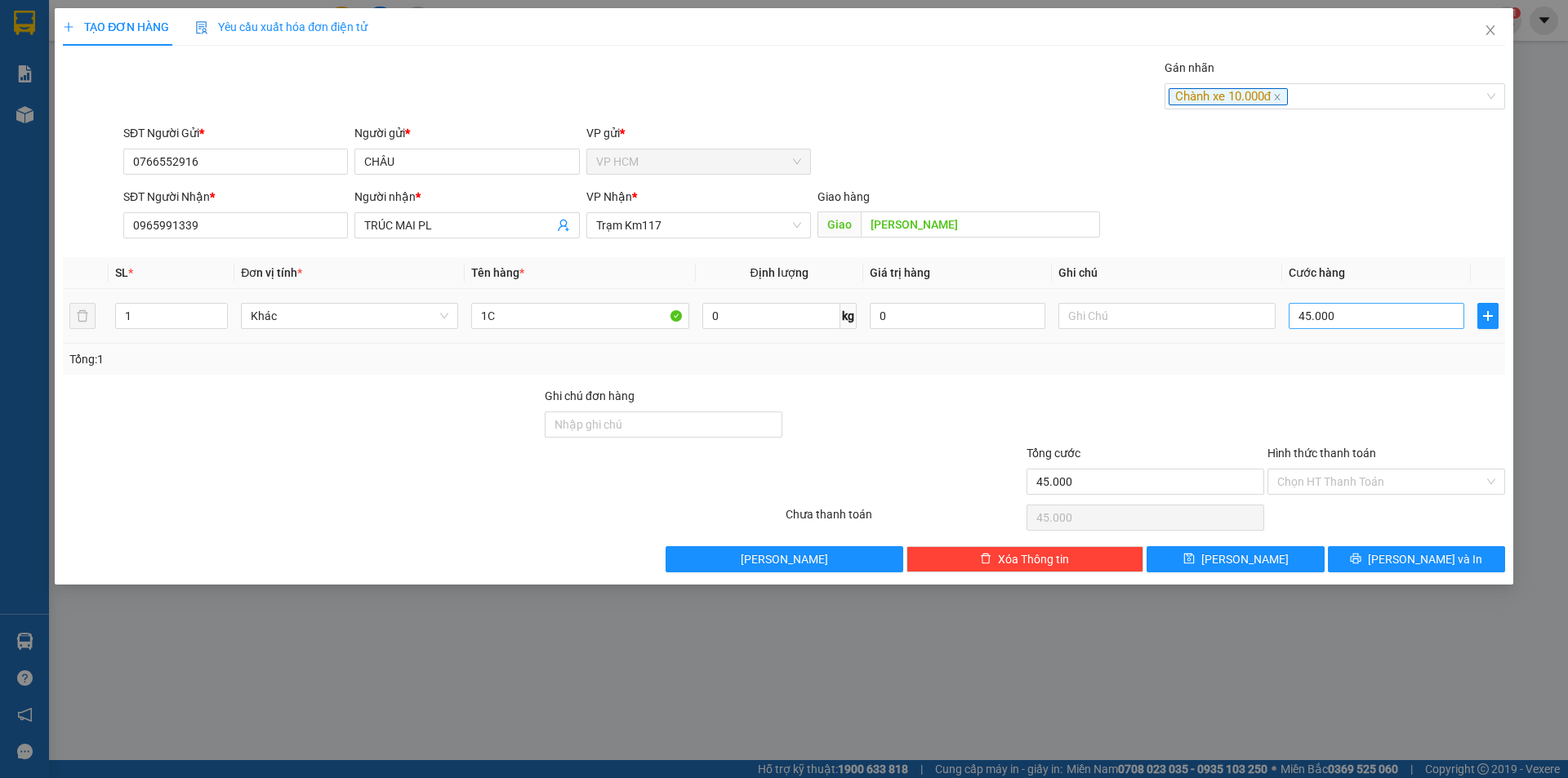
drag, startPoint x: 1315, startPoint y: 294, endPoint x: 1346, endPoint y: 319, distance: 39.8
click at [1315, 294] on td "45.000" at bounding box center [1377, 316] width 188 height 55
click at [1347, 320] on input "45.000" at bounding box center [1377, 316] width 175 height 26
click at [1274, 384] on div "Transit Pickup Surcharge Ids Transit Deliver Surcharge Ids Transit Deliver Surc…" at bounding box center [784, 315] width 1443 height 513
click at [1302, 474] on input "Hình thức thanh toán" at bounding box center [1380, 481] width 206 height 24
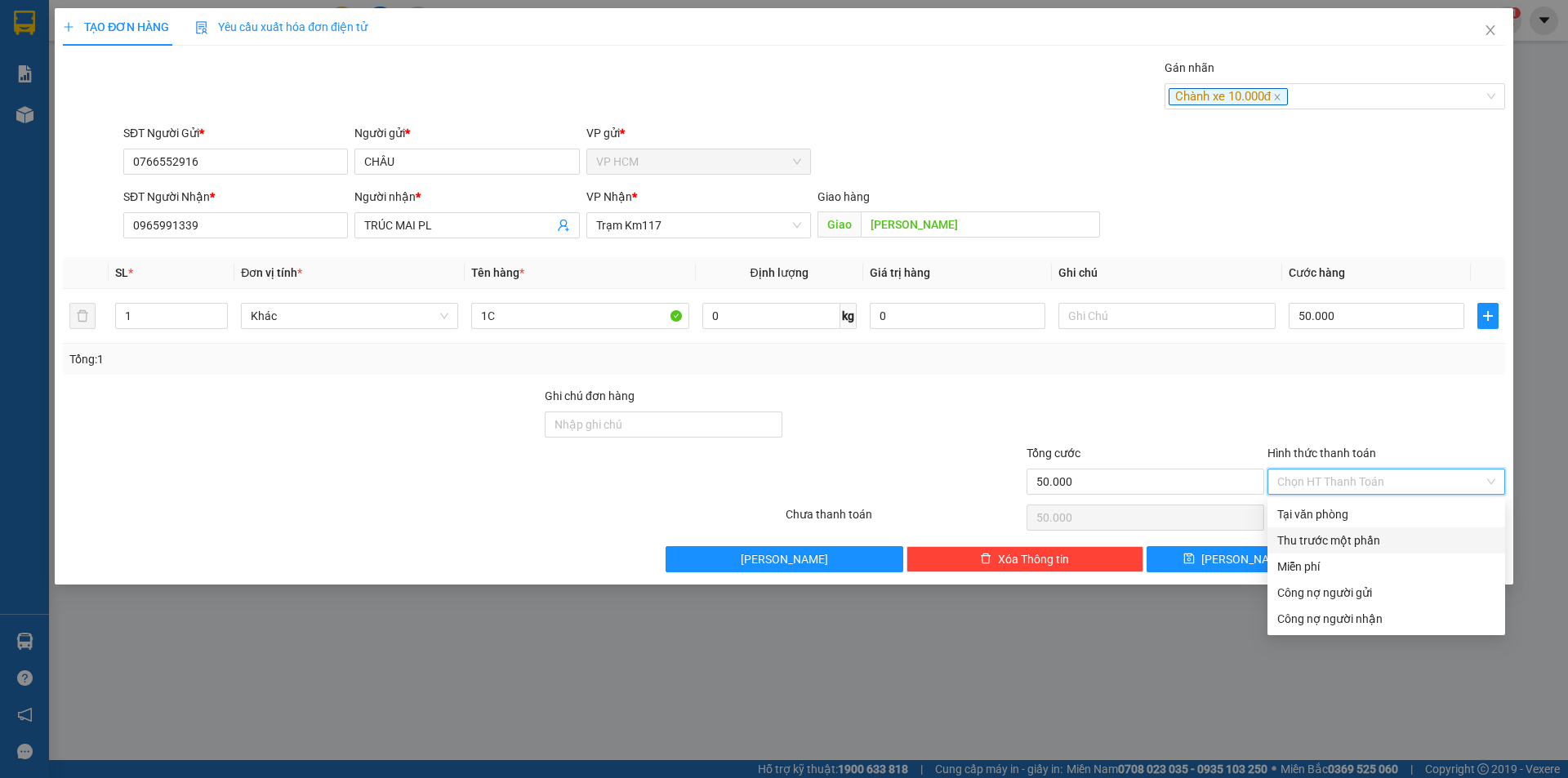
click at [1313, 550] on div "Thu trước một phần" at bounding box center [1386, 541] width 237 height 26
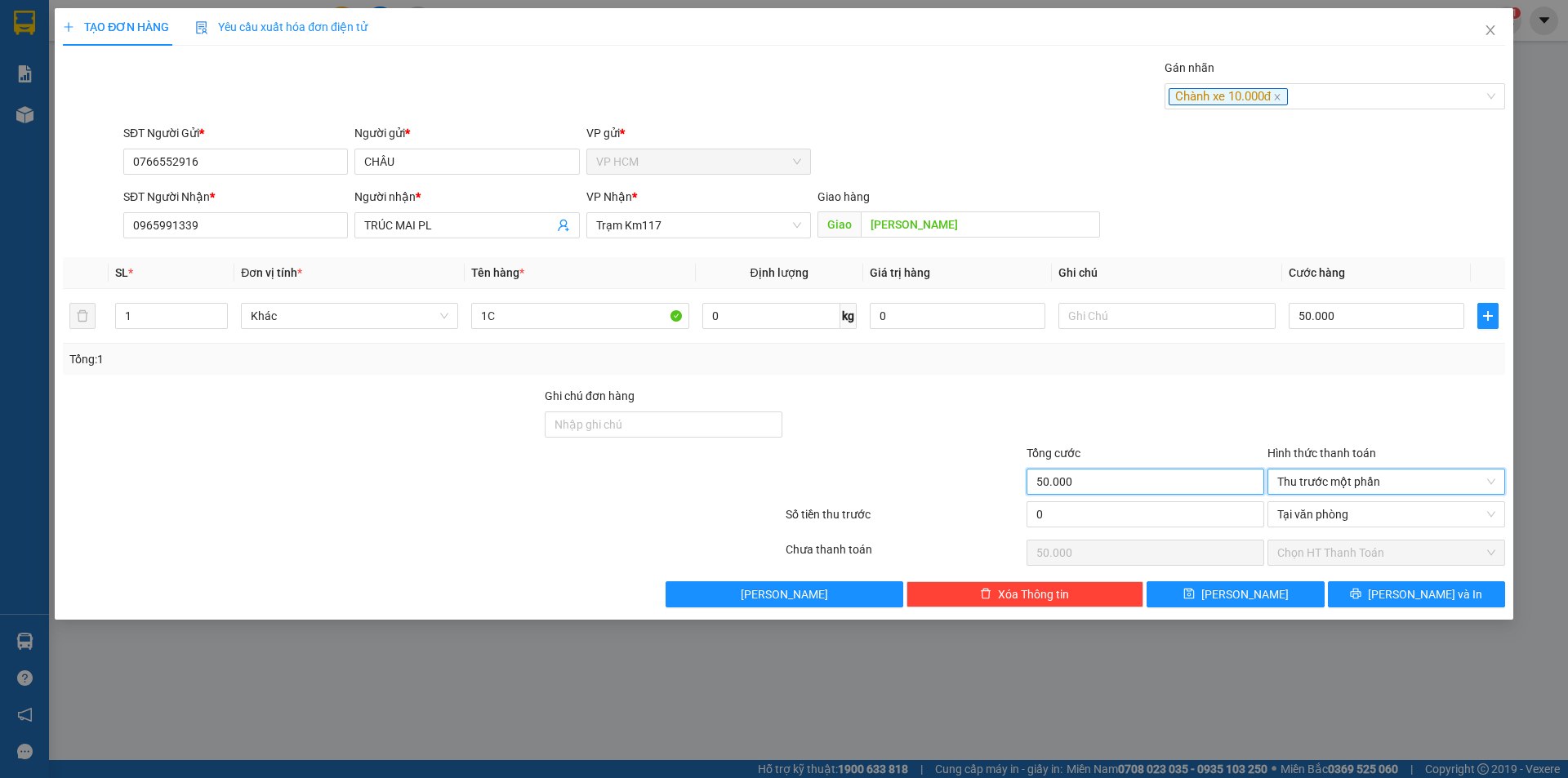
click at [1135, 493] on input "50.000" at bounding box center [1146, 482] width 237 height 26
click at [1153, 515] on input "0" at bounding box center [1146, 514] width 237 height 26
click at [1183, 383] on div "Transit Pickup Surcharge Ids Transit Deliver Surcharge Ids Transit Deliver Surc…" at bounding box center [784, 332] width 1443 height 549
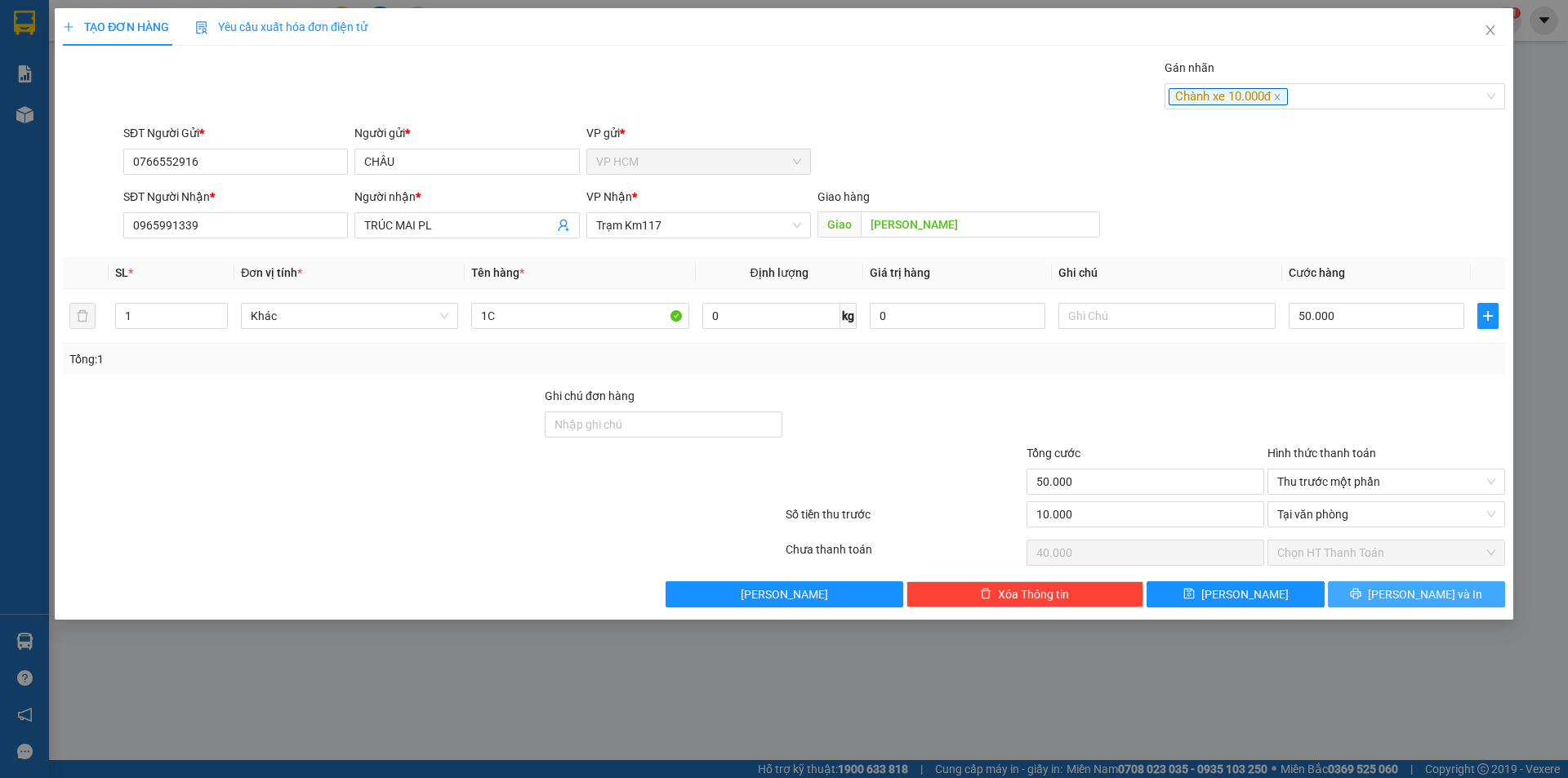
click at [1362, 598] on icon "printer" at bounding box center [1356, 593] width 10 height 10
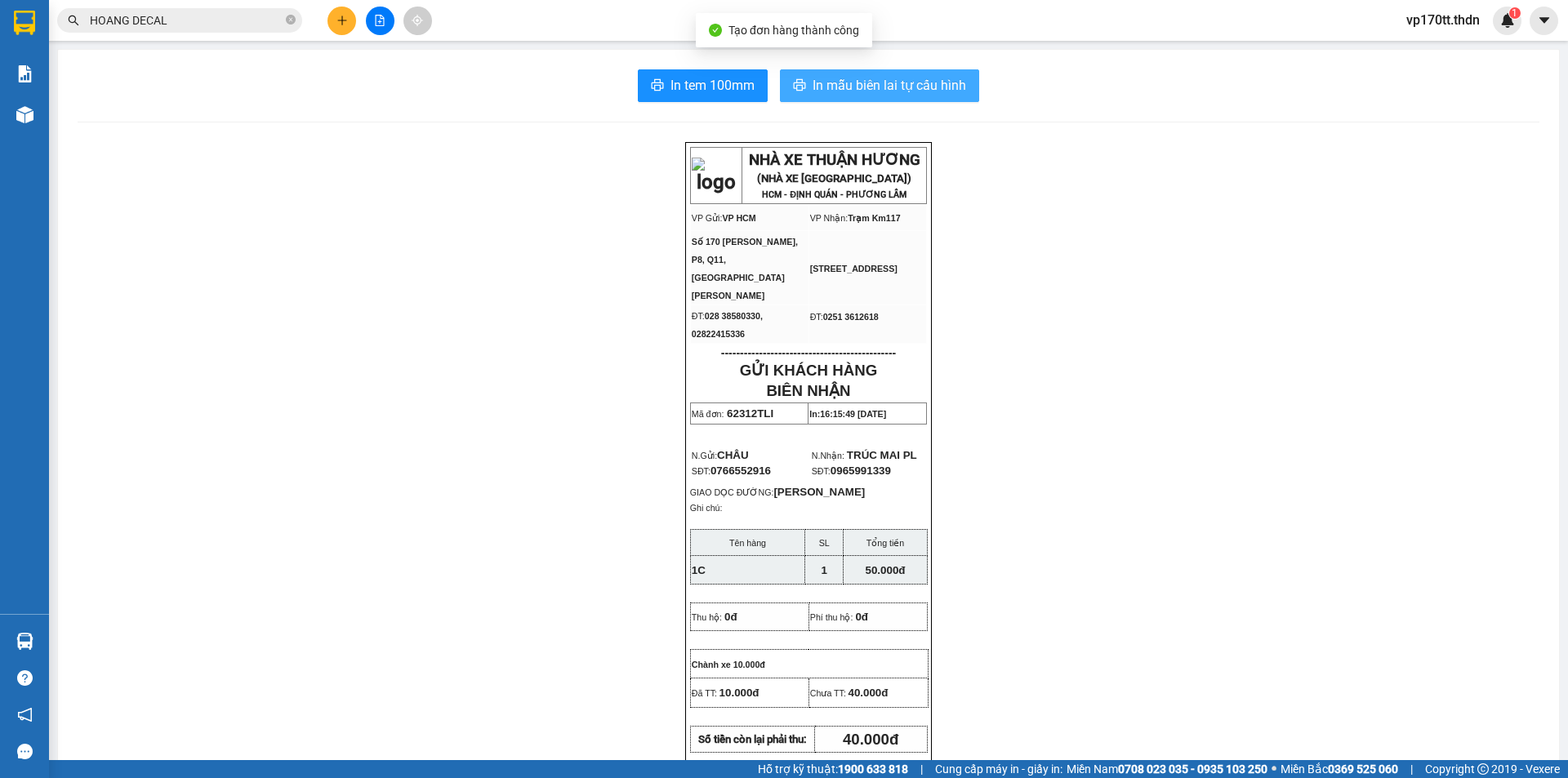
click at [921, 89] on span "In mẫu biên lai tự cấu hình" at bounding box center [889, 86] width 154 height 21
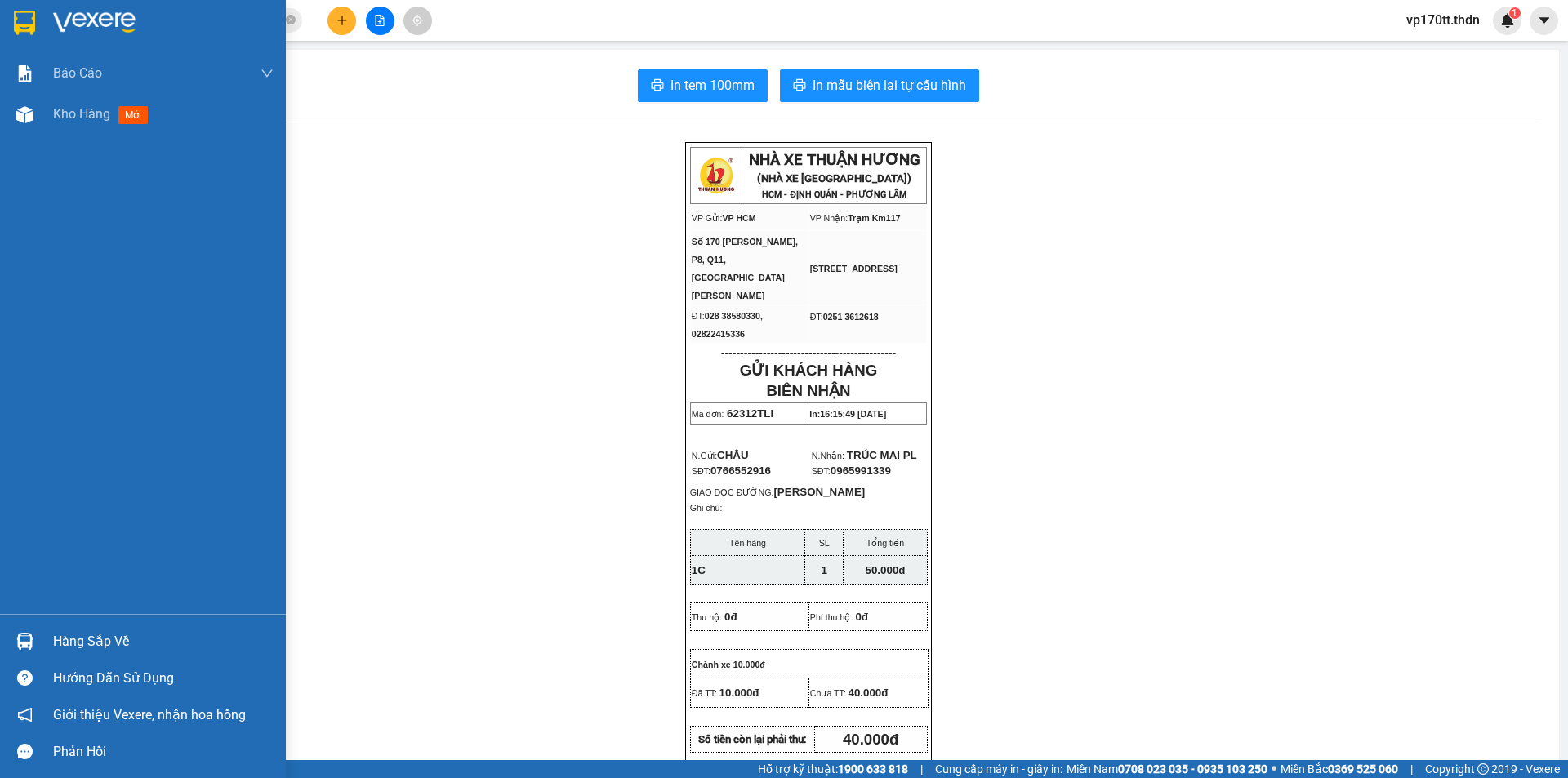
click at [72, 637] on div "Hàng sắp về" at bounding box center [163, 641] width 220 height 24
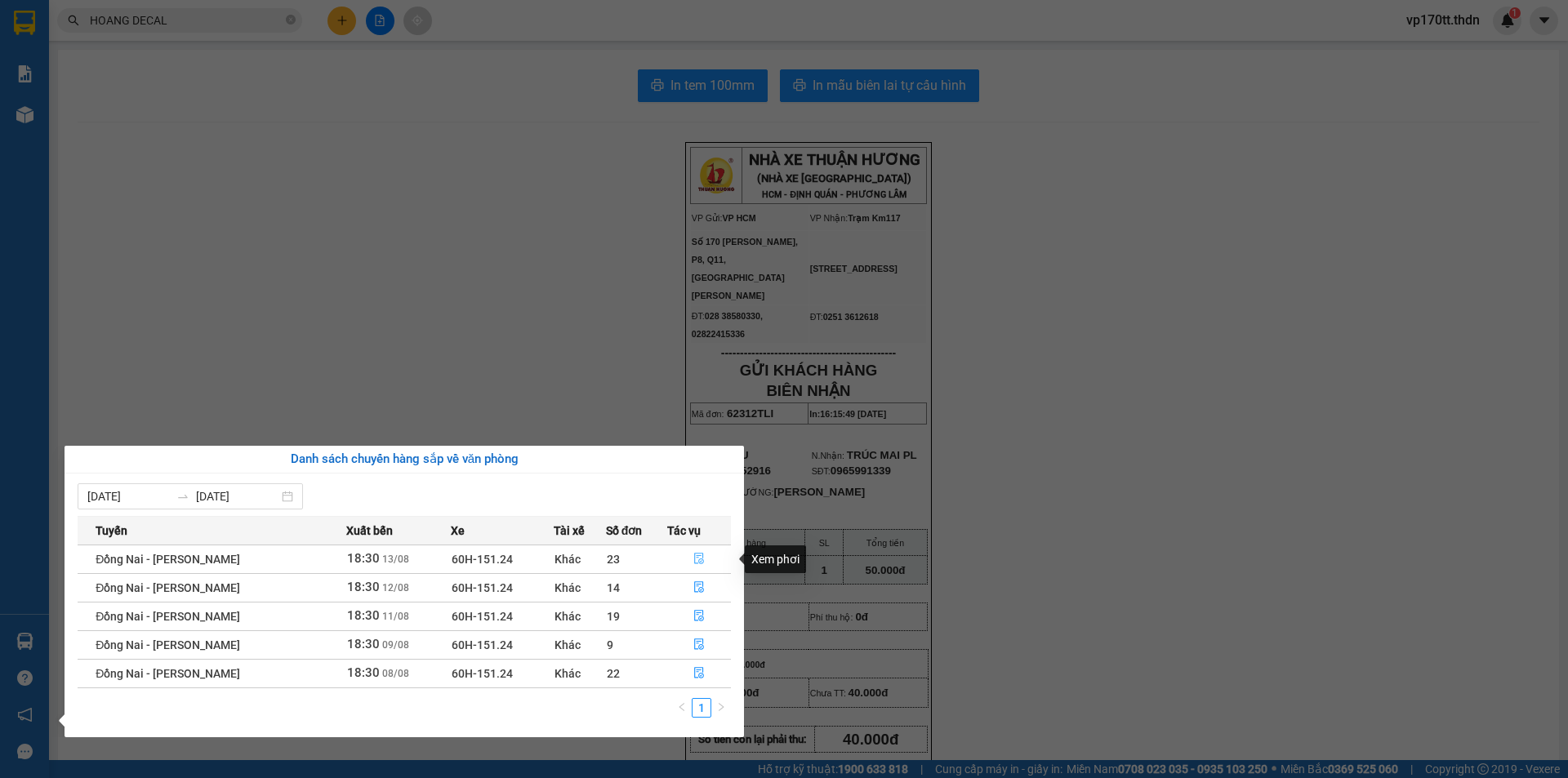
click at [703, 560] on button "button" at bounding box center [699, 559] width 63 height 26
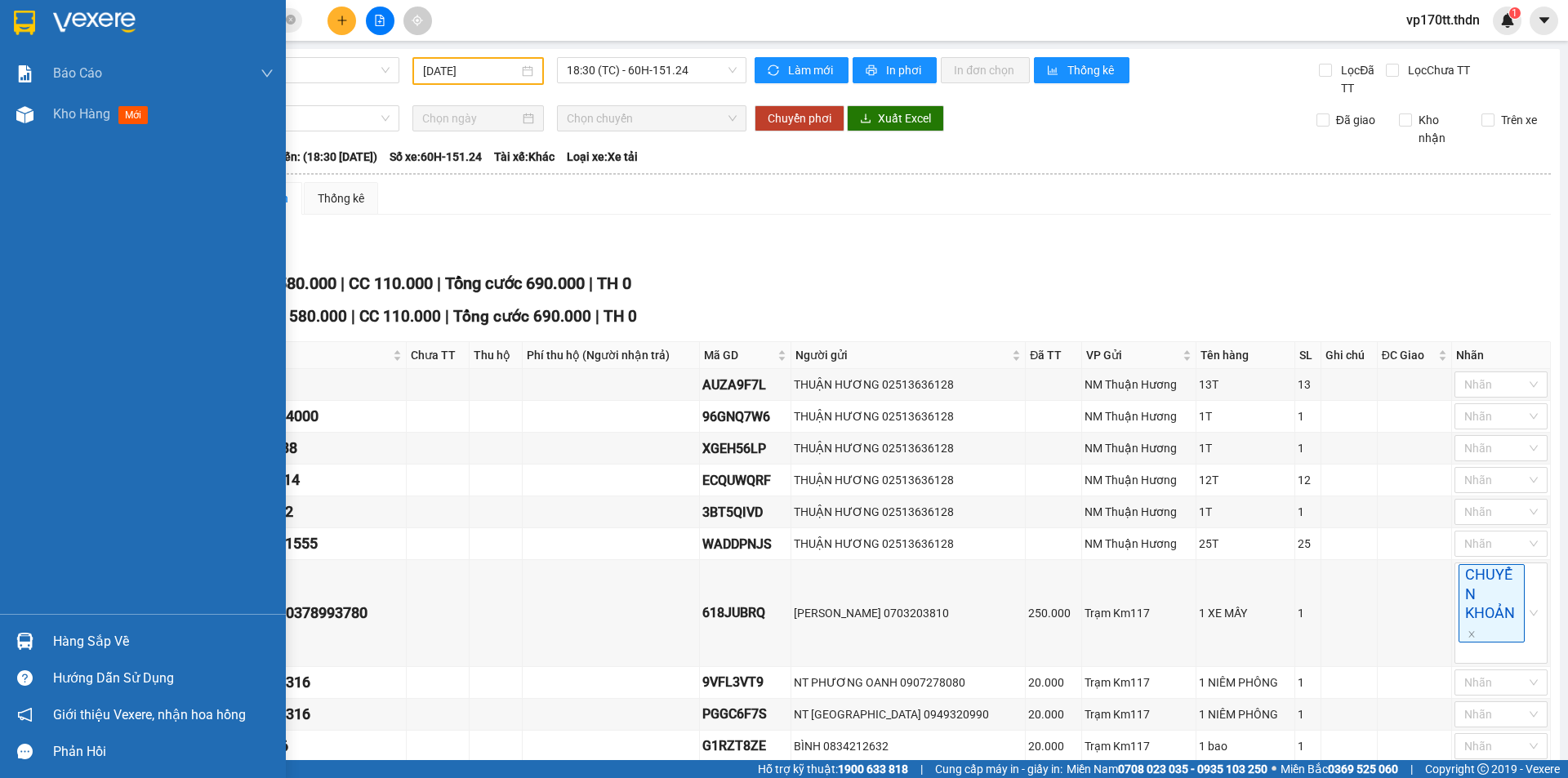
click at [19, 30] on img at bounding box center [24, 23] width 22 height 24
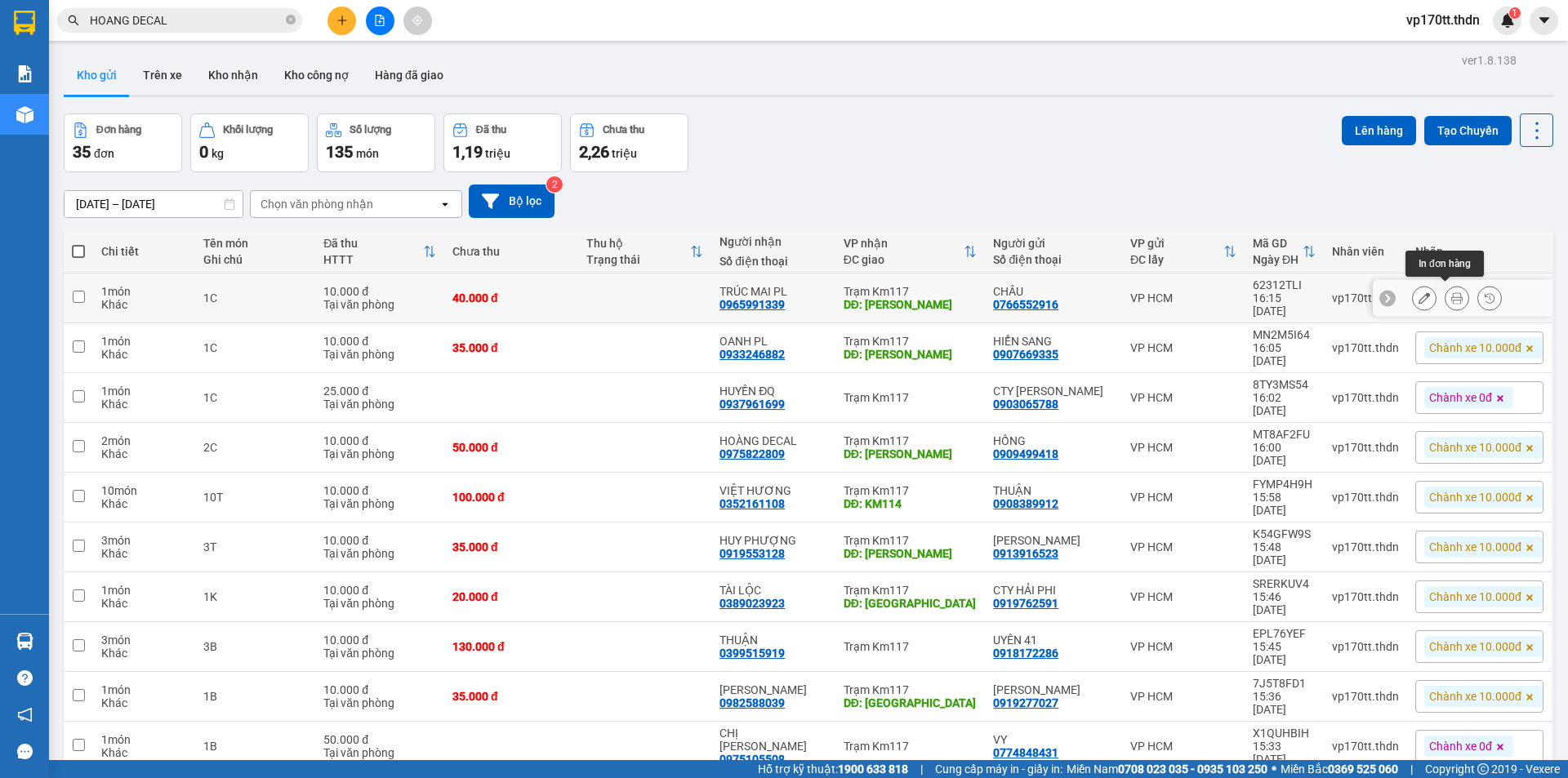
click at [1453, 302] on button at bounding box center [1457, 299] width 23 height 28
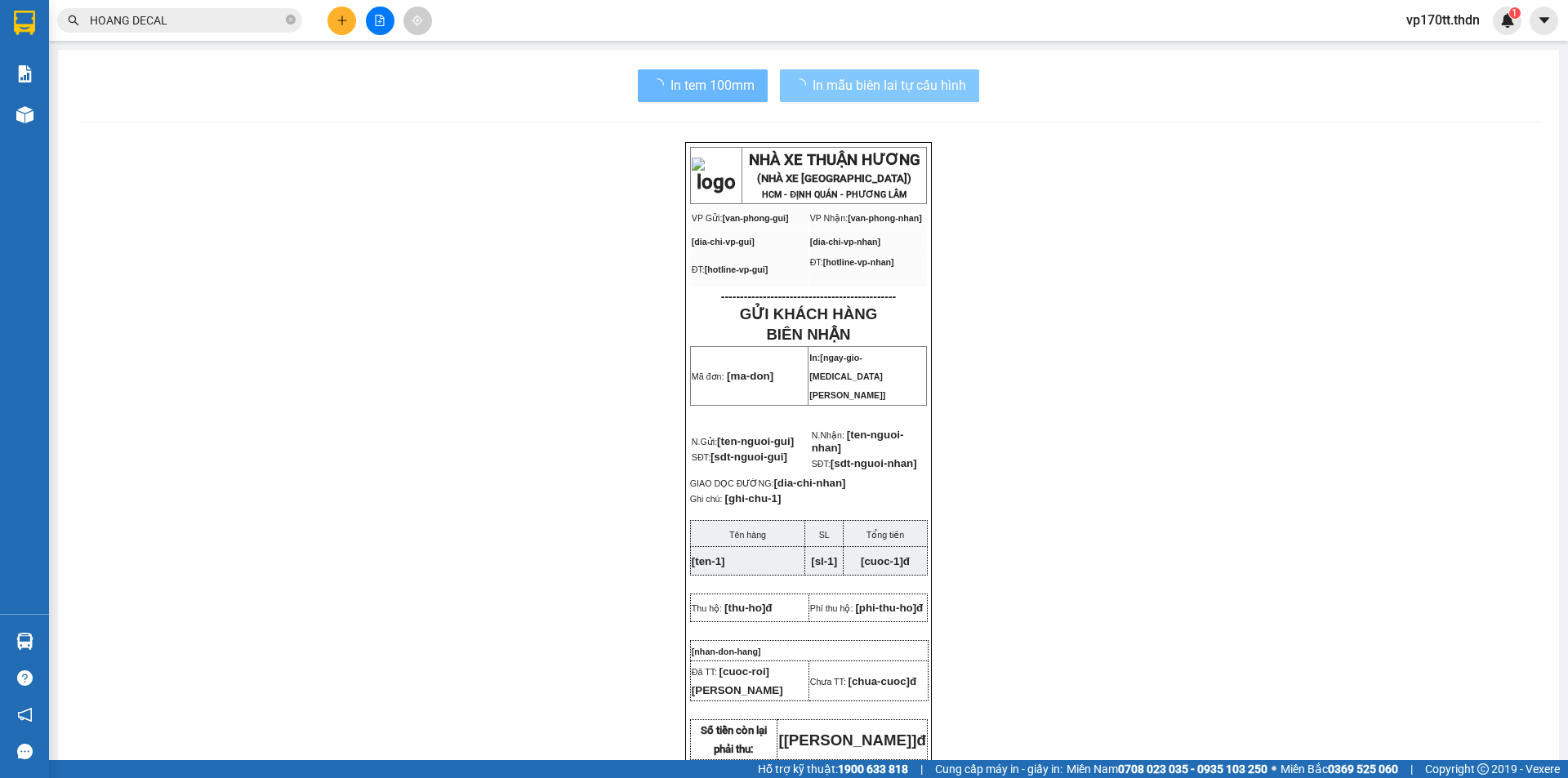
click at [832, 73] on button "In mẫu biên lai tự cấu hình" at bounding box center [880, 86] width 200 height 33
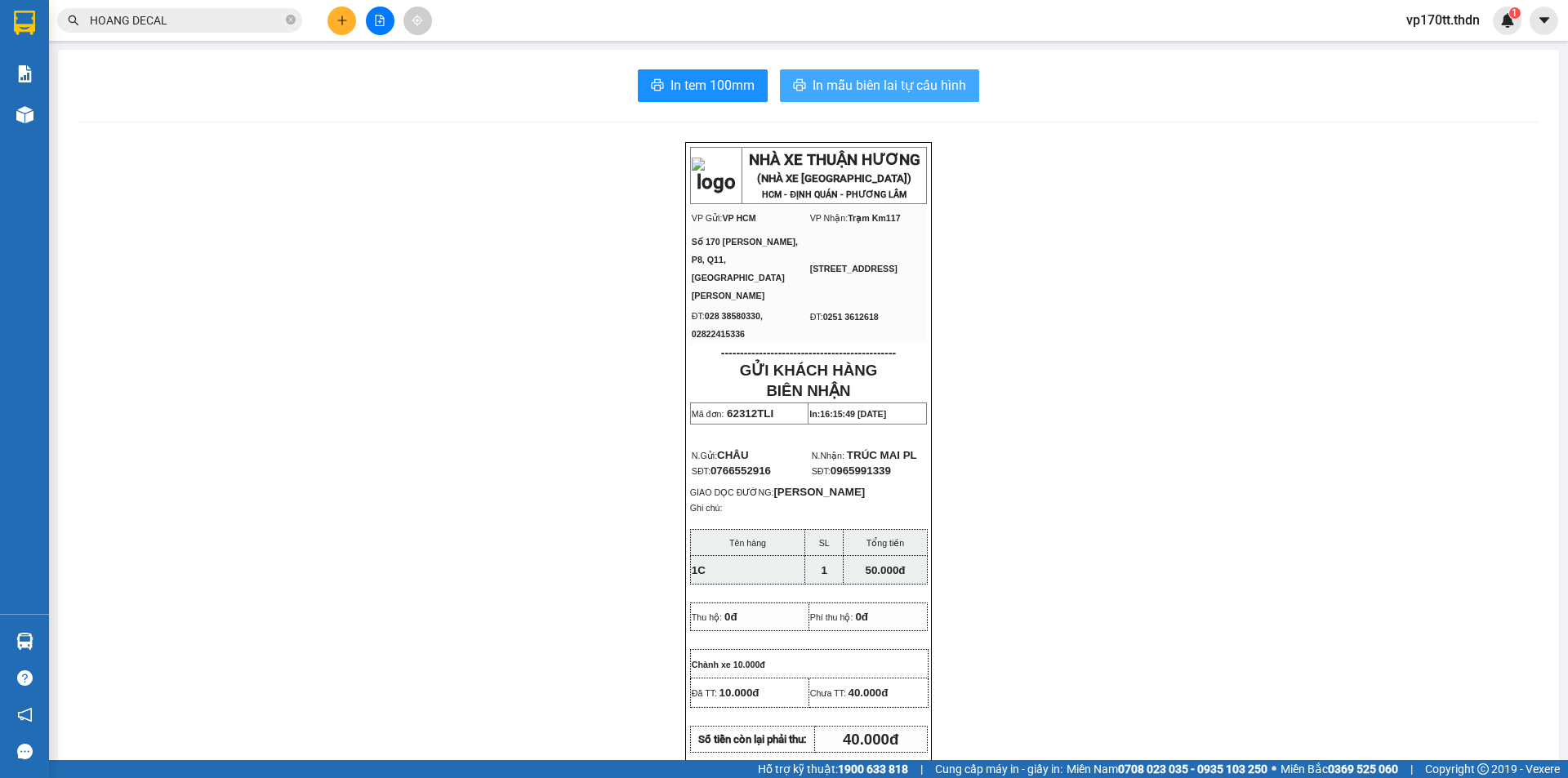
click at [832, 73] on button "In mẫu biên lai tự cấu hình" at bounding box center [880, 86] width 200 height 33
click at [189, 8] on span "HOANG DECAL" at bounding box center [180, 21] width 245 height 24
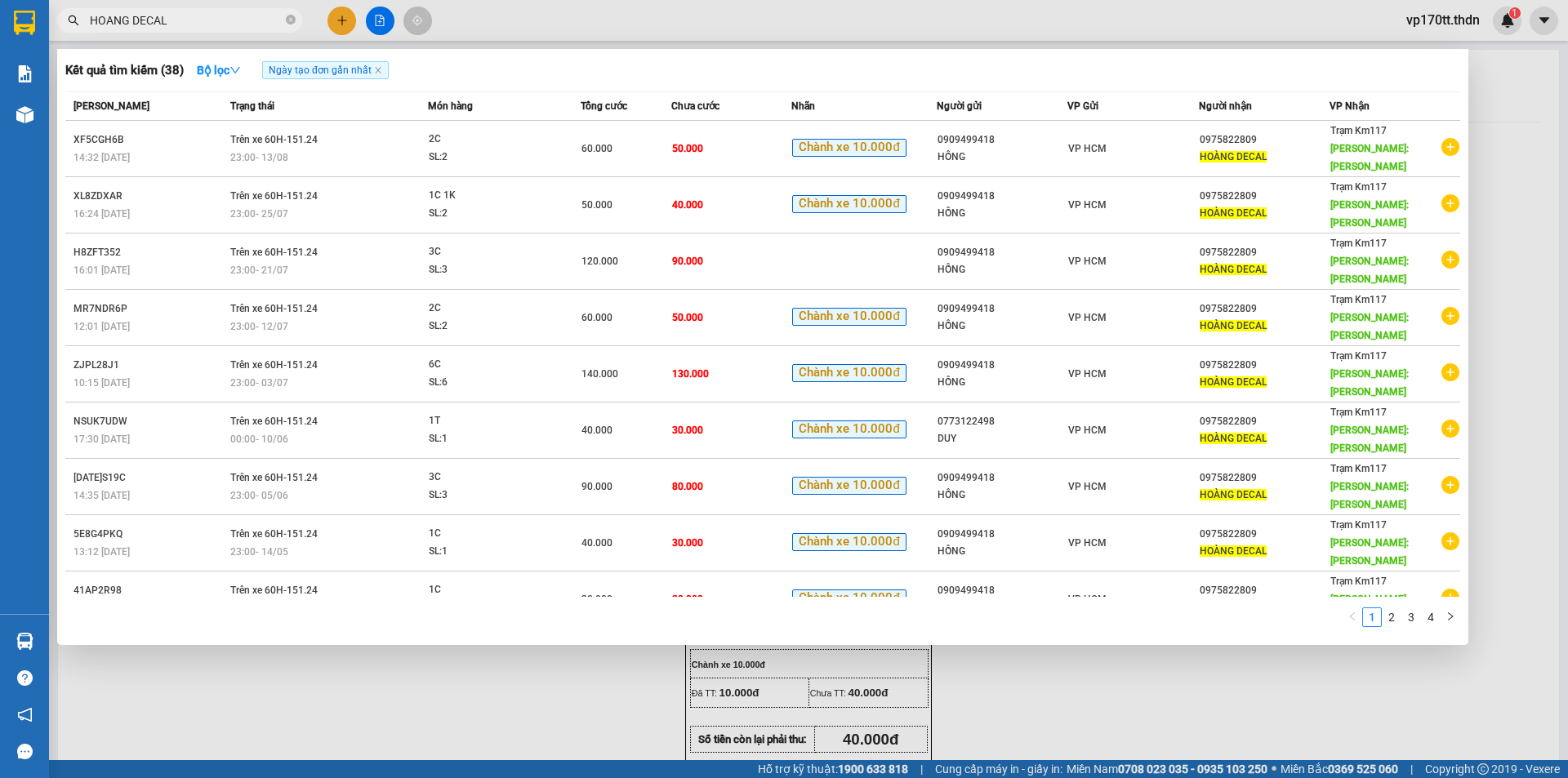
click at [192, 19] on input "HOANG DECAL" at bounding box center [186, 20] width 193 height 18
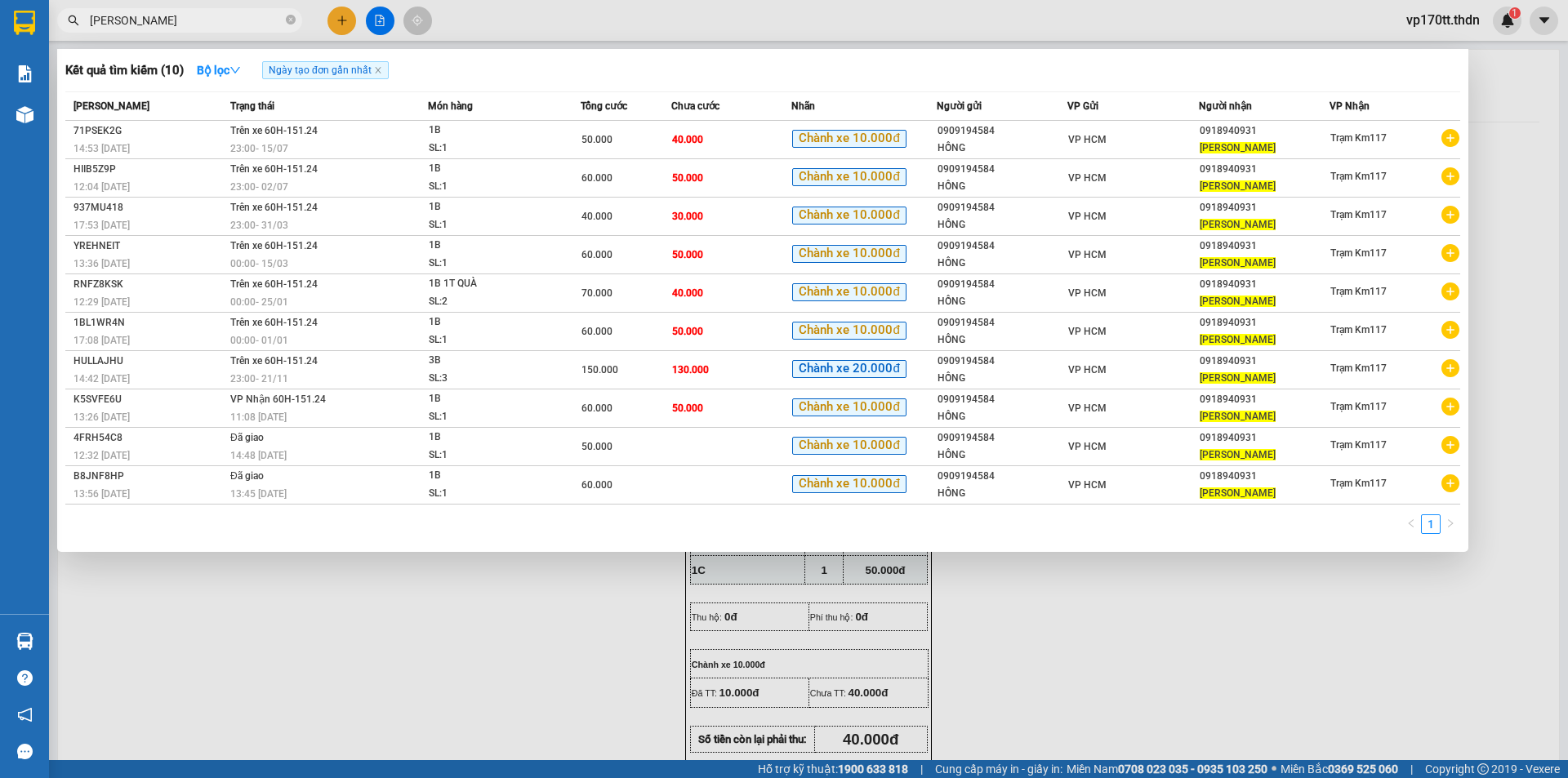
click at [336, 19] on div at bounding box center [784, 389] width 1568 height 778
click at [336, 19] on icon "plus" at bounding box center [342, 21] width 11 height 11
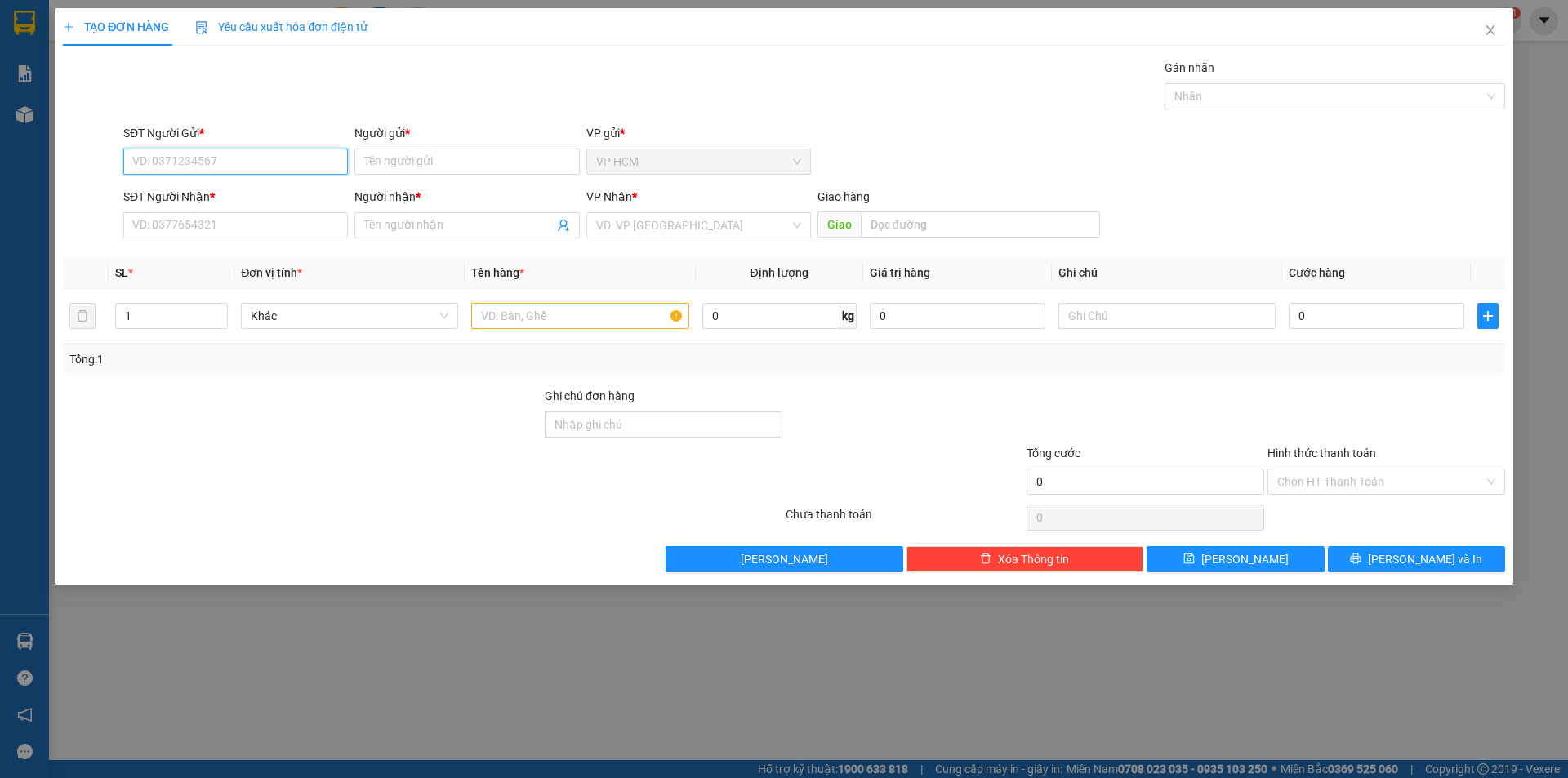
click at [222, 166] on input "SĐT Người Gửi *" at bounding box center [236, 162] width 224 height 26
click at [238, 203] on div "0909194584 - HỒNG" at bounding box center [236, 194] width 224 height 26
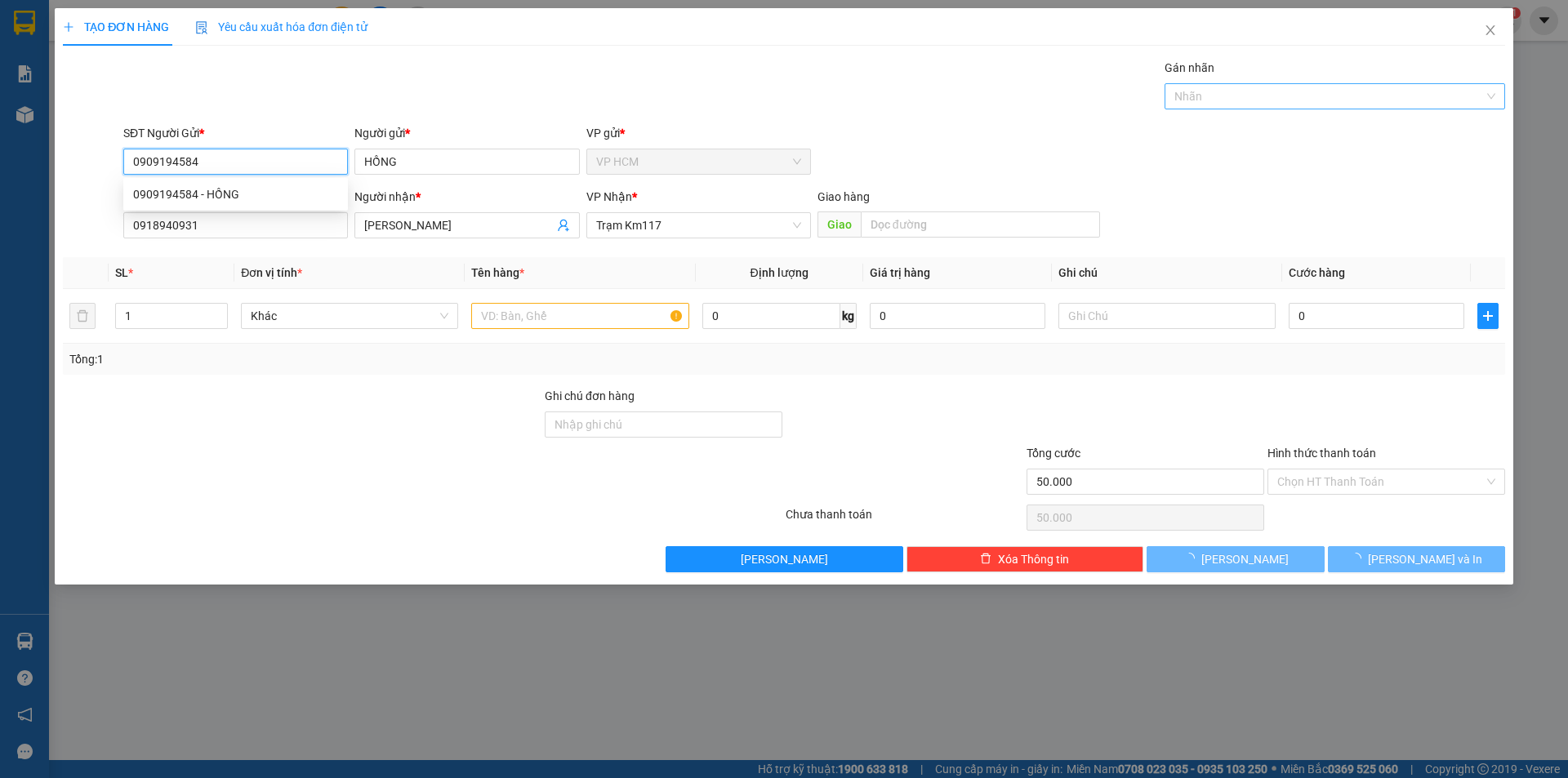
click at [1327, 98] on div at bounding box center [1326, 96] width 316 height 20
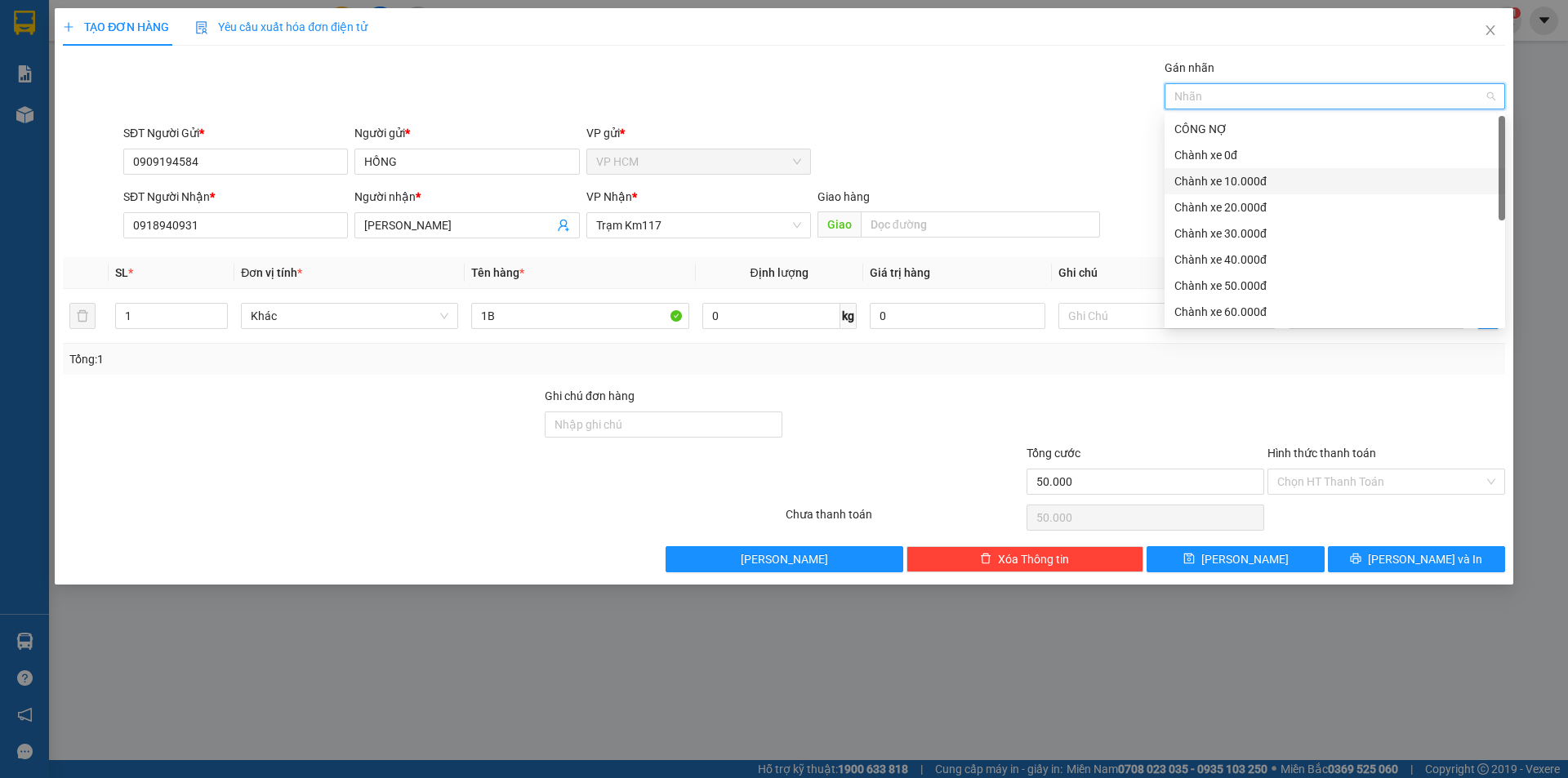
click at [1262, 181] on div "Chành xe 10.000đ" at bounding box center [1334, 181] width 321 height 18
drag, startPoint x: 859, startPoint y: 124, endPoint x: 1108, endPoint y: 257, distance: 282.3
click at [868, 133] on div "SĐT Người Gửi * 0909194584 Người gửi * HỒNG VP gửi * VP HCM" at bounding box center [814, 153] width 1389 height 57
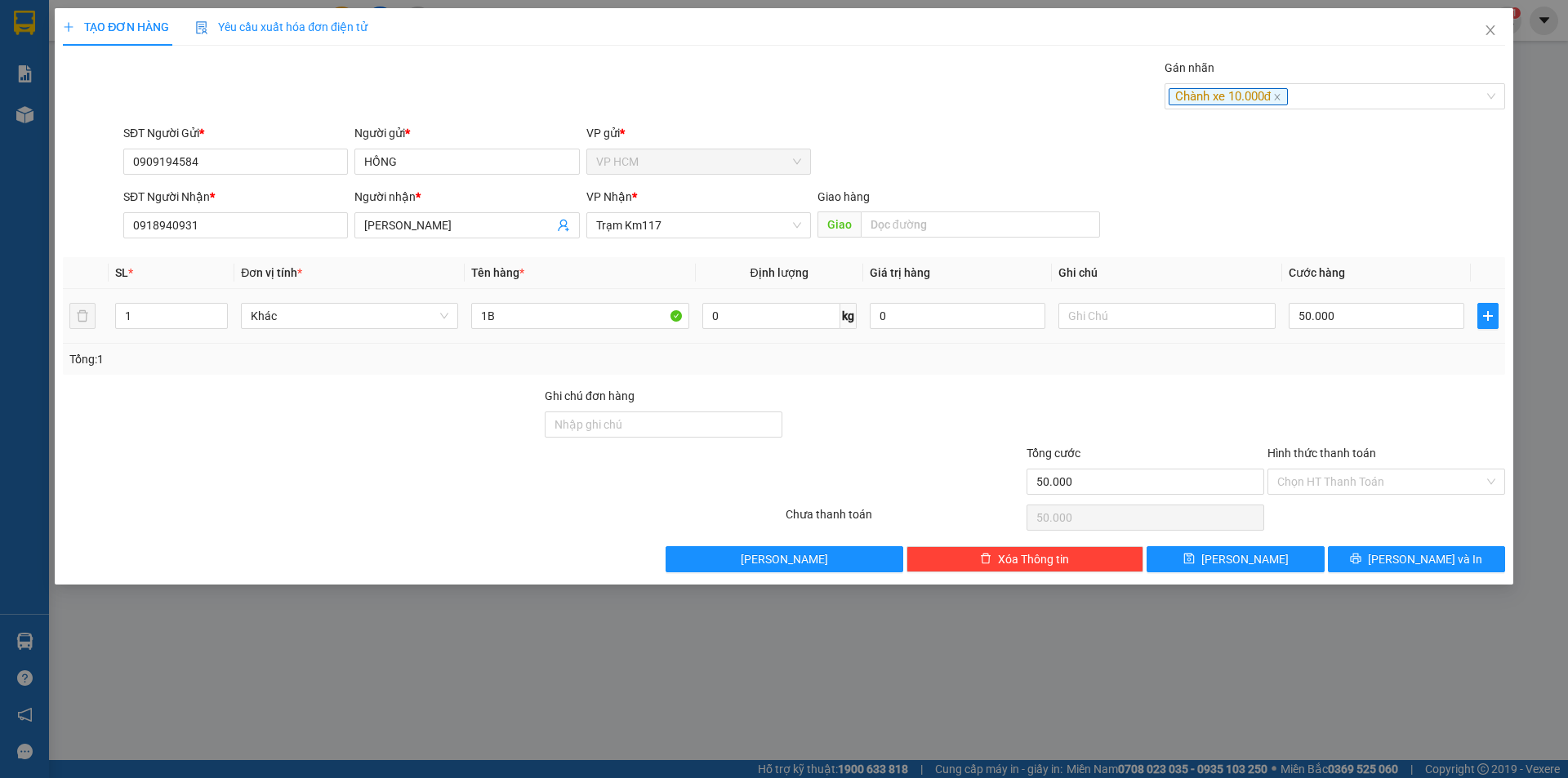
click at [1408, 300] on div "50.000" at bounding box center [1377, 316] width 175 height 33
click at [1408, 309] on input "50.000" at bounding box center [1377, 316] width 175 height 26
click at [1300, 383] on div "Transit Pickup Surcharge Ids Transit Deliver Surcharge Ids Transit Deliver Surc…" at bounding box center [784, 315] width 1443 height 513
click at [1328, 473] on input "Hình thức thanh toán" at bounding box center [1380, 481] width 206 height 24
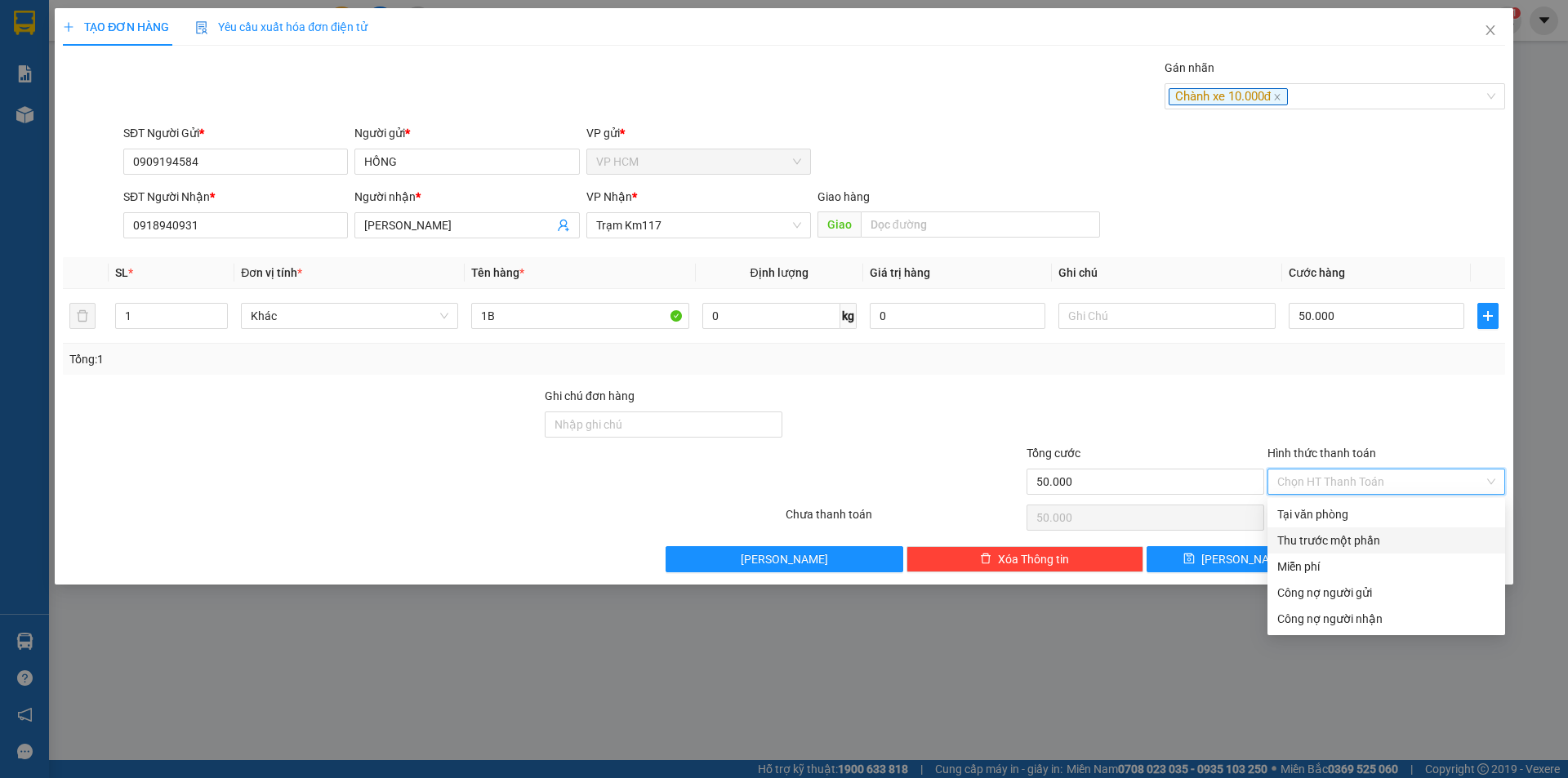
click at [1330, 537] on div "Thu trước một phần" at bounding box center [1386, 540] width 218 height 18
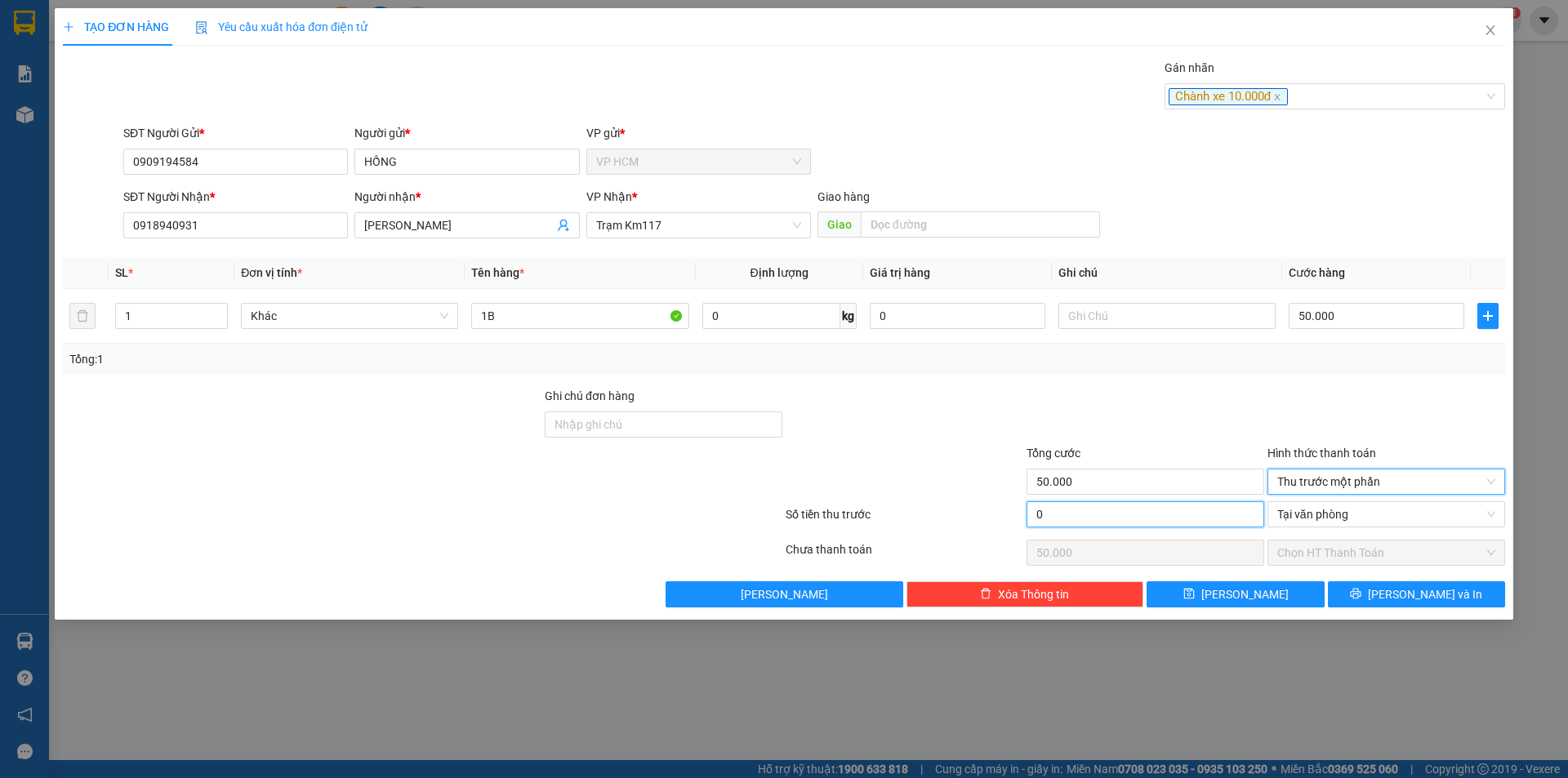
click at [1155, 518] on input "0" at bounding box center [1146, 514] width 237 height 26
drag, startPoint x: 1031, startPoint y: 371, endPoint x: 298, endPoint y: 356, distance: 733.2
click at [1022, 371] on div "Tổng: 1" at bounding box center [784, 359] width 1443 height 31
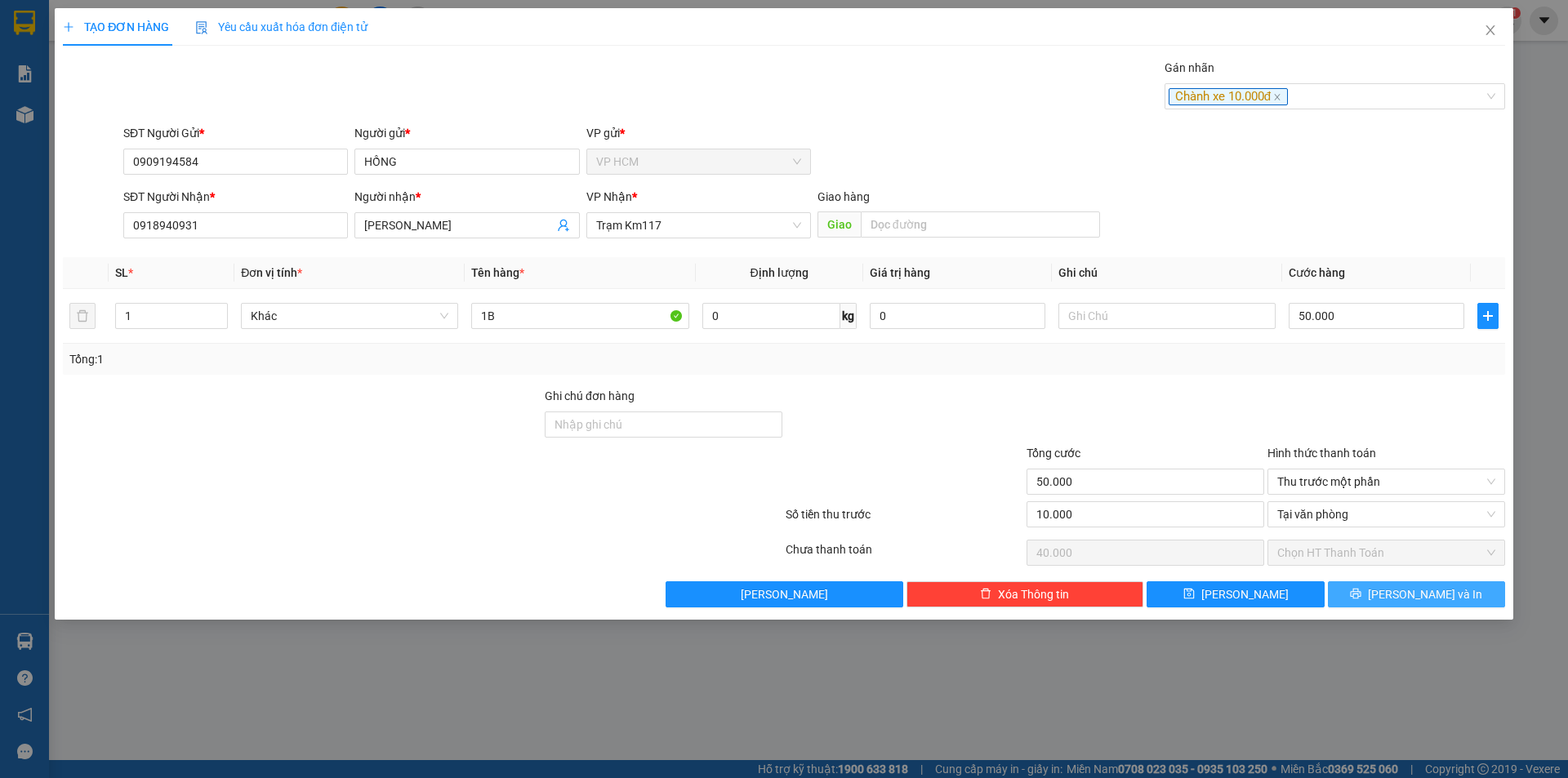
click at [1396, 586] on button "[PERSON_NAME] và In" at bounding box center [1416, 594] width 177 height 26
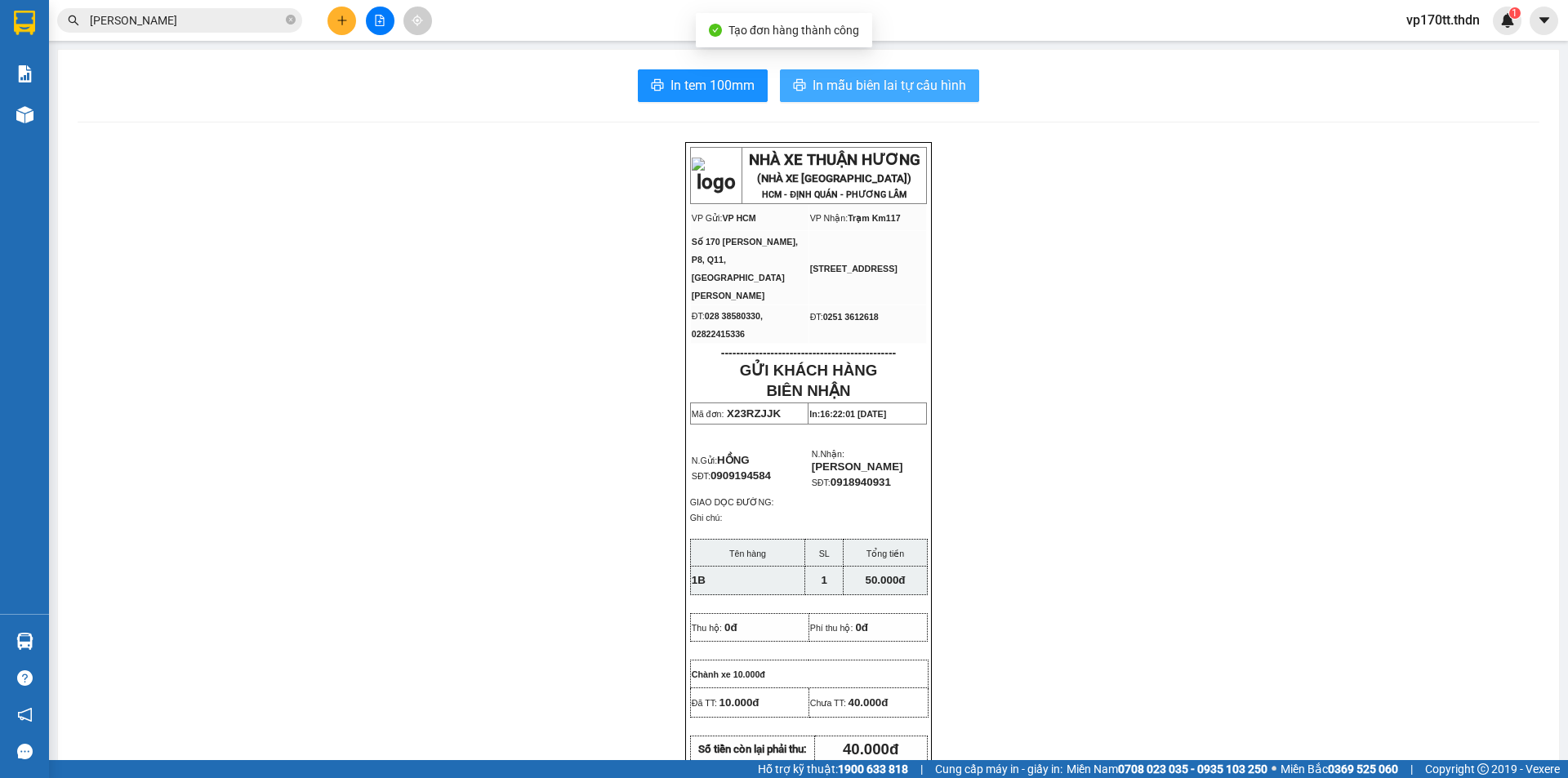
click at [830, 74] on button "In mẫu biên lai tự cấu hình" at bounding box center [880, 86] width 200 height 33
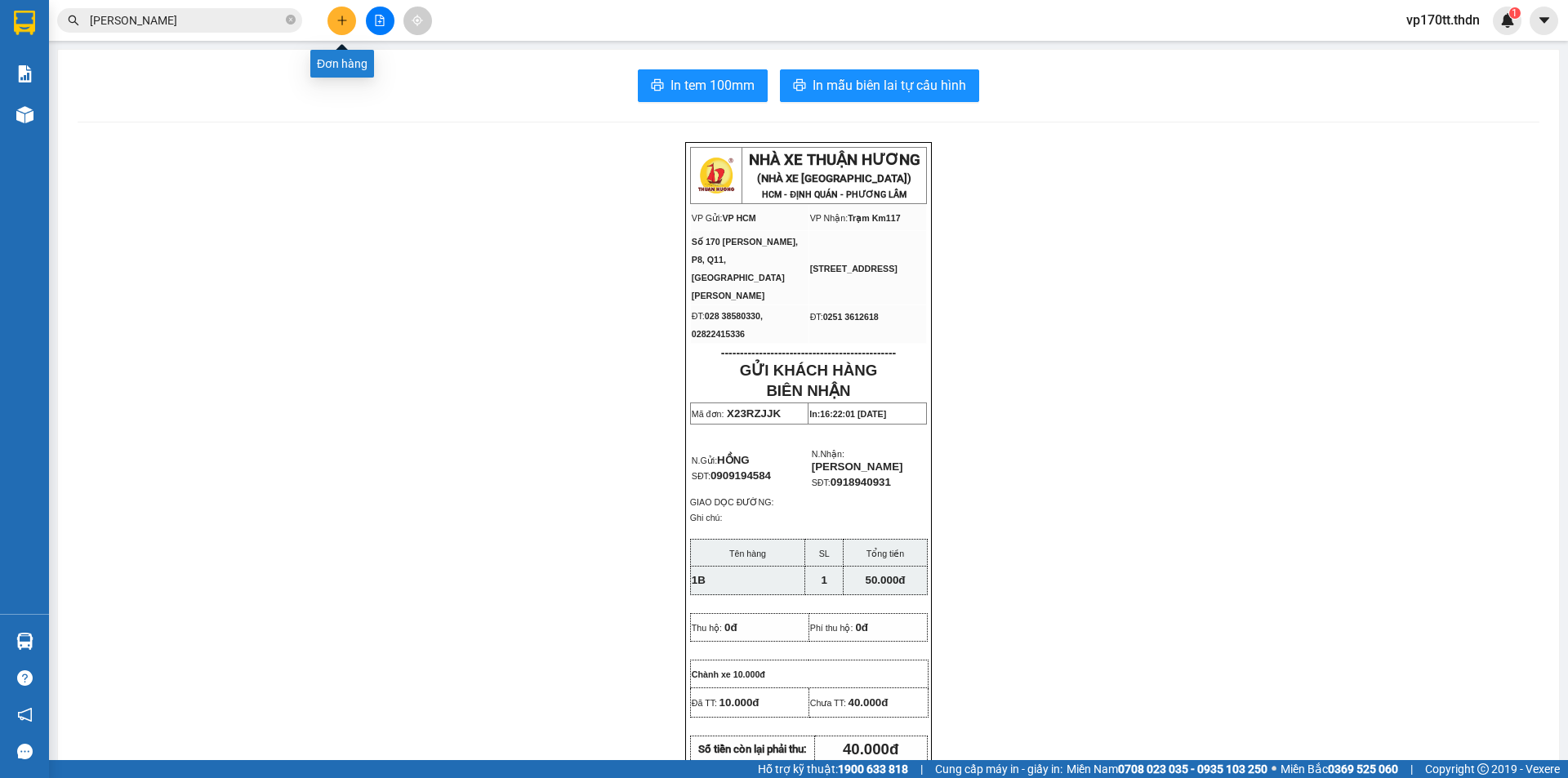
click at [334, 21] on button at bounding box center [342, 21] width 28 height 28
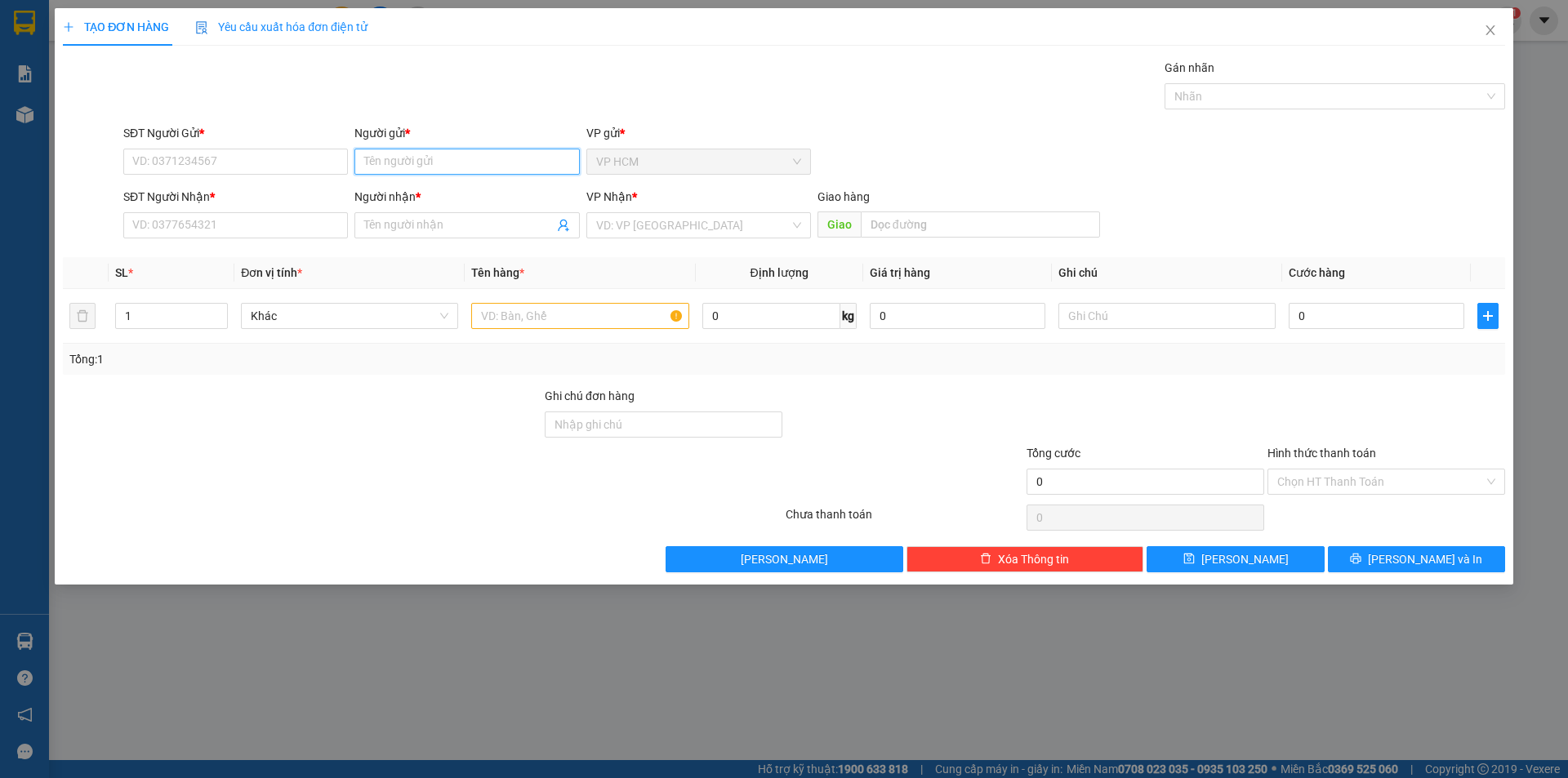
click at [411, 172] on input "Người gửi *" at bounding box center [466, 162] width 224 height 26
click at [439, 196] on div "LÝ VAD - 0932701181" at bounding box center [467, 194] width 205 height 18
click at [565, 227] on icon "user-add" at bounding box center [563, 225] width 10 height 12
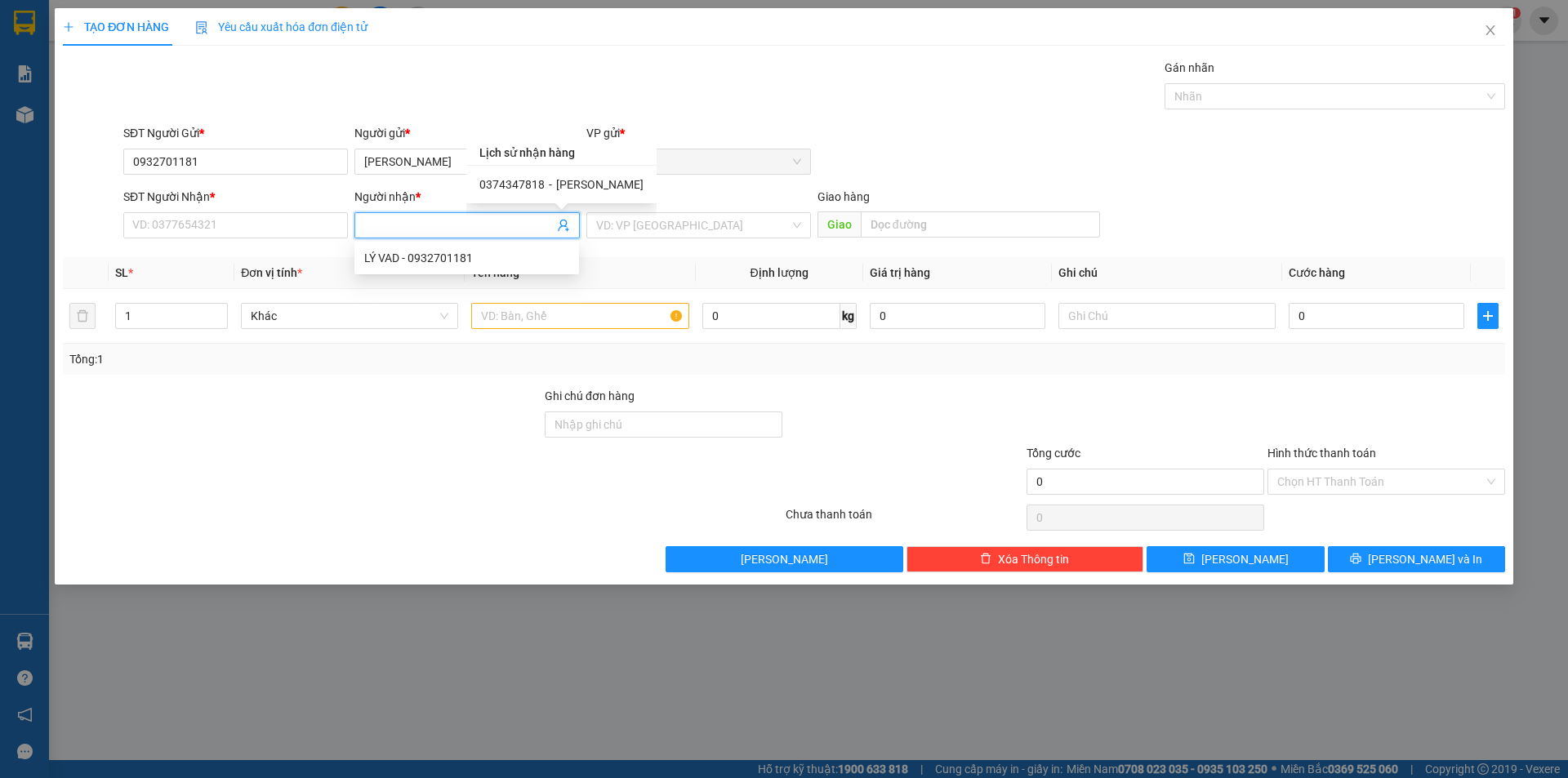
click at [569, 187] on span "[PERSON_NAME]" at bounding box center [599, 185] width 88 height 13
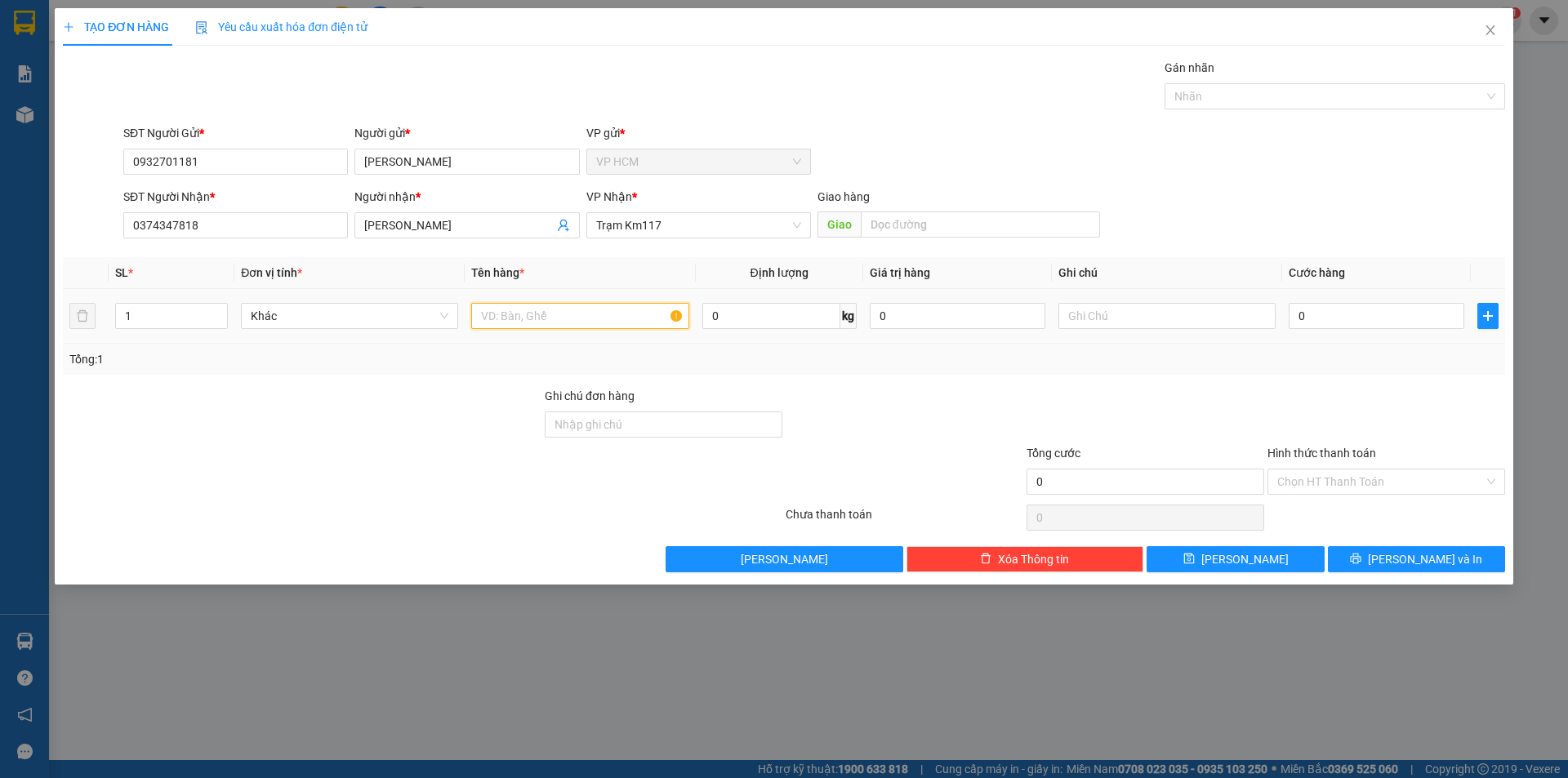
click at [535, 311] on input "text" at bounding box center [580, 316] width 218 height 26
click at [138, 323] on input "1" at bounding box center [172, 316] width 111 height 24
click at [1173, 97] on div at bounding box center [1173, 96] width 9 height 20
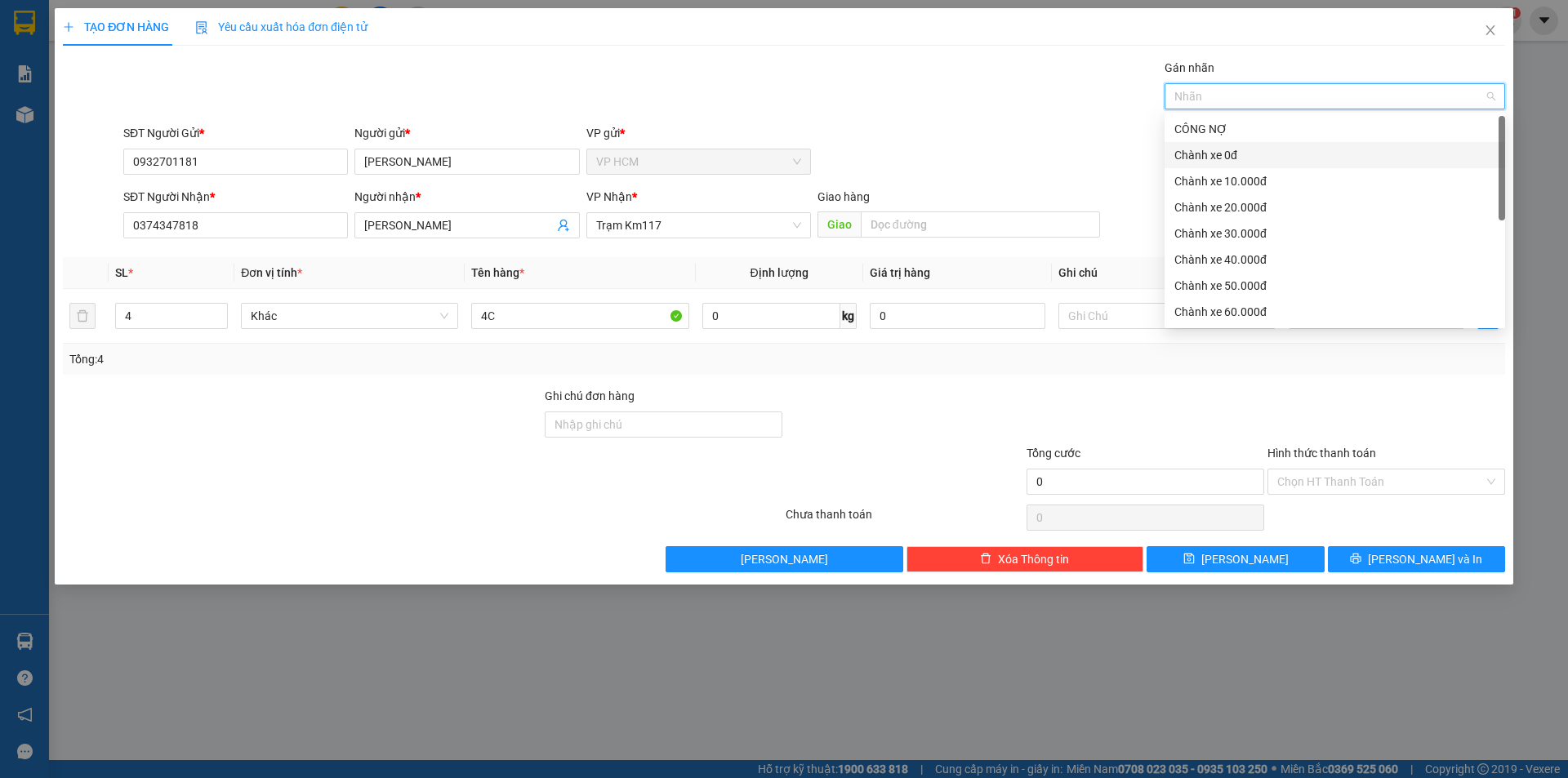
click at [1185, 158] on div "Chành xe 0đ" at bounding box center [1334, 154] width 321 height 18
click at [1257, 156] on div "Chành xe 0đ" at bounding box center [1329, 154] width 310 height 18
click at [1259, 172] on div "Chành xe 10.000đ" at bounding box center [1334, 181] width 321 height 18
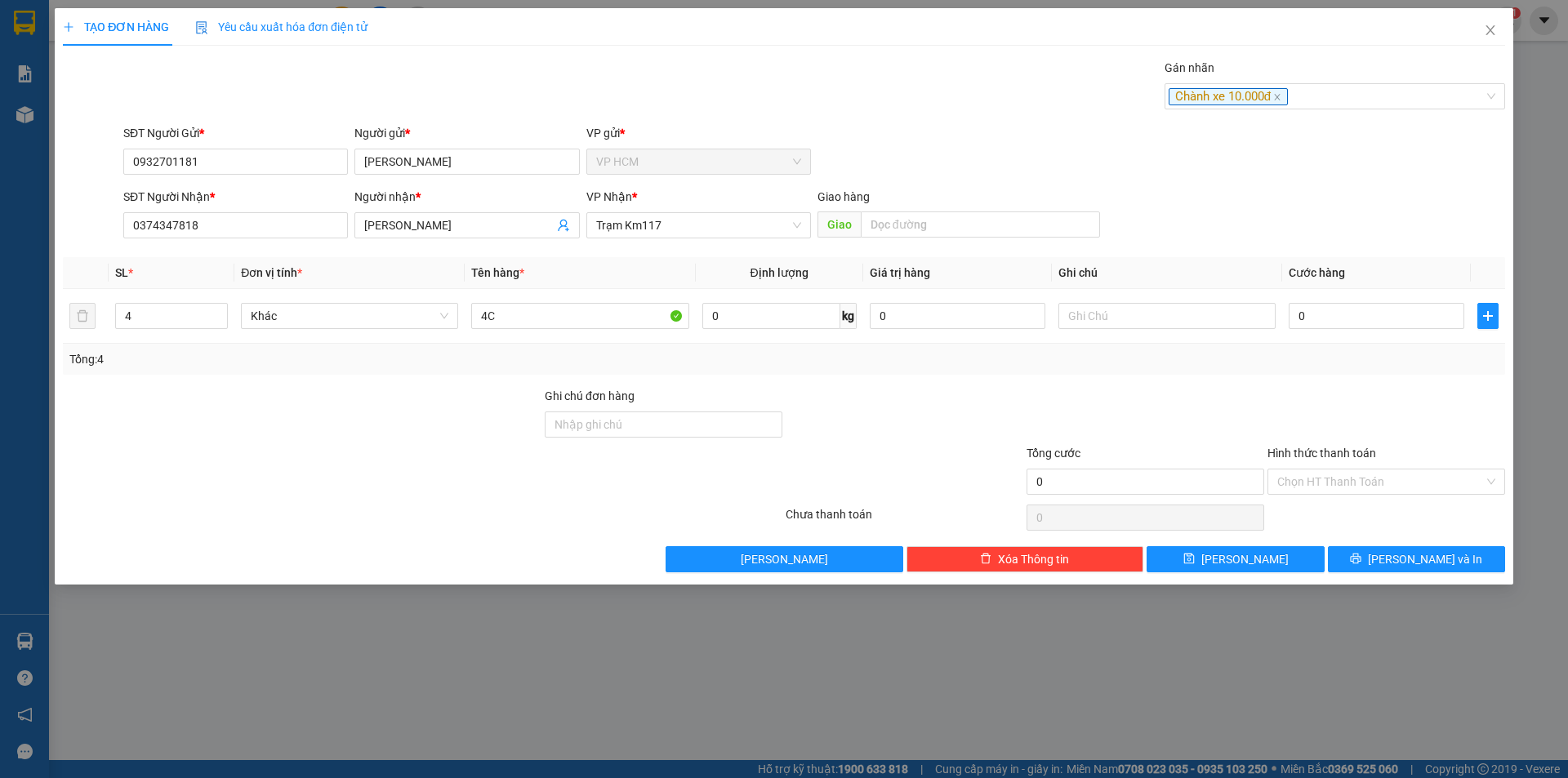
click at [942, 143] on div "SĐT Người Gửi * 0932701181 Người gửi * LÝ VAD VP gửi * VP HCM" at bounding box center [814, 153] width 1389 height 57
click at [1356, 316] on input "0" at bounding box center [1377, 316] width 175 height 26
click at [1327, 398] on div at bounding box center [1387, 415] width 241 height 57
click at [1315, 487] on input "Hình thức thanh toán" at bounding box center [1380, 481] width 206 height 24
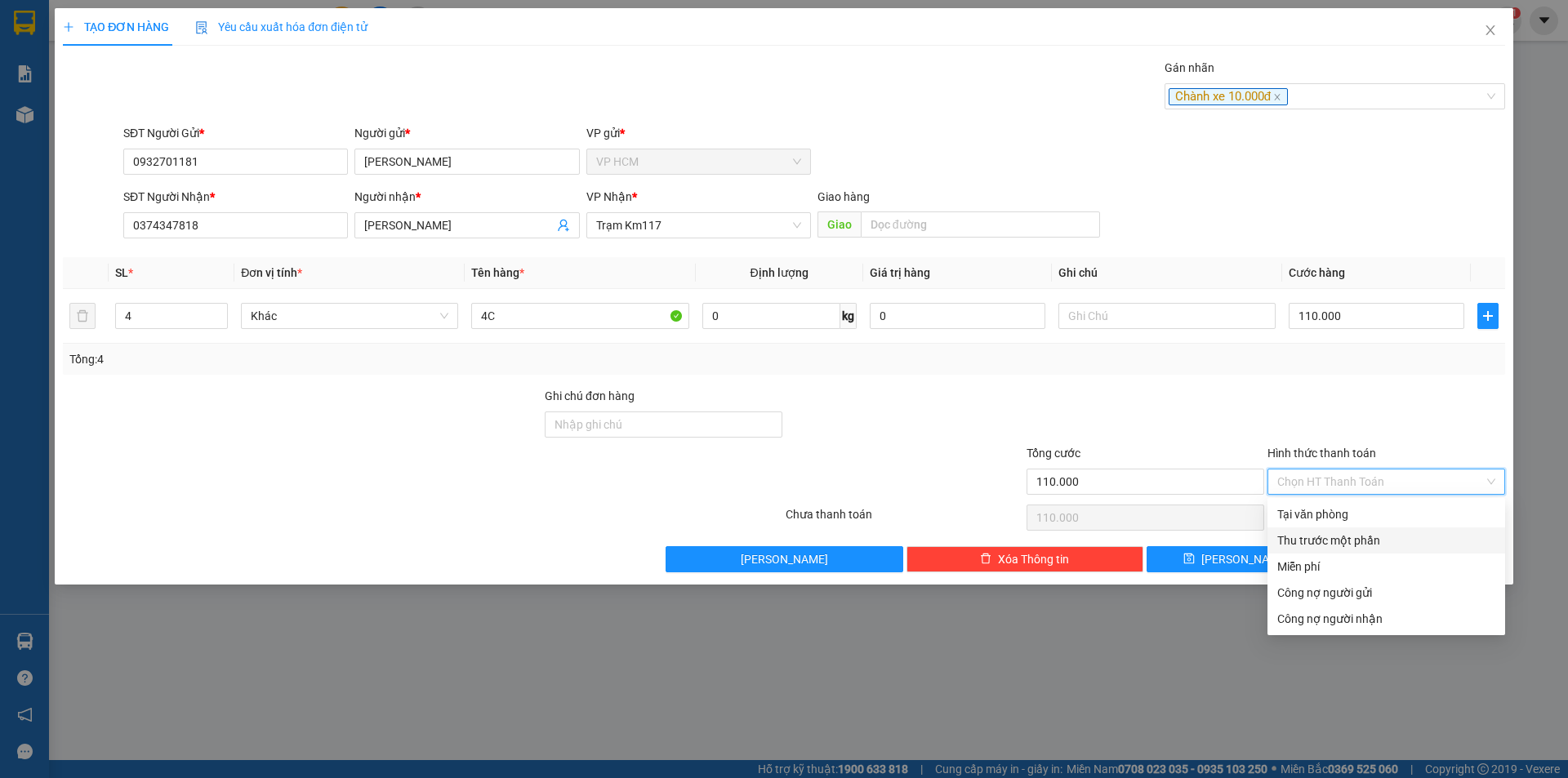
click at [1306, 540] on div "Thu trước một phần" at bounding box center [1386, 540] width 218 height 18
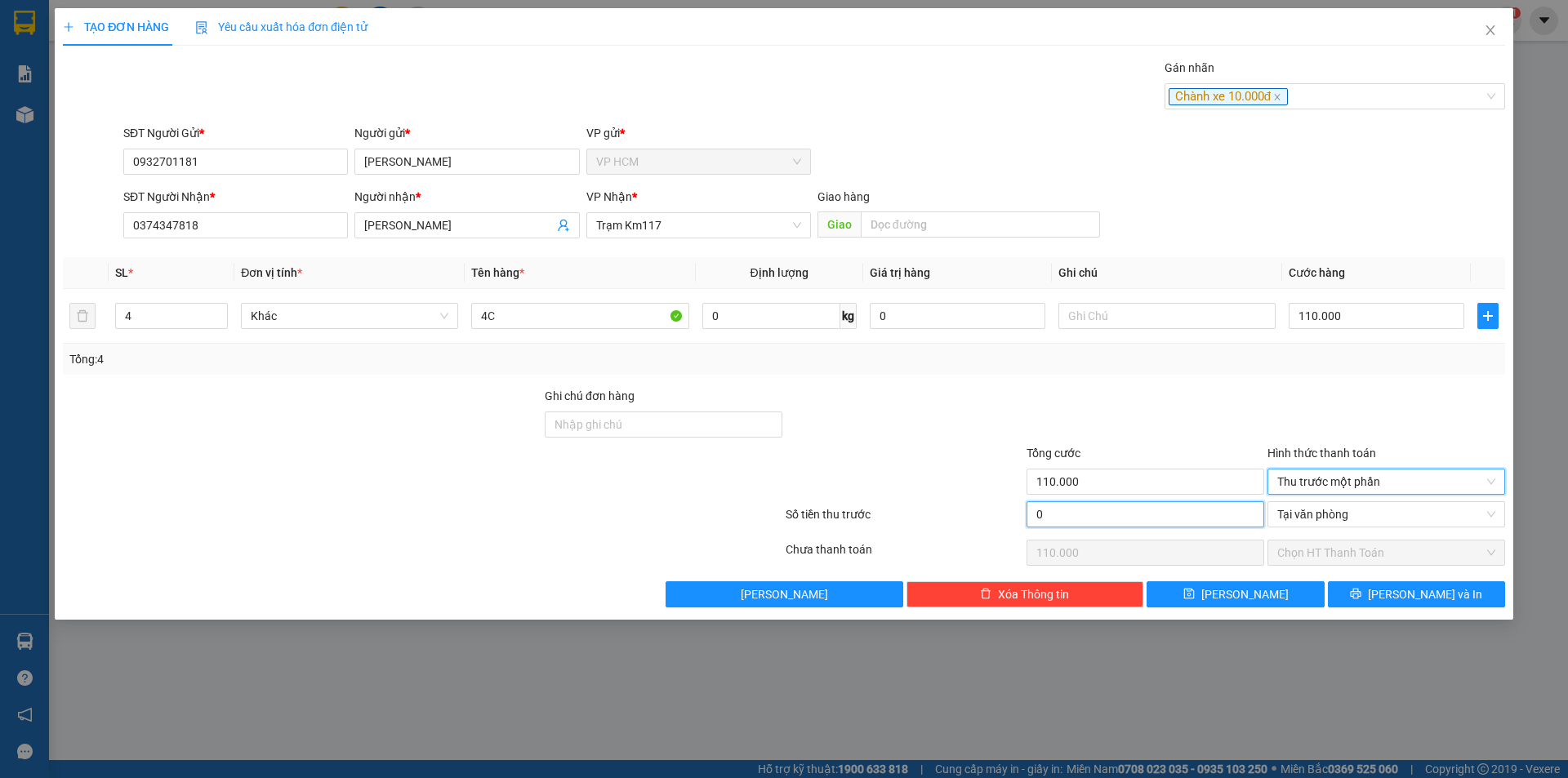
click at [1109, 507] on input "0" at bounding box center [1146, 514] width 237 height 26
drag, startPoint x: 1243, startPoint y: 407, endPoint x: 1474, endPoint y: 583, distance: 290.4
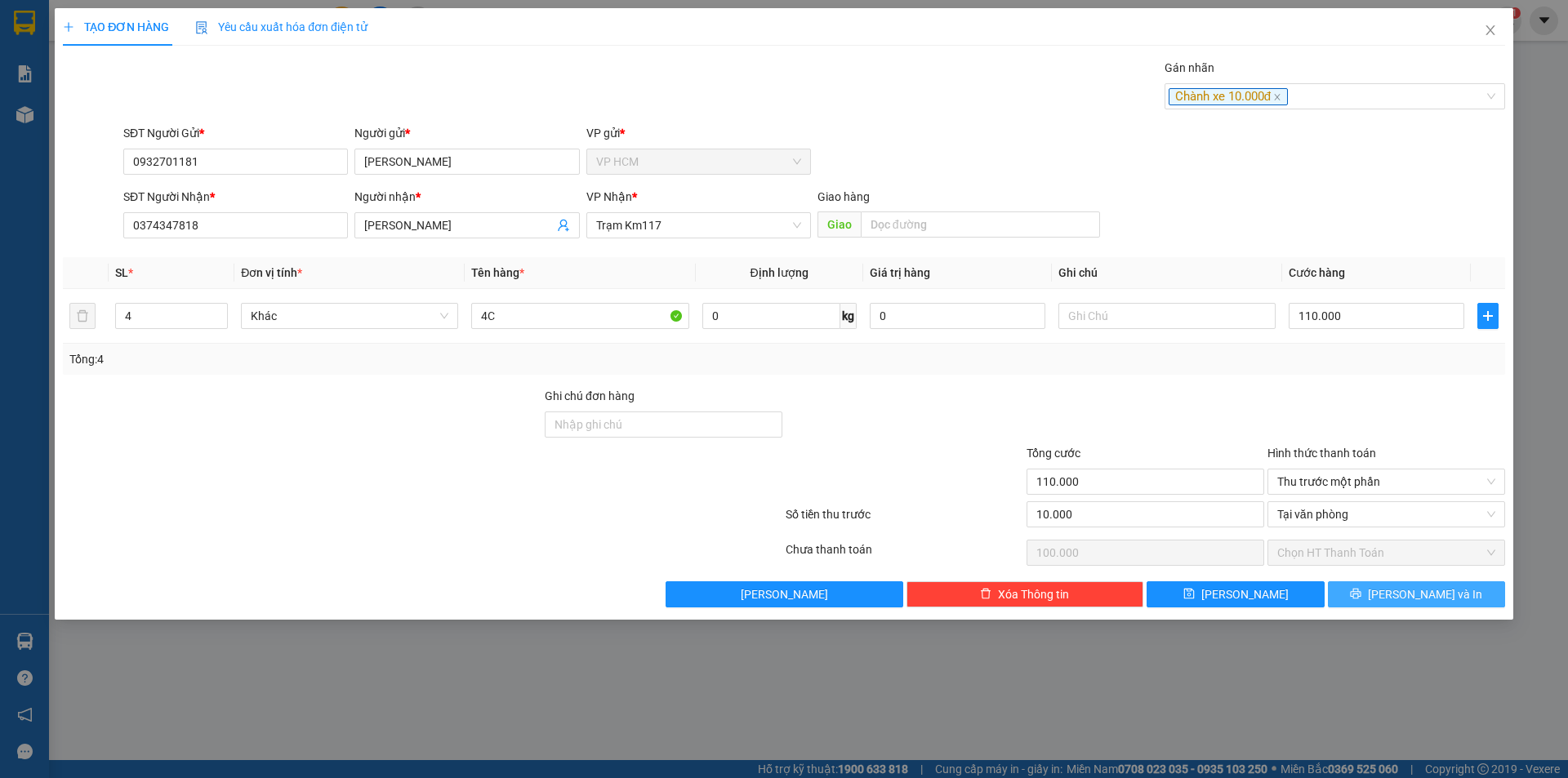
click at [1248, 408] on div at bounding box center [1146, 415] width 241 height 57
click at [1498, 600] on button "[PERSON_NAME] và In" at bounding box center [1416, 594] width 177 height 26
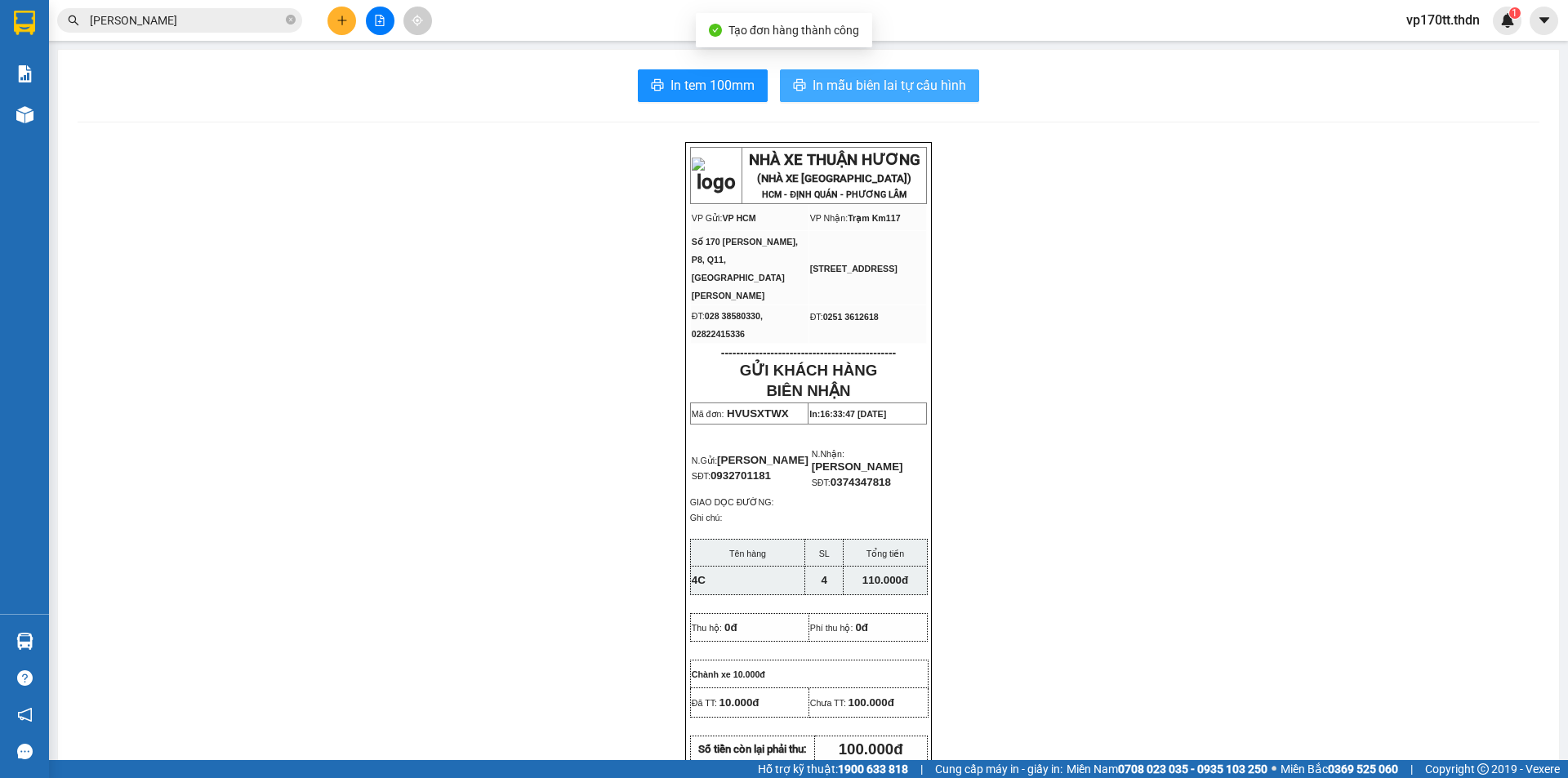
click at [870, 78] on span "In mẫu biên lai tự cấu hình" at bounding box center [889, 86] width 154 height 21
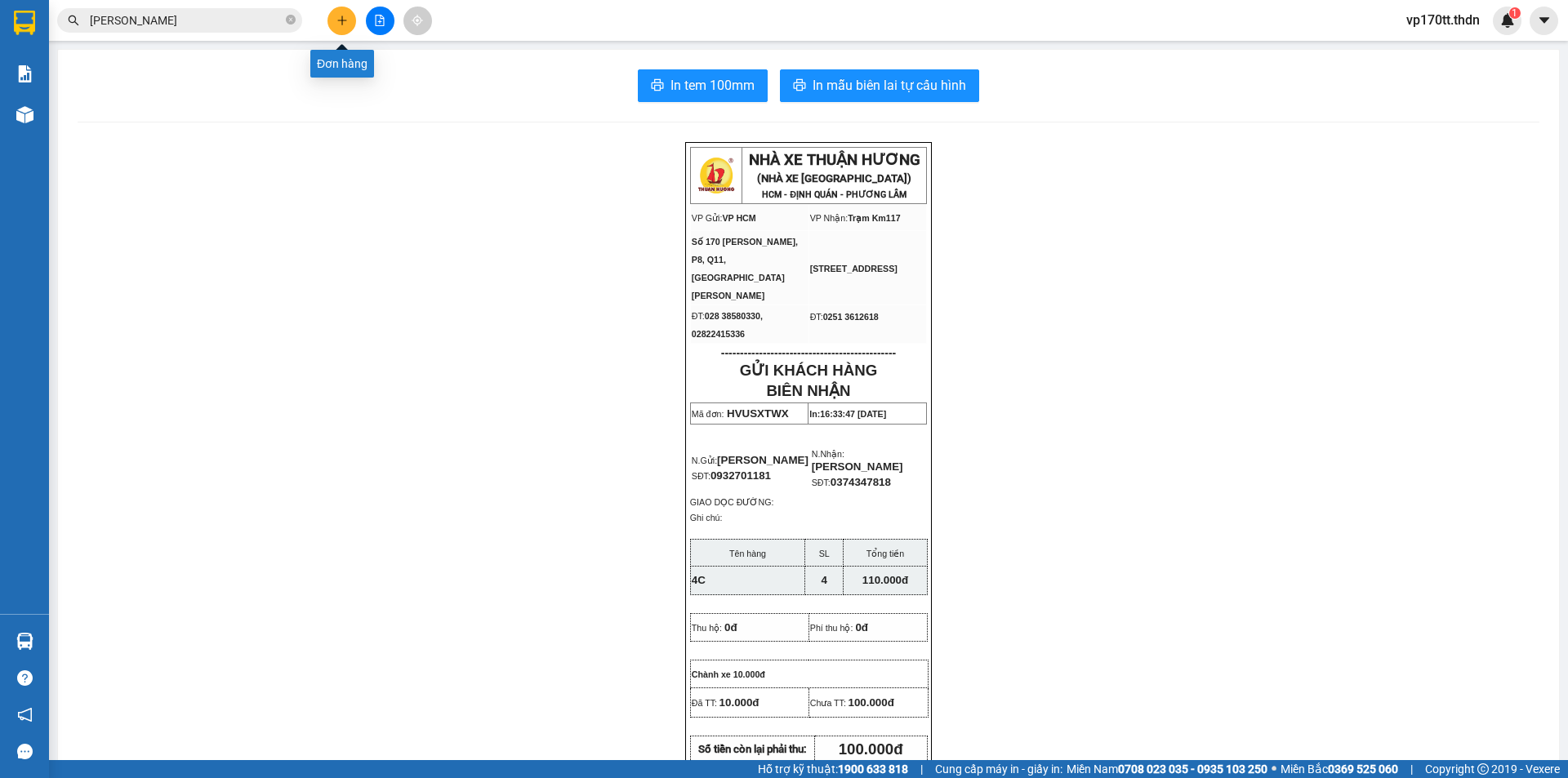
click at [342, 22] on icon "plus" at bounding box center [342, 21] width 11 height 11
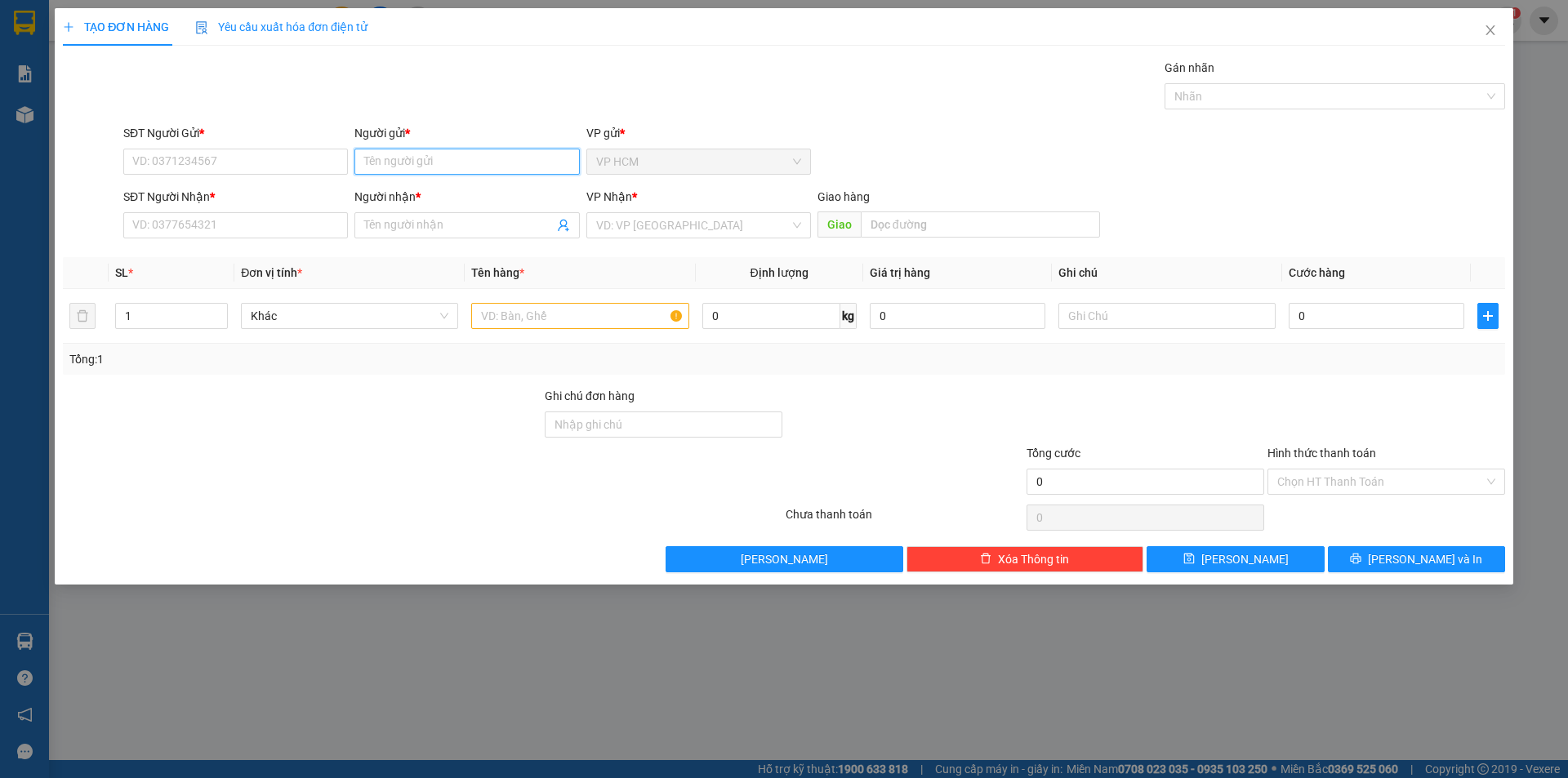
click at [469, 161] on input "Người gửi *" at bounding box center [466, 162] width 224 height 26
click at [476, 192] on div "[PERSON_NAME] - 0937221822" at bounding box center [467, 194] width 205 height 18
click at [561, 222] on icon "user-add" at bounding box center [563, 225] width 10 height 12
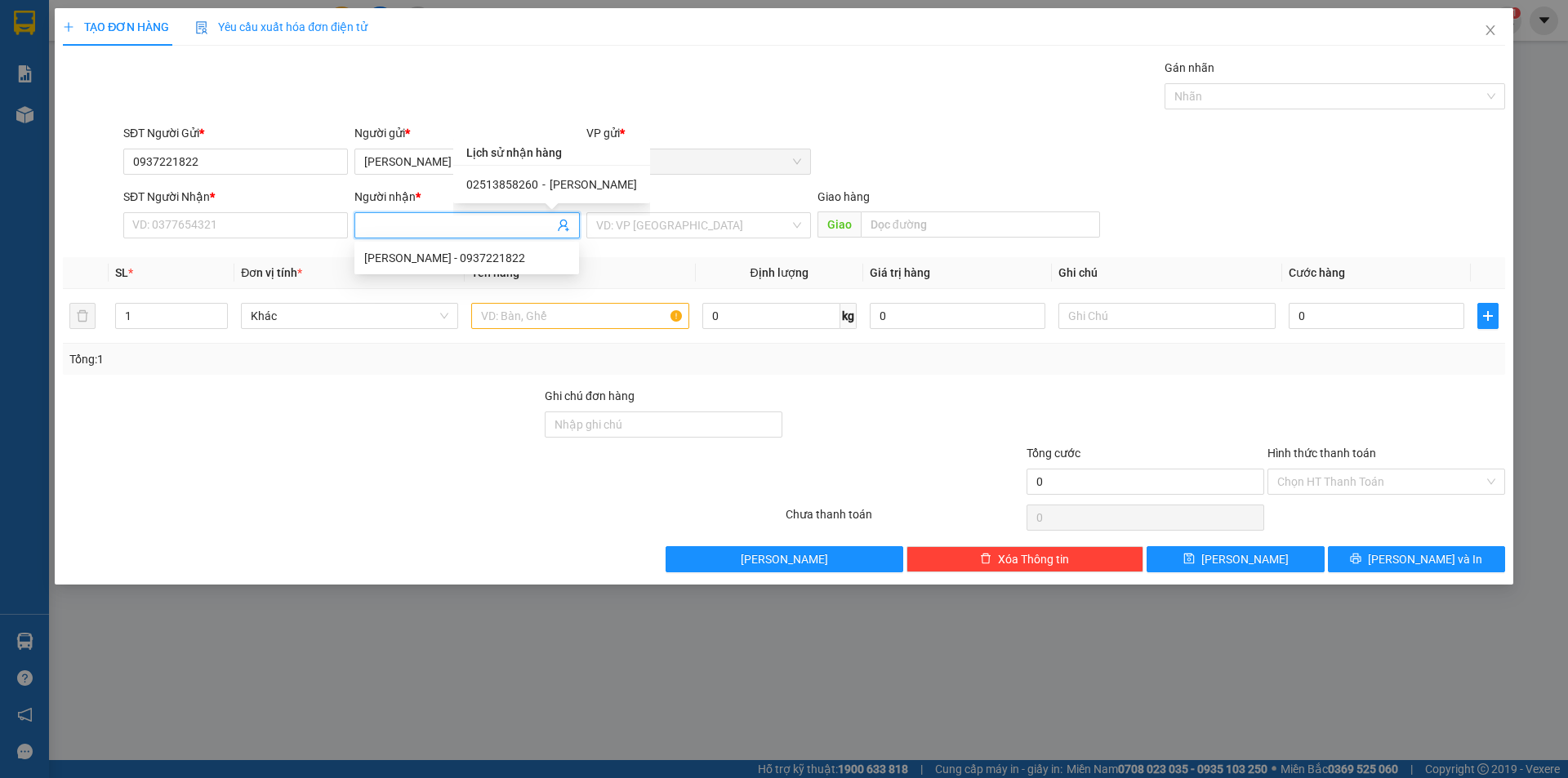
click at [570, 187] on span "[PERSON_NAME]" at bounding box center [593, 185] width 88 height 13
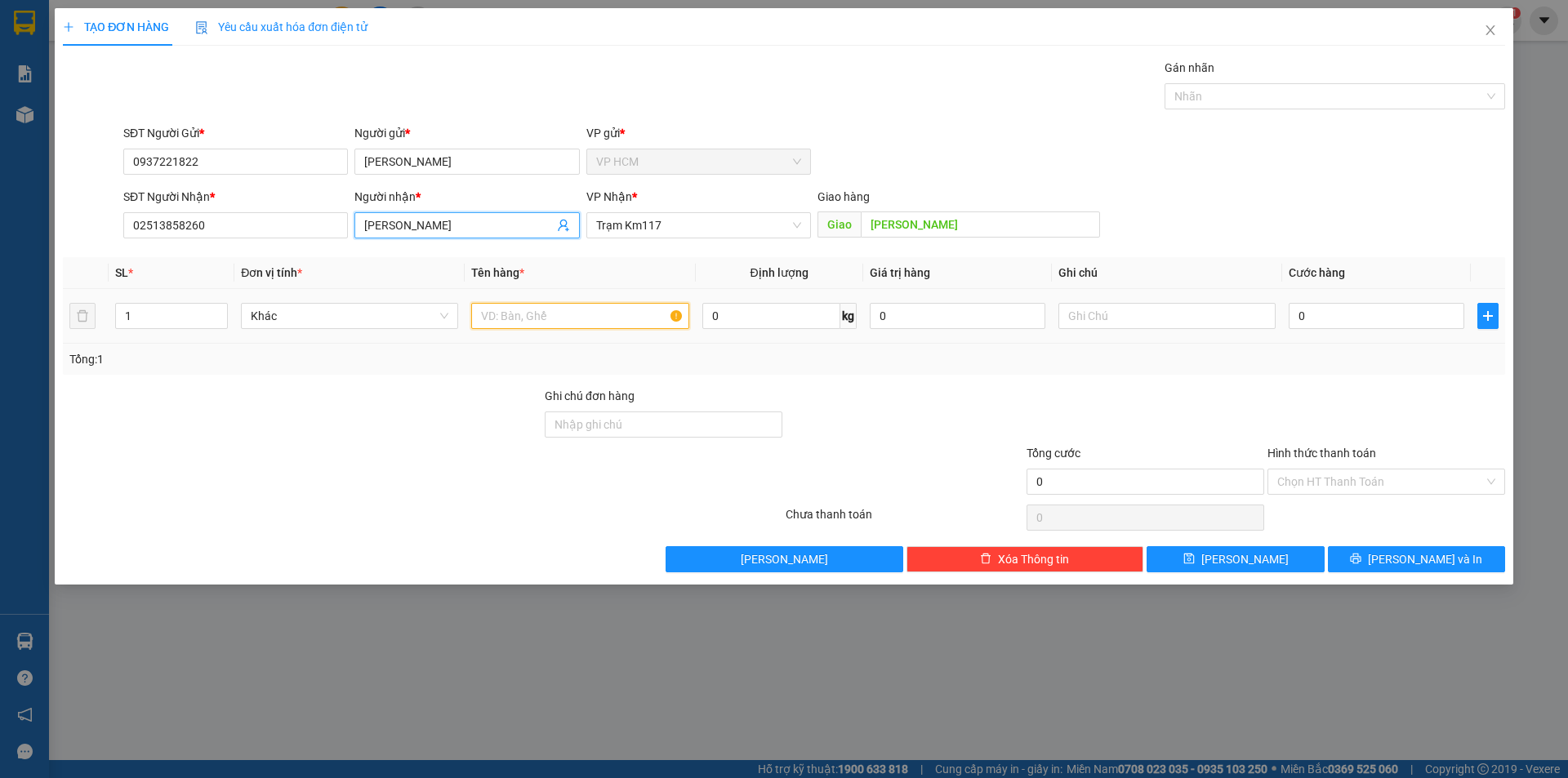
click at [592, 305] on input "text" at bounding box center [580, 316] width 218 height 26
click at [1264, 103] on div at bounding box center [1326, 96] width 316 height 20
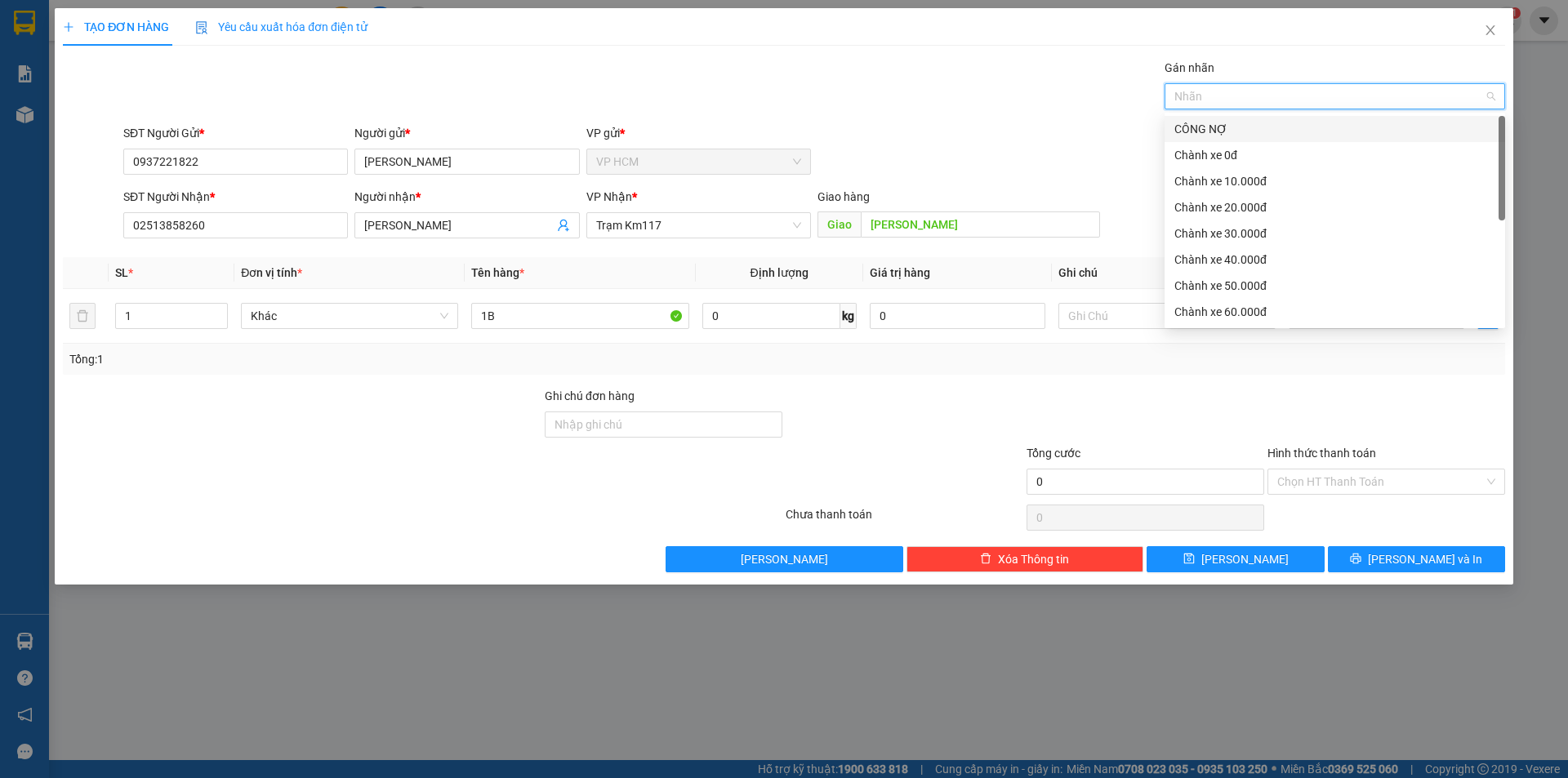
click at [1250, 125] on div "CÔNG NỢ" at bounding box center [1334, 128] width 321 height 18
click at [1252, 174] on div "Chành xe 10.000đ" at bounding box center [1334, 181] width 321 height 18
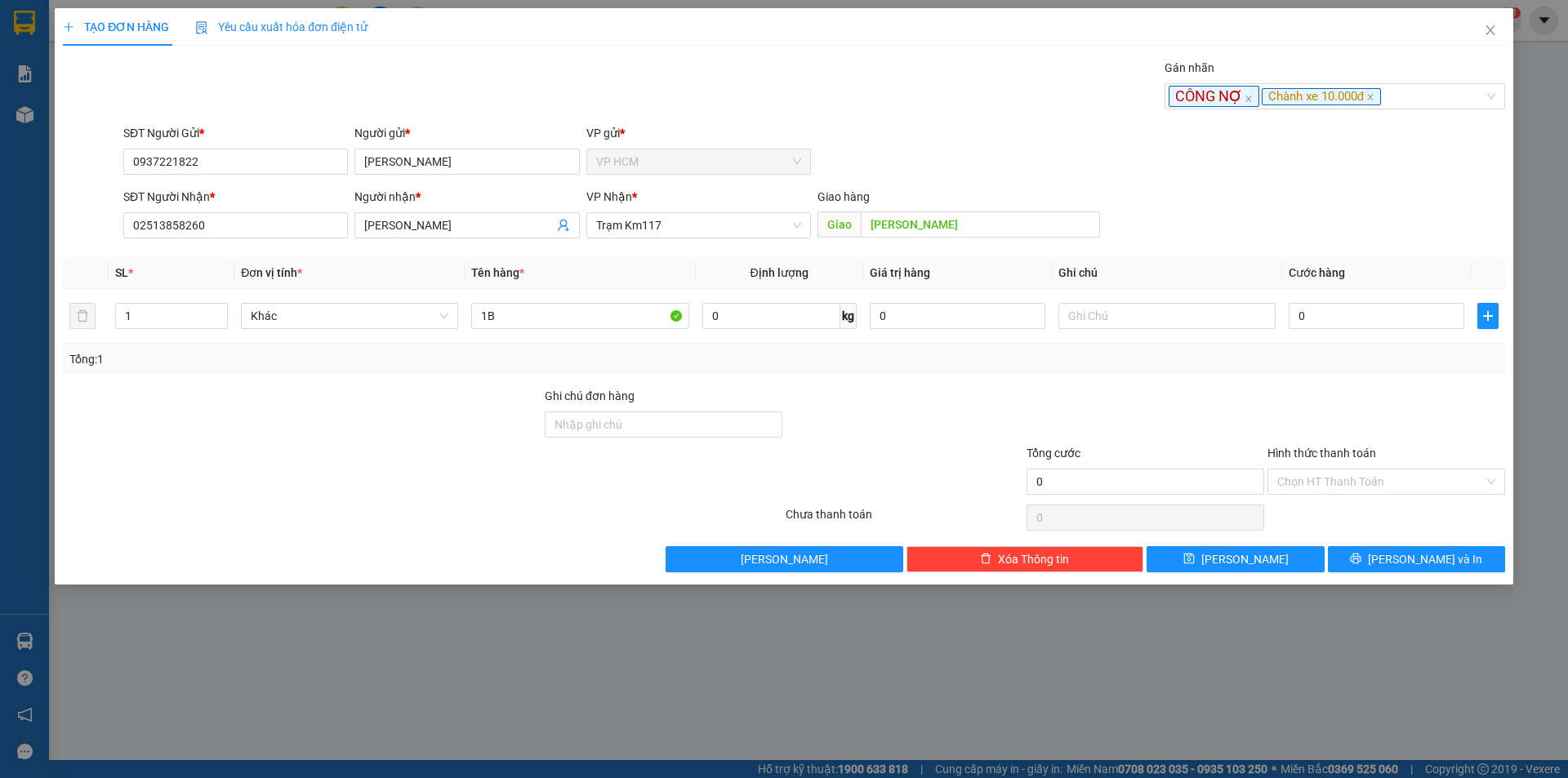
click at [952, 118] on div "Transit Pickup Surcharge Ids Transit Deliver Surcharge Ids Transit Deliver Surc…" at bounding box center [784, 315] width 1443 height 513
click at [1334, 317] on input "0" at bounding box center [1377, 316] width 175 height 26
click at [1349, 399] on div at bounding box center [1387, 415] width 241 height 57
click at [1334, 499] on div "Transit Pickup Surcharge Ids Transit Deliver Surcharge Ids Transit Deliver Surc…" at bounding box center [784, 315] width 1443 height 513
click at [1306, 497] on div "Hình thức thanh toán Chọn HT Thanh Toán" at bounding box center [1386, 473] width 237 height 57
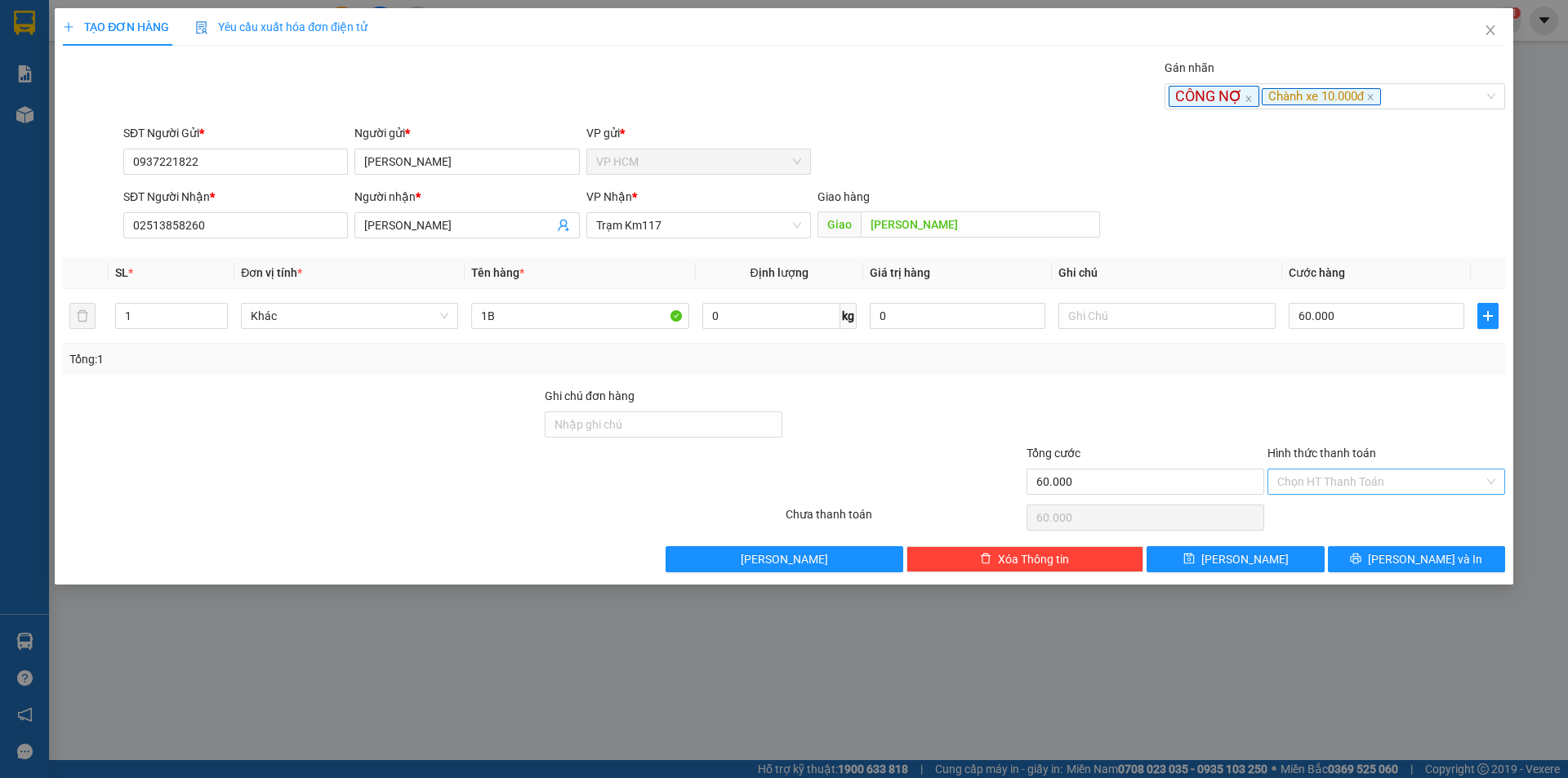
drag, startPoint x: 1306, startPoint y: 484, endPoint x: 1307, endPoint y: 494, distance: 10.0
click at [1306, 484] on input "Hình thức thanh toán" at bounding box center [1380, 481] width 206 height 24
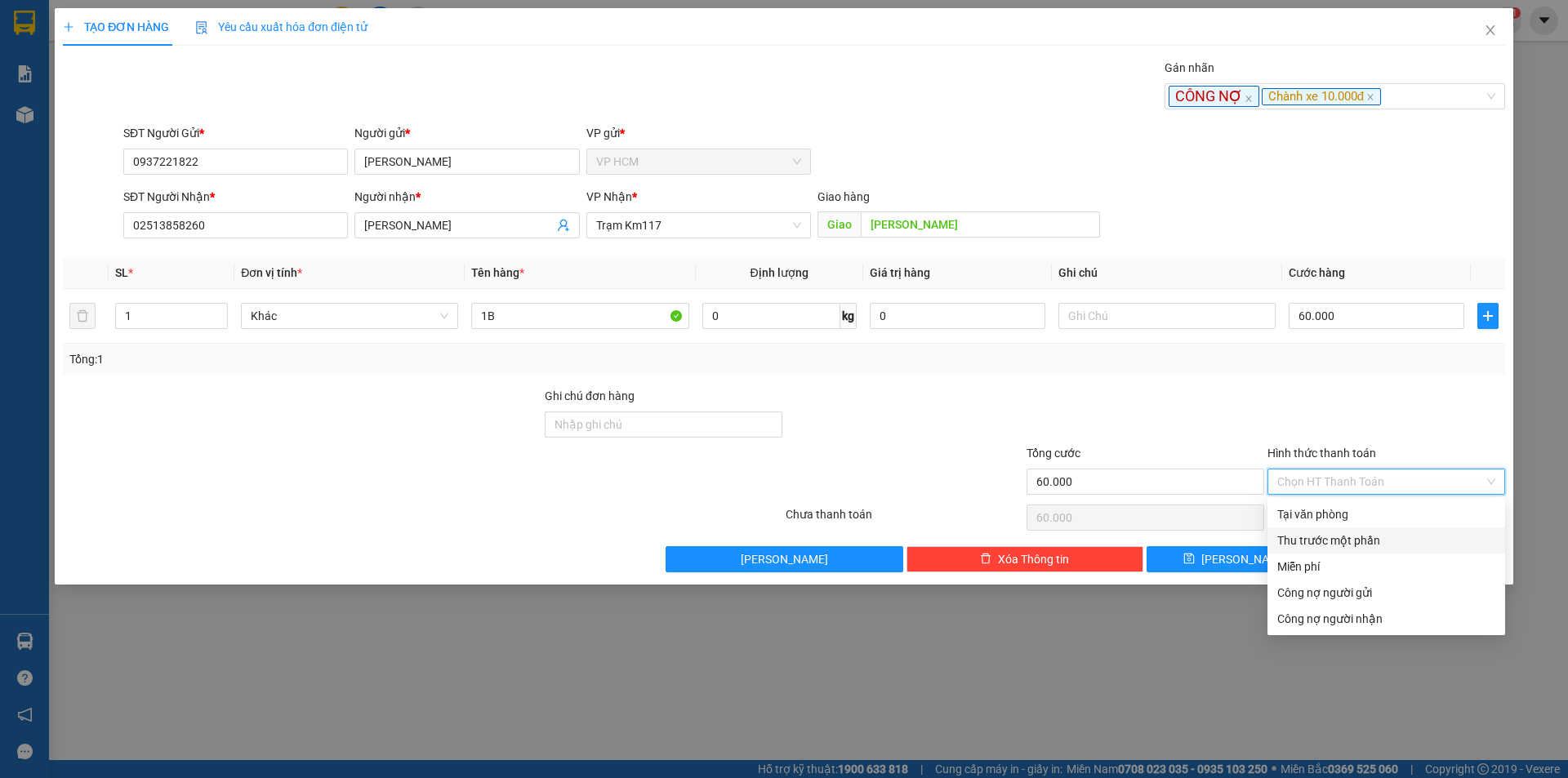
click at [1306, 535] on div "Thu trước một phần" at bounding box center [1386, 540] width 218 height 18
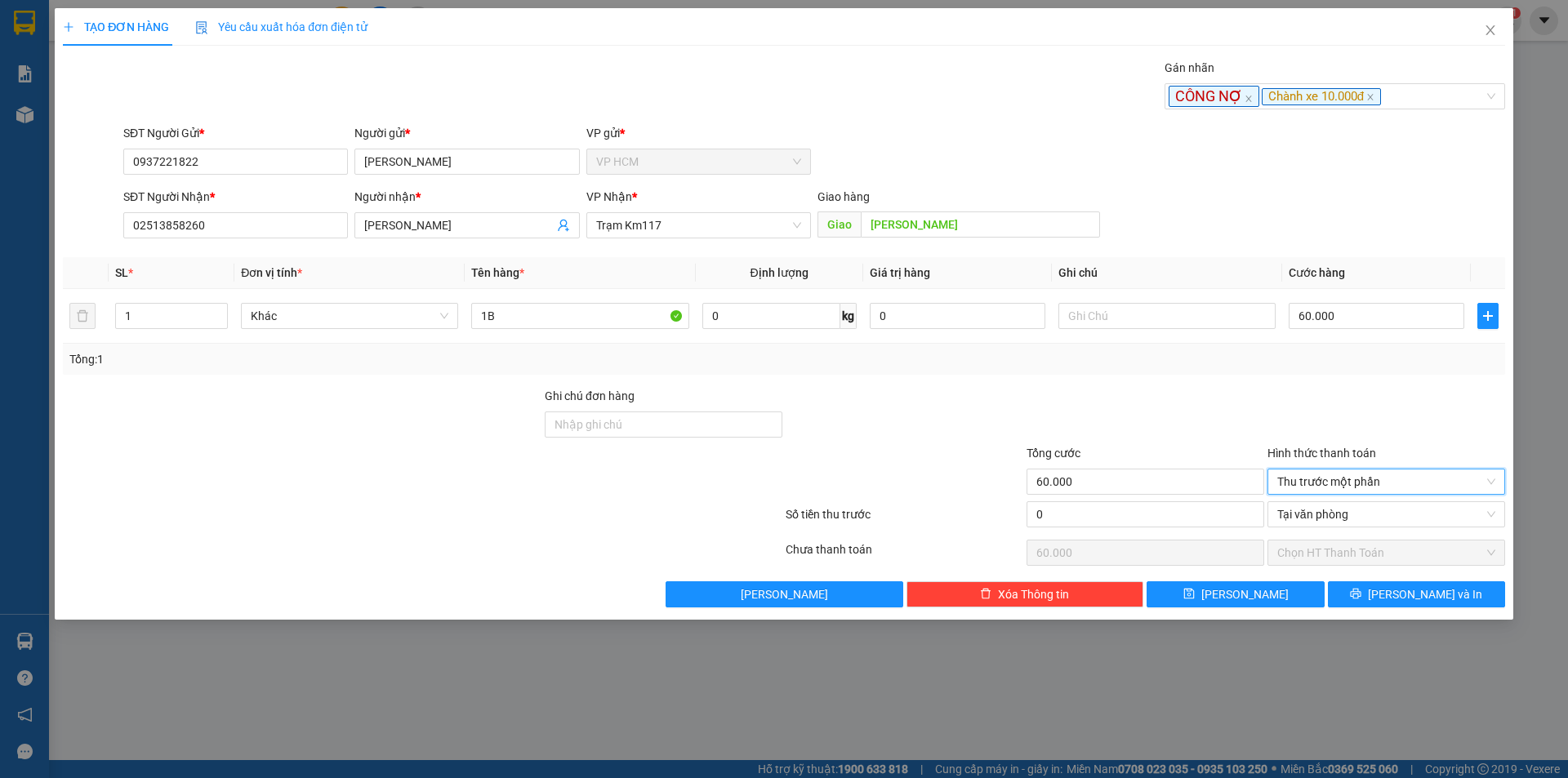
click at [1168, 530] on div "0" at bounding box center [1146, 517] width 237 height 33
click at [1160, 511] on input "0" at bounding box center [1146, 514] width 237 height 26
click at [1273, 414] on div at bounding box center [1387, 415] width 241 height 57
click at [1422, 599] on span "[PERSON_NAME] và In" at bounding box center [1425, 594] width 114 height 18
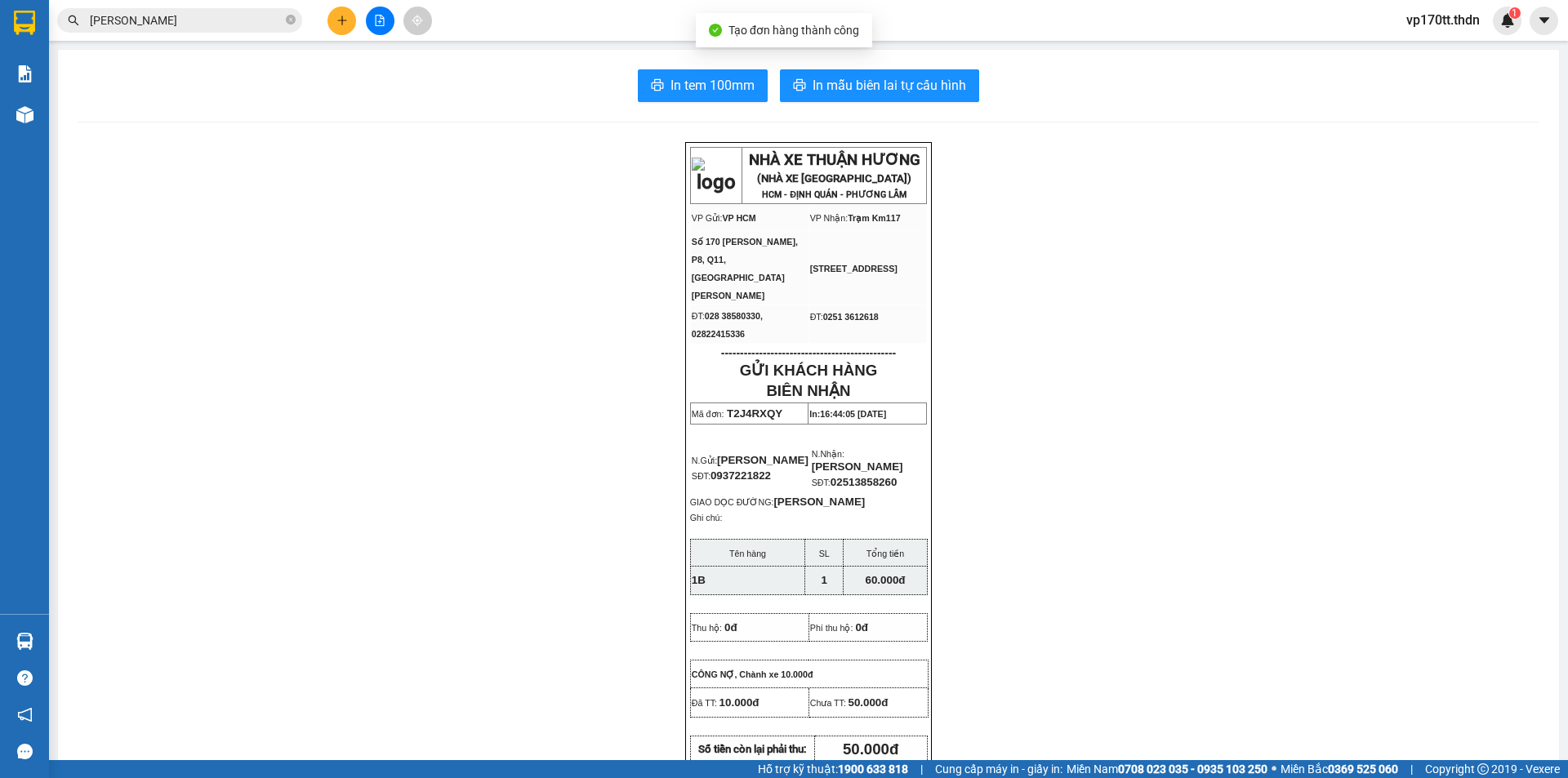
click at [867, 54] on div "In tem 100mm In mẫu biên lai tự cấu hình NHÀ XE THUẬN HƯƠNG (NHÀ XE [GEOGRAPHIC…" at bounding box center [808, 756] width 1501 height 1414
click at [865, 74] on button "In mẫu biên lai tự cấu hình" at bounding box center [880, 86] width 200 height 33
click at [349, 17] on button at bounding box center [342, 21] width 28 height 28
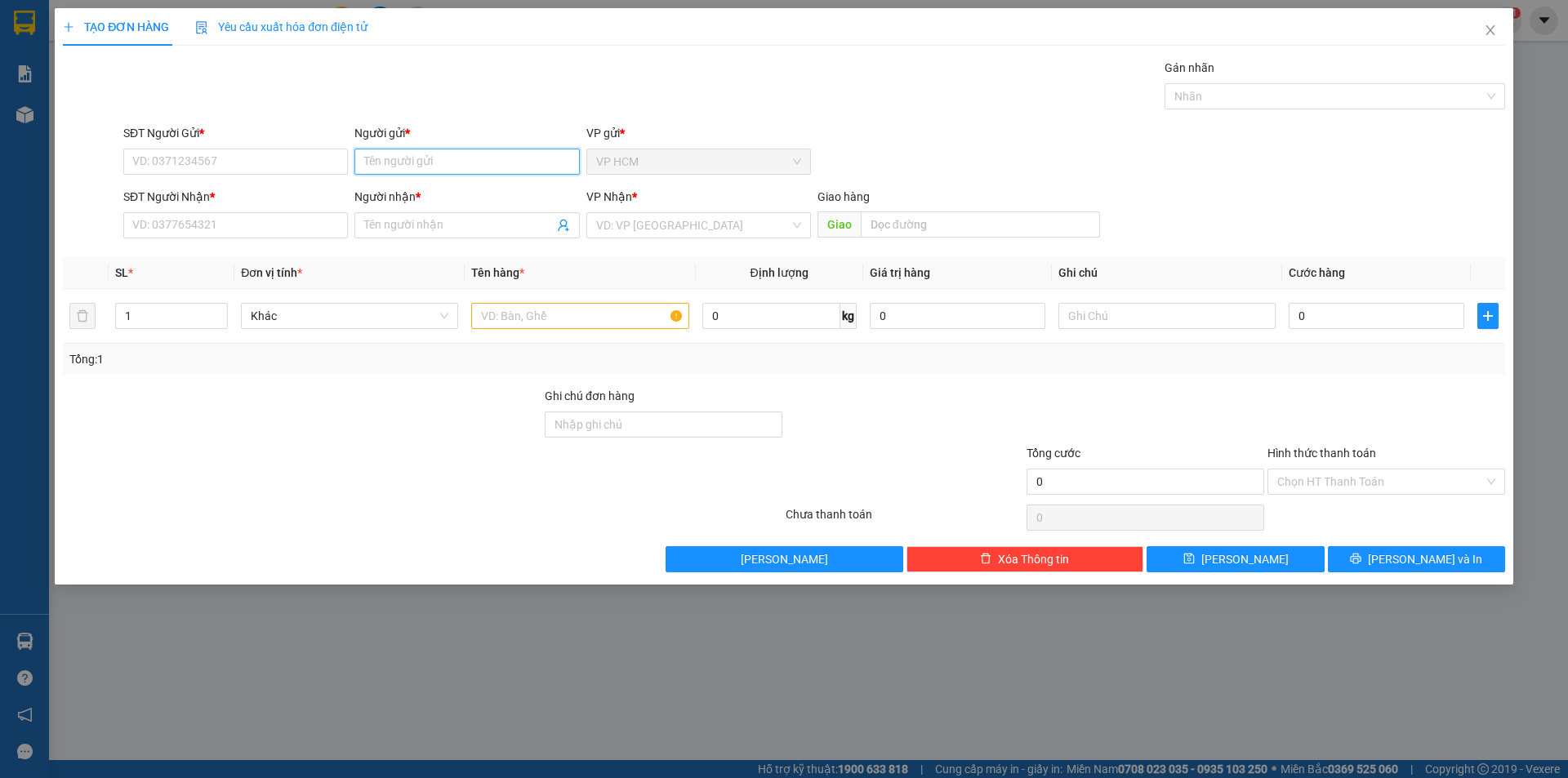
click at [446, 158] on input "Người gửi *" at bounding box center [466, 162] width 224 height 26
click at [482, 194] on div "PHÚ THÀNH - 0918288218" at bounding box center [467, 194] width 205 height 18
drag, startPoint x: 558, startPoint y: 230, endPoint x: 568, endPoint y: 224, distance: 11.7
click at [560, 230] on icon "user-add" at bounding box center [564, 225] width 13 height 13
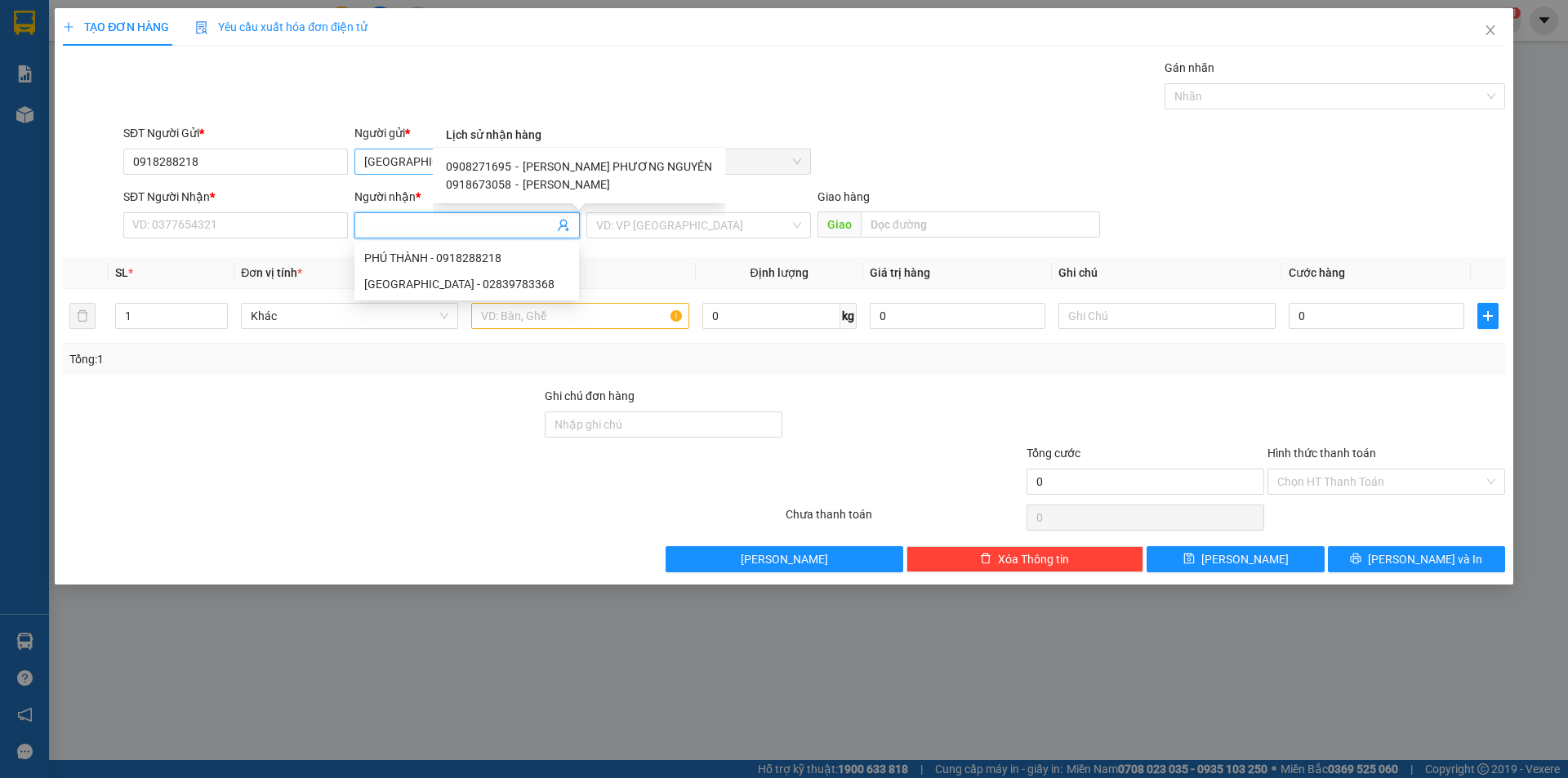
click at [566, 166] on span "[PERSON_NAME] PHƯƠNG NGUYÊN" at bounding box center [617, 167] width 189 height 13
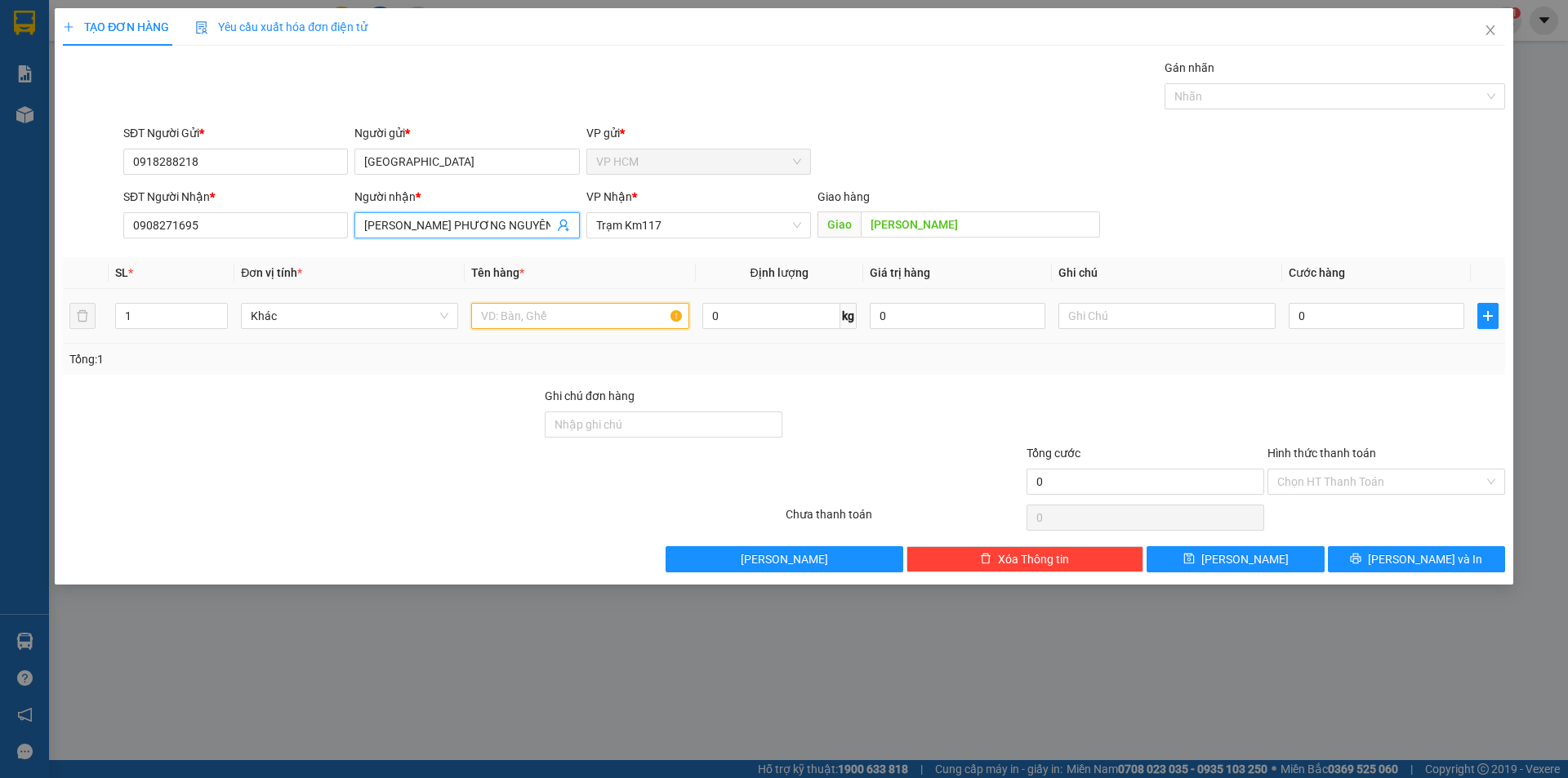
click at [633, 312] on input "text" at bounding box center [580, 316] width 218 height 26
click at [1396, 95] on div at bounding box center [1326, 96] width 316 height 20
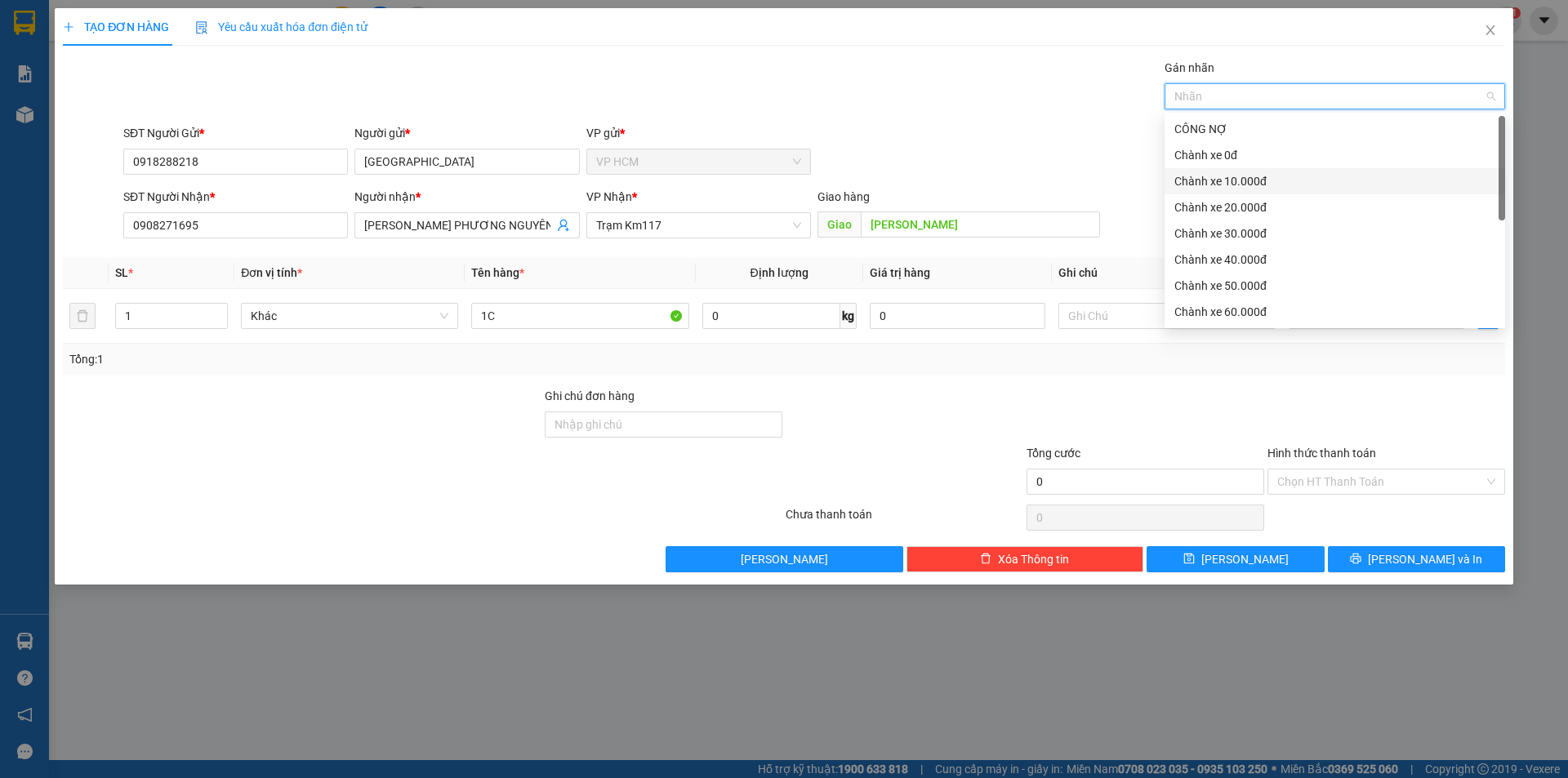
click at [1273, 171] on div "Chành xe 10.000đ" at bounding box center [1334, 182] width 340 height 26
click at [889, 117] on div "Transit Pickup Surcharge Ids Transit Deliver Surcharge Ids Transit Deliver Surc…" at bounding box center [784, 315] width 1443 height 513
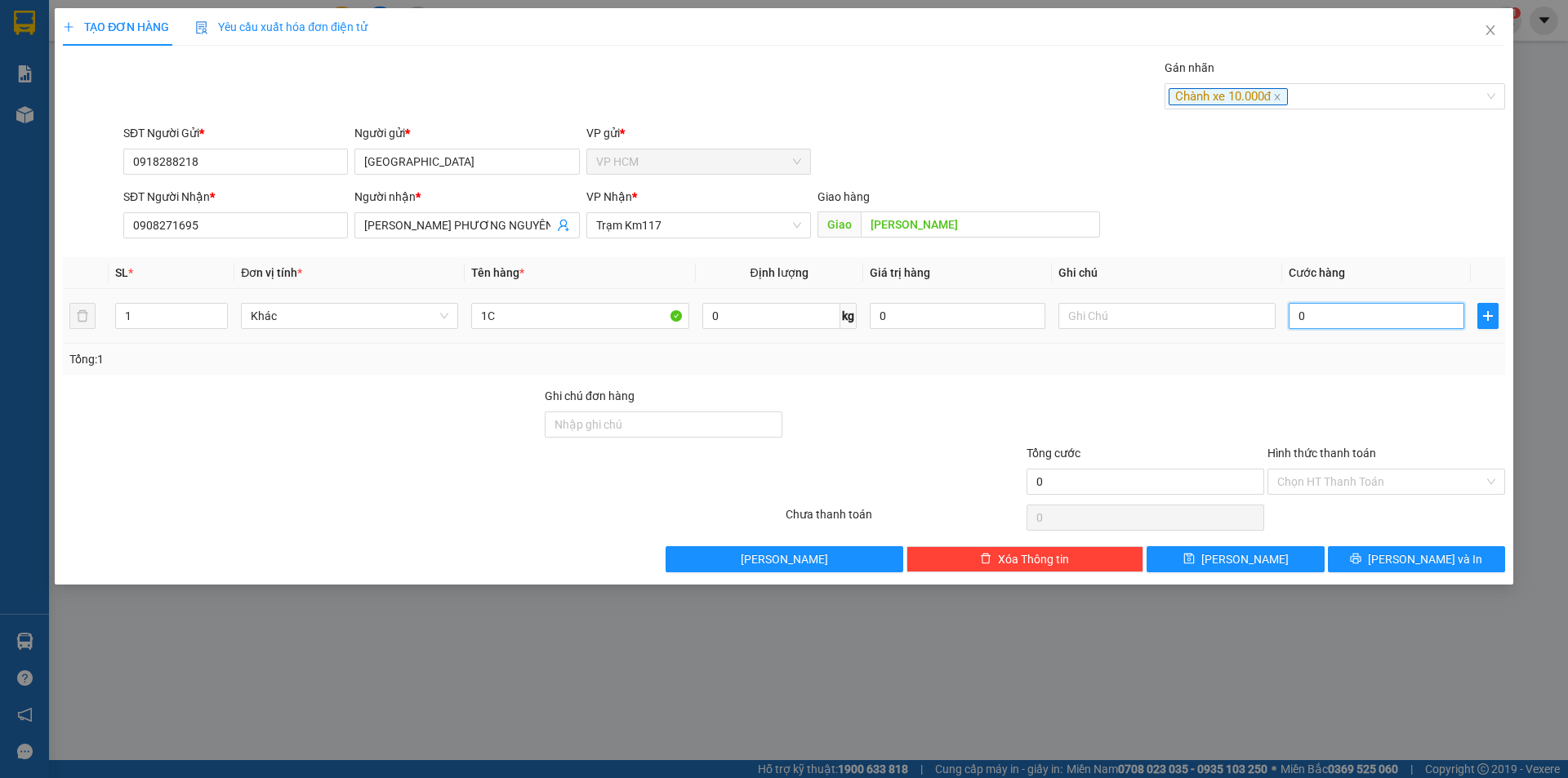
click at [1348, 317] on input "0" at bounding box center [1377, 316] width 175 height 26
click at [1341, 431] on div at bounding box center [1387, 415] width 241 height 57
click at [1328, 487] on input "Hình thức thanh toán" at bounding box center [1380, 481] width 206 height 24
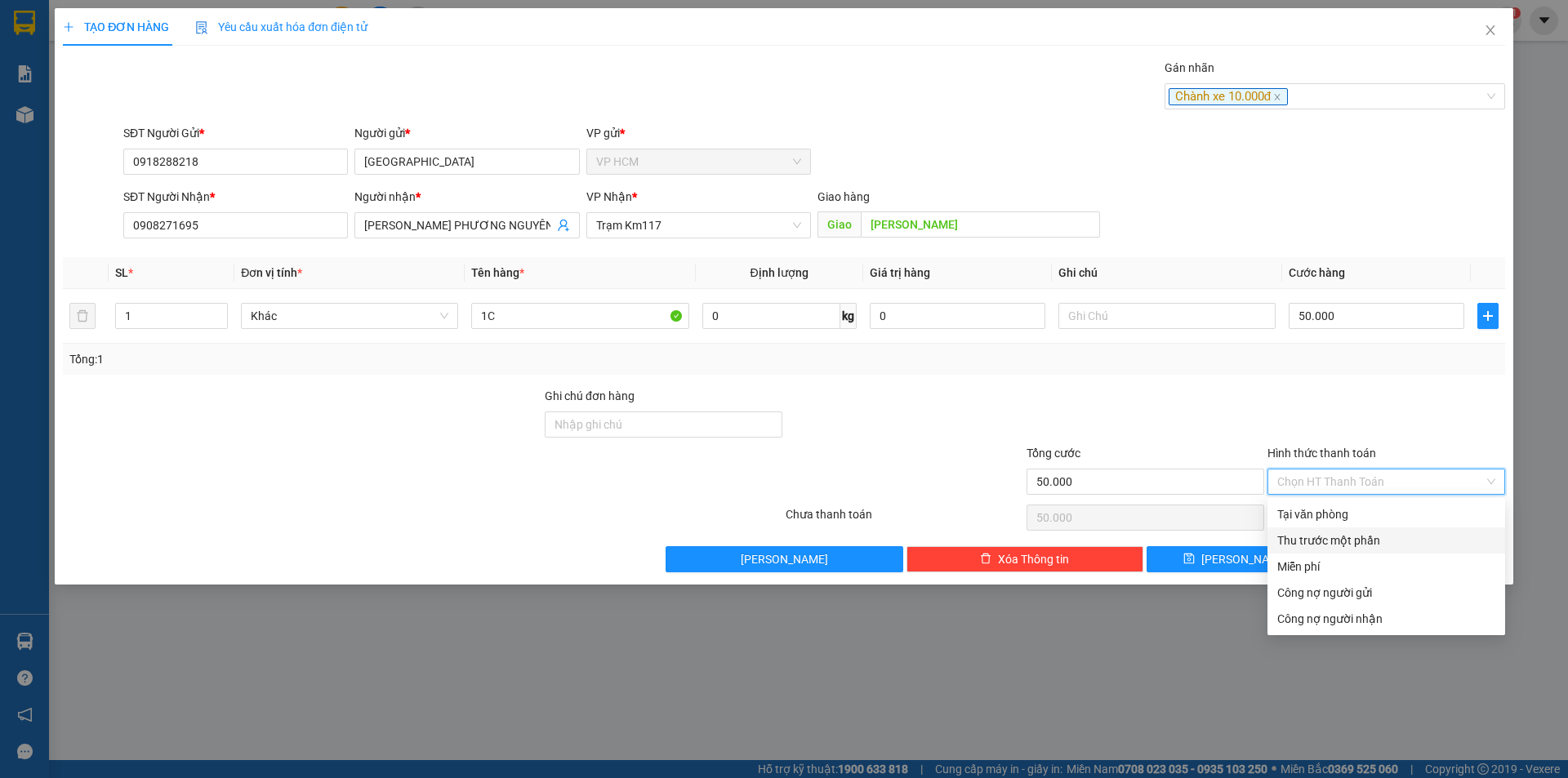
click at [1327, 530] on div "Thu trước một phần" at bounding box center [1386, 541] width 237 height 26
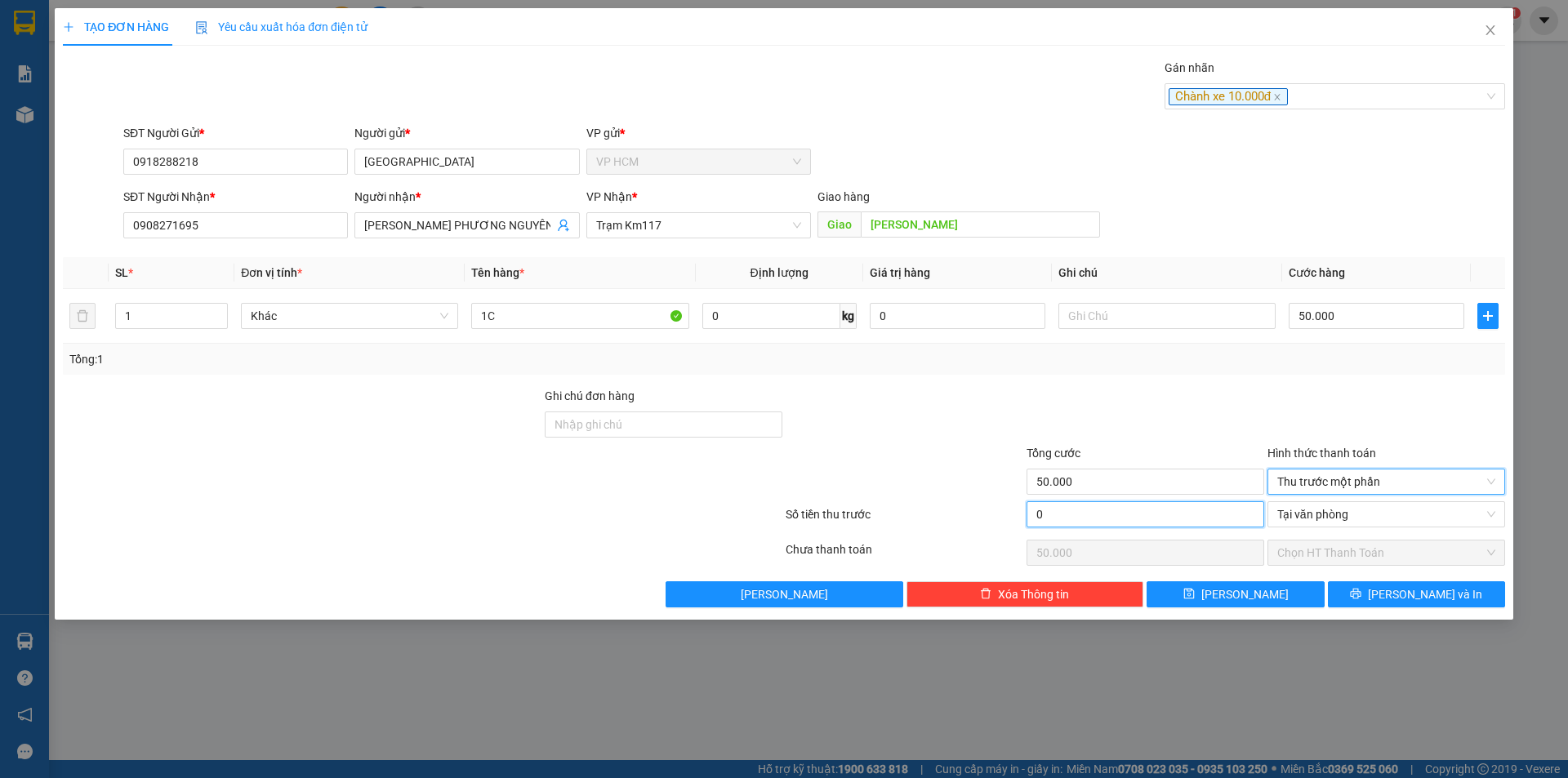
click at [1089, 506] on input "0" at bounding box center [1146, 514] width 237 height 26
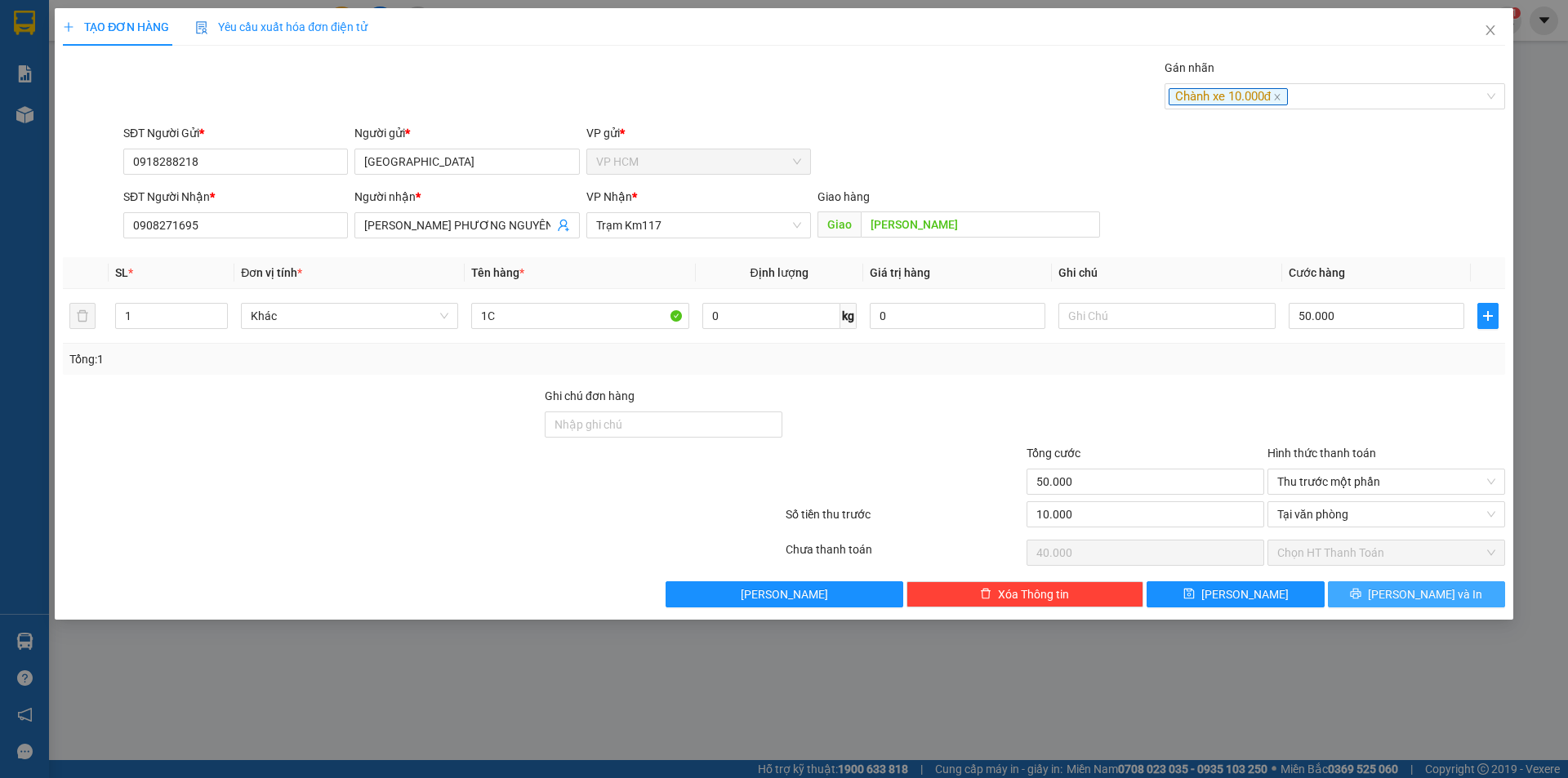
click at [1362, 596] on icon "printer" at bounding box center [1356, 593] width 11 height 11
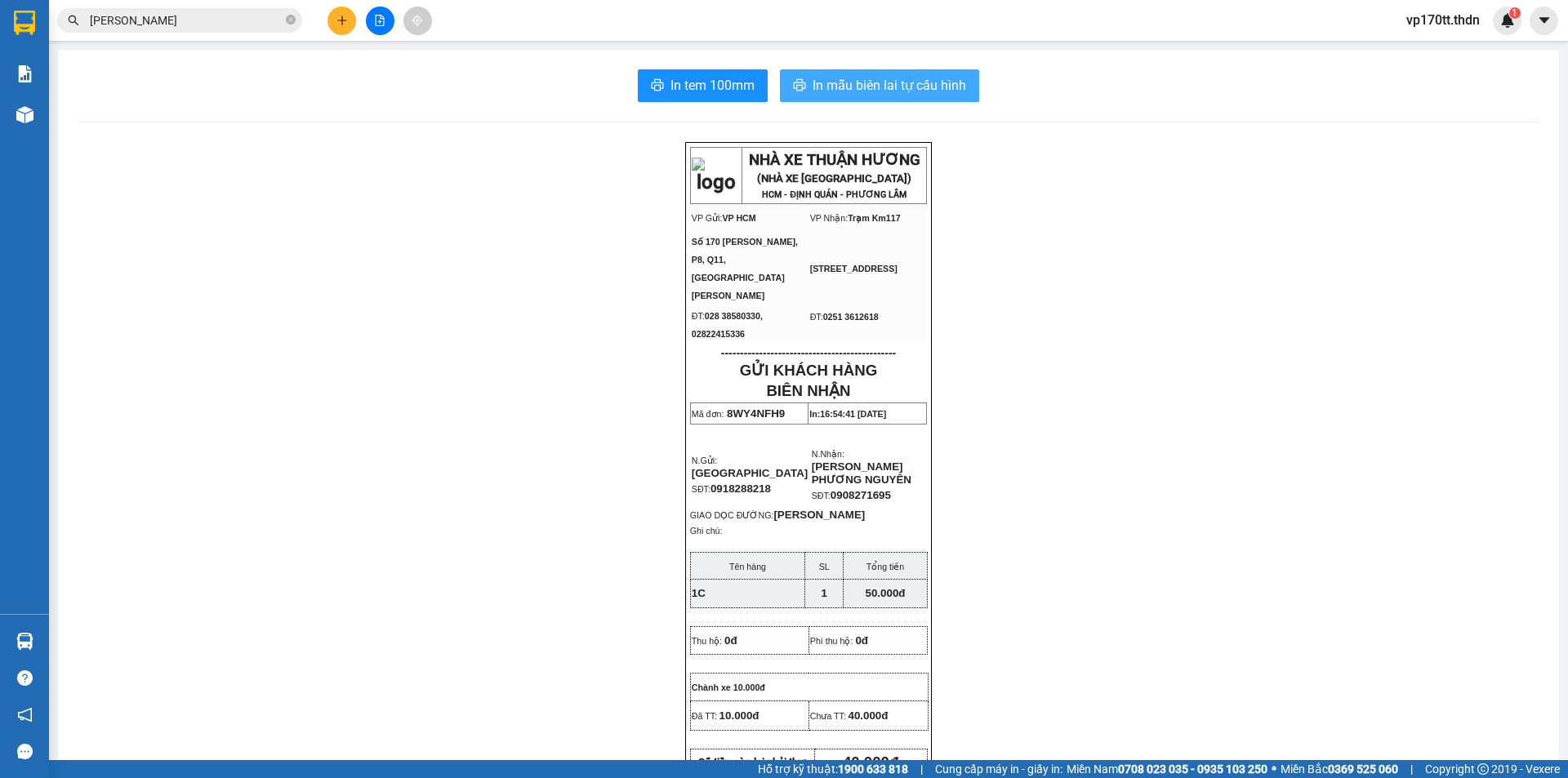
click at [911, 99] on button "In mẫu biên lai tự cấu hình" at bounding box center [880, 86] width 200 height 33
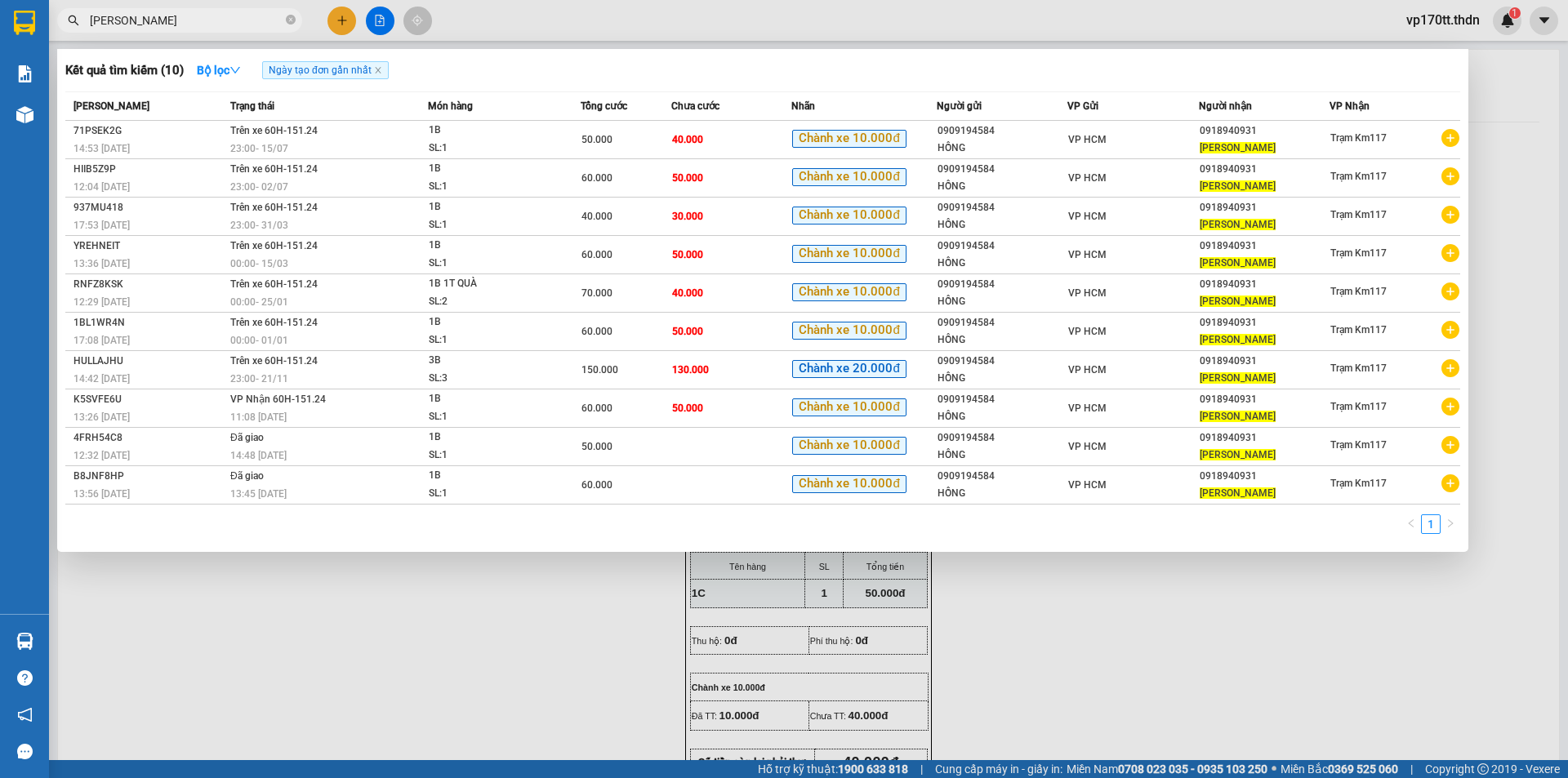
click at [165, 23] on input "[PERSON_NAME]" at bounding box center [186, 20] width 193 height 18
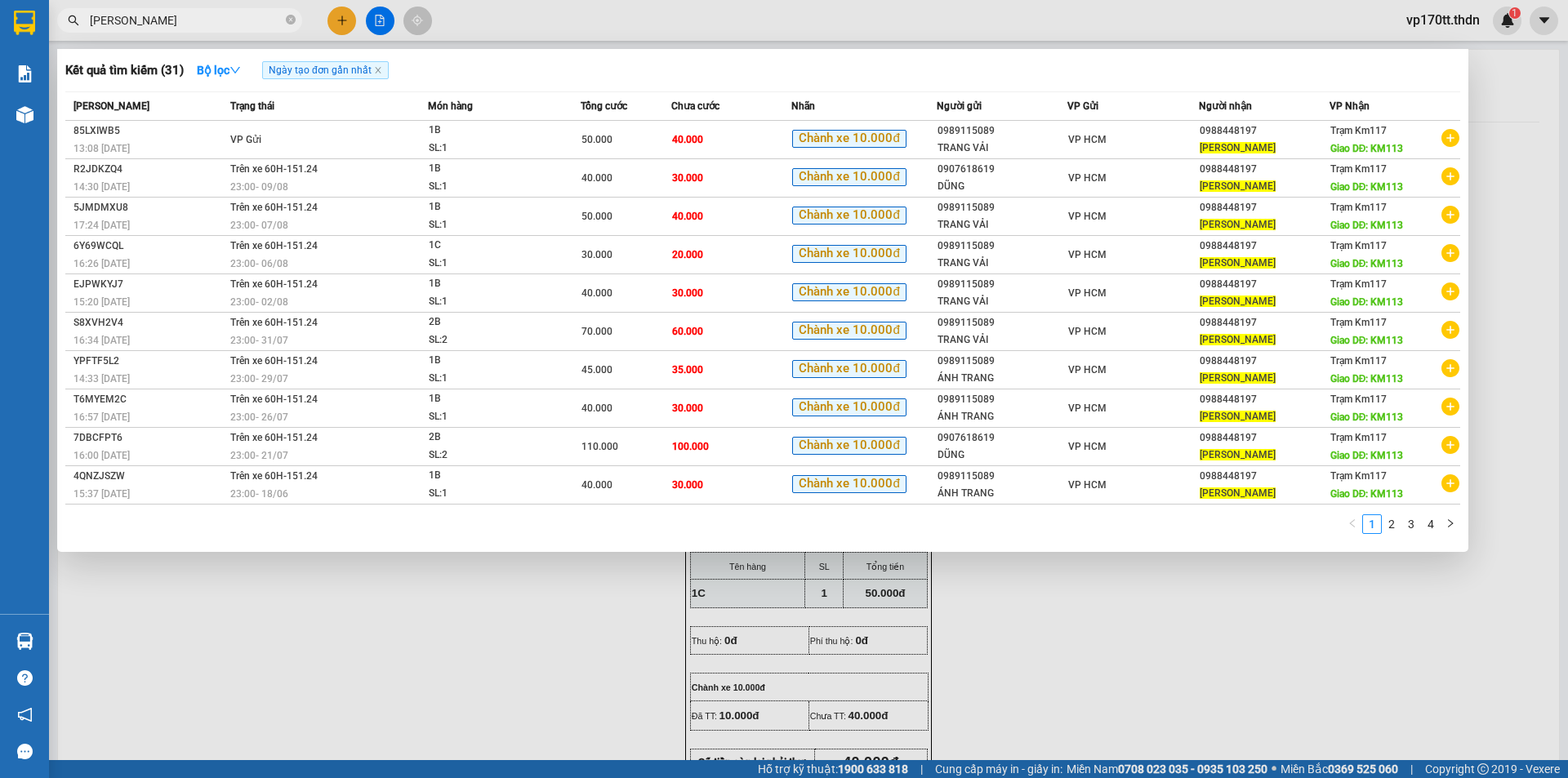
click at [335, 24] on div at bounding box center [784, 389] width 1568 height 778
click at [335, 24] on button at bounding box center [342, 21] width 28 height 28
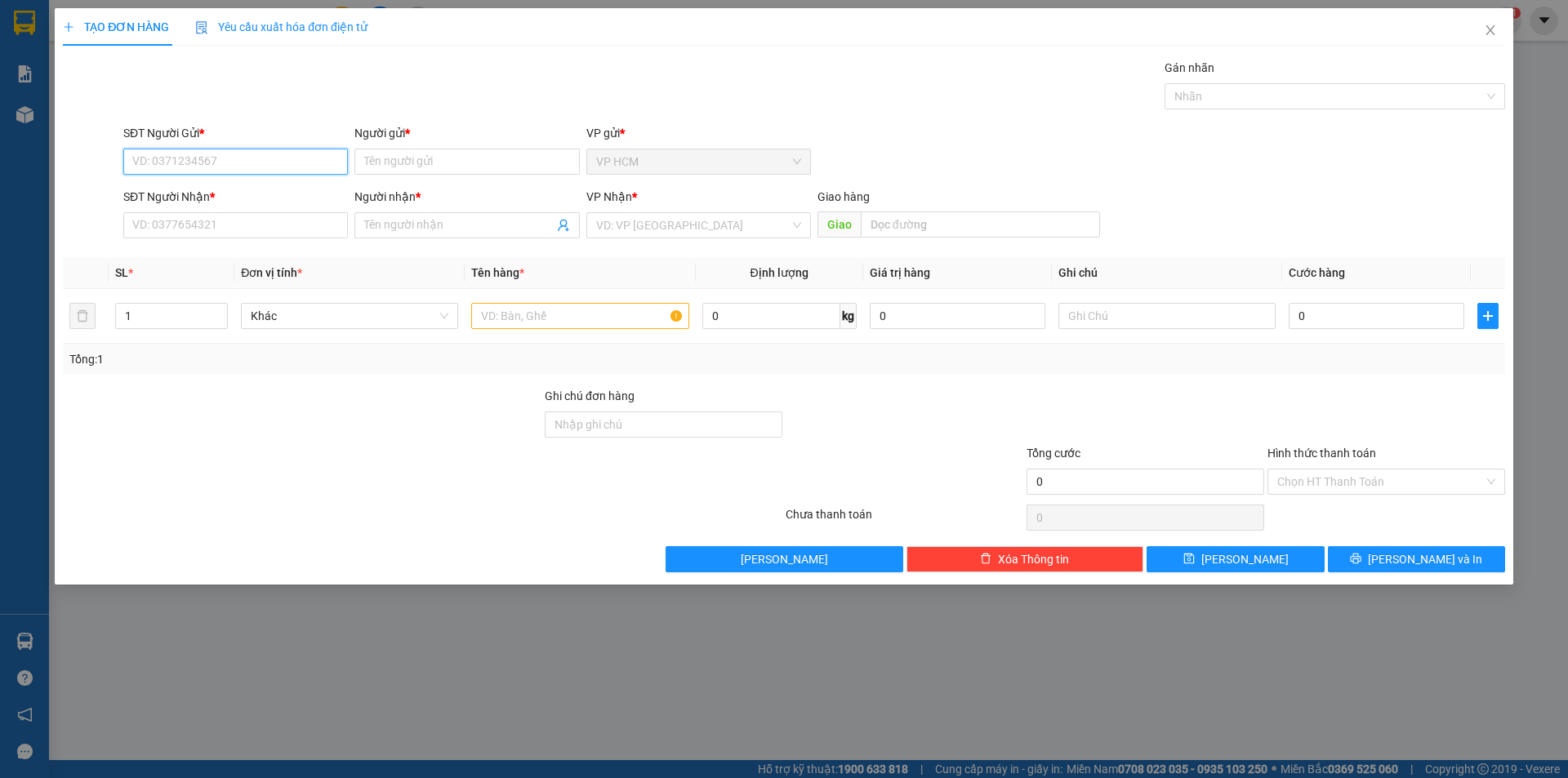
click at [233, 168] on input "SĐT Người Gửi *" at bounding box center [236, 162] width 224 height 26
click at [231, 194] on div "0989115089 - TRANG VẢI" at bounding box center [236, 194] width 205 height 18
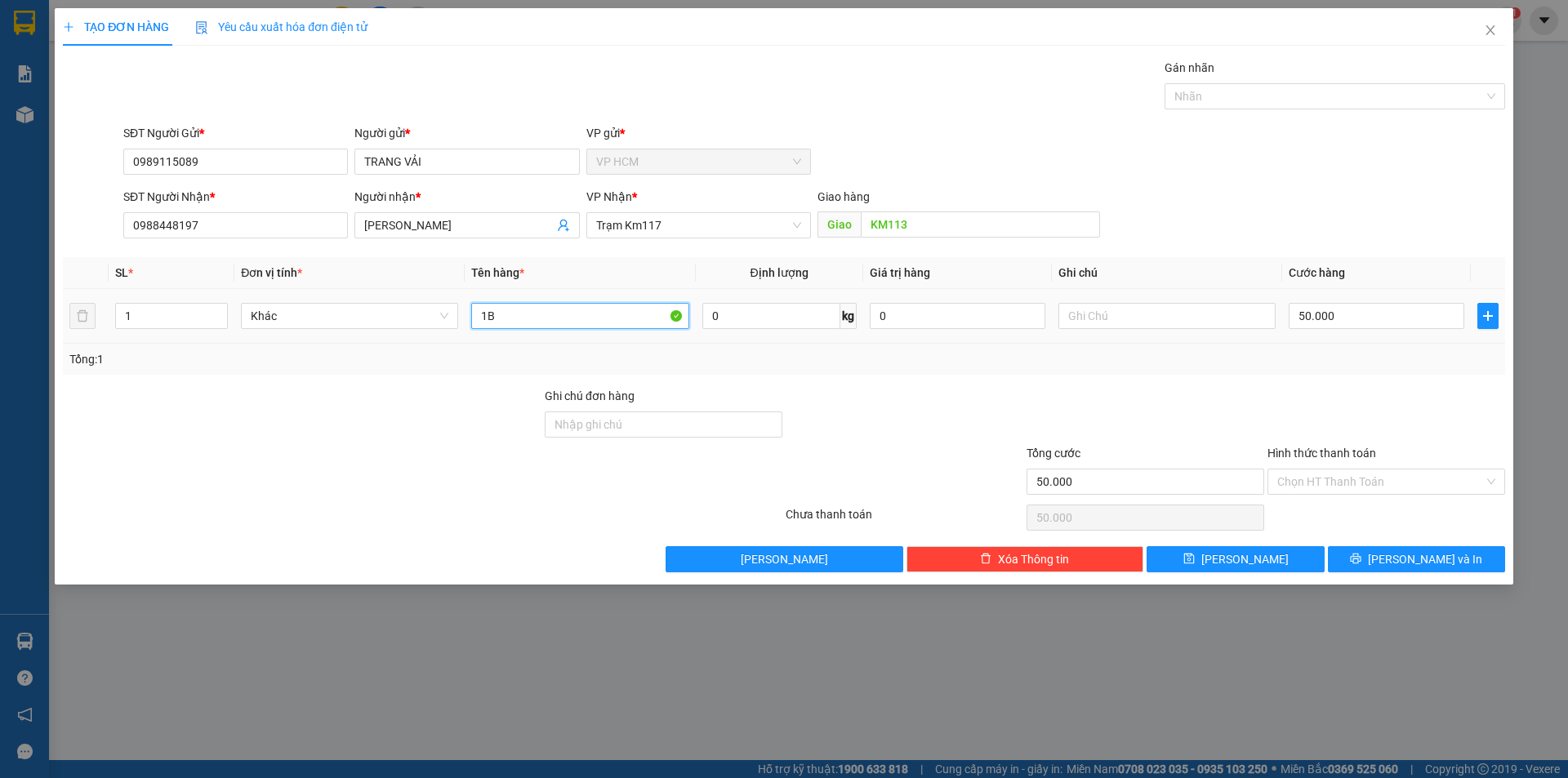
click at [620, 307] on input "1B" at bounding box center [580, 316] width 218 height 26
drag, startPoint x: 1276, startPoint y: 114, endPoint x: 1276, endPoint y: 92, distance: 22.0
click at [1275, 111] on div "Gán nhãn Nhãn" at bounding box center [1334, 87] width 340 height 57
click at [1276, 92] on div at bounding box center [1326, 96] width 316 height 20
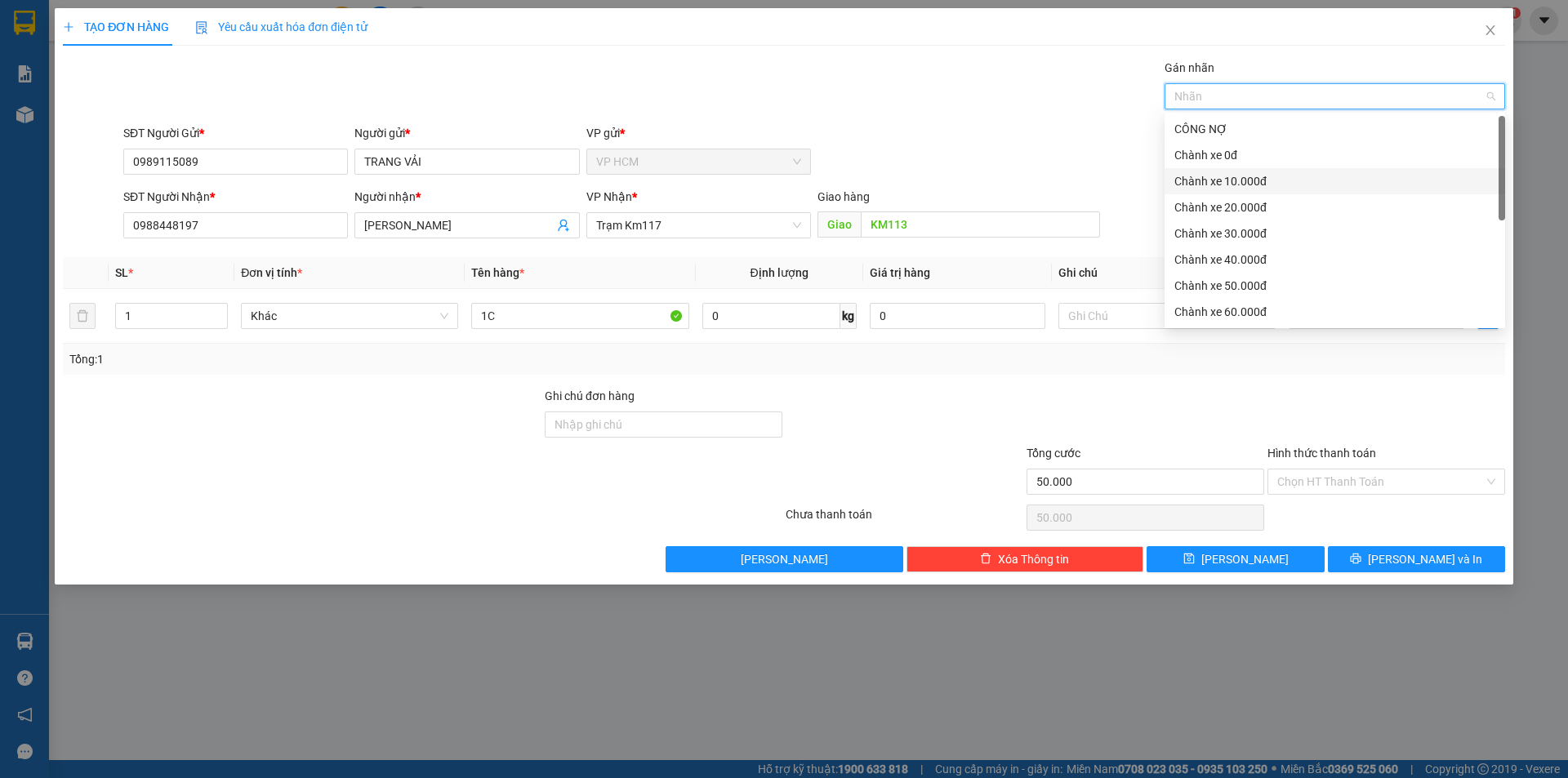
click at [1247, 175] on div "Chành xe 10.000đ" at bounding box center [1334, 181] width 321 height 18
drag, startPoint x: 850, startPoint y: 118, endPoint x: 893, endPoint y: 139, distance: 47.9
click at [855, 122] on div "Transit Pickup Surcharge Ids Transit Deliver Surcharge Ids Transit Deliver Surc…" at bounding box center [784, 315] width 1443 height 513
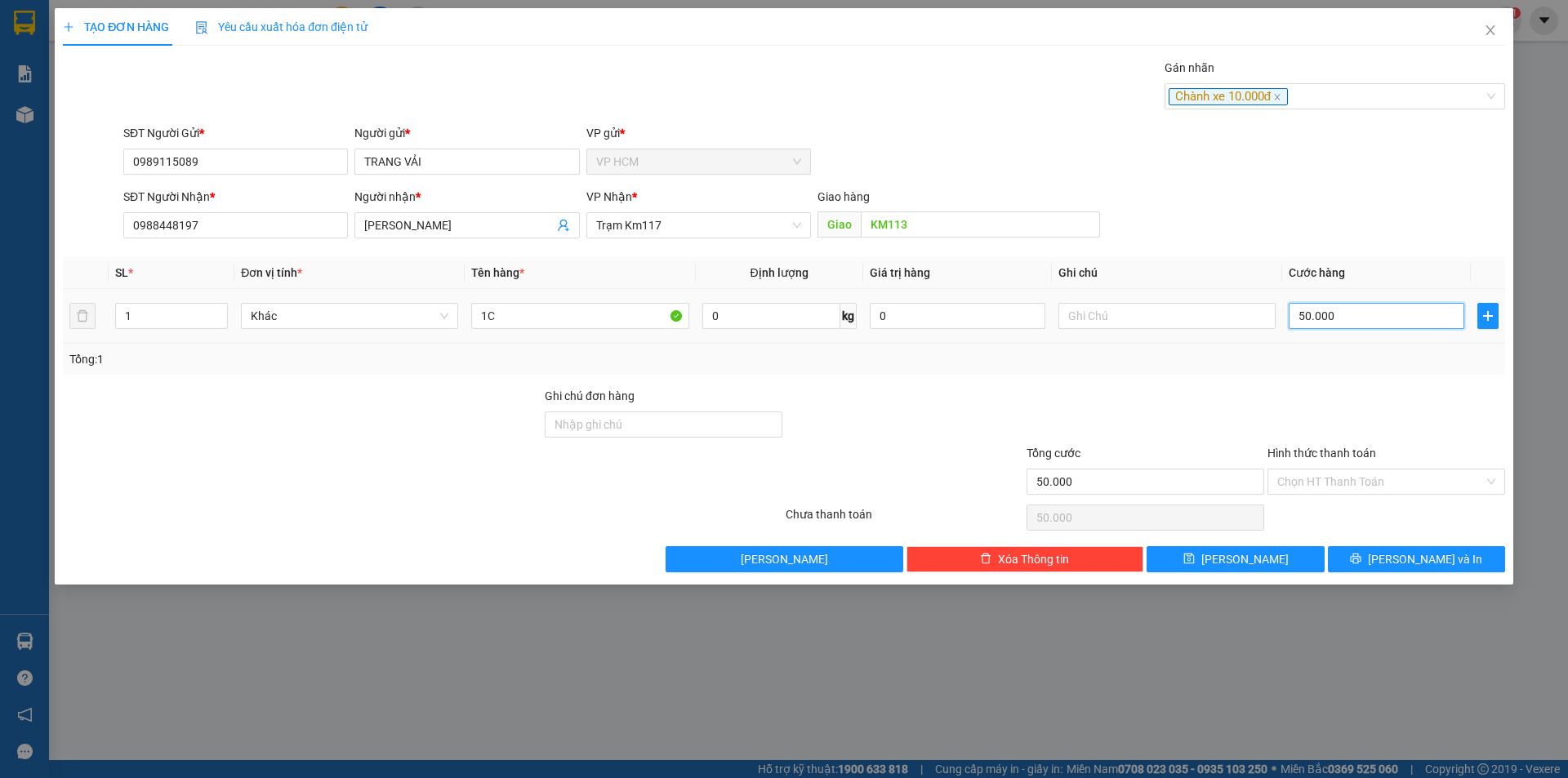
click at [1408, 324] on input "50.000" at bounding box center [1377, 316] width 175 height 26
click at [1374, 361] on div "Tổng: 1" at bounding box center [784, 359] width 1429 height 18
click at [1342, 476] on input "Hình thức thanh toán" at bounding box center [1380, 481] width 206 height 24
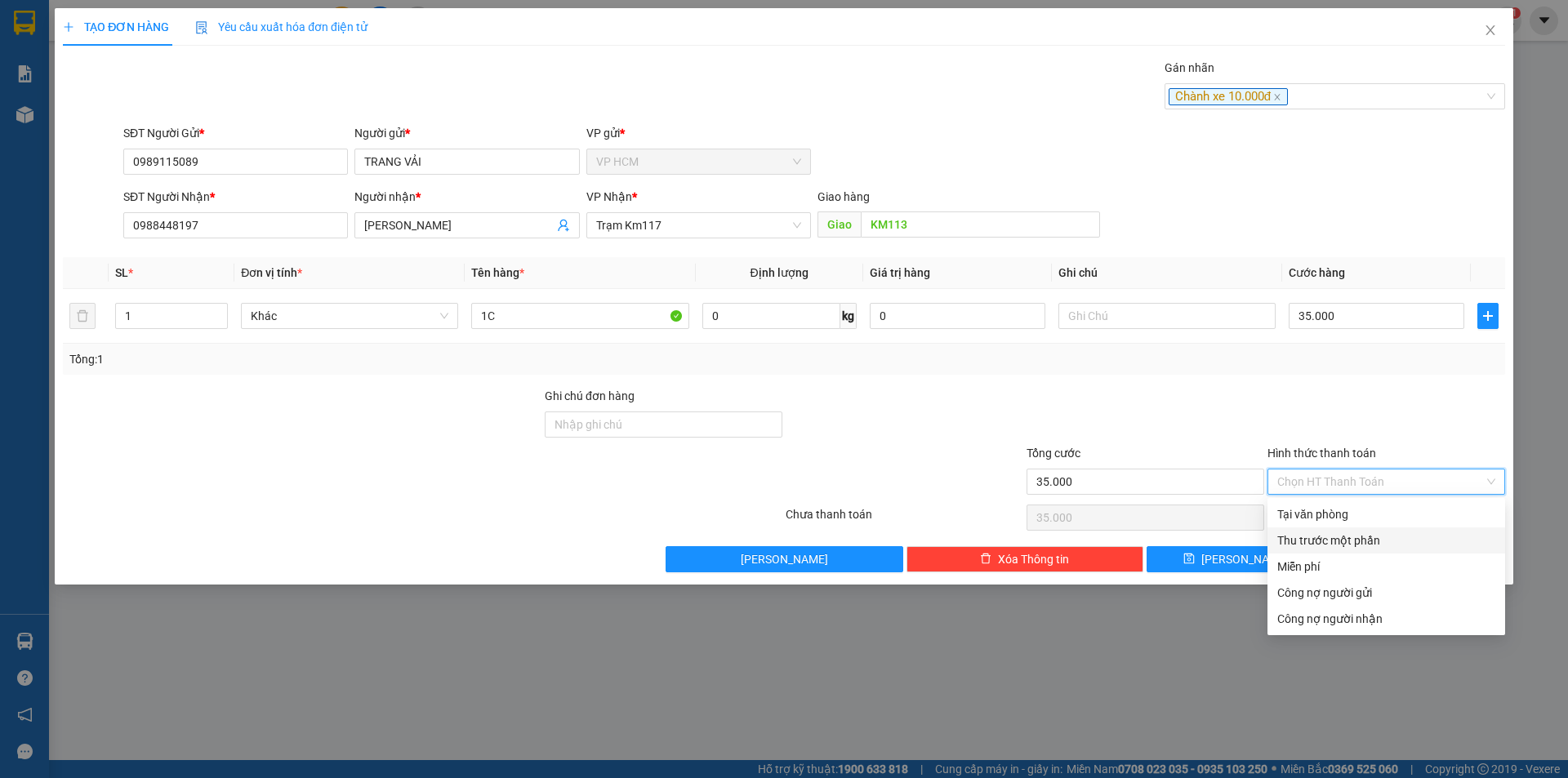
click at [1312, 543] on div "Thu trước một phần" at bounding box center [1386, 540] width 218 height 18
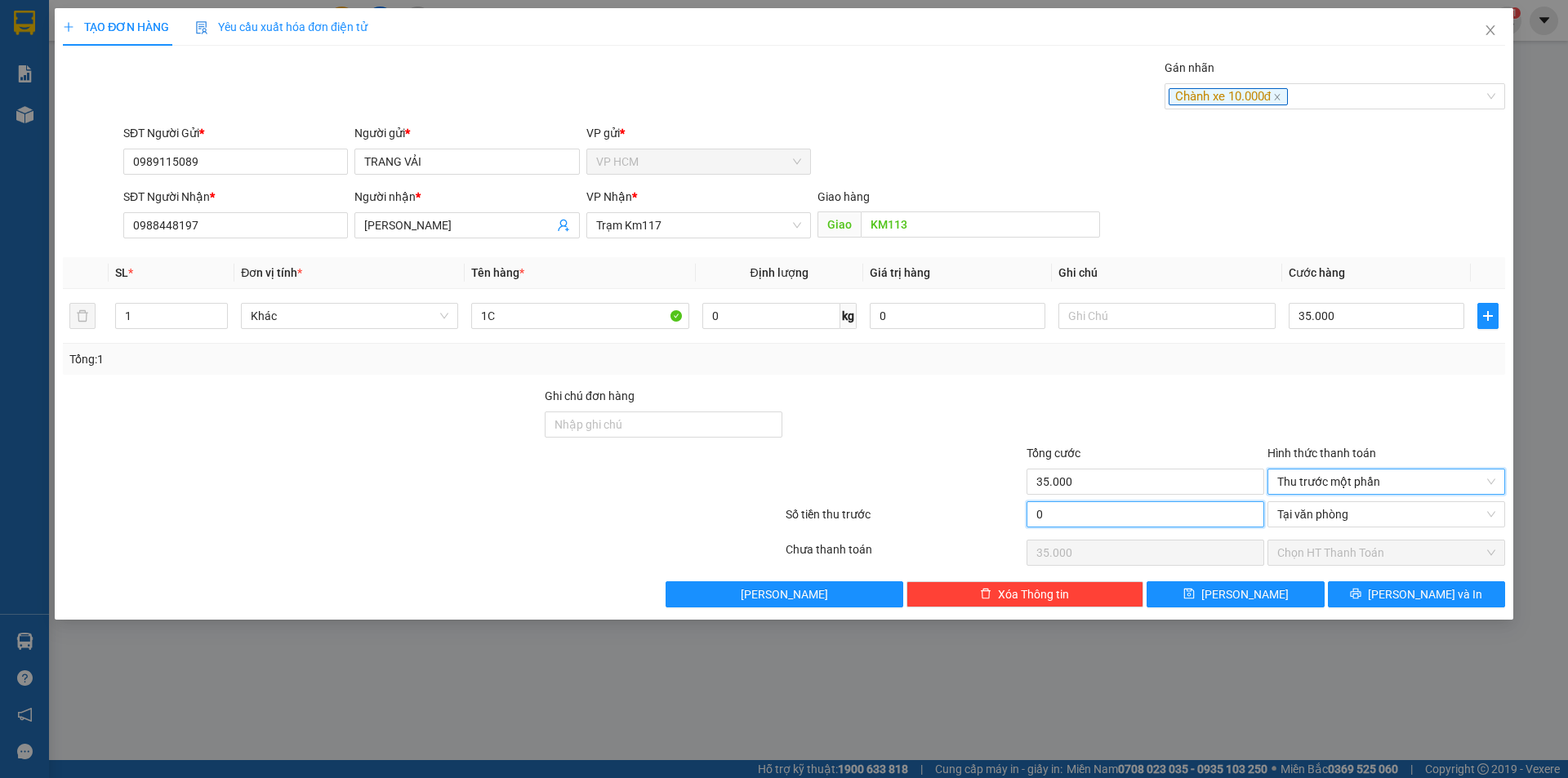
click at [1101, 507] on input "0" at bounding box center [1146, 514] width 237 height 26
click at [1153, 450] on div "Tổng cước" at bounding box center [1146, 457] width 237 height 24
click at [1348, 301] on div "35.000" at bounding box center [1377, 316] width 175 height 33
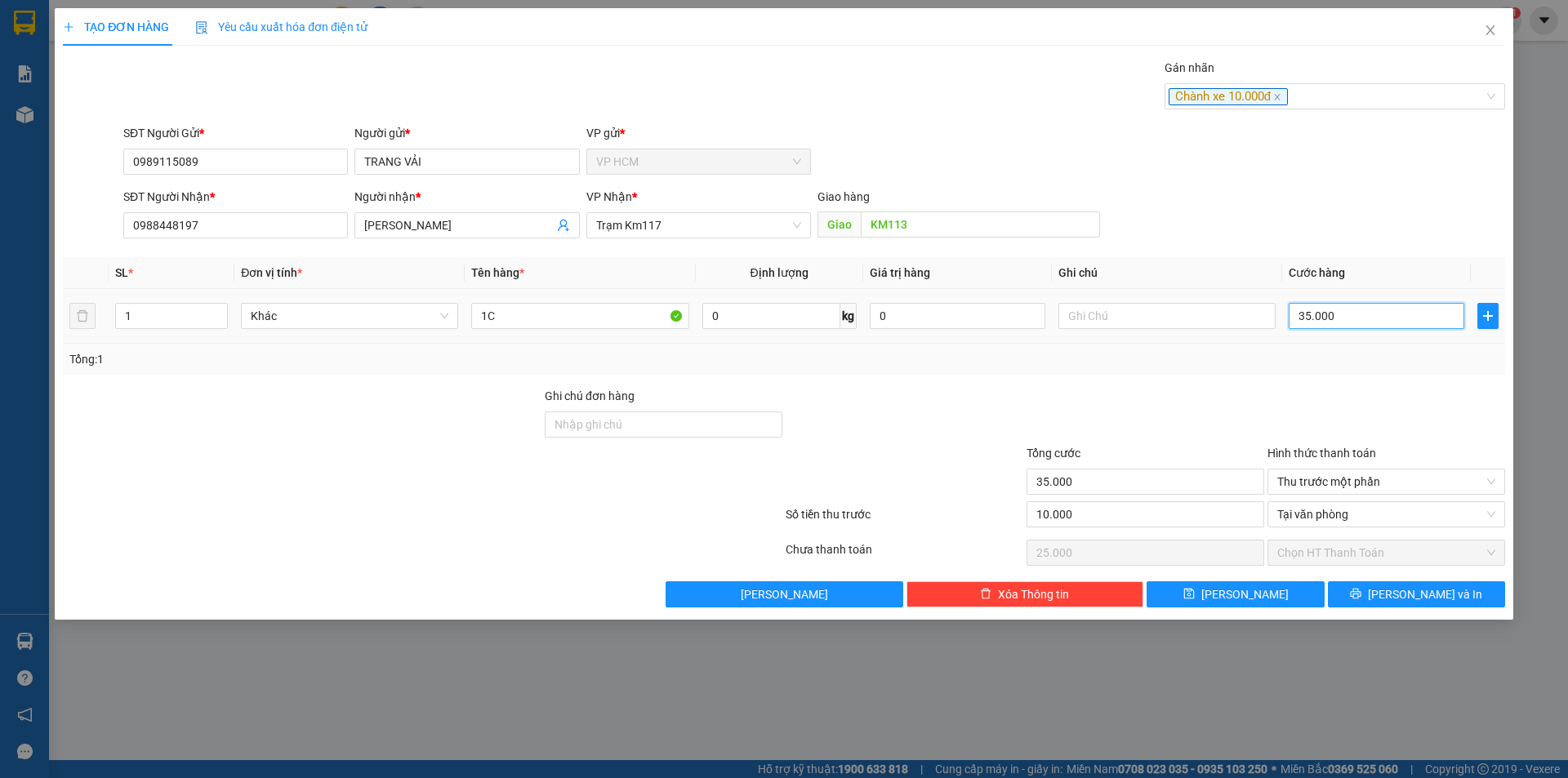
click at [1349, 317] on input "35.000" at bounding box center [1377, 316] width 175 height 26
click at [1311, 396] on div at bounding box center [1387, 415] width 241 height 57
click at [1415, 587] on span "[PERSON_NAME] và In" at bounding box center [1425, 594] width 114 height 18
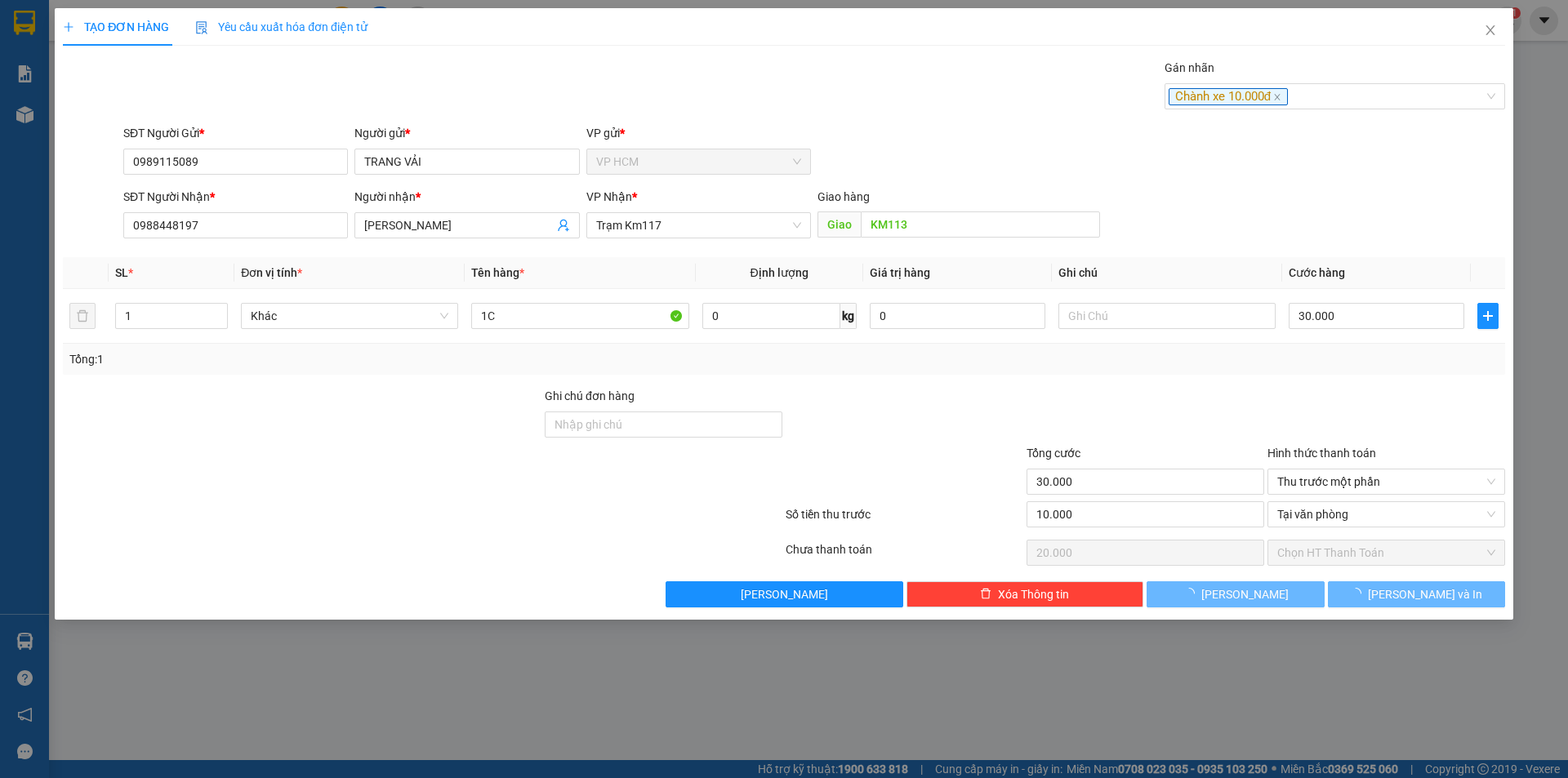
drag, startPoint x: 937, startPoint y: 105, endPoint x: 937, endPoint y: 71, distance: 34.0
click at [937, 104] on div "Gán nhãn Chành xe 10.000đ" at bounding box center [814, 87] width 1389 height 57
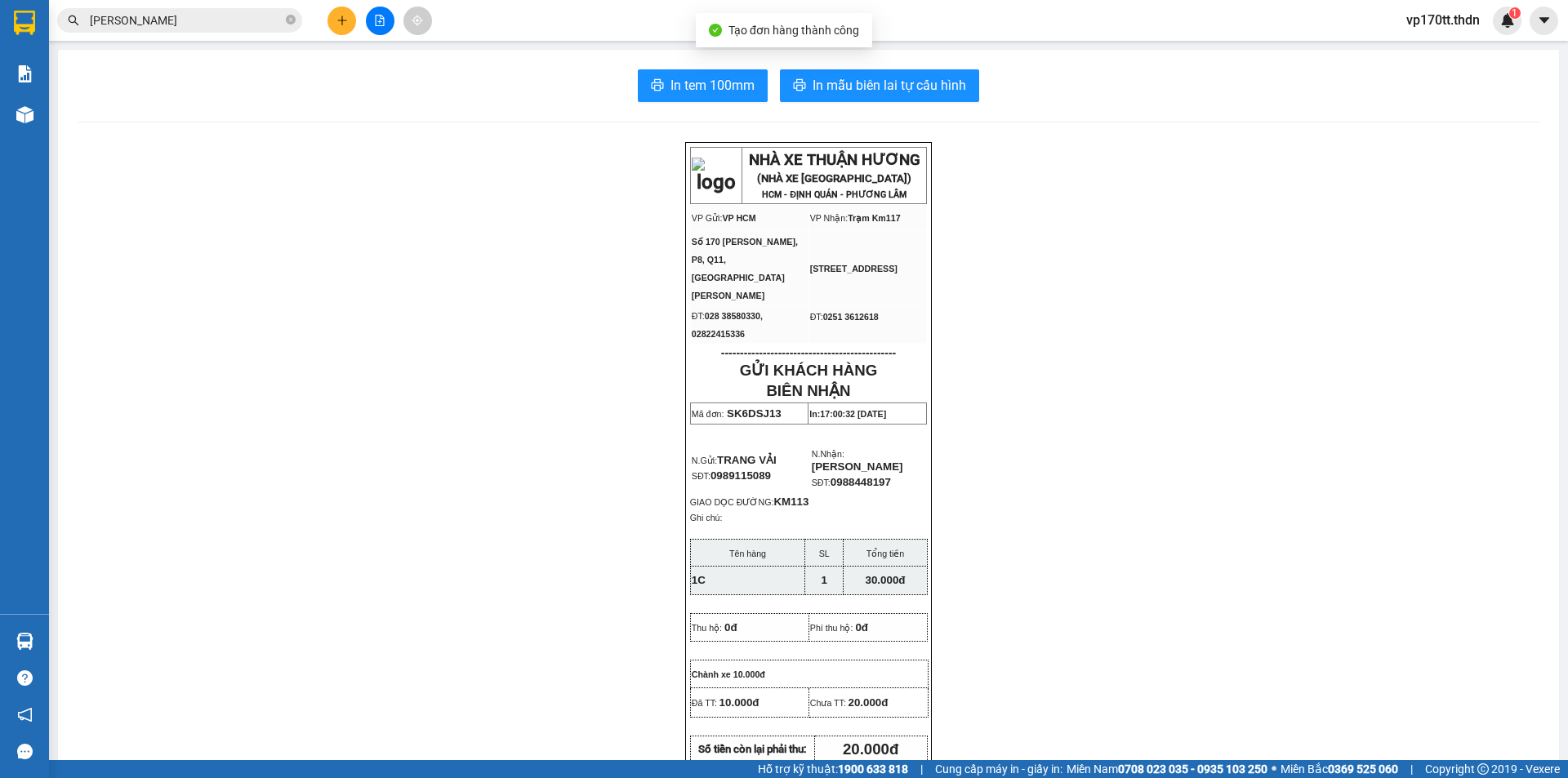
click at [906, 105] on div "In tem 100mm In mẫu biên lai tự cấu hình NHÀ XE THUẬN HƯƠNG (NHÀ XE [GEOGRAPHIC…" at bounding box center [808, 743] width 1501 height 1387
click at [909, 95] on span "In mẫu biên lai tự cấu hình" at bounding box center [889, 86] width 154 height 21
click at [174, 27] on input "[PERSON_NAME]" at bounding box center [186, 20] width 193 height 18
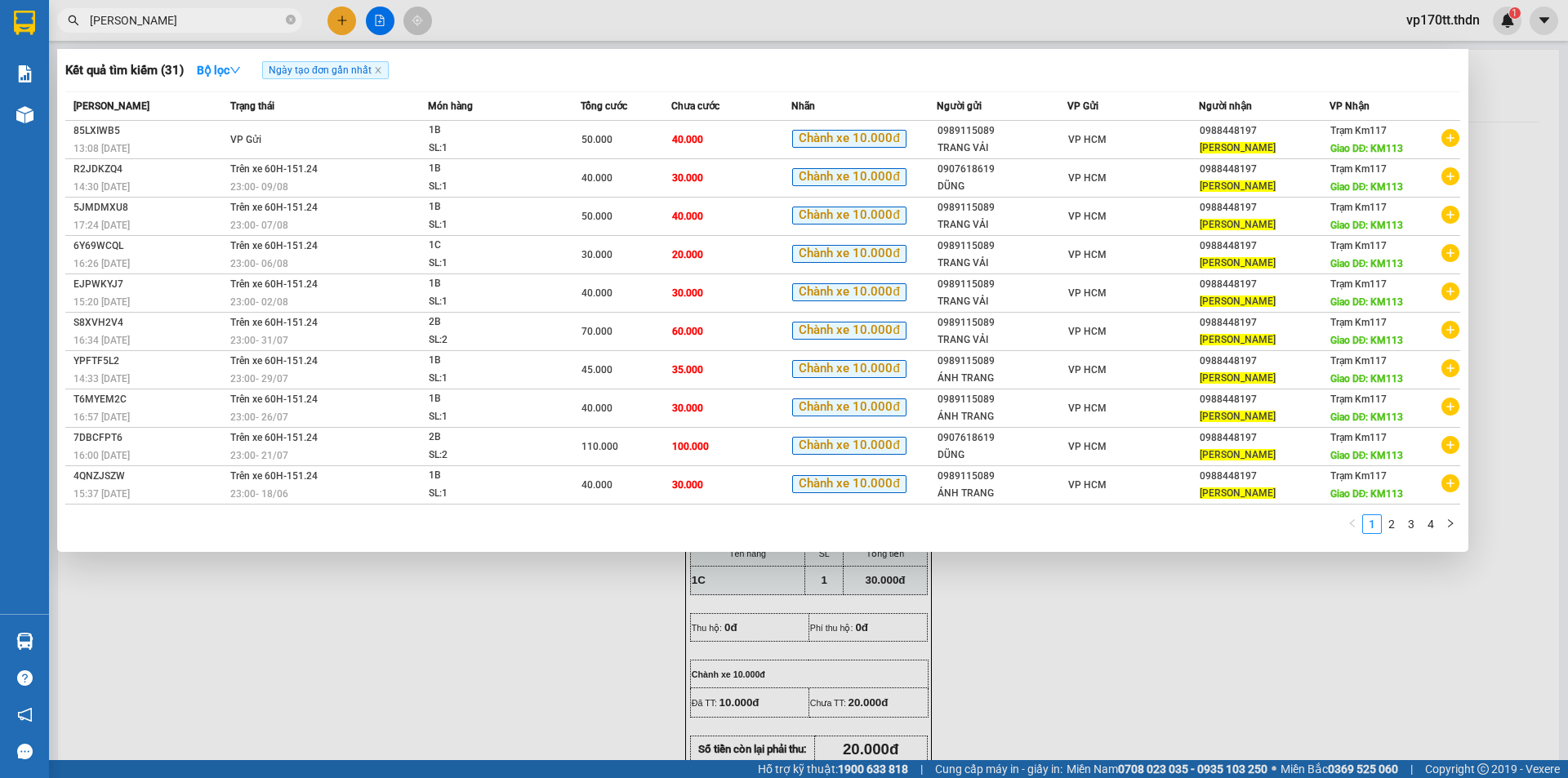
click at [174, 27] on input "[PERSON_NAME]" at bounding box center [186, 20] width 193 height 18
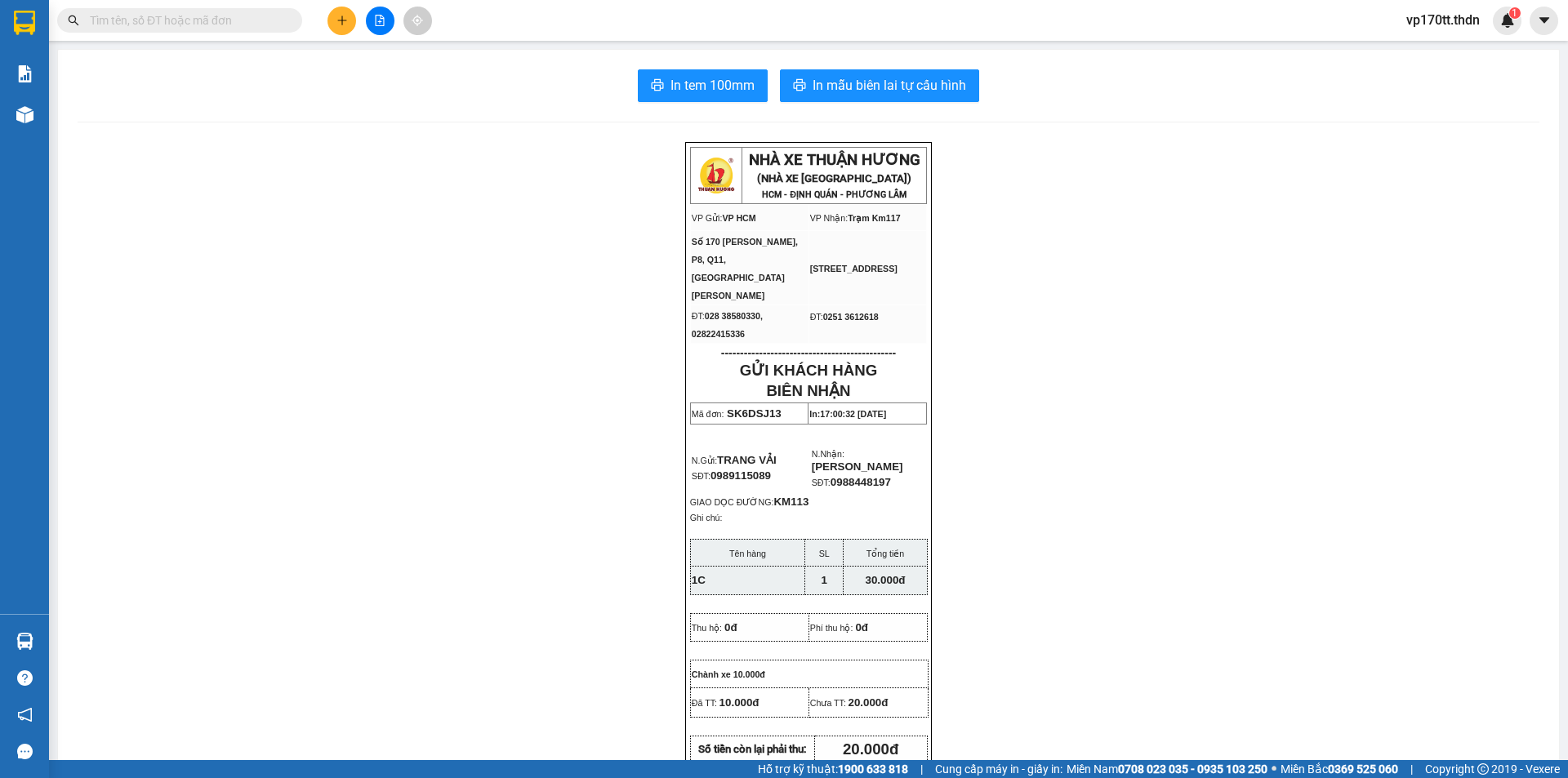
click at [174, 27] on input "text" at bounding box center [186, 20] width 193 height 18
click at [350, 27] on button at bounding box center [342, 21] width 28 height 28
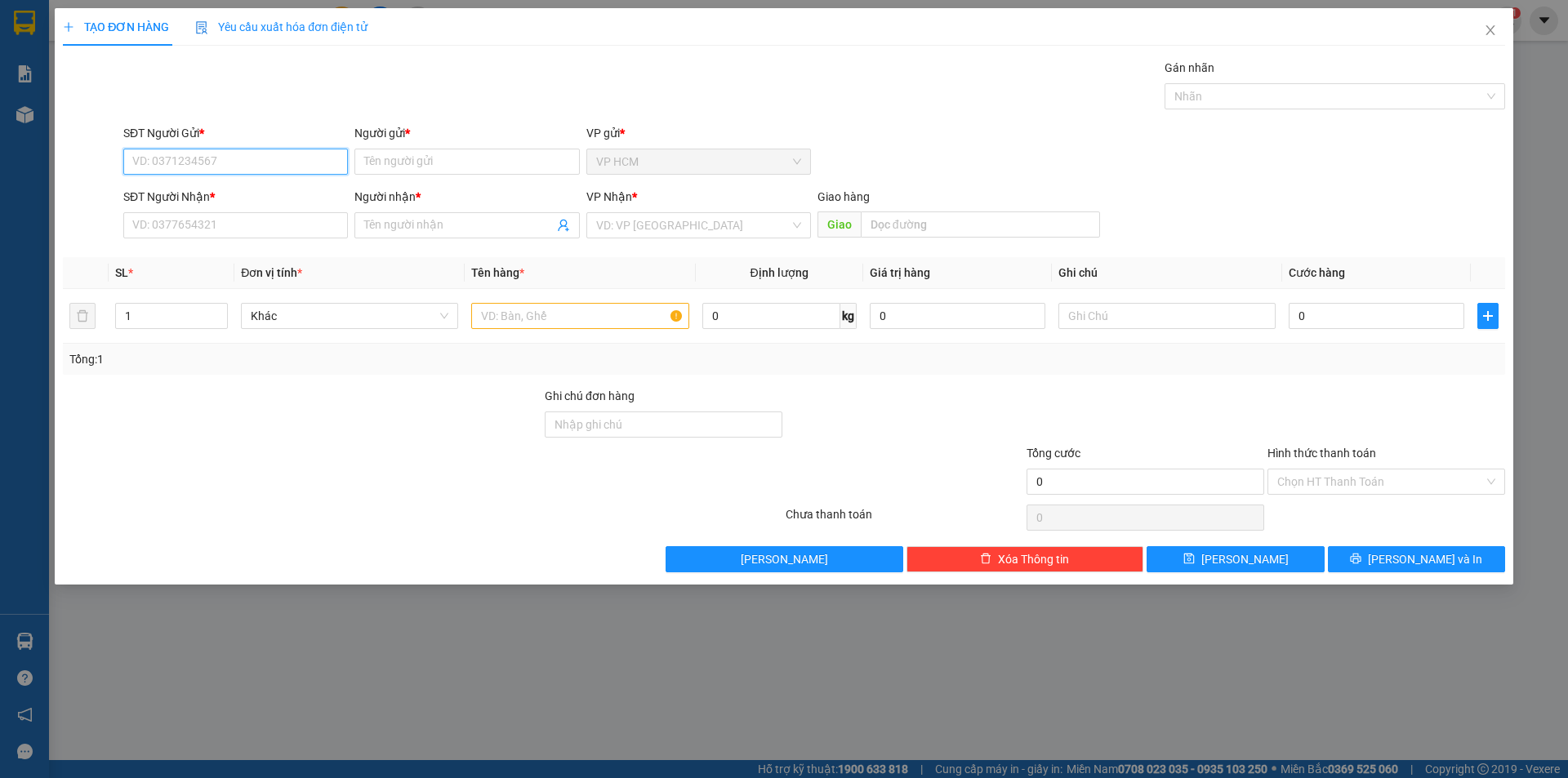
click at [416, 138] on div "Người gửi *" at bounding box center [466, 133] width 224 height 18
click at [416, 149] on input "Người gửi *" at bounding box center [466, 162] width 224 height 26
click at [420, 159] on input "Người gửi *" at bounding box center [466, 162] width 224 height 26
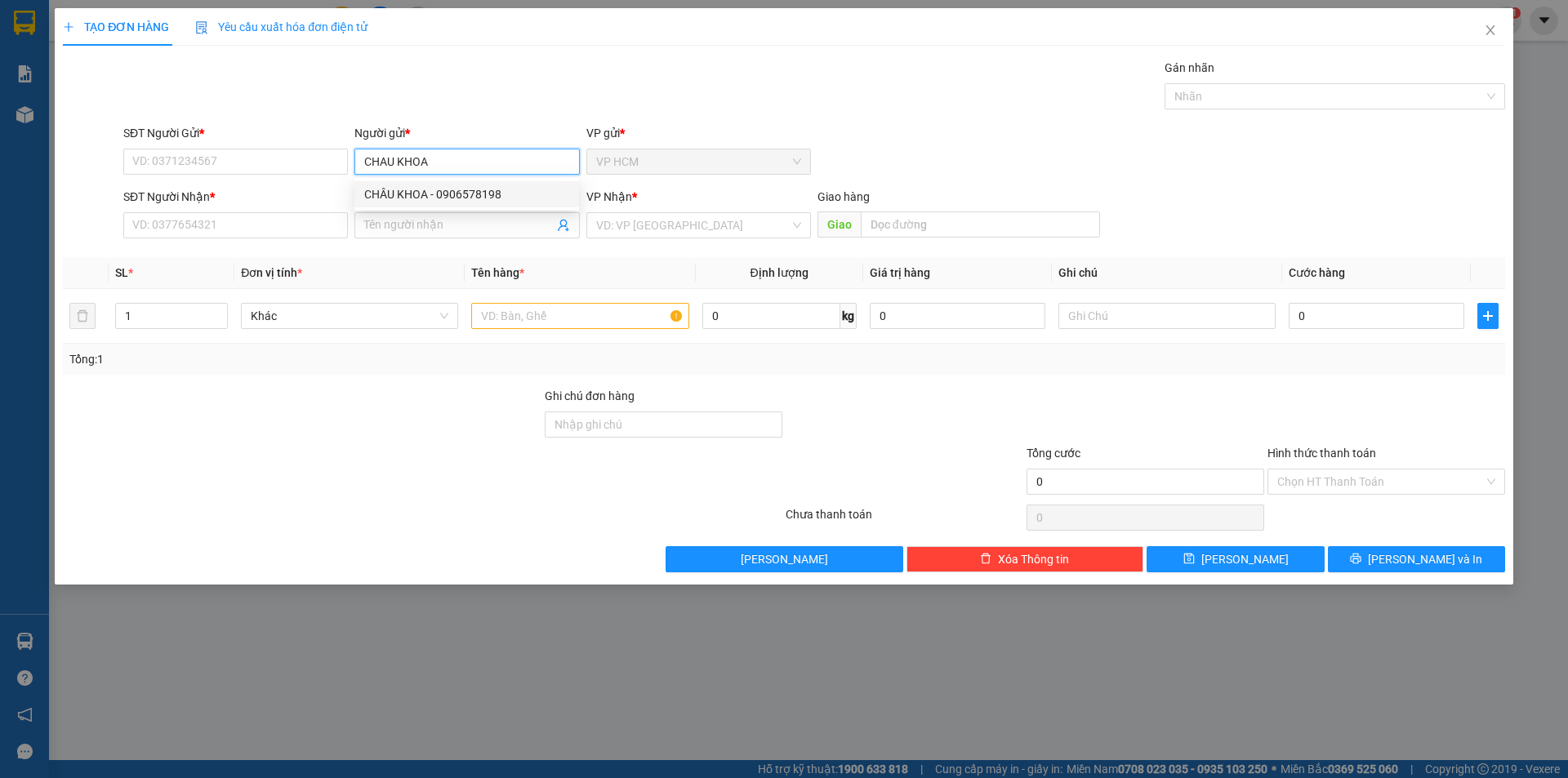
click at [487, 195] on div "CHÂU KHOA - 0906578198" at bounding box center [467, 194] width 205 height 18
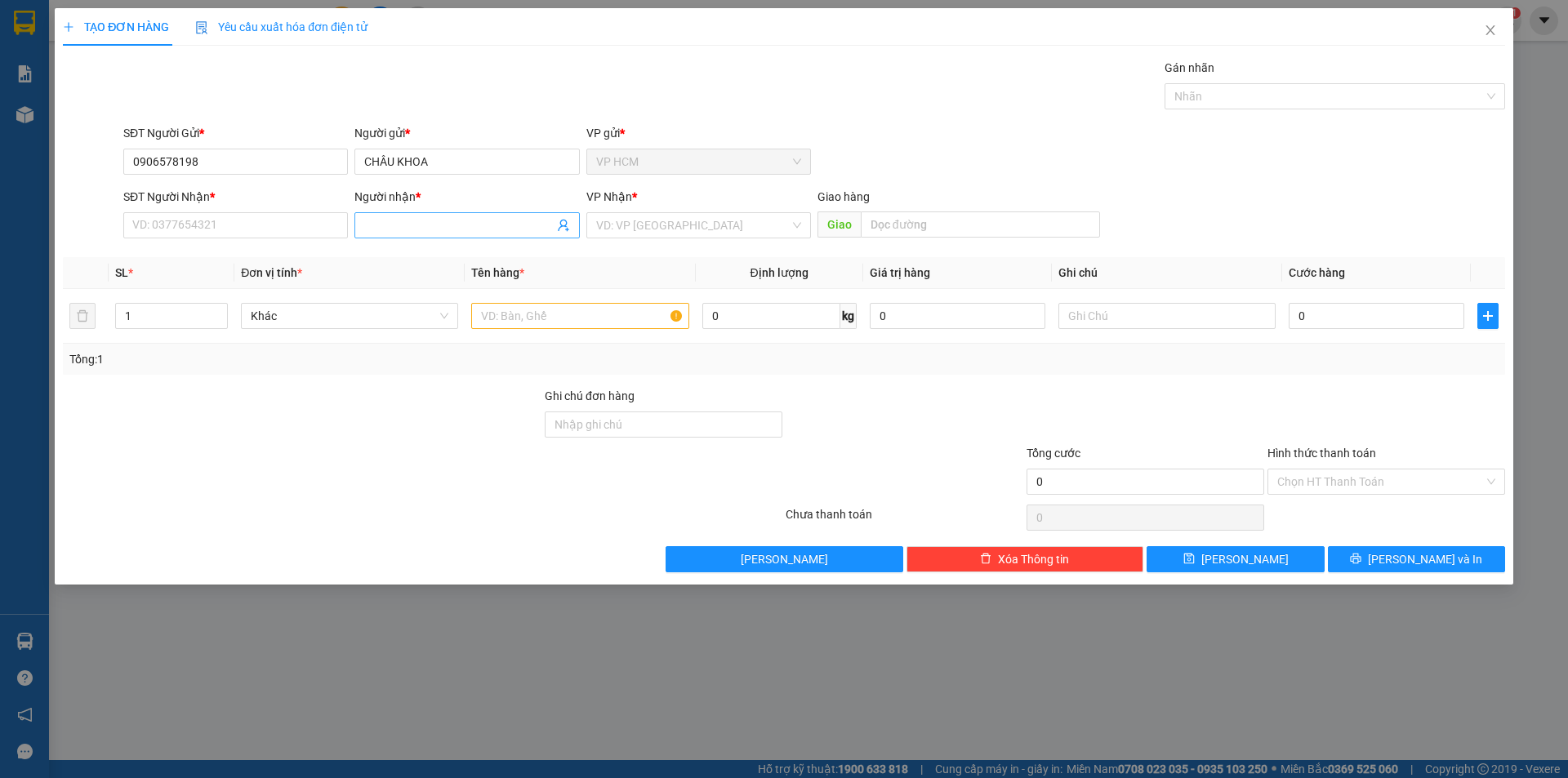
click at [563, 226] on icon "user-add" at bounding box center [563, 225] width 10 height 12
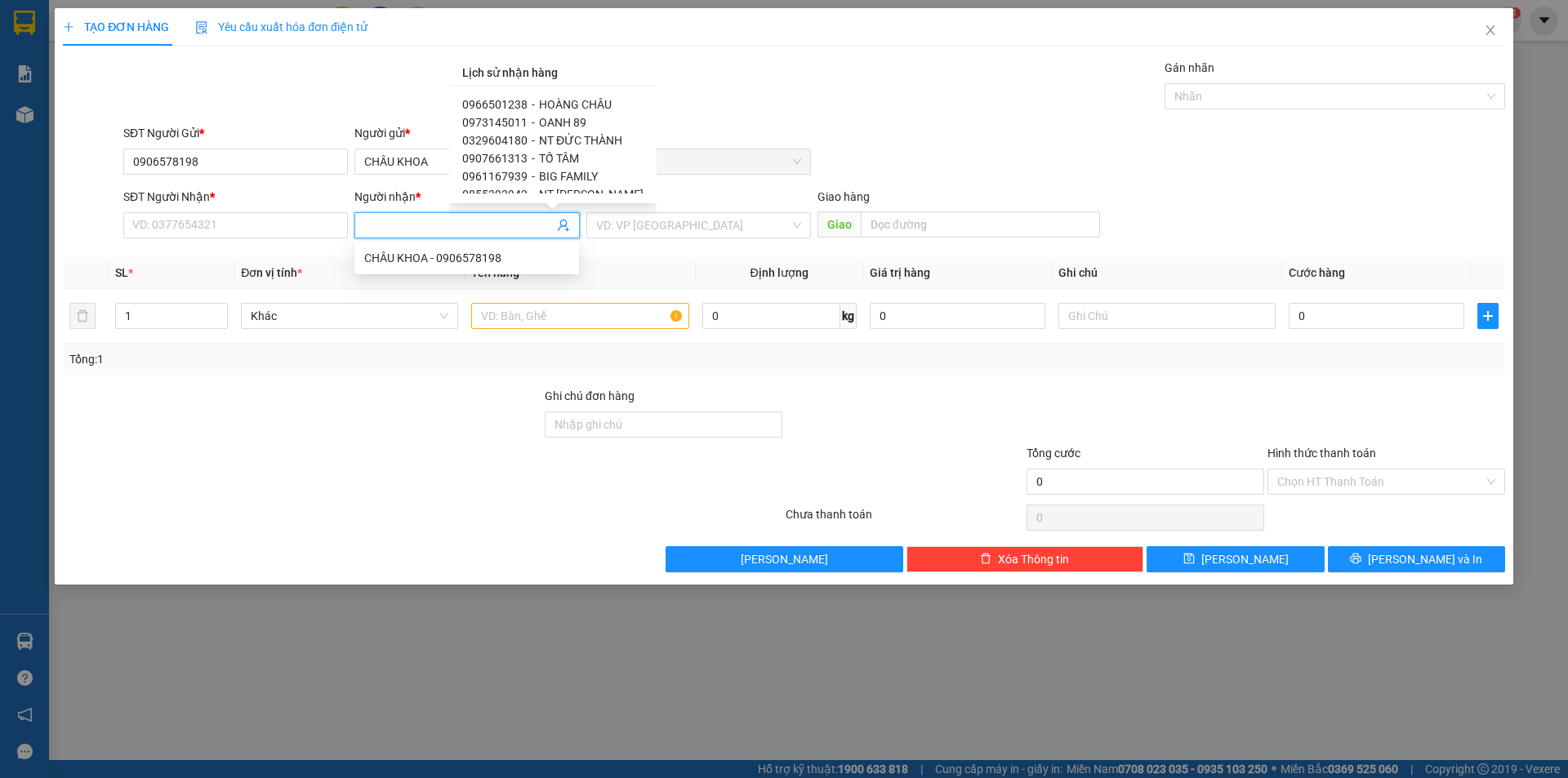
click at [553, 156] on span "TỐ TÂM" at bounding box center [559, 158] width 40 height 13
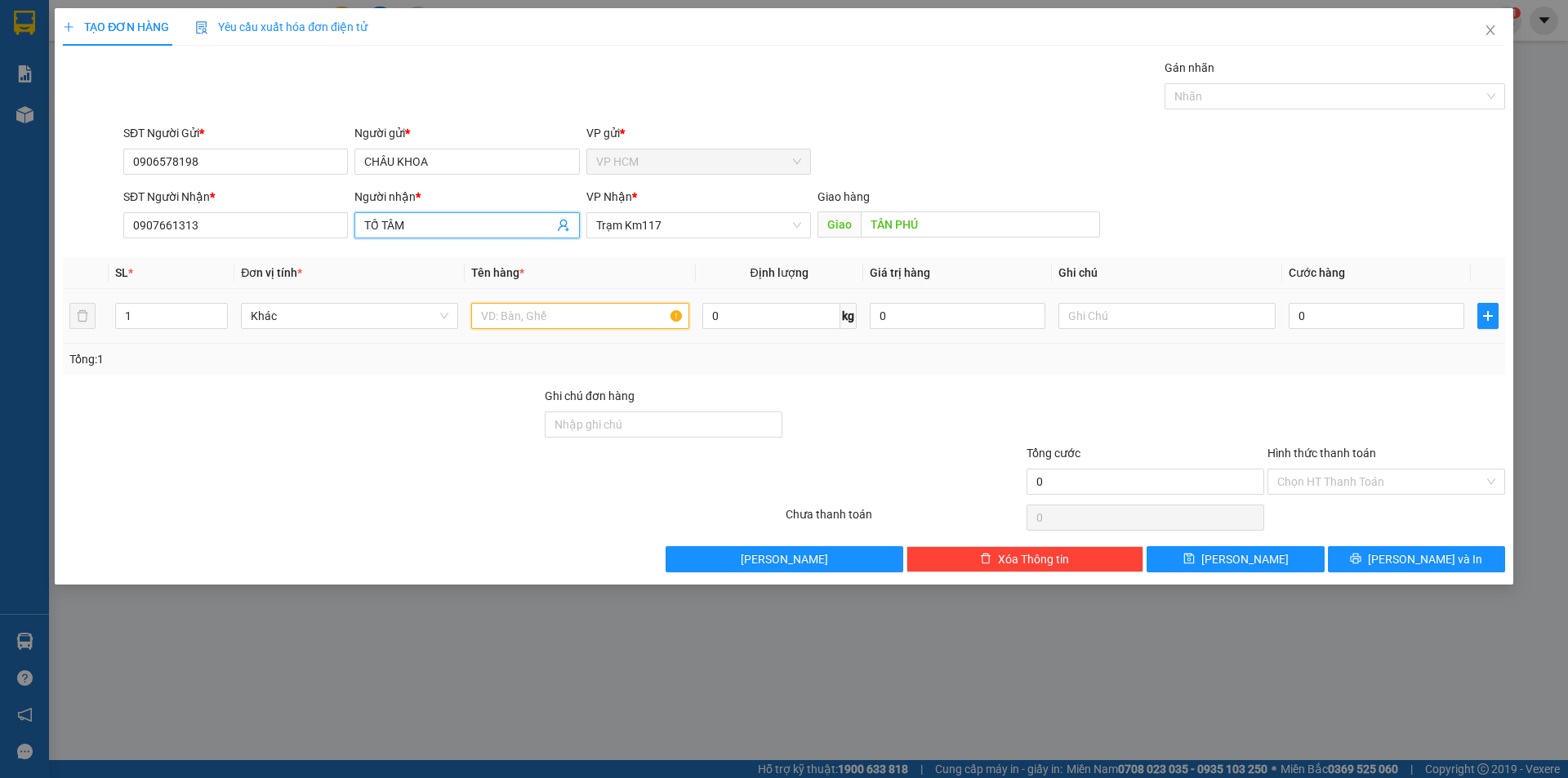
click at [592, 307] on input "text" at bounding box center [580, 316] width 218 height 26
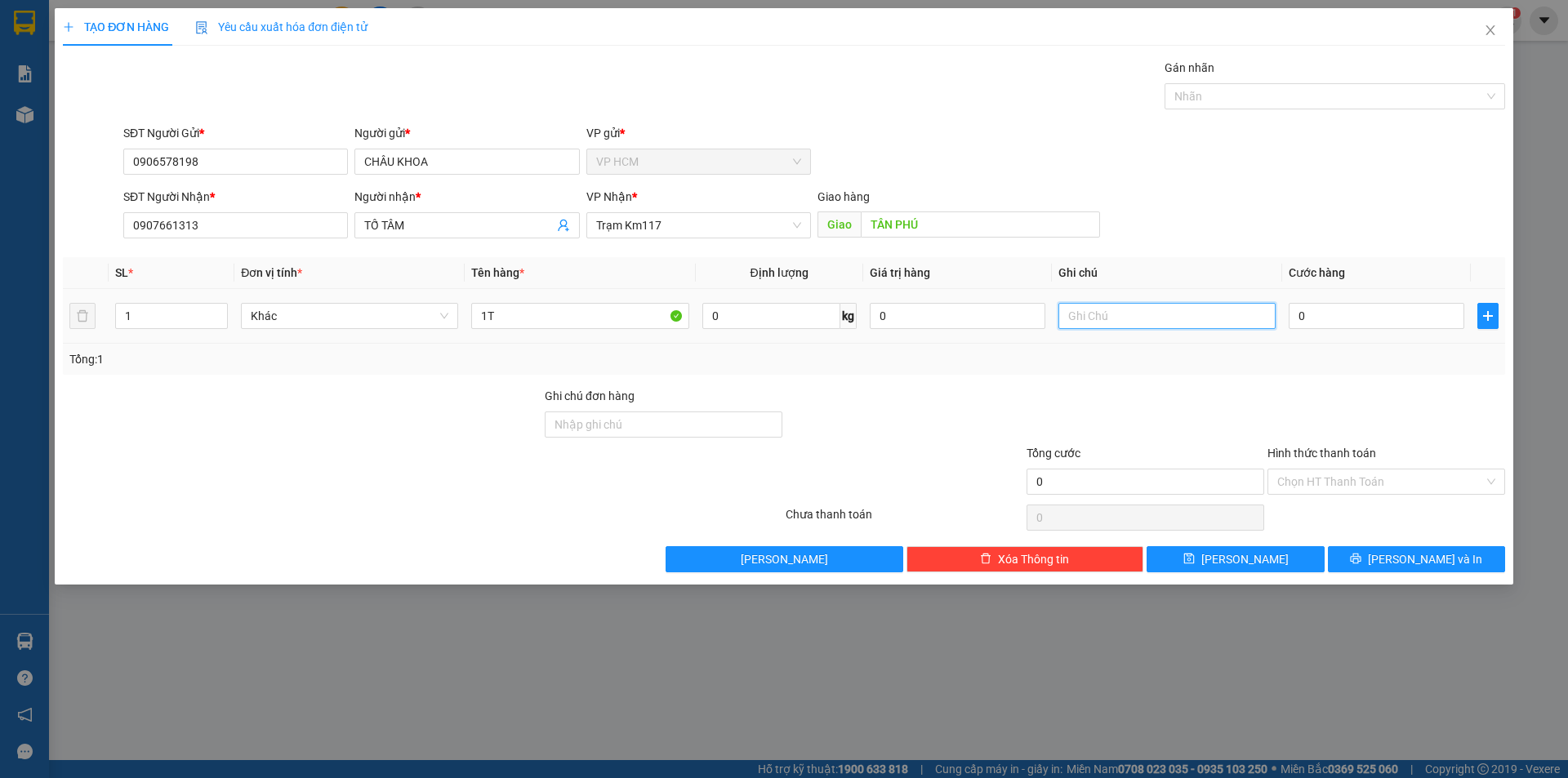
click at [1132, 307] on input "text" at bounding box center [1167, 316] width 218 height 26
click at [1237, 94] on div at bounding box center [1326, 96] width 316 height 20
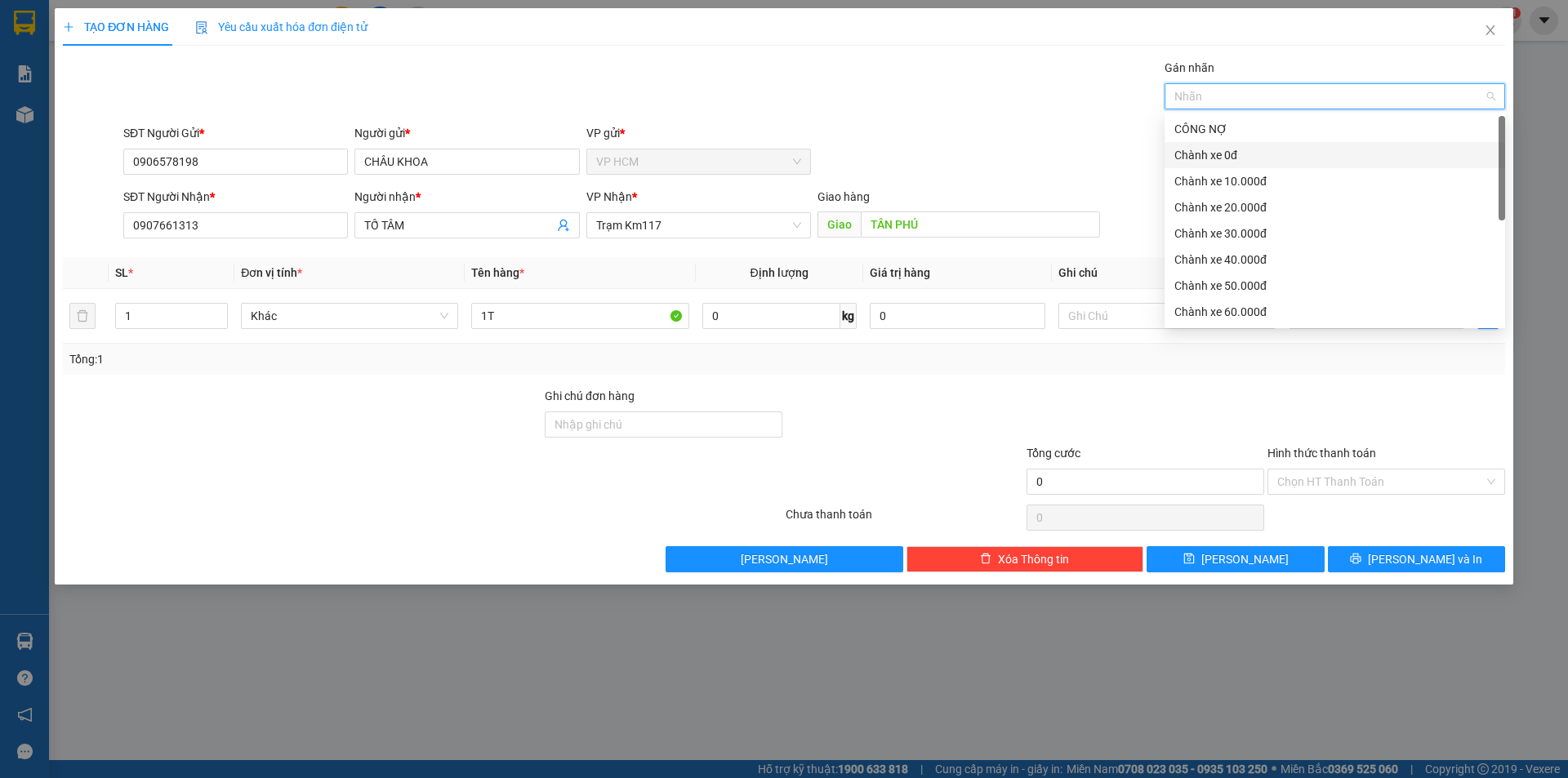
click at [1249, 158] on div "Chành xe 0đ" at bounding box center [1334, 154] width 321 height 18
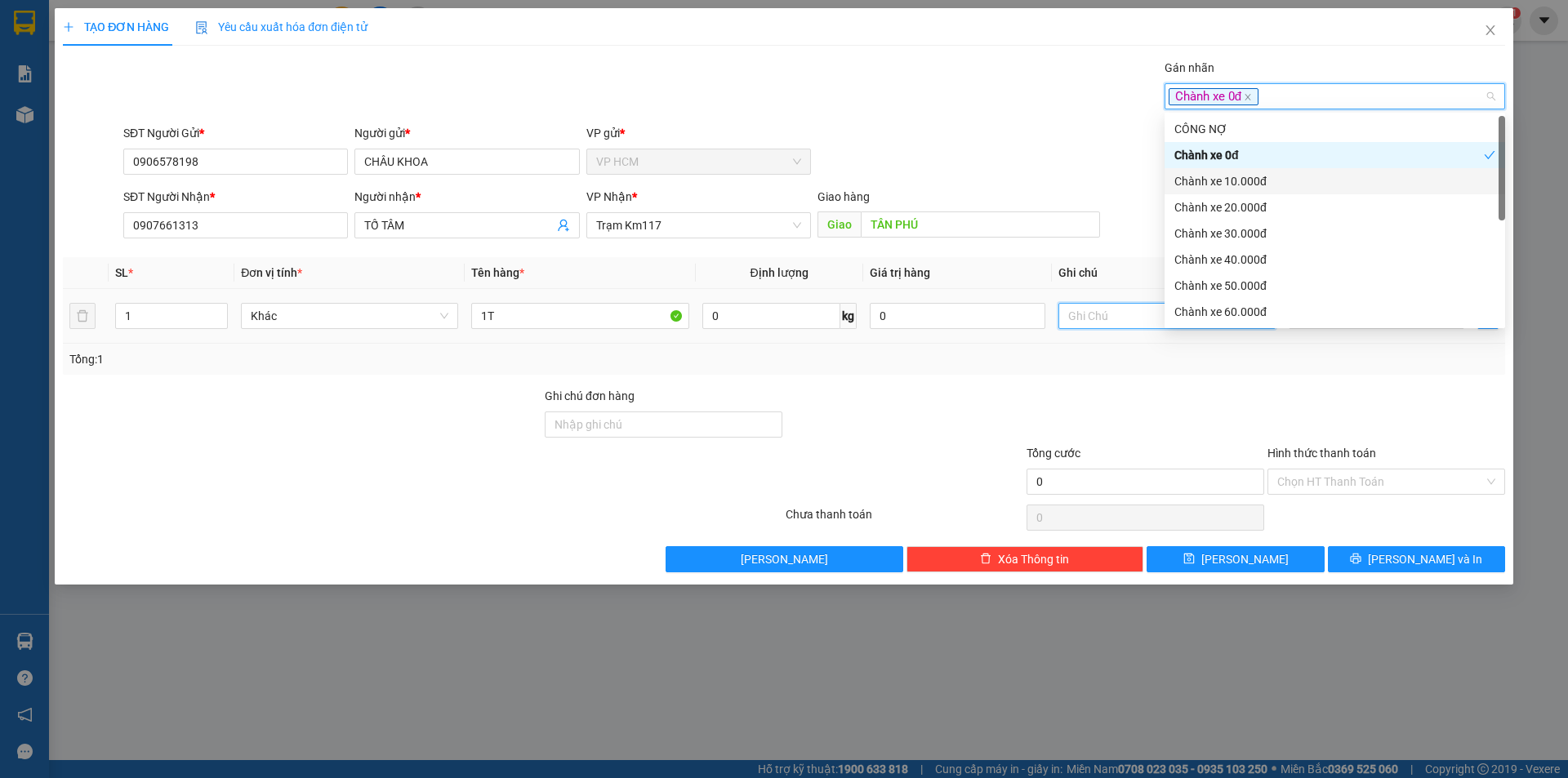
click at [1085, 318] on input "text" at bounding box center [1167, 316] width 218 height 26
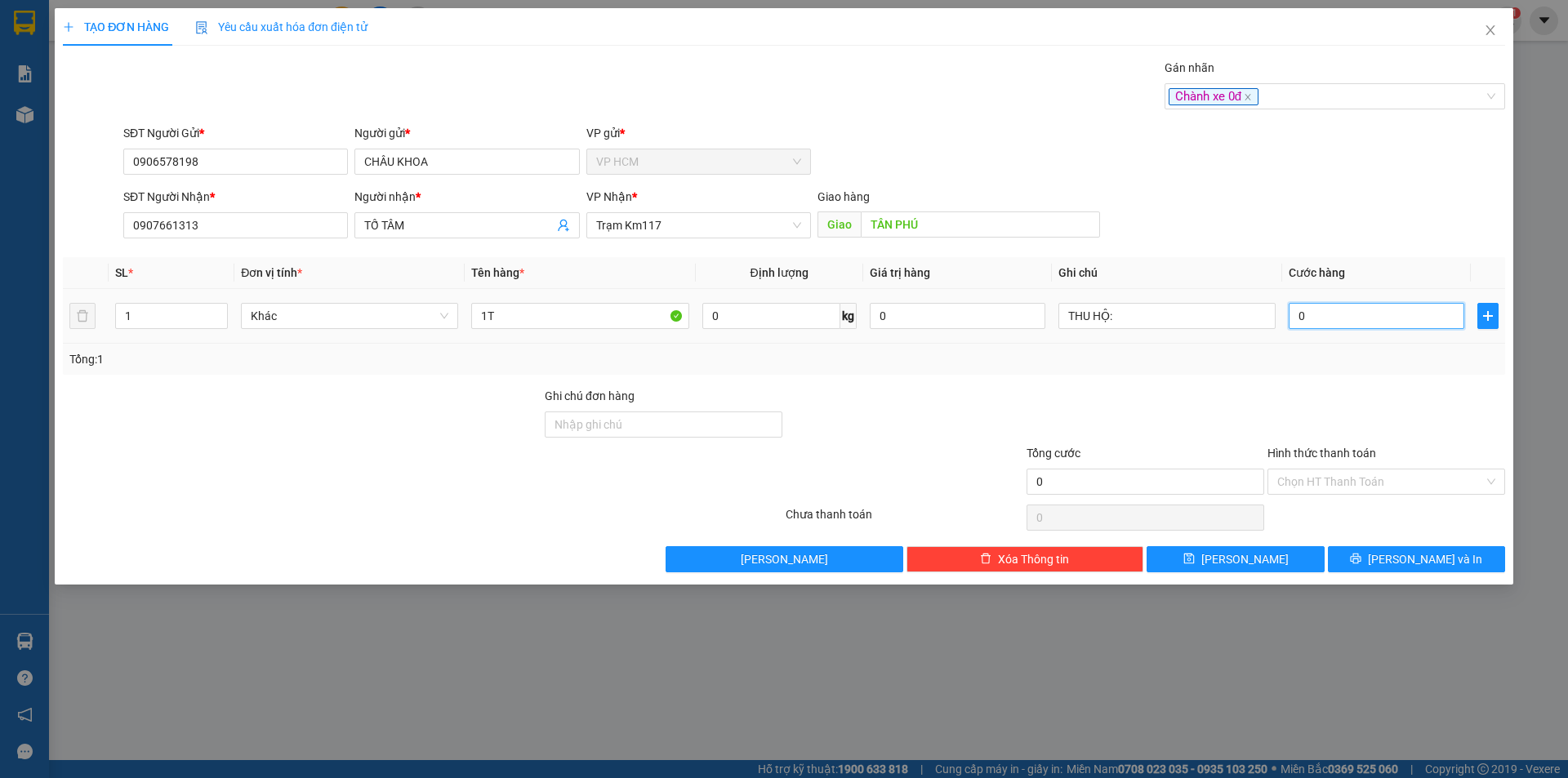
click at [1419, 321] on input "0" at bounding box center [1377, 316] width 175 height 26
click at [1396, 237] on div "SĐT Người Nhận * 0907661313 Người nhận * TỐ TÂM VP Nhận * Trạm Km117 [GEOGRAPHI…" at bounding box center [814, 216] width 1389 height 57
click at [1175, 312] on input "THU HỘ:" at bounding box center [1167, 316] width 218 height 26
click at [1362, 557] on icon "printer" at bounding box center [1356, 559] width 11 height 11
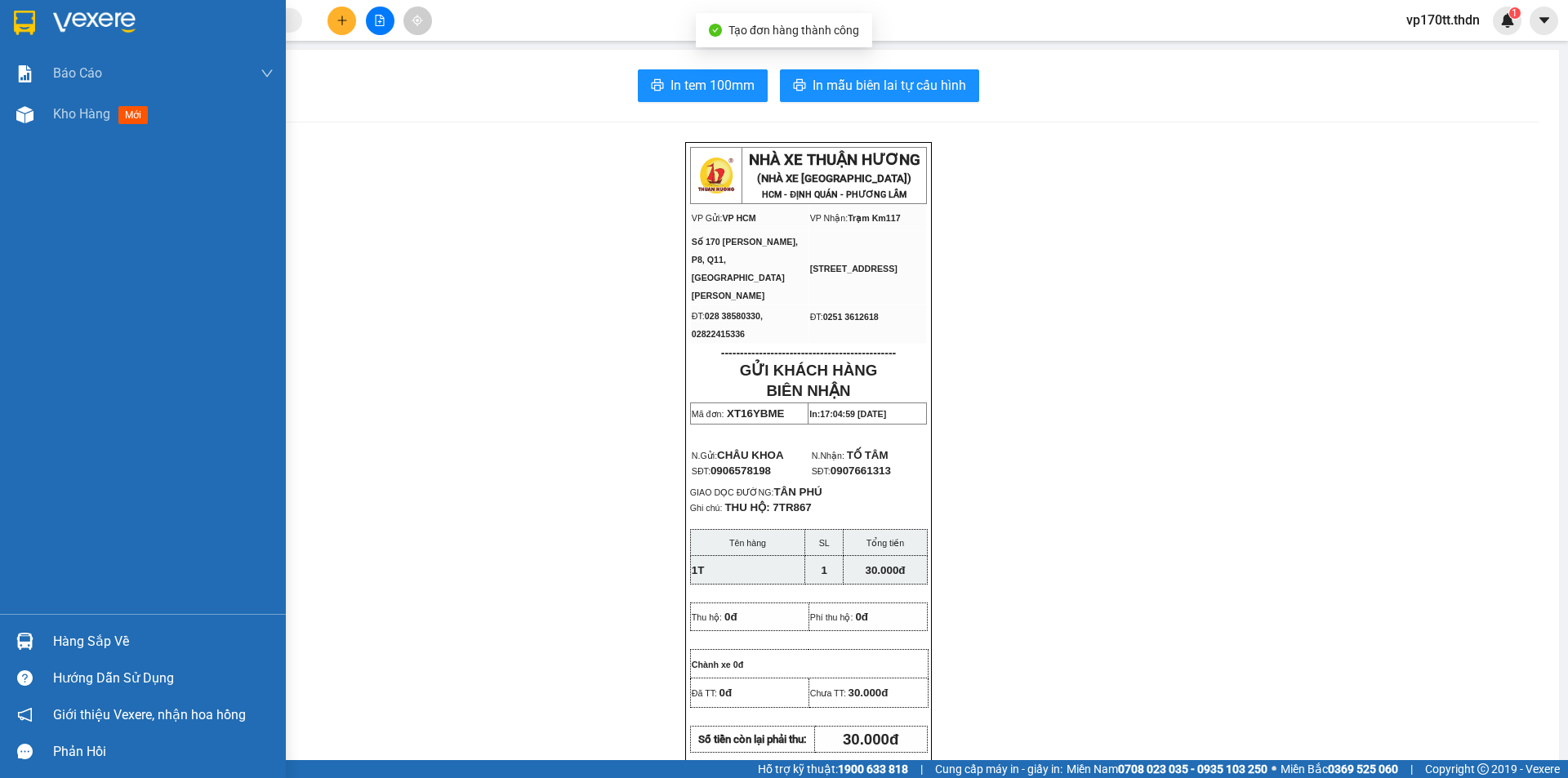
click at [37, 16] on div at bounding box center [24, 23] width 28 height 28
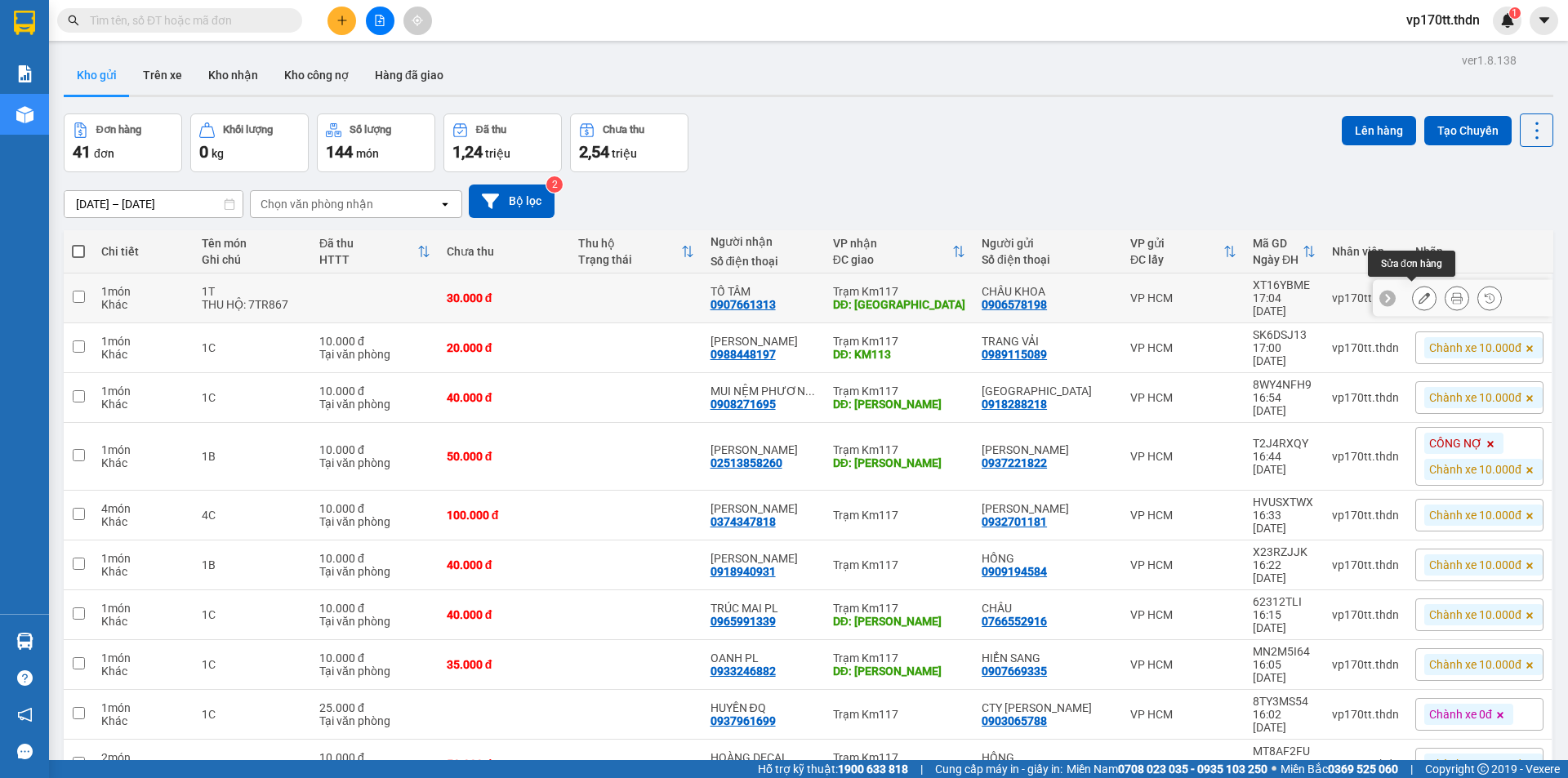
click at [1419, 295] on icon at bounding box center [1425, 298] width 11 height 11
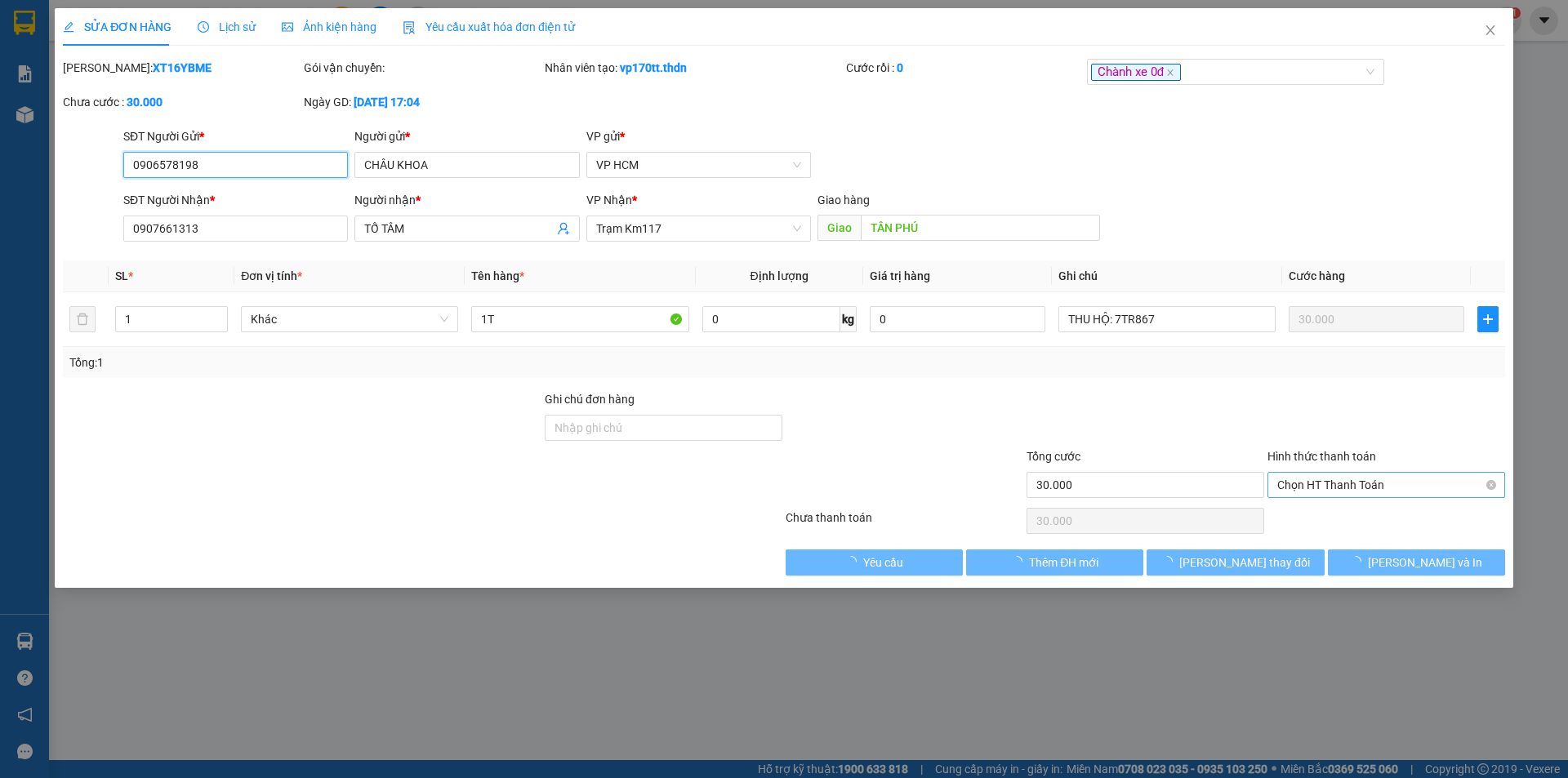
click at [1370, 483] on span "Chọn HT Thanh Toán" at bounding box center [1386, 485] width 218 height 24
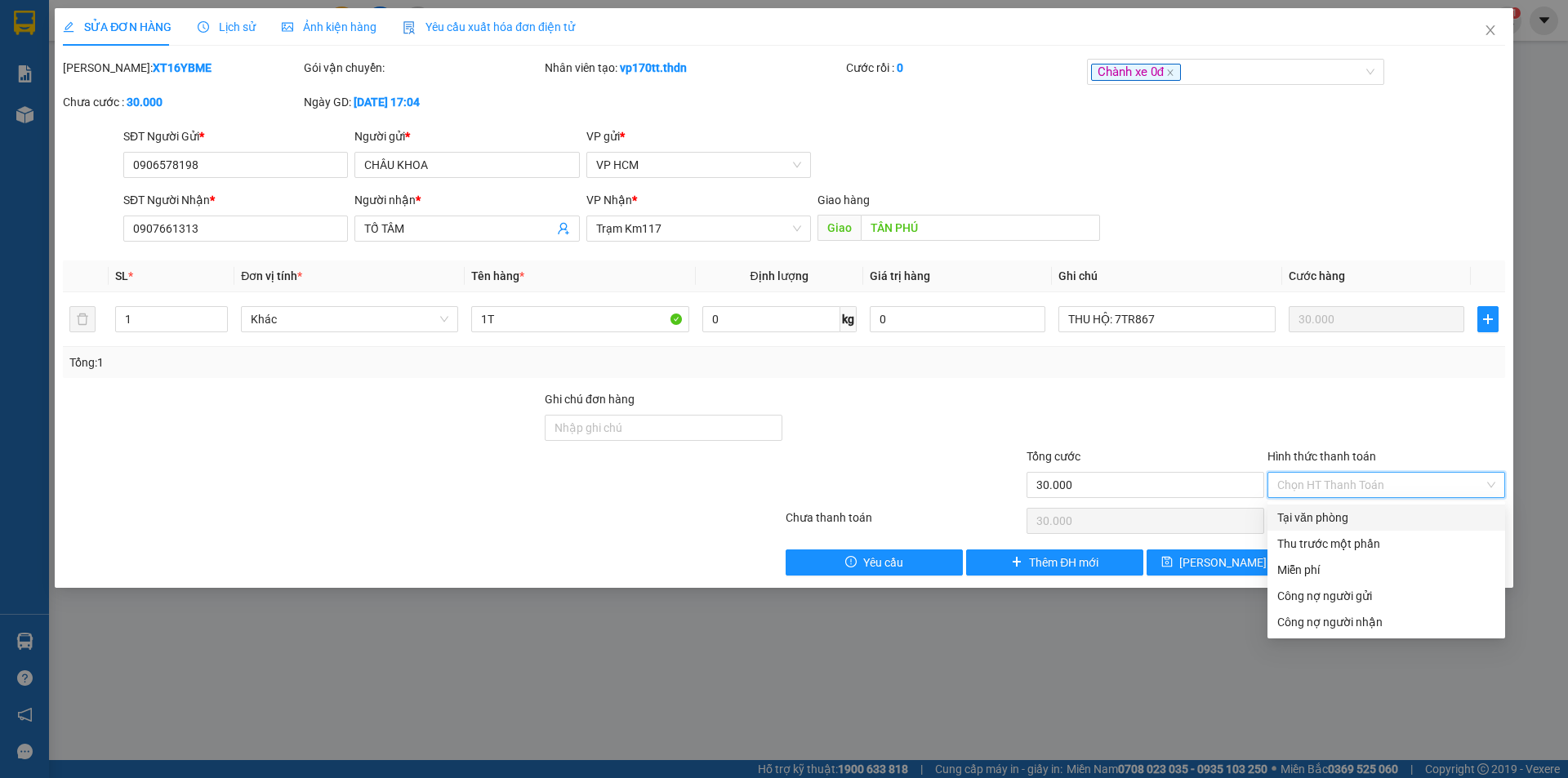
click at [1364, 518] on div "Tại văn phòng" at bounding box center [1386, 517] width 218 height 18
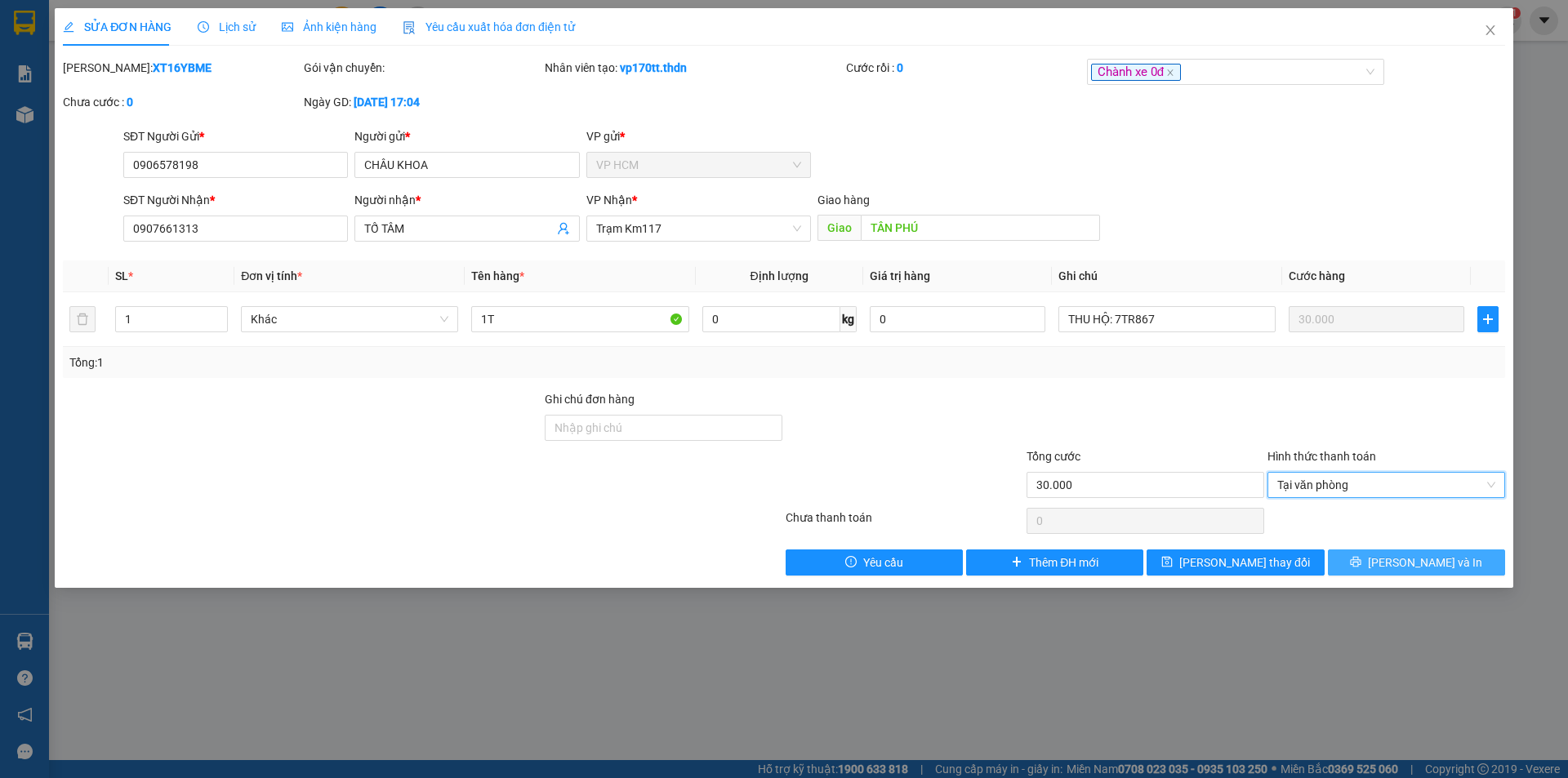
click at [1415, 562] on span "[PERSON_NAME] và In" at bounding box center [1425, 562] width 114 height 18
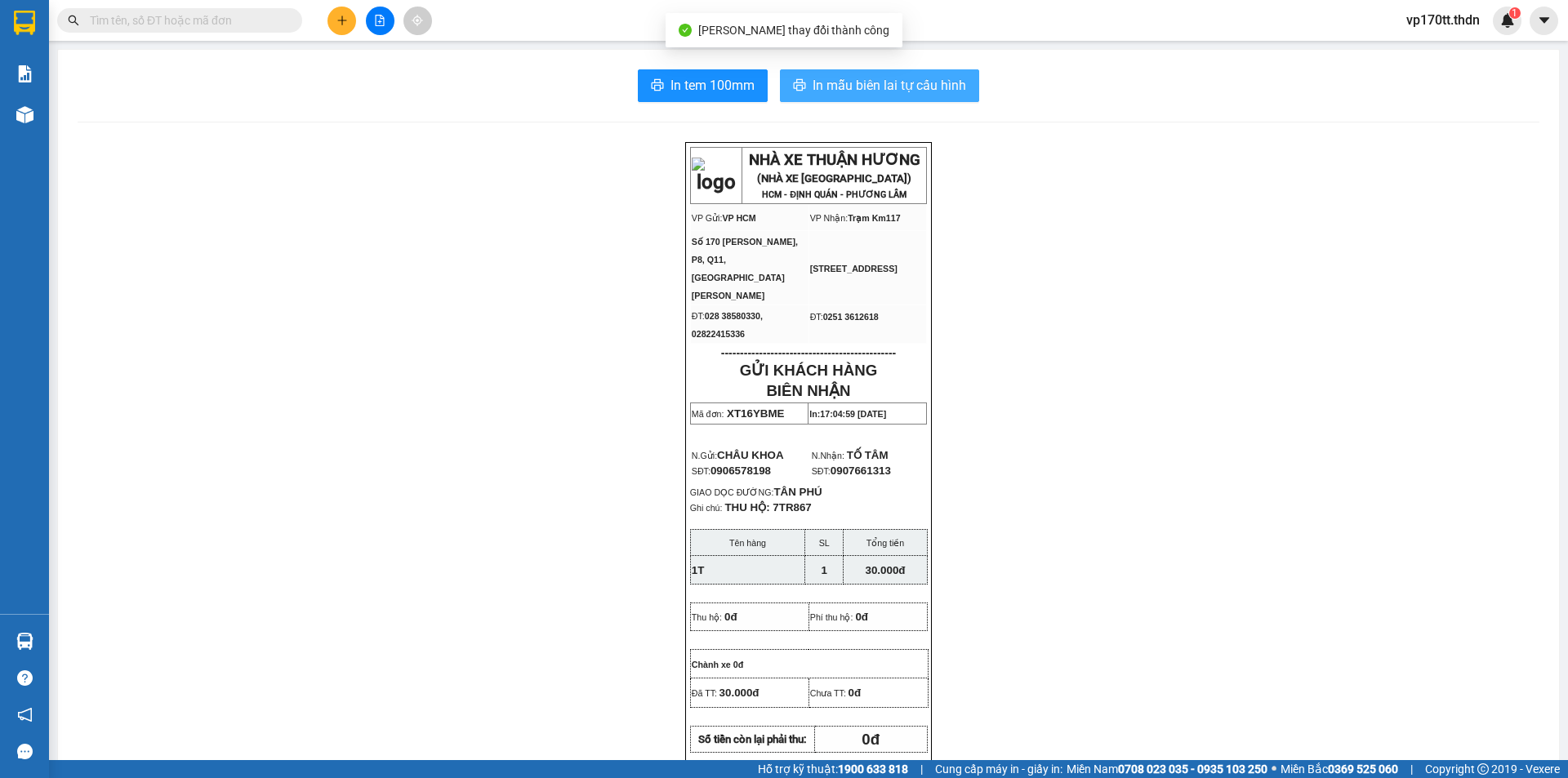
click at [900, 76] on span "In mẫu biên lai tự cấu hình" at bounding box center [889, 86] width 154 height 21
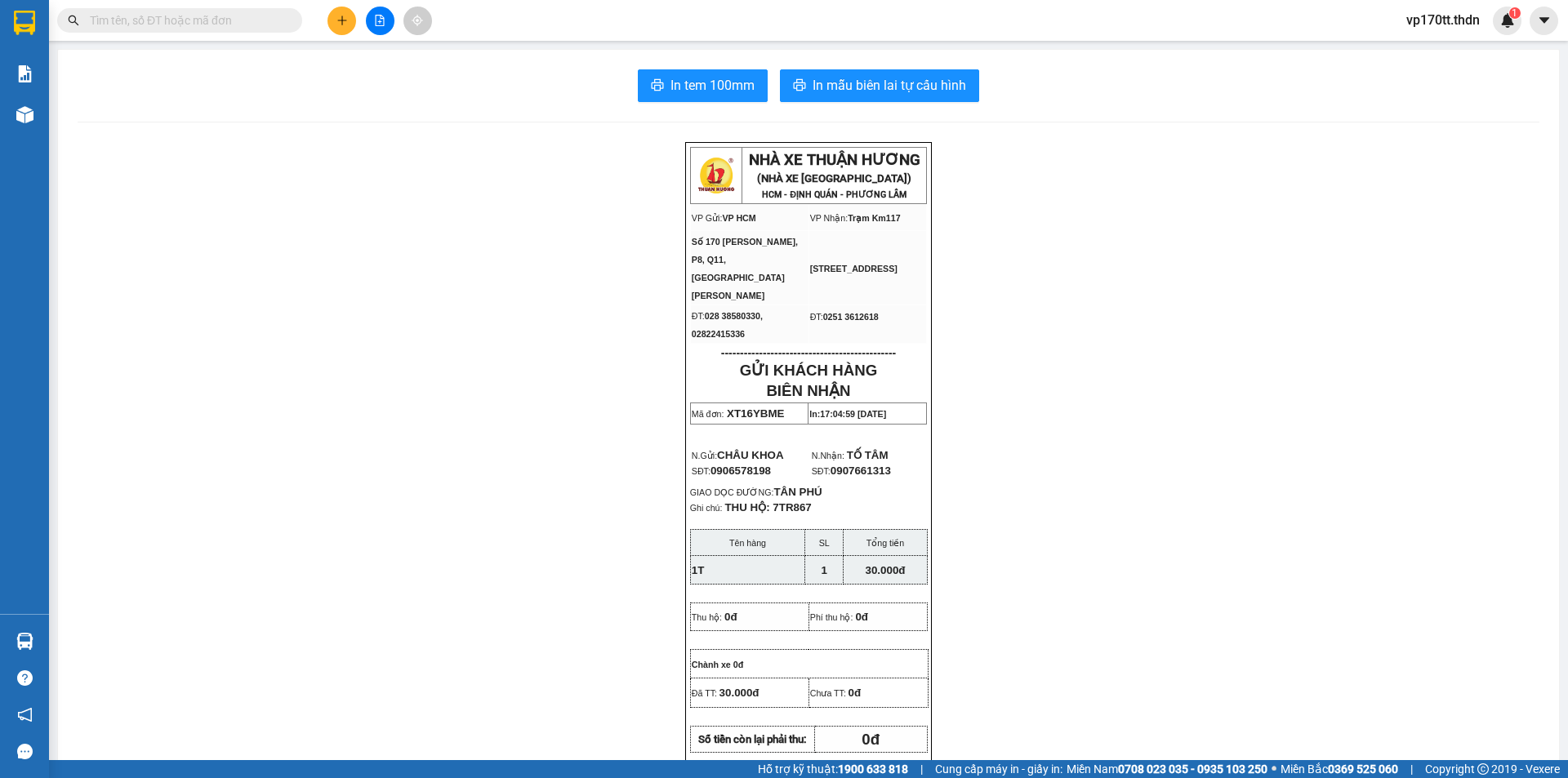
click at [265, 7] on div "Kết quả tìm kiếm ( 31 ) Bộ lọc Ngày tạo đơn gần nhất Mã ĐH Trạng thái Món hàng …" at bounding box center [159, 21] width 318 height 28
click at [269, 16] on input "text" at bounding box center [186, 20] width 193 height 18
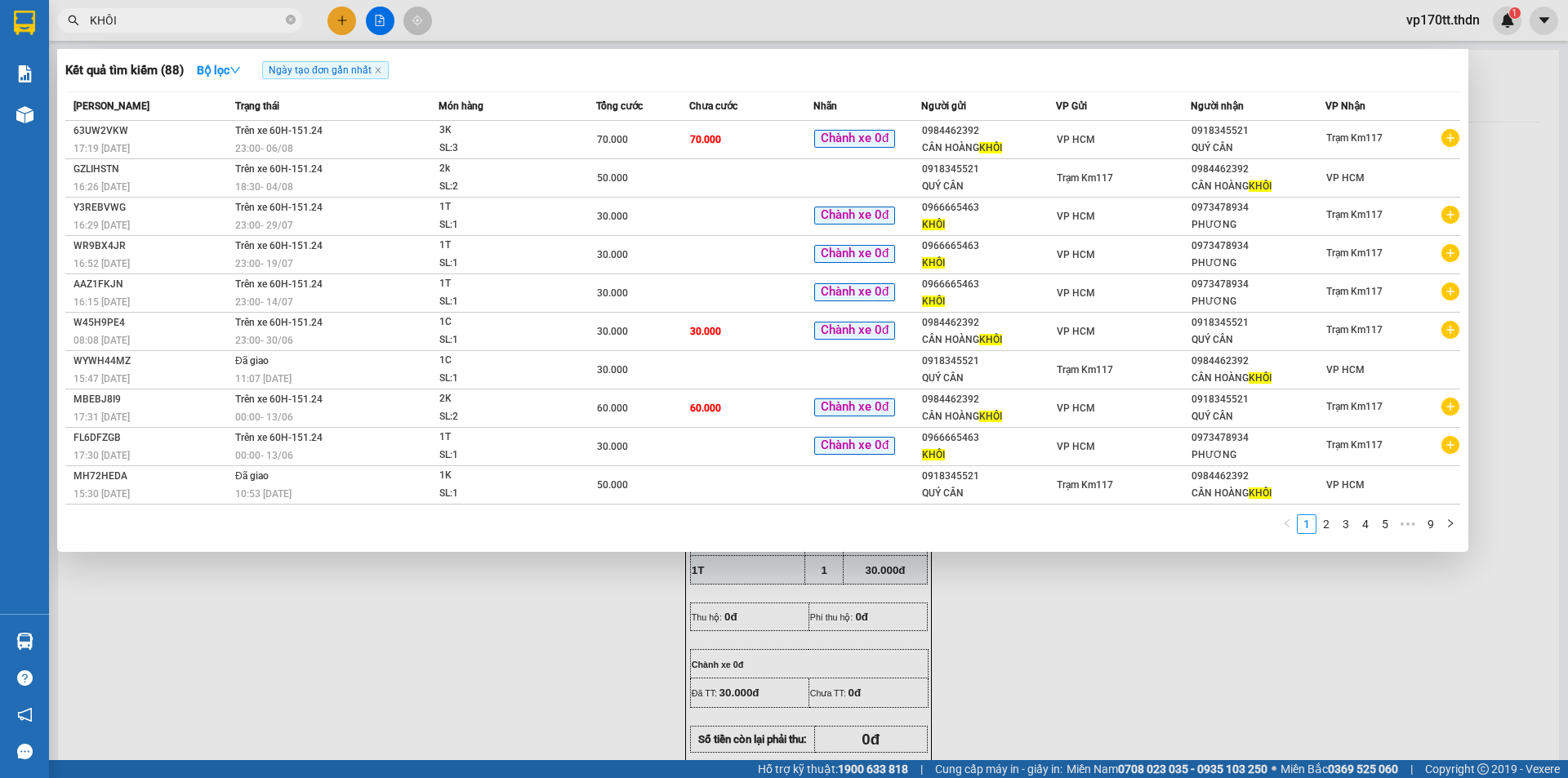
click at [334, 23] on div at bounding box center [784, 389] width 1568 height 778
click at [334, 23] on button at bounding box center [342, 21] width 28 height 28
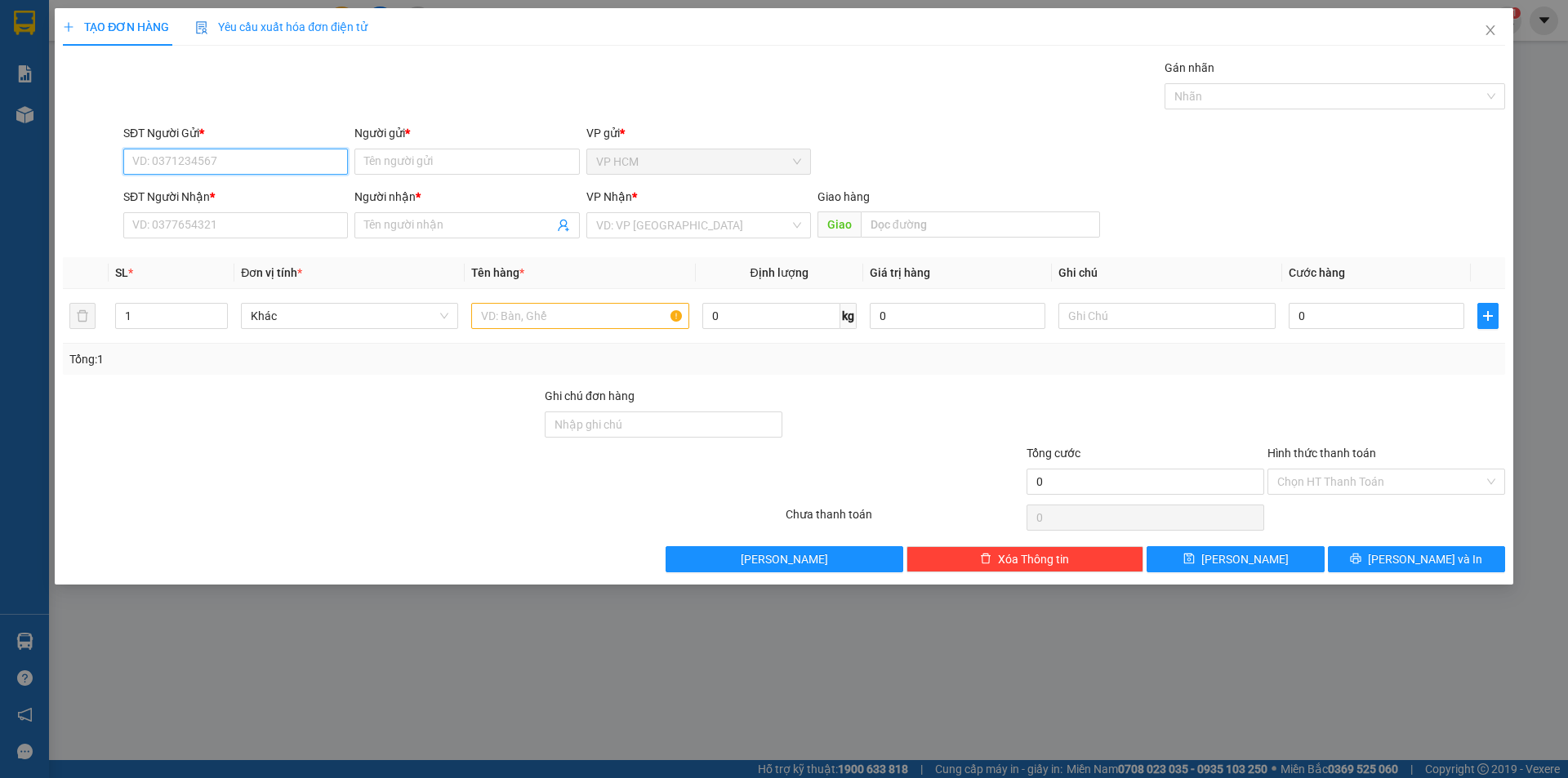
click at [188, 150] on input "SĐT Người Gửi *" at bounding box center [236, 162] width 224 height 26
drag, startPoint x: 254, startPoint y: 191, endPoint x: 1218, endPoint y: 41, distance: 975.6
click at [252, 202] on div "0966665463 - KHÔI" at bounding box center [236, 194] width 205 height 18
click at [1230, 86] on div "Nhãn" at bounding box center [1334, 96] width 340 height 26
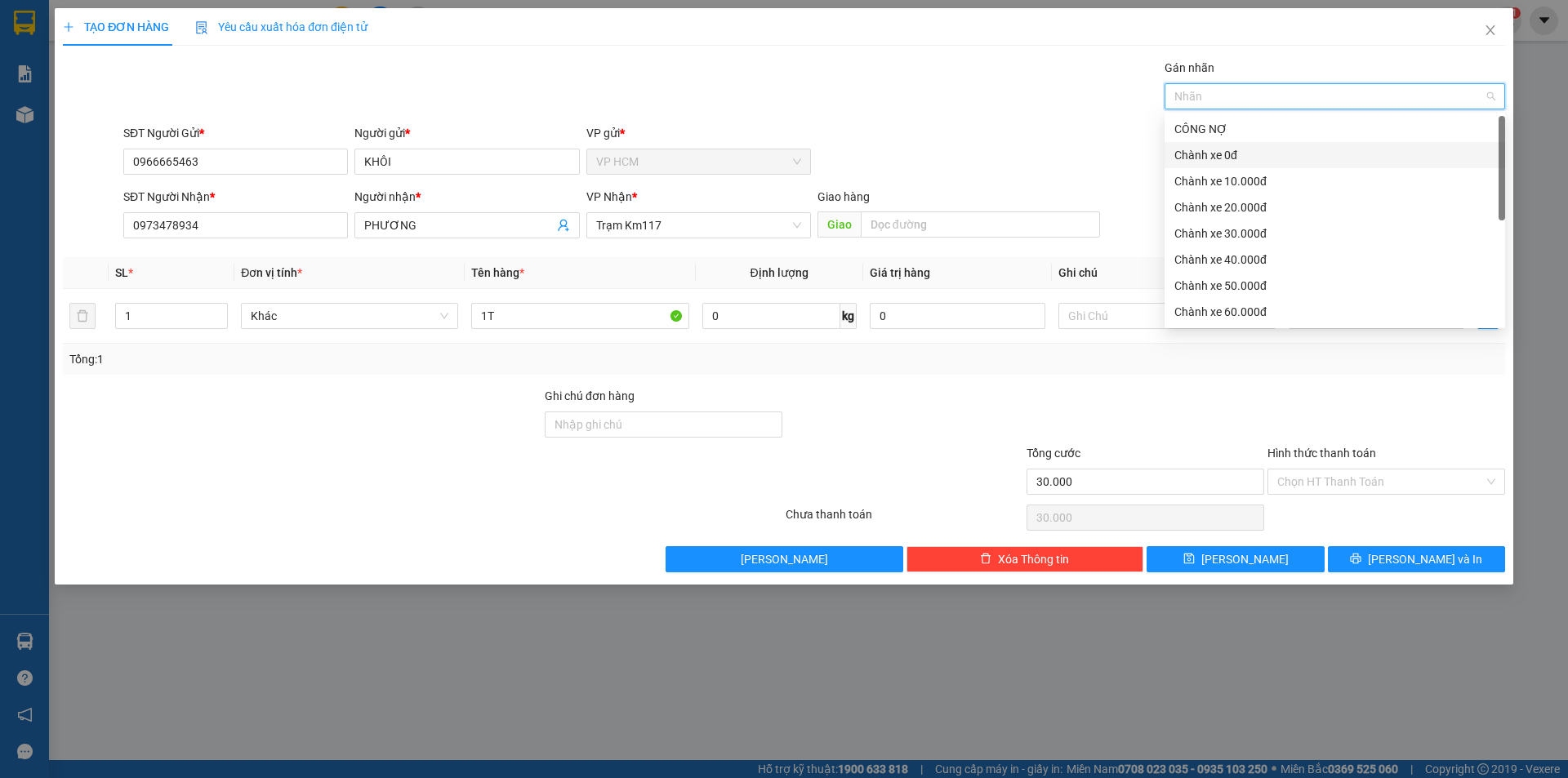
click at [1235, 150] on div "Chành xe 0đ" at bounding box center [1334, 154] width 321 height 18
drag, startPoint x: 918, startPoint y: 83, endPoint x: 1249, endPoint y: 397, distance: 456.2
click at [921, 89] on div "Gán nhãn Chành xe 0đ" at bounding box center [814, 87] width 1389 height 57
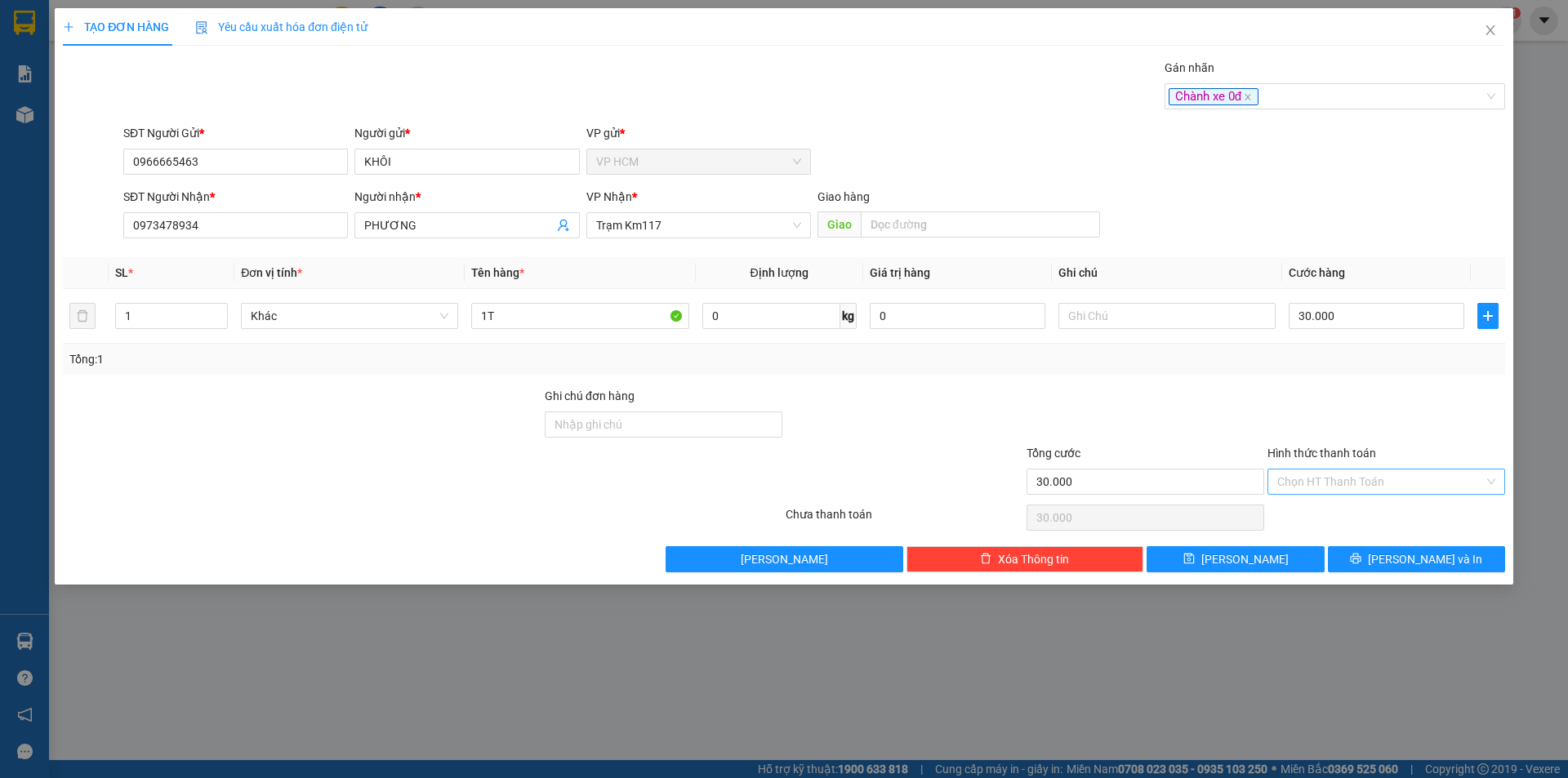
click at [1374, 479] on input "Hình thức thanh toán" at bounding box center [1380, 481] width 206 height 24
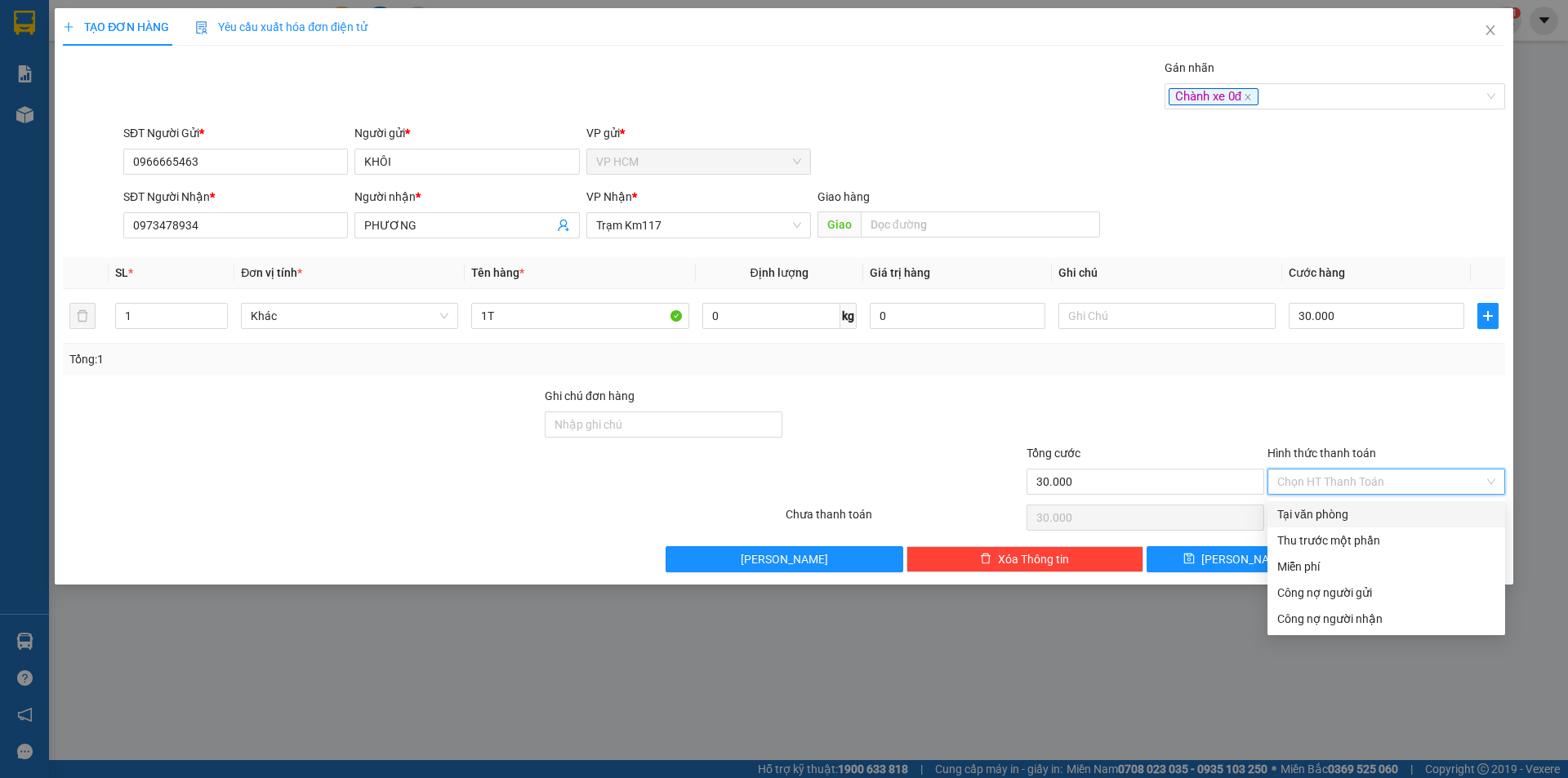
click at [1373, 515] on div "Tại văn phòng" at bounding box center [1386, 514] width 218 height 18
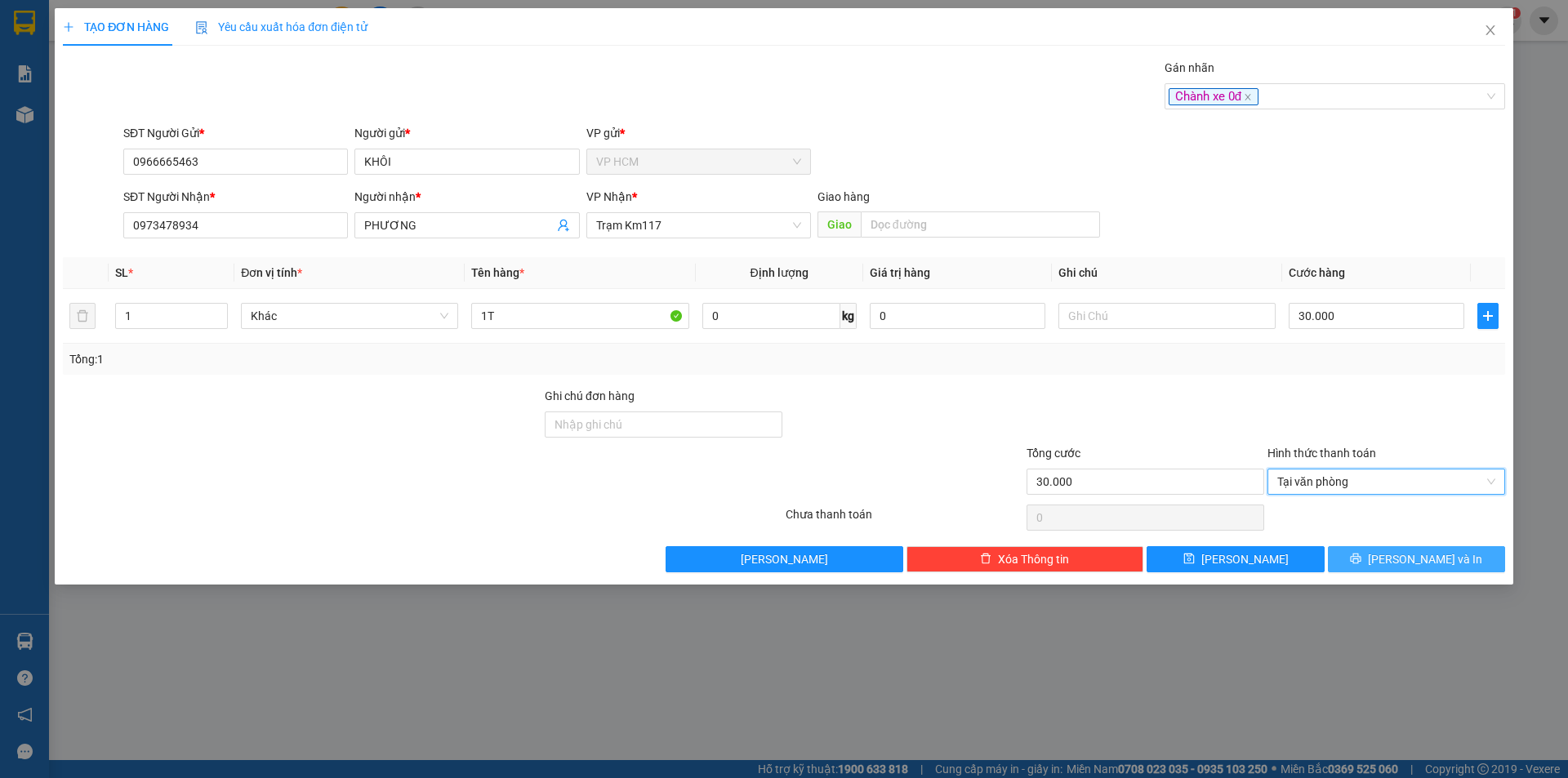
click at [1413, 548] on button "[PERSON_NAME] và In" at bounding box center [1416, 559] width 177 height 26
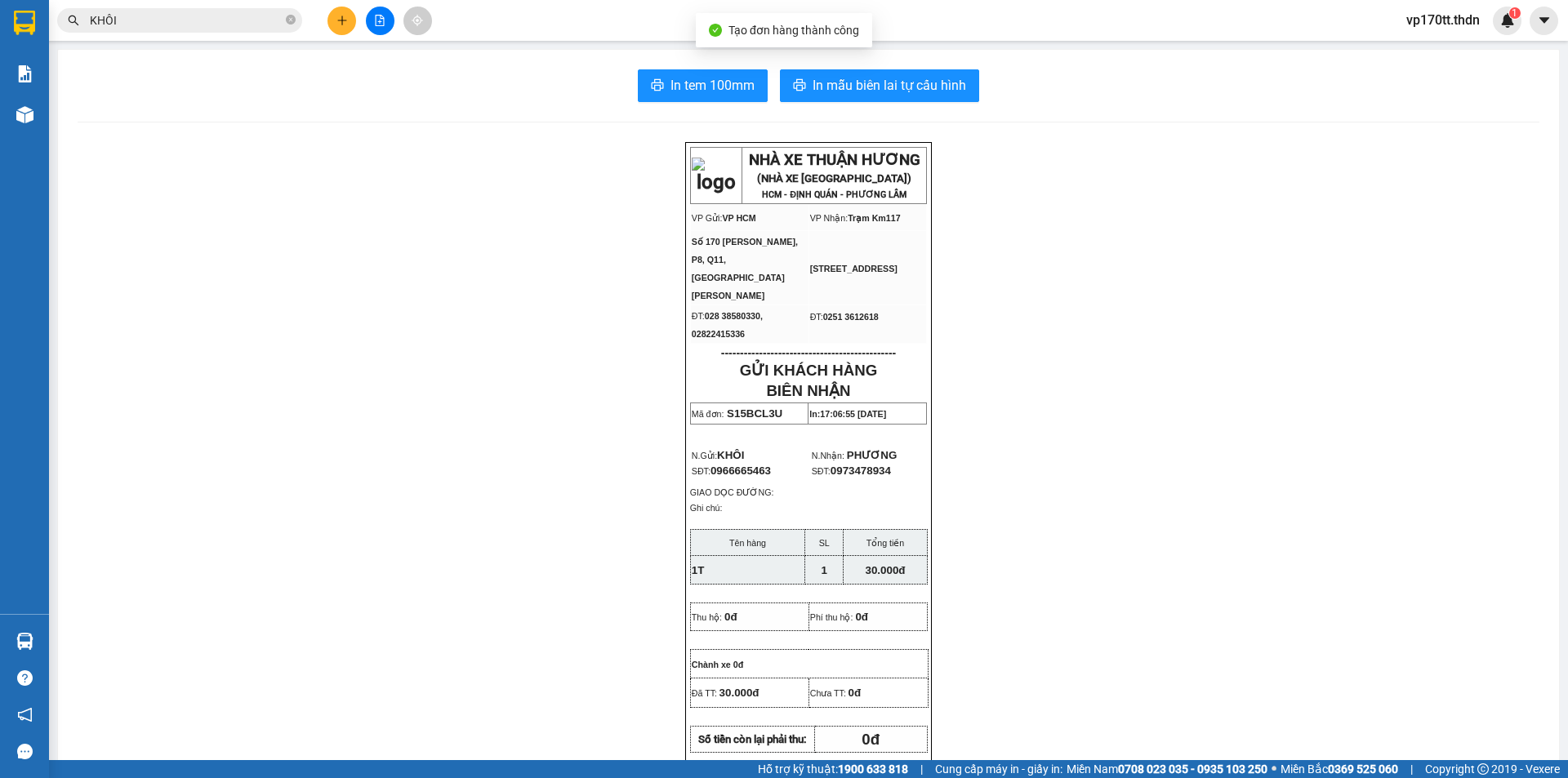
click at [840, 64] on div "In tem 100mm In mẫu biên lai tự cấu hình NHÀ XE THUẬN HƯƠNG (NHÀ XE [GEOGRAPHIC…" at bounding box center [808, 717] width 1501 height 1335
click at [843, 77] on span "In mẫu biên lai tự cấu hình" at bounding box center [889, 86] width 154 height 21
click at [342, 27] on button at bounding box center [342, 21] width 28 height 28
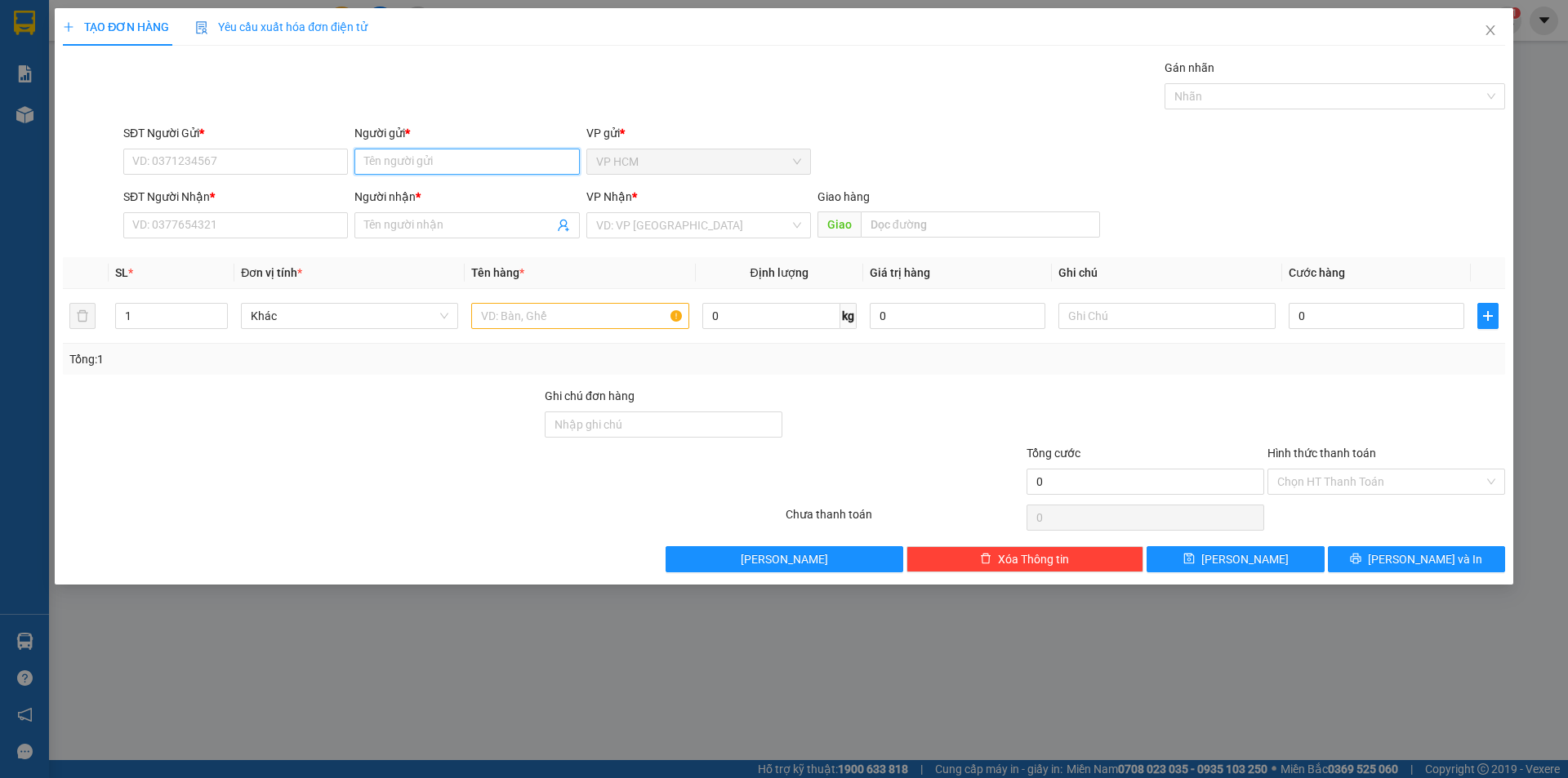
click at [416, 174] on input "Người gửi *" at bounding box center [466, 162] width 224 height 26
click at [461, 192] on div "THỦY SKY - 0943414586" at bounding box center [467, 194] width 205 height 18
click at [558, 224] on icon "user-add" at bounding box center [564, 225] width 13 height 13
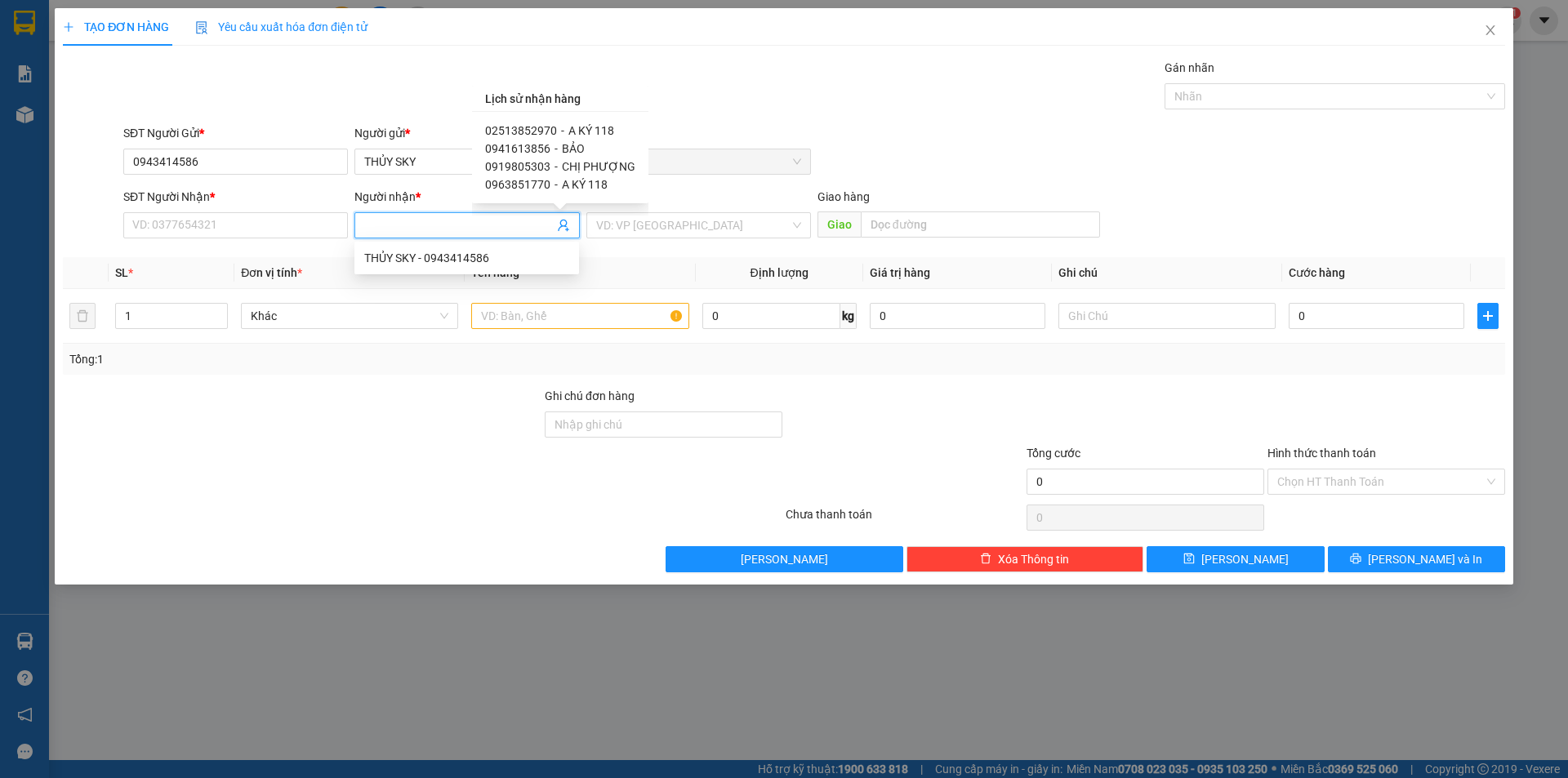
click at [562, 125] on span "-" at bounding box center [563, 131] width 3 height 13
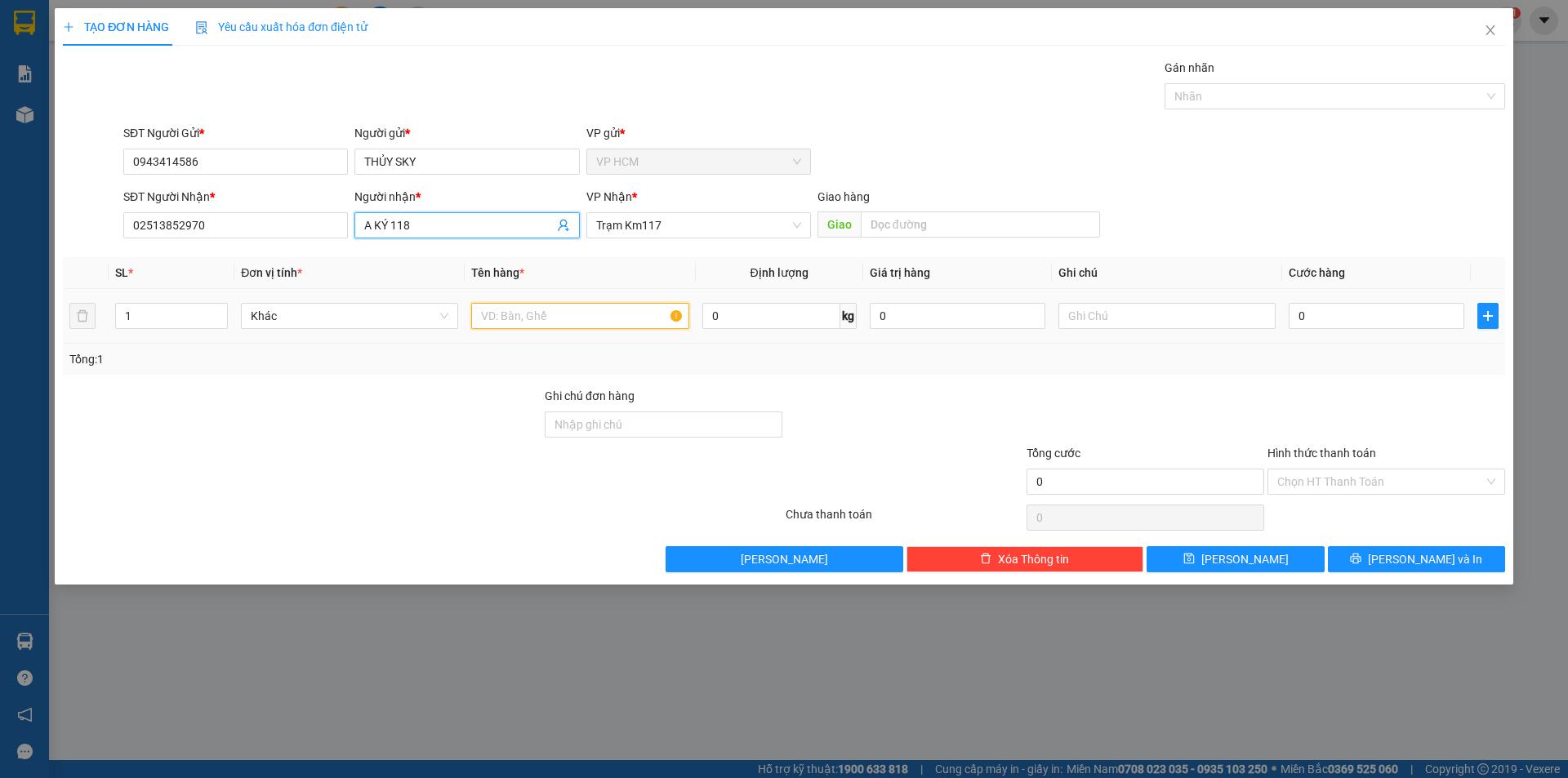
click at [624, 323] on input "text" at bounding box center [580, 316] width 218 height 26
click at [1294, 106] on div "Nhãn" at bounding box center [1334, 96] width 340 height 26
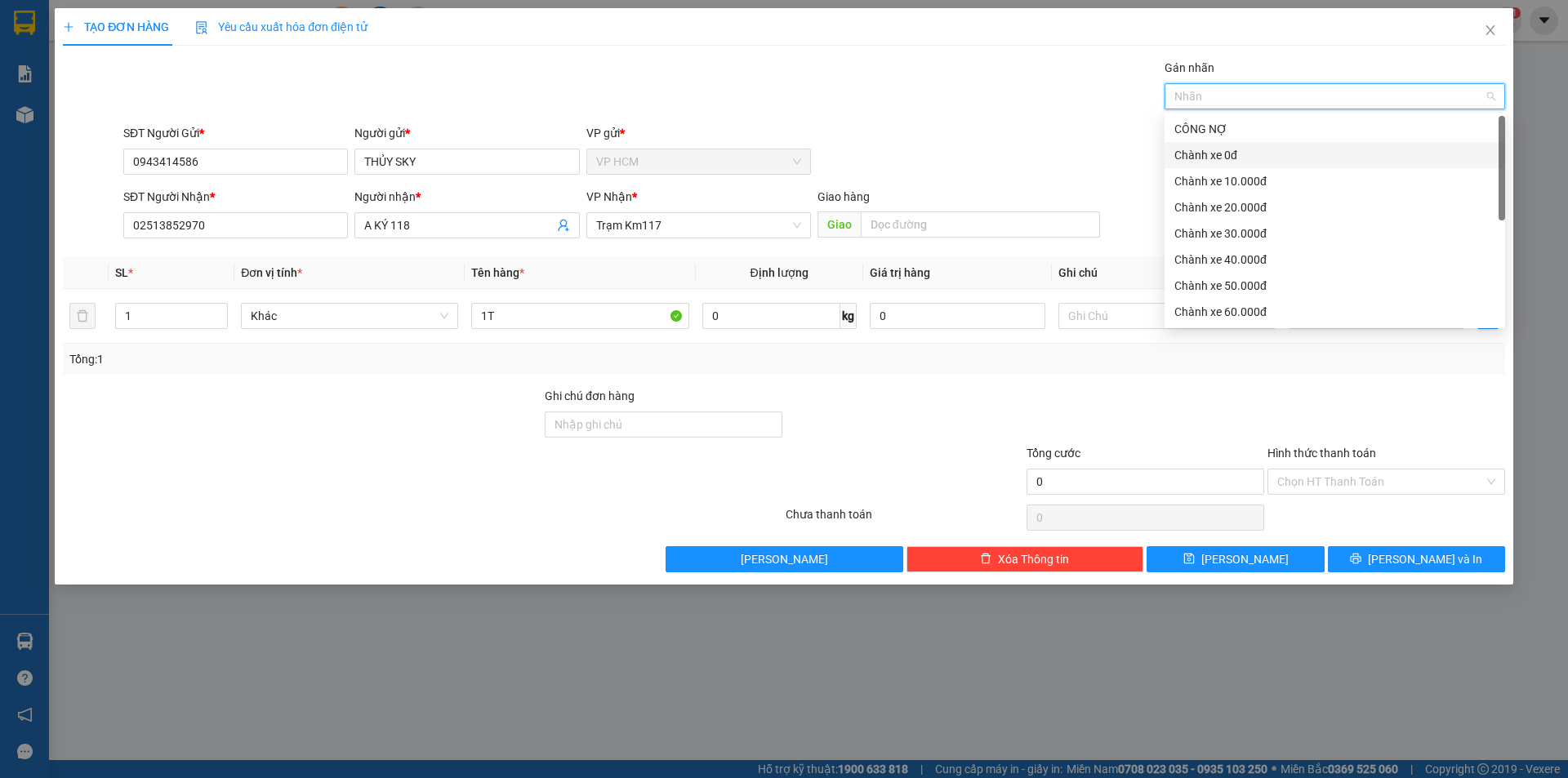
drag, startPoint x: 1248, startPoint y: 180, endPoint x: 1190, endPoint y: 156, distance: 62.8
click at [1245, 178] on div "Chành xe 10.000đ" at bounding box center [1334, 181] width 321 height 18
click at [988, 108] on div "Gán nhãn Chành xe 10.000đ" at bounding box center [814, 87] width 1389 height 57
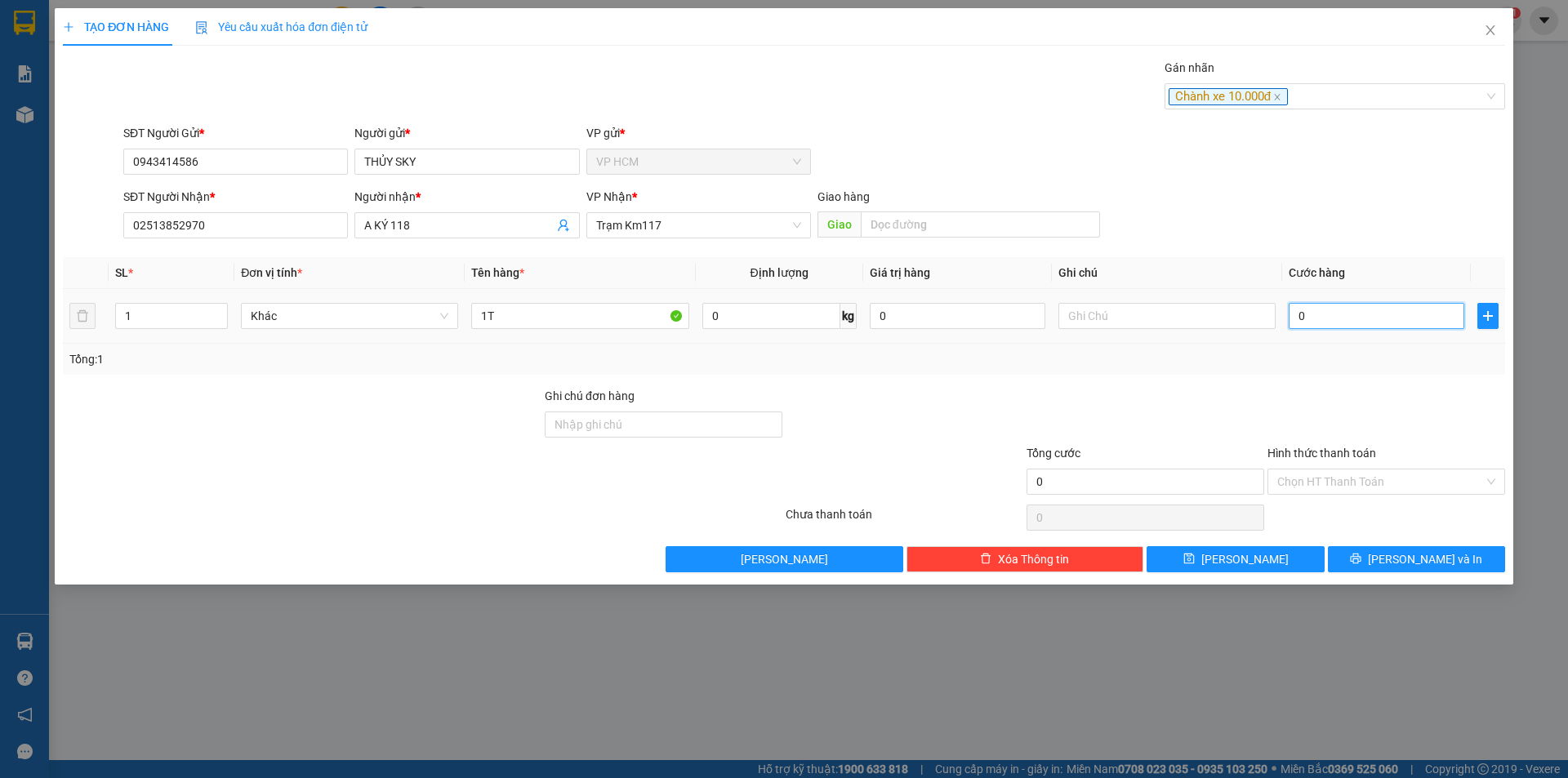
click at [1392, 305] on input "0" at bounding box center [1377, 316] width 175 height 26
drag, startPoint x: 1358, startPoint y: 301, endPoint x: 1204, endPoint y: 319, distance: 155.0
click at [1245, 316] on tr "1 Khác 1T 0 kg 0 60.000" at bounding box center [784, 316] width 1443 height 55
click at [1391, 317] on input "60.000" at bounding box center [1377, 316] width 175 height 26
click at [1361, 384] on div "Transit Pickup Surcharge Ids Transit Deliver Surcharge Ids Transit Deliver Surc…" at bounding box center [784, 315] width 1443 height 513
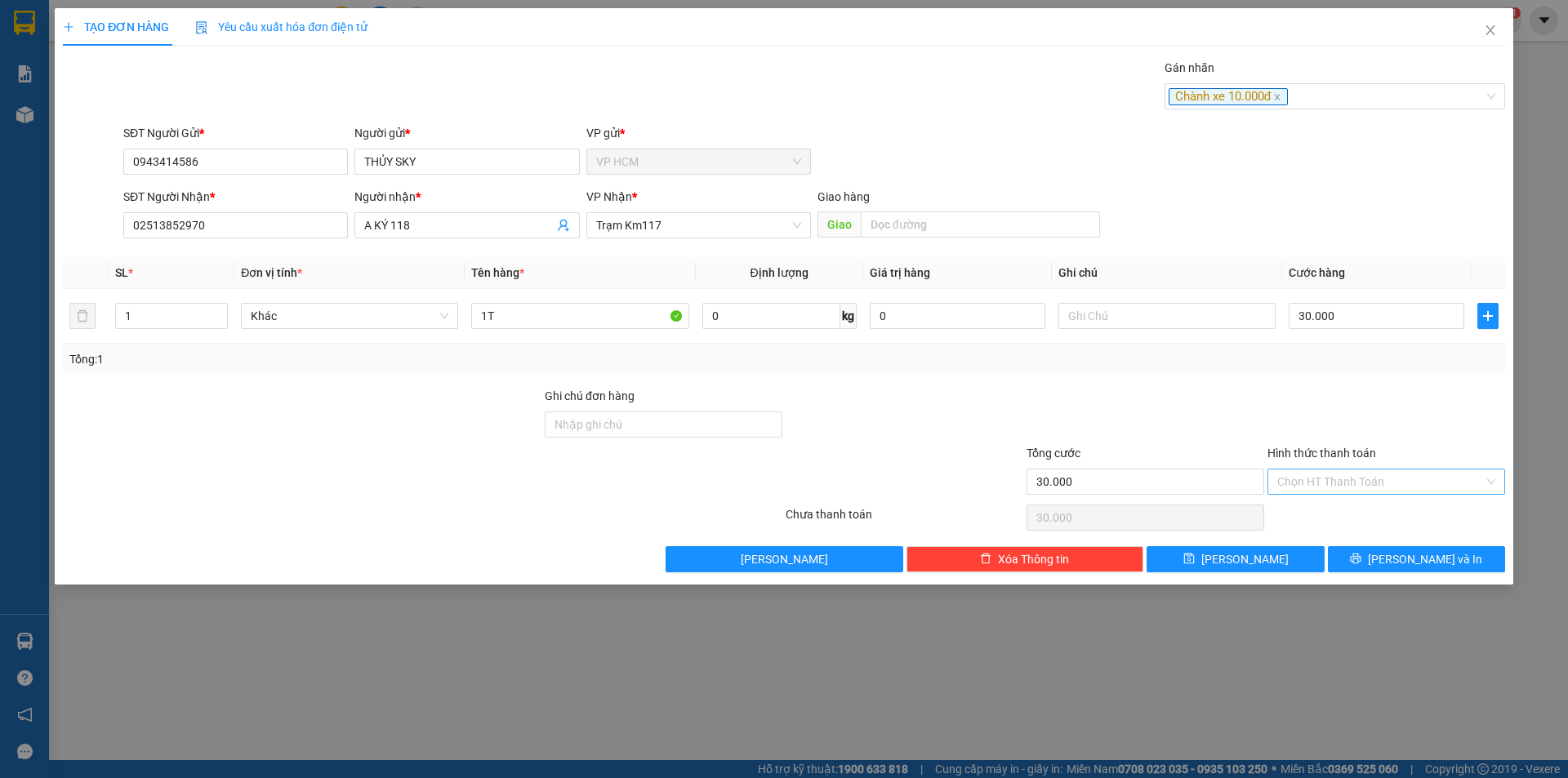
click at [1356, 469] on input "Hình thức thanh toán" at bounding box center [1380, 481] width 206 height 24
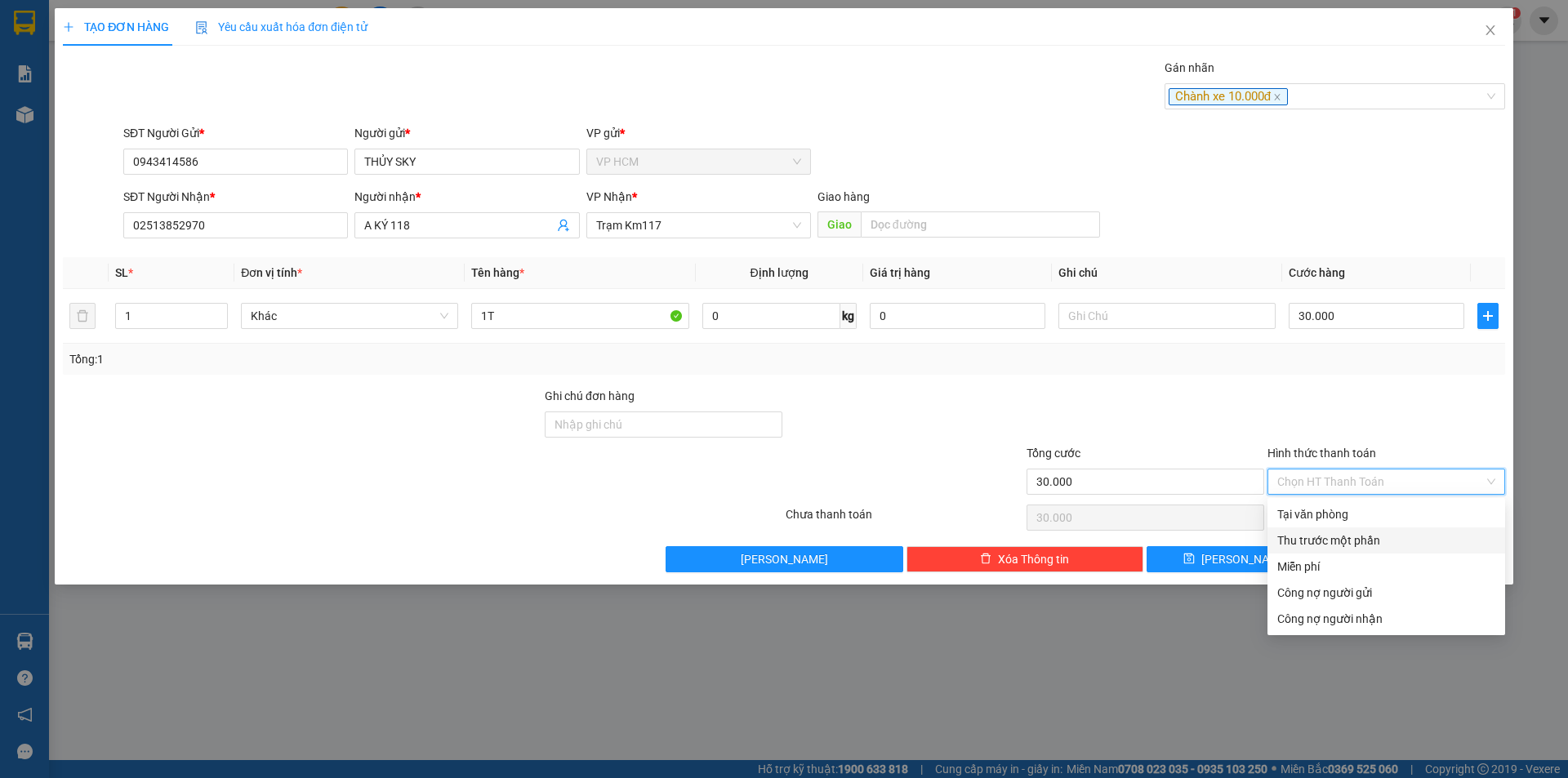
click at [1310, 541] on div "Thu trước một phần" at bounding box center [1386, 540] width 218 height 18
click at [0, 0] on input "0" at bounding box center [0, 0] width 0 height 0
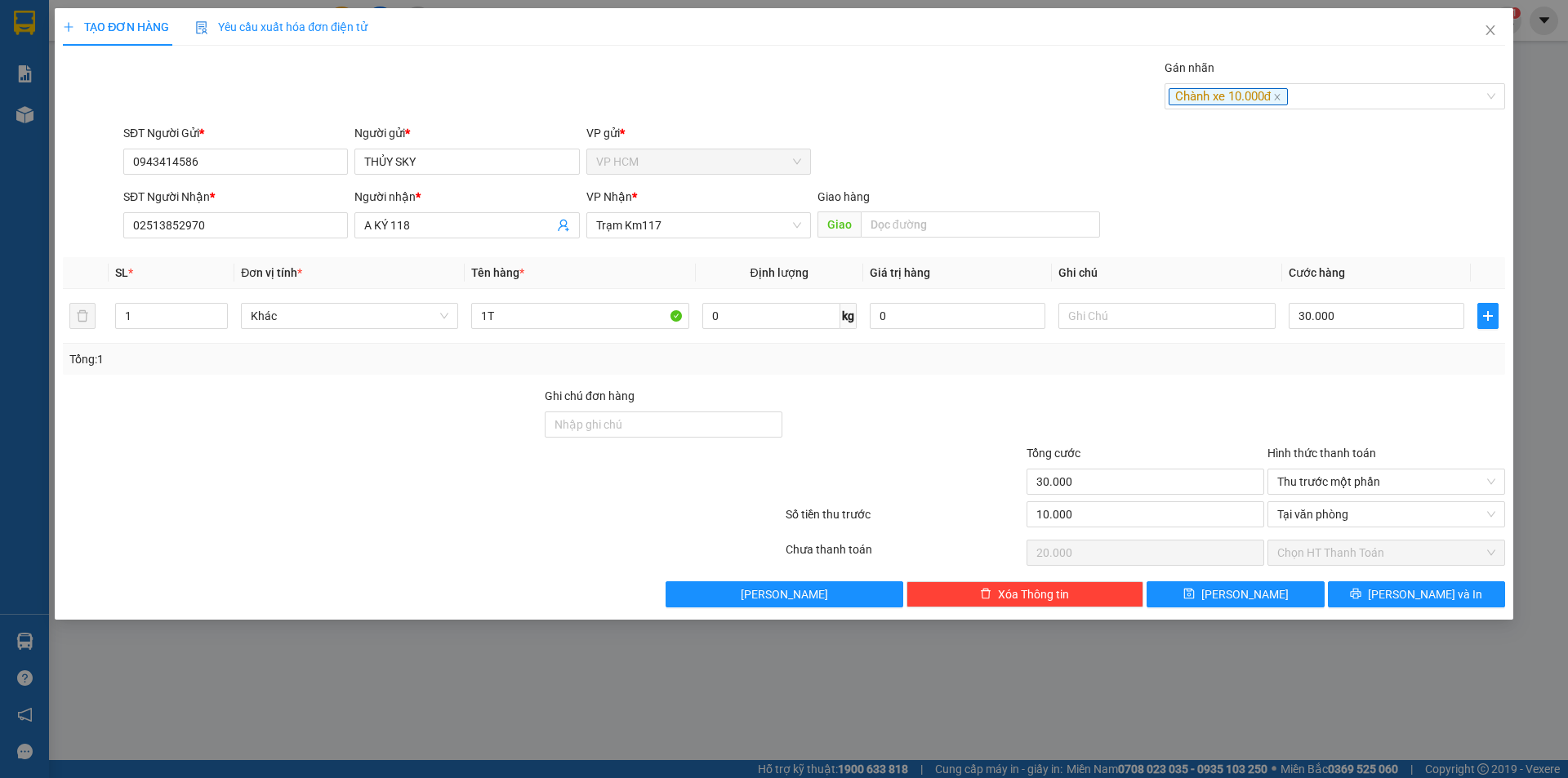
drag, startPoint x: 1171, startPoint y: 425, endPoint x: 1182, endPoint y: 429, distance: 11.7
click at [1174, 424] on div at bounding box center [1146, 415] width 241 height 57
click at [1338, 596] on button "[PERSON_NAME] và In" at bounding box center [1416, 594] width 177 height 26
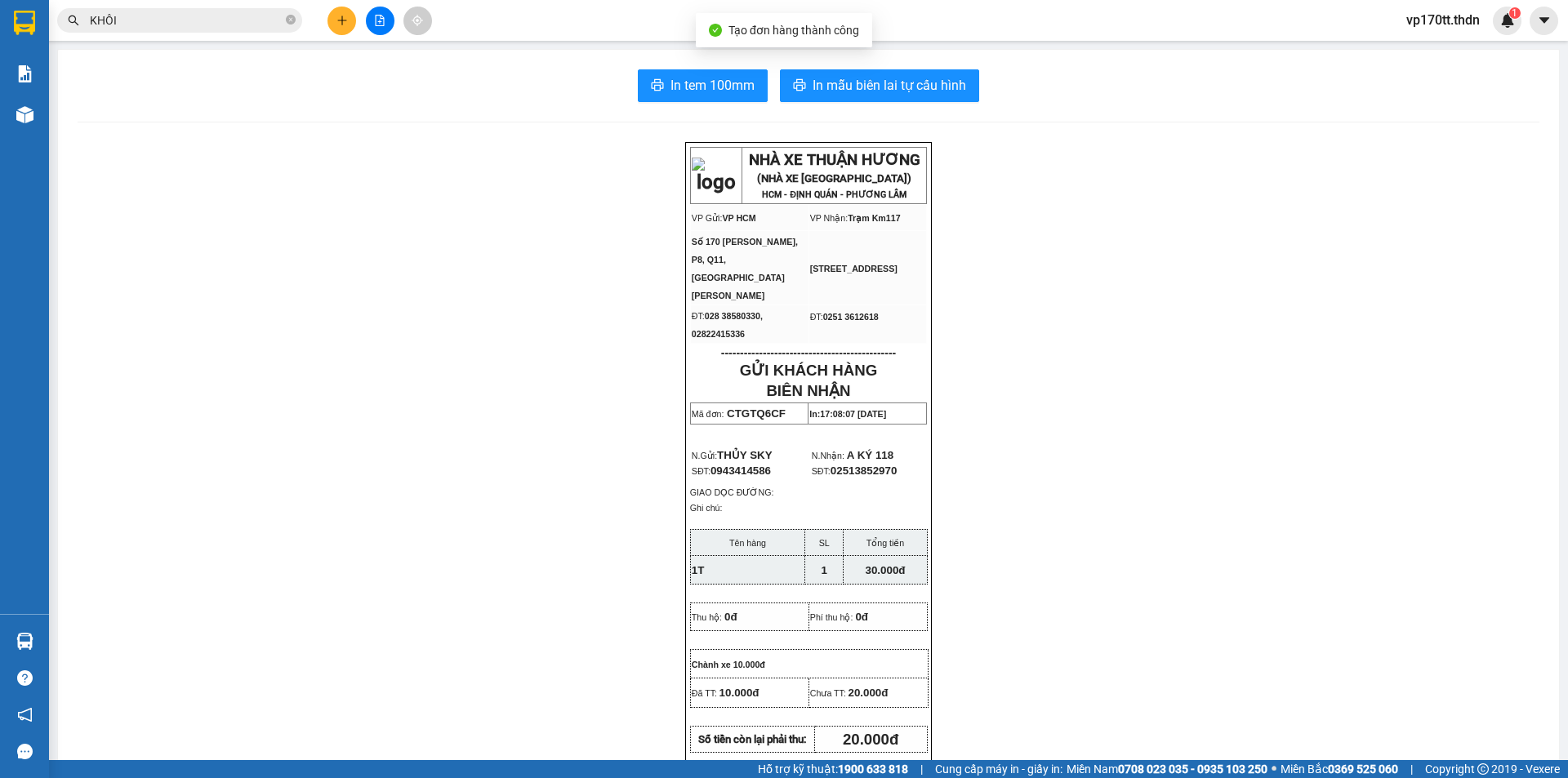
click at [890, 64] on div "In tem 100mm In mẫu biên lai tự cấu hình NHÀ XE THUẬN HƯƠNG (NHÀ XE [GEOGRAPHIC…" at bounding box center [808, 720] width 1501 height 1339
click at [890, 87] on span "In mẫu biên lai tự cấu hình" at bounding box center [889, 86] width 154 height 21
click at [343, 17] on icon "plus" at bounding box center [342, 21] width 11 height 11
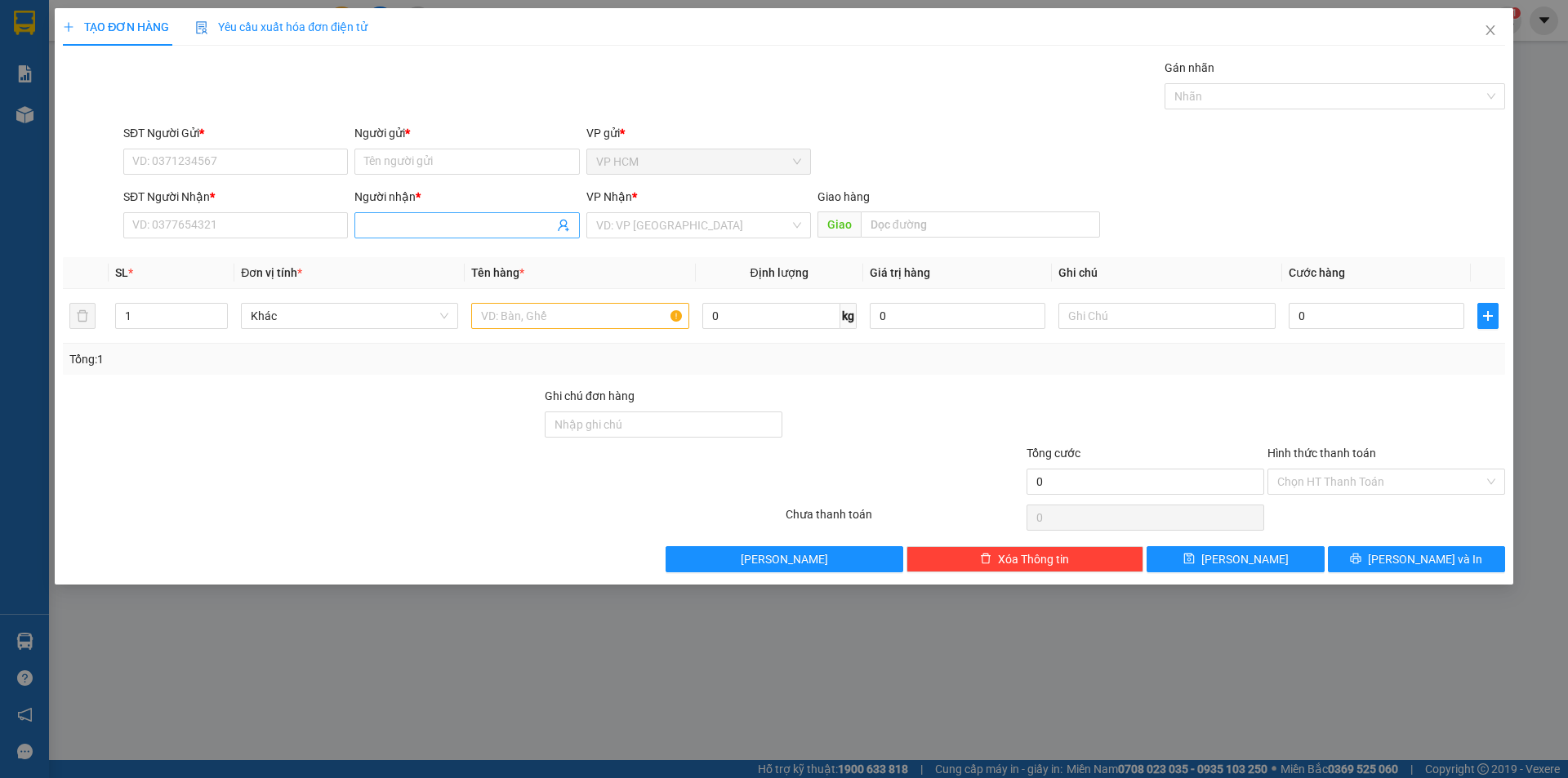
click at [391, 226] on input "Người nhận *" at bounding box center [459, 225] width 188 height 18
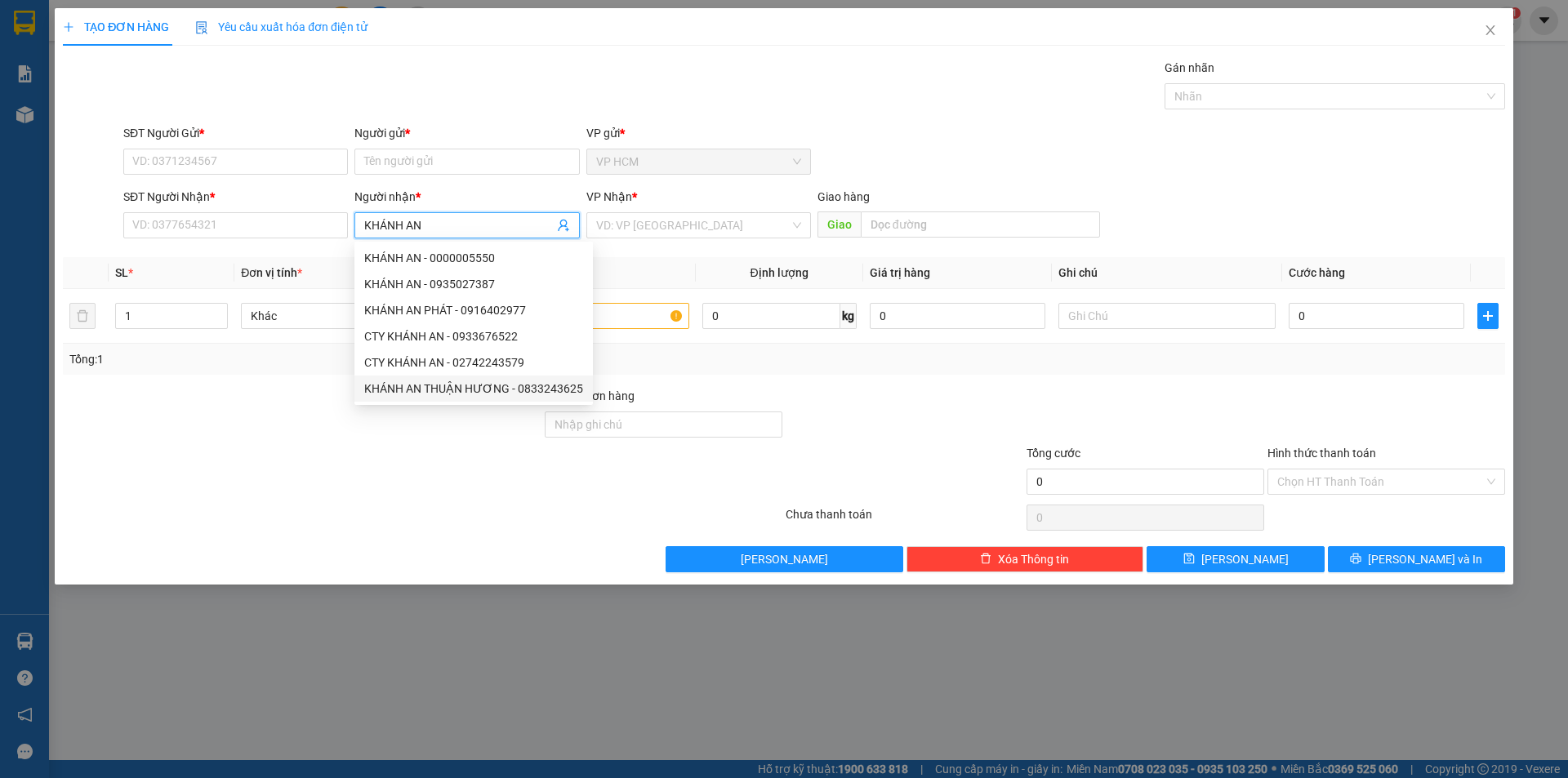
click at [522, 384] on div "KHÁNH AN THUẬN HƯƠNG - 0833243625" at bounding box center [474, 388] width 219 height 18
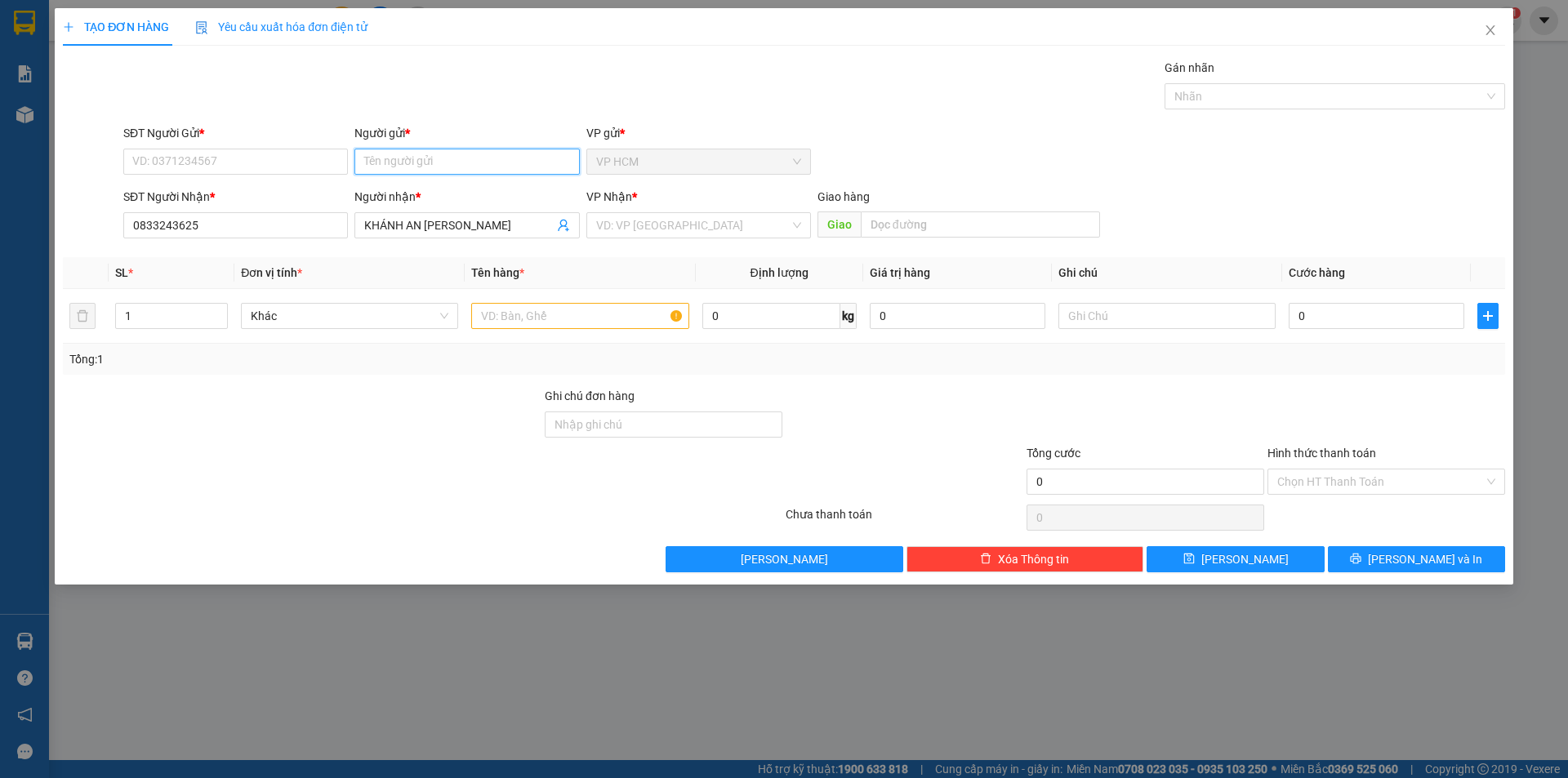
click at [409, 154] on input "Người gửi *" at bounding box center [466, 162] width 224 height 26
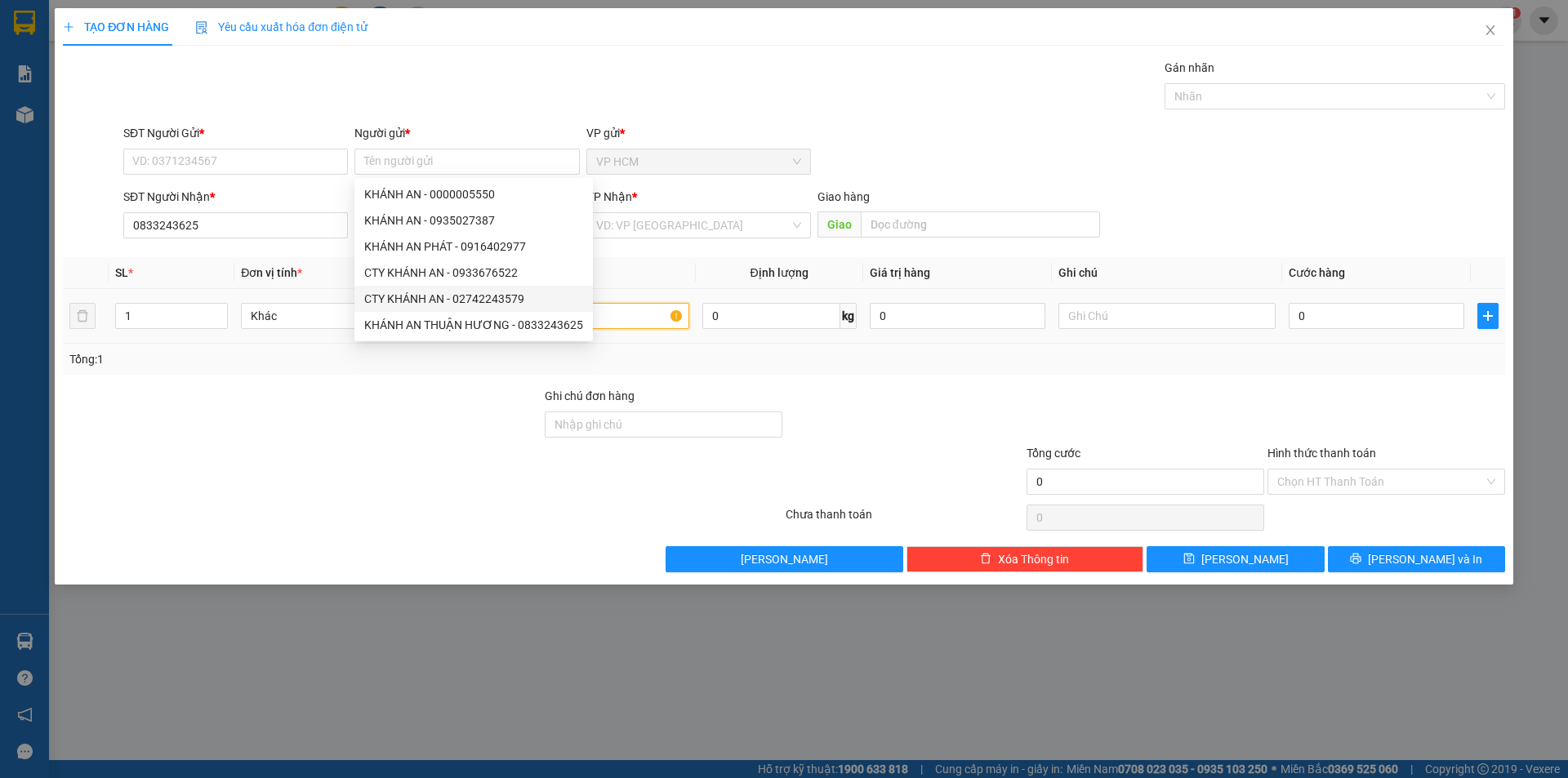
click at [653, 325] on input "text" at bounding box center [580, 316] width 218 height 26
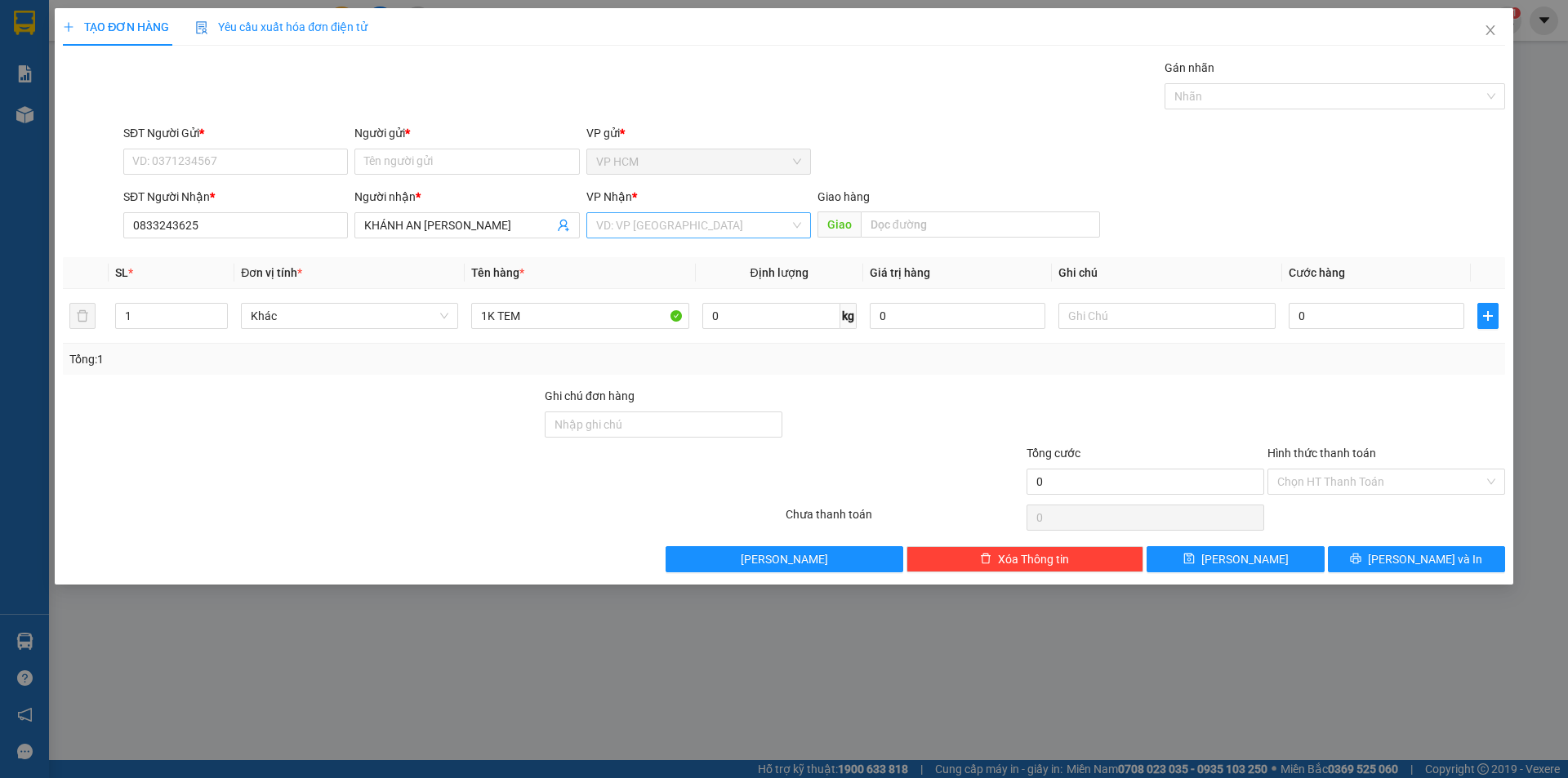
click at [648, 219] on input "search" at bounding box center [693, 225] width 193 height 24
drag, startPoint x: 653, startPoint y: 314, endPoint x: 820, endPoint y: 256, distance: 176.8
click at [653, 316] on div "NM Thuận Hương" at bounding box center [699, 310] width 205 height 18
click at [1254, 102] on div at bounding box center [1326, 96] width 316 height 20
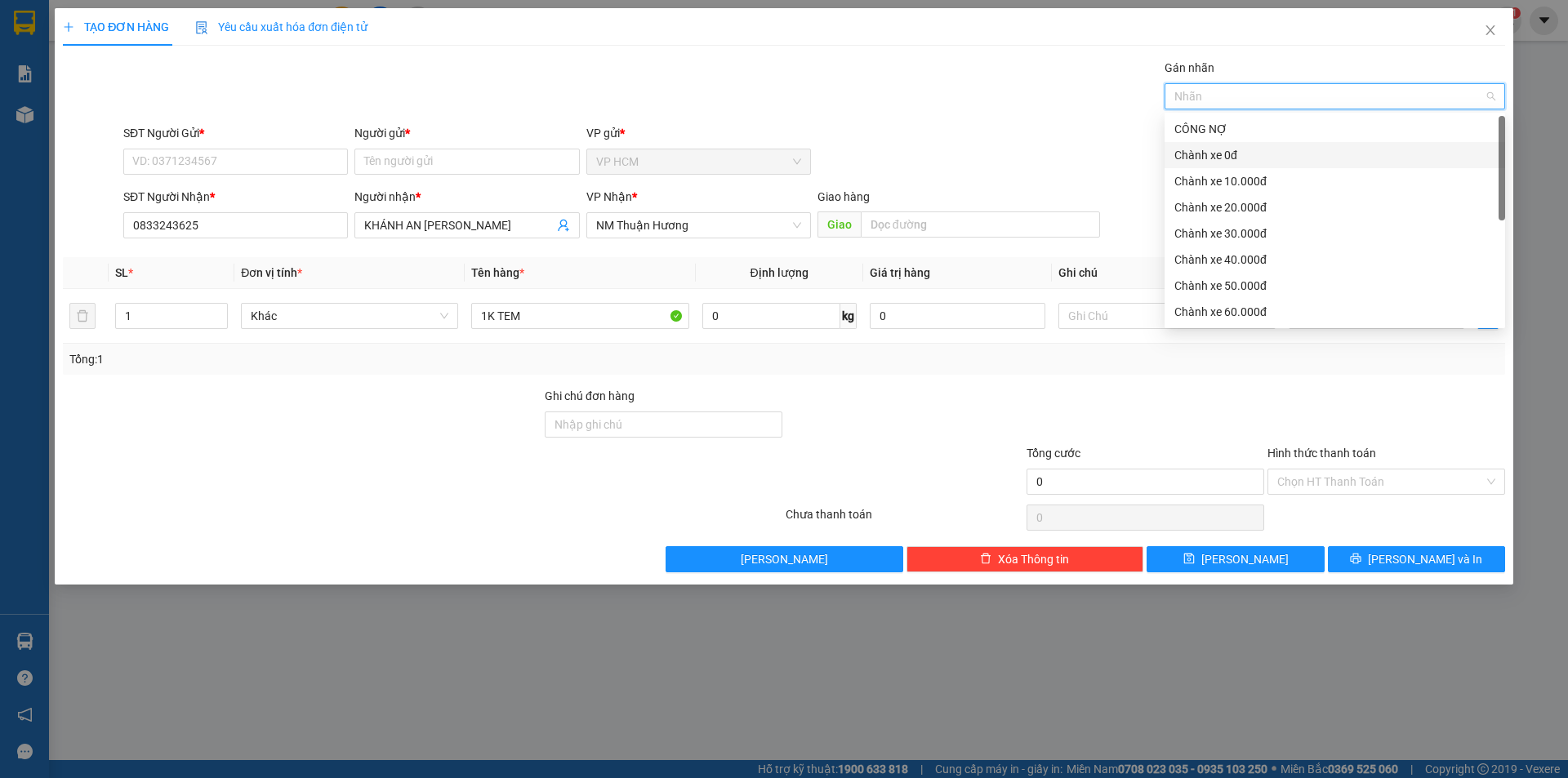
drag, startPoint x: 1223, startPoint y: 155, endPoint x: 954, endPoint y: 110, distance: 272.7
click at [1224, 154] on div "Chành xe 0đ" at bounding box center [1334, 154] width 321 height 18
click at [931, 106] on div "Gán nhãn Chành xe 0đ" at bounding box center [814, 87] width 1389 height 57
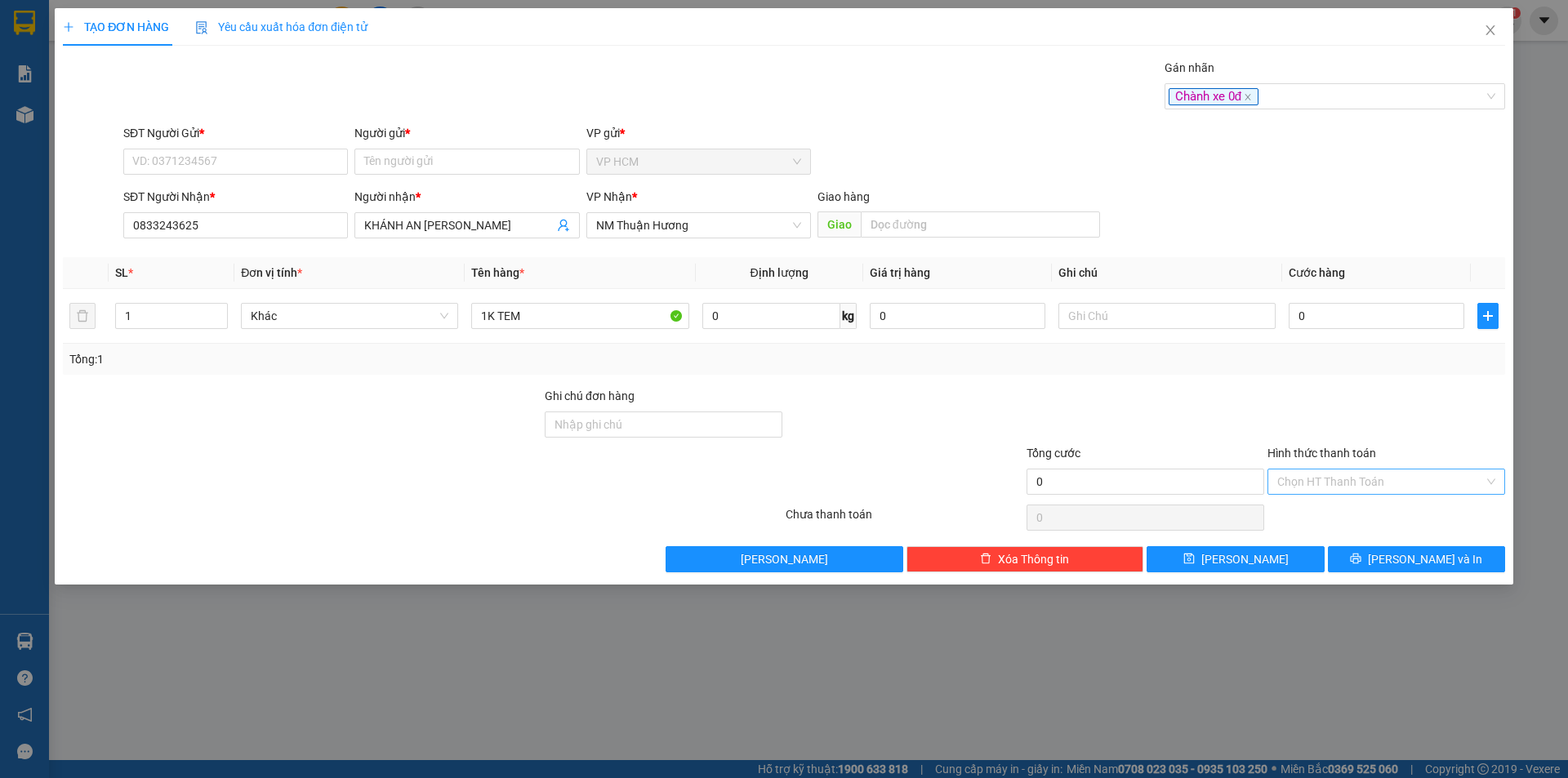
click at [1415, 478] on input "Hình thức thanh toán" at bounding box center [1380, 481] width 206 height 24
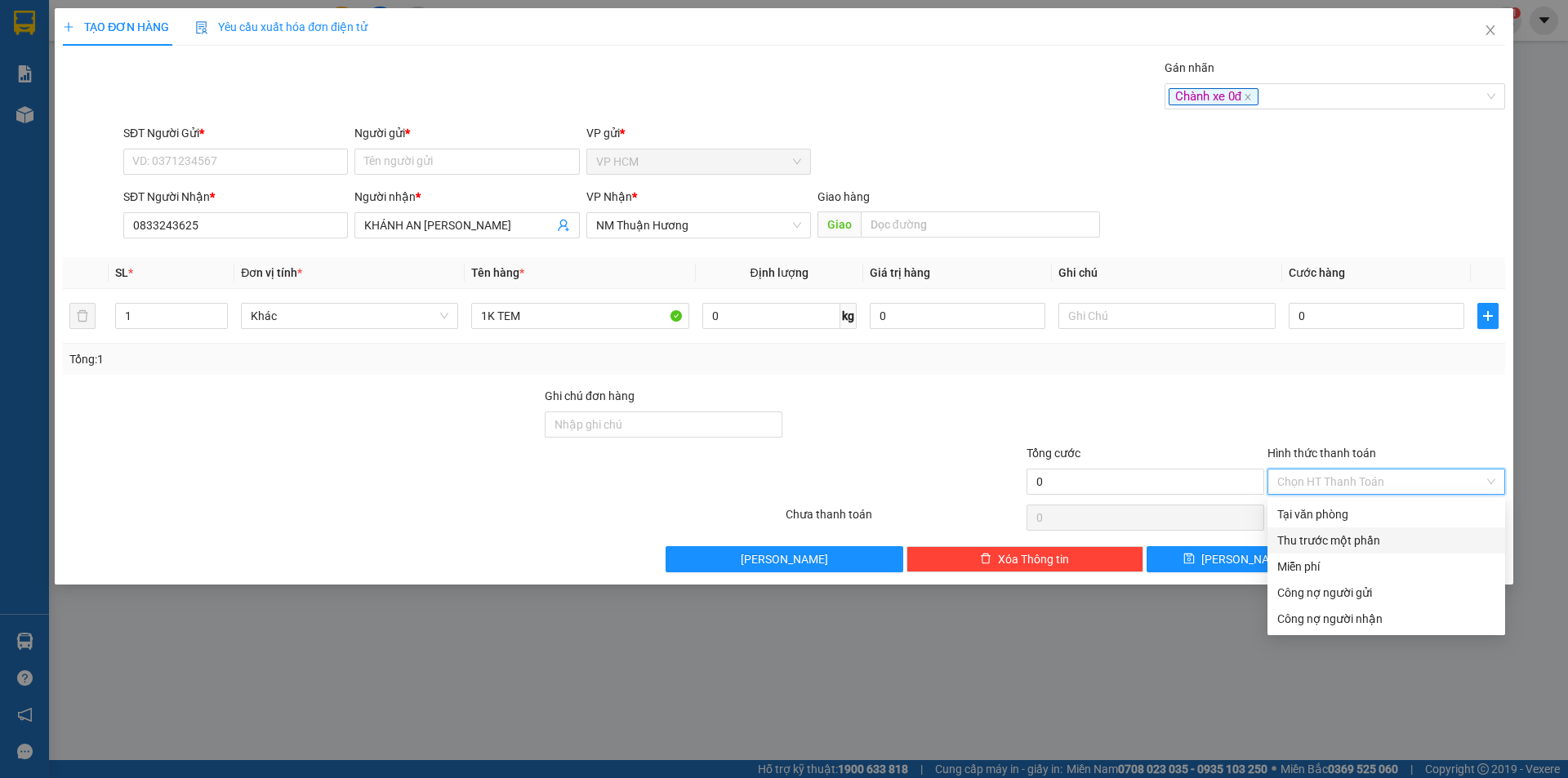
click at [1315, 561] on div "Miễn phí" at bounding box center [1386, 566] width 218 height 18
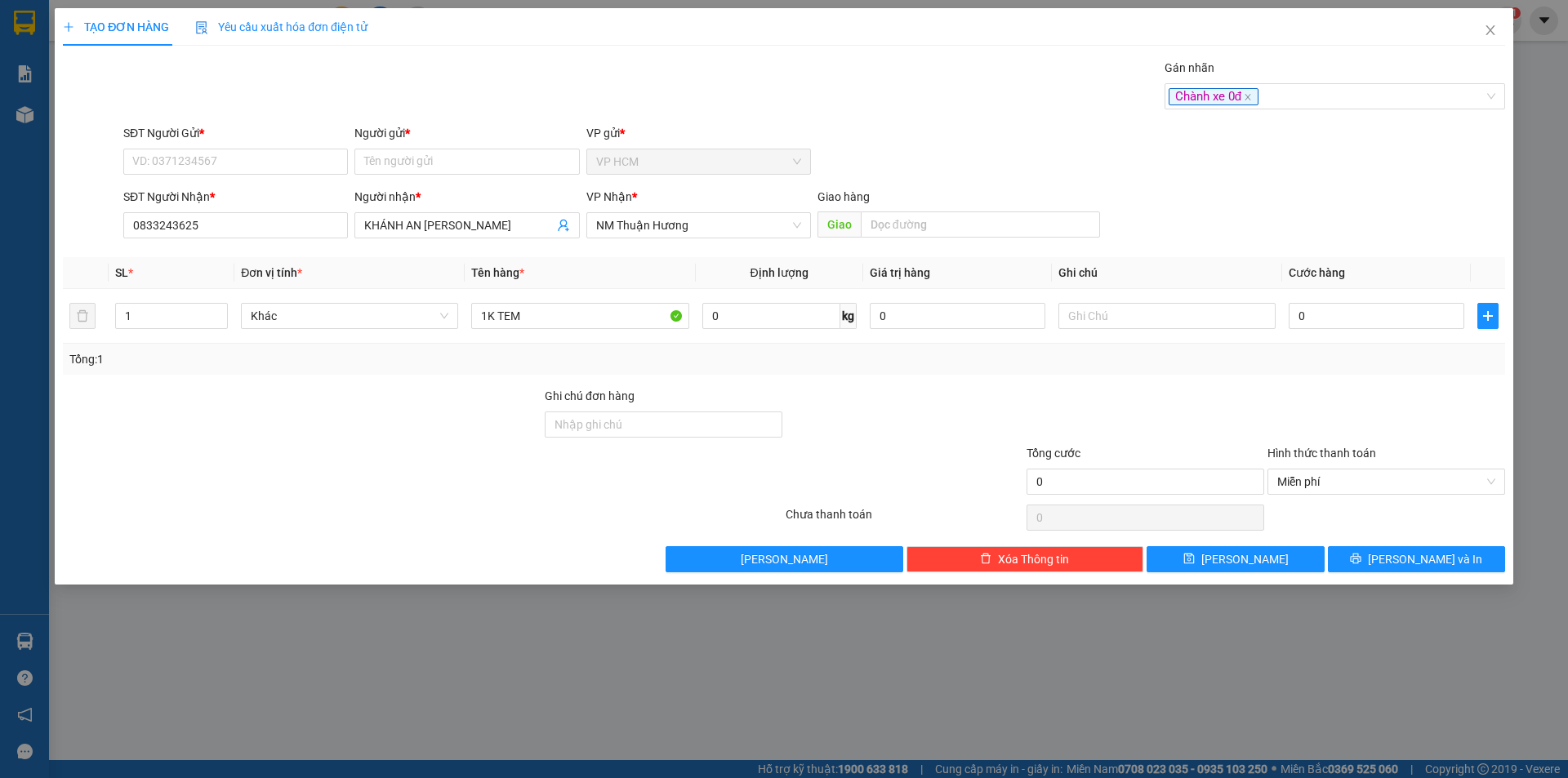
click at [1053, 371] on div "Tổng: 1" at bounding box center [784, 359] width 1443 height 31
click at [437, 163] on input "Người gửi *" at bounding box center [466, 162] width 224 height 26
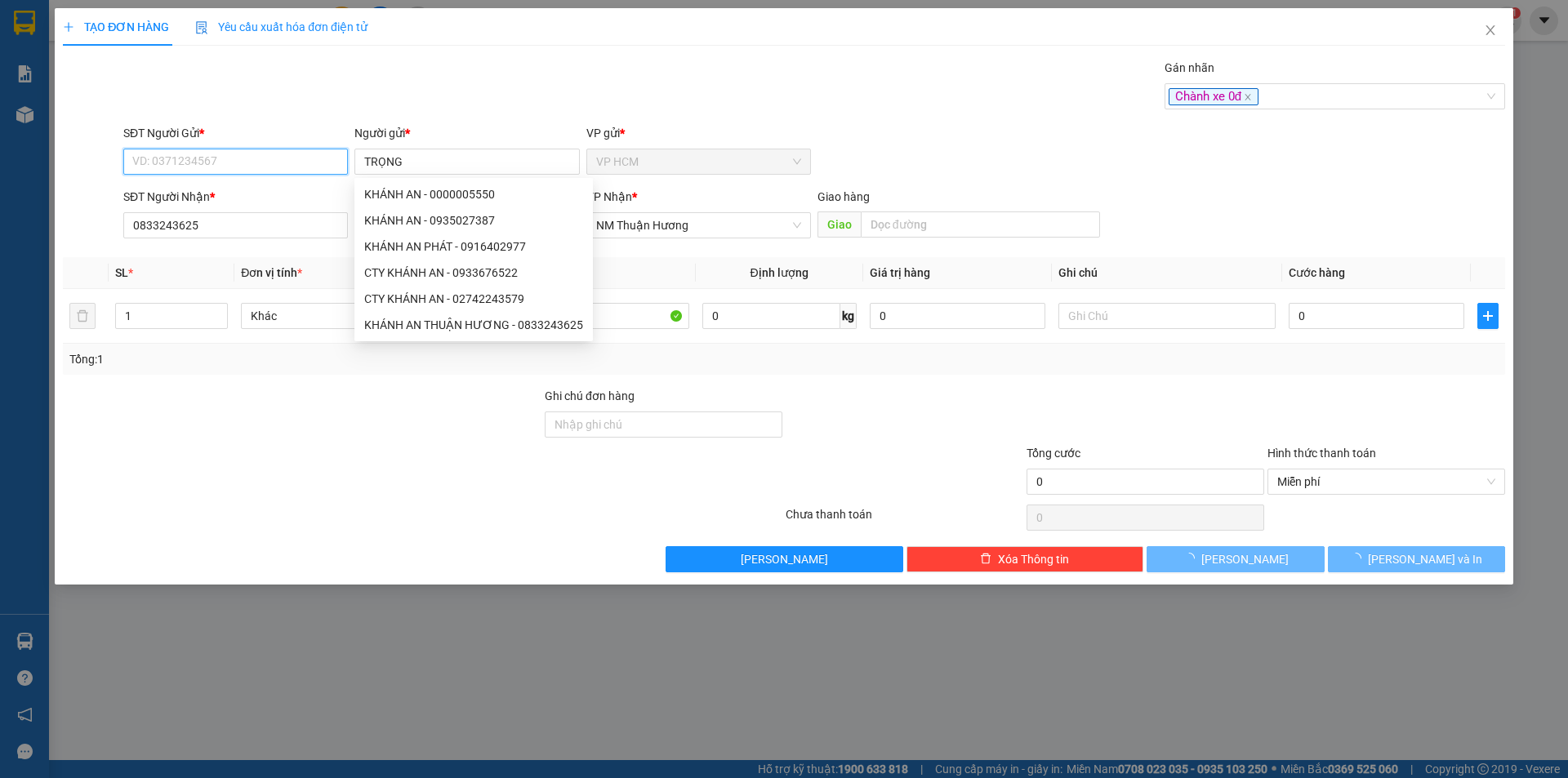
click at [287, 164] on input "SĐT Người Gửi *" at bounding box center [236, 162] width 224 height 26
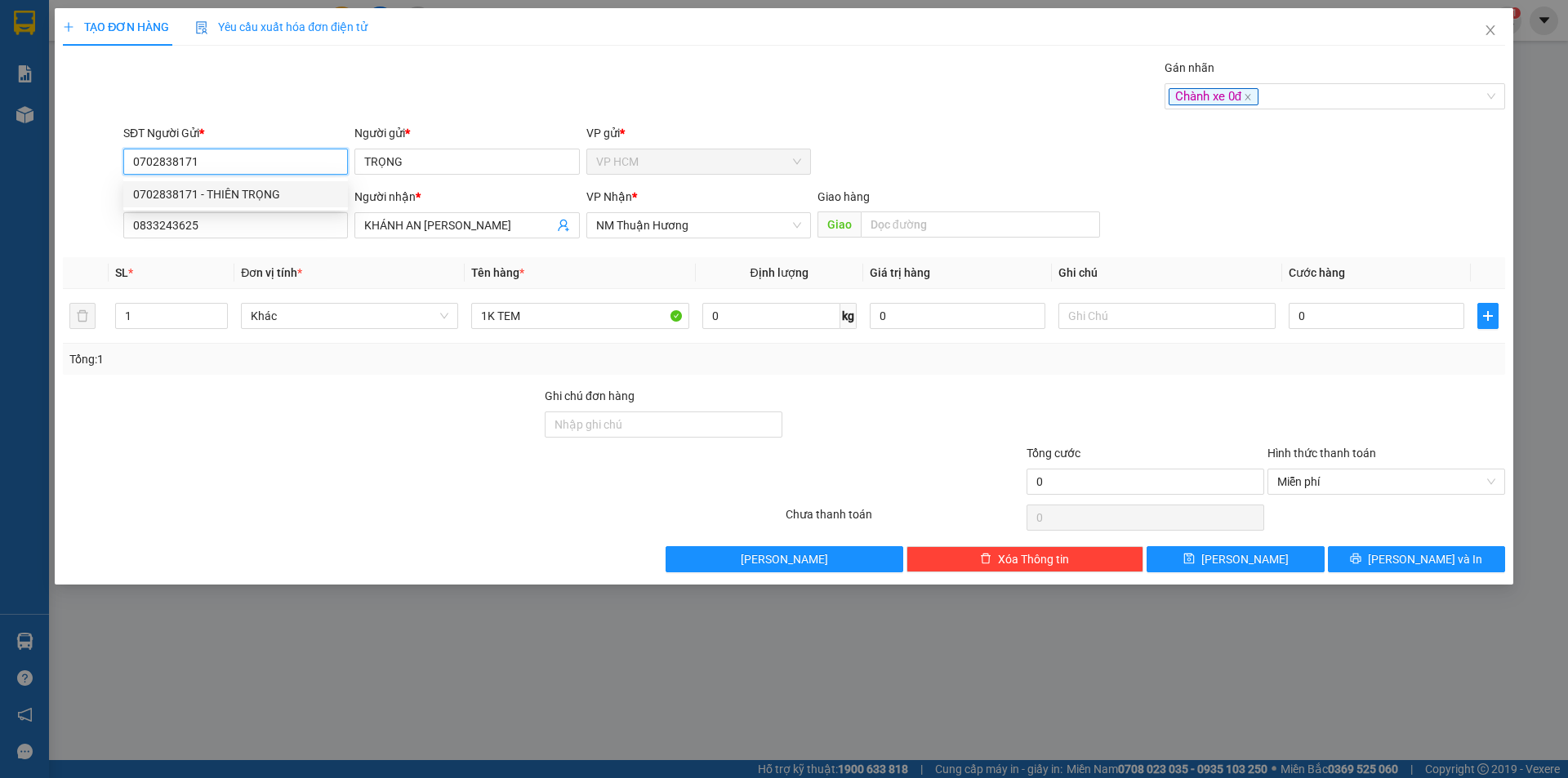
drag, startPoint x: 254, startPoint y: 198, endPoint x: 298, endPoint y: 195, distance: 44.1
click at [253, 199] on div "0702838171 - THIÊN TRỌNG" at bounding box center [236, 194] width 205 height 18
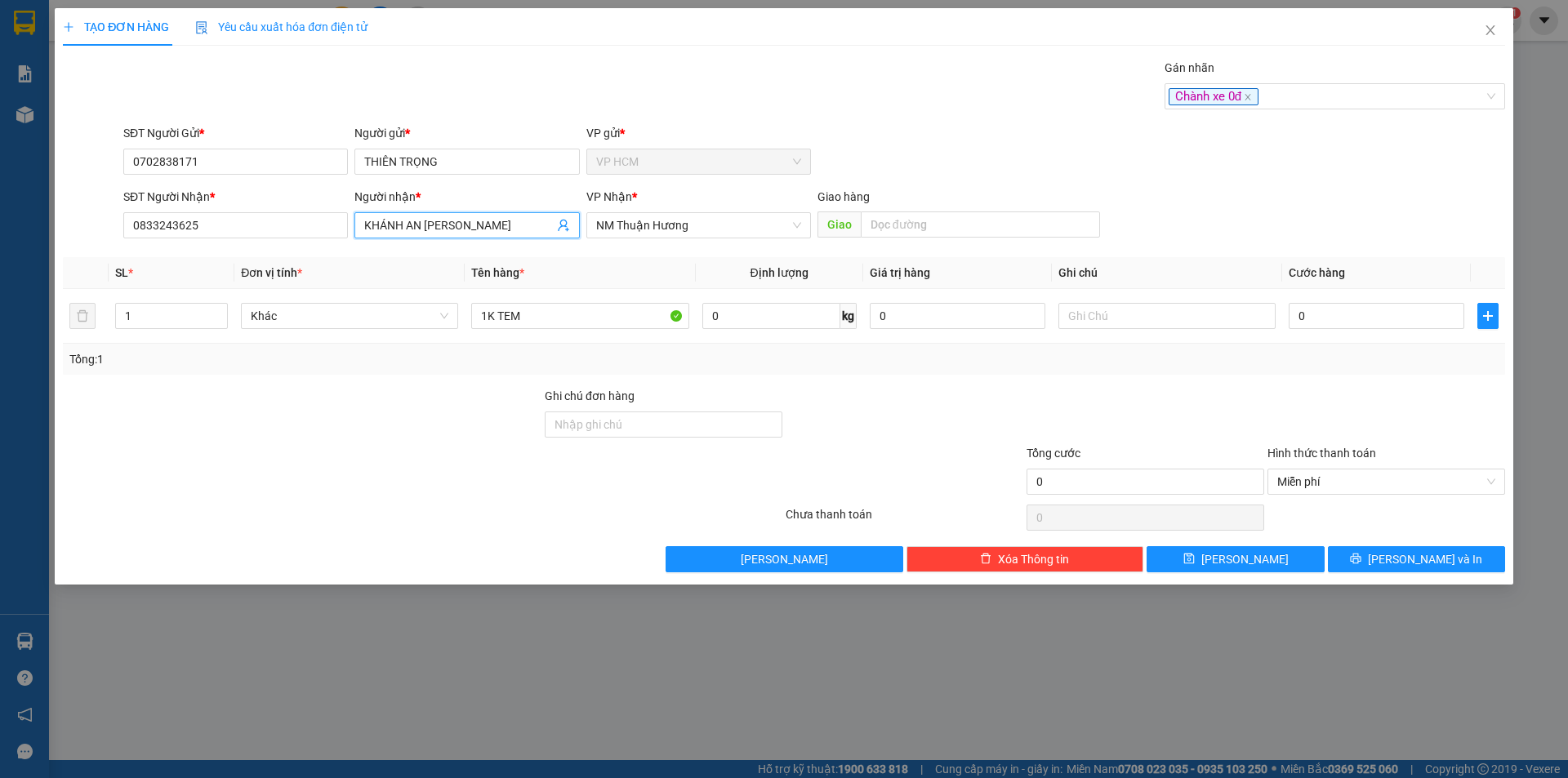
click at [565, 226] on icon "user-add" at bounding box center [563, 225] width 10 height 12
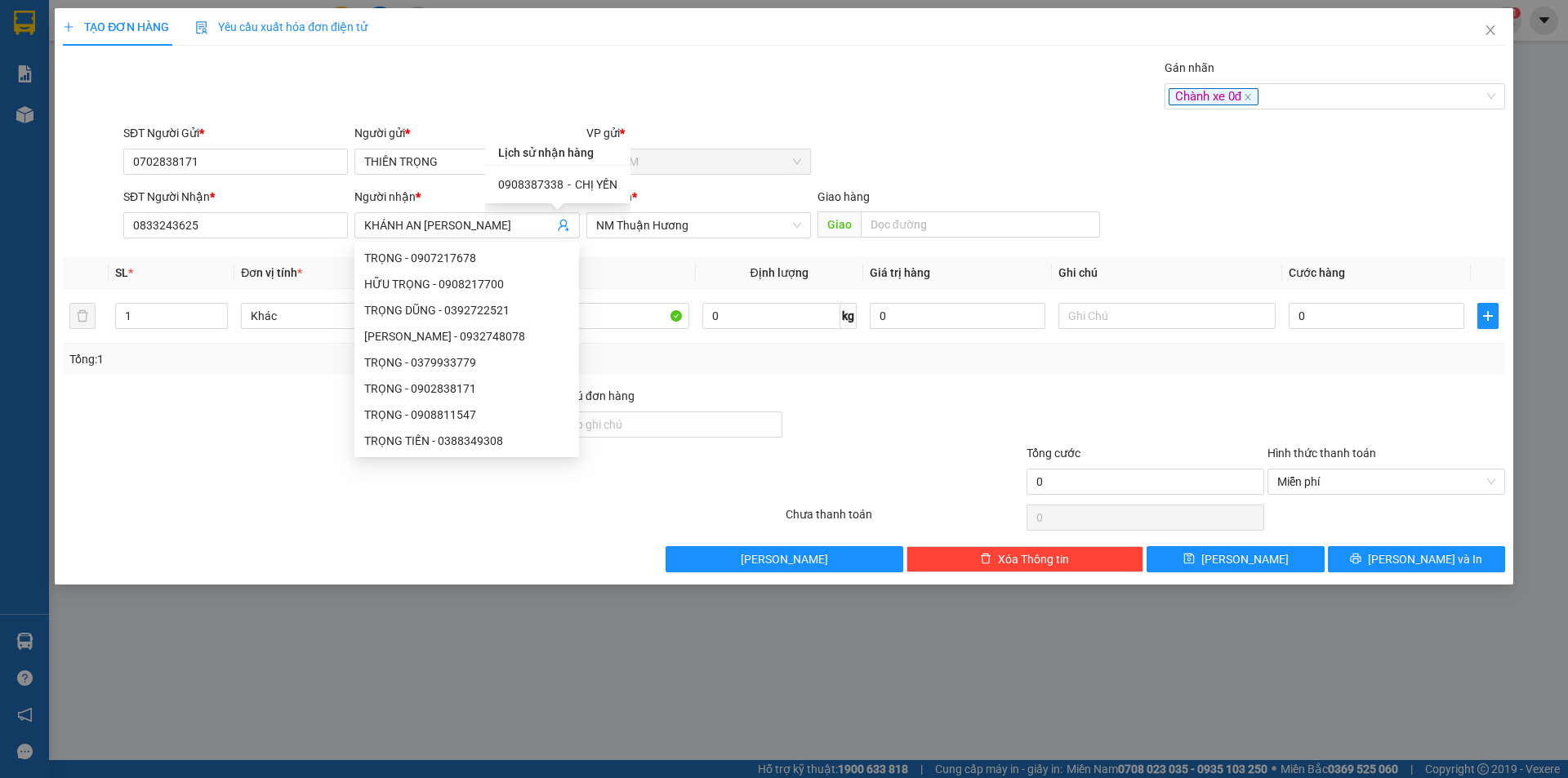
click at [1387, 215] on div "SĐT Người Nhận * 0833243625 Người nhận * KHÁNH AN THUẬN HƯƠNG VP Nhận * NM Thuậ…" at bounding box center [814, 216] width 1389 height 57
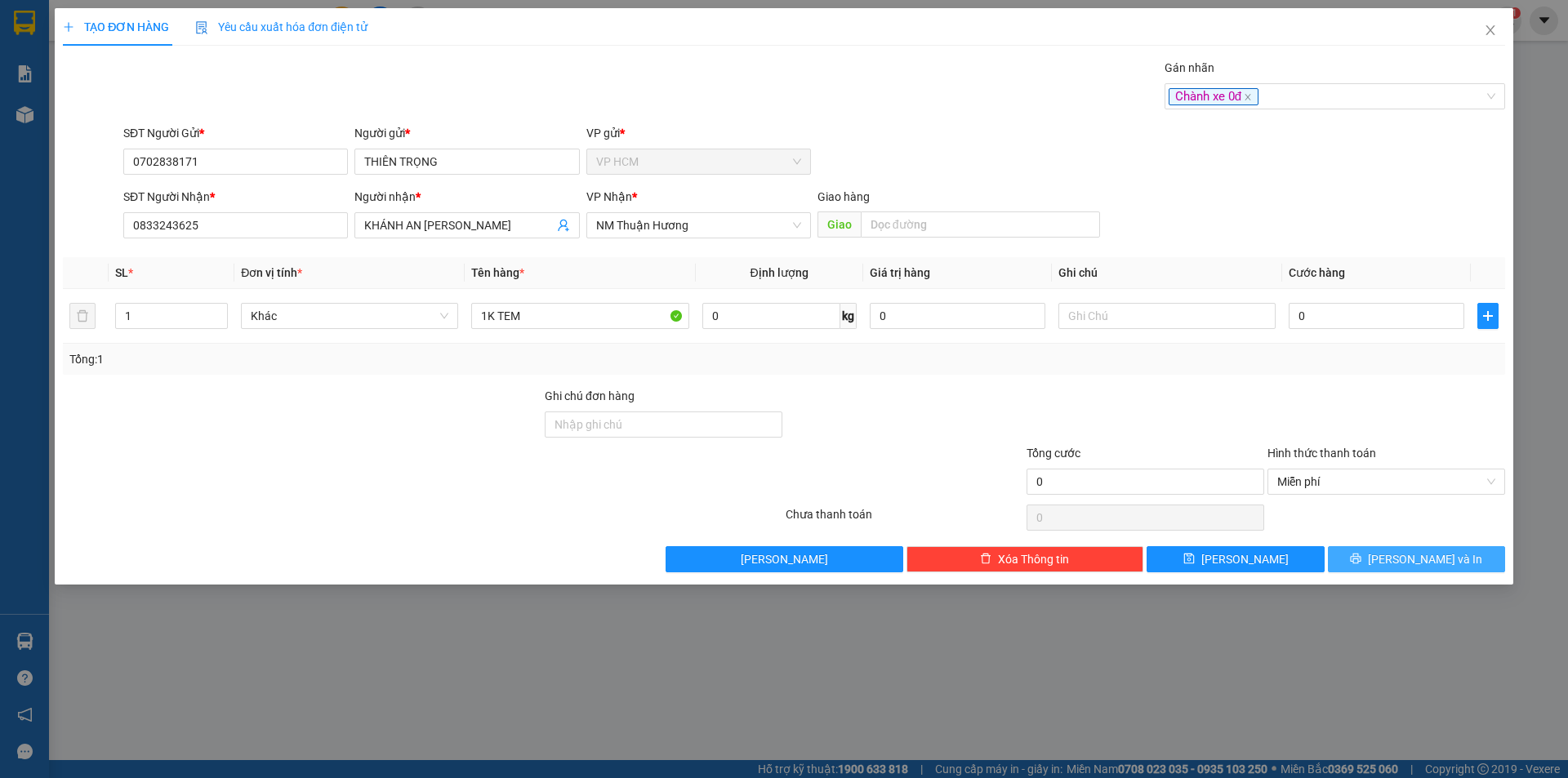
click at [1362, 558] on icon "printer" at bounding box center [1356, 559] width 11 height 11
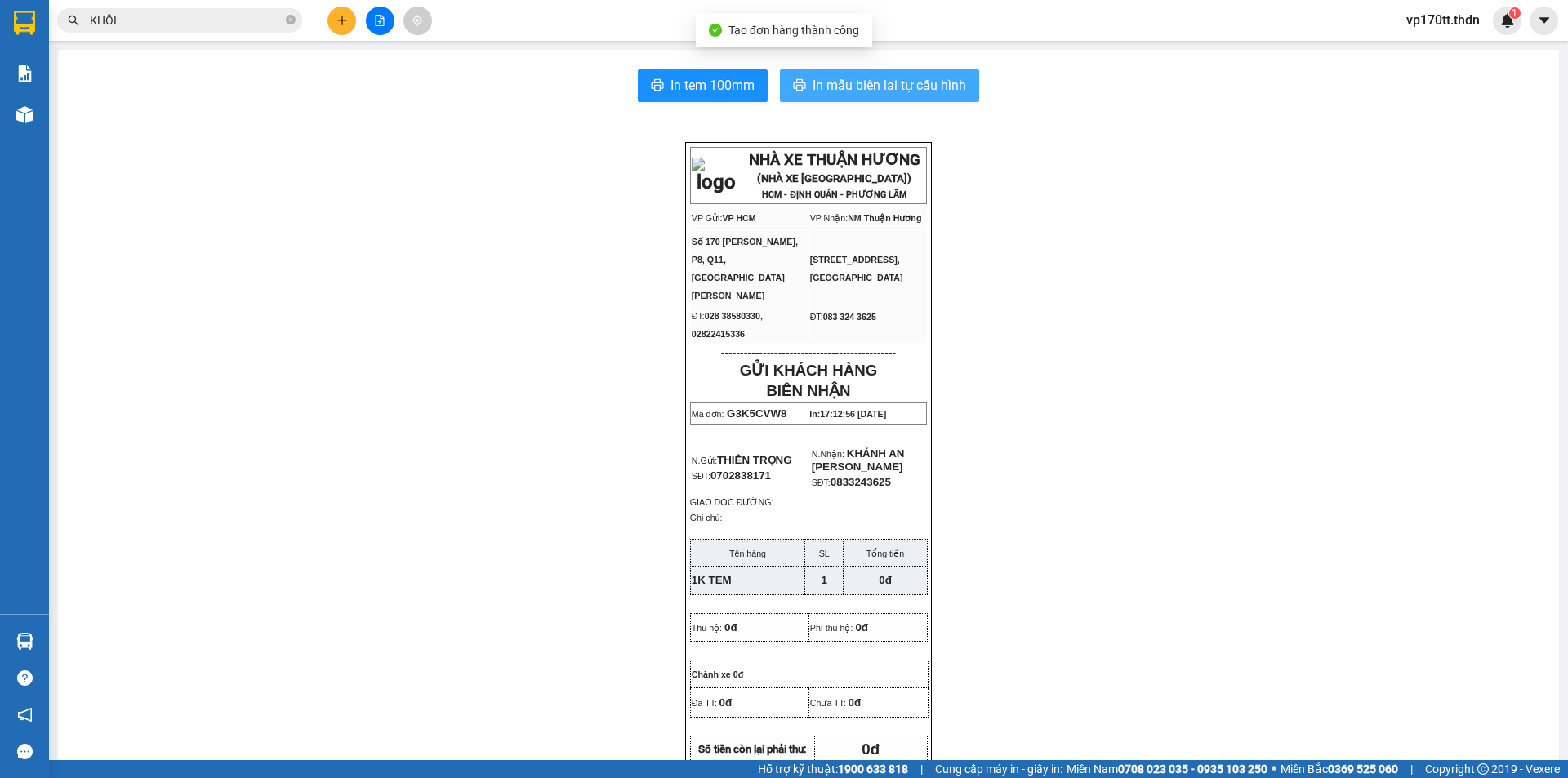
click at [904, 89] on span "In mẫu biên lai tự cấu hình" at bounding box center [889, 86] width 154 height 21
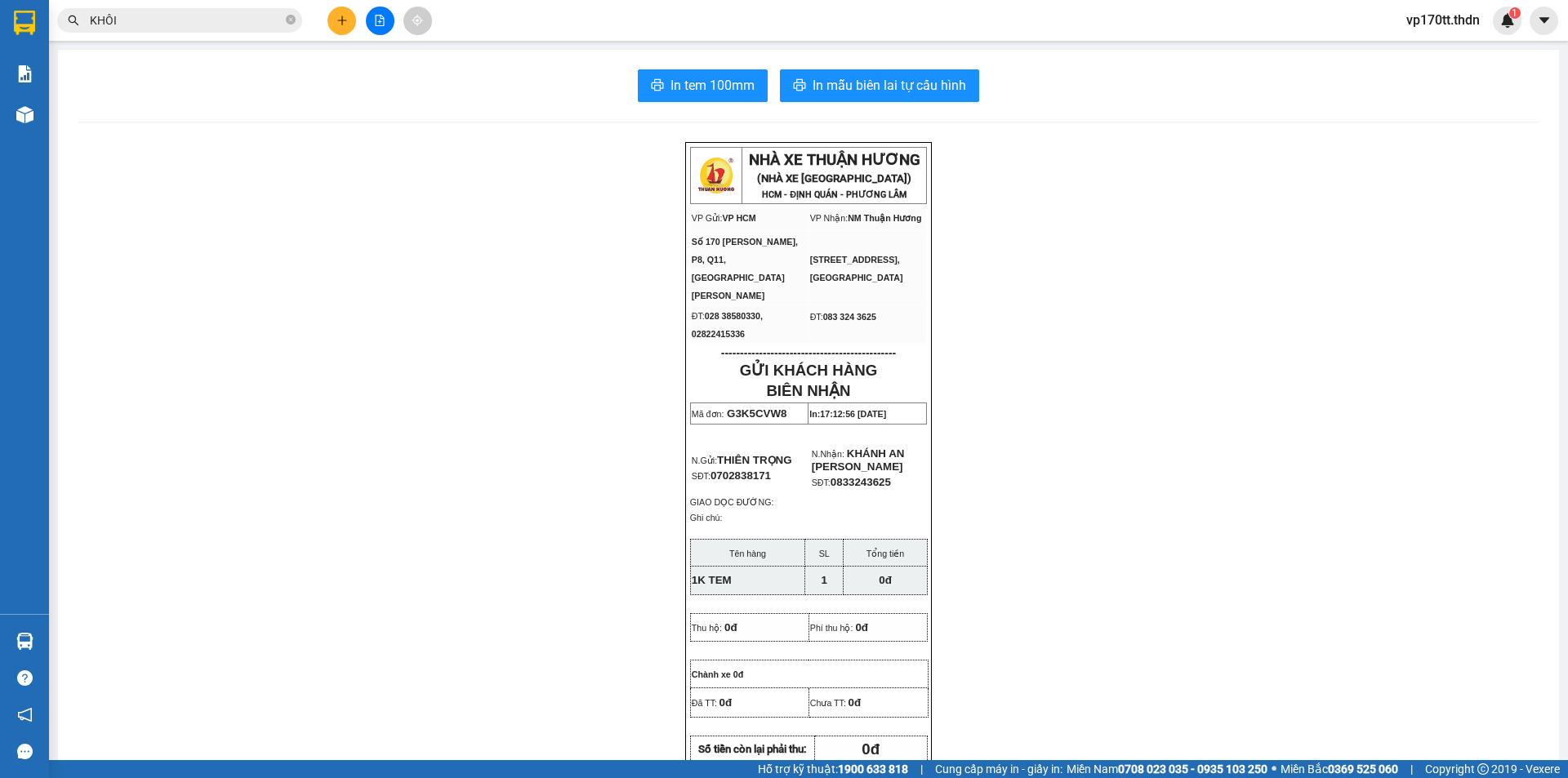
click at [333, 24] on button at bounding box center [342, 21] width 28 height 28
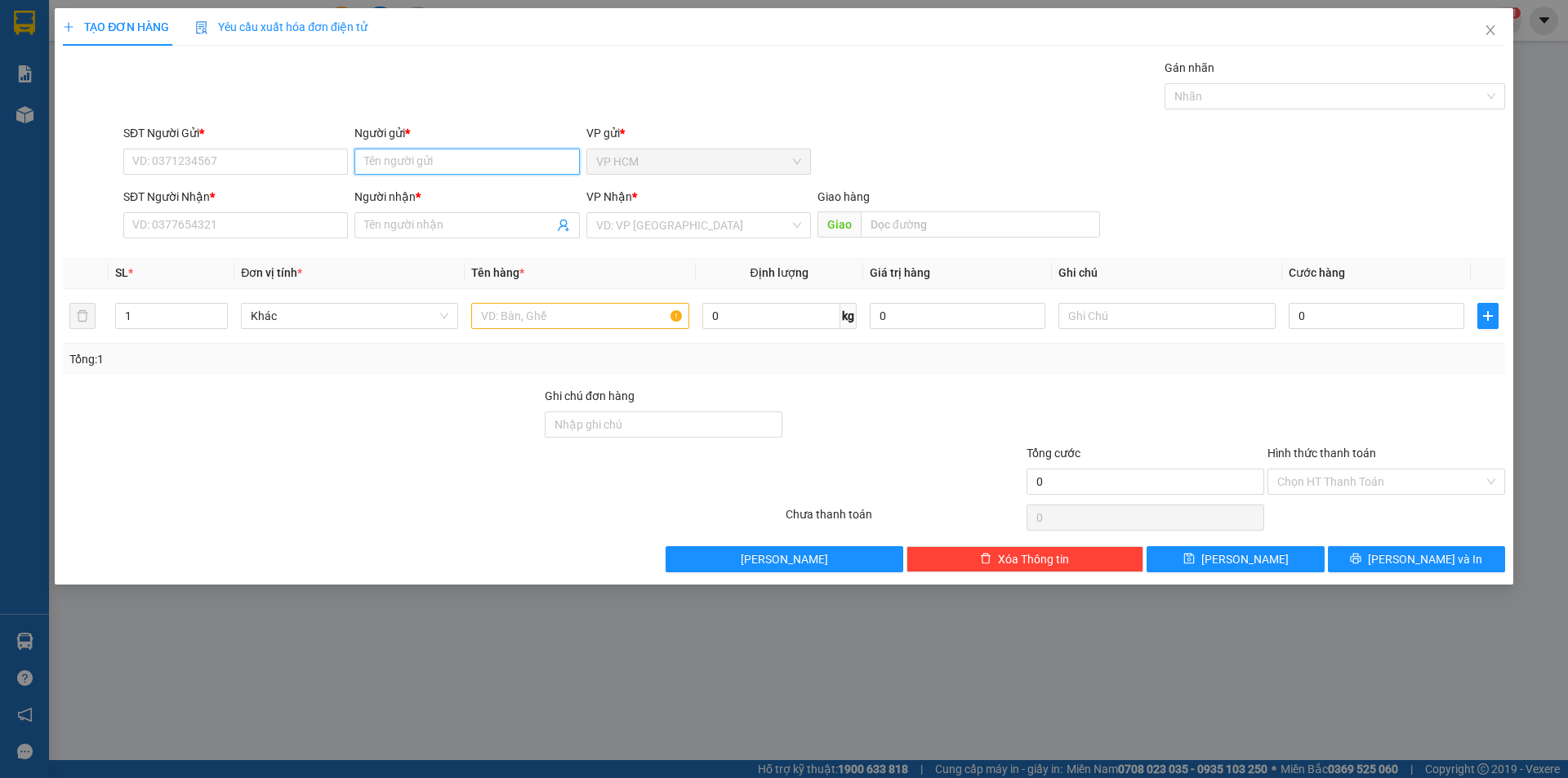
click at [511, 161] on input "Người gửi *" at bounding box center [466, 162] width 224 height 26
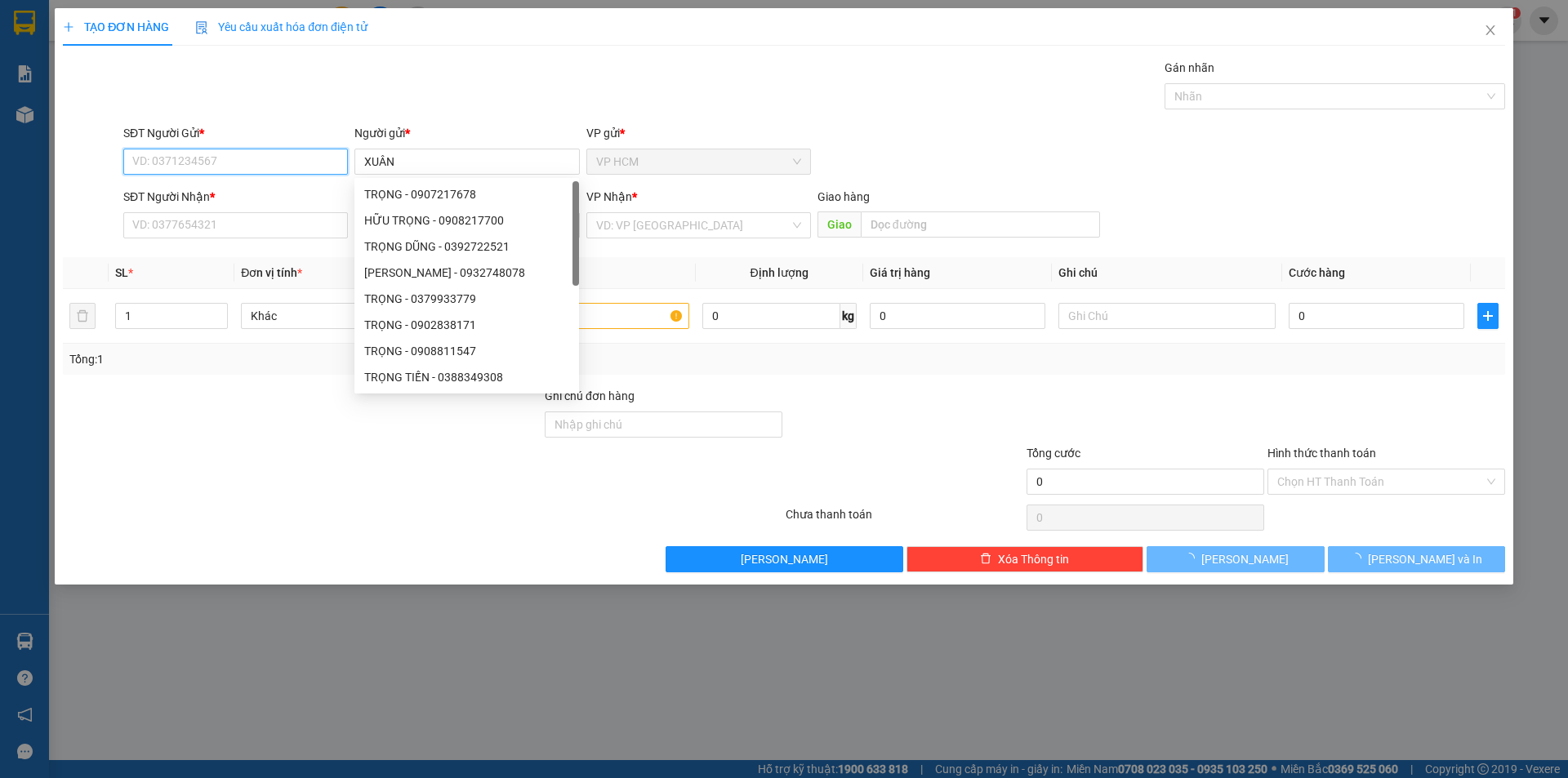
click at [226, 151] on input "SĐT Người Gửi *" at bounding box center [236, 162] width 224 height 26
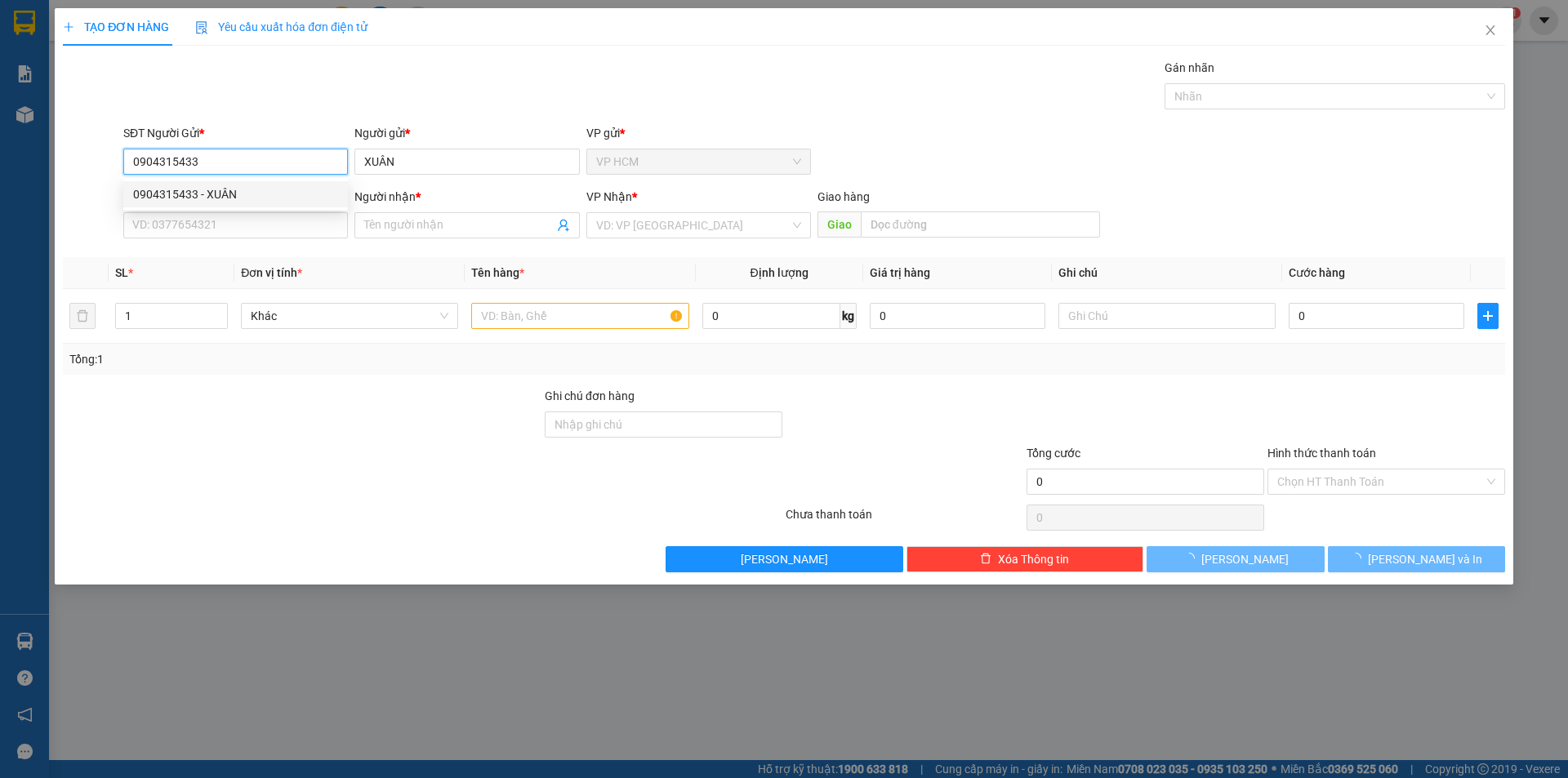
click at [198, 186] on div "0904315433 - XUÂN" at bounding box center [236, 194] width 224 height 26
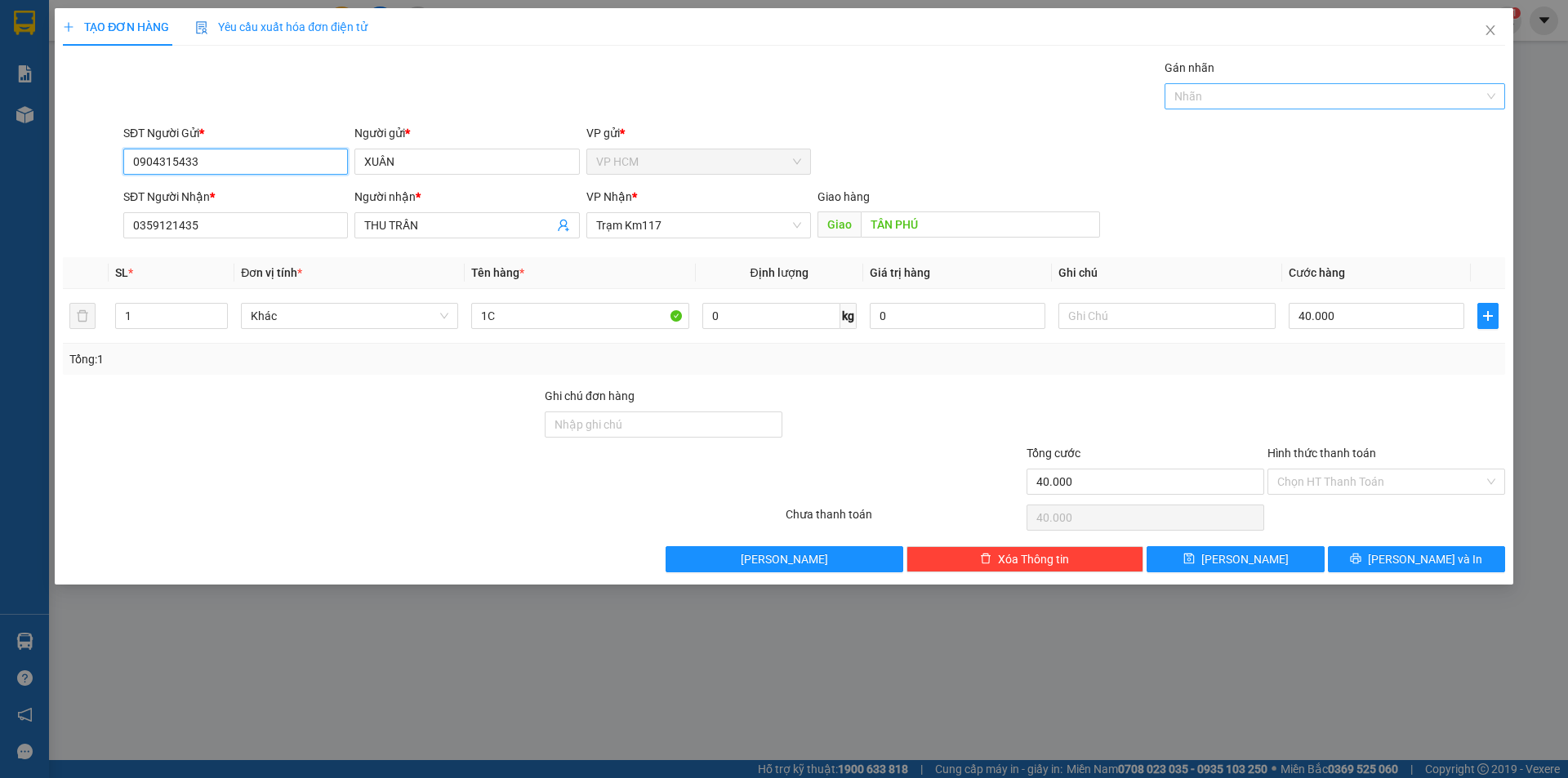
click at [1208, 103] on div at bounding box center [1326, 96] width 316 height 20
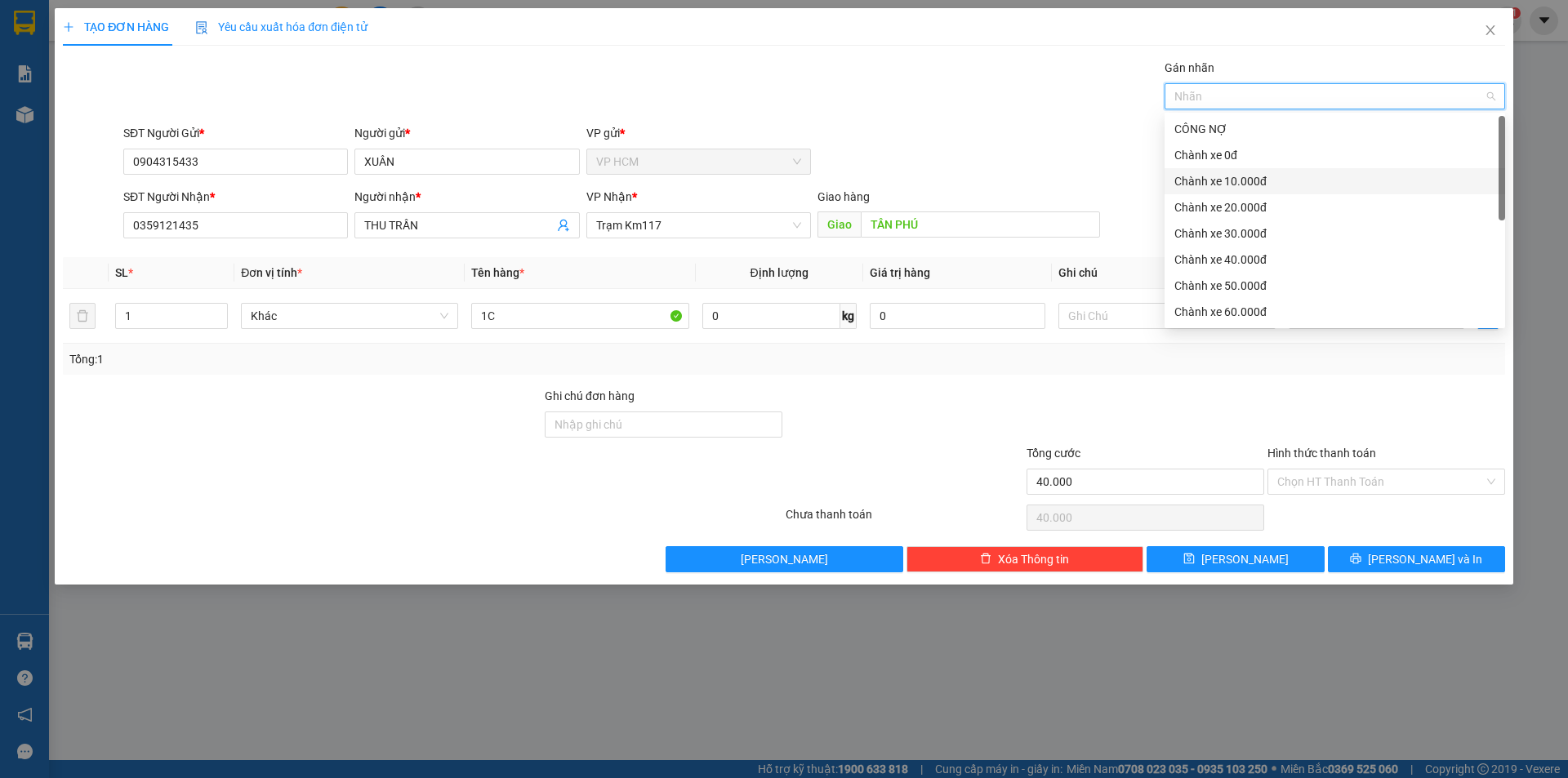
click at [1209, 174] on div "Chành xe 10.000đ" at bounding box center [1334, 181] width 321 height 18
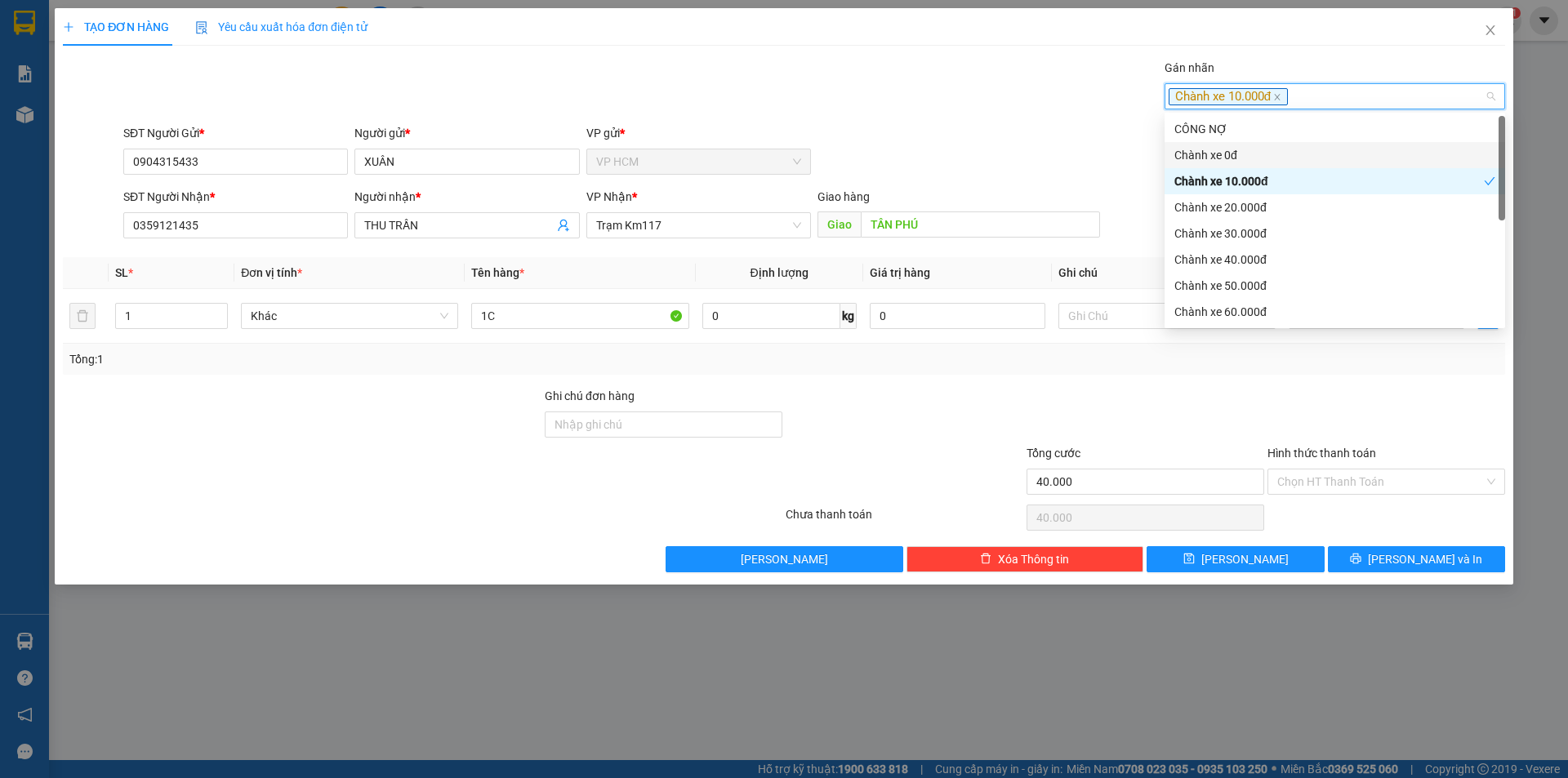
click at [921, 125] on div "SĐT Người Gửi * 0904315433 Người gửi * XUÂN VP gửi * VP HCM" at bounding box center [814, 153] width 1389 height 57
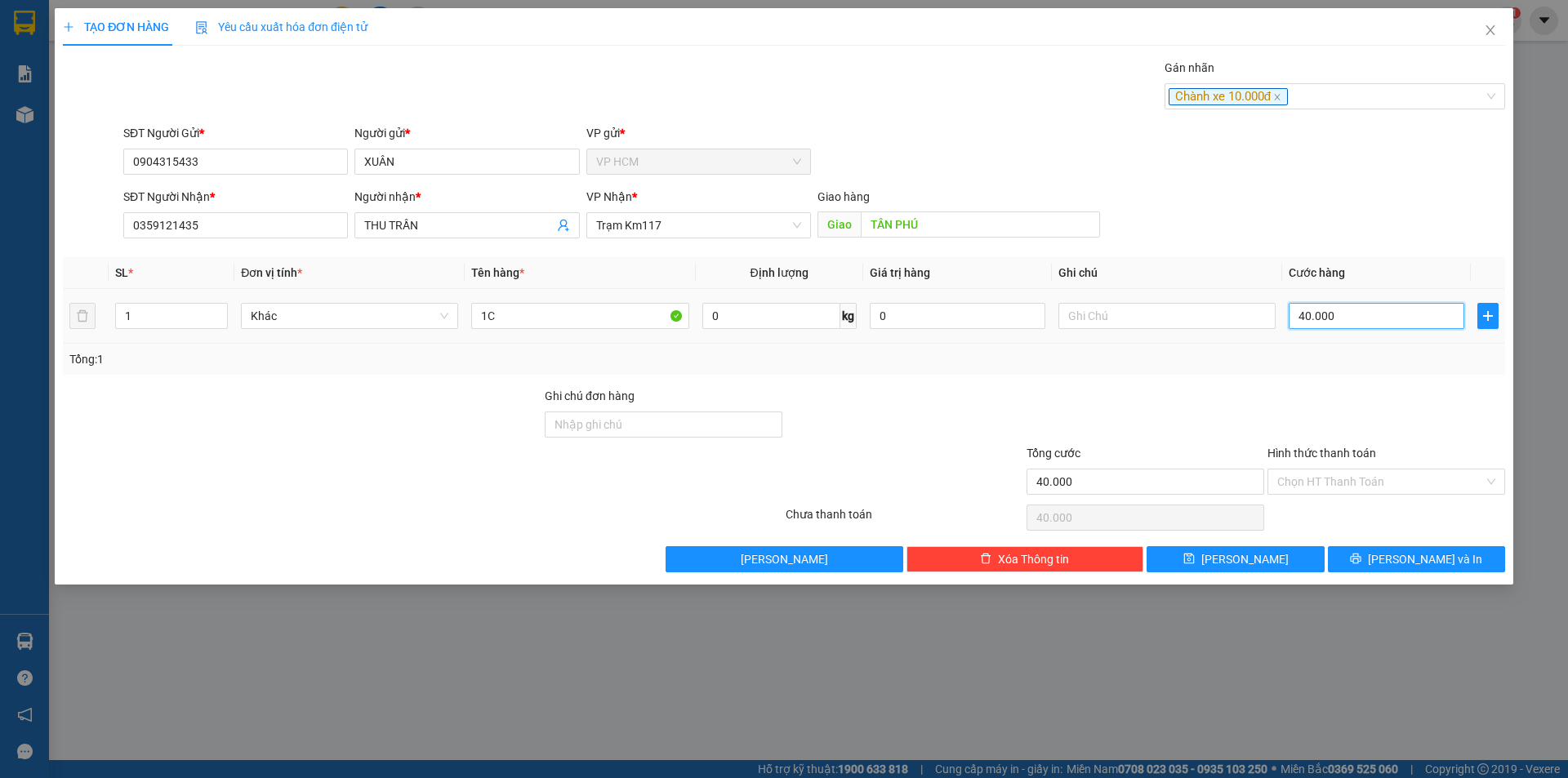
click at [1330, 316] on input "40.000" at bounding box center [1377, 316] width 175 height 26
click at [1340, 485] on input "Hình thức thanh toán" at bounding box center [1380, 481] width 206 height 24
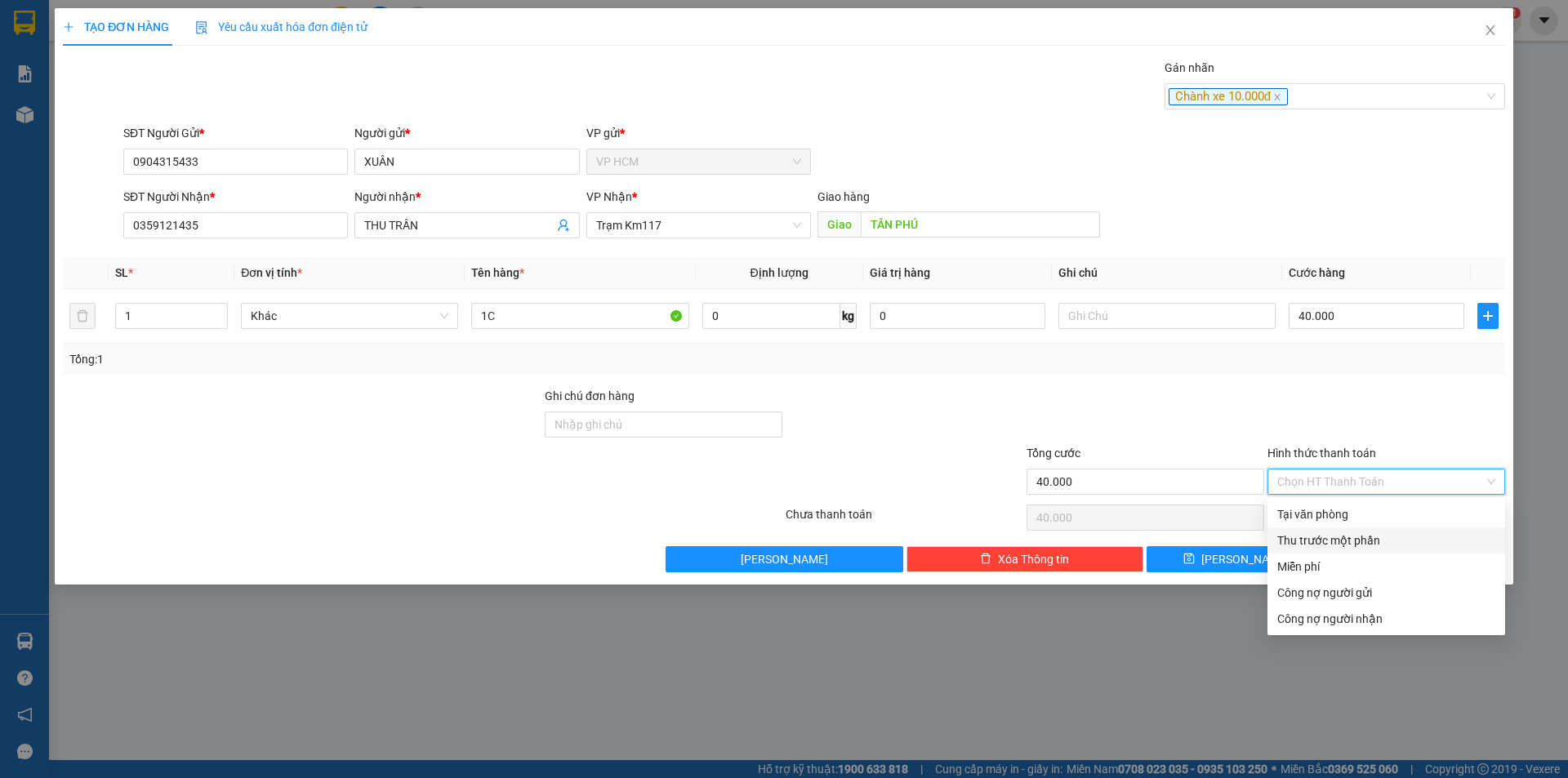
click at [1327, 529] on div "Thu trước một phần" at bounding box center [1386, 541] width 237 height 26
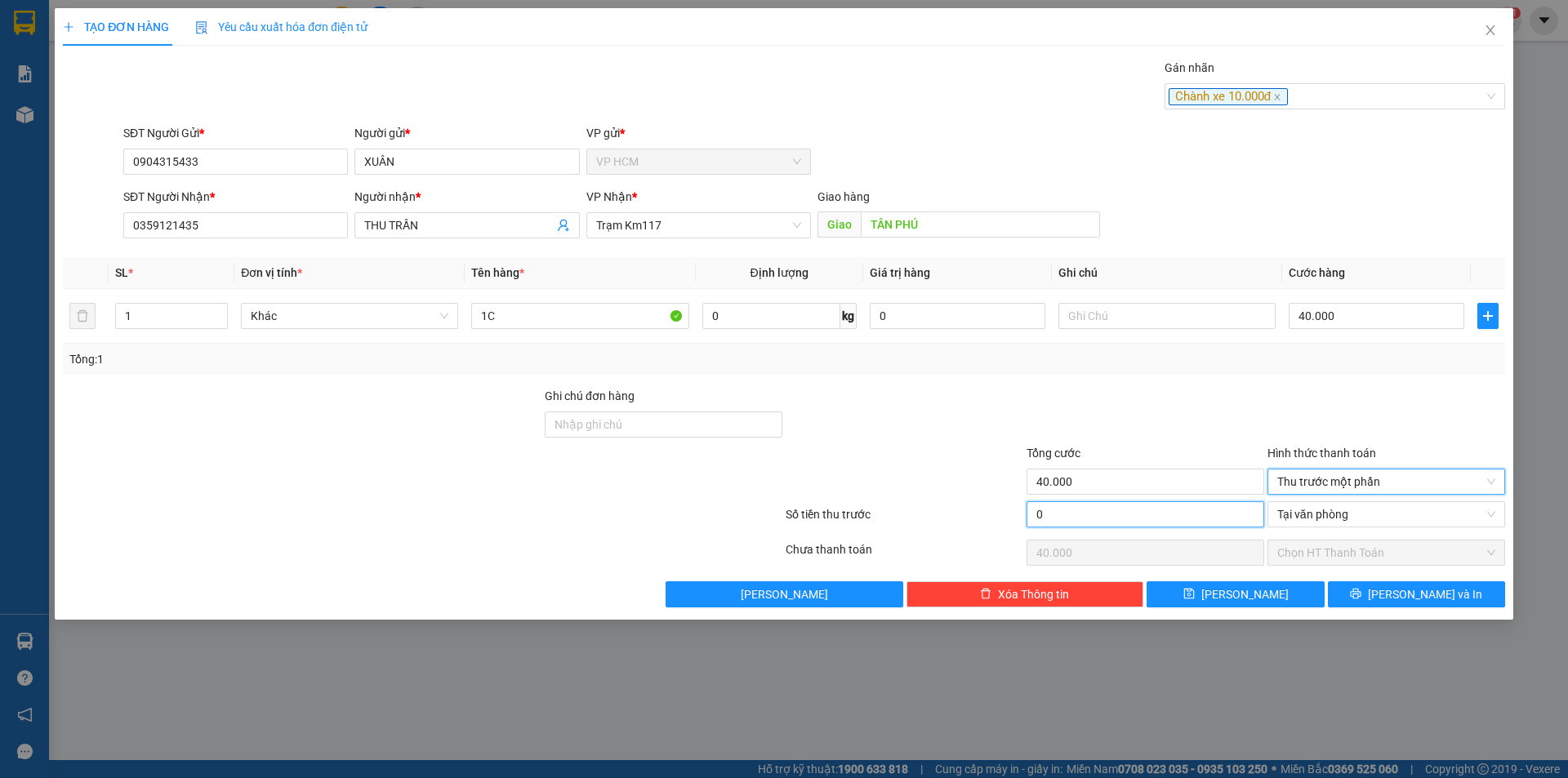
click at [1064, 506] on input "0" at bounding box center [1146, 514] width 237 height 26
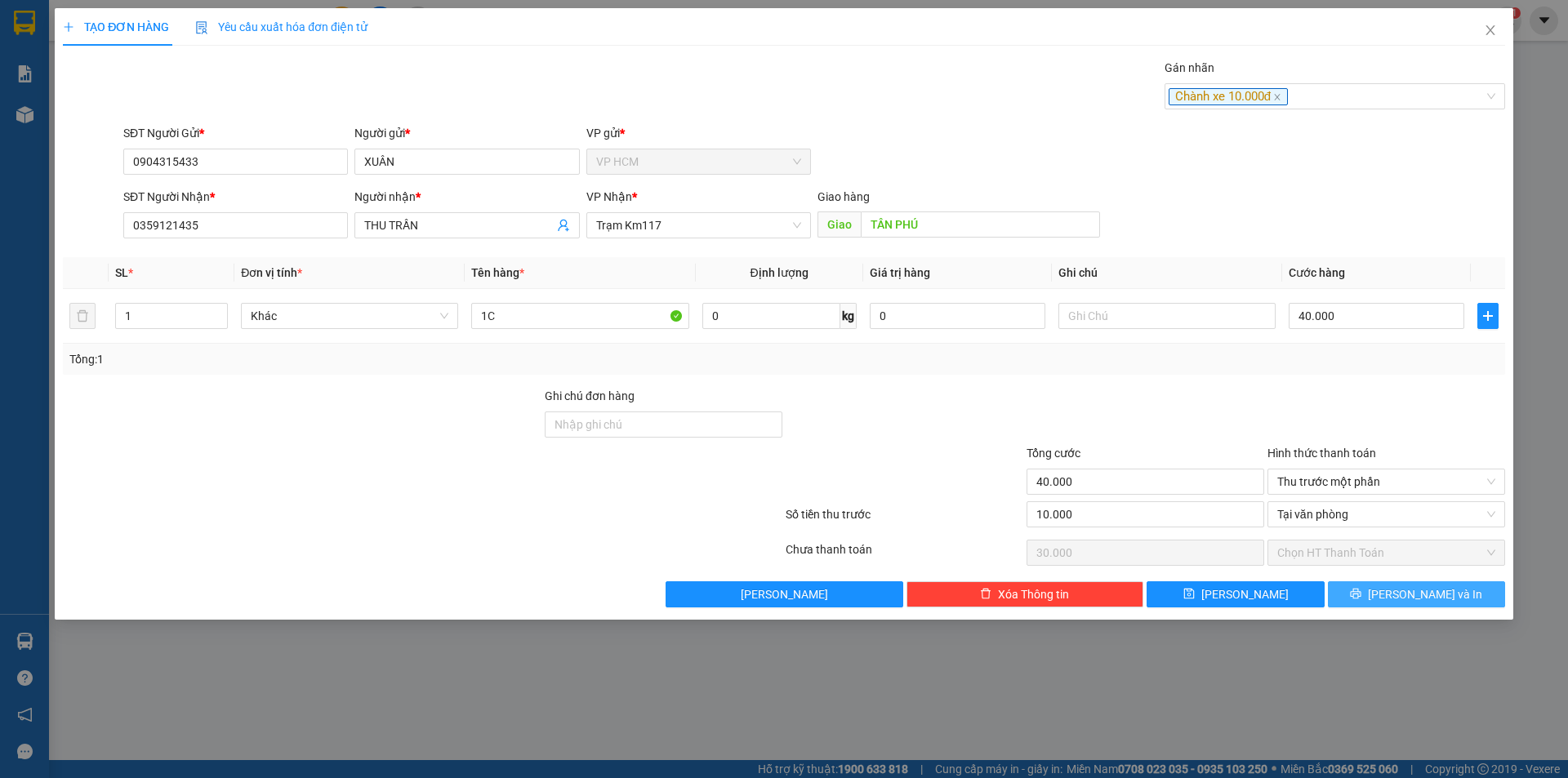
click at [1379, 586] on button "[PERSON_NAME] và In" at bounding box center [1416, 594] width 177 height 26
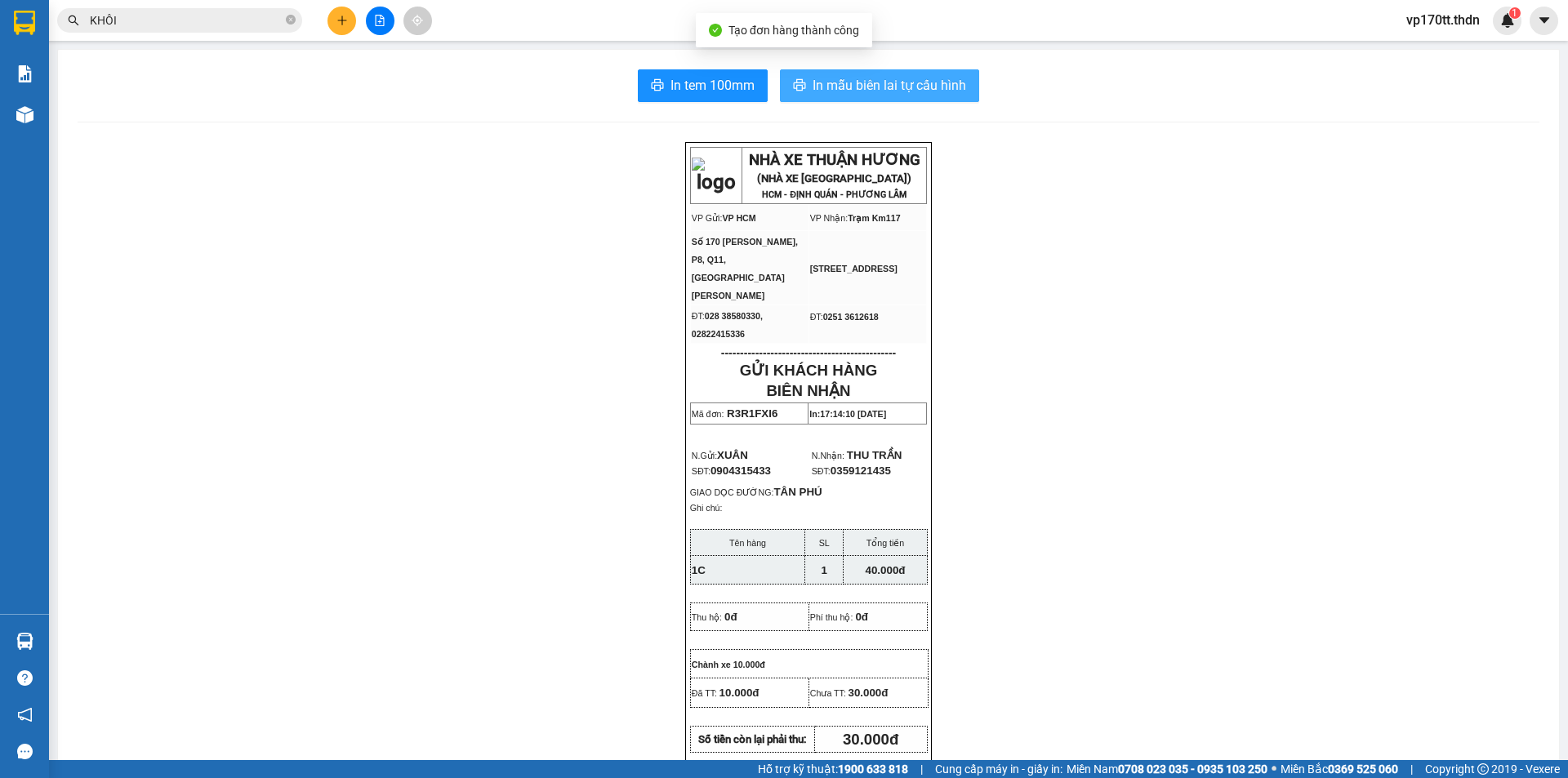
click at [920, 93] on span "In mẫu biên lai tự cấu hình" at bounding box center [889, 86] width 154 height 21
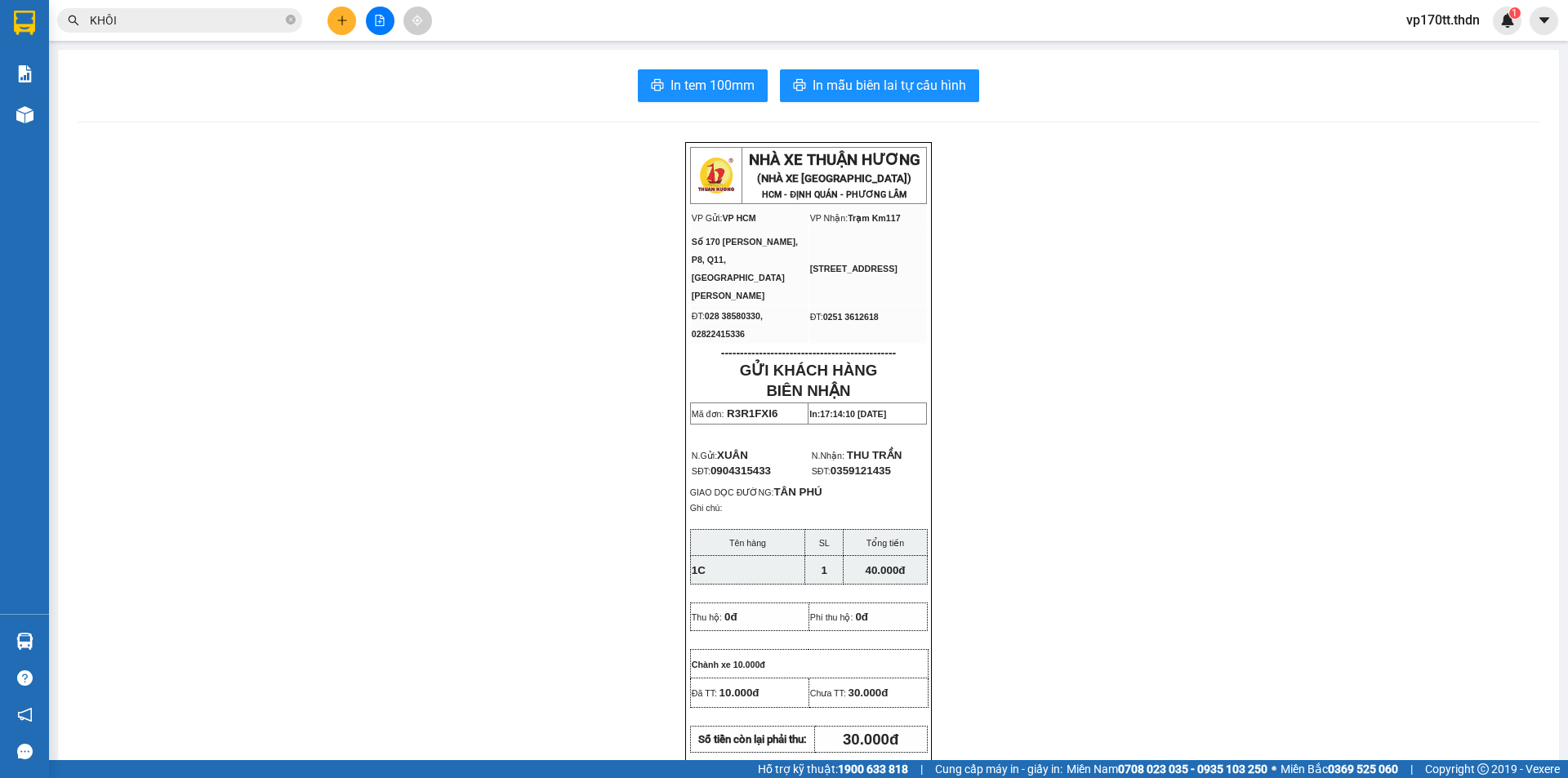
click at [339, 32] on button at bounding box center [342, 21] width 28 height 28
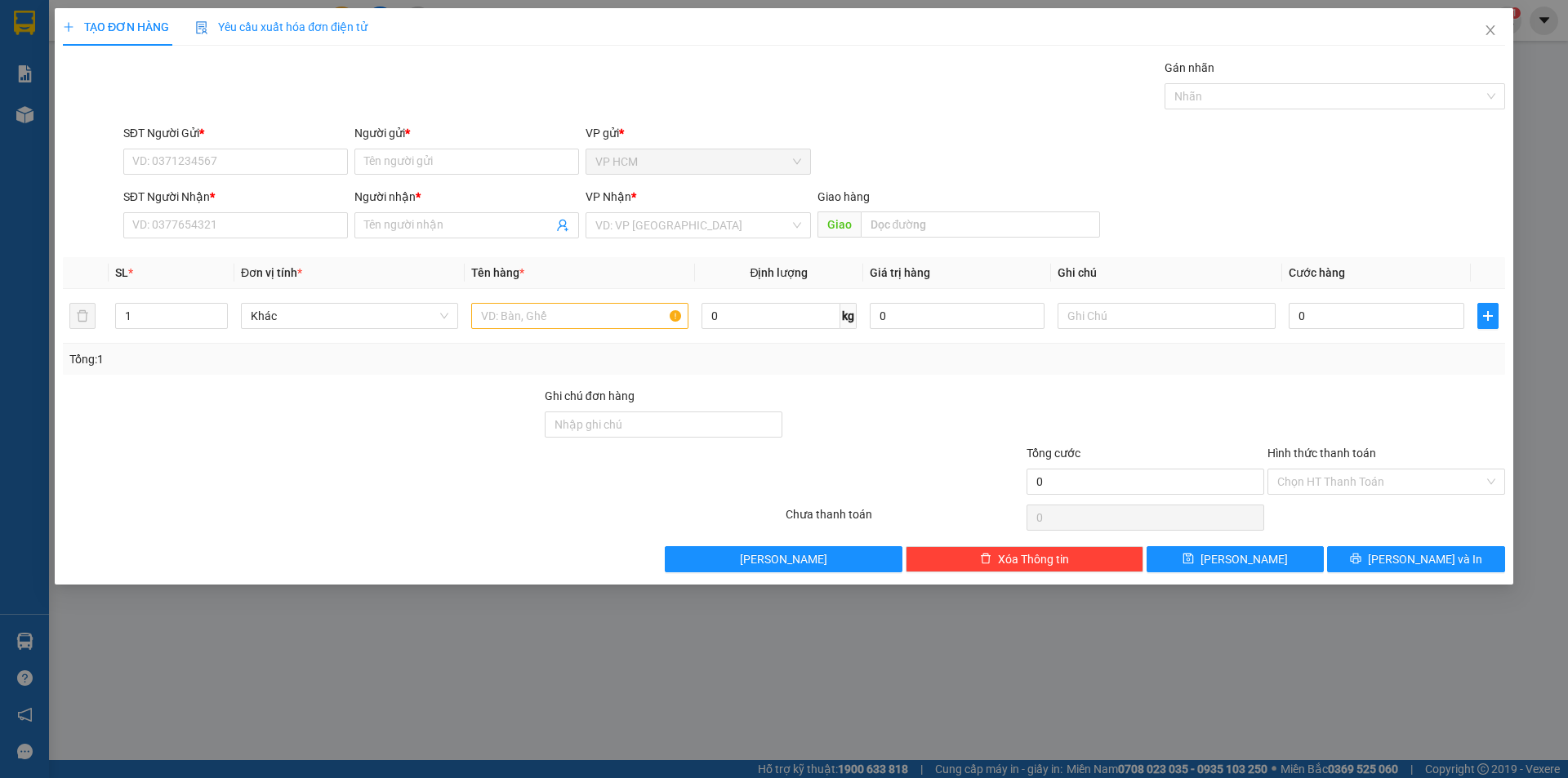
click at [408, 176] on div "Người gửi * Tên người gửi" at bounding box center [466, 153] width 224 height 57
click at [421, 167] on input "Người gửi *" at bounding box center [466, 162] width 224 height 26
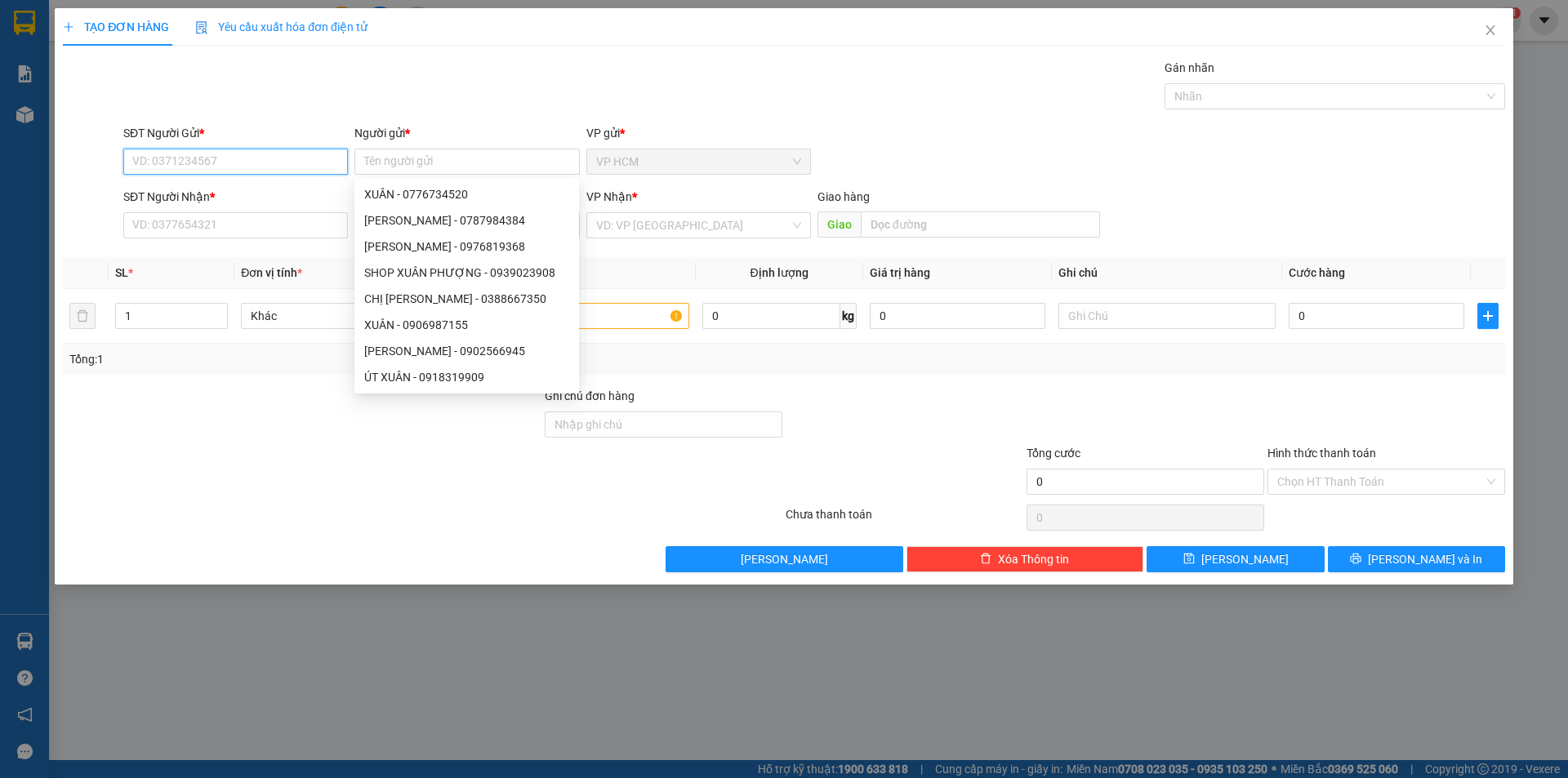
click at [286, 155] on input "SĐT Người Gửi *" at bounding box center [236, 162] width 224 height 26
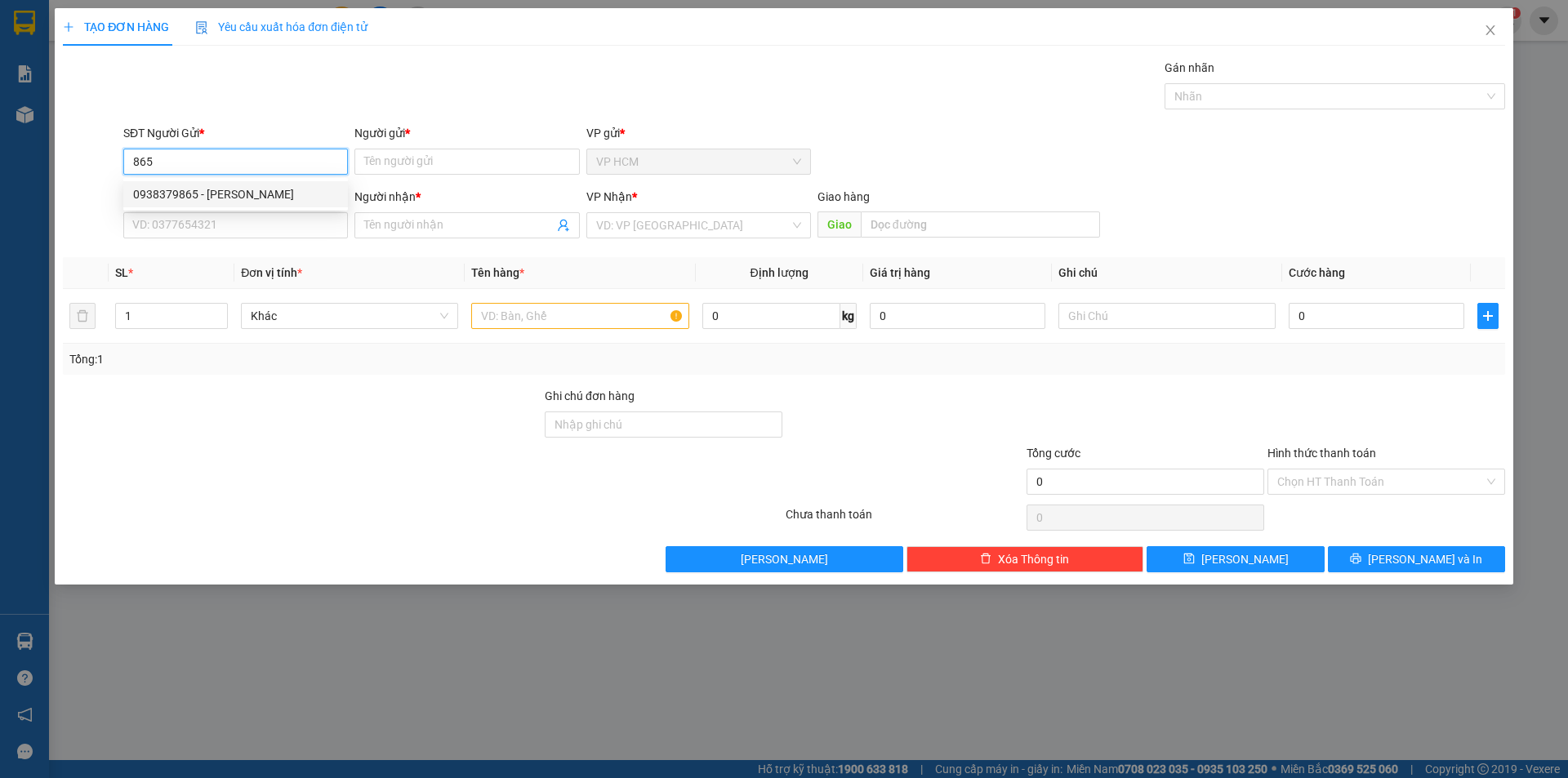
click at [239, 196] on div "0938379865 - [PERSON_NAME]" at bounding box center [236, 194] width 205 height 18
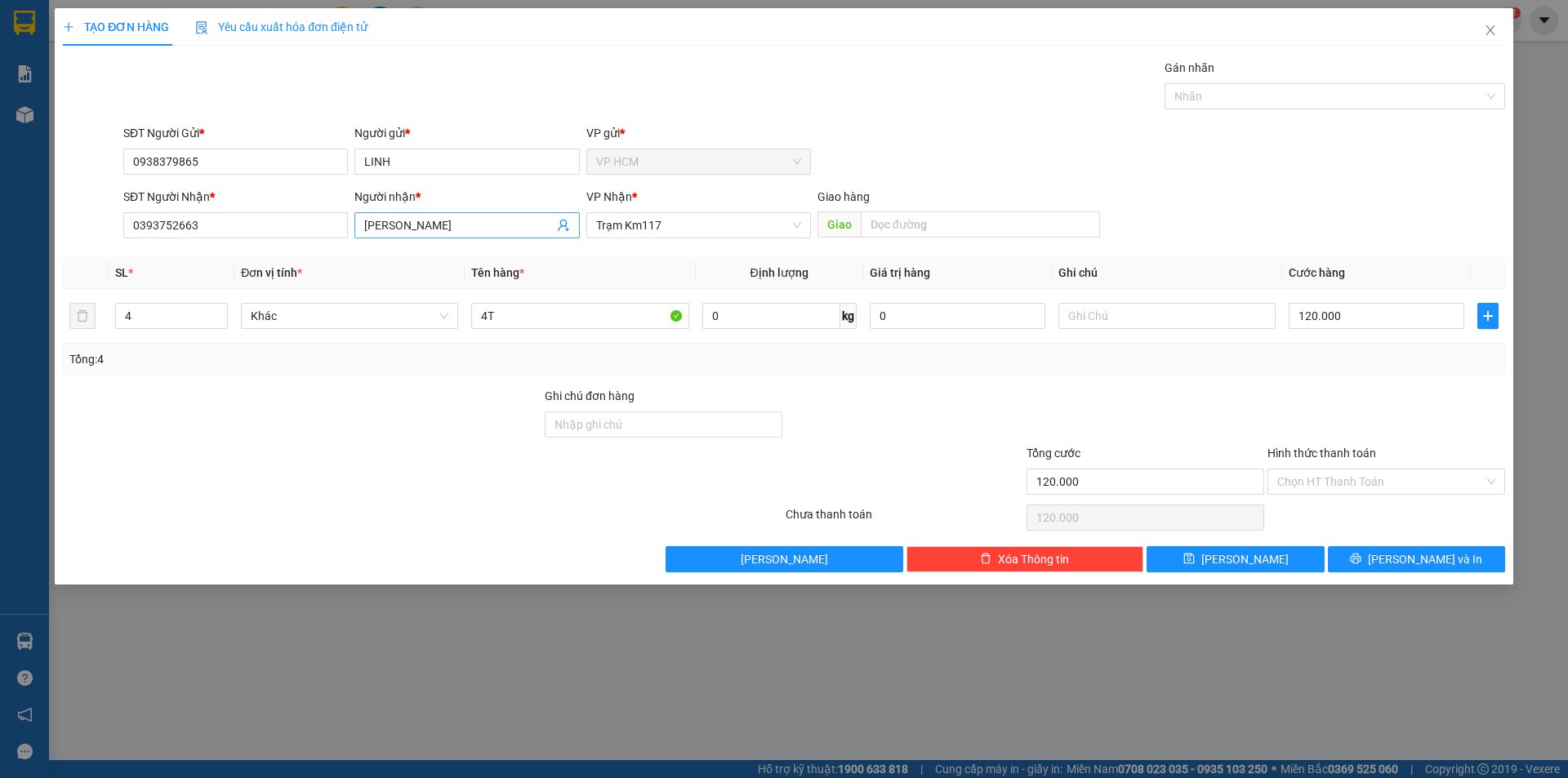
click at [559, 227] on icon "user-add" at bounding box center [564, 225] width 13 height 13
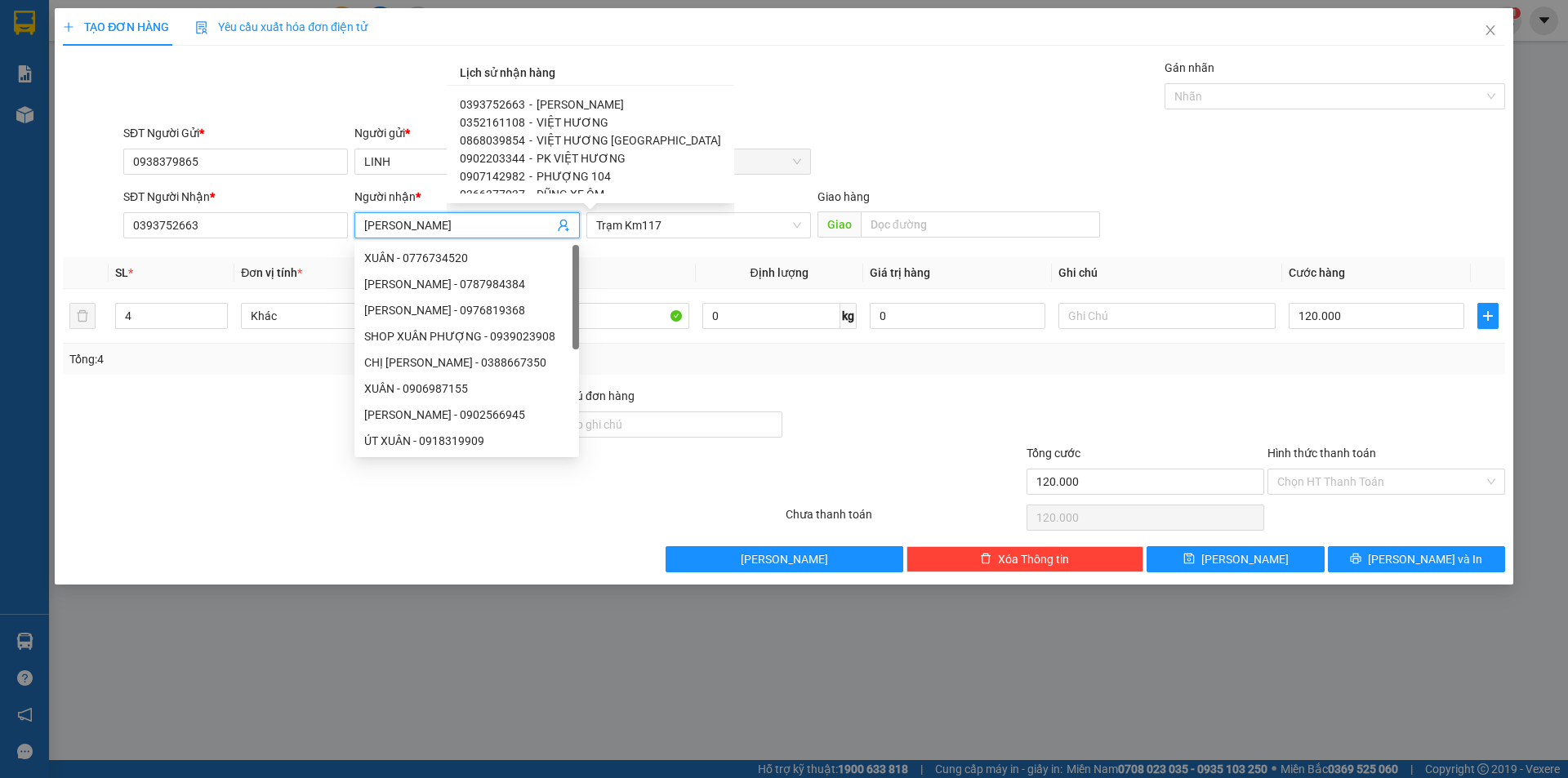
click at [563, 118] on span "VIỆT HƯƠNG" at bounding box center [573, 122] width 72 height 13
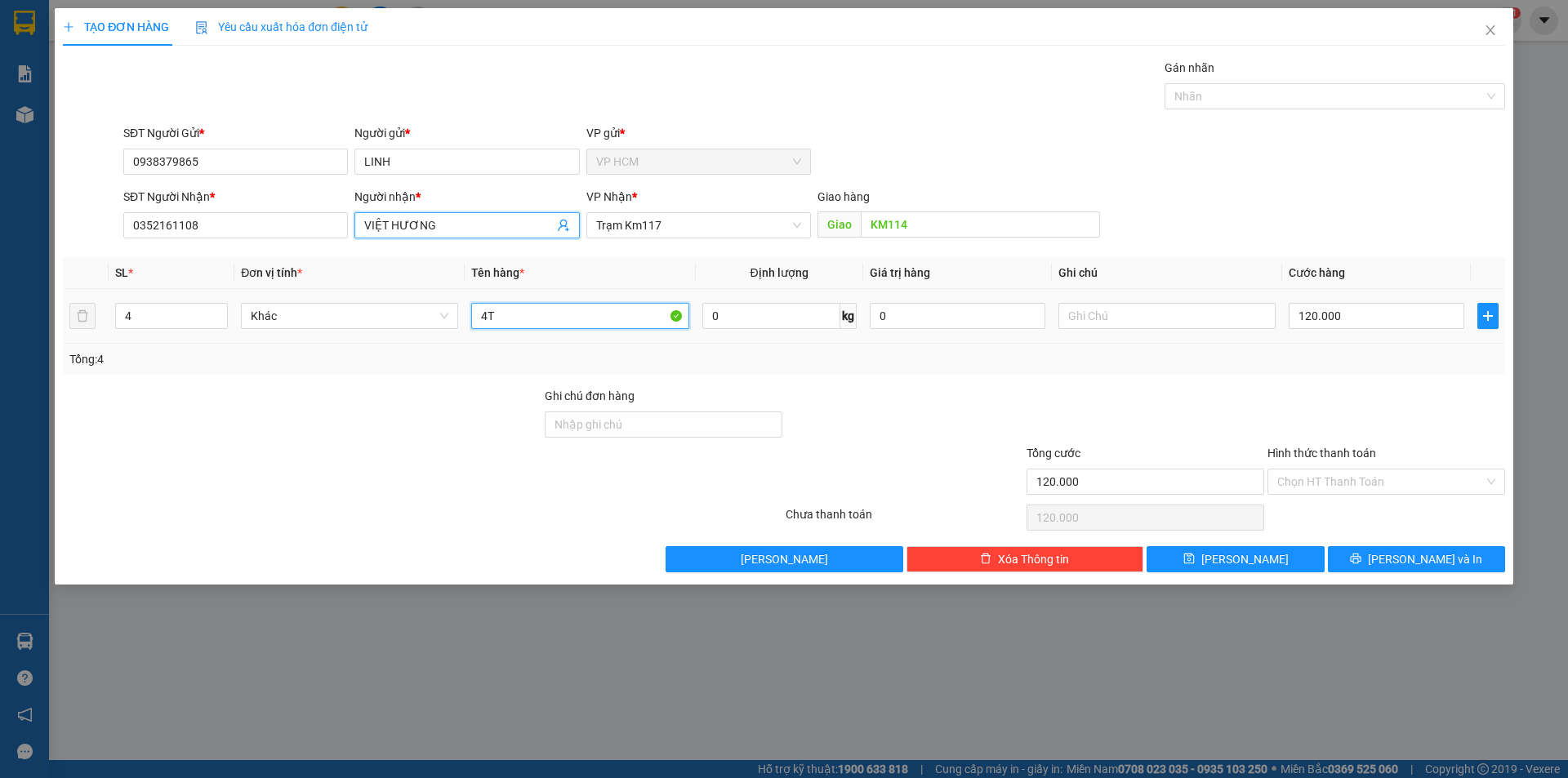
click at [601, 322] on input "4T" at bounding box center [580, 316] width 218 height 26
drag, startPoint x: 188, startPoint y: 318, endPoint x: 47, endPoint y: 309, distance: 141.3
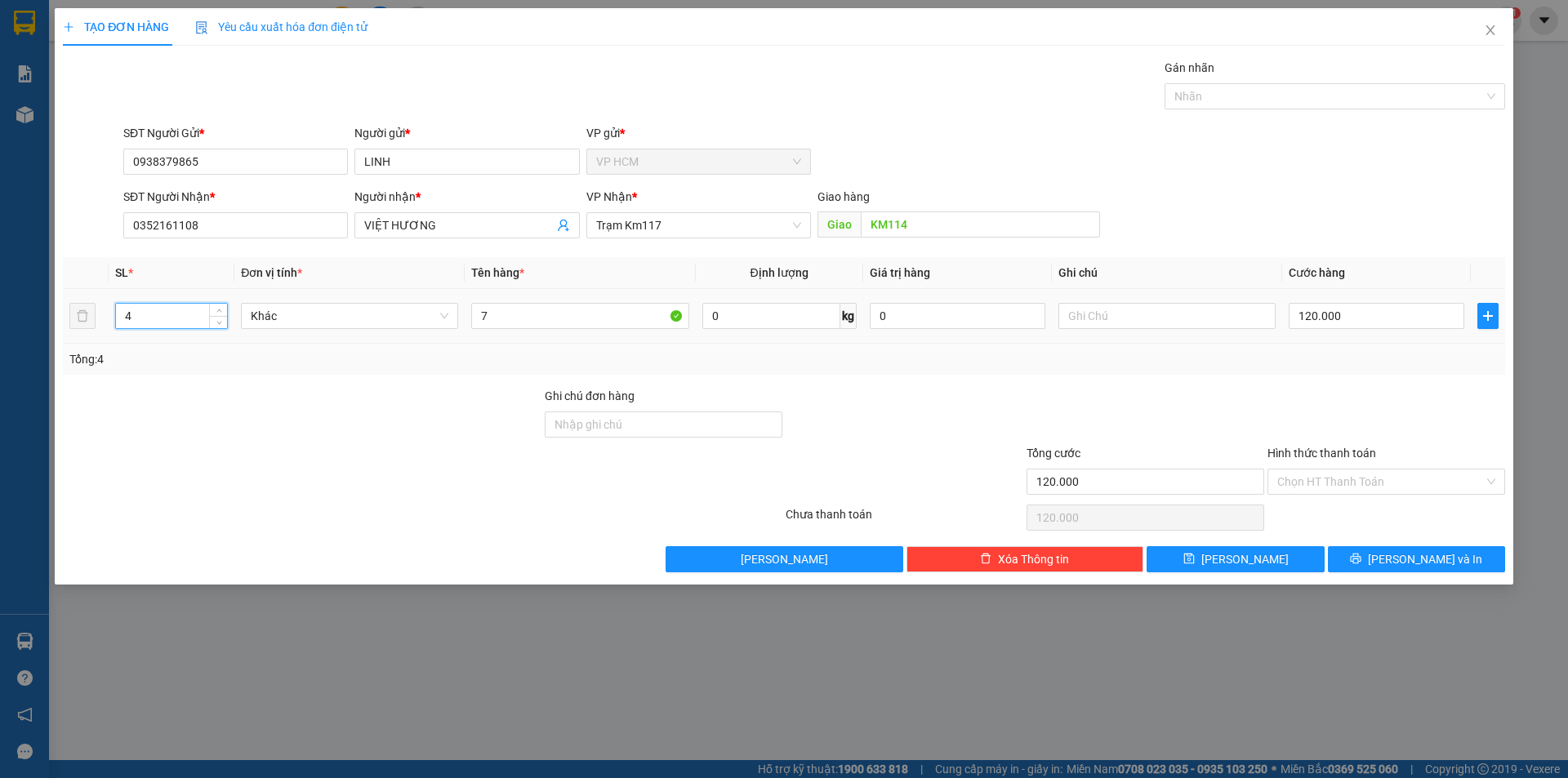
click at [0, 318] on div "TẠO ĐƠN HÀNG Yêu cầu xuất hóa đơn điện tử Transit Pickup Surcharge Ids Transit …" at bounding box center [784, 389] width 1568 height 778
click at [1314, 99] on div at bounding box center [1326, 96] width 316 height 20
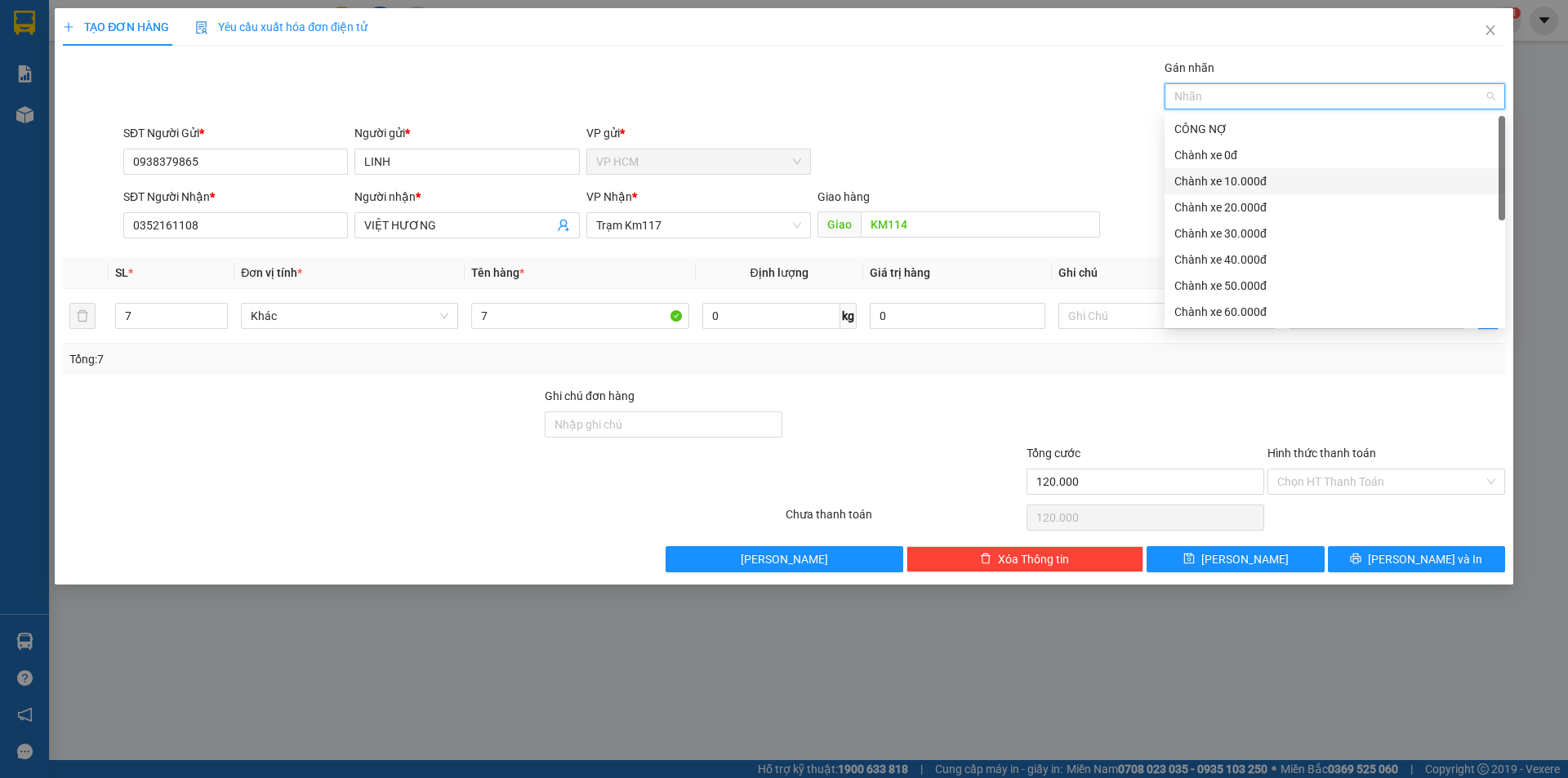
drag, startPoint x: 1249, startPoint y: 179, endPoint x: 1240, endPoint y: 170, distance: 12.7
click at [1249, 179] on div "Chành xe 10.000đ" at bounding box center [1334, 181] width 321 height 18
click at [846, 28] on div "TẠO ĐƠN HÀNG Yêu cầu xuất hóa đơn điện tử" at bounding box center [784, 27] width 1443 height 38
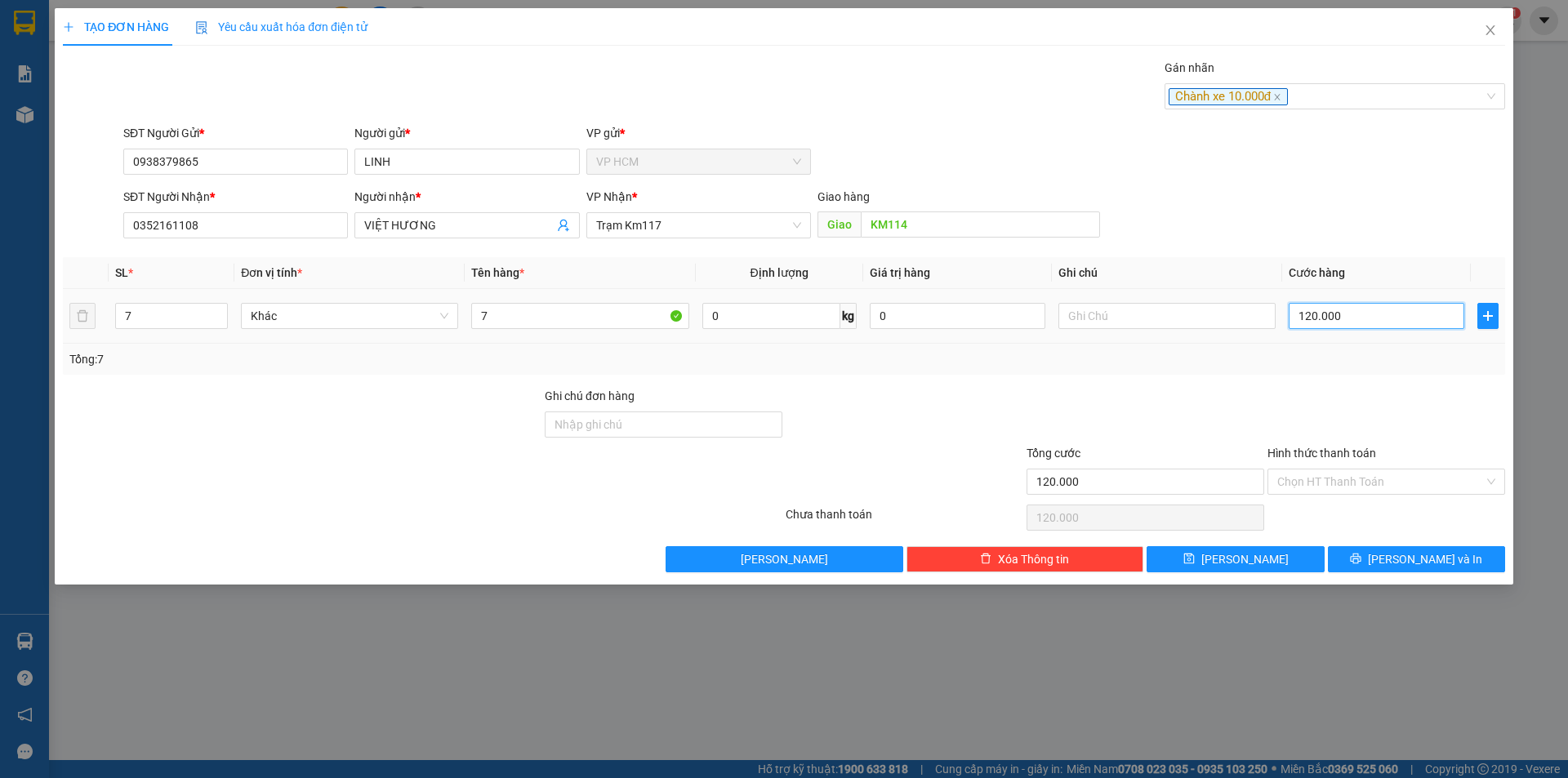
click at [1366, 316] on input "120.000" at bounding box center [1377, 316] width 175 height 26
click at [1344, 410] on div at bounding box center [1387, 415] width 241 height 57
click at [1321, 475] on input "Hình thức thanh toán" at bounding box center [1380, 481] width 206 height 24
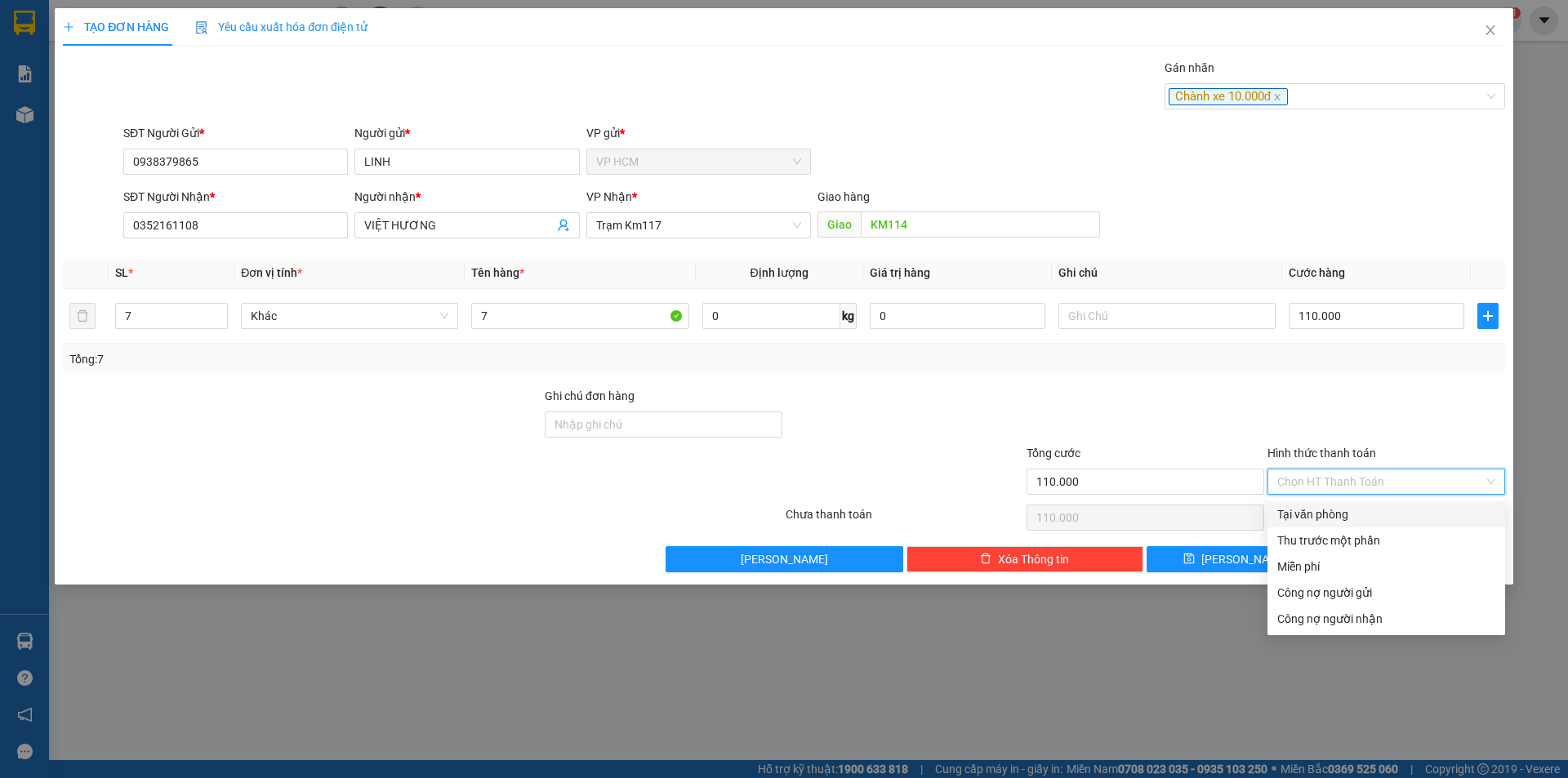
click at [1307, 542] on div "Thu trước một phần" at bounding box center [1386, 540] width 218 height 18
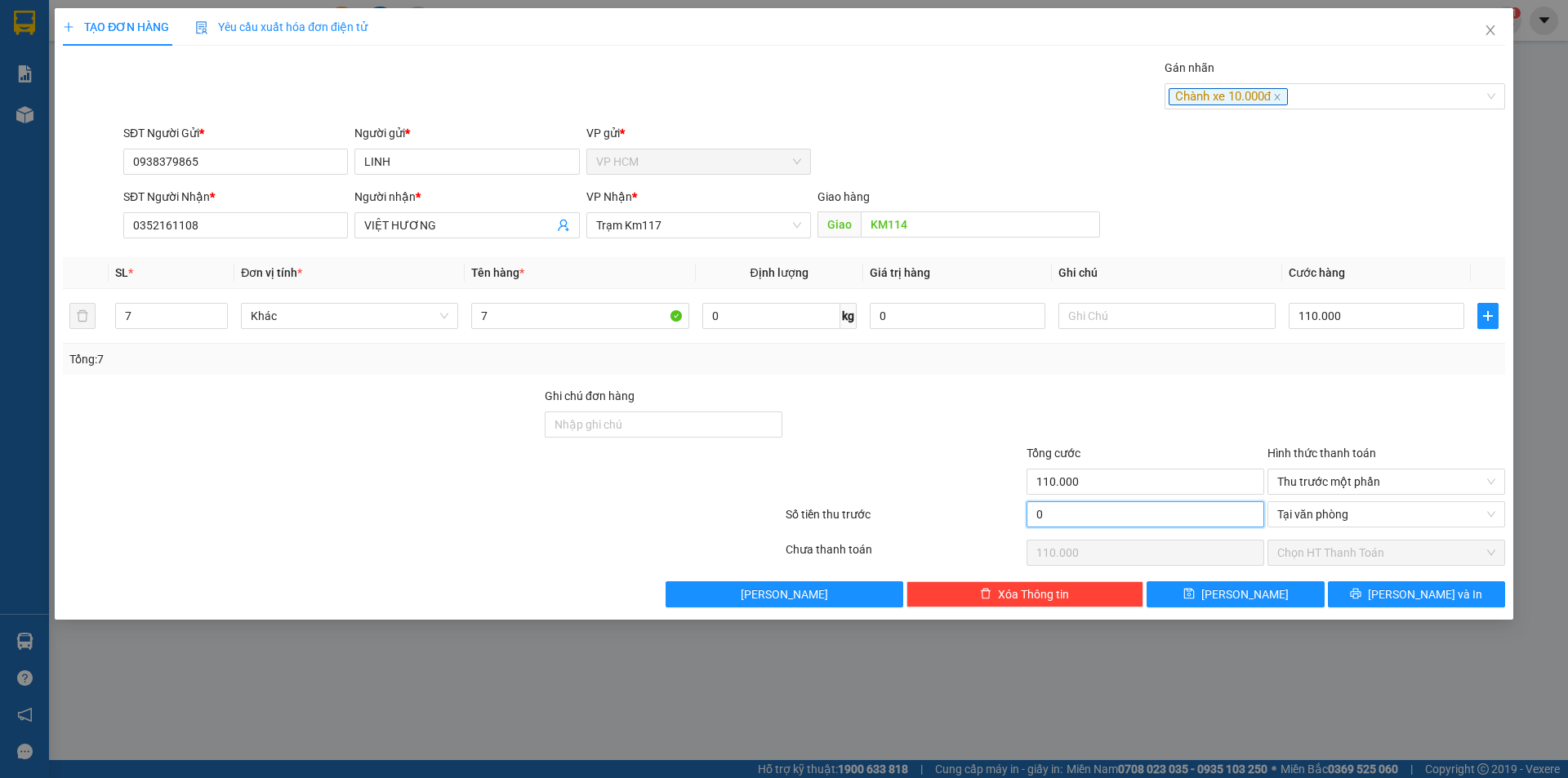
click at [1110, 522] on input "0" at bounding box center [1146, 514] width 237 height 26
click at [1131, 396] on div at bounding box center [1146, 415] width 241 height 57
click at [1413, 595] on span "[PERSON_NAME] và In" at bounding box center [1425, 594] width 114 height 18
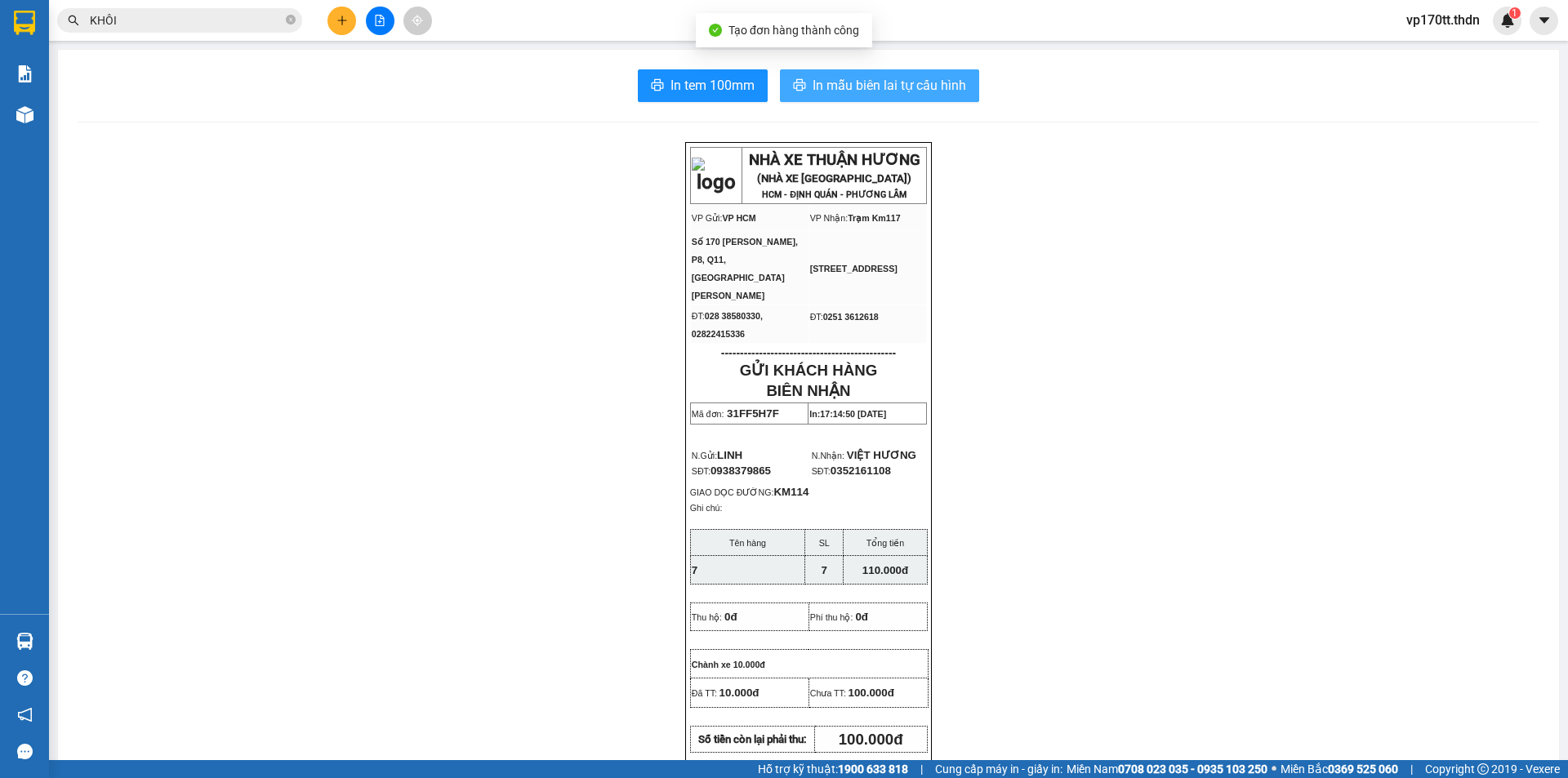
click at [856, 91] on span "In mẫu biên lai tự cấu hình" at bounding box center [889, 86] width 154 height 21
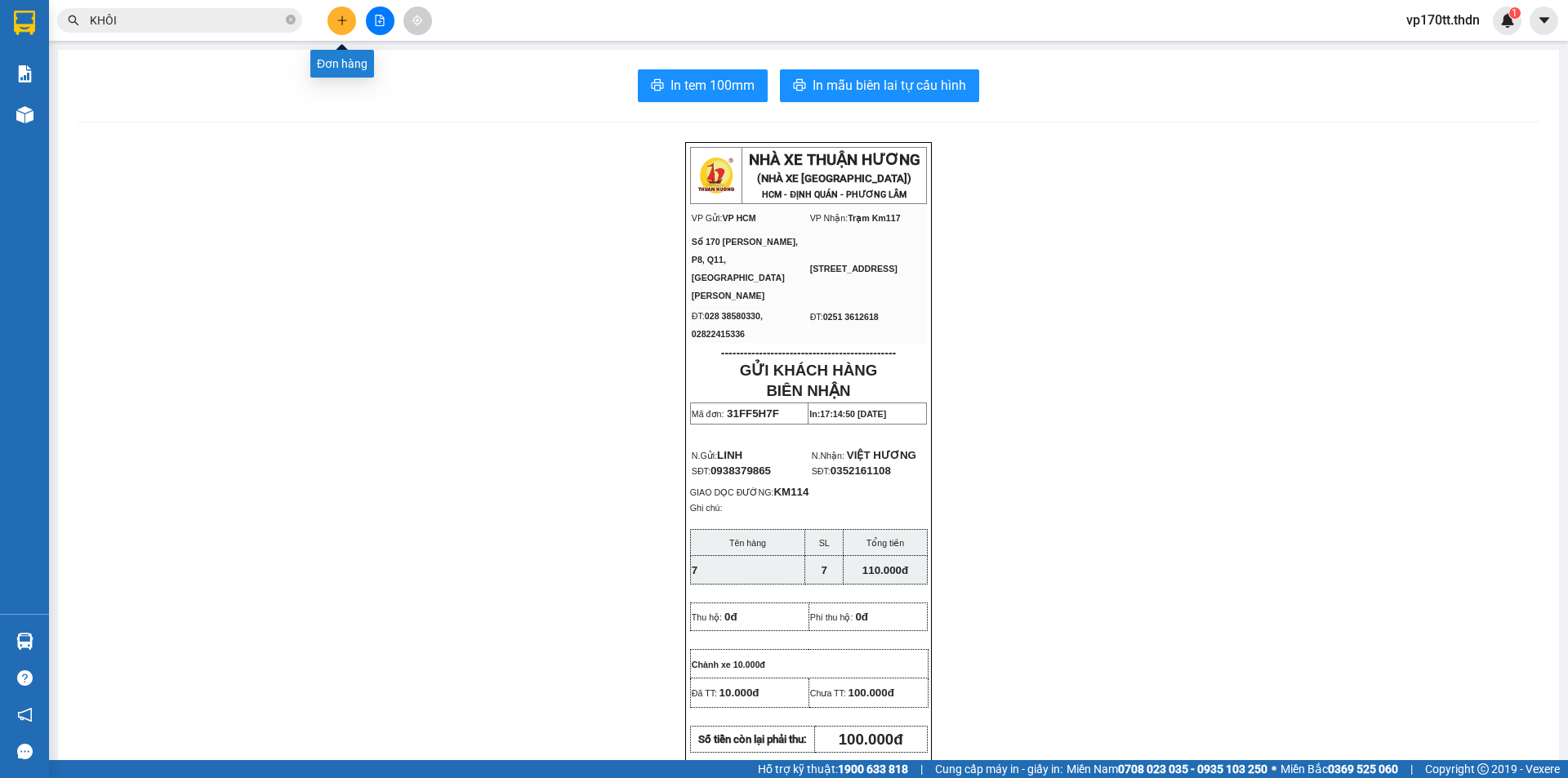
click at [338, 19] on icon "plus" at bounding box center [342, 21] width 11 height 11
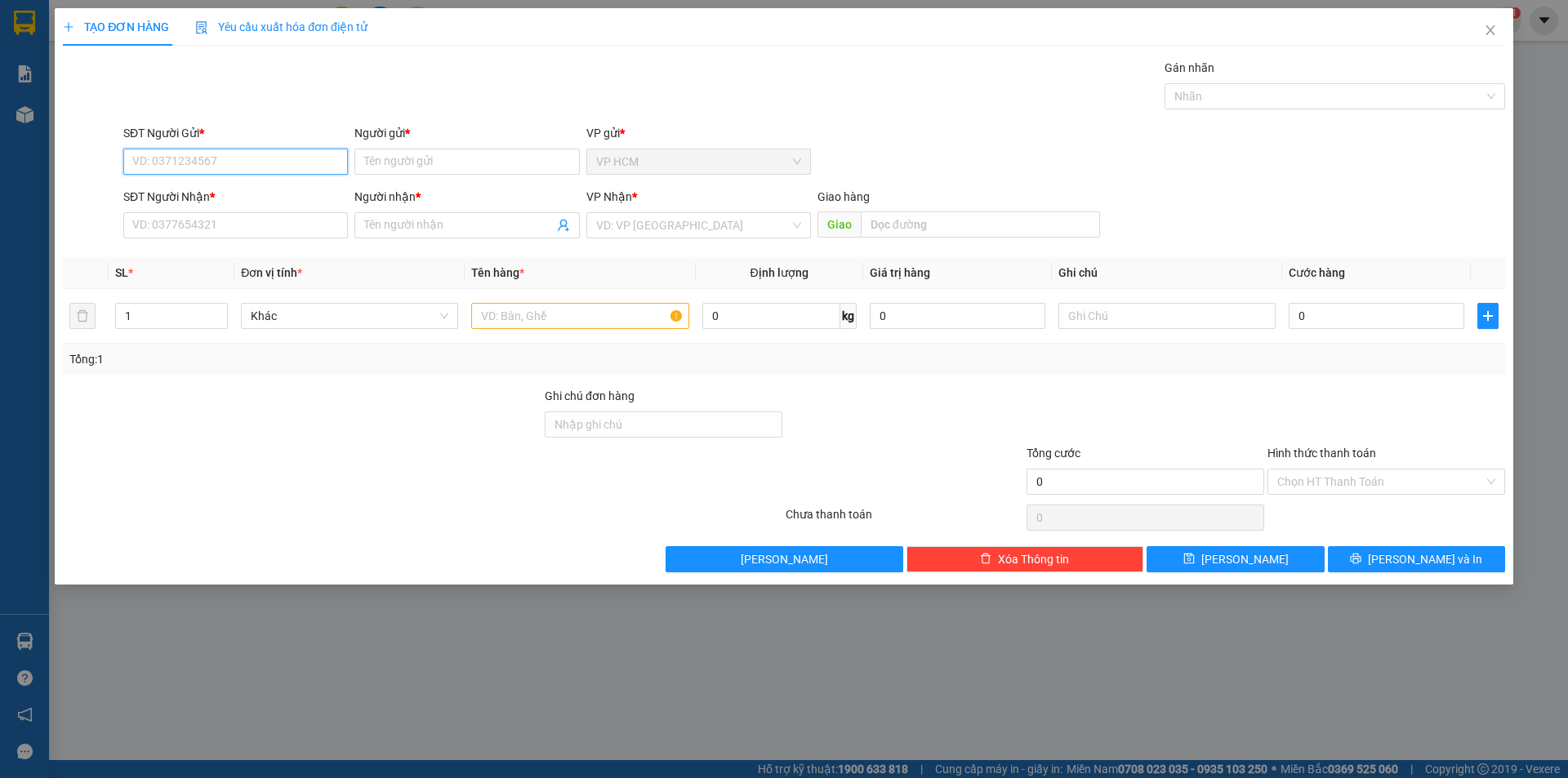
click at [303, 162] on input "SĐT Người Gửi *" at bounding box center [236, 162] width 224 height 26
click at [266, 196] on div "0933398315 - TÂN" at bounding box center [236, 194] width 205 height 18
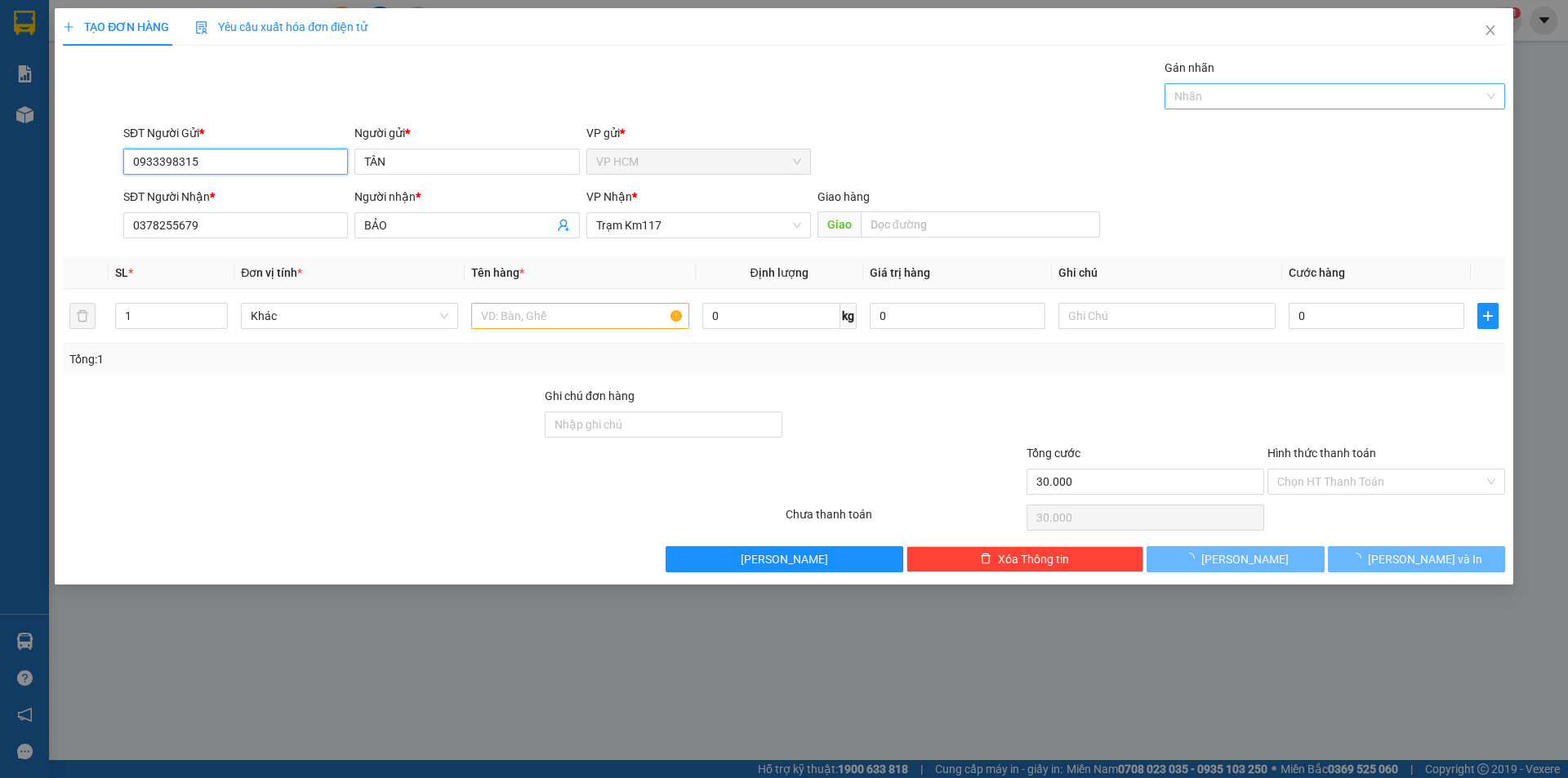
click at [1264, 95] on div at bounding box center [1326, 96] width 316 height 20
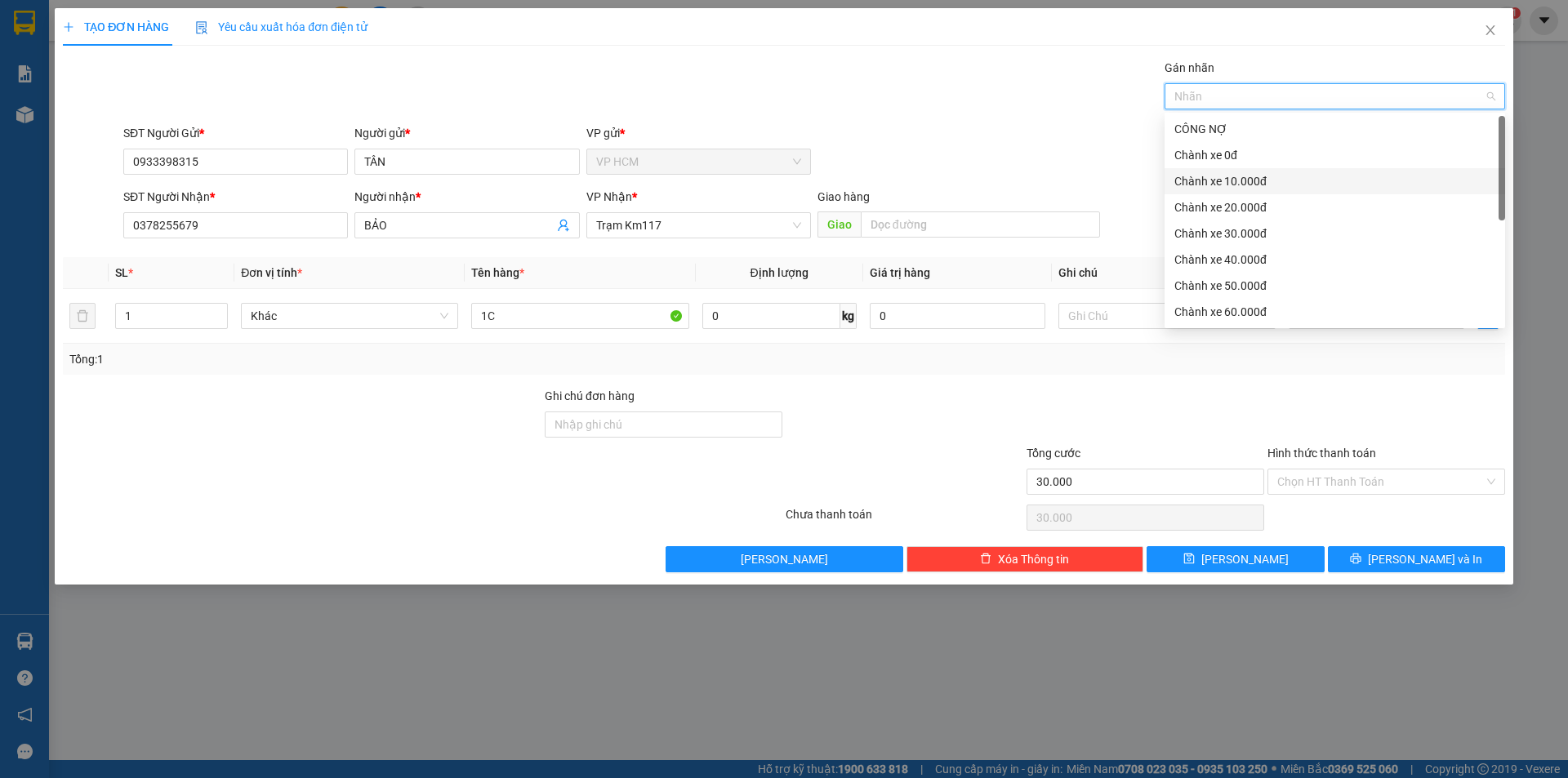
click at [1217, 171] on div "Chành xe 10.000đ" at bounding box center [1334, 182] width 340 height 26
click at [1217, 170] on div "Chành xe 10.000đ" at bounding box center [1334, 182] width 340 height 26
drag, startPoint x: 1217, startPoint y: 159, endPoint x: 961, endPoint y: 105, distance: 261.6
click at [1217, 158] on div "Chành xe 0đ" at bounding box center [1334, 154] width 321 height 18
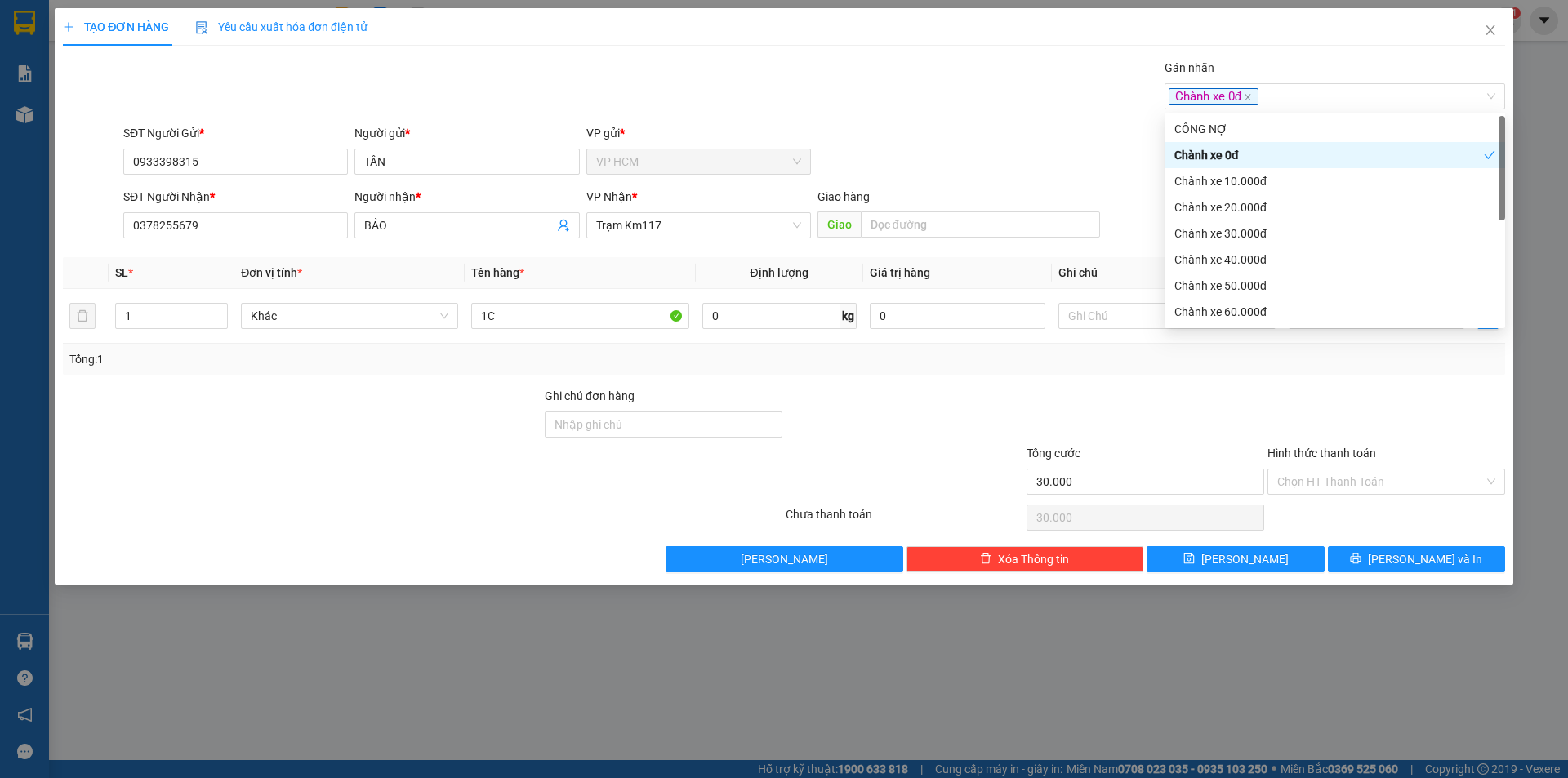
click at [961, 105] on div "Gán nhãn Chành xe 0đ" at bounding box center [814, 87] width 1389 height 57
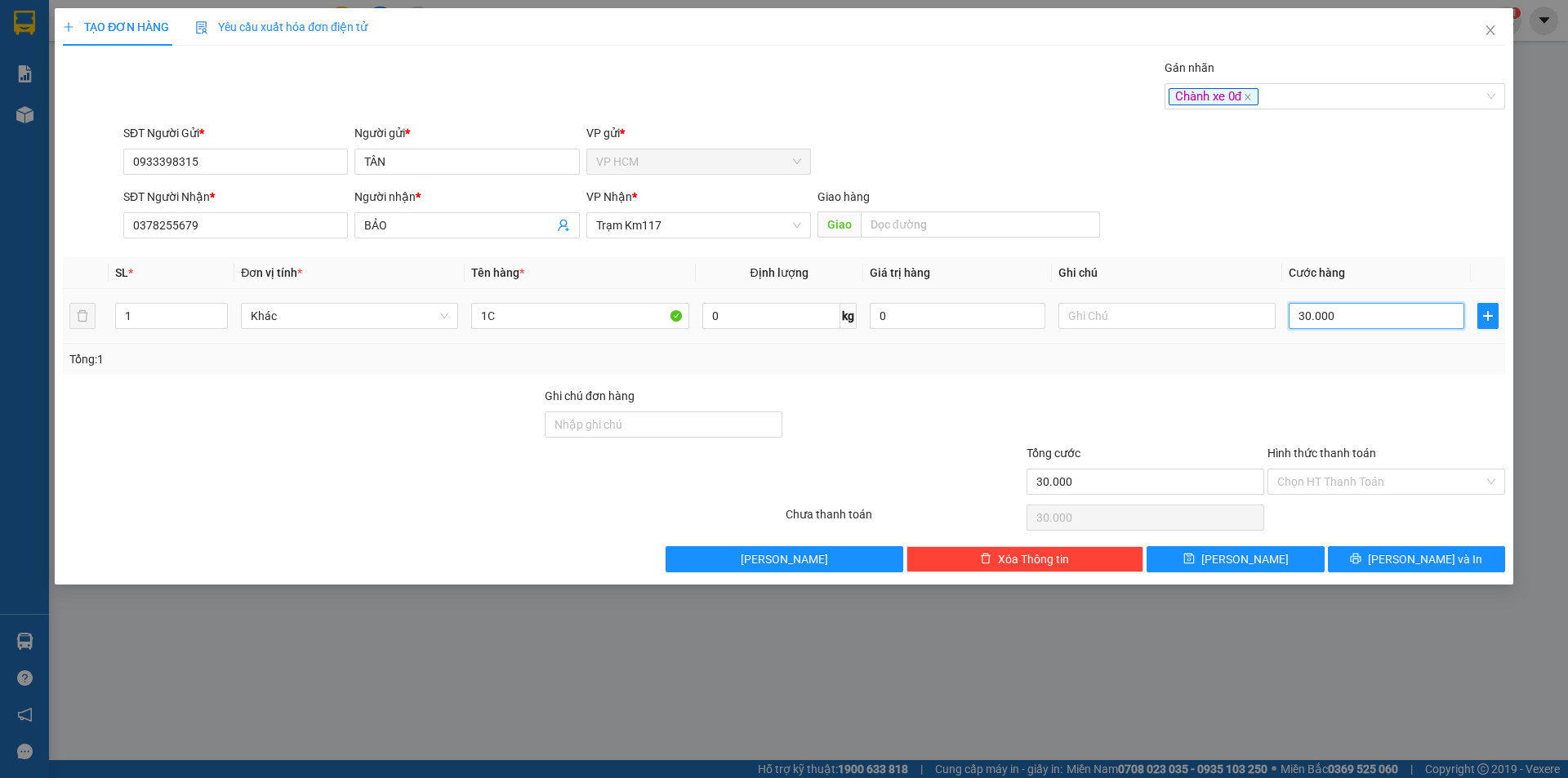
click at [1353, 325] on input "30.000" at bounding box center [1377, 316] width 175 height 26
click at [1315, 365] on div "Tổng: 1" at bounding box center [784, 359] width 1429 height 18
click at [1320, 474] on input "Hình thức thanh toán" at bounding box center [1380, 481] width 206 height 24
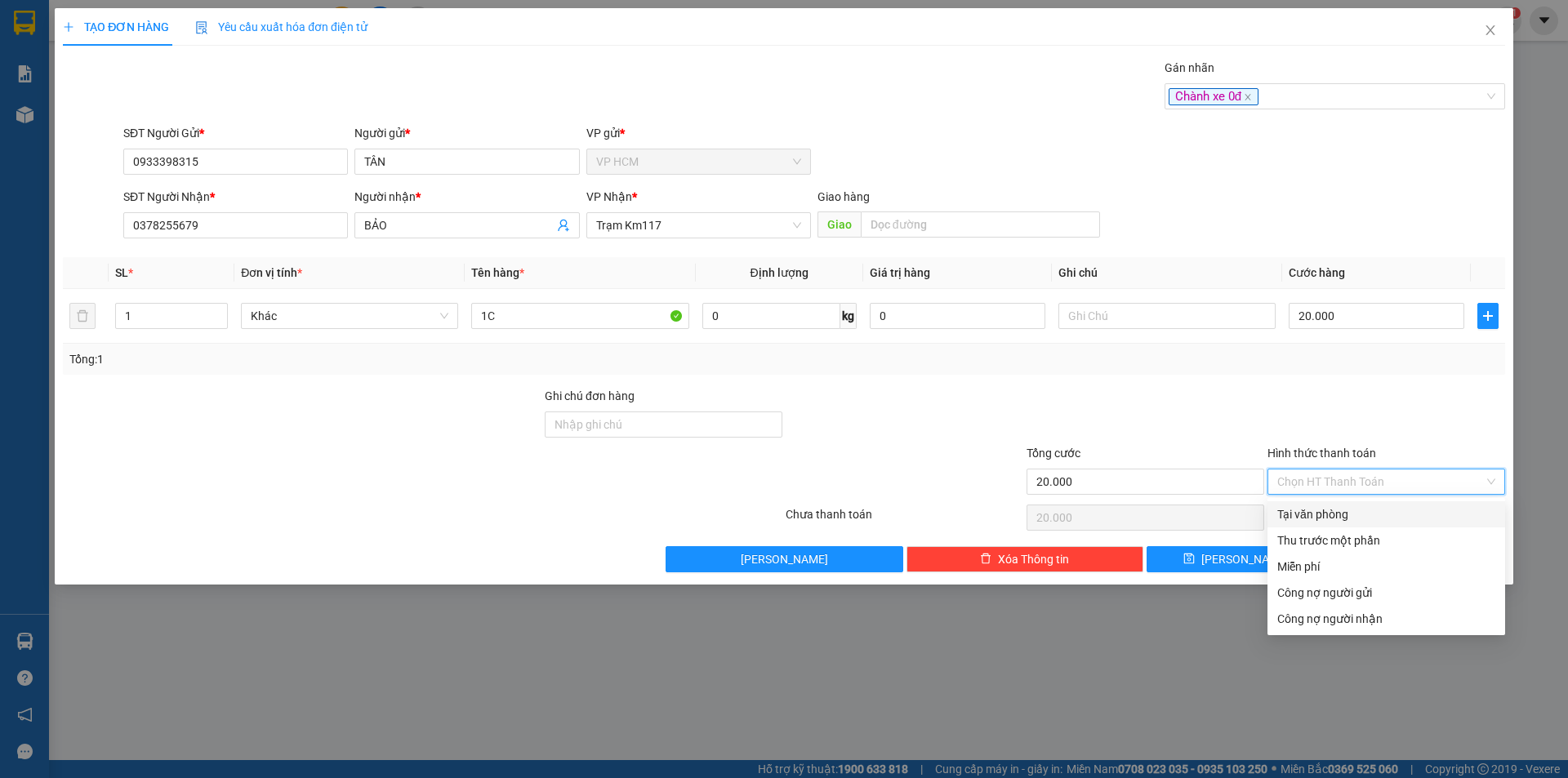
drag, startPoint x: 1334, startPoint y: 516, endPoint x: 1413, endPoint y: 549, distance: 85.6
click at [1336, 519] on div "Tại văn phòng" at bounding box center [1386, 514] width 218 height 18
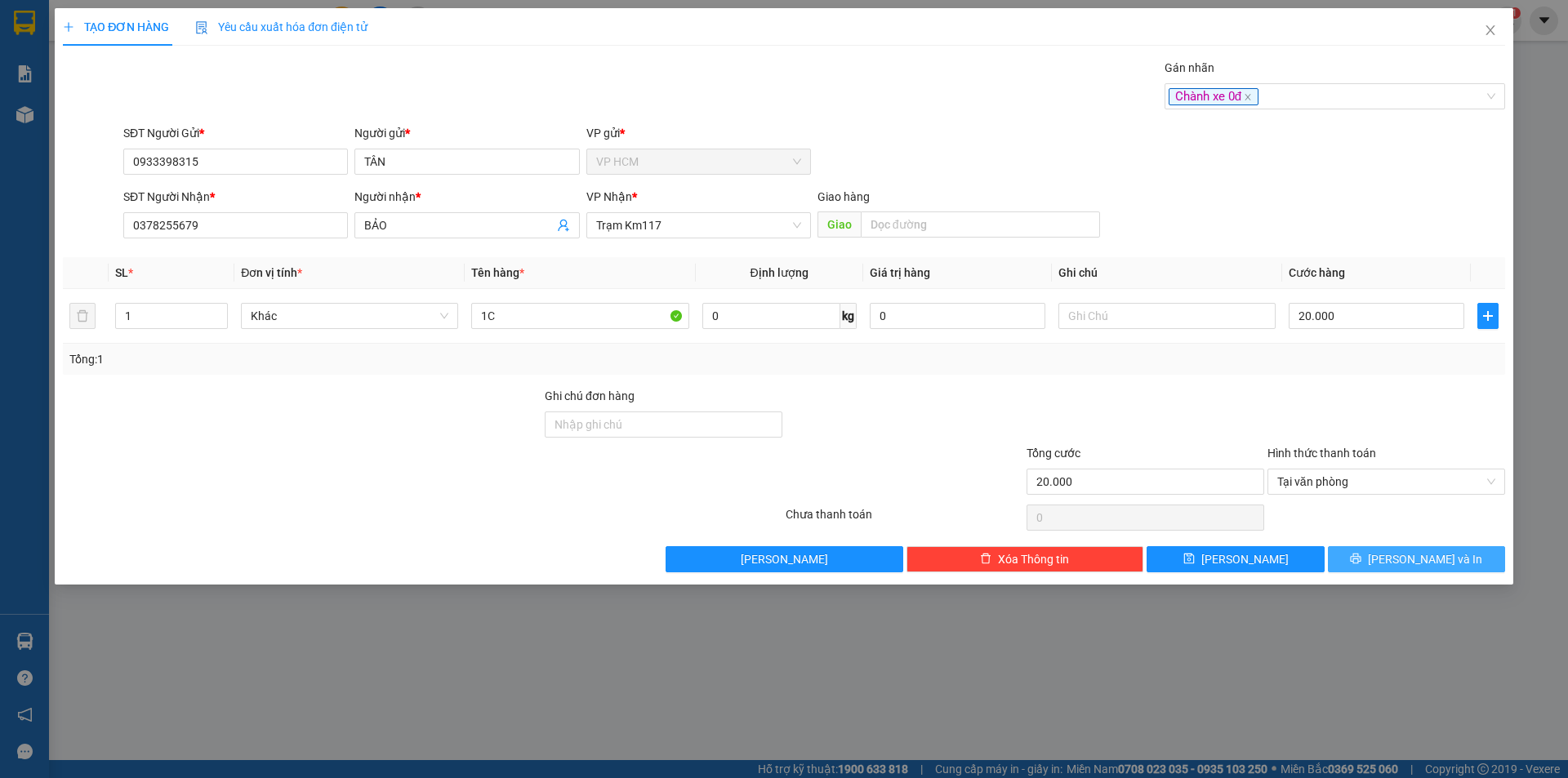
drag, startPoint x: 1401, startPoint y: 549, endPoint x: 1150, endPoint y: 413, distance: 285.5
click at [1401, 549] on button "[PERSON_NAME] và In" at bounding box center [1416, 559] width 177 height 26
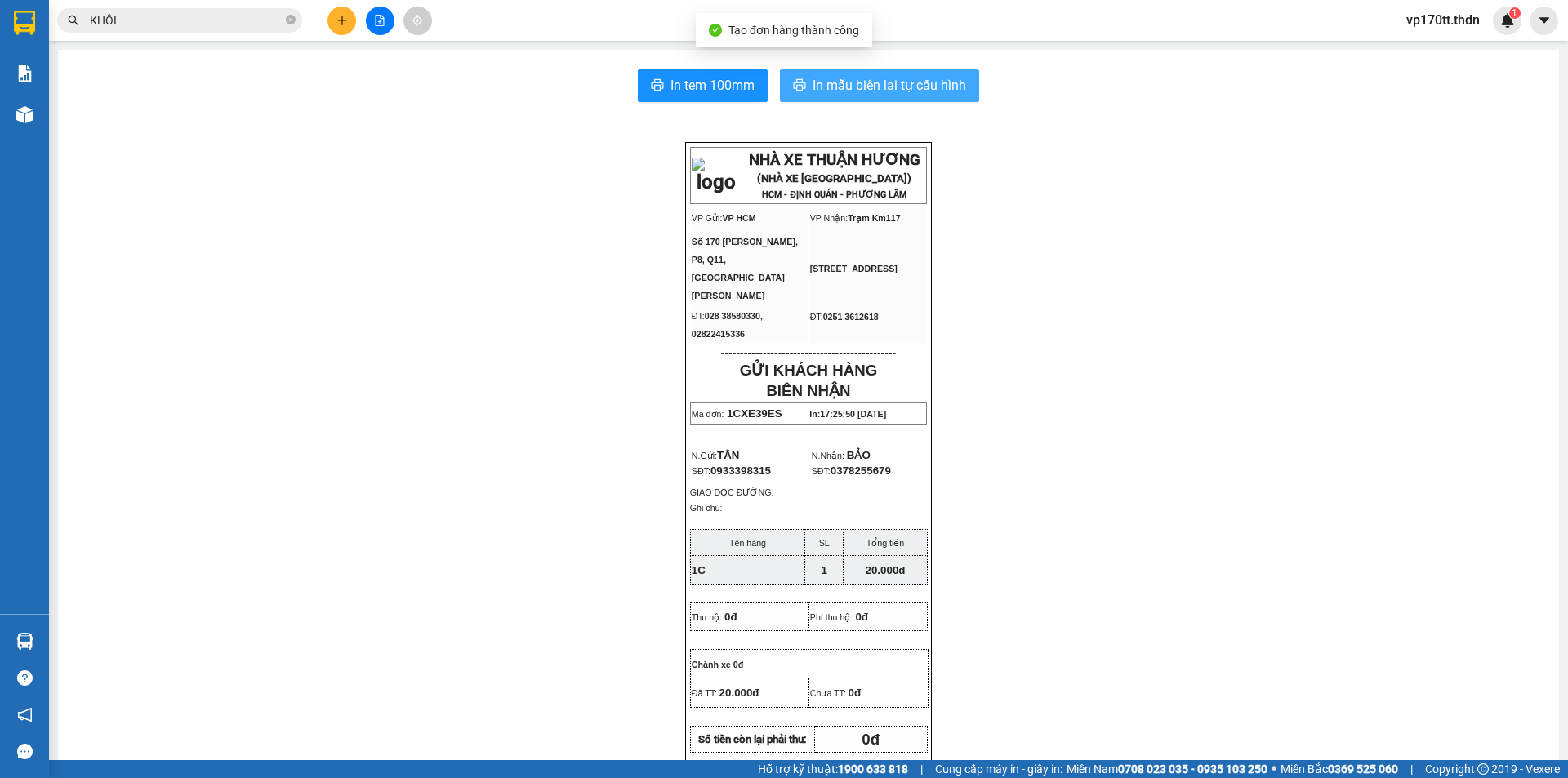
click at [877, 92] on span "In mẫu biên lai tự cấu hình" at bounding box center [889, 86] width 154 height 21
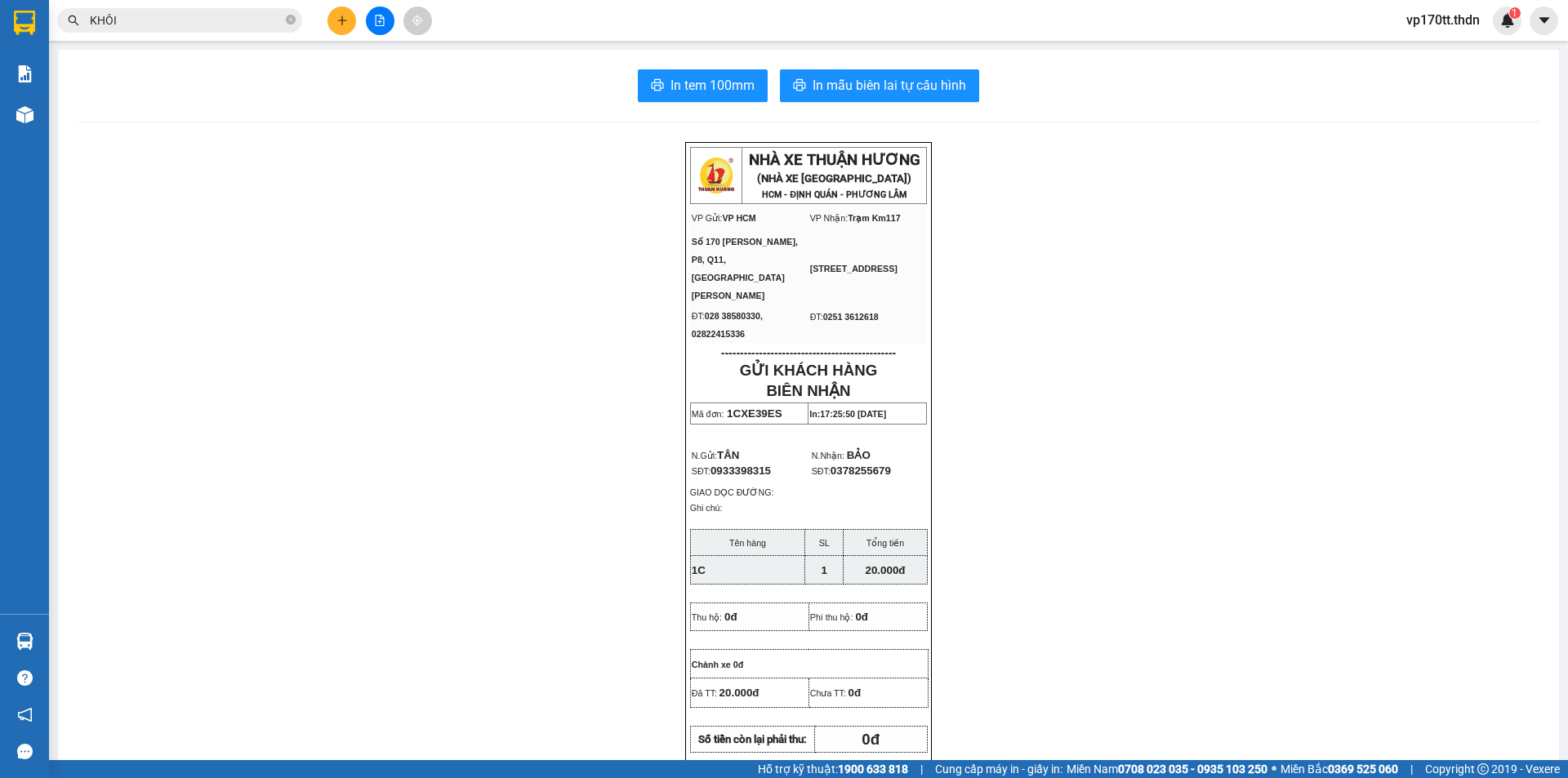
click at [351, 26] on button at bounding box center [342, 21] width 28 height 28
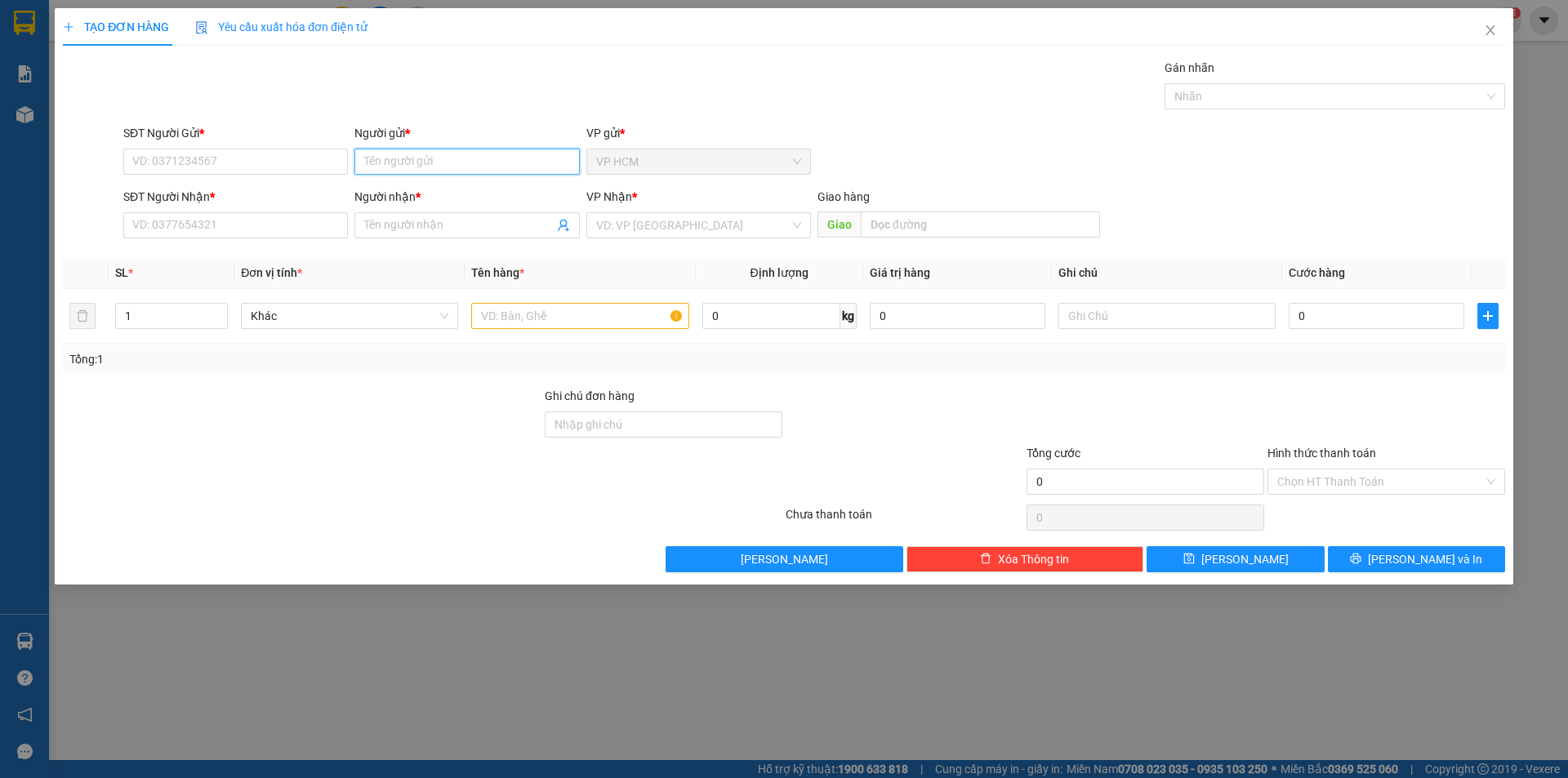
click at [432, 161] on input "Người gửi *" at bounding box center [466, 162] width 224 height 26
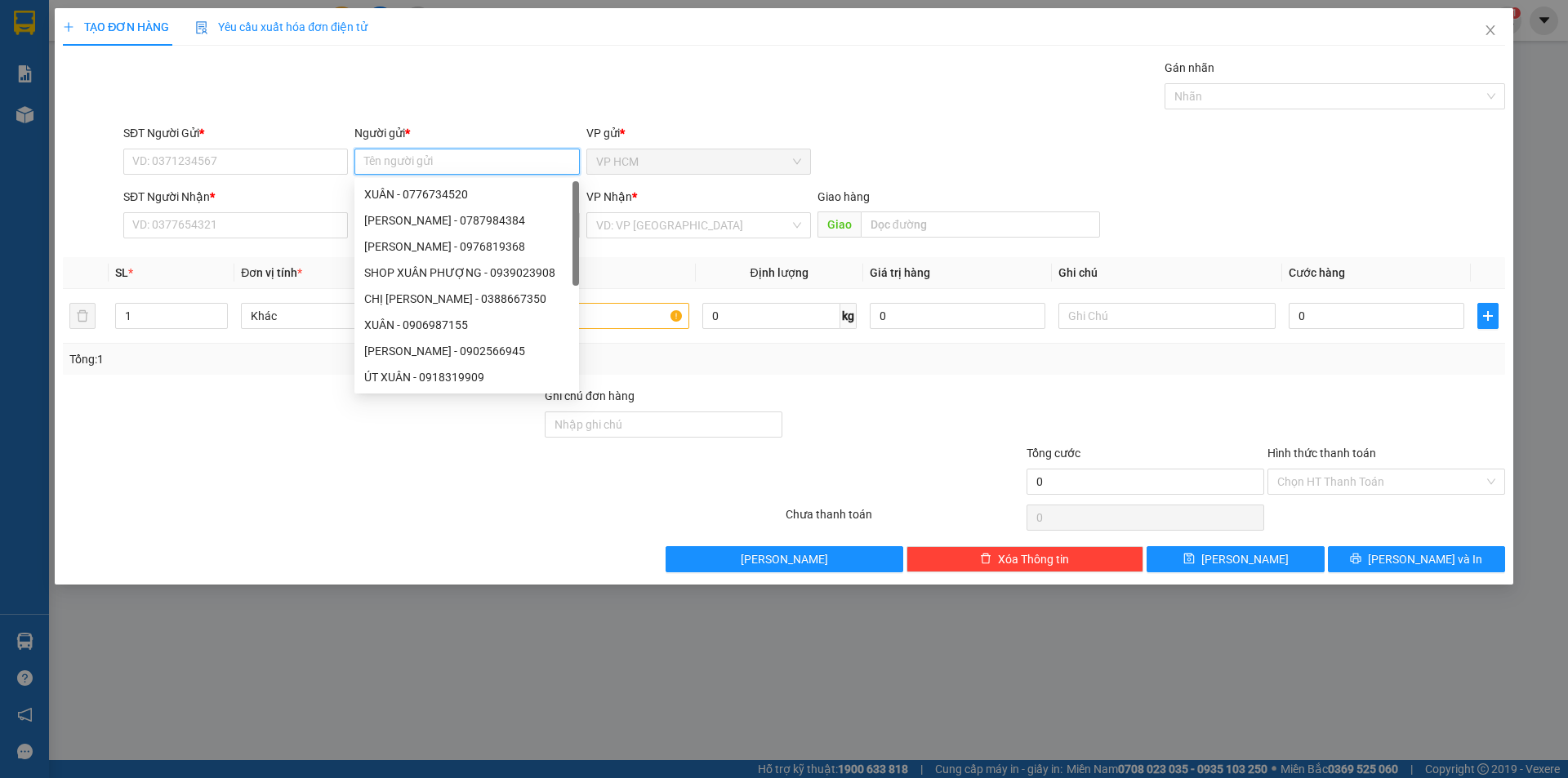
click at [411, 164] on input "Người gửi *" at bounding box center [466, 162] width 224 height 26
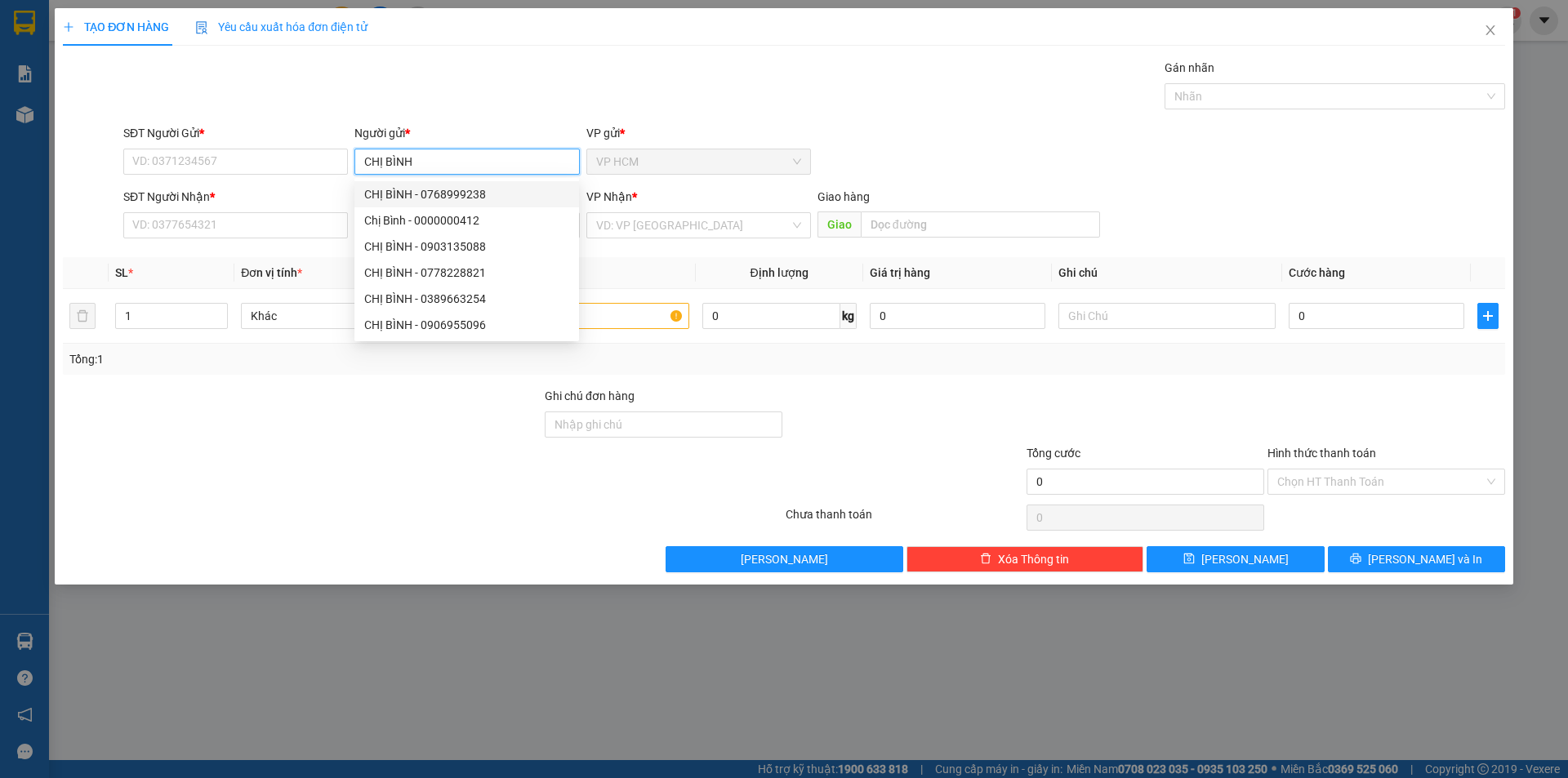
click at [474, 190] on div "CHỊ BÌNH - 0768999238" at bounding box center [467, 194] width 205 height 18
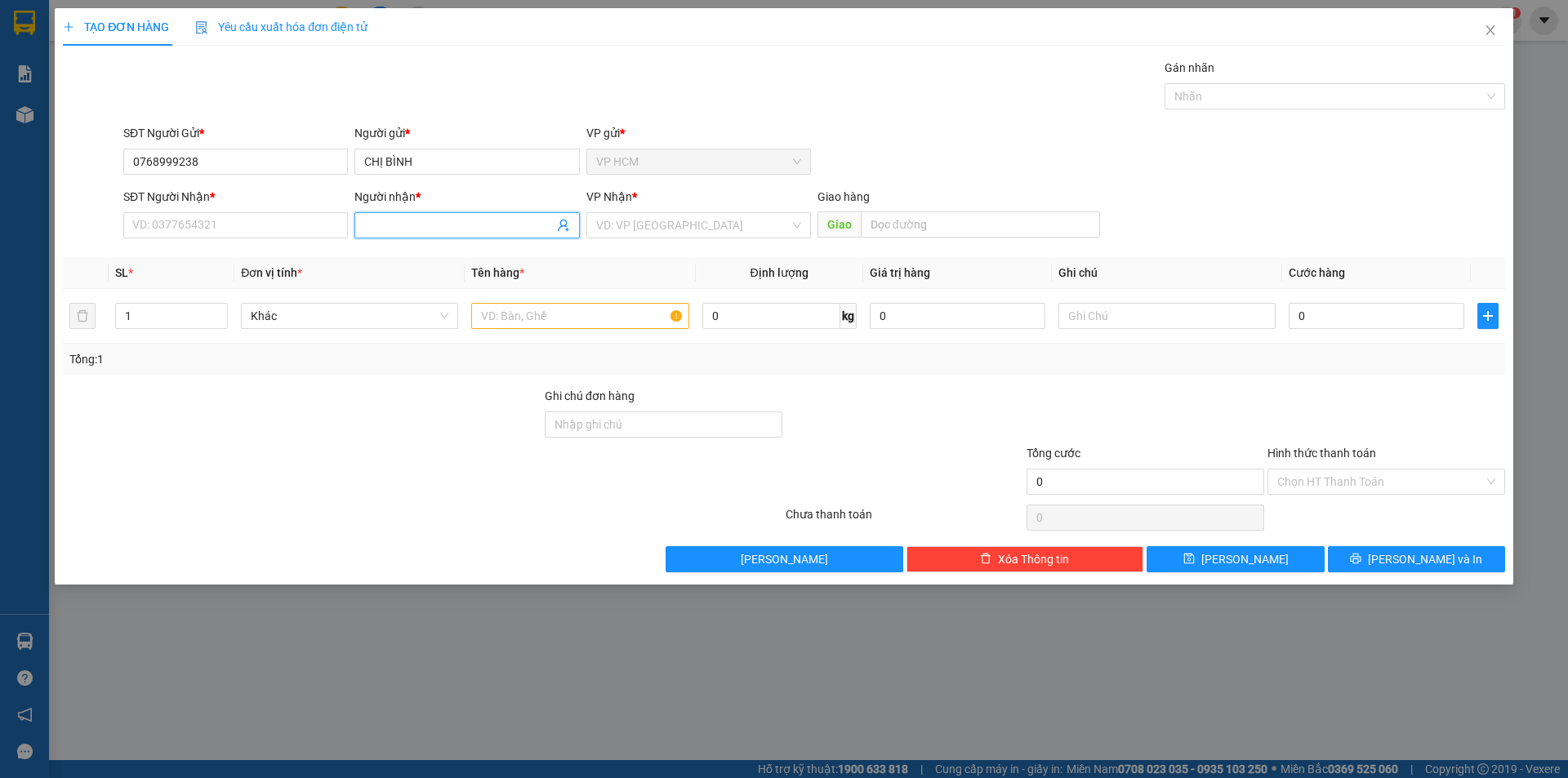
click at [565, 224] on icon "user-add" at bounding box center [563, 225] width 10 height 12
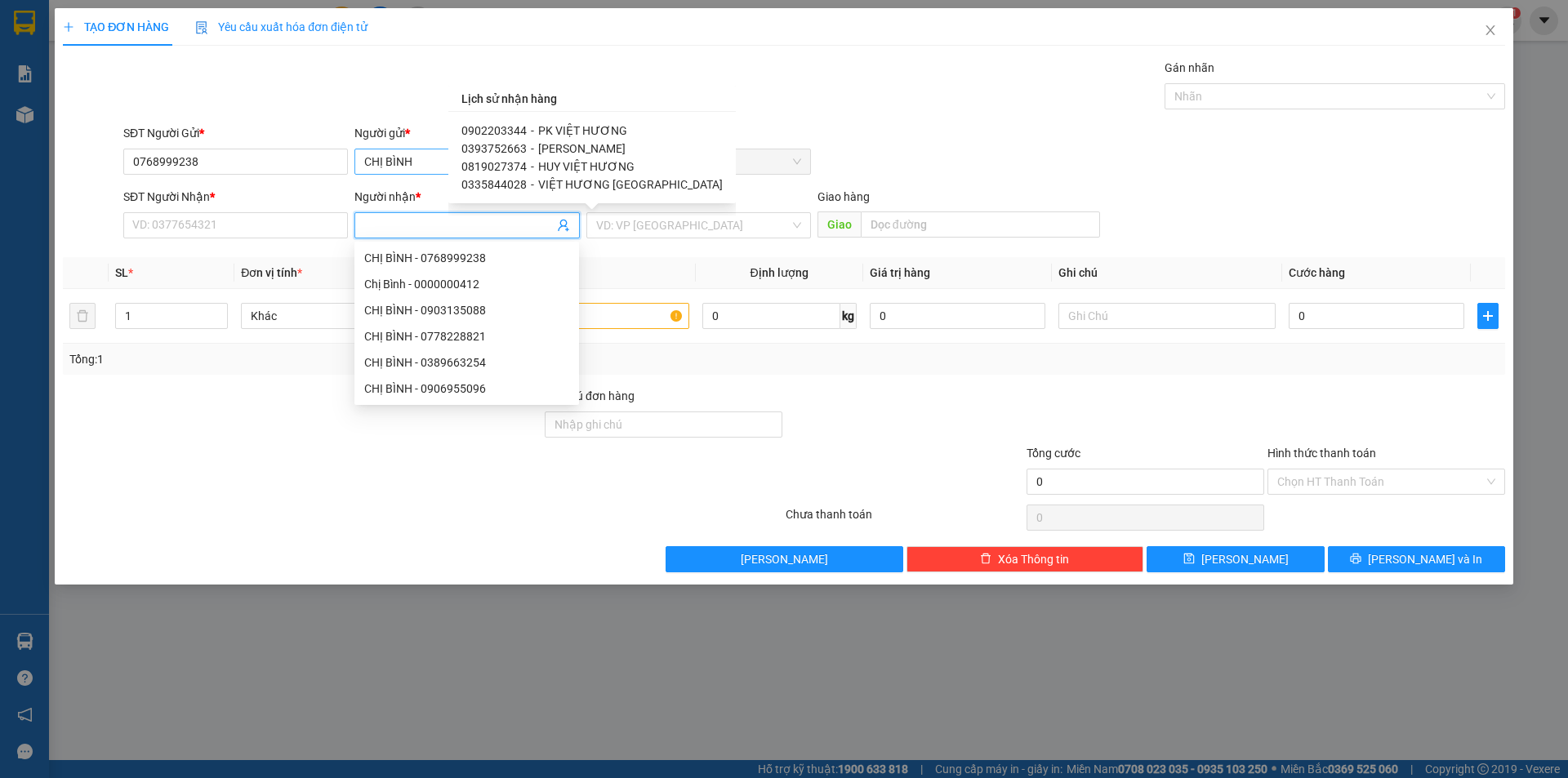
click at [570, 168] on span "HUY VIỆT HƯƠNG" at bounding box center [586, 167] width 96 height 13
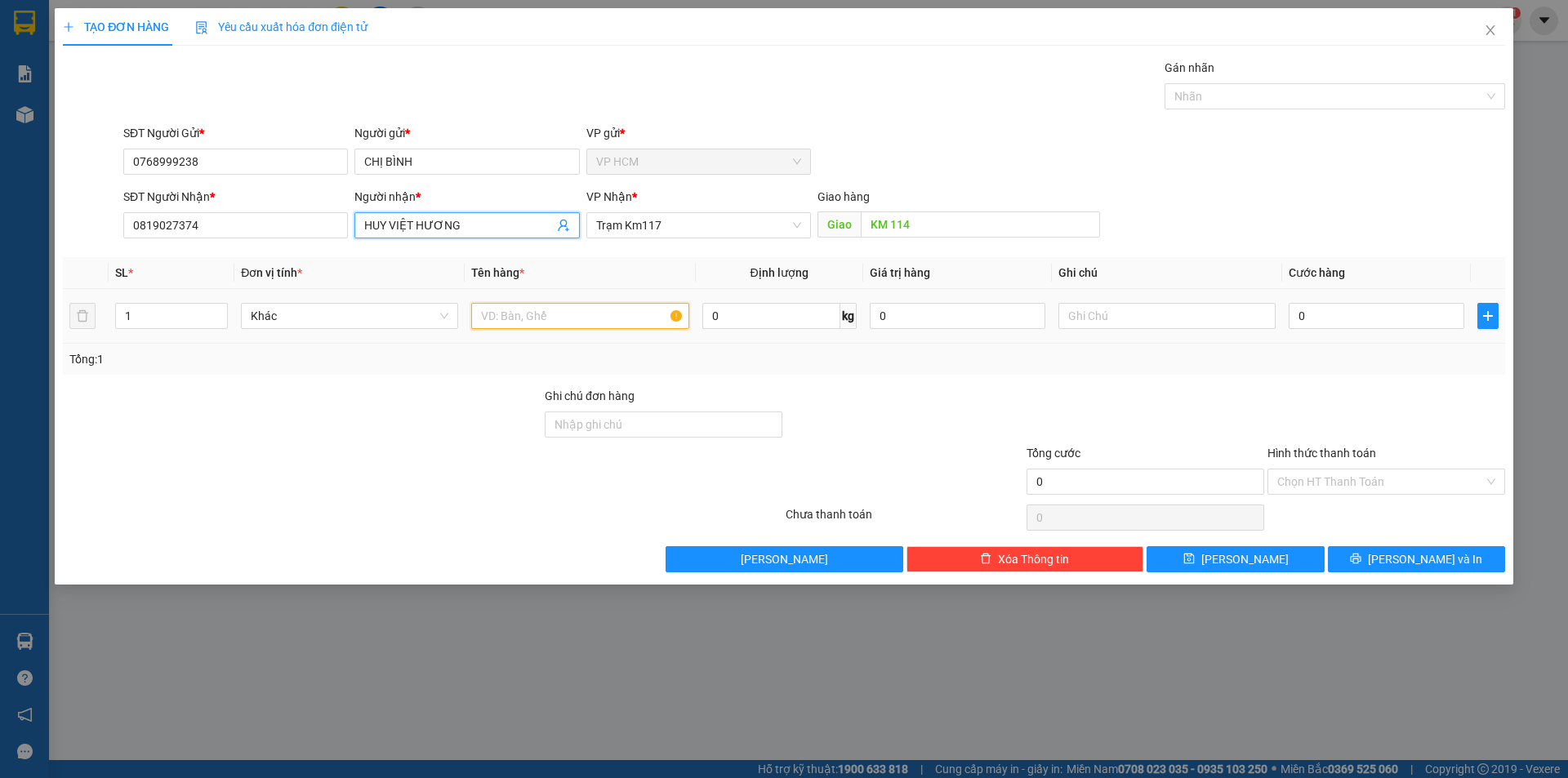
click at [576, 325] on input "text" at bounding box center [580, 316] width 218 height 26
click at [218, 320] on icon "down" at bounding box center [219, 321] width 5 height 3
click at [162, 307] on input "1" at bounding box center [172, 316] width 111 height 24
click at [1230, 105] on div at bounding box center [1326, 96] width 316 height 20
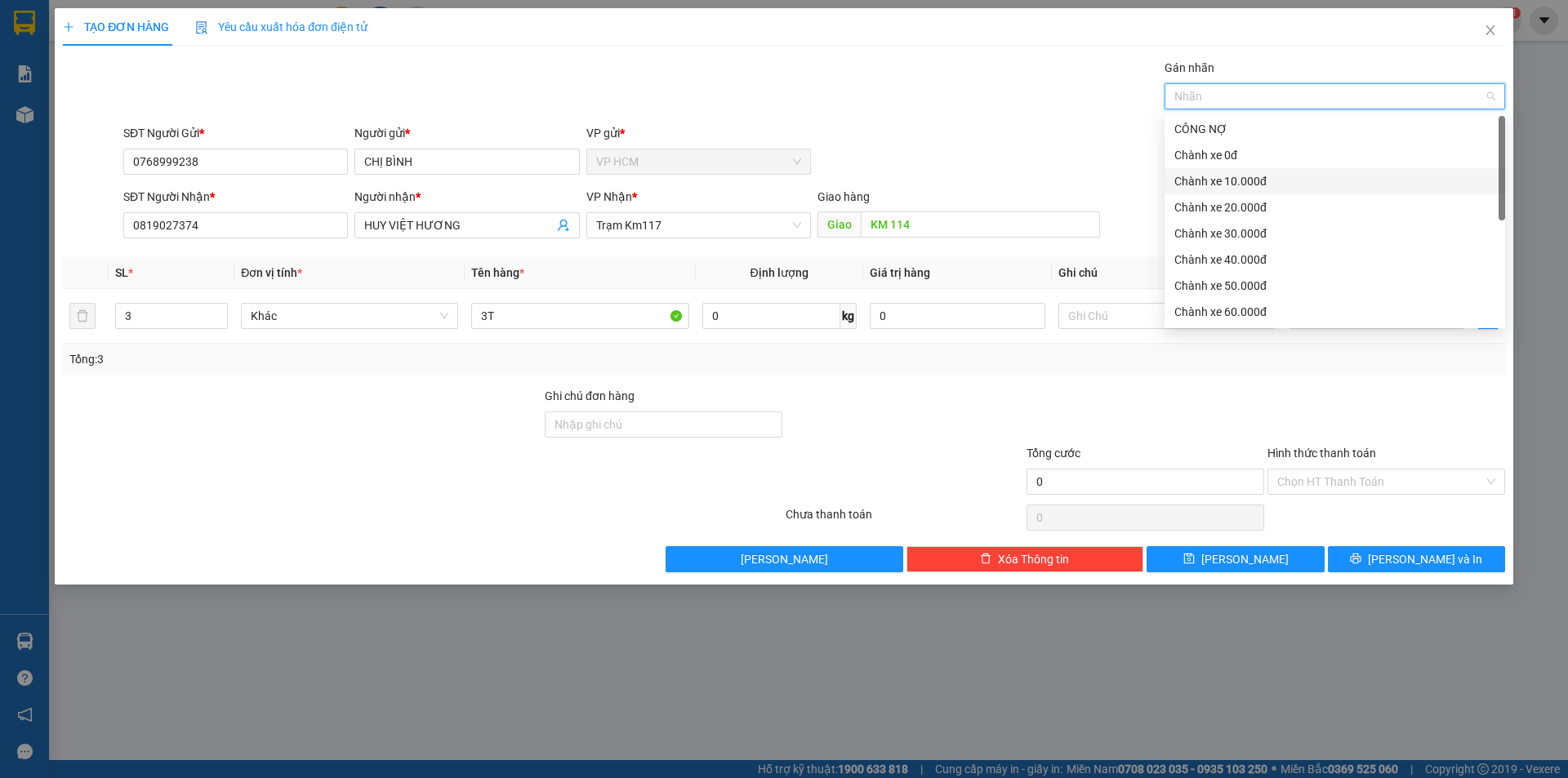
click at [1230, 178] on div "Chành xe 10.000đ" at bounding box center [1334, 181] width 321 height 18
click at [972, 124] on div "SĐT Người Gửi * 0768999238 Người gửi * CHỊ BÌNH VP gửi * VP HCM" at bounding box center [814, 153] width 1389 height 57
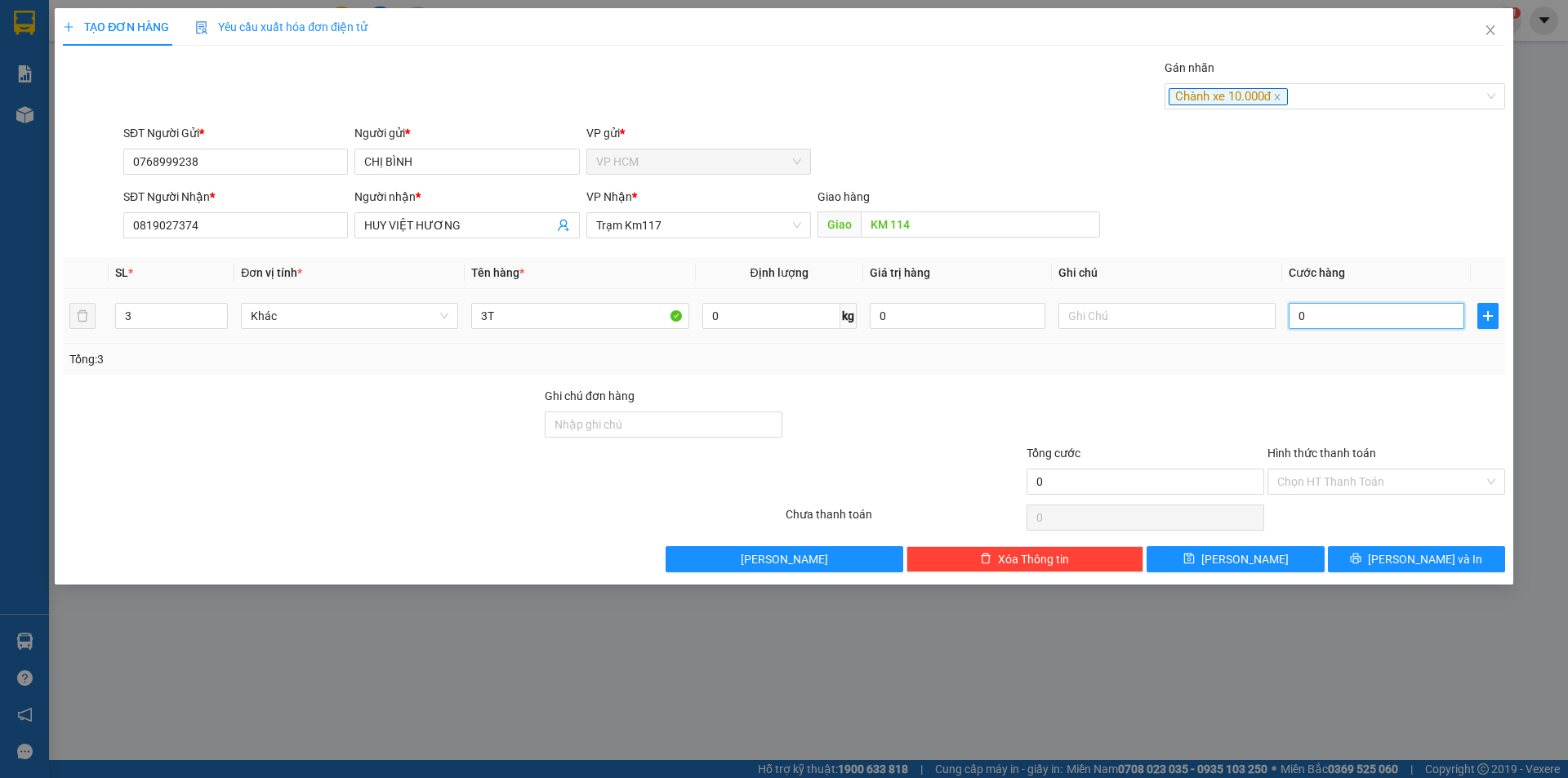
click at [1361, 322] on input "0" at bounding box center [1377, 316] width 175 height 26
click at [1343, 353] on div "Tổng: 3" at bounding box center [784, 359] width 1429 height 18
click at [1343, 487] on input "Hình thức thanh toán" at bounding box center [1380, 481] width 206 height 24
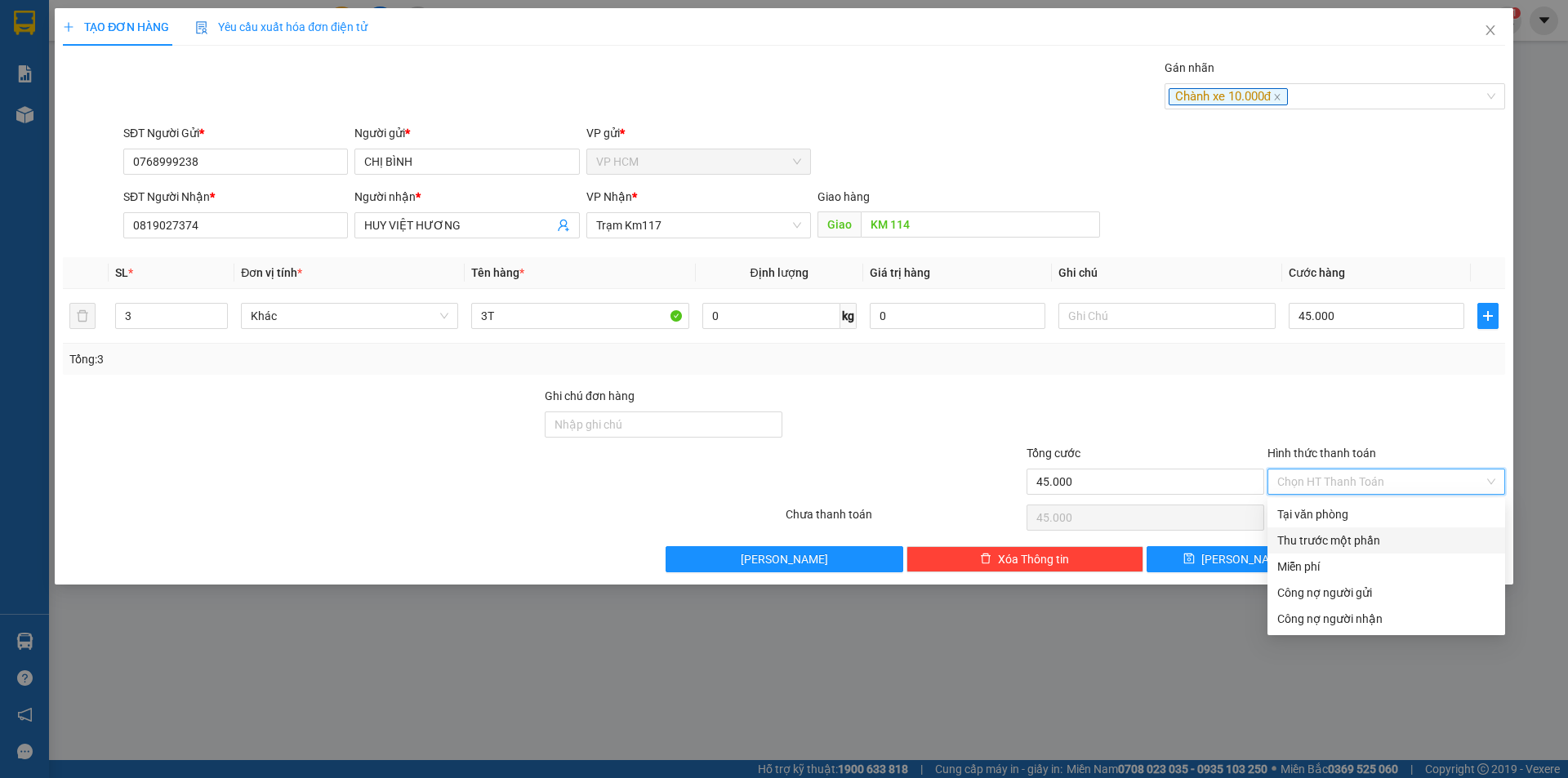
drag, startPoint x: 1334, startPoint y: 542, endPoint x: 1283, endPoint y: 534, distance: 51.6
click at [1334, 543] on div "Thu trước một phần" at bounding box center [1386, 540] width 218 height 18
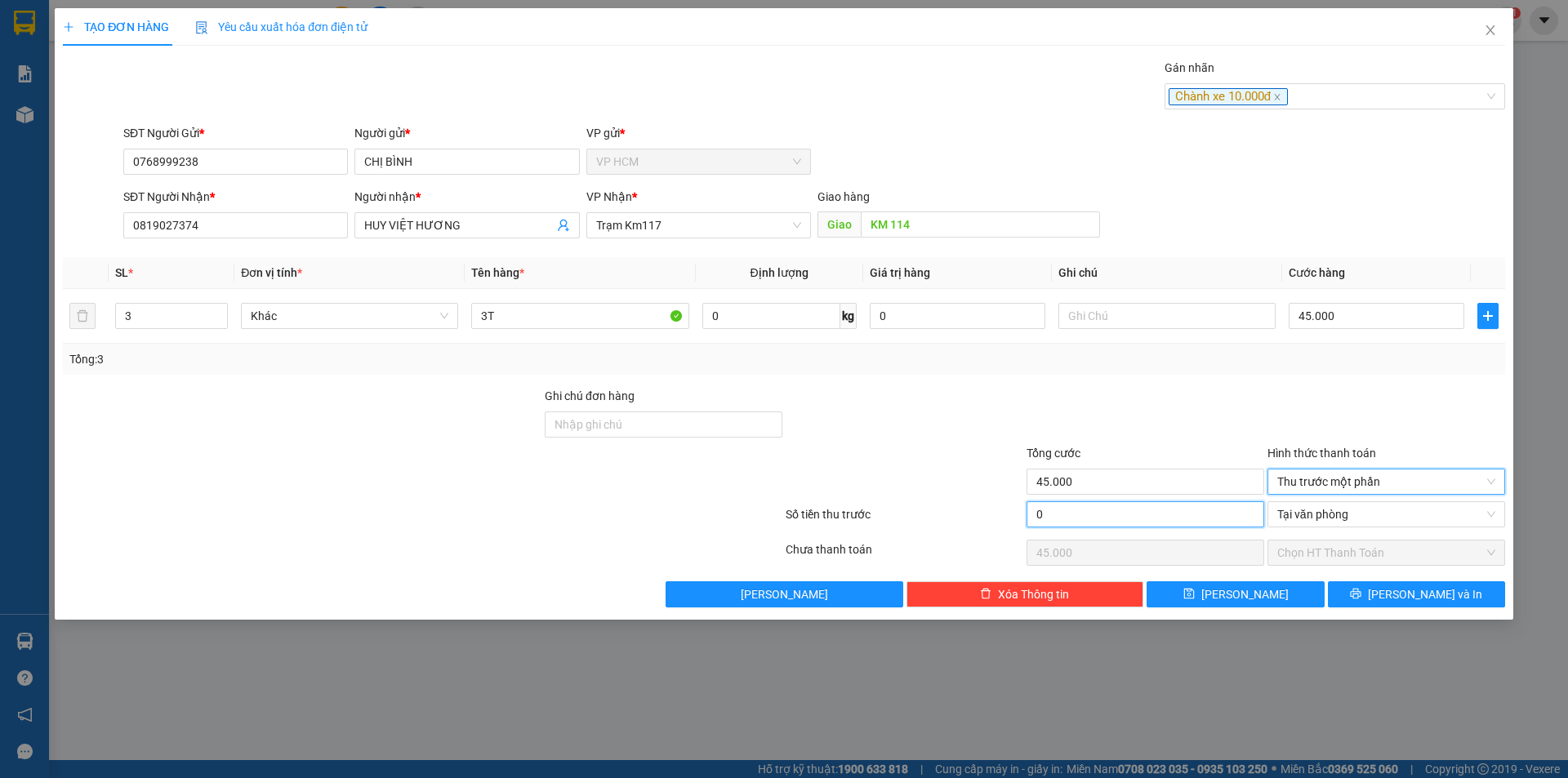
click at [1175, 524] on input "0" at bounding box center [1146, 514] width 237 height 26
click at [1193, 408] on div at bounding box center [1146, 415] width 241 height 57
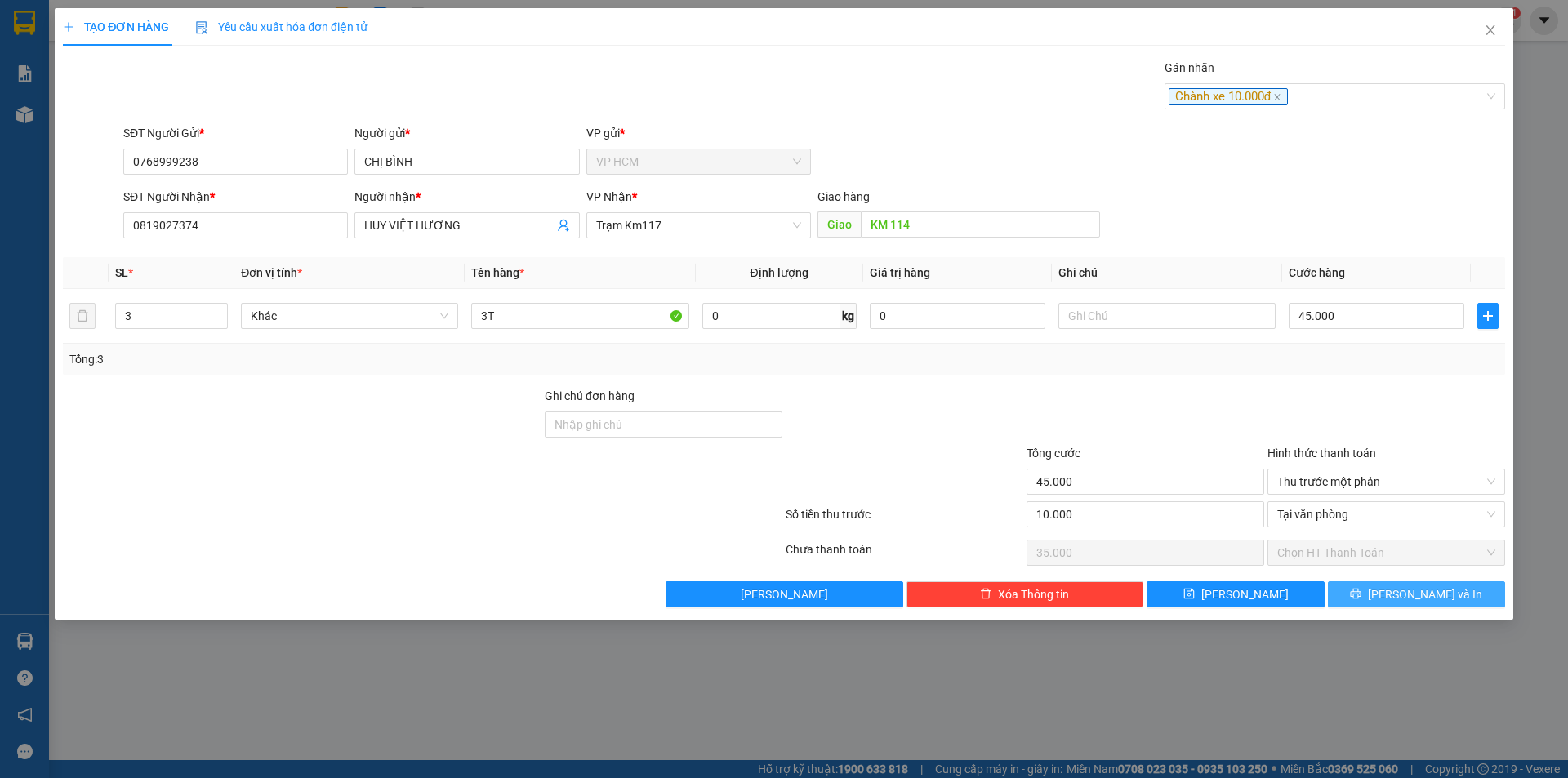
click at [1382, 599] on button "[PERSON_NAME] và In" at bounding box center [1416, 594] width 177 height 26
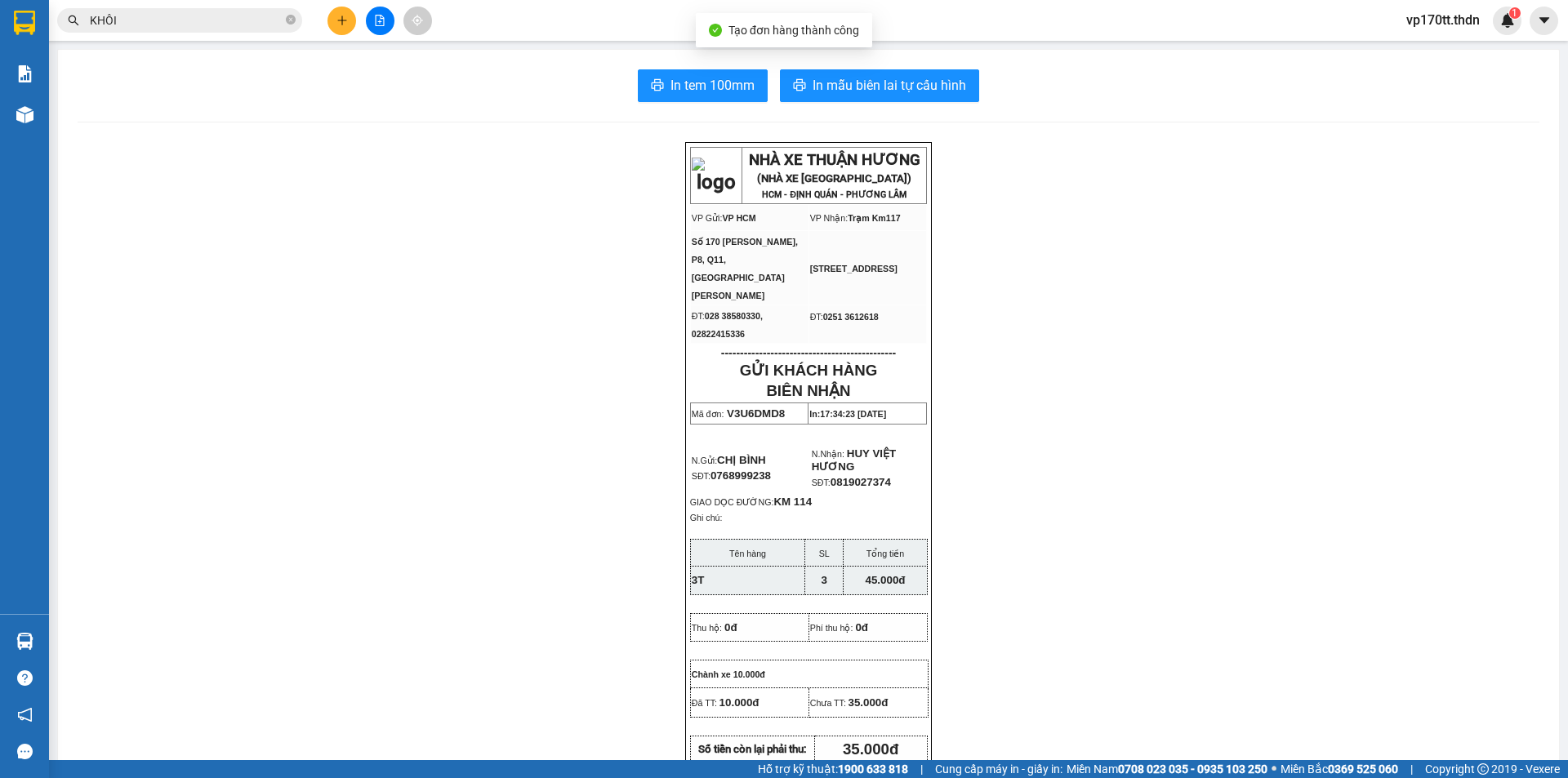
click at [812, 65] on div "In tem 100mm In mẫu biên lai tự cấu hình NHÀ XE THUẬN HƯƠNG (NHÀ XE [GEOGRAPHIC…" at bounding box center [808, 743] width 1501 height 1387
click at [825, 85] on span "In mẫu biên lai tự cấu hình" at bounding box center [889, 86] width 154 height 21
click at [341, 25] on icon "plus" at bounding box center [342, 21] width 11 height 11
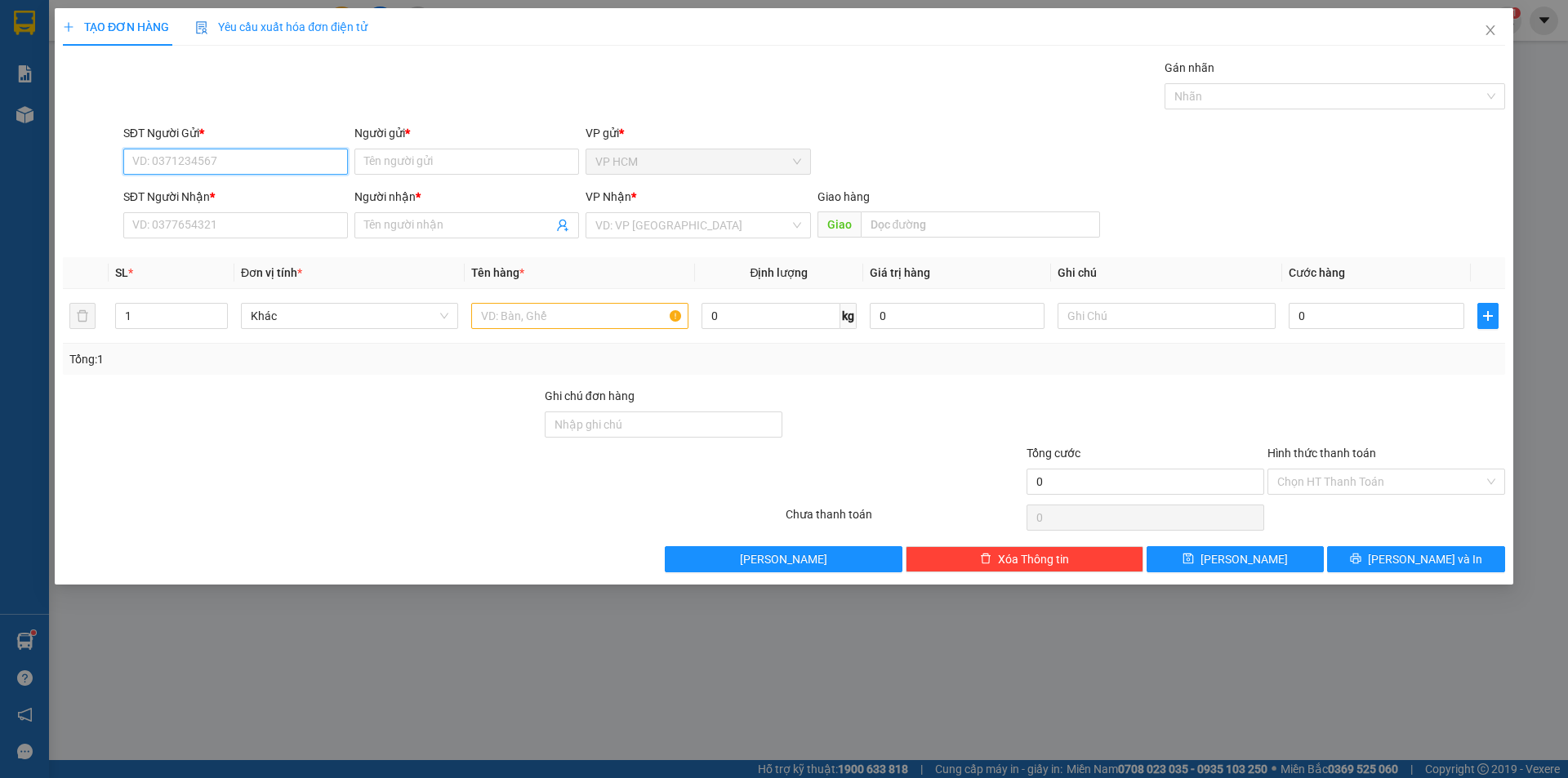
click at [226, 156] on input "SĐT Người Gửi *" at bounding box center [236, 162] width 224 height 26
drag, startPoint x: 247, startPoint y: 193, endPoint x: 350, endPoint y: 300, distance: 148.5
click at [245, 193] on div "0909361783 - CẮM" at bounding box center [236, 194] width 205 height 18
click at [1299, 95] on div at bounding box center [1326, 96] width 316 height 20
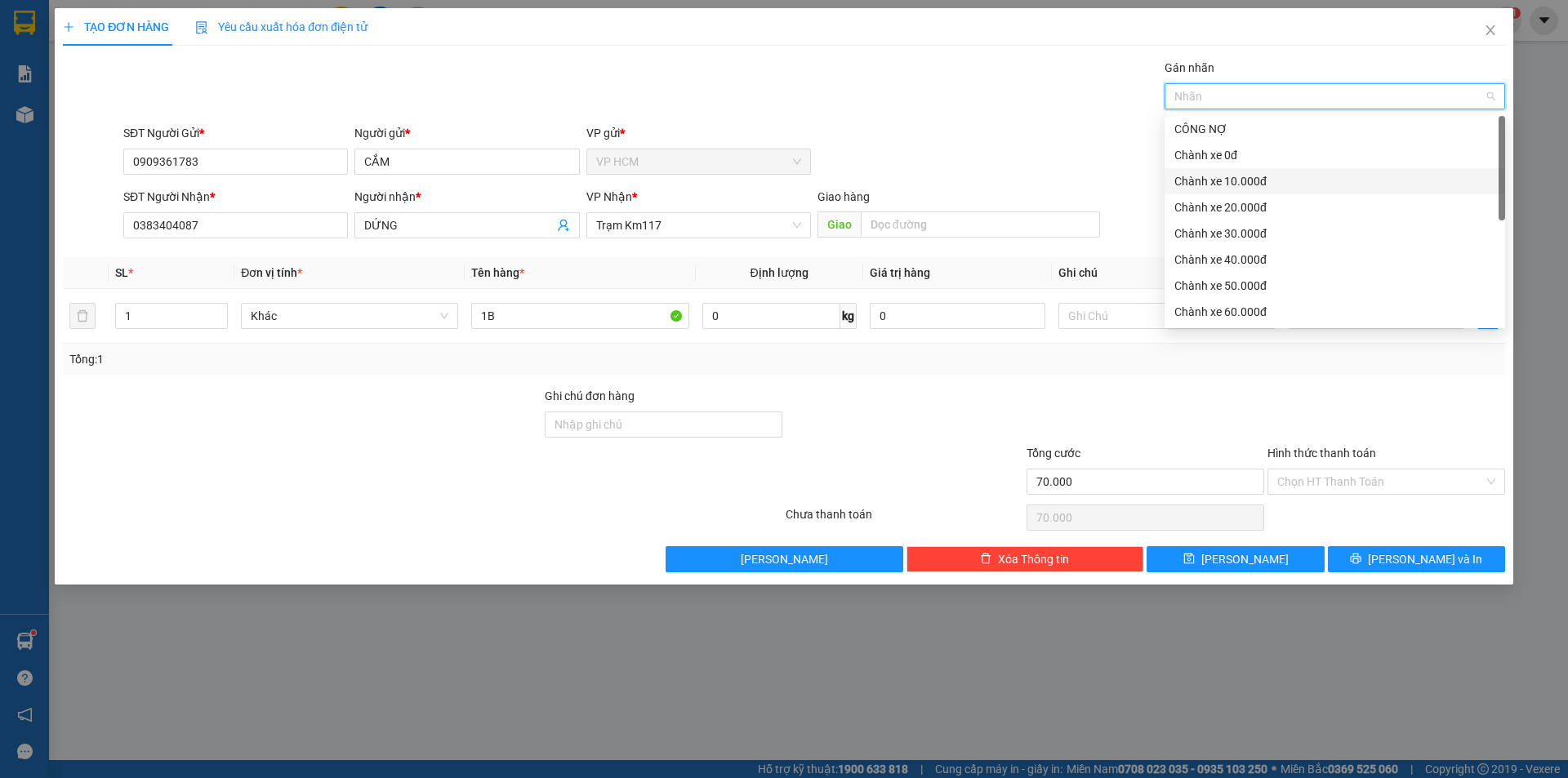
click at [1250, 182] on div "Chành xe 10.000đ" at bounding box center [1334, 181] width 321 height 18
click at [1298, 175] on div "Chành xe 10.000đ" at bounding box center [1329, 181] width 310 height 18
drag, startPoint x: 1266, startPoint y: 124, endPoint x: 1218, endPoint y: 113, distance: 49.2
click at [1266, 123] on div "CÔNG NỢ" at bounding box center [1334, 128] width 321 height 18
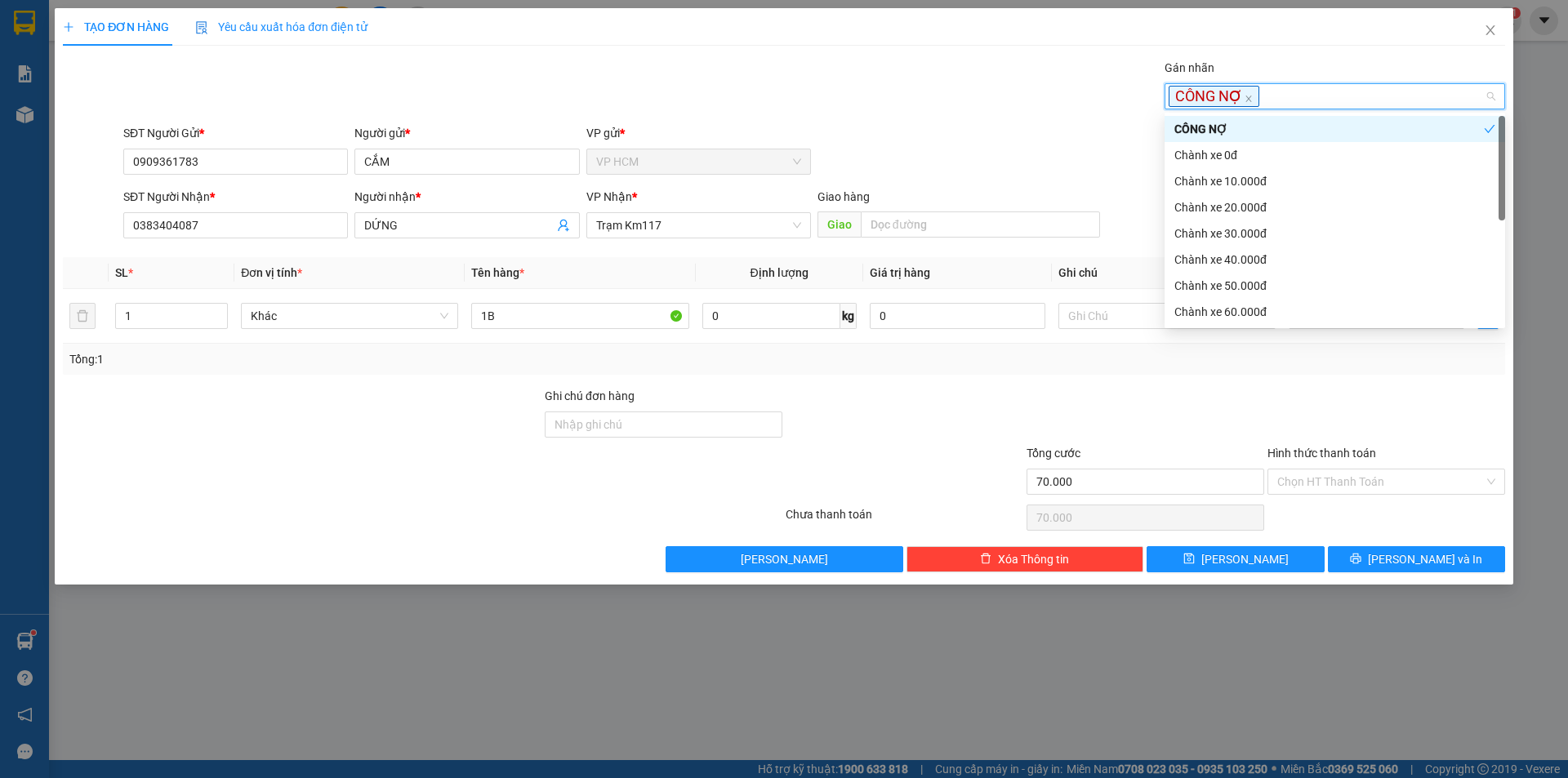
drag, startPoint x: 910, startPoint y: 80, endPoint x: 1184, endPoint y: 254, distance: 324.6
click at [909, 81] on div "Gán nhãn CÔNG NỢ" at bounding box center [814, 87] width 1389 height 57
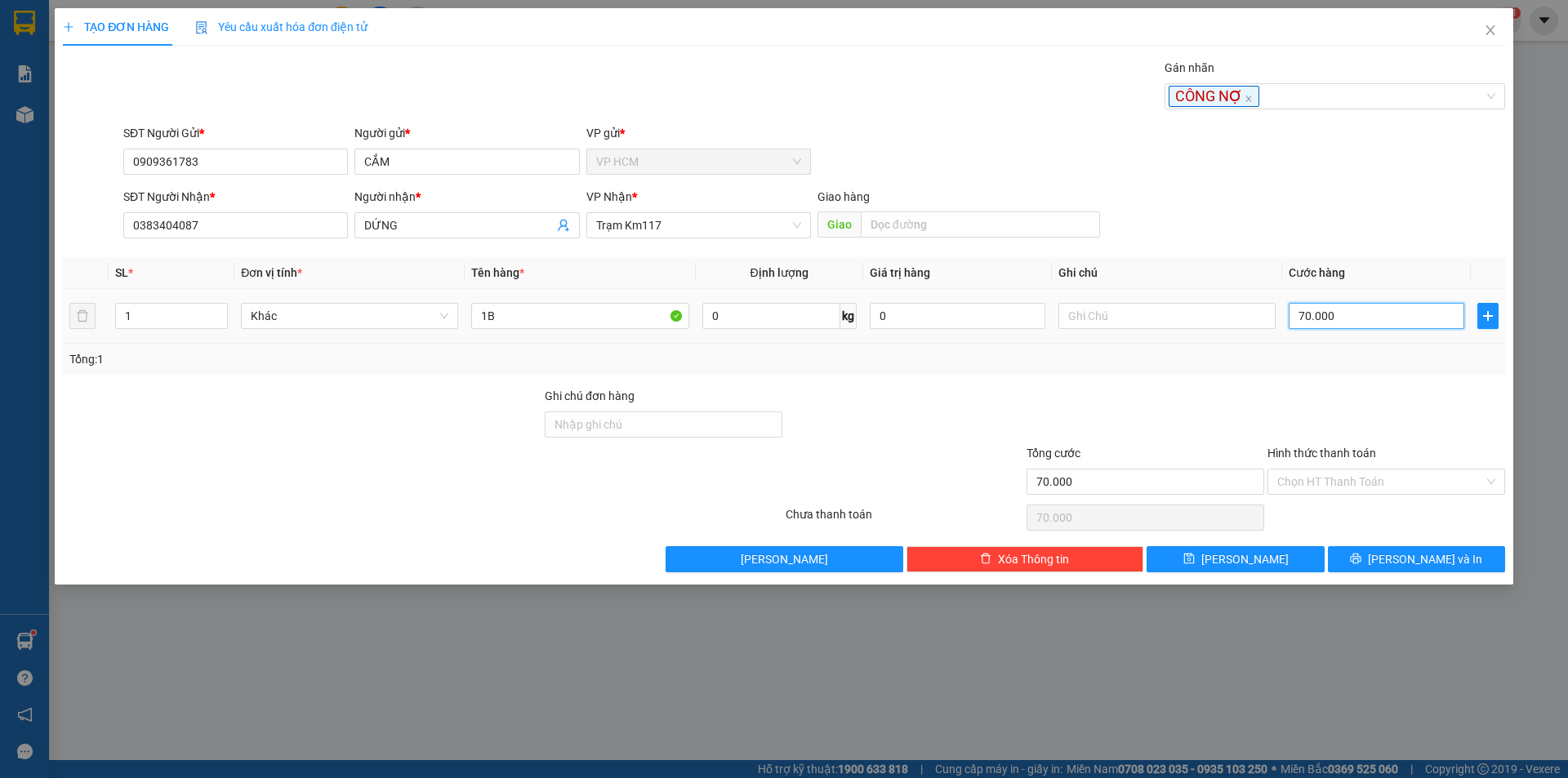
click at [1384, 319] on input "70.000" at bounding box center [1377, 316] width 175 height 26
click at [1374, 409] on div at bounding box center [1387, 415] width 241 height 57
drag, startPoint x: 1366, startPoint y: 483, endPoint x: 1361, endPoint y: 526, distance: 43.3
click at [1366, 487] on input "Hình thức thanh toán" at bounding box center [1380, 481] width 206 height 24
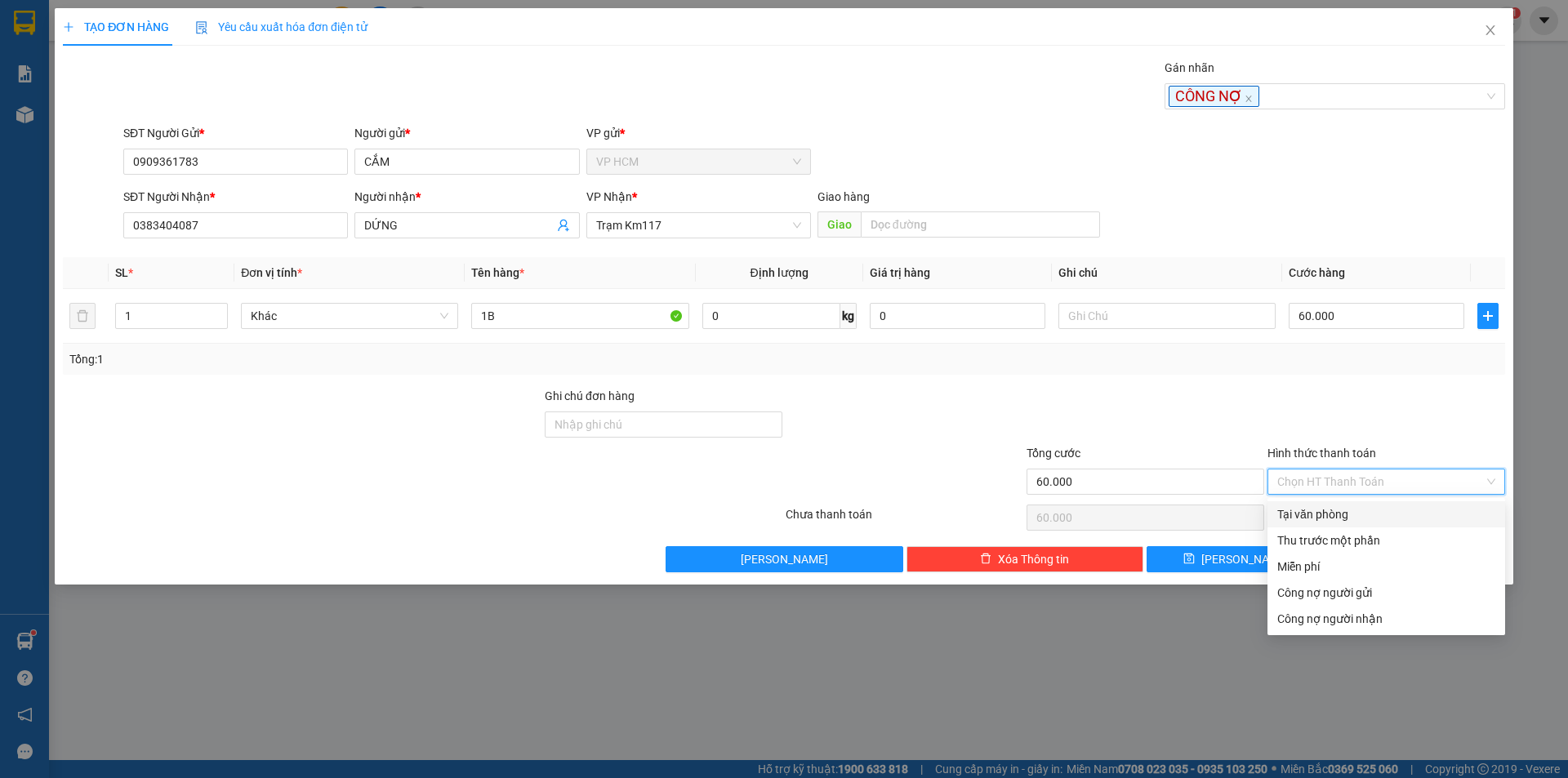
click at [1360, 512] on div "Tại văn phòng" at bounding box center [1386, 514] width 218 height 18
click at [1413, 577] on div "Tại văn phòng Thu trước một phần Miễn phí Công nợ người gửi Công nợ người nhận" at bounding box center [1386, 566] width 237 height 131
click at [1397, 511] on div "Tại văn phòng" at bounding box center [1386, 514] width 218 height 18
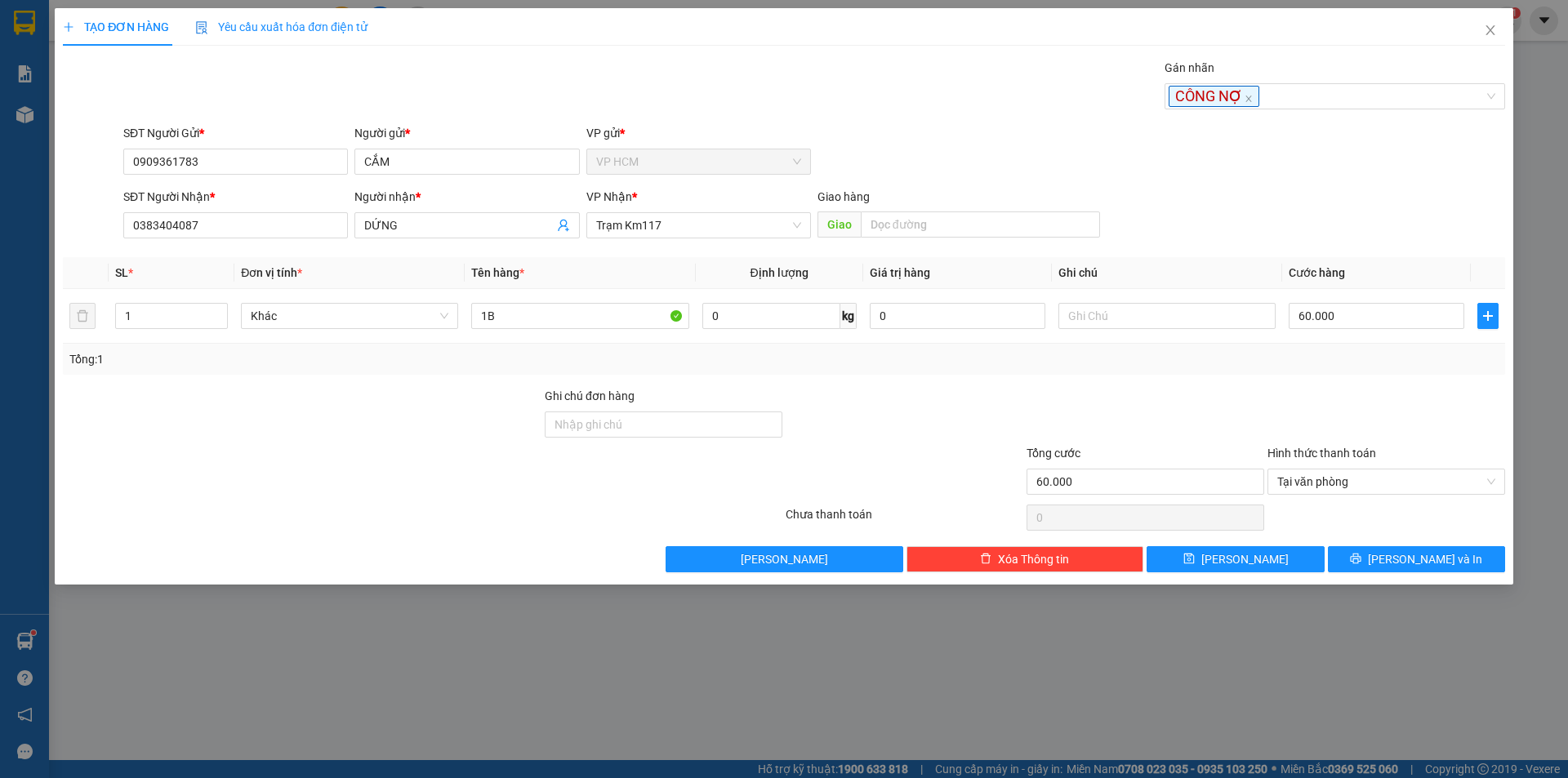
click at [1376, 413] on div at bounding box center [1387, 415] width 241 height 57
click at [1426, 547] on button "[PERSON_NAME] và In" at bounding box center [1416, 559] width 177 height 26
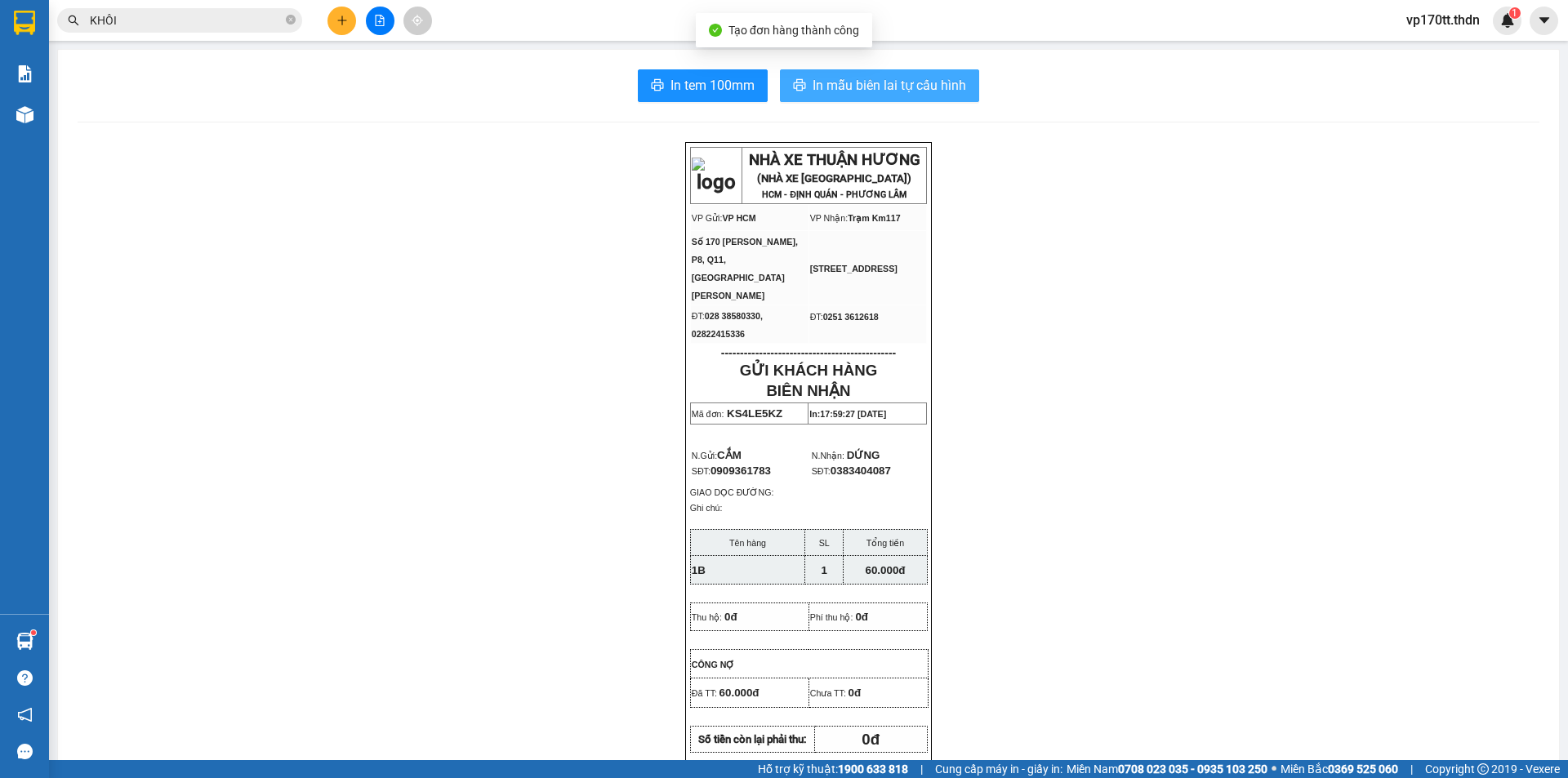
click at [849, 82] on span "In mẫu biên lai tự cấu hình" at bounding box center [889, 86] width 154 height 21
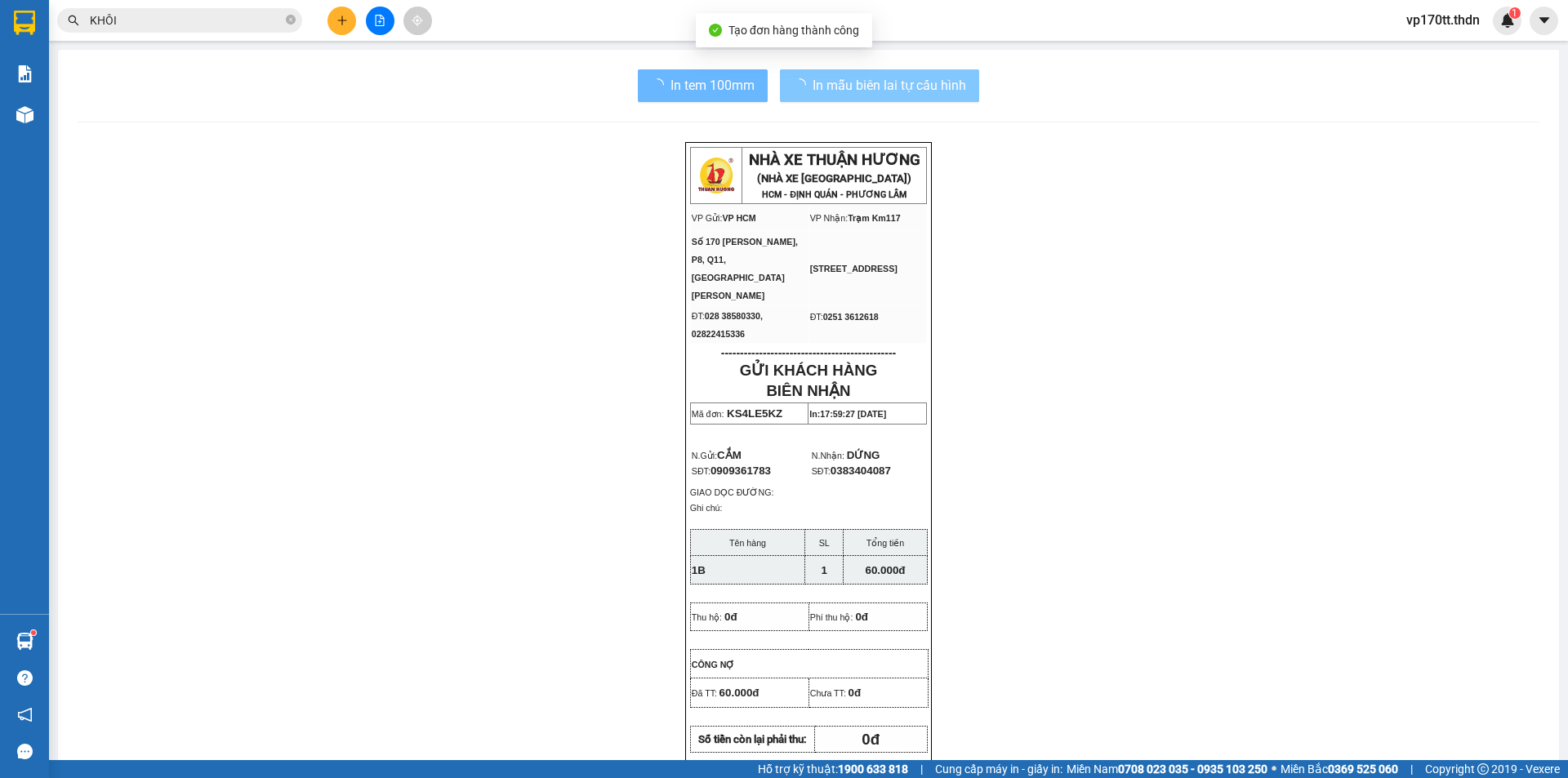
click at [340, 29] on button at bounding box center [342, 21] width 28 height 28
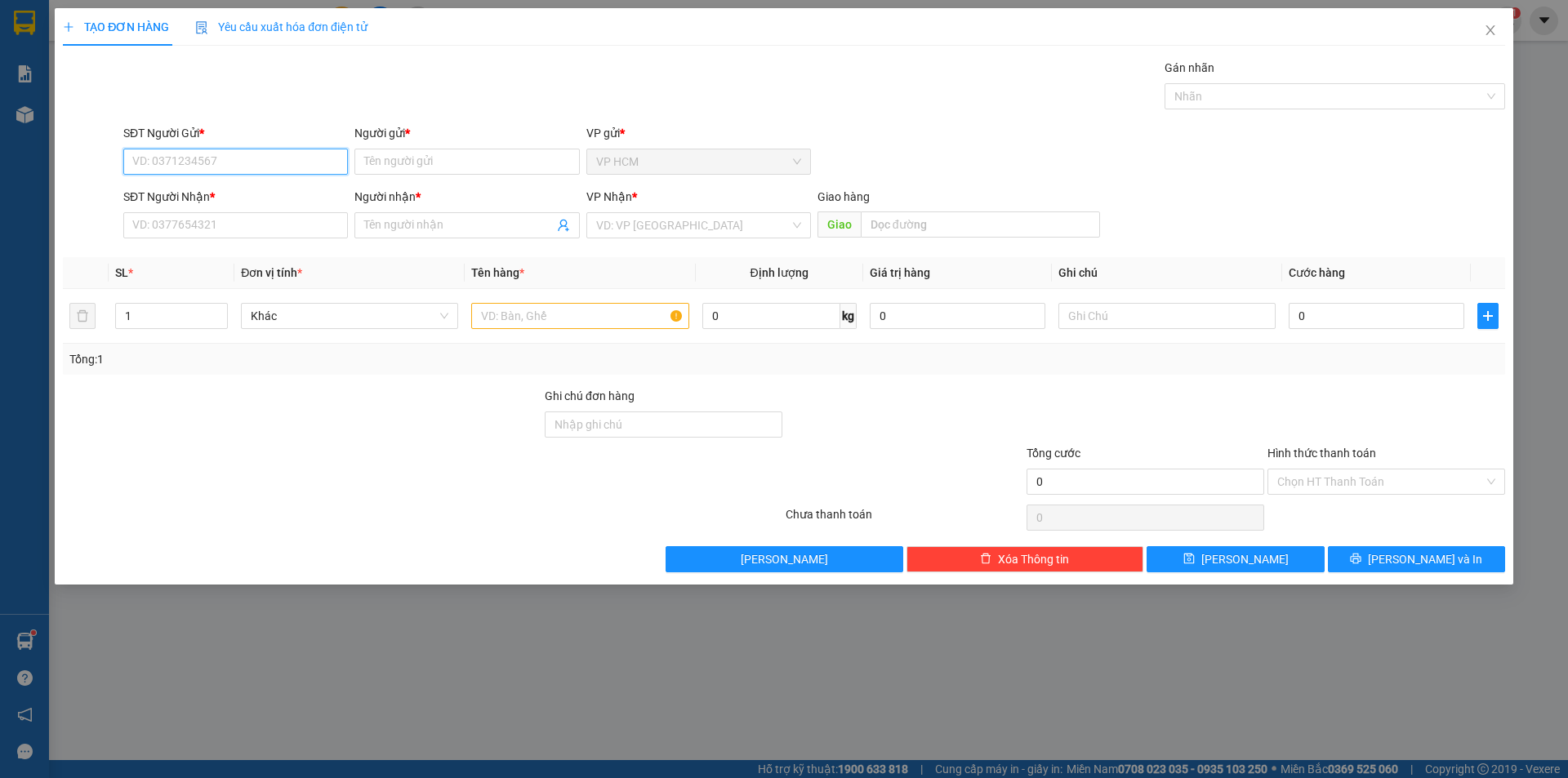
click at [293, 150] on input "SĐT Người Gửi *" at bounding box center [236, 162] width 224 height 26
click at [259, 195] on div "0908421933 - LAN" at bounding box center [236, 194] width 205 height 18
click at [1355, 88] on div at bounding box center [1326, 96] width 316 height 20
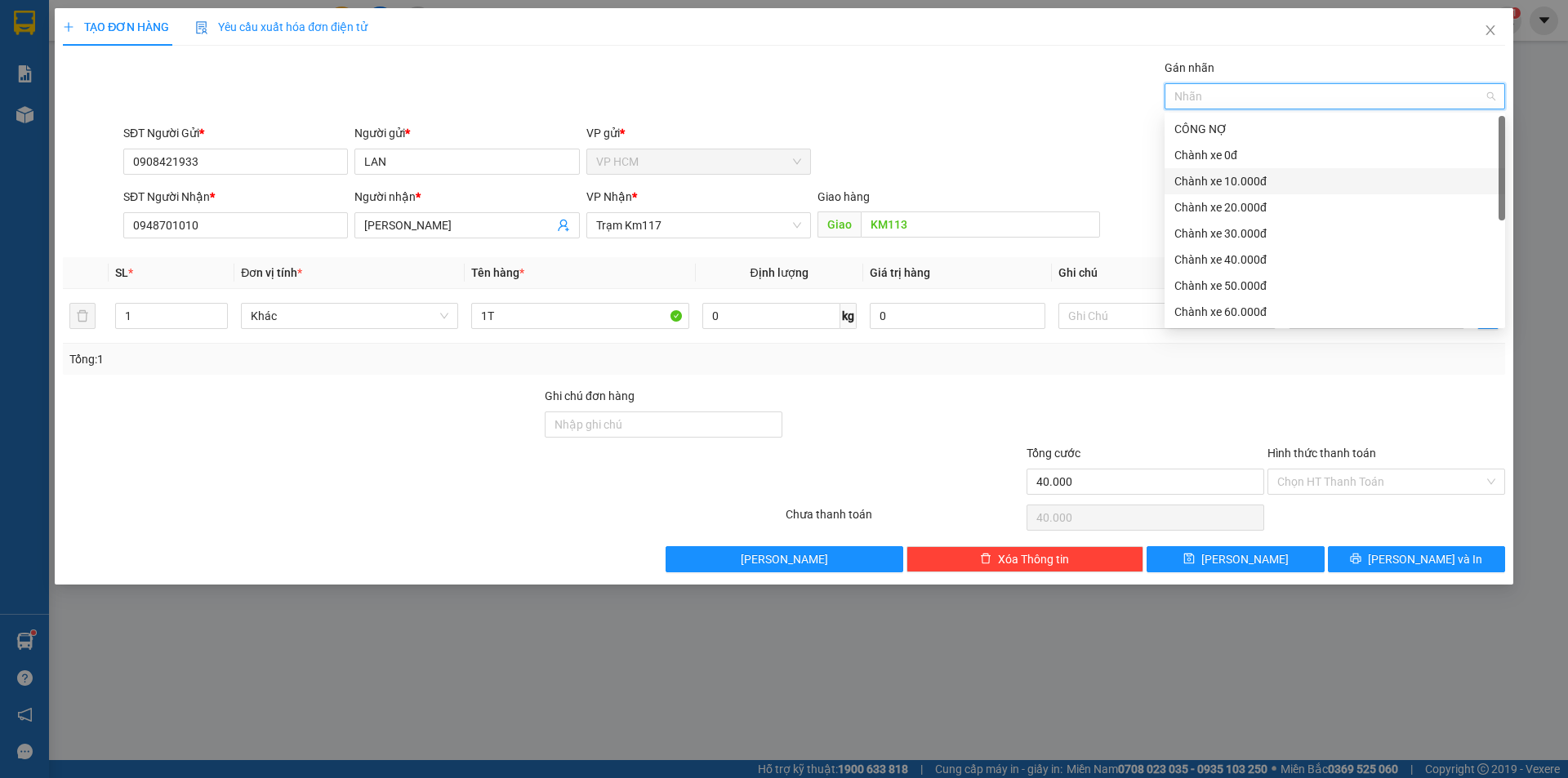
click at [1190, 173] on div "Chành xe 10.000đ" at bounding box center [1334, 181] width 321 height 18
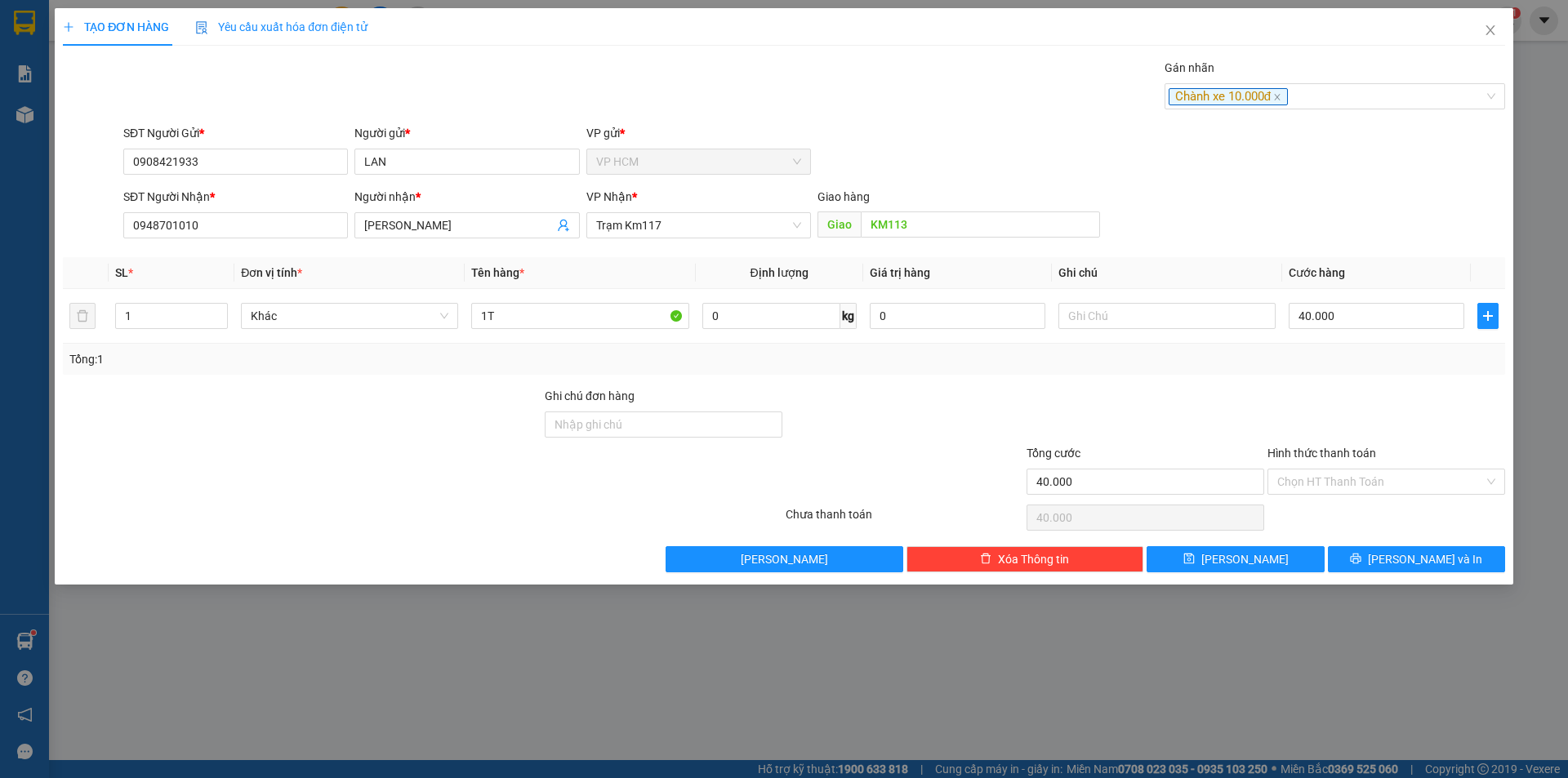
click at [976, 112] on div "Gán nhãn Chành xe 10.000đ" at bounding box center [814, 87] width 1389 height 57
click at [1405, 323] on input "40.000" at bounding box center [1377, 316] width 175 height 26
drag, startPoint x: 1370, startPoint y: 363, endPoint x: 1340, endPoint y: 488, distance: 128.5
click at [1367, 369] on div "Tổng: 1" at bounding box center [784, 359] width 1443 height 31
click at [1340, 488] on input "Hình thức thanh toán" at bounding box center [1380, 481] width 206 height 24
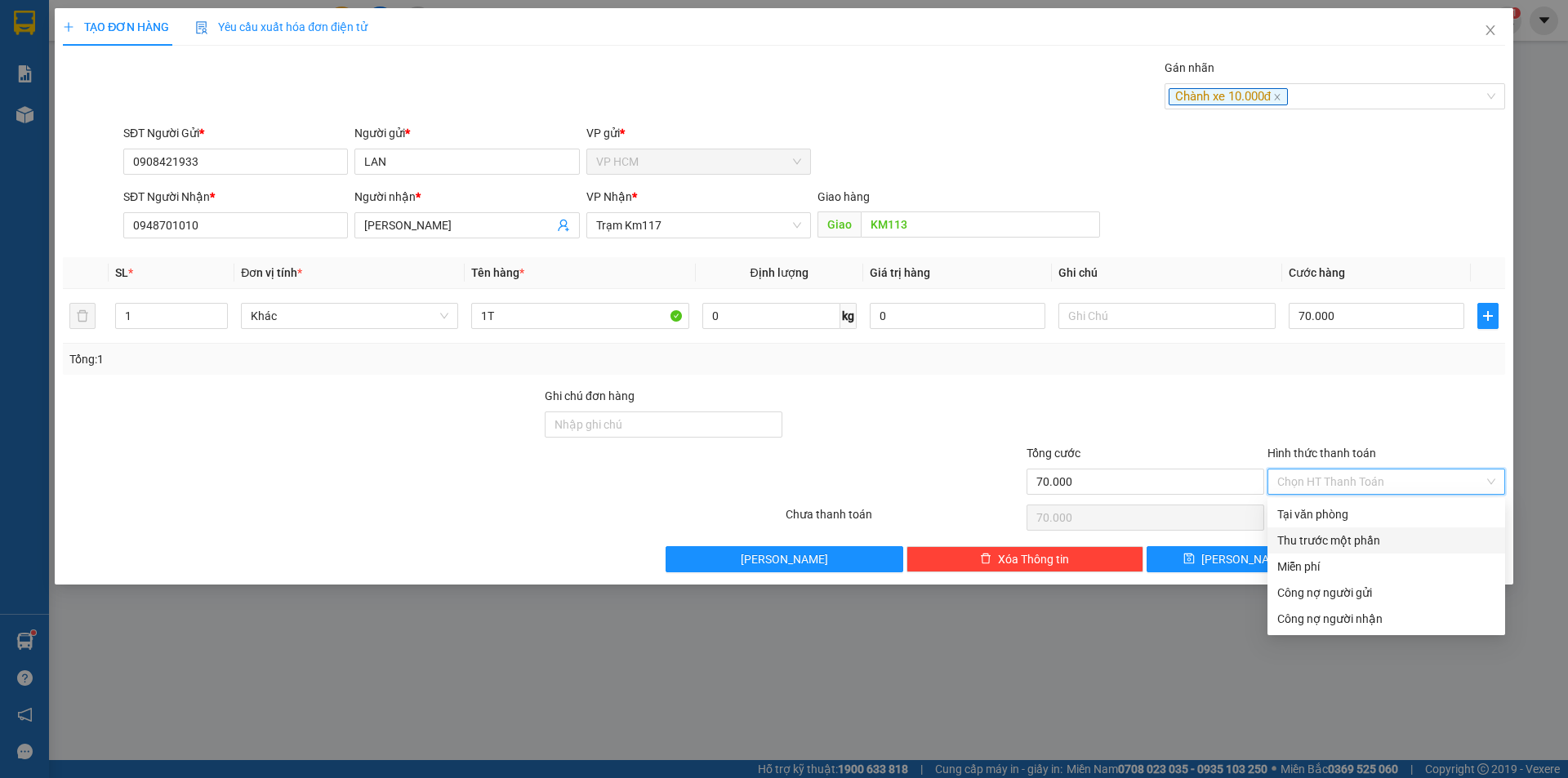
drag, startPoint x: 1301, startPoint y: 543, endPoint x: 1171, endPoint y: 514, distance: 133.2
click at [1300, 543] on div "Thu trước một phần" at bounding box center [1386, 540] width 218 height 18
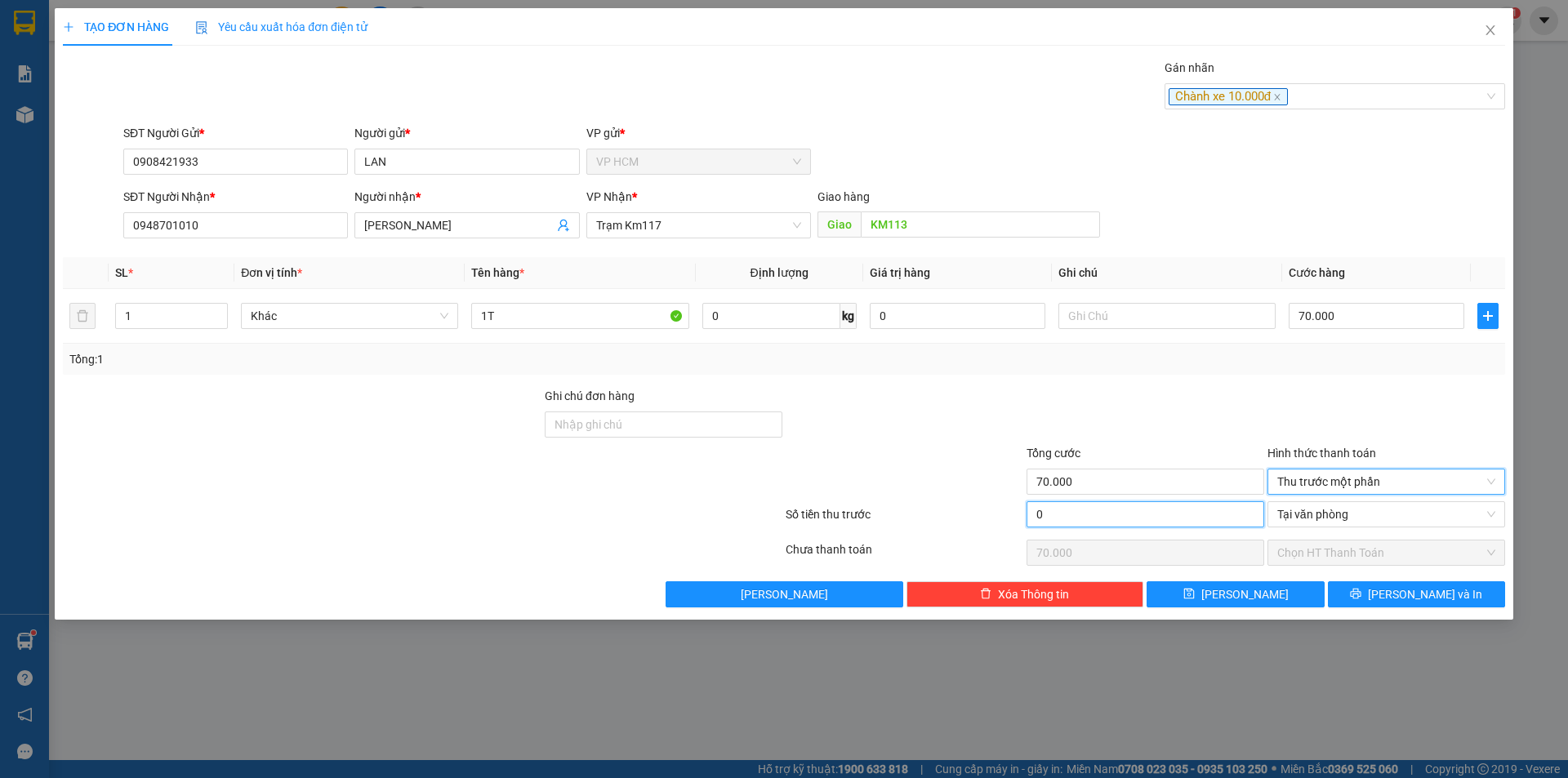
click at [1137, 510] on input "0" at bounding box center [1146, 514] width 237 height 26
drag, startPoint x: 982, startPoint y: 413, endPoint x: 713, endPoint y: 401, distance: 269.3
click at [972, 413] on div at bounding box center [905, 415] width 241 height 57
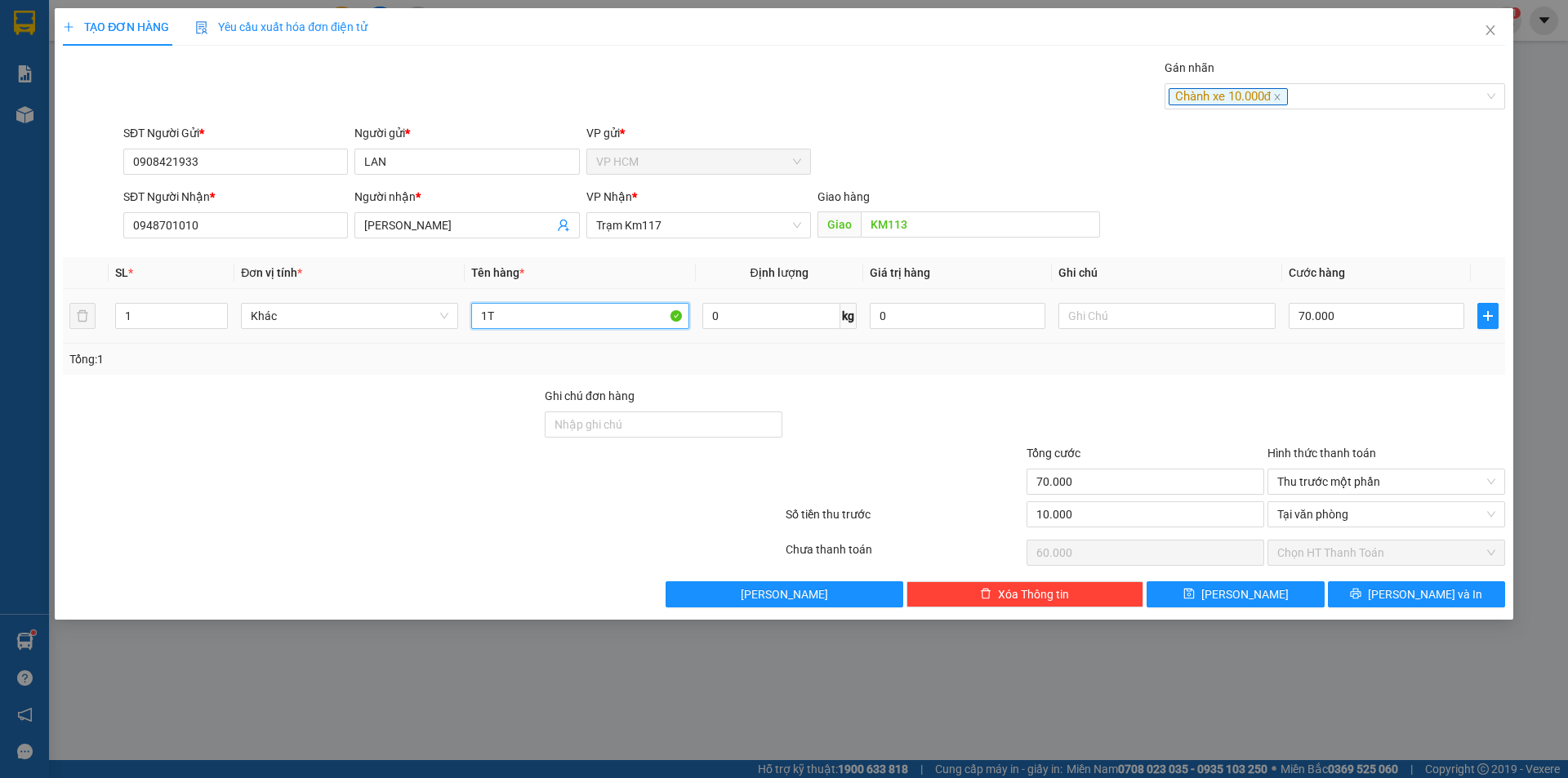
drag, startPoint x: 592, startPoint y: 303, endPoint x: 0, endPoint y: 312, distance: 592.1
click at [0, 324] on div "TẠO ĐƠN HÀNG Yêu cầu xuất hóa đơn điện tử Transit Pickup Surcharge Ids Transit …" at bounding box center [784, 389] width 1568 height 778
drag, startPoint x: 173, startPoint y: 316, endPoint x: 195, endPoint y: 316, distance: 22.0
click at [174, 316] on input "1" at bounding box center [172, 316] width 111 height 24
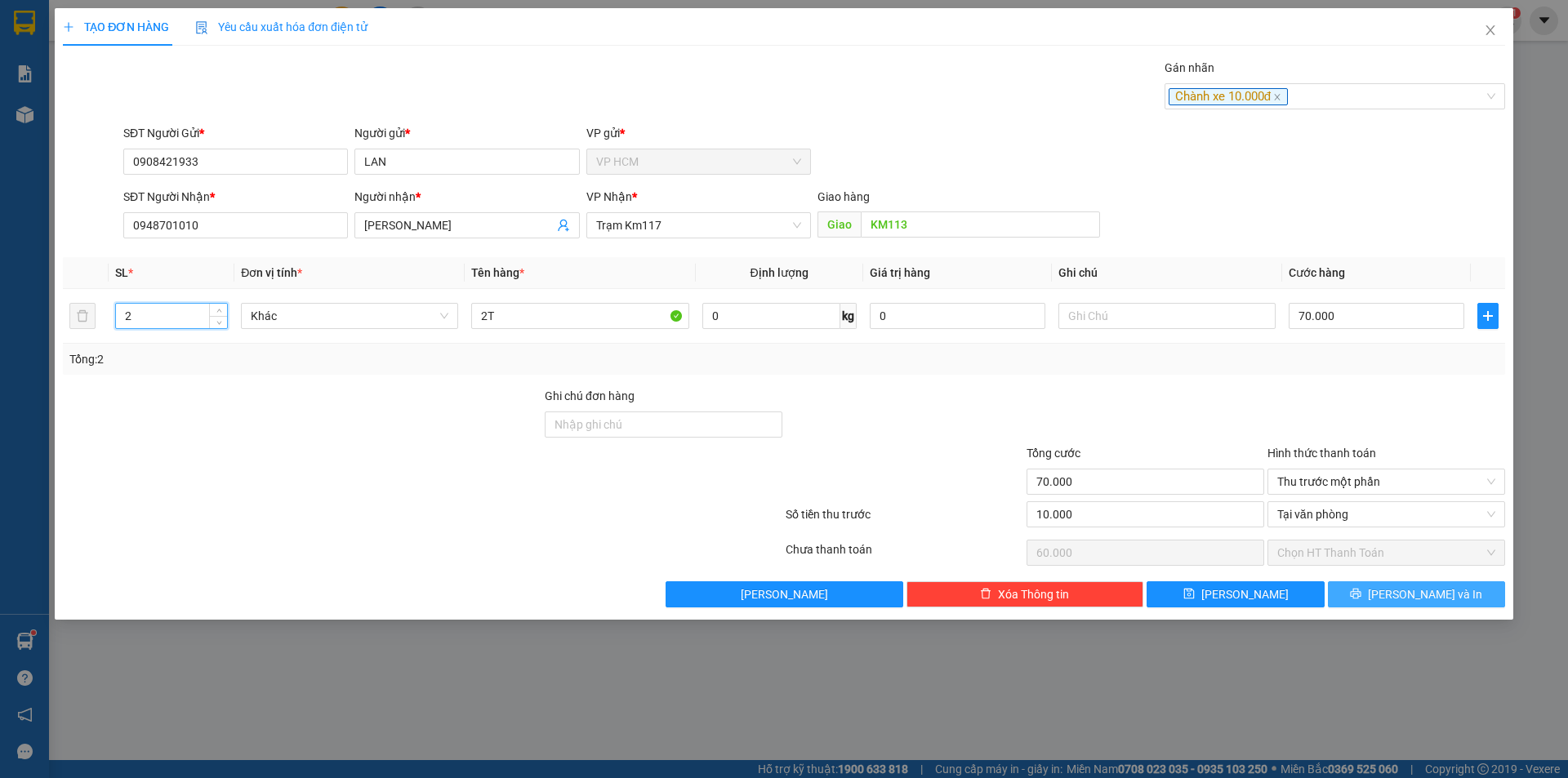
drag, startPoint x: 1486, startPoint y: 591, endPoint x: 1293, endPoint y: 537, distance: 200.4
click at [1482, 589] on button "[PERSON_NAME] và In" at bounding box center [1416, 594] width 177 height 26
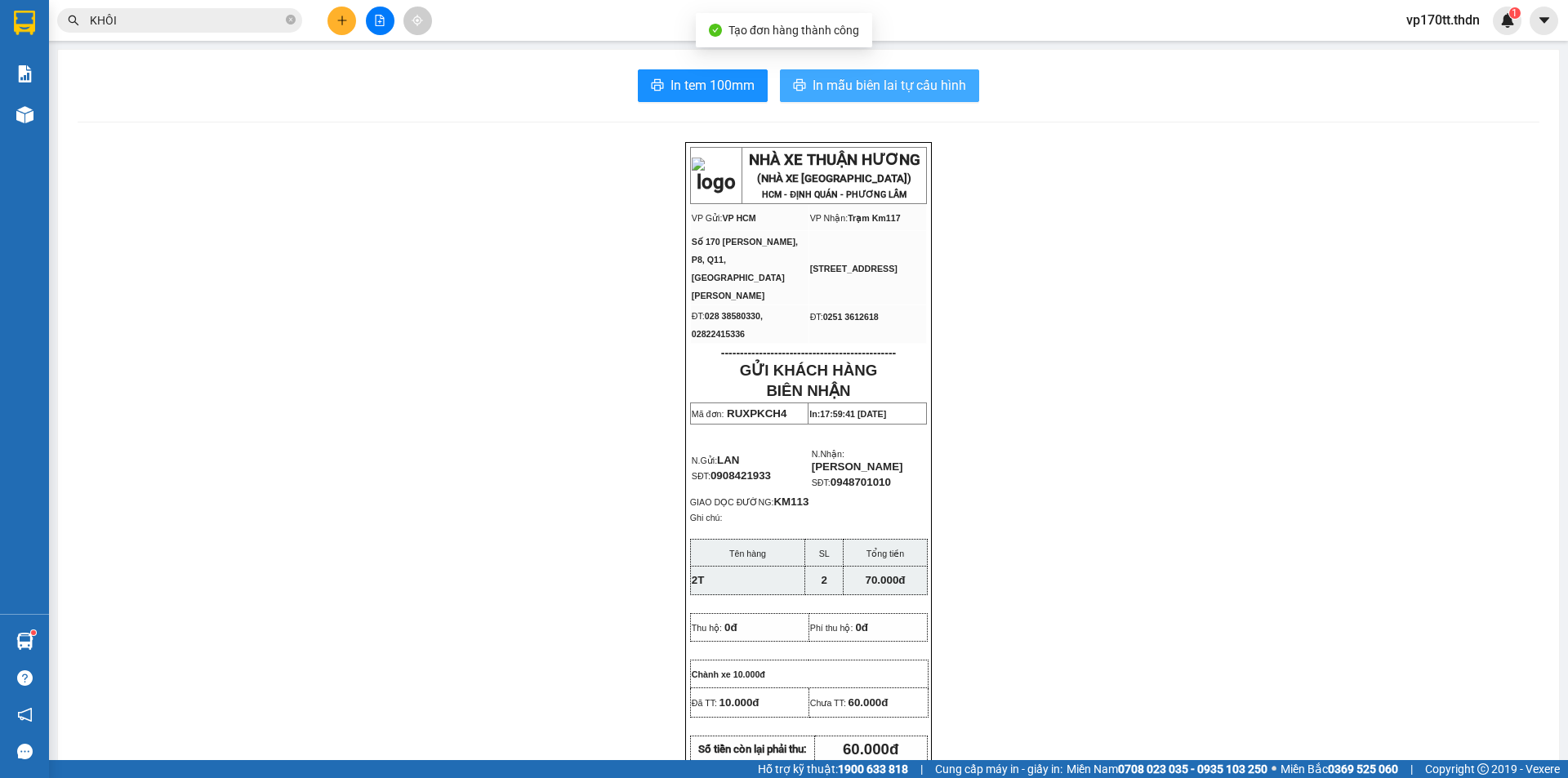
click at [872, 100] on button "In mẫu biên lai tự cấu hình" at bounding box center [880, 86] width 200 height 33
